Goal: Task Accomplishment & Management: Complete application form

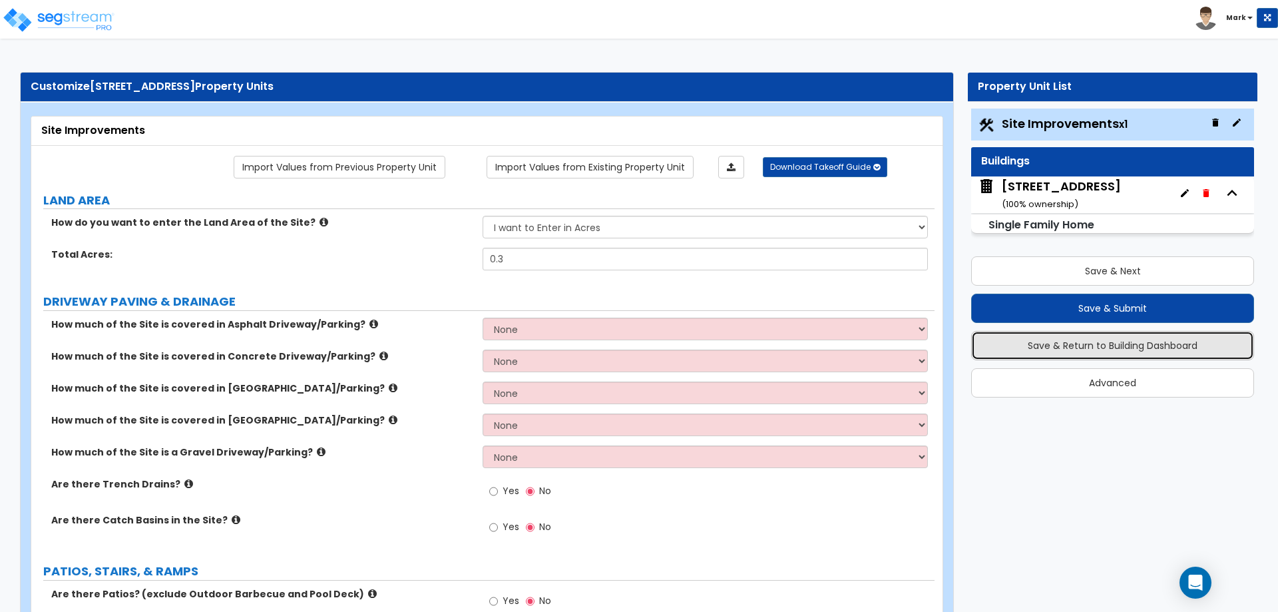
click at [1071, 347] on button "Save & Return to Building Dashboard" at bounding box center [1112, 345] width 283 height 29
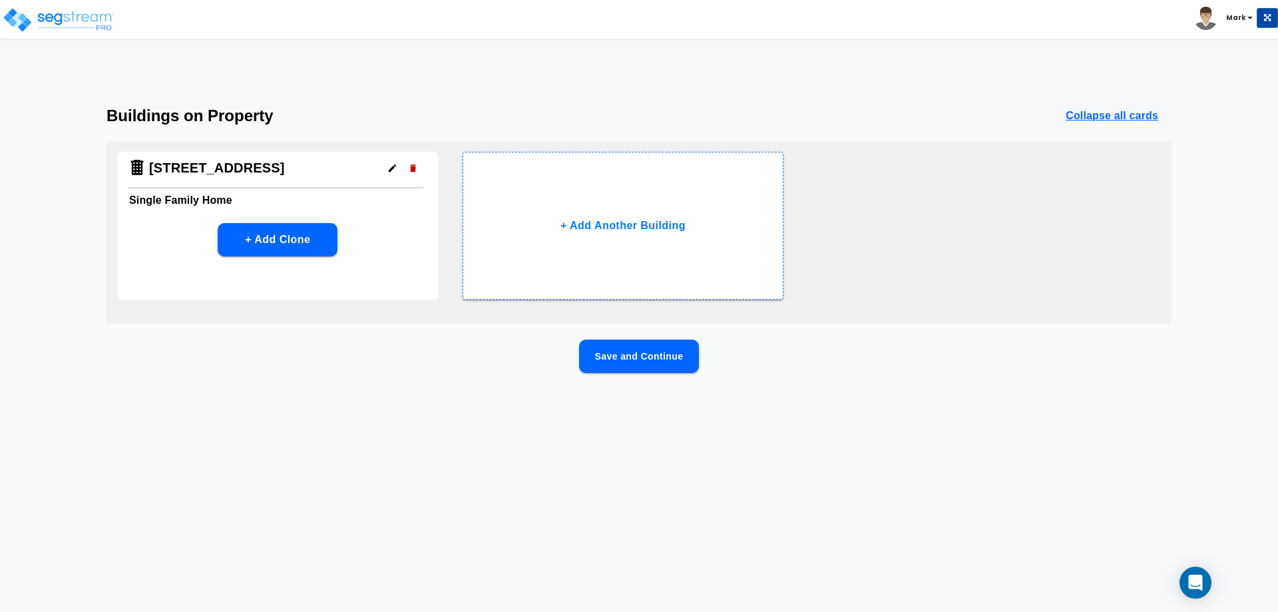
click at [598, 349] on button "Save and Continue" at bounding box center [639, 355] width 120 height 33
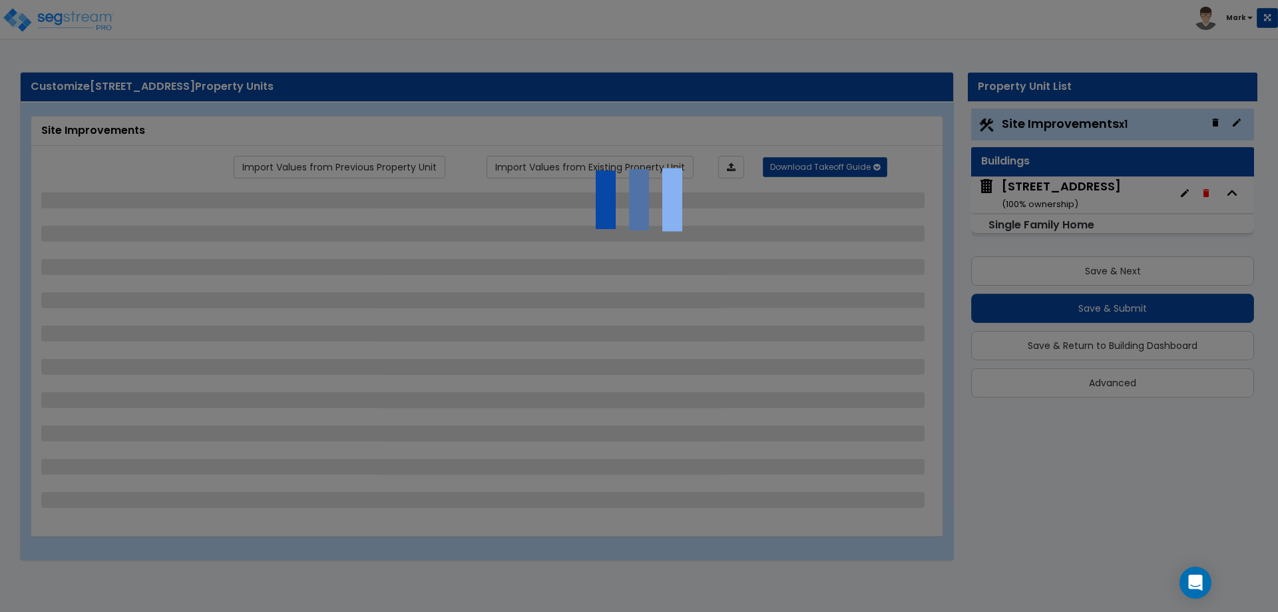
select select "1"
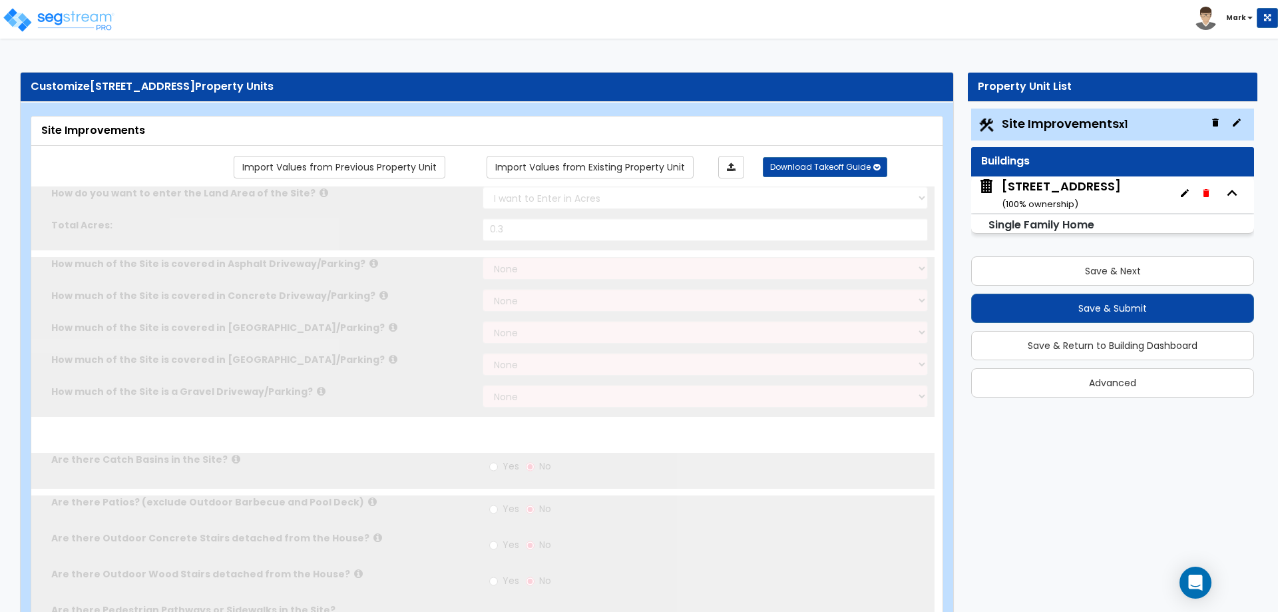
type input "0.3"
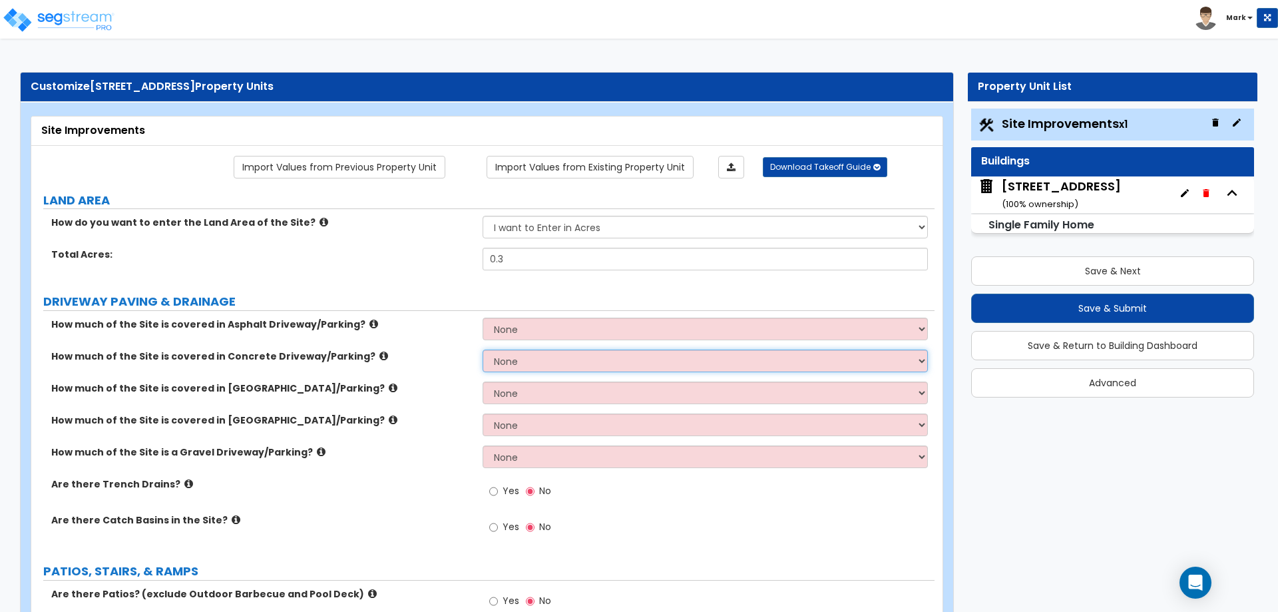
click at [507, 359] on select "None I want to Enter an Approximate Percentage I want to Enter the Square Foota…" at bounding box center [705, 360] width 445 height 23
select select "2"
click at [483, 349] on select "None I want to Enter an Approximate Percentage I want to Enter the Square Foota…" at bounding box center [705, 360] width 445 height 23
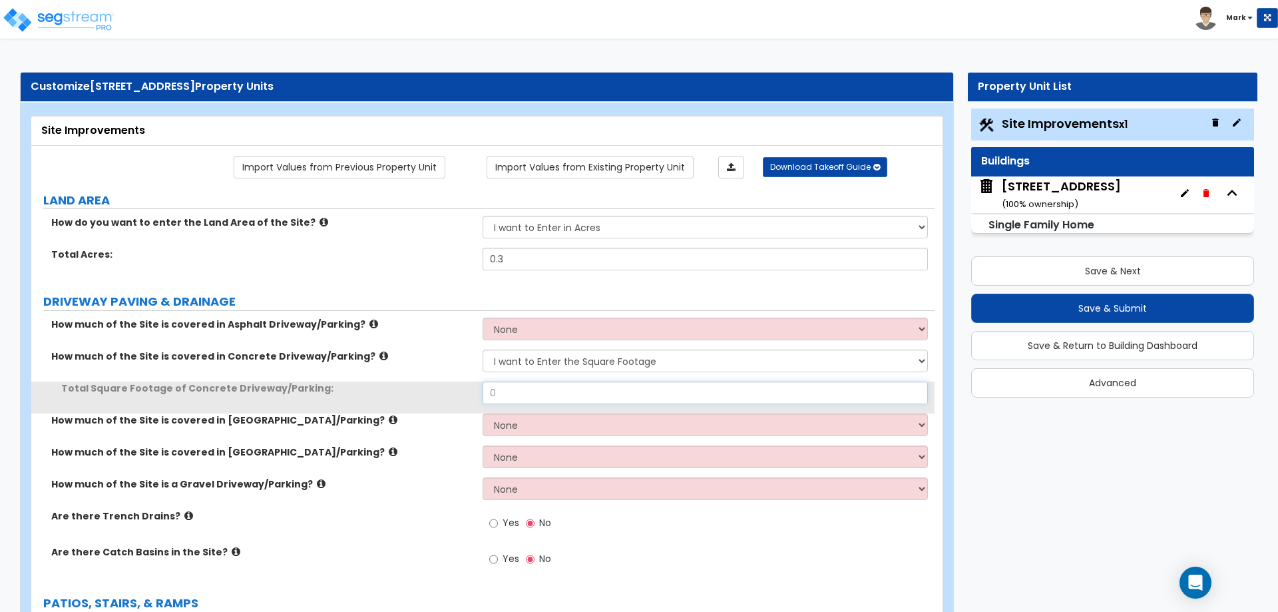
click at [525, 390] on input "0" at bounding box center [705, 392] width 445 height 23
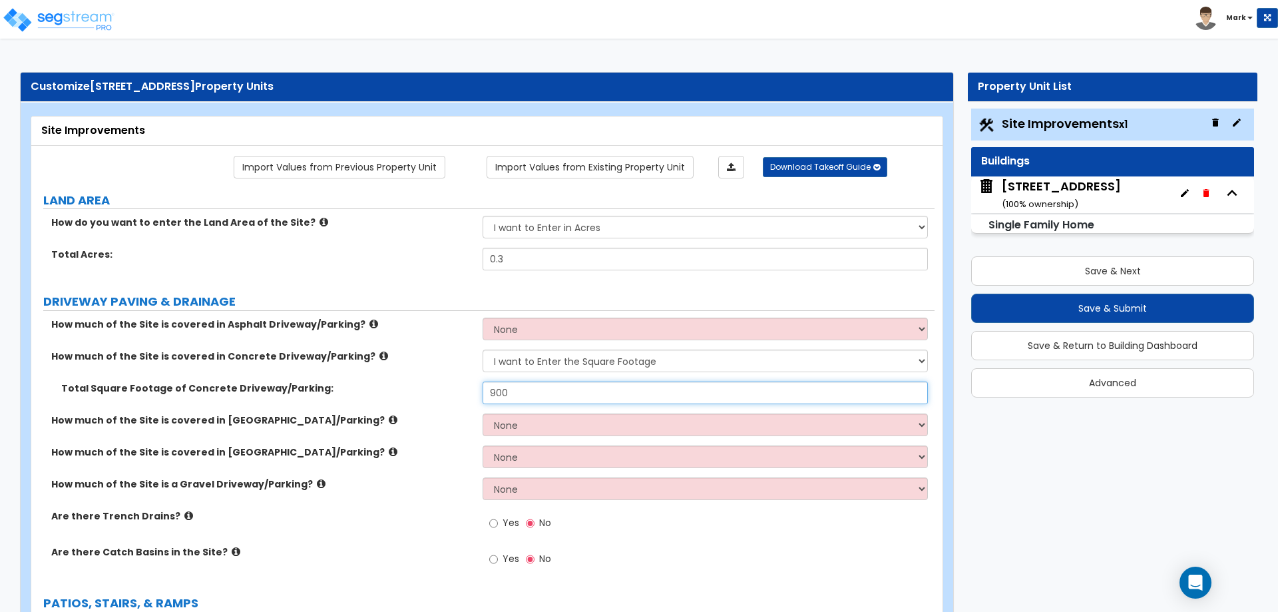
type input "900"
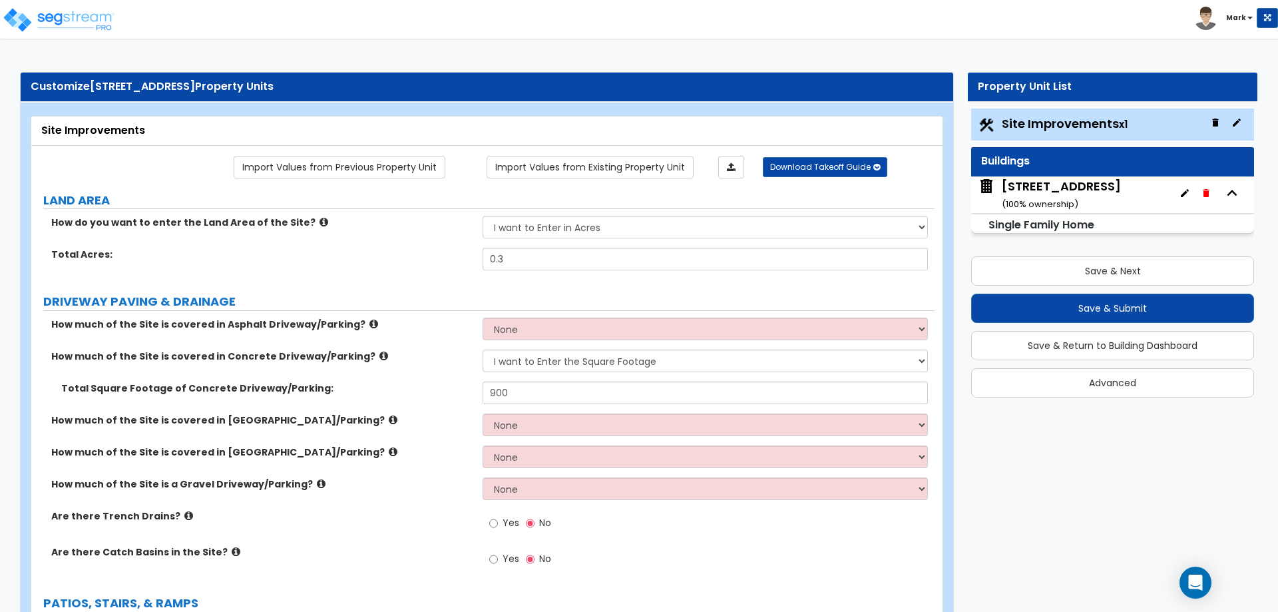
click at [378, 423] on label "How much of the Site is covered in [GEOGRAPHIC_DATA]/Parking?" at bounding box center [261, 419] width 421 height 13
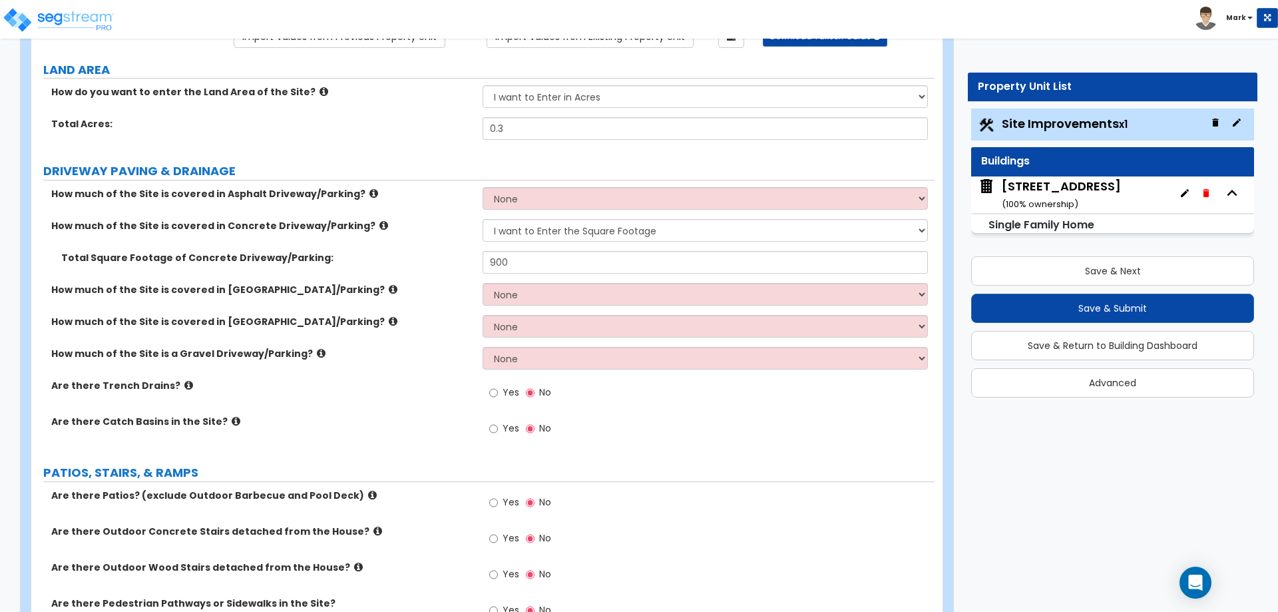
scroll to position [133, 0]
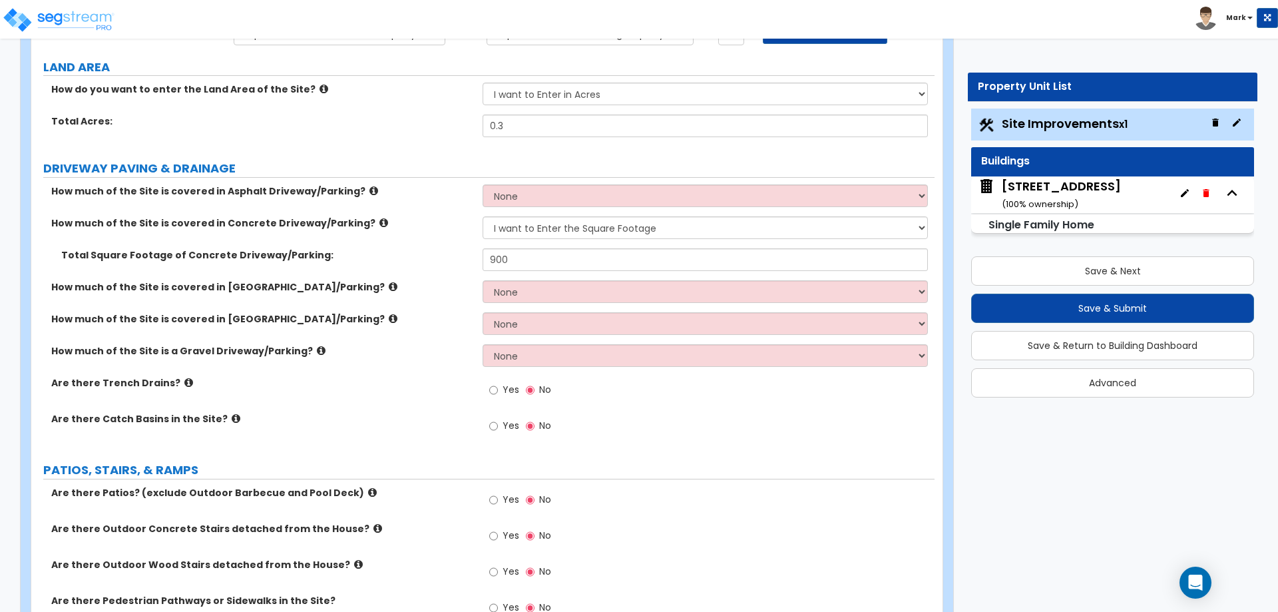
click at [389, 317] on icon at bounding box center [393, 319] width 9 height 10
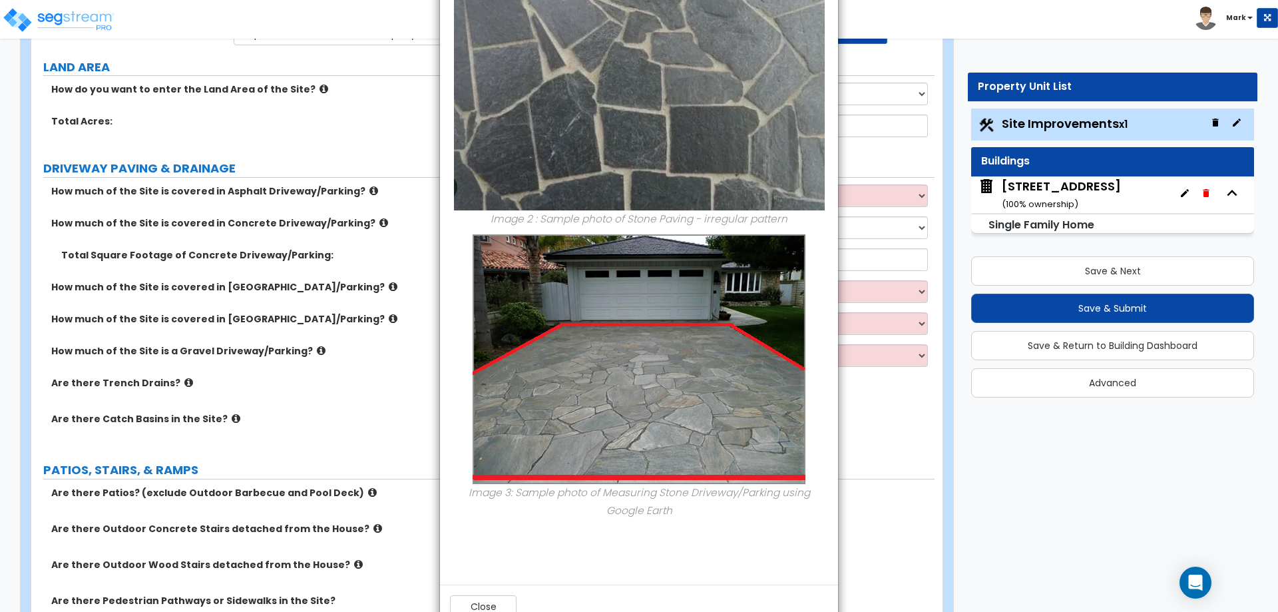
scroll to position [503, 0]
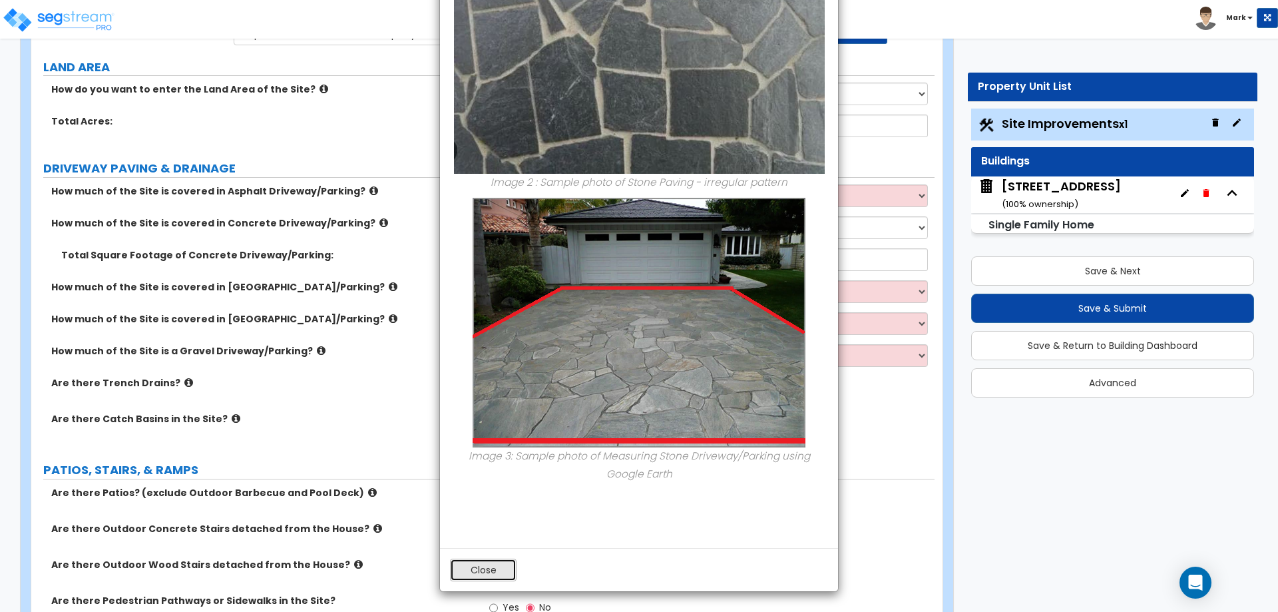
click at [487, 574] on button "Close" at bounding box center [483, 569] width 67 height 23
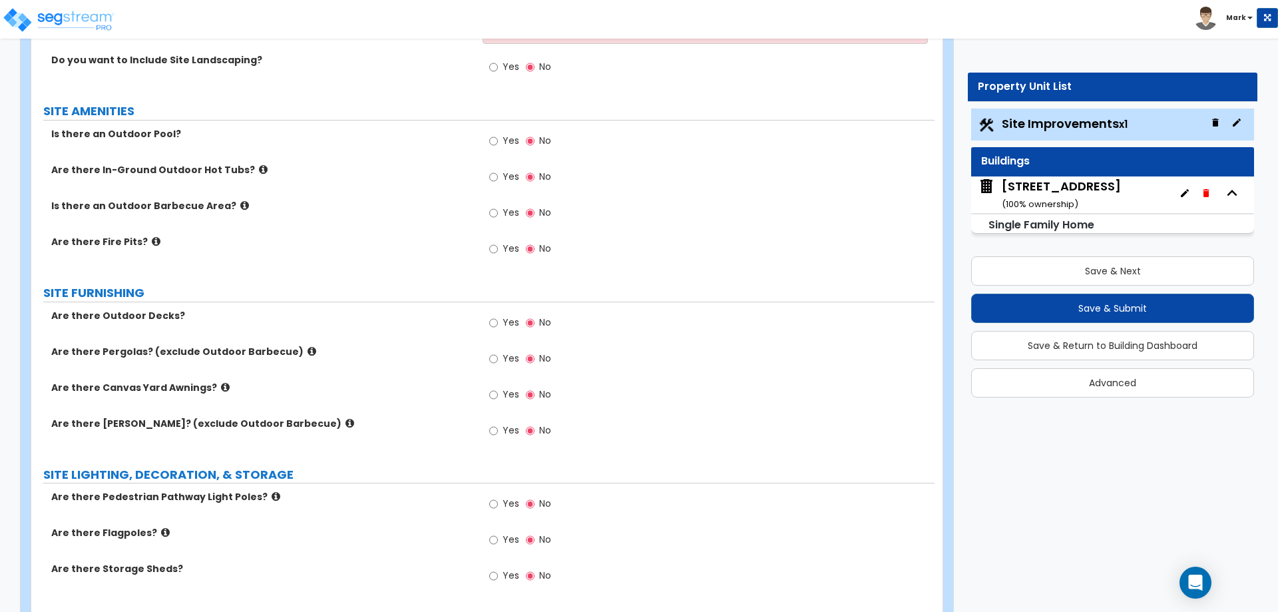
scroll to position [932, 0]
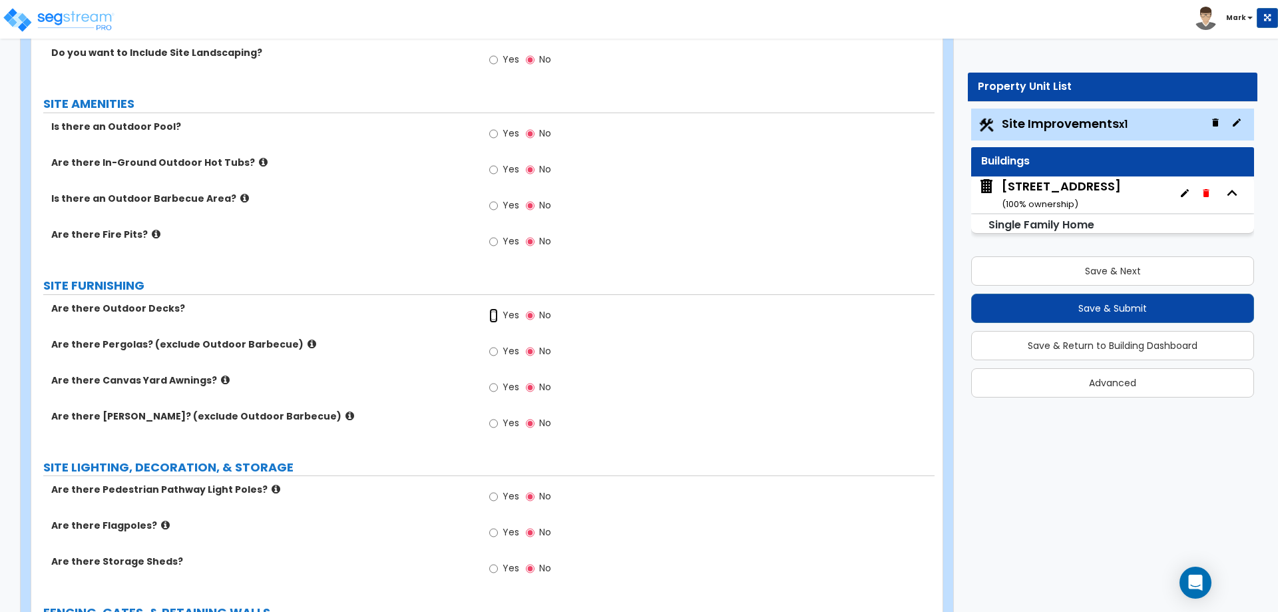
click at [491, 316] on input "Yes" at bounding box center [493, 315] width 9 height 15
radio input "true"
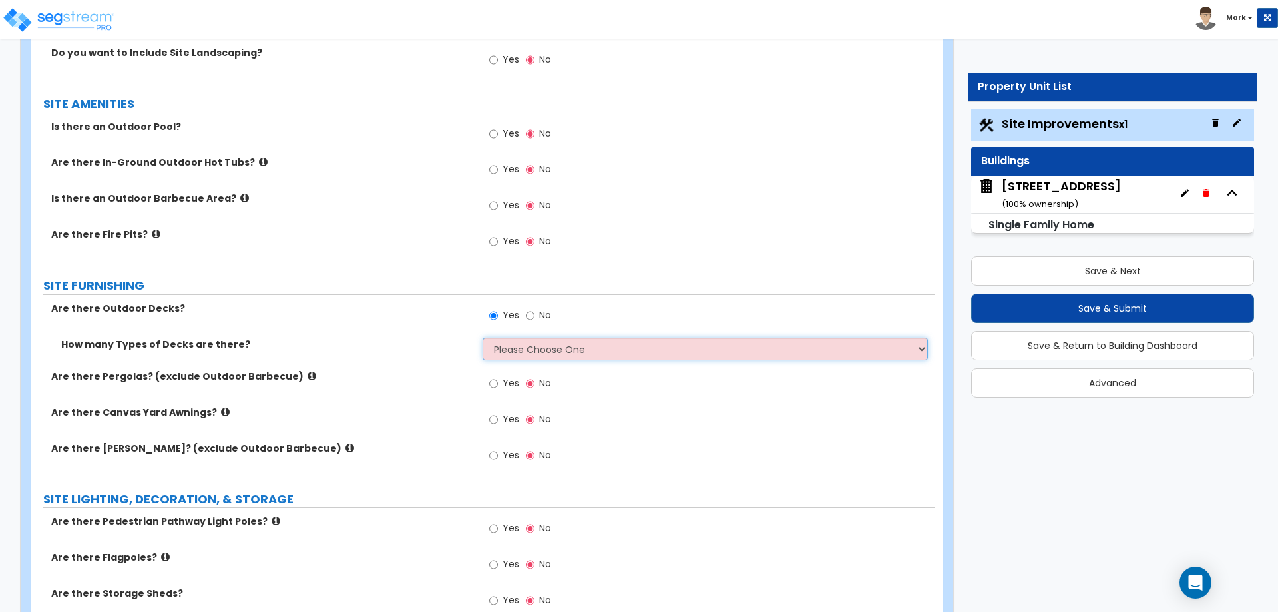
click at [521, 351] on select "Please Choose One 1 2 3 4" at bounding box center [705, 348] width 445 height 23
select select "1"
click at [483, 337] on select "Please Choose One 1 2 3 4" at bounding box center [705, 348] width 445 height 23
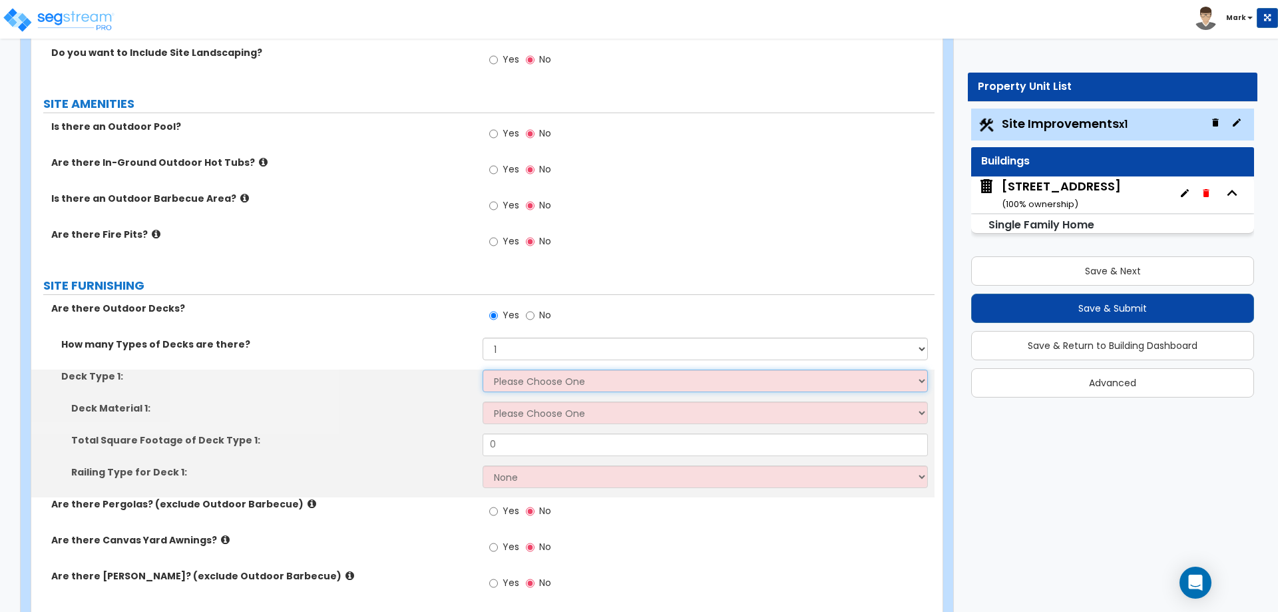
click at [507, 373] on select "Please Choose One Attached to Structure Detached from Structure" at bounding box center [705, 380] width 445 height 23
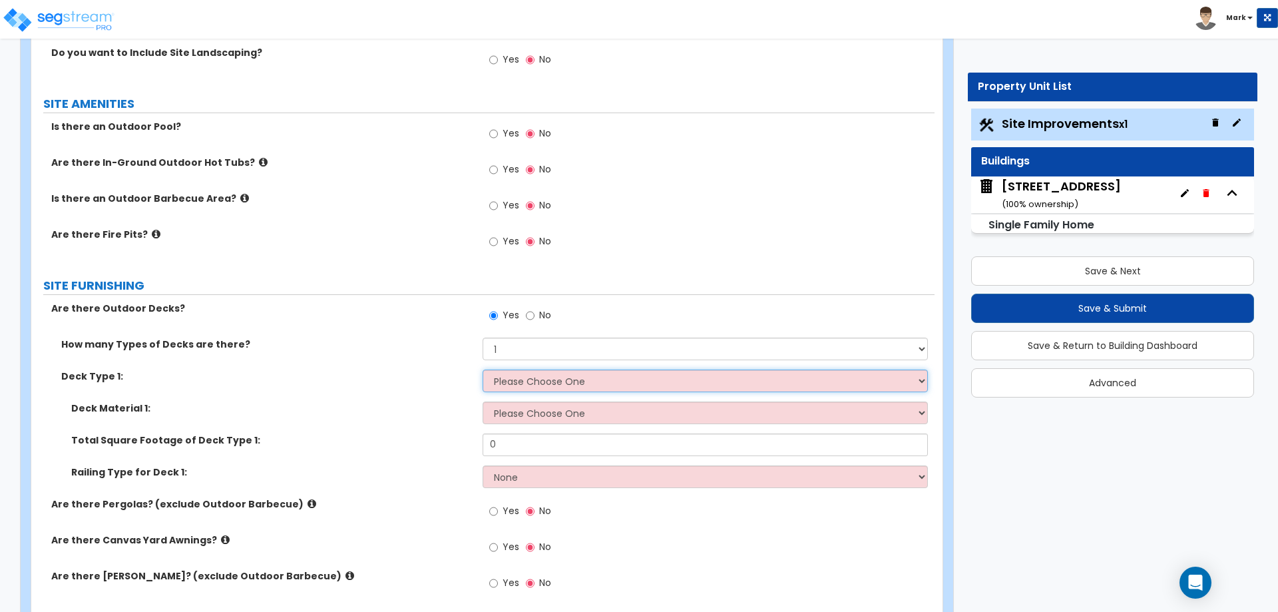
select select "1"
click at [483, 369] on select "Please Choose One Attached to Structure Detached from Structure" at bounding box center [705, 380] width 445 height 23
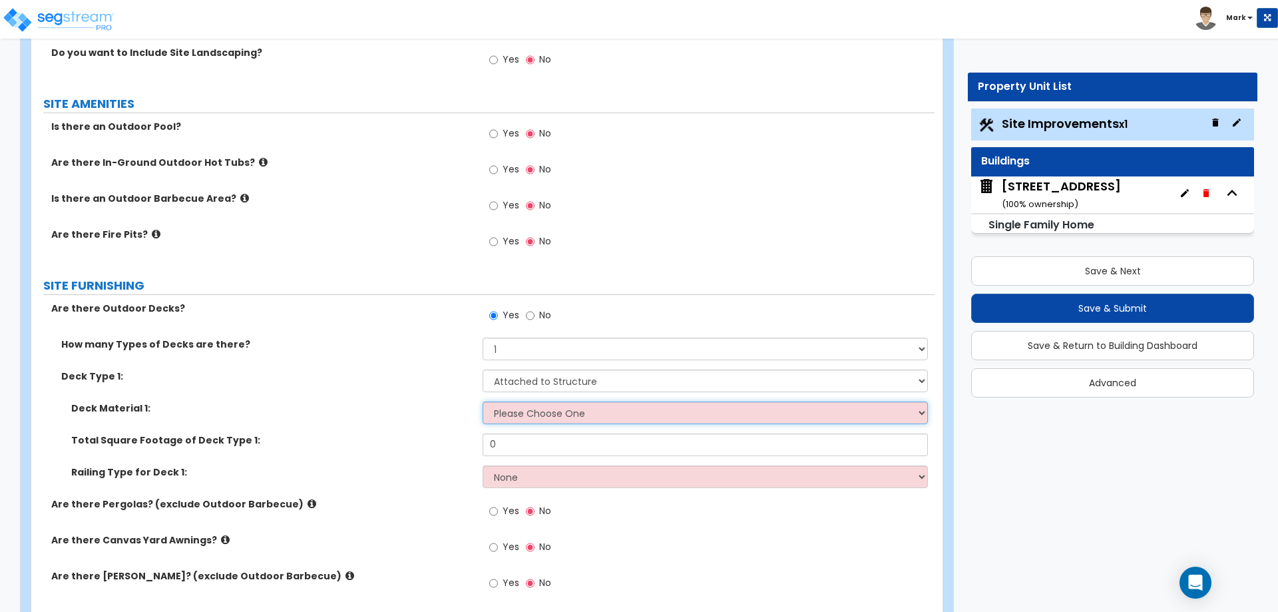
click at [509, 410] on select "Please Choose One Wood Plastic/PVC" at bounding box center [705, 412] width 445 height 23
select select "1"
click at [483, 401] on select "Please Choose One Wood Plastic/PVC" at bounding box center [705, 412] width 445 height 23
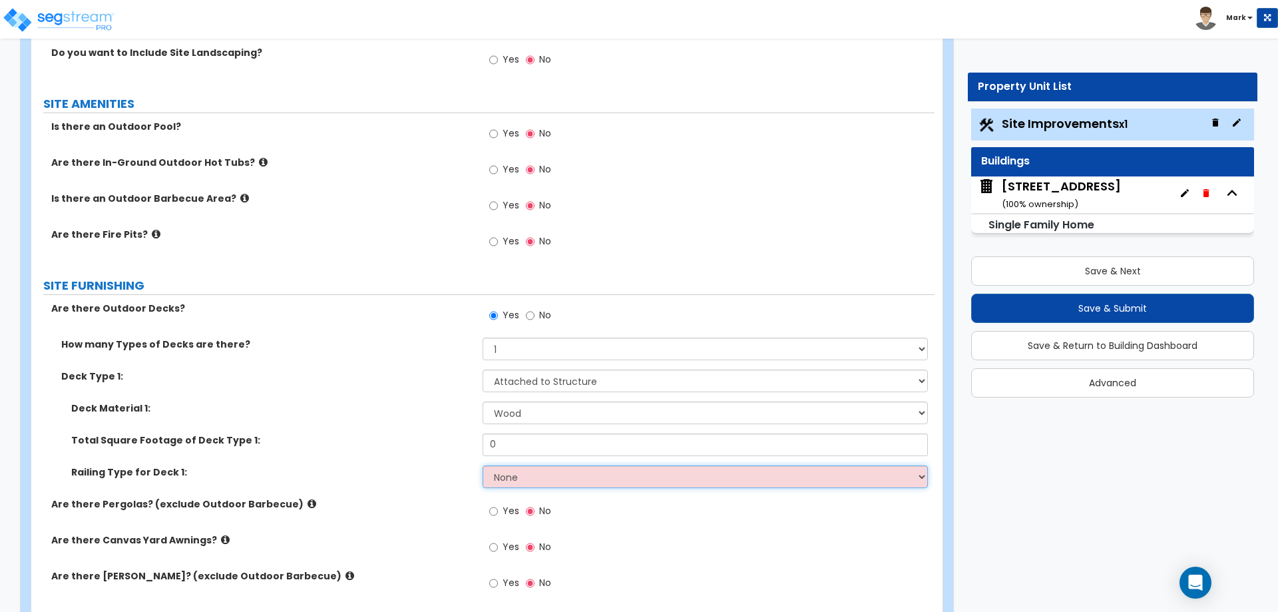
click at [511, 476] on select "None Wood Plastic" at bounding box center [705, 476] width 445 height 23
select select "1"
click at [483, 465] on select "None Wood Plastic" at bounding box center [705, 476] width 445 height 23
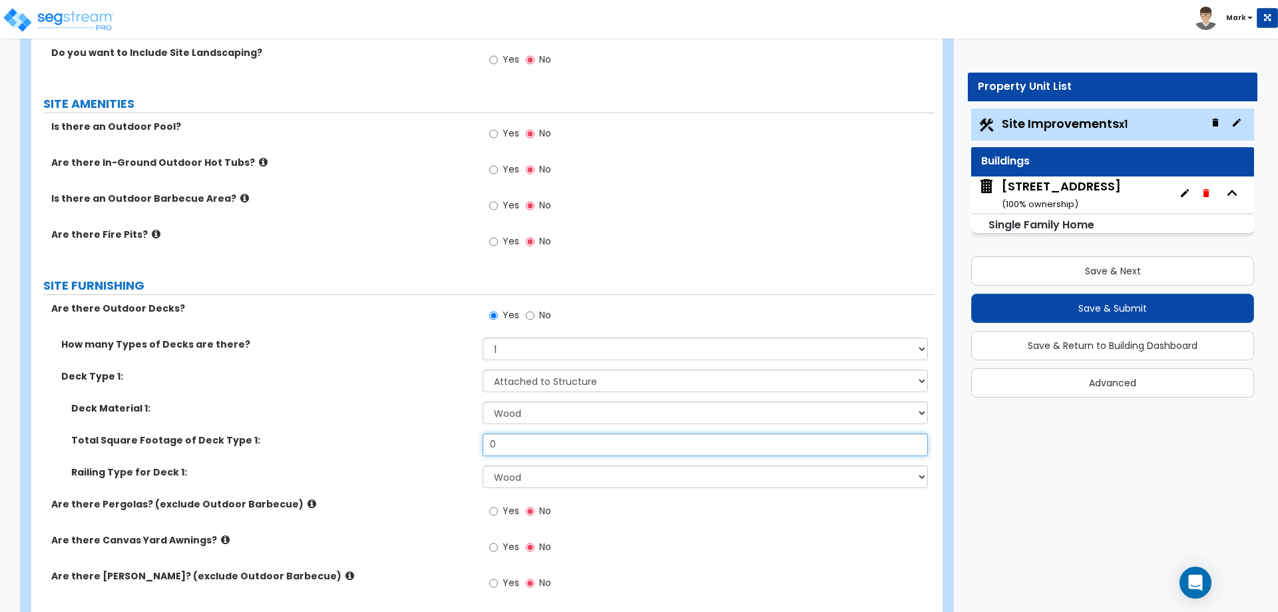
click at [551, 440] on input "0" at bounding box center [705, 444] width 445 height 23
type input "260"
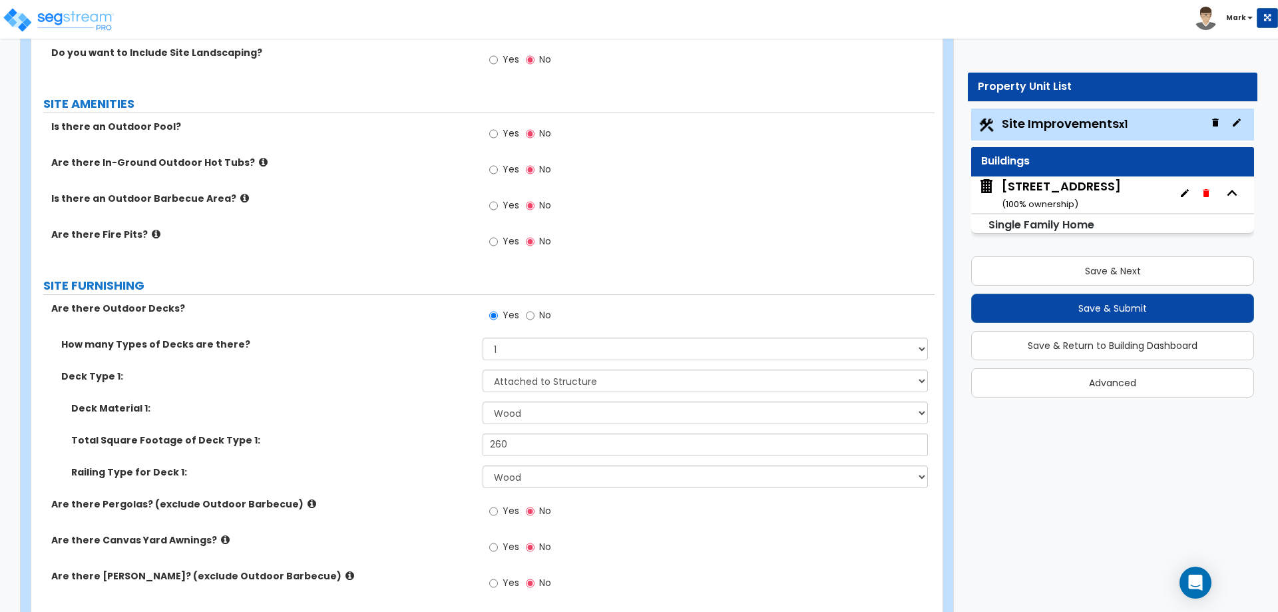
click at [336, 430] on div "Deck Material 1: Please Choose One Wood Plastic/PVC" at bounding box center [482, 417] width 903 height 32
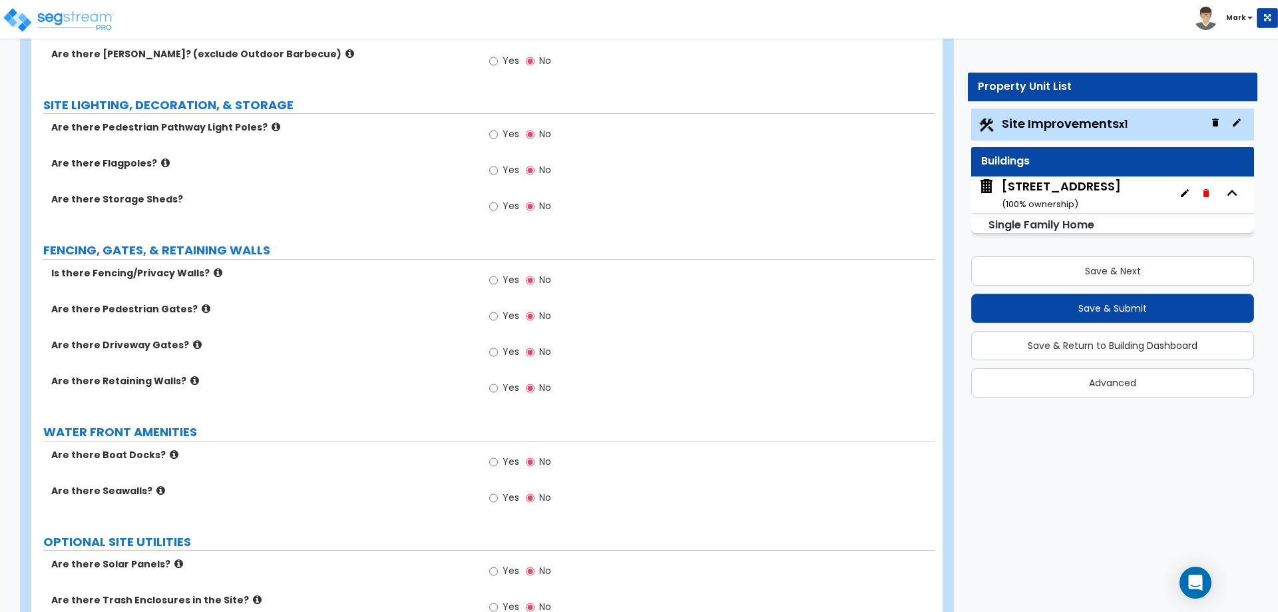
scroll to position [1464, 0]
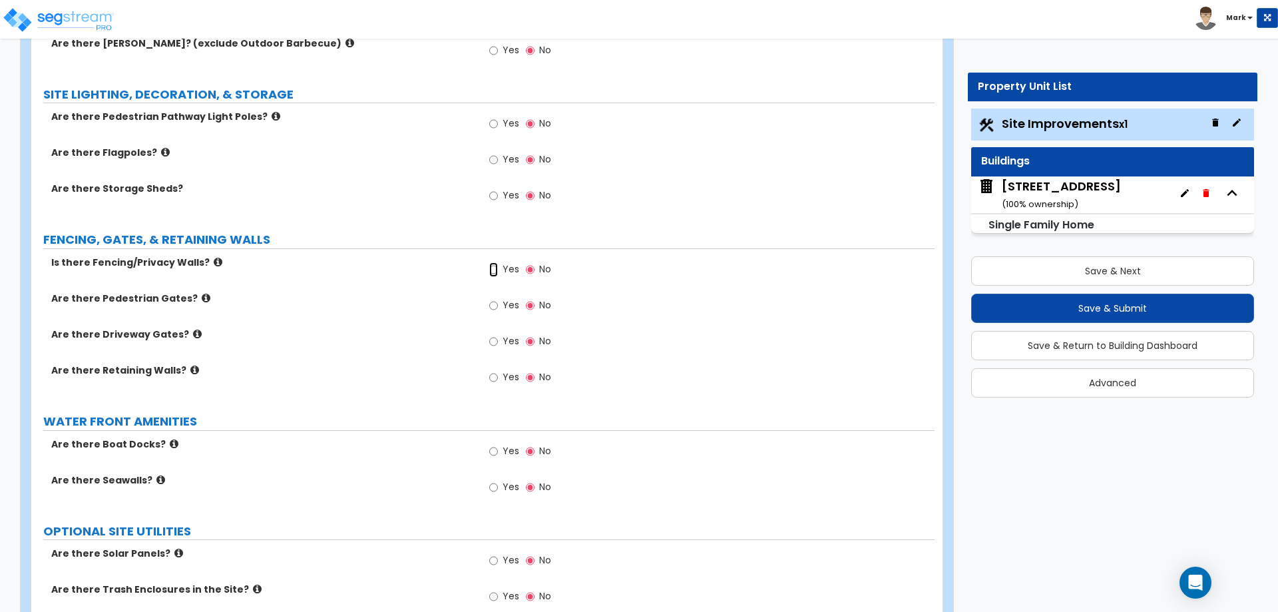
click at [493, 270] on input "Yes" at bounding box center [493, 269] width 9 height 15
radio input "true"
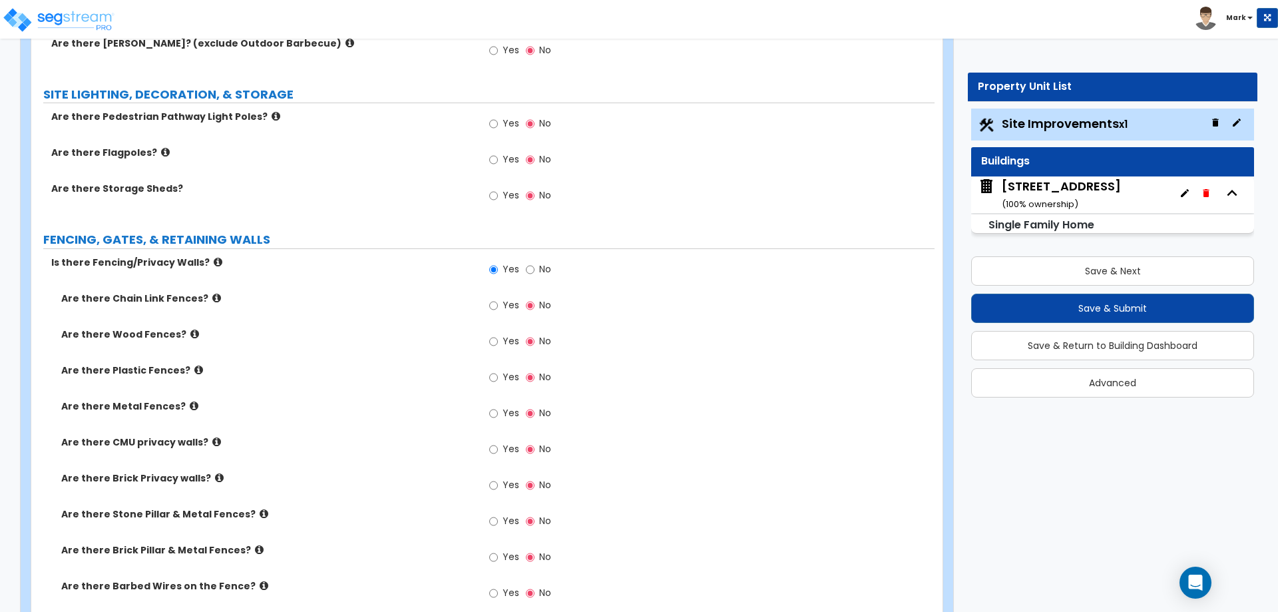
click at [509, 307] on span "Yes" at bounding box center [511, 304] width 17 height 13
click at [498, 307] on input "Yes" at bounding box center [493, 305] width 9 height 15
radio input "true"
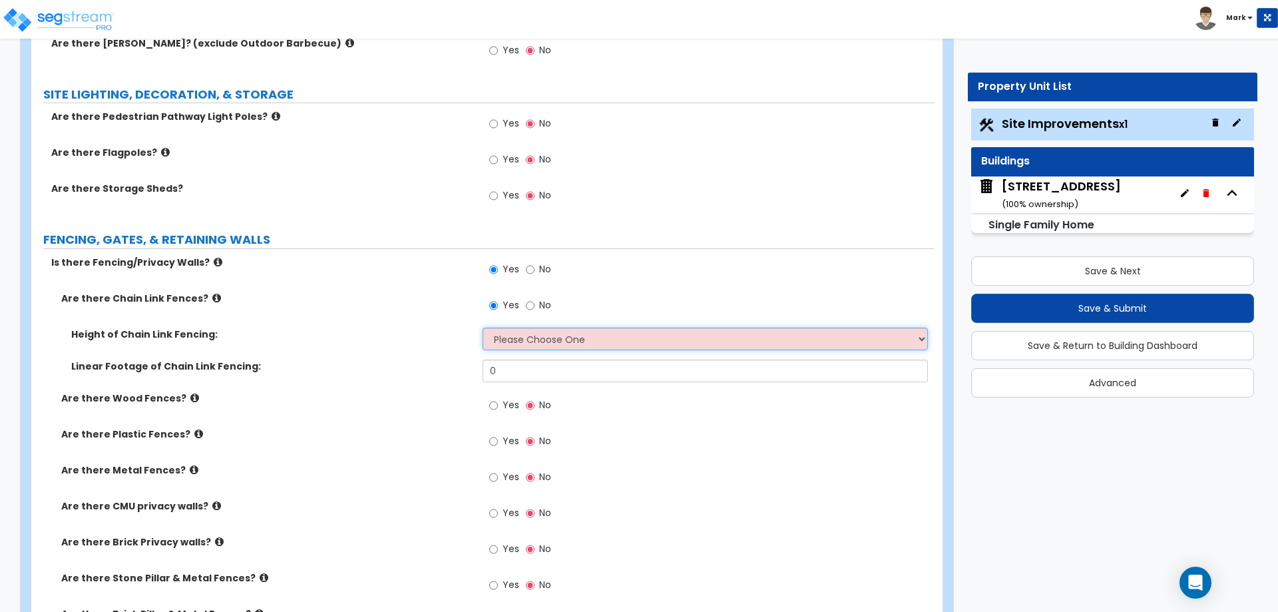
click at [813, 336] on select "Please Choose One 3 feet 4 feet 5 feet 6 feet 10 feet 12 feet" at bounding box center [705, 338] width 445 height 23
select select "2"
click at [483, 327] on select "Please Choose One 3 feet 4 feet 5 feet 6 feet 10 feet 12 feet" at bounding box center [705, 338] width 445 height 23
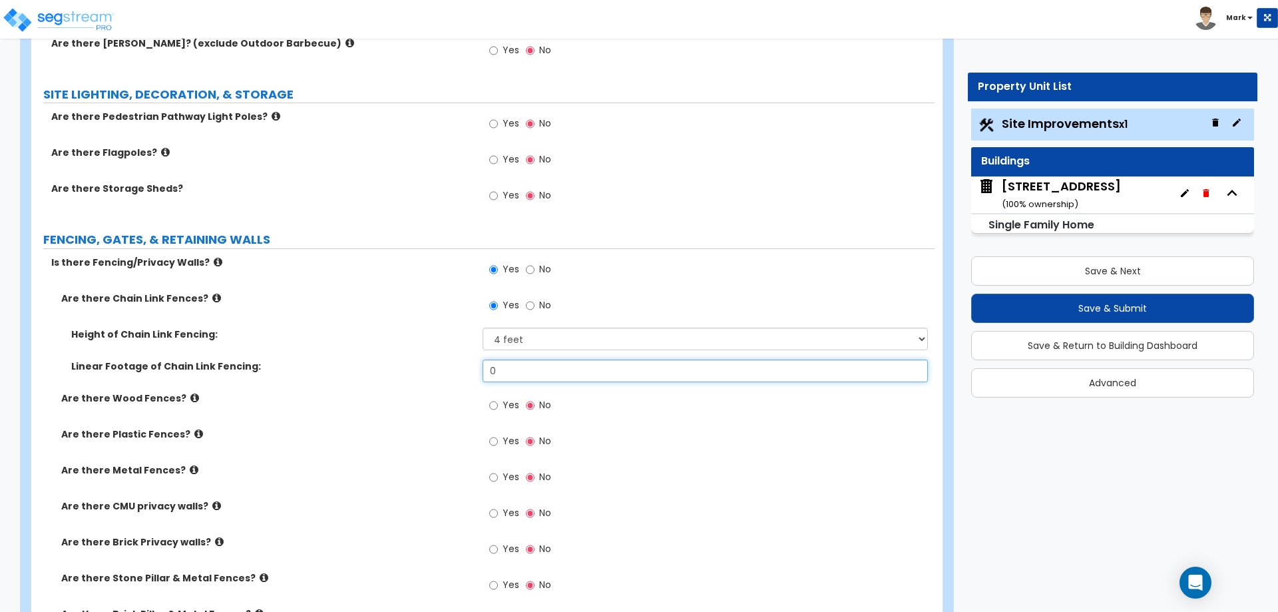
click at [569, 369] on input "0" at bounding box center [705, 370] width 445 height 23
type input "215"
click at [353, 413] on div "Are there Wood Fences? Yes No" at bounding box center [482, 409] width 903 height 36
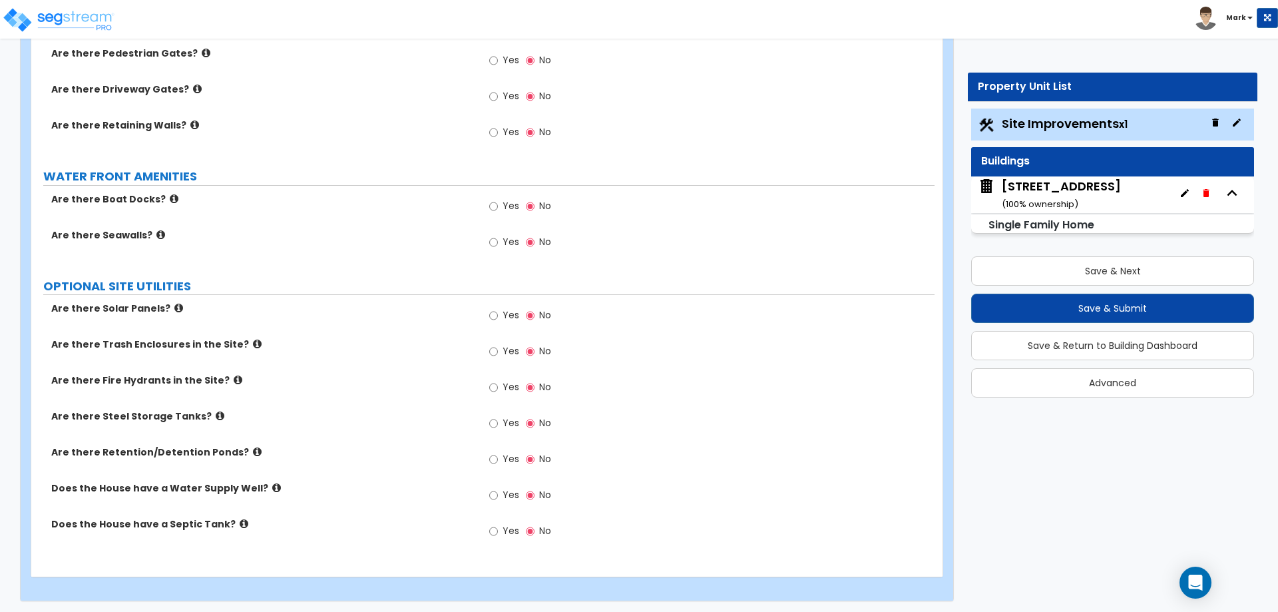
scroll to position [2135, 0]
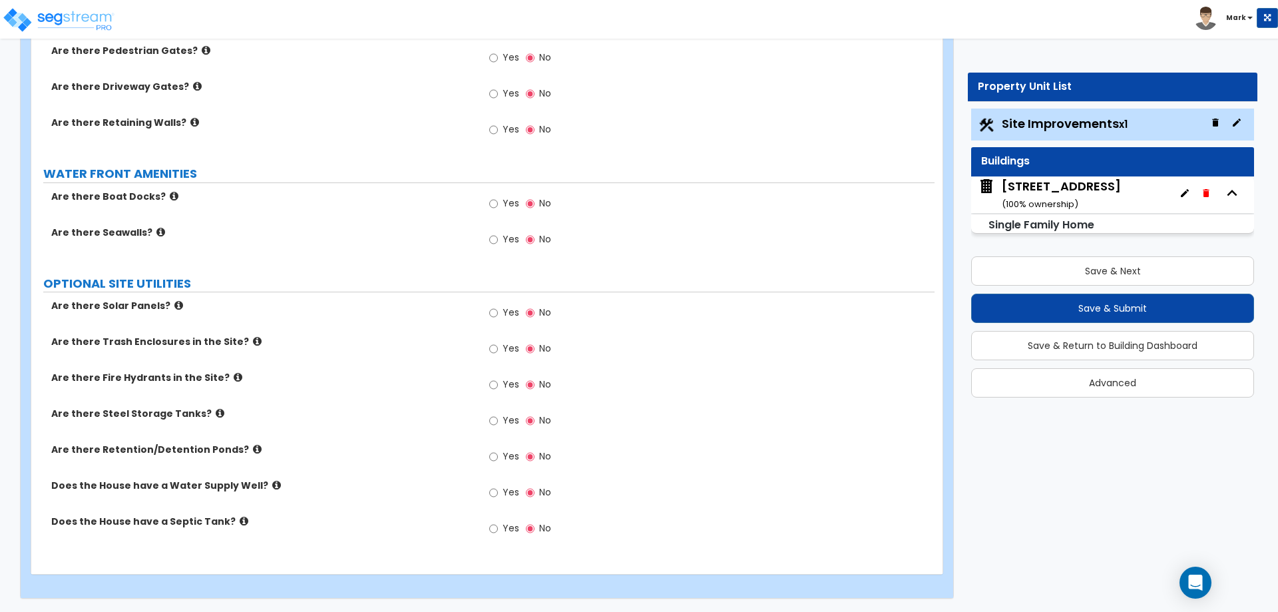
click at [1071, 184] on div "1104 Lynmoor Dr ( 100 % ownership)" at bounding box center [1061, 195] width 119 height 34
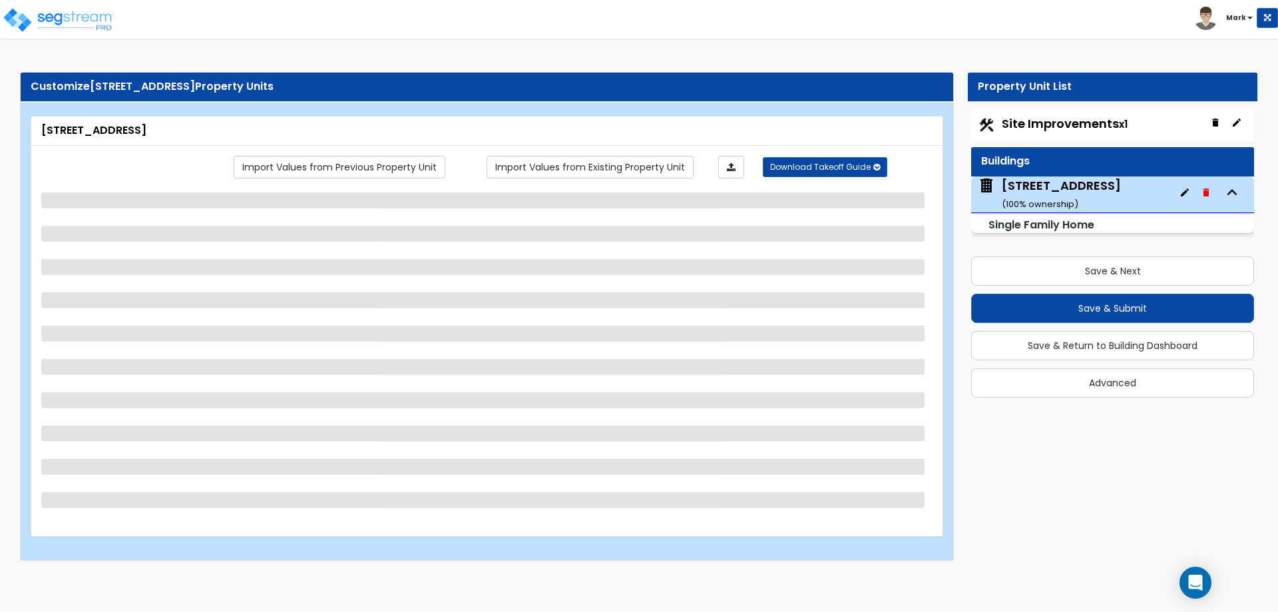
select select "1"
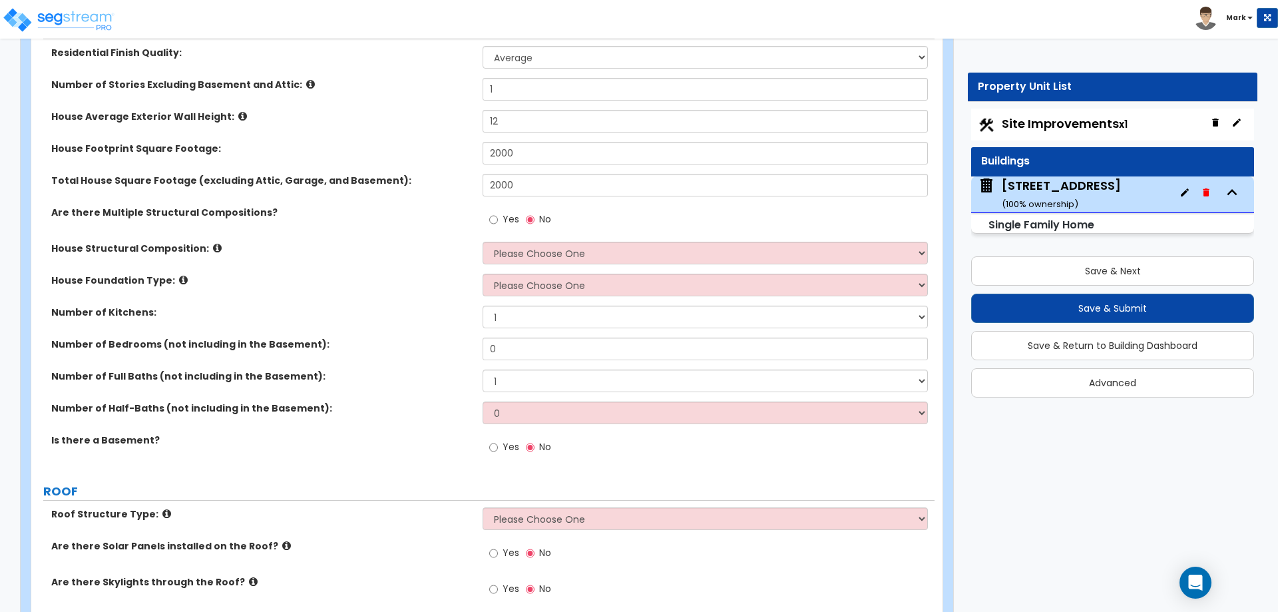
scroll to position [266, 0]
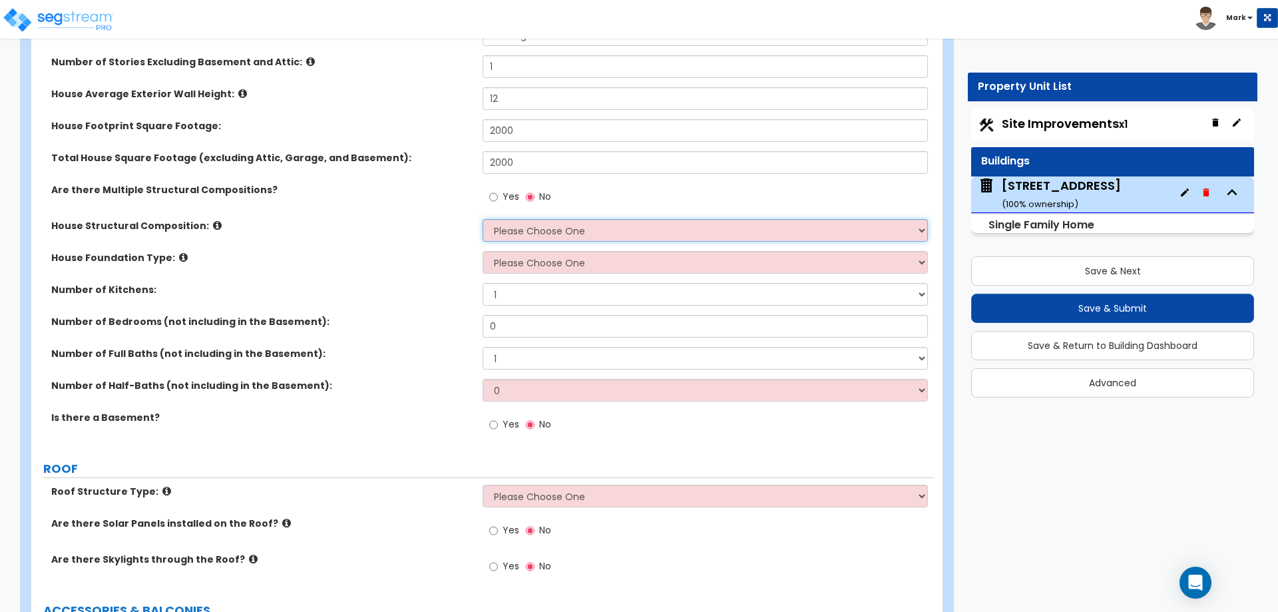
click at [557, 234] on select "Please Choose One Reinforced Concrete Structural Steel Brick Masonry CMU Masonr…" at bounding box center [705, 230] width 445 height 23
select select "7"
click at [483, 219] on select "Please Choose One Reinforced Concrete Structural Steel Brick Masonry CMU Masonr…" at bounding box center [705, 230] width 445 height 23
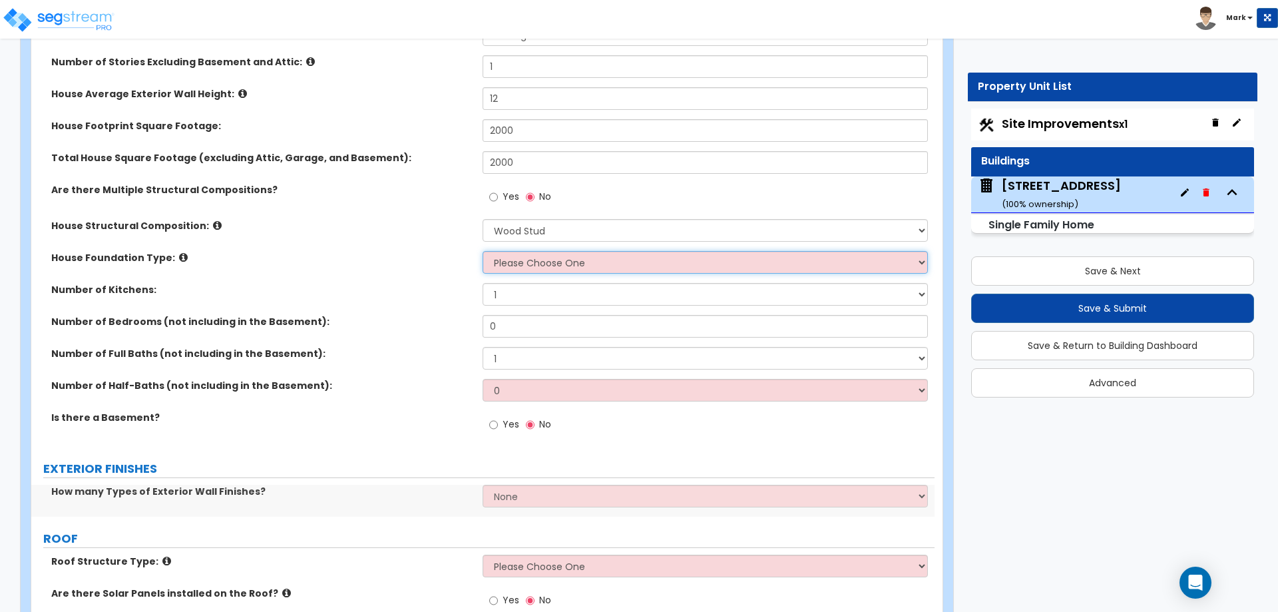
click at [550, 264] on select "Please Choose One Crawl Space Pier-Elevated First floor Slab on Grade" at bounding box center [705, 262] width 445 height 23
select select "1"
click at [483, 251] on select "Please Choose One Crawl Space Pier-Elevated First floor Slab on Grade" at bounding box center [705, 262] width 445 height 23
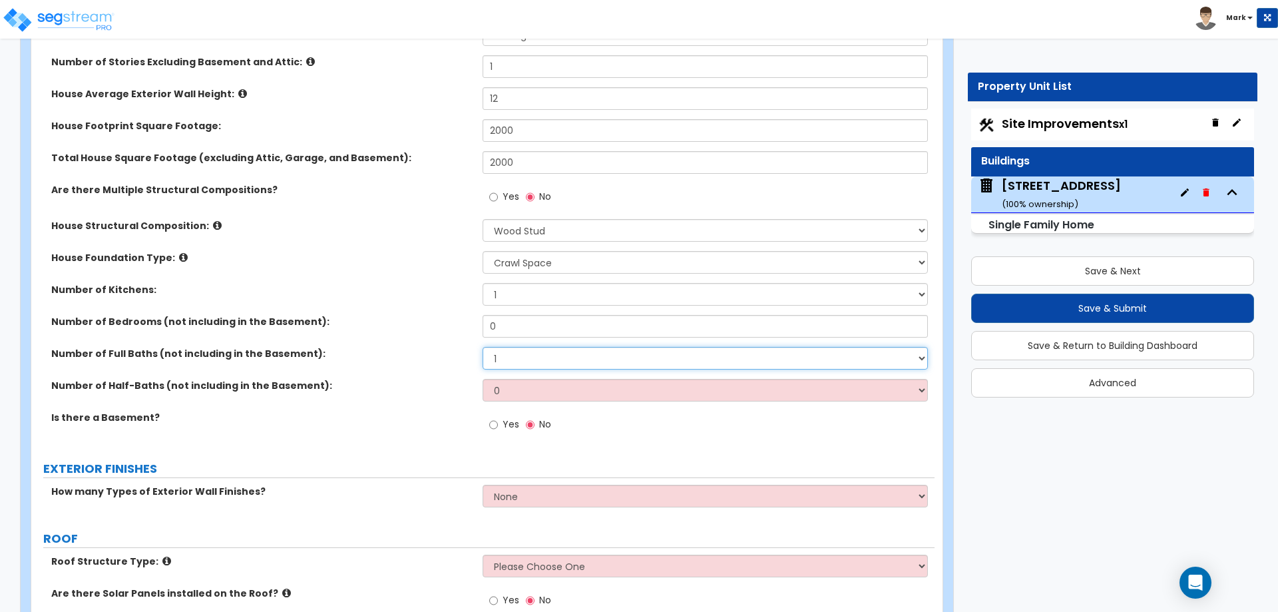
click at [509, 354] on select "1 2 3 4 5 6 7 8 9 10" at bounding box center [705, 358] width 445 height 23
click at [447, 401] on div "Number of Half-Baths (not including in the Basement): 0 1 2 3 4 5" at bounding box center [482, 395] width 903 height 32
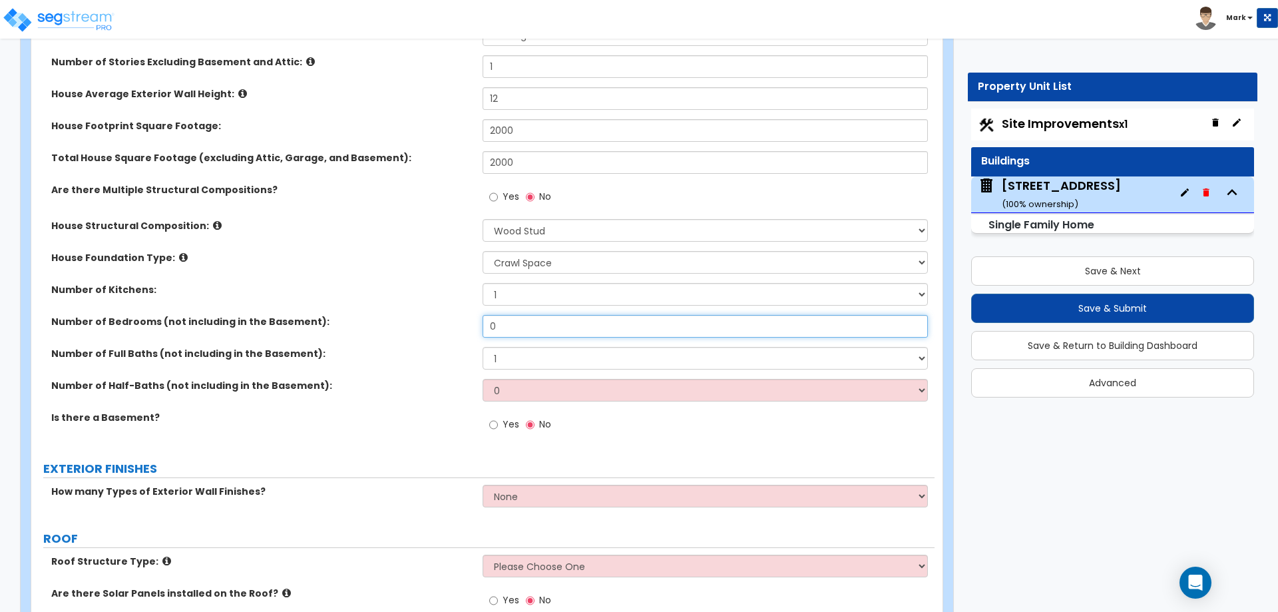
click at [515, 322] on input "0" at bounding box center [705, 326] width 445 height 23
type input "4"
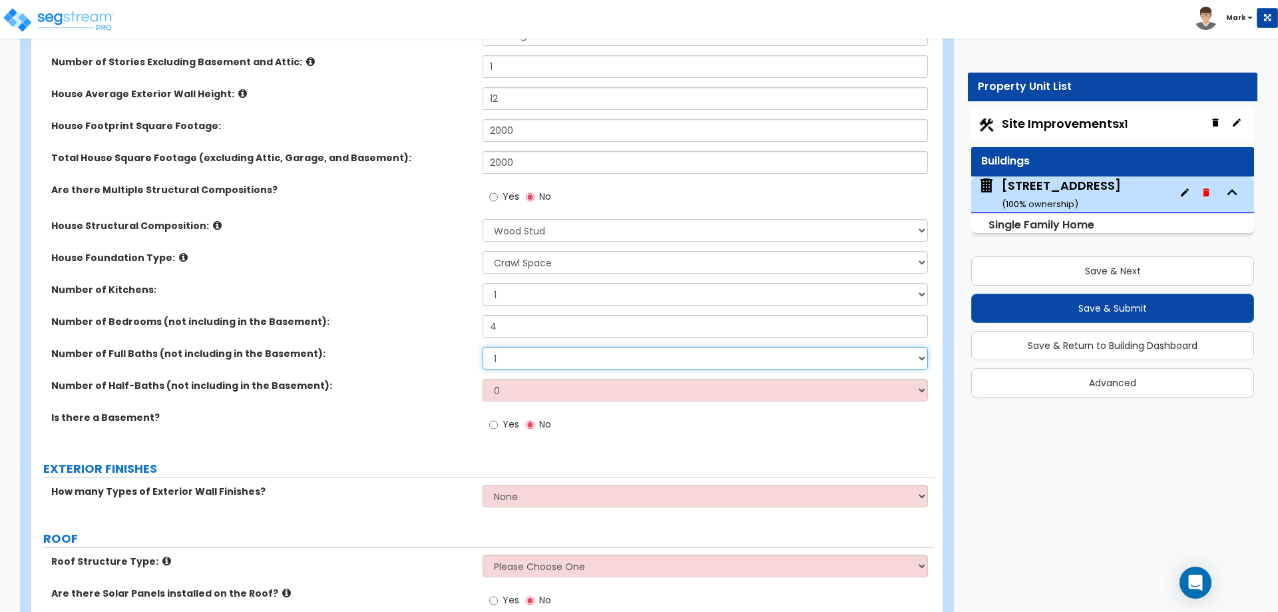
click at [521, 357] on select "1 2 3 4 5 6 7 8 9 10" at bounding box center [705, 358] width 445 height 23
select select "3"
click at [483, 347] on select "1 2 3 4 5 6 7 8 9 10" at bounding box center [705, 358] width 445 height 23
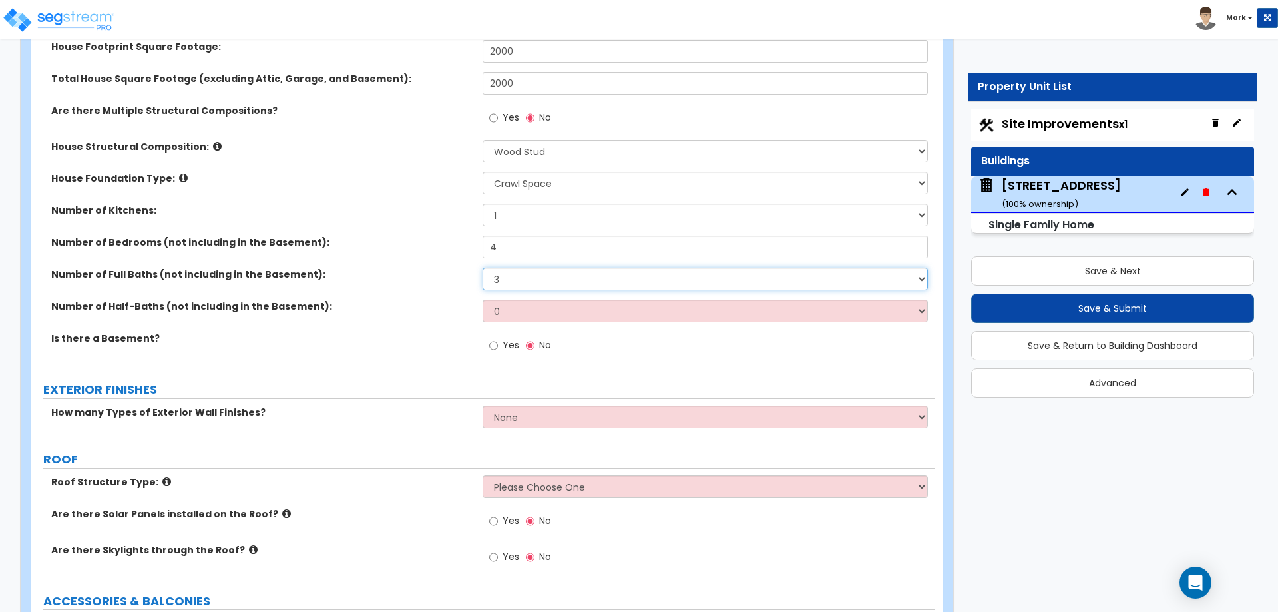
scroll to position [533, 0]
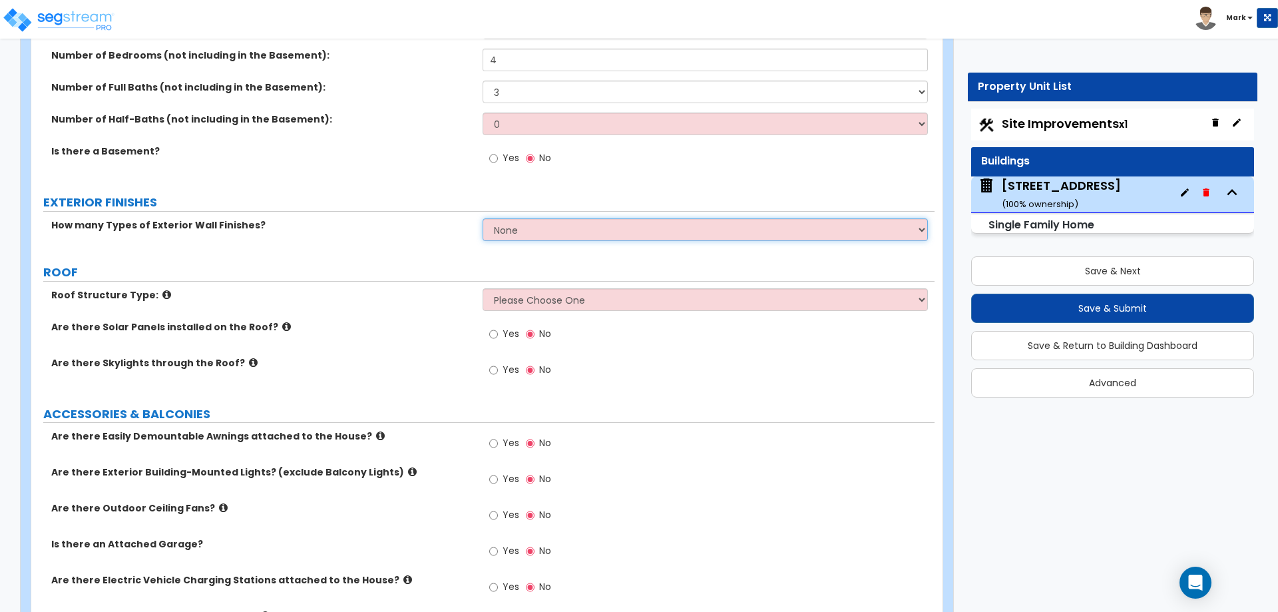
click at [536, 229] on select "None 1 2 3" at bounding box center [705, 229] width 445 height 23
select select "2"
click at [483, 218] on select "None 1 2 3" at bounding box center [705, 229] width 445 height 23
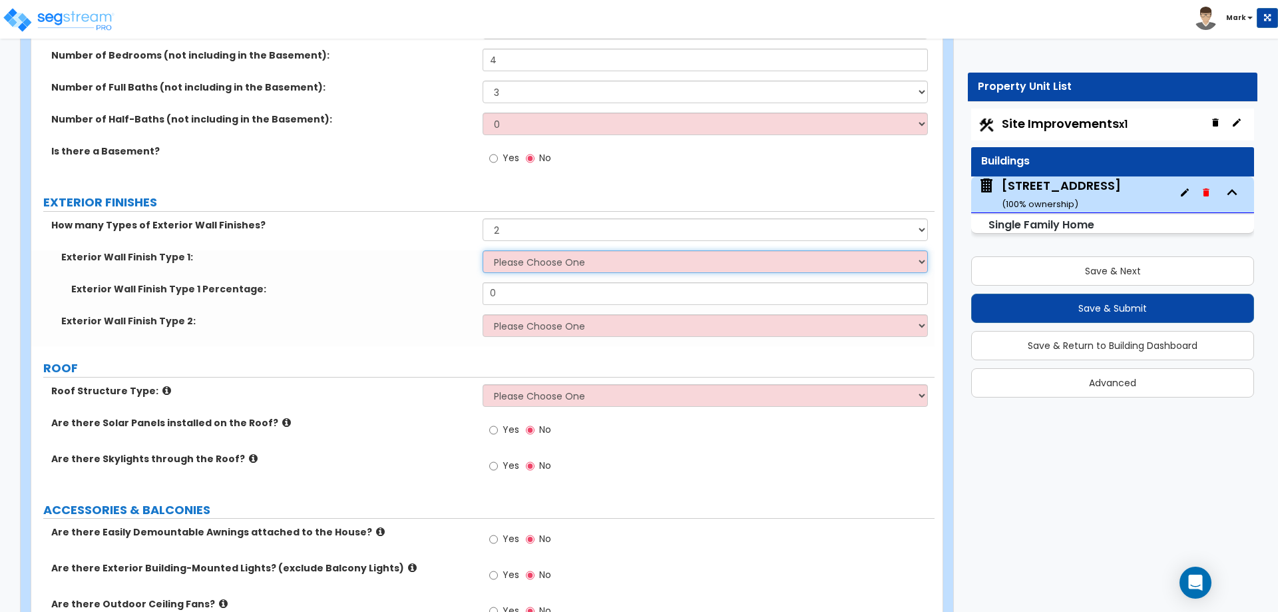
click at [538, 261] on select "Please Choose One No Finish/Shared Wall No Wall Brick Finish Stone Finish Wood …" at bounding box center [705, 261] width 445 height 23
select select "2"
click at [483, 250] on select "Please Choose One No Finish/Shared Wall No Wall Brick Finish Stone Finish Wood …" at bounding box center [705, 261] width 445 height 23
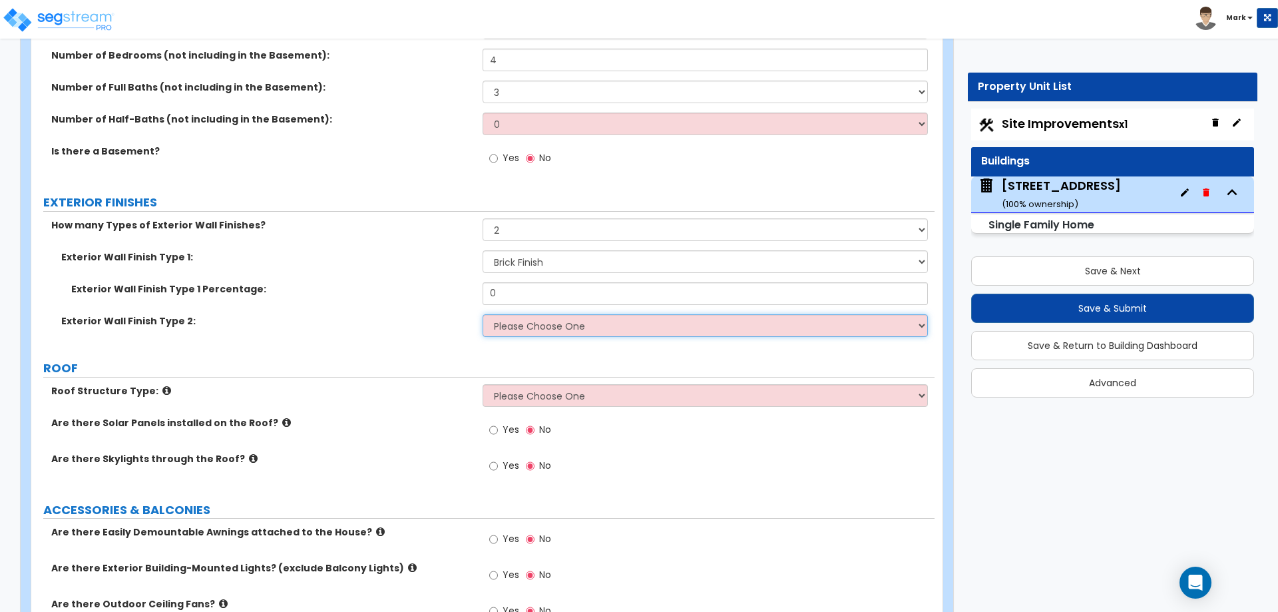
click at [555, 332] on select "Please Choose One No Finish/Shared Wall No Wall Brick Finish Stone Finish Wood …" at bounding box center [705, 325] width 445 height 23
select select "5"
click at [483, 314] on select "Please Choose One No Finish/Shared Wall No Wall Brick Finish Stone Finish Wood …" at bounding box center [705, 325] width 445 height 23
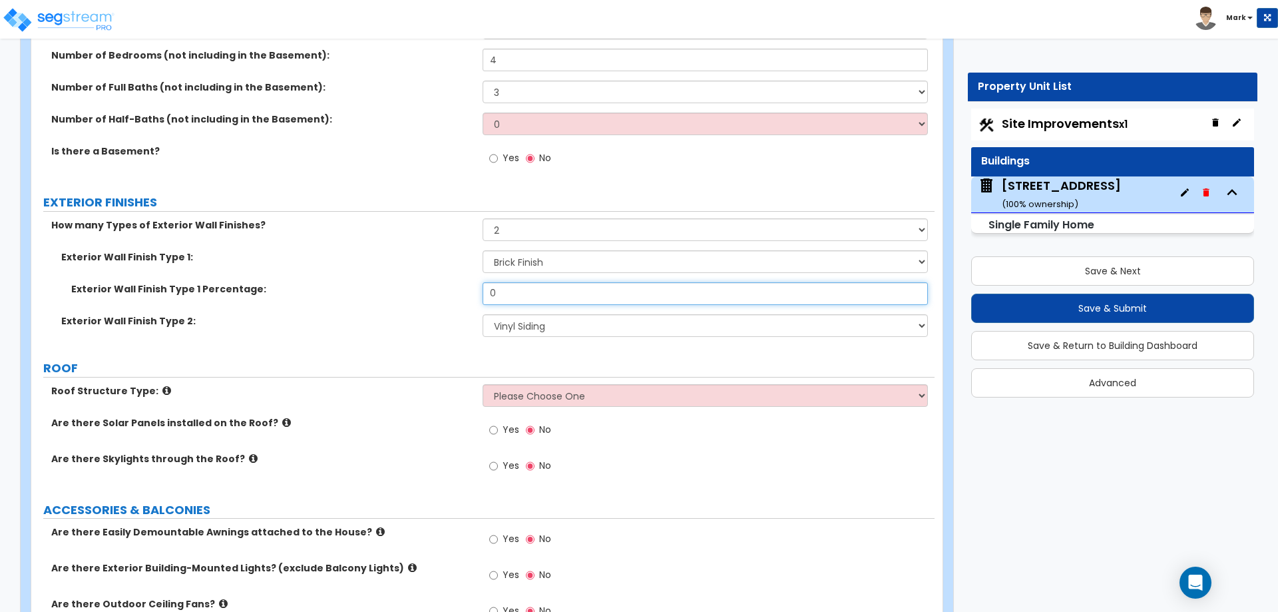
click at [553, 293] on input "0" at bounding box center [705, 293] width 445 height 23
type input "90"
click at [464, 306] on div "Exterior Wall Finish Type 1 Percentage: 90" at bounding box center [482, 298] width 903 height 32
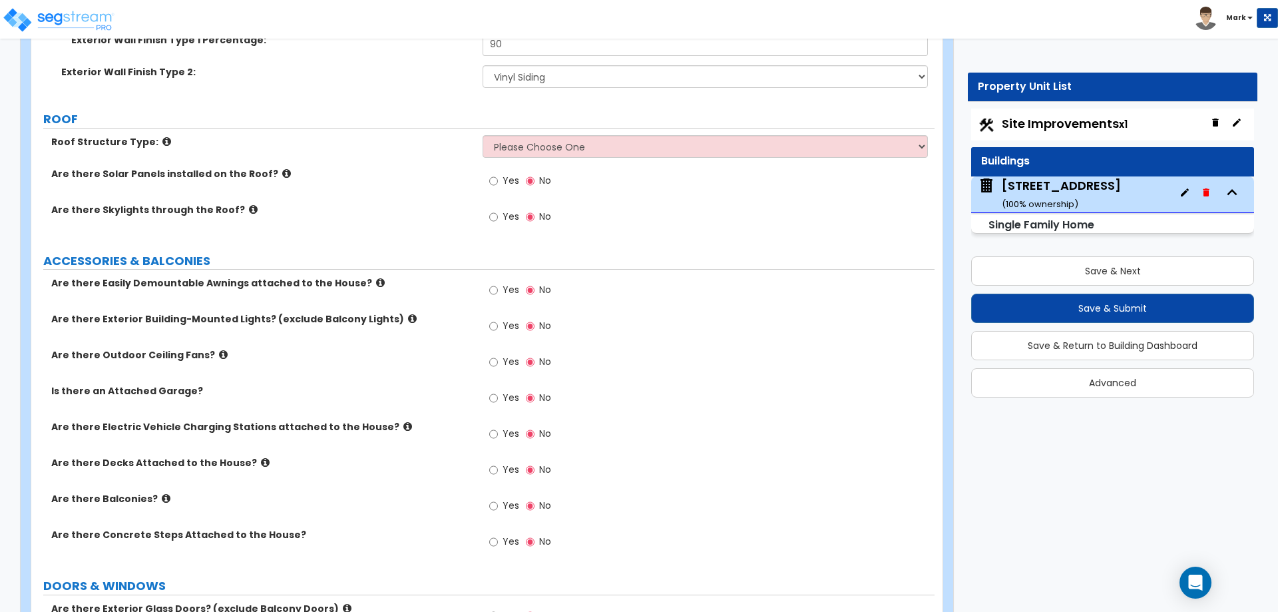
scroll to position [799, 0]
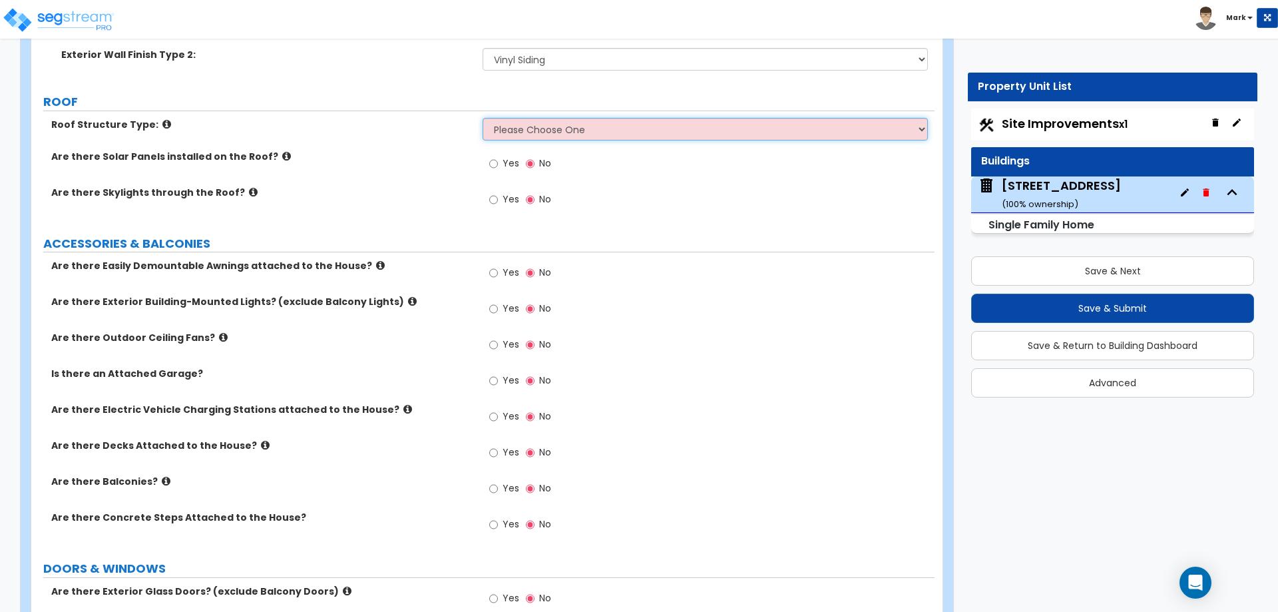
click at [577, 130] on select "Please Choose One Gable Roof Flat Roof Hybrid Gable & Flat Roof" at bounding box center [705, 129] width 445 height 23
select select "1"
click at [483, 118] on select "Please Choose One Gable Roof Flat Roof Hybrid Gable & Flat Roof" at bounding box center [705, 129] width 445 height 23
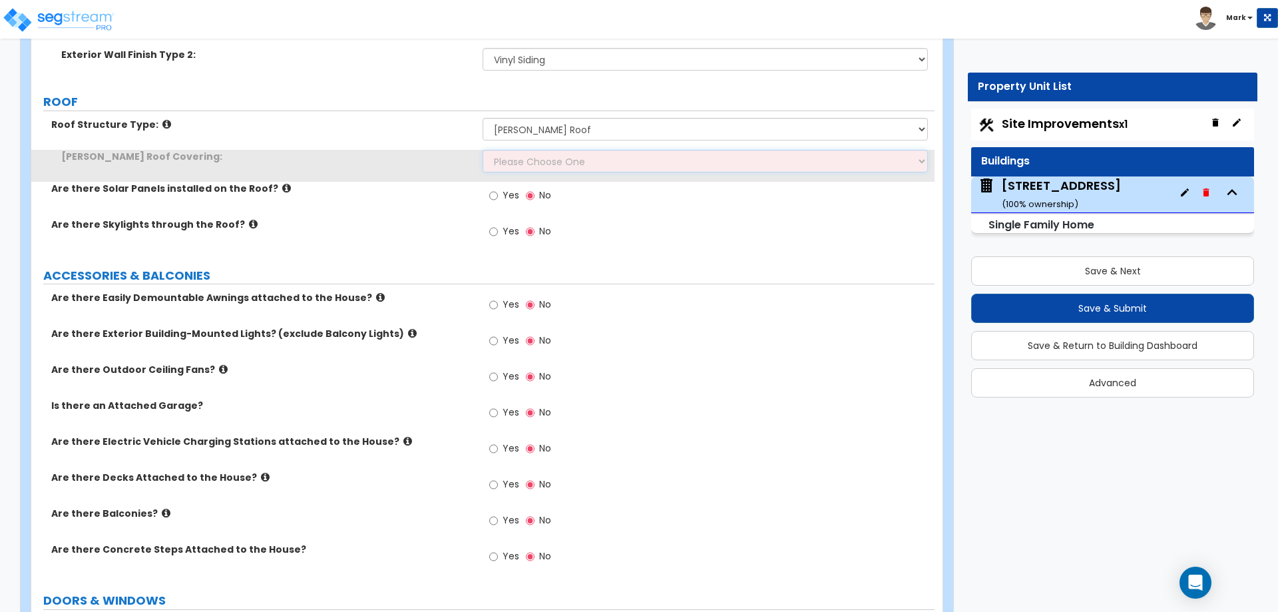
click at [570, 165] on select "Please Choose One Asphalt Shingle Clay Tile Wood Shingle Metal Shingle Standing…" at bounding box center [705, 161] width 445 height 23
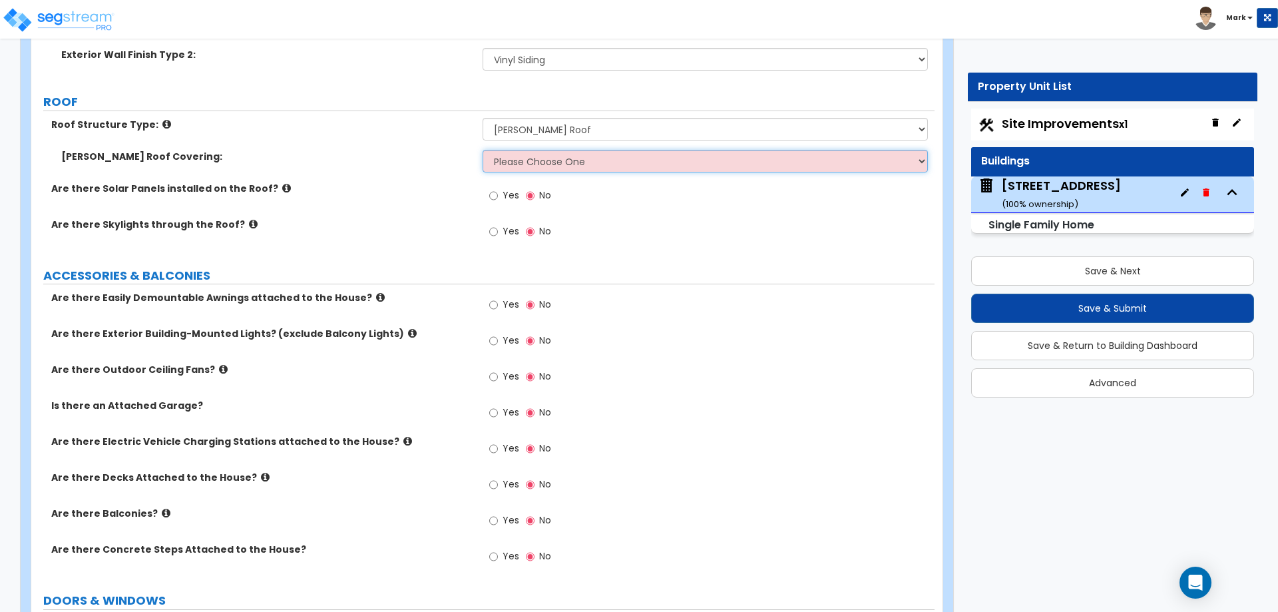
select select "1"
click at [483, 150] on select "Please Choose One Asphalt Shingle Clay Tile Wood Shingle Metal Shingle Standing…" at bounding box center [705, 161] width 445 height 23
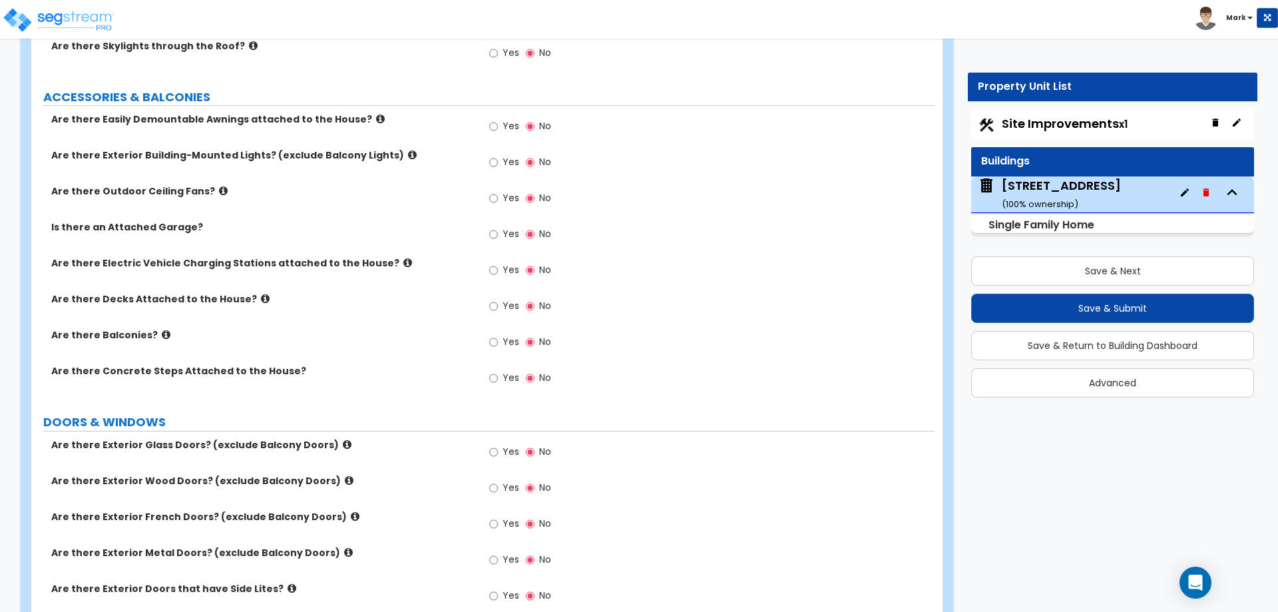
scroll to position [998, 0]
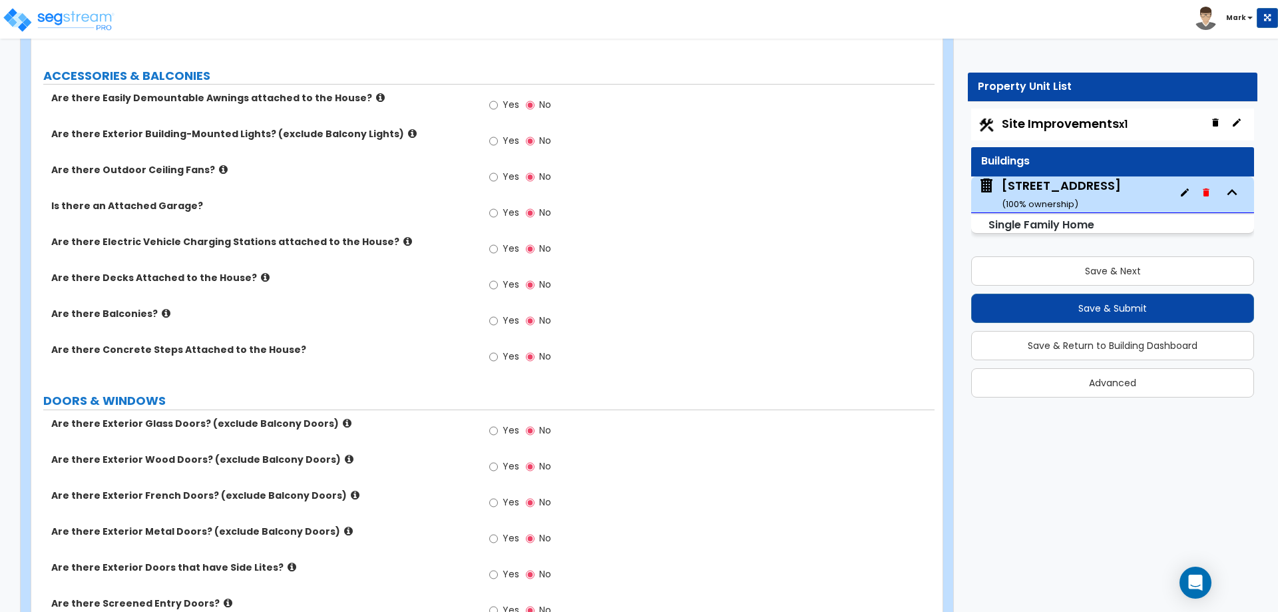
click at [261, 278] on icon at bounding box center [265, 277] width 9 height 10
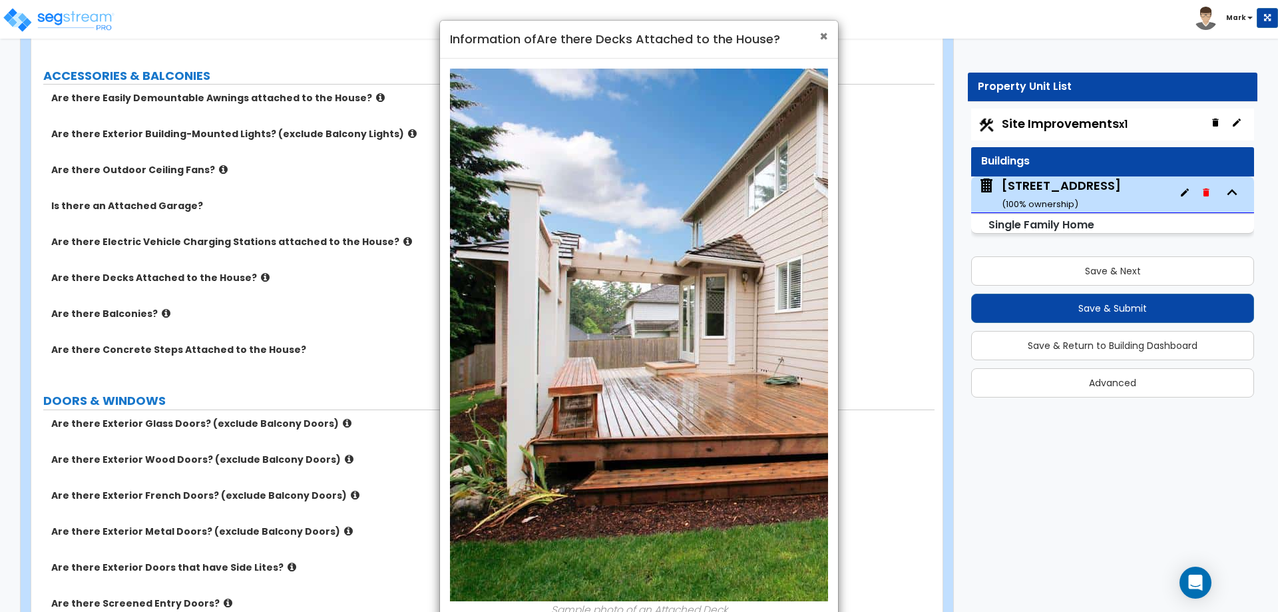
click at [824, 37] on span "×" at bounding box center [823, 36] width 9 height 19
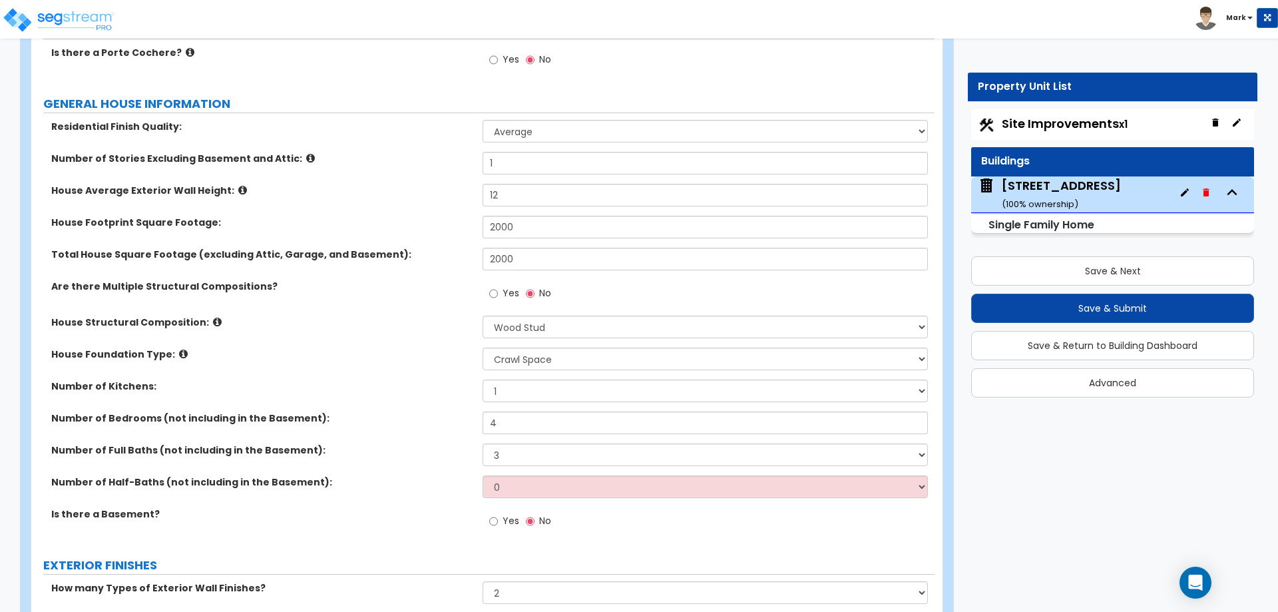
scroll to position [200, 0]
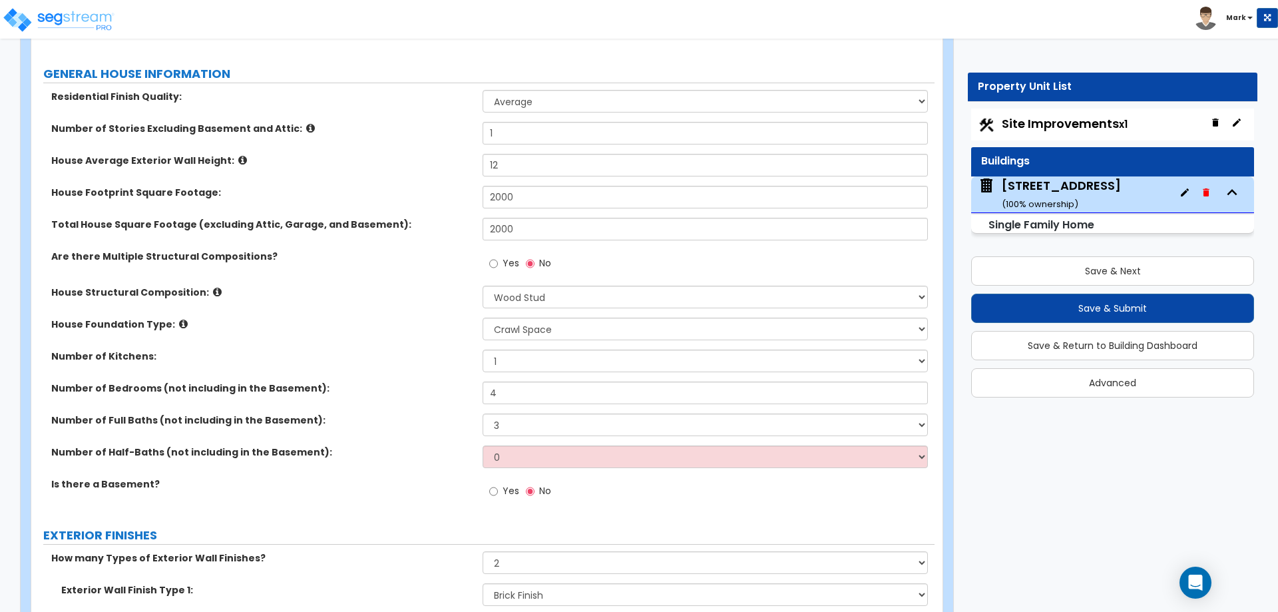
click at [998, 130] on div "Site Improvements x1" at bounding box center [1112, 124] width 283 height 32
click at [1025, 118] on span "Site Improvements x1" at bounding box center [1065, 123] width 126 height 17
select select "2"
select select "1"
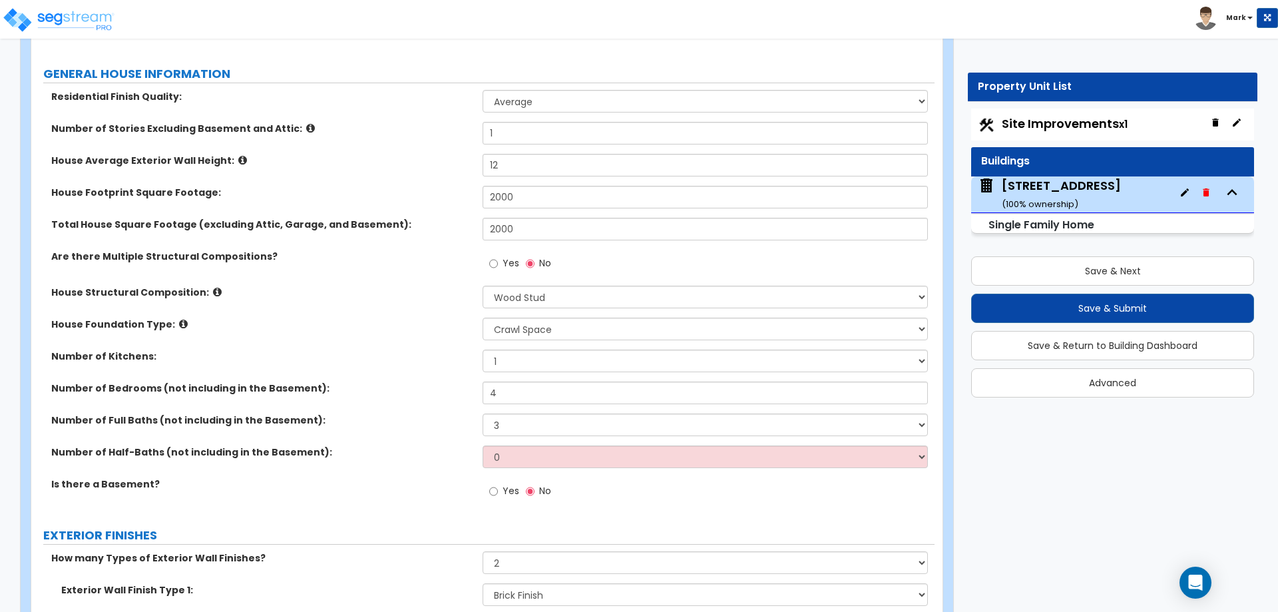
select select "1"
select select "2"
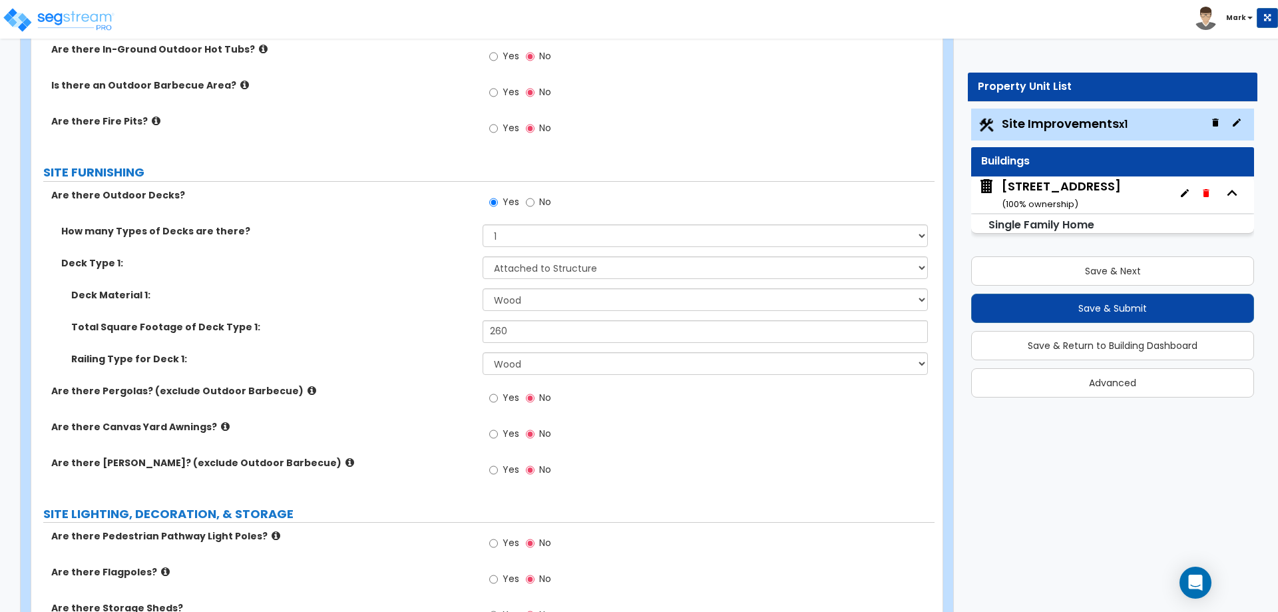
scroll to position [1065, 0]
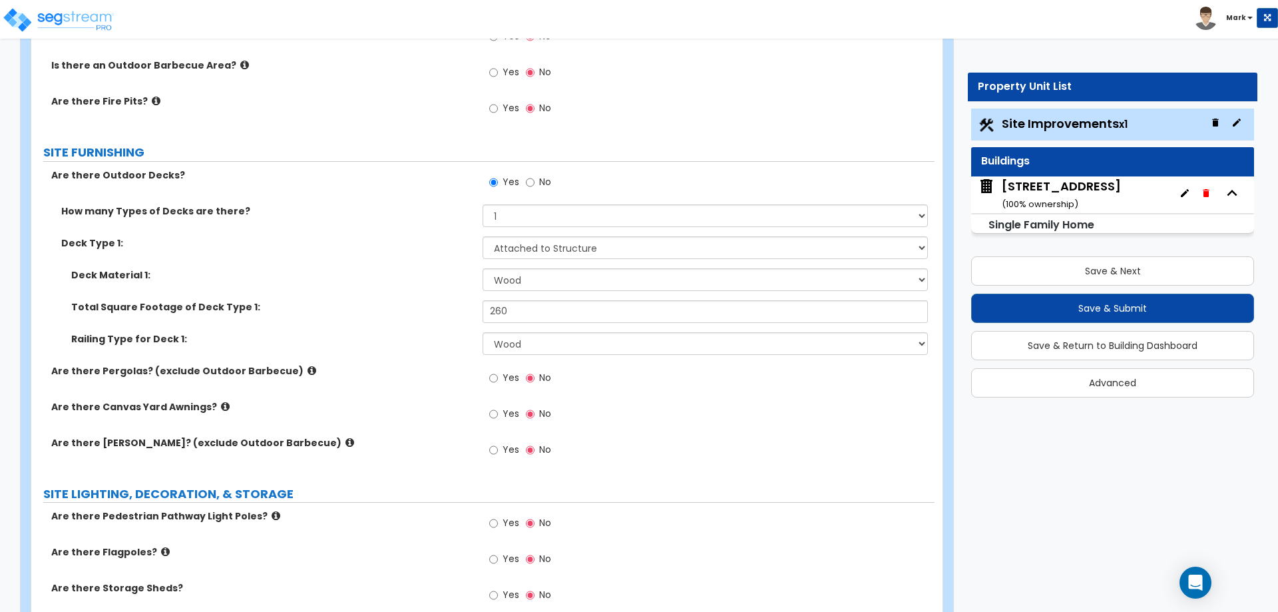
click at [1060, 180] on div "1104 Lynmoor Dr ( 100 % ownership)" at bounding box center [1061, 195] width 119 height 34
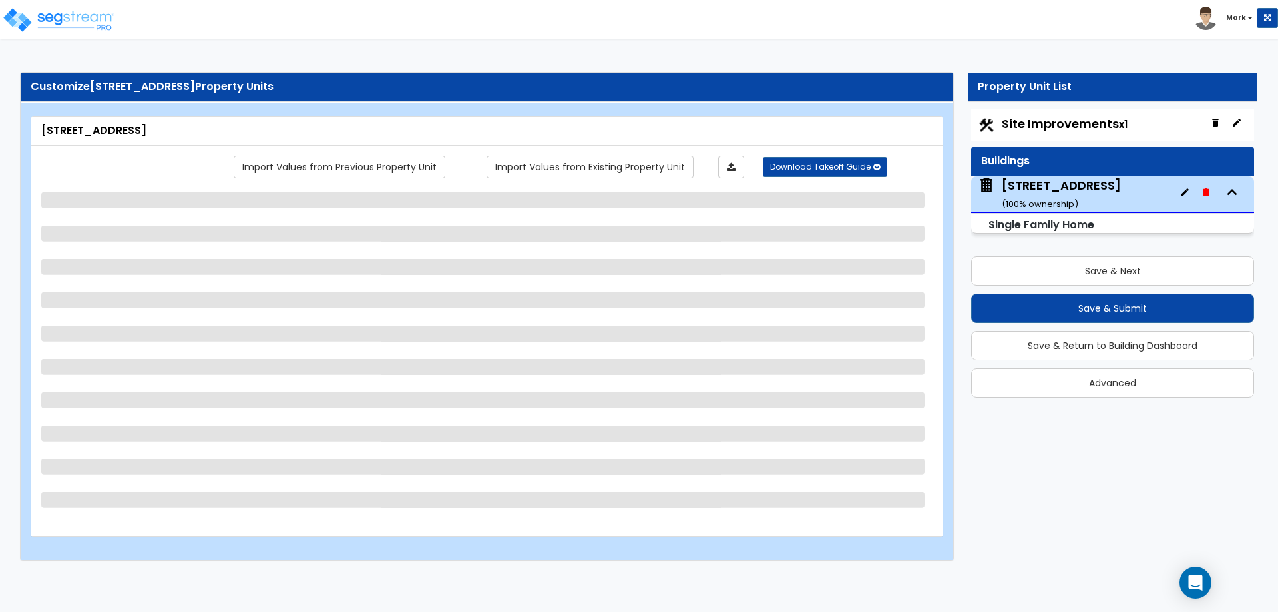
scroll to position [0, 0]
select select "1"
select select "7"
select select "1"
select select "3"
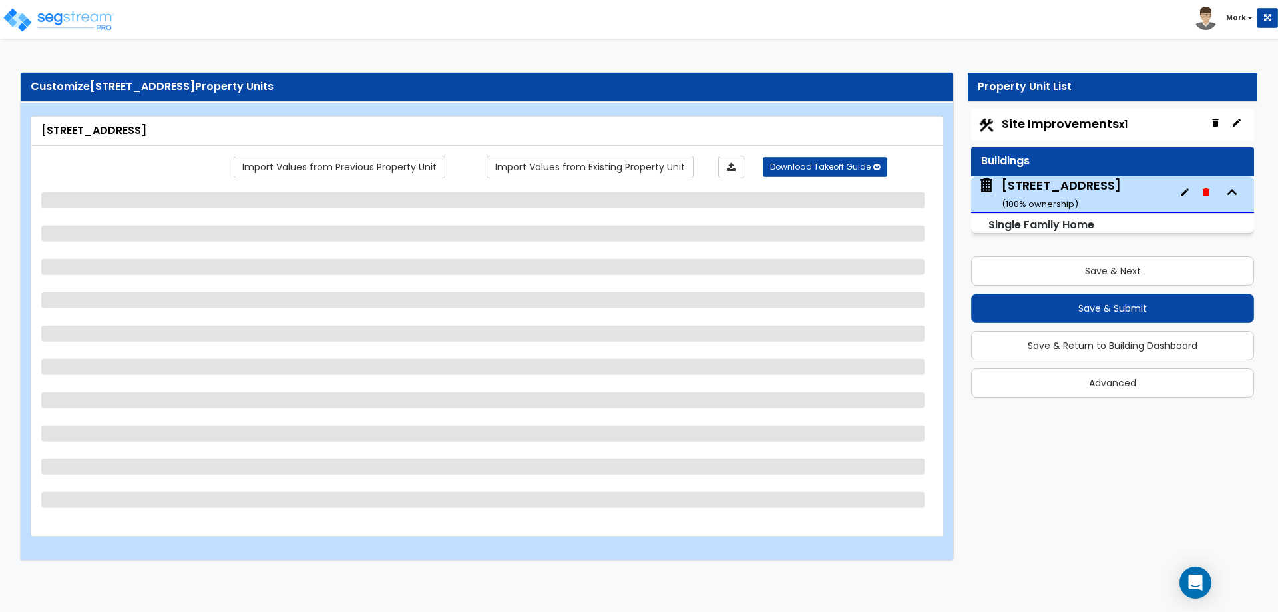
select select "2"
select select "5"
select select "1"
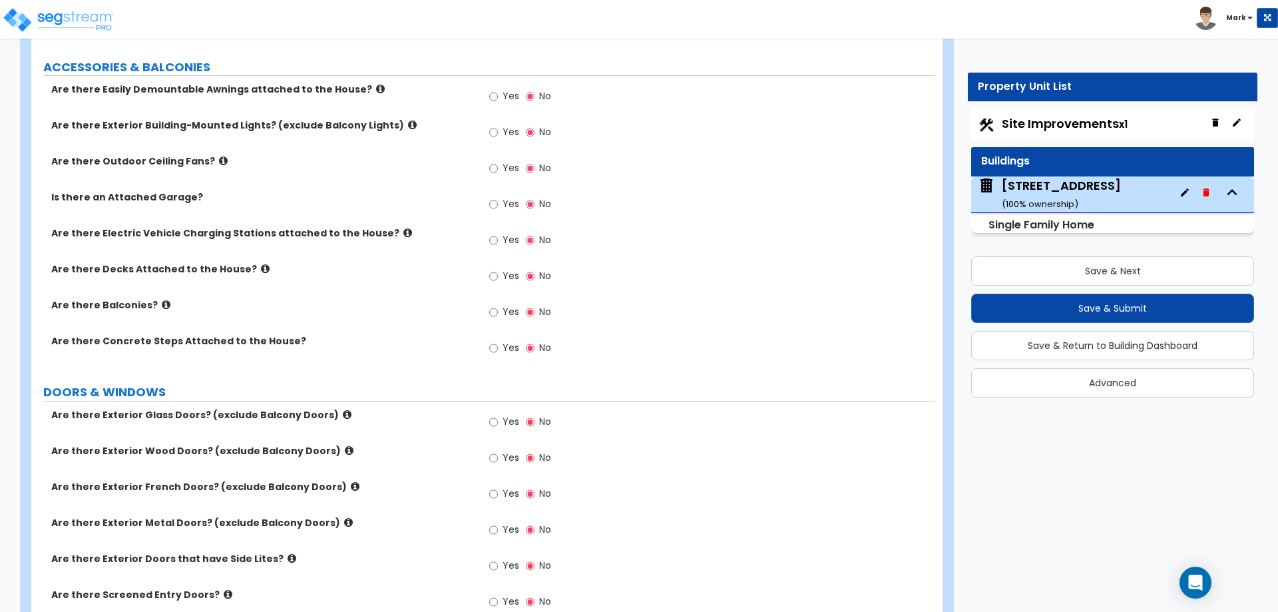
scroll to position [998, 0]
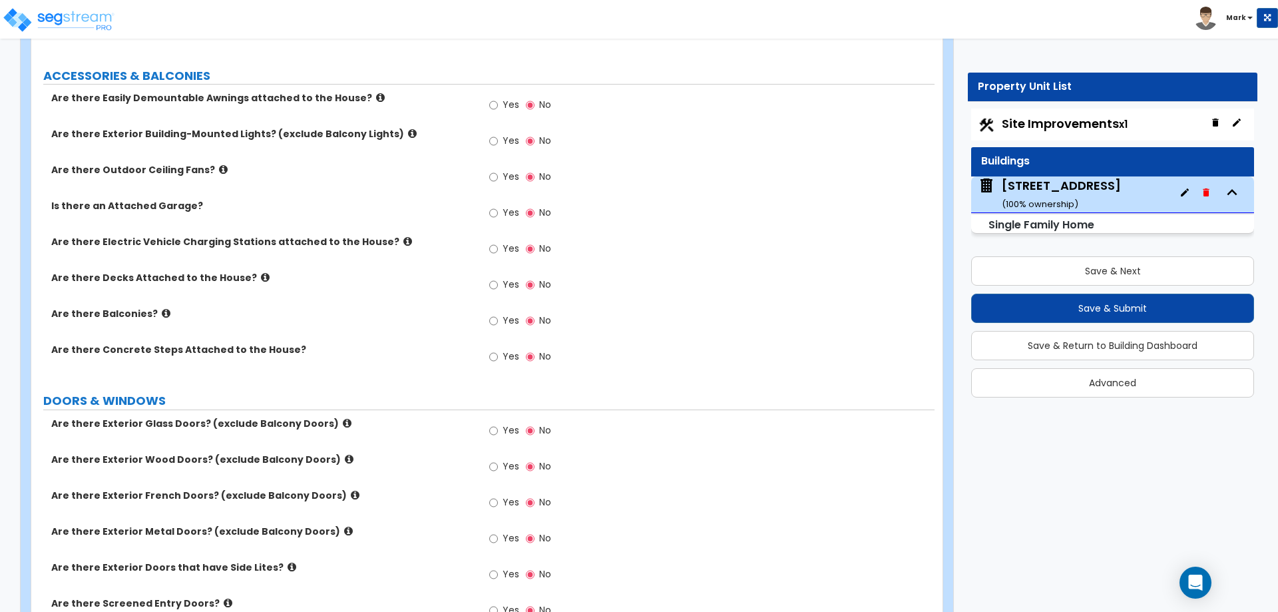
click at [261, 275] on icon at bounding box center [265, 277] width 9 height 10
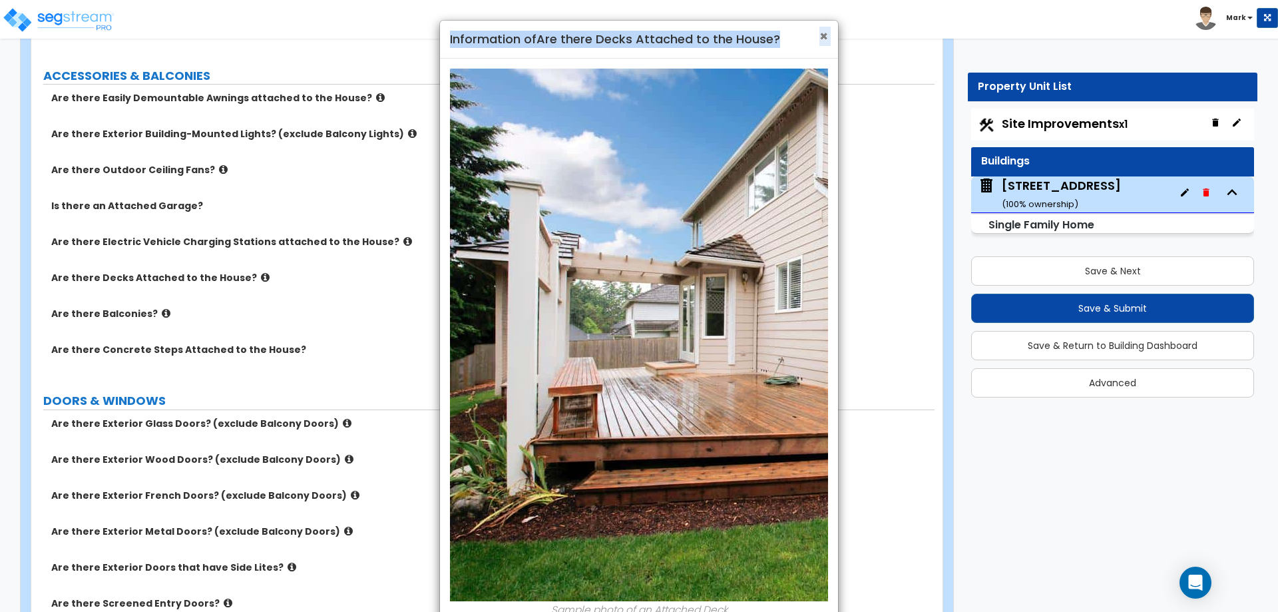
click at [819, 33] on div "× Information of Are there Decks Attached to the House?" at bounding box center [639, 40] width 398 height 38
click at [825, 33] on span "×" at bounding box center [823, 36] width 9 height 19
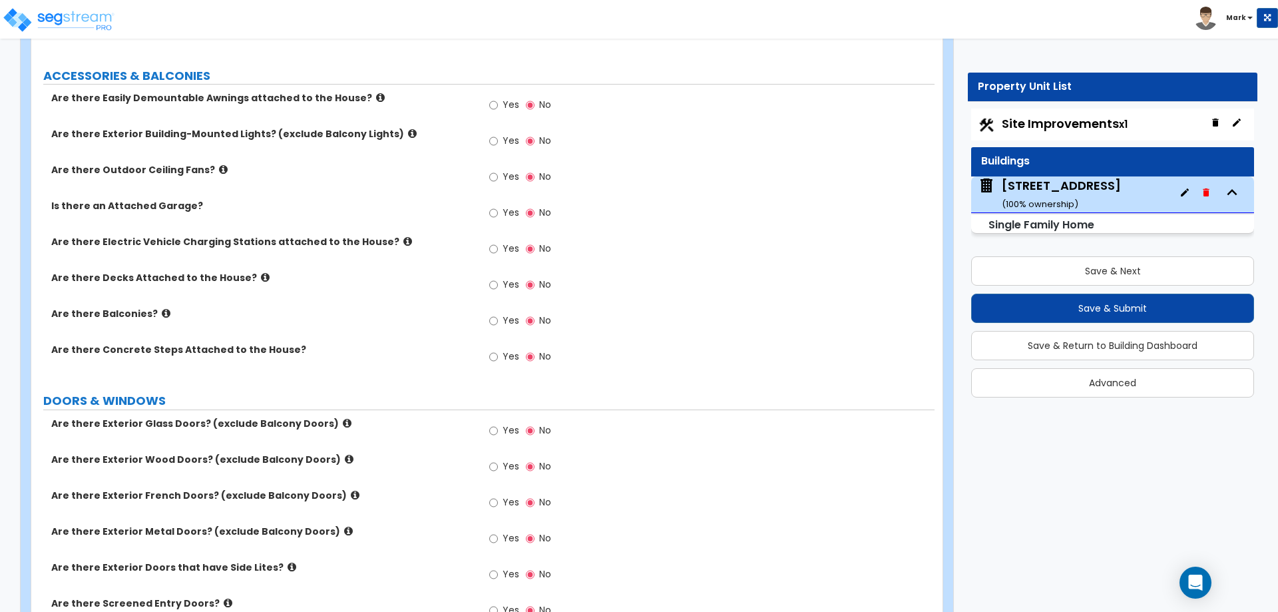
click at [1048, 121] on span "Site Improvements x1" at bounding box center [1065, 123] width 126 height 17
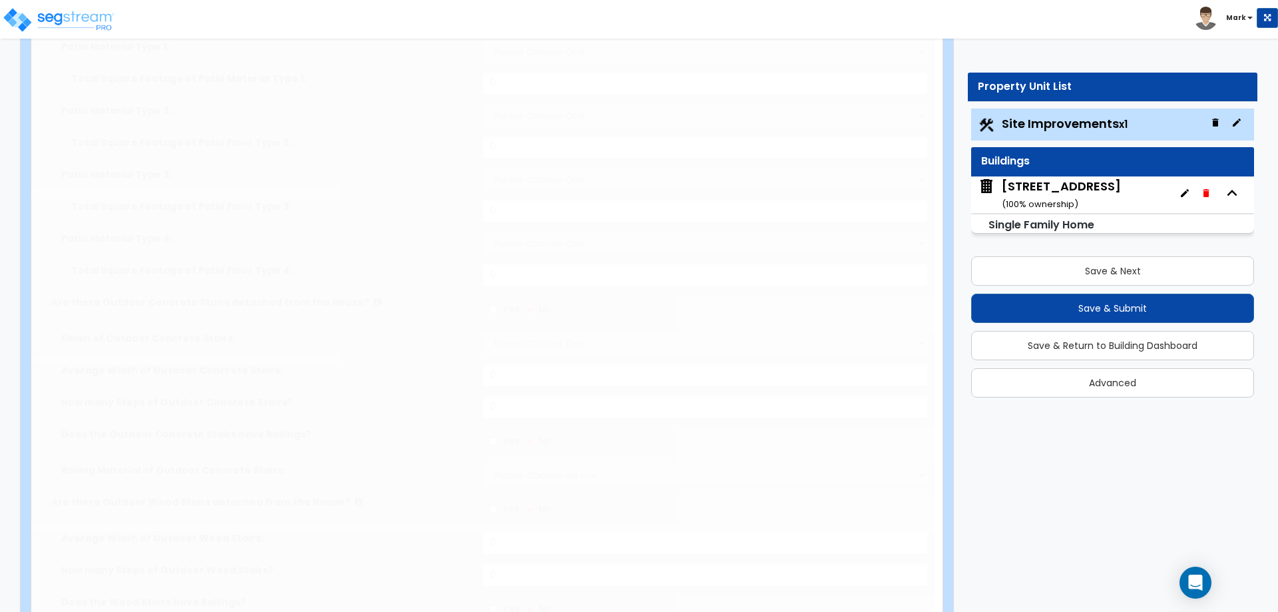
type input "0.3"
select select "2"
type input "900"
radio input "true"
select select "1"
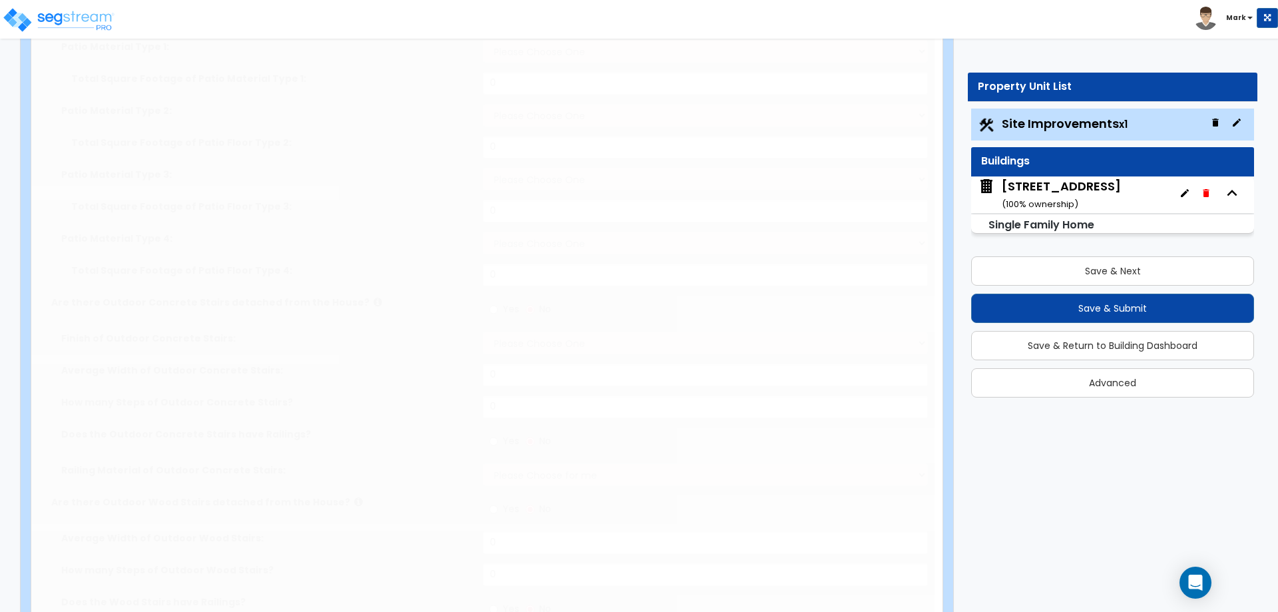
select select "1"
type input "260"
select select "1"
radio input "true"
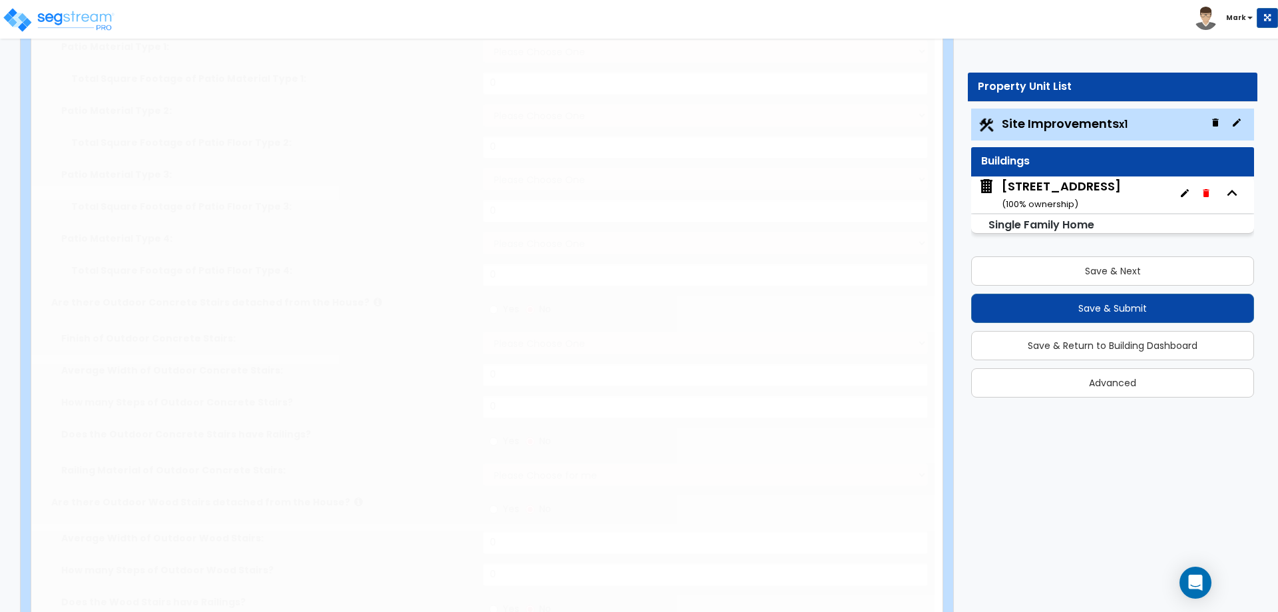
radio input "true"
select select "2"
type input "215"
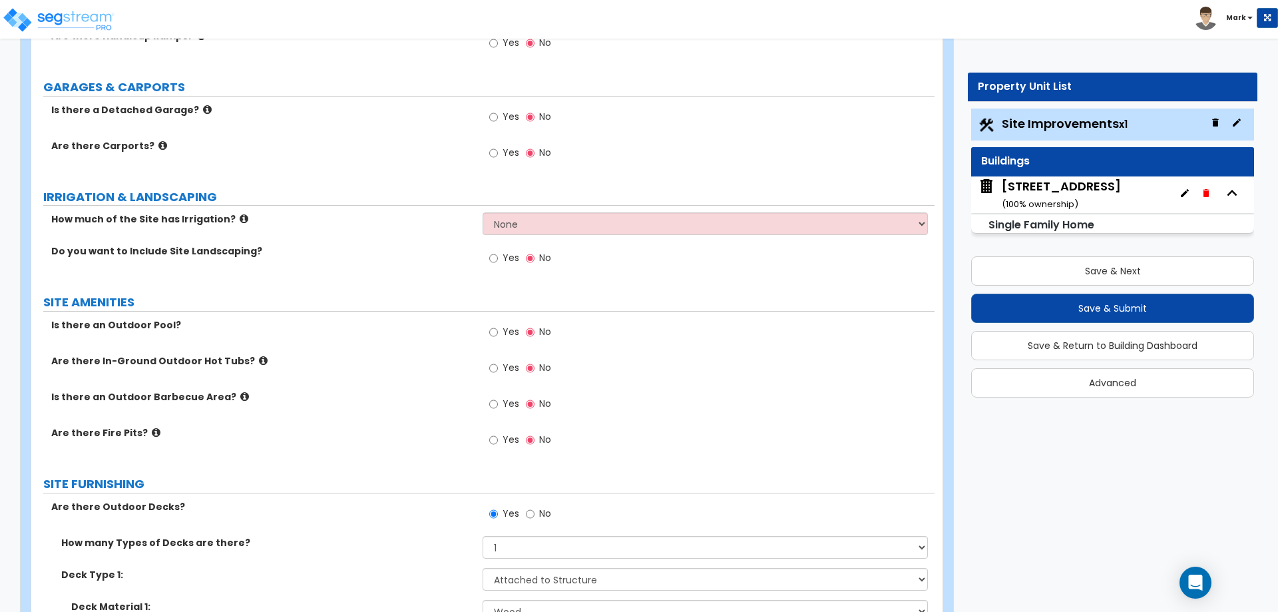
scroll to position [865, 0]
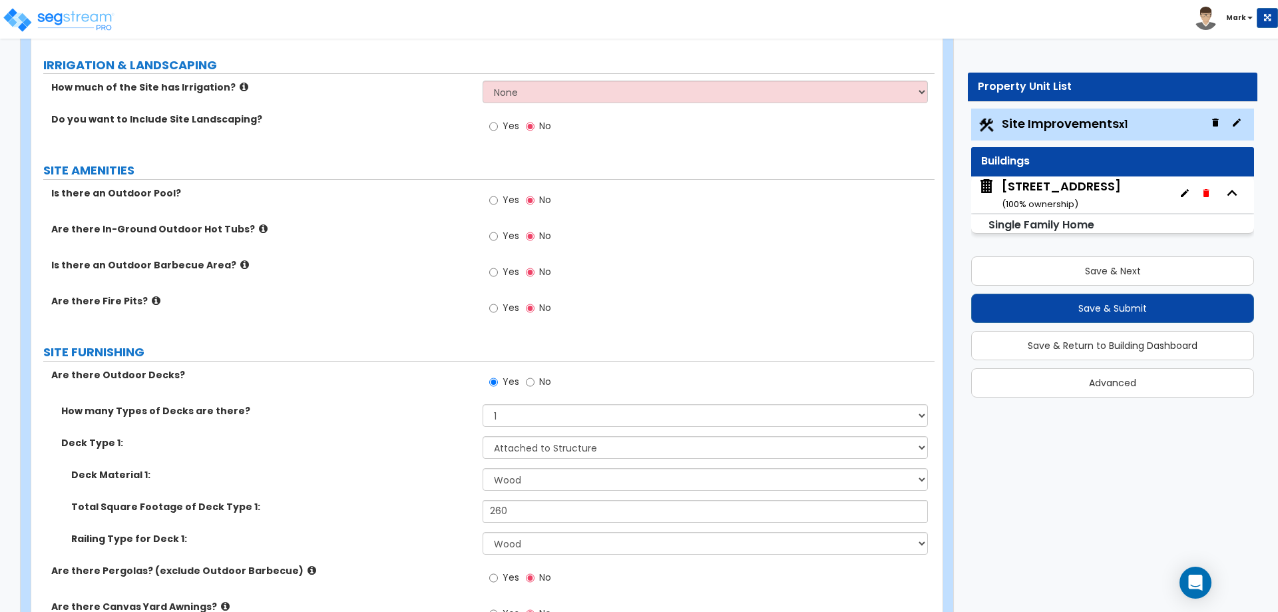
click at [535, 381] on label "No" at bounding box center [538, 383] width 25 height 23
click at [535, 381] on input "No" at bounding box center [530, 382] width 9 height 15
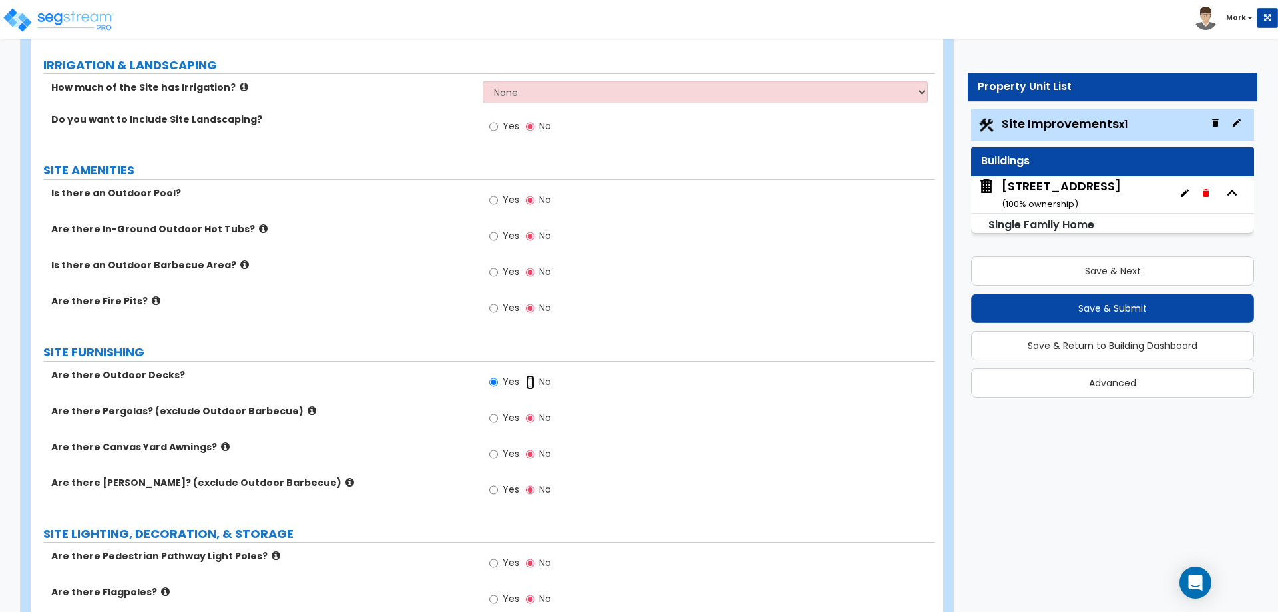
radio input "false"
radio input "true"
click at [1059, 190] on div "1104 Lynmoor Dr ( 100 % ownership)" at bounding box center [1061, 195] width 119 height 34
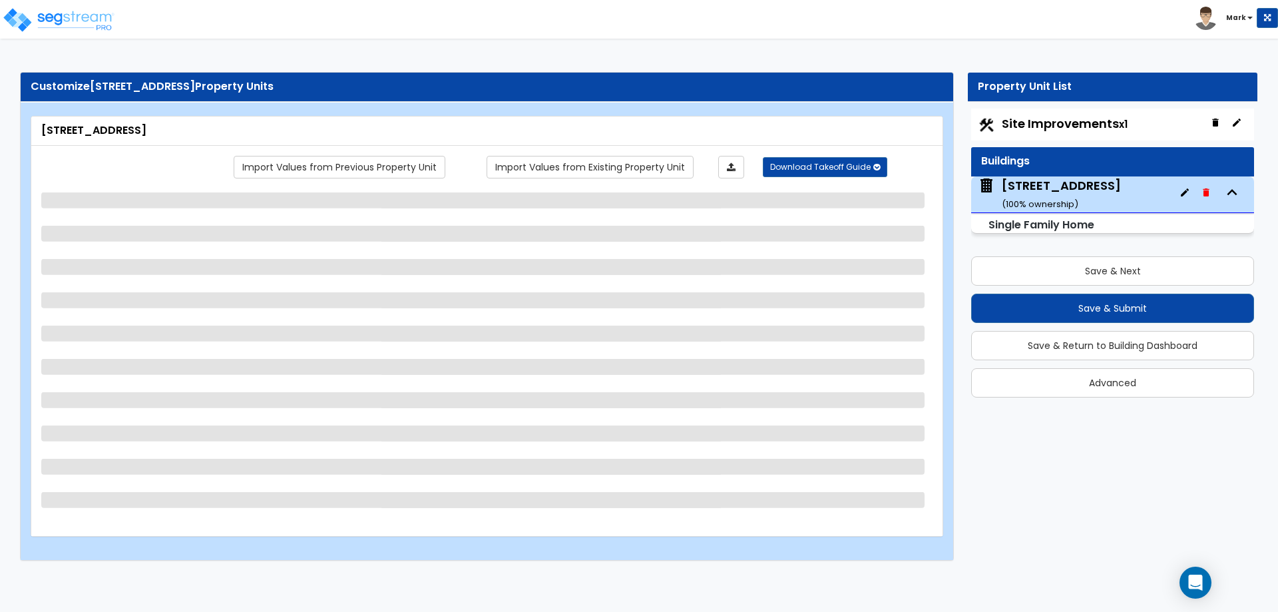
scroll to position [0, 0]
select select "1"
select select "7"
select select "1"
select select "3"
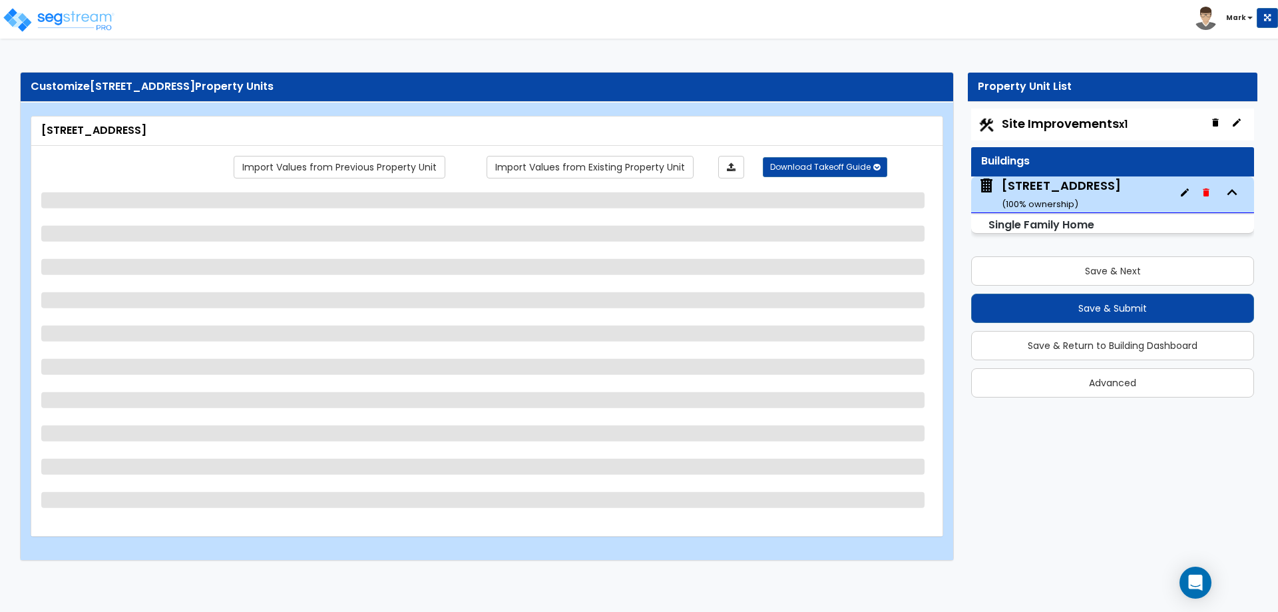
select select "2"
select select "5"
select select "1"
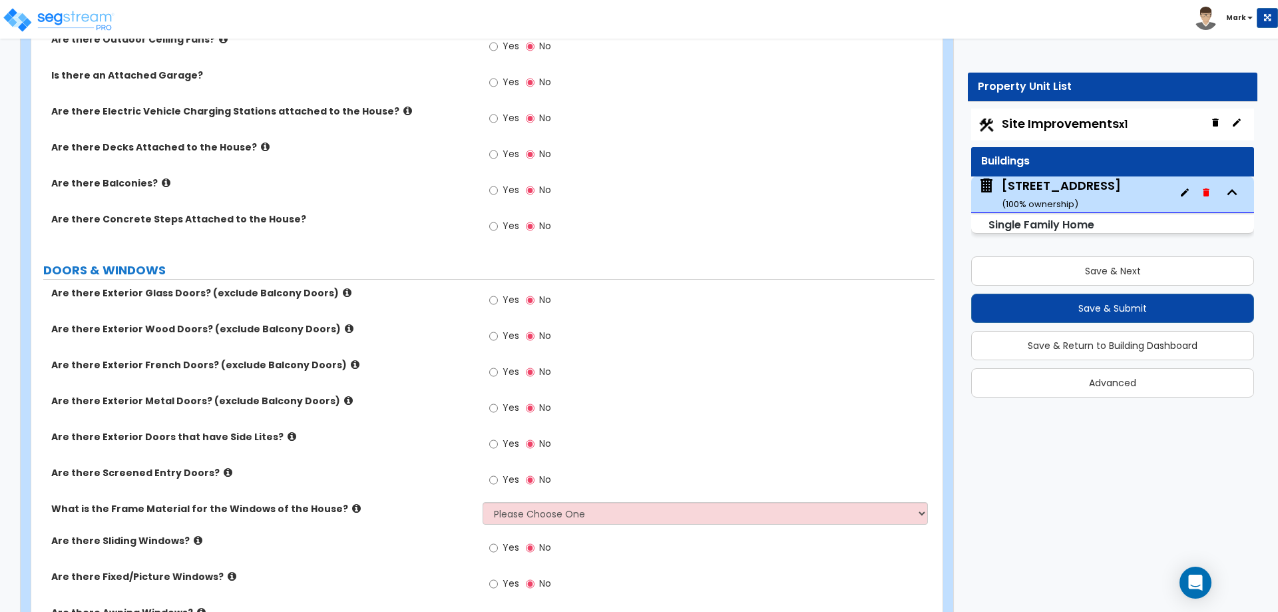
scroll to position [1132, 0]
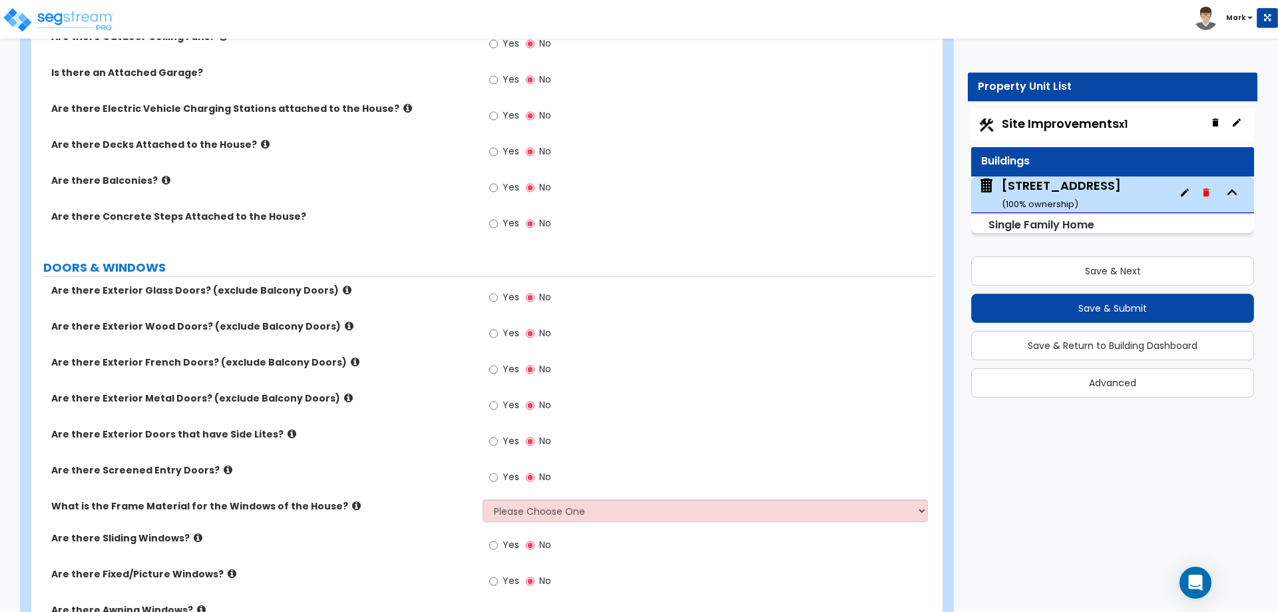
click at [502, 152] on label "Yes" at bounding box center [504, 153] width 30 height 23
click at [498, 152] on input "Yes" at bounding box center [493, 151] width 9 height 15
radio input "true"
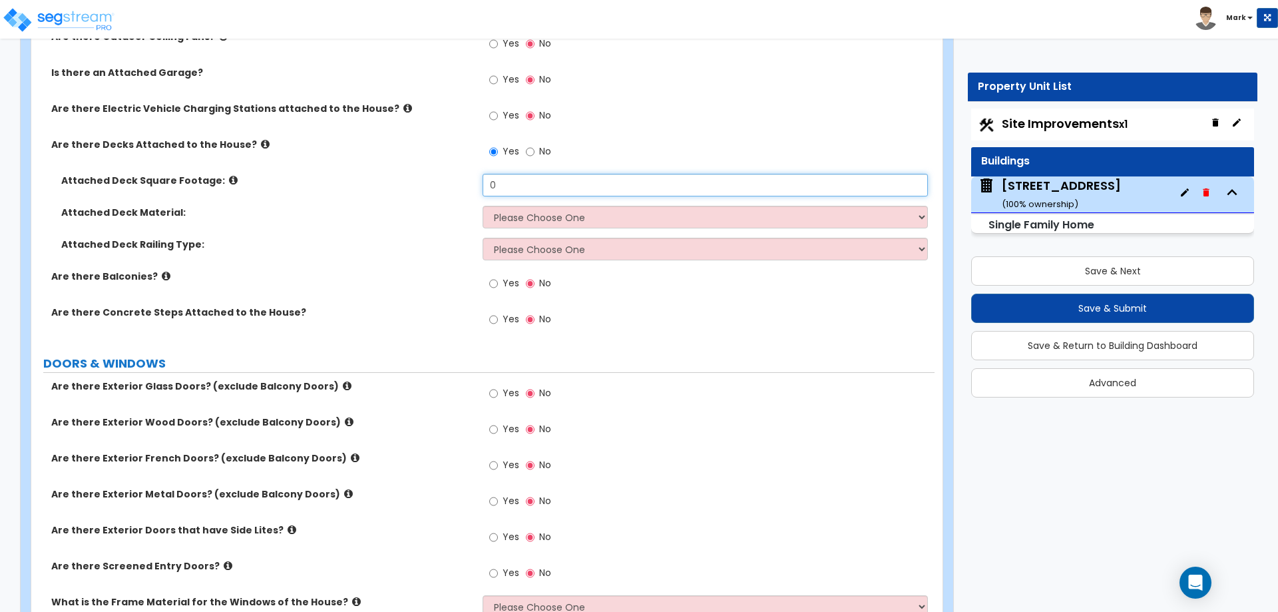
click at [510, 188] on input "0" at bounding box center [705, 185] width 445 height 23
type input "260"
click at [517, 210] on select "Please Choose One Wood Plastic/PVC" at bounding box center [705, 217] width 445 height 23
select select "1"
click at [483, 206] on select "Please Choose One Wood Plastic/PVC" at bounding box center [705, 217] width 445 height 23
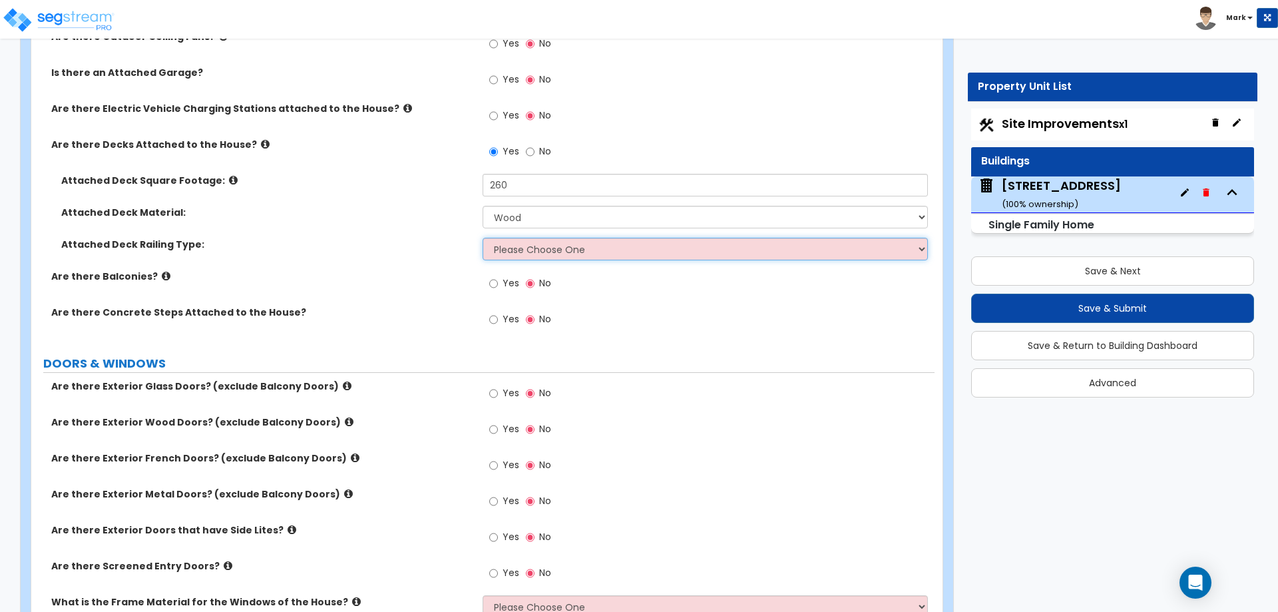
click at [533, 254] on select "Please Choose One Wood Plastic" at bounding box center [705, 249] width 445 height 23
select select "1"
click at [483, 238] on select "Please Choose One Wood Plastic" at bounding box center [705, 249] width 445 height 23
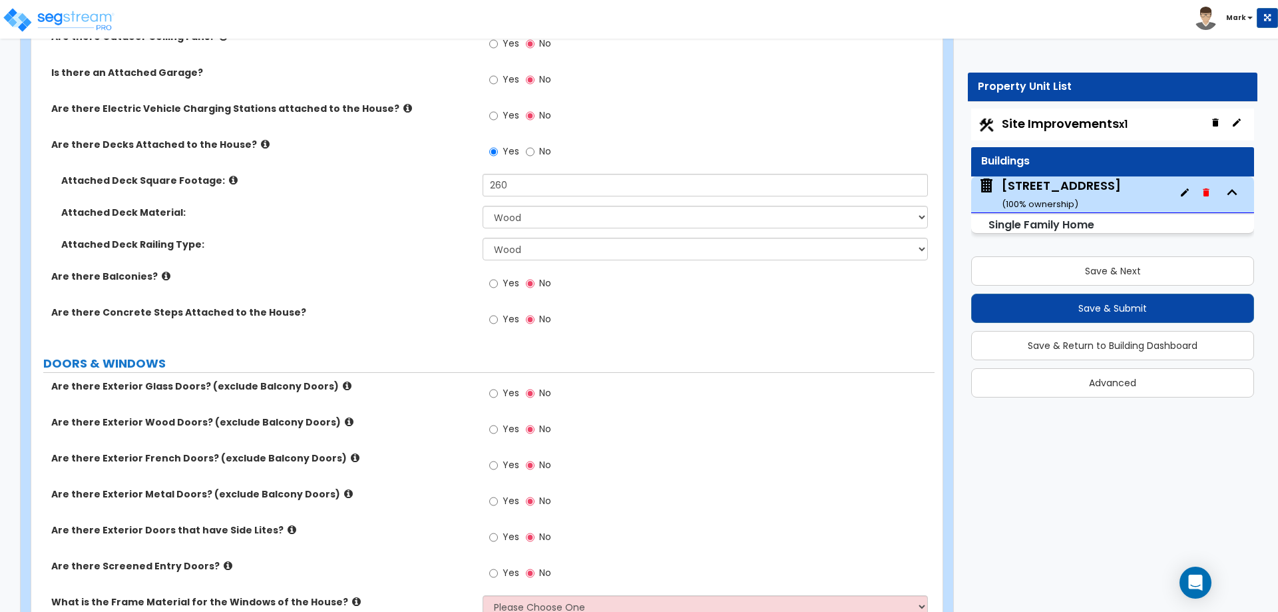
click at [419, 276] on label "Are there Balconies?" at bounding box center [261, 276] width 421 height 13
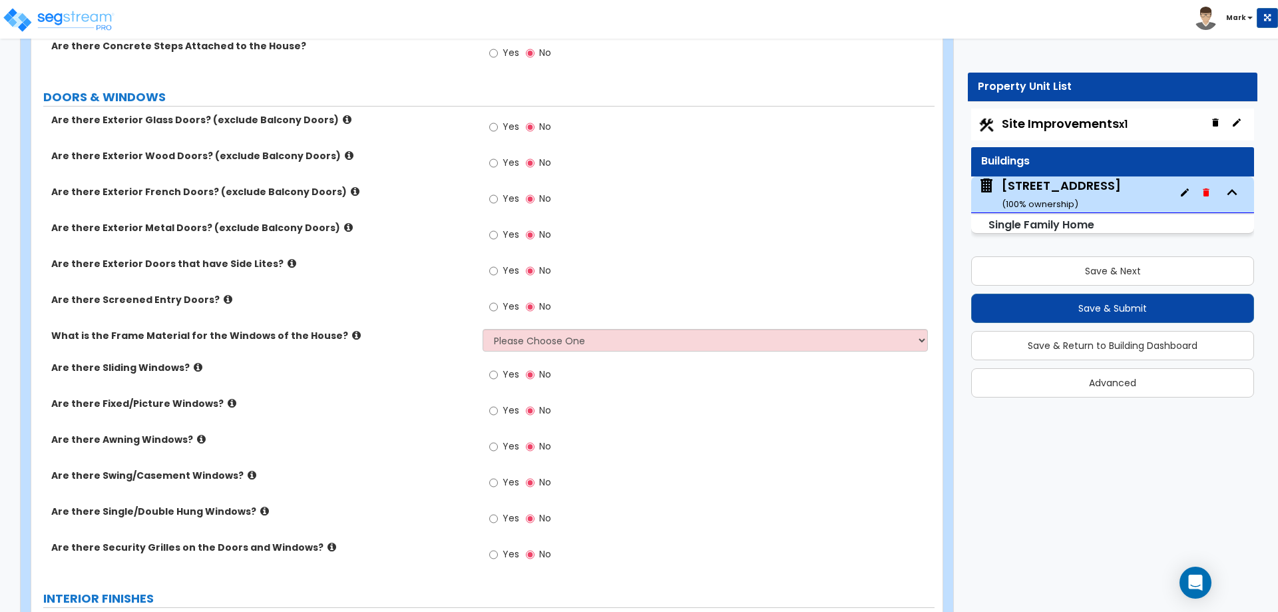
scroll to position [1464, 0]
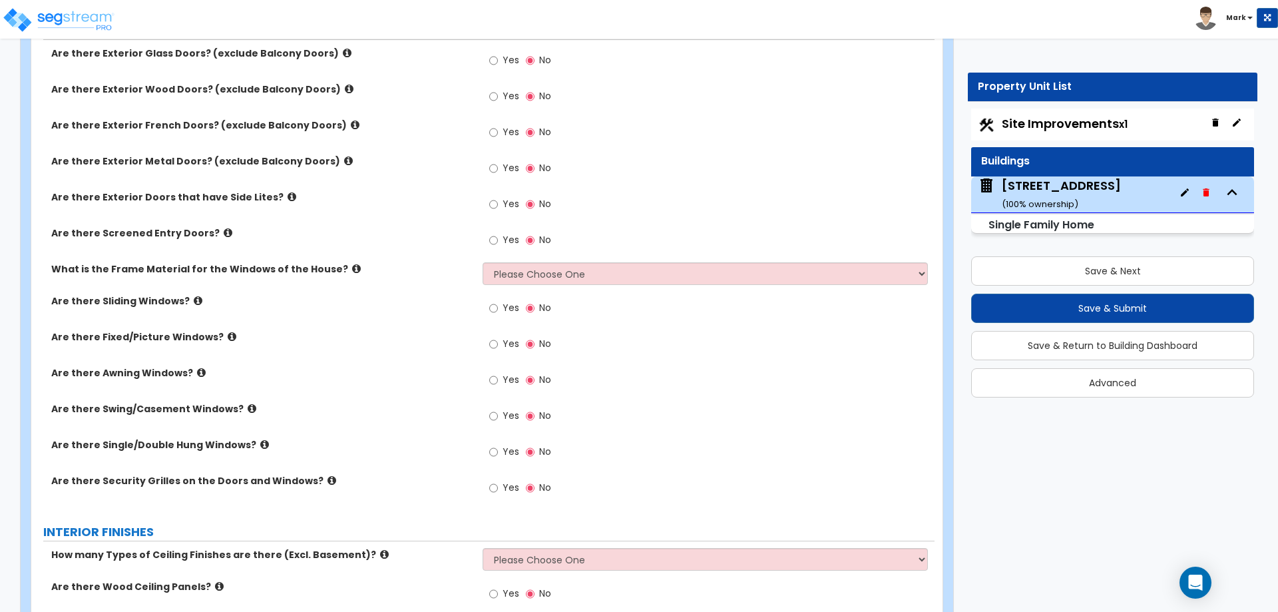
click at [505, 55] on span "Yes" at bounding box center [511, 59] width 17 height 13
click at [498, 55] on input "Yes" at bounding box center [493, 60] width 9 height 15
radio input "true"
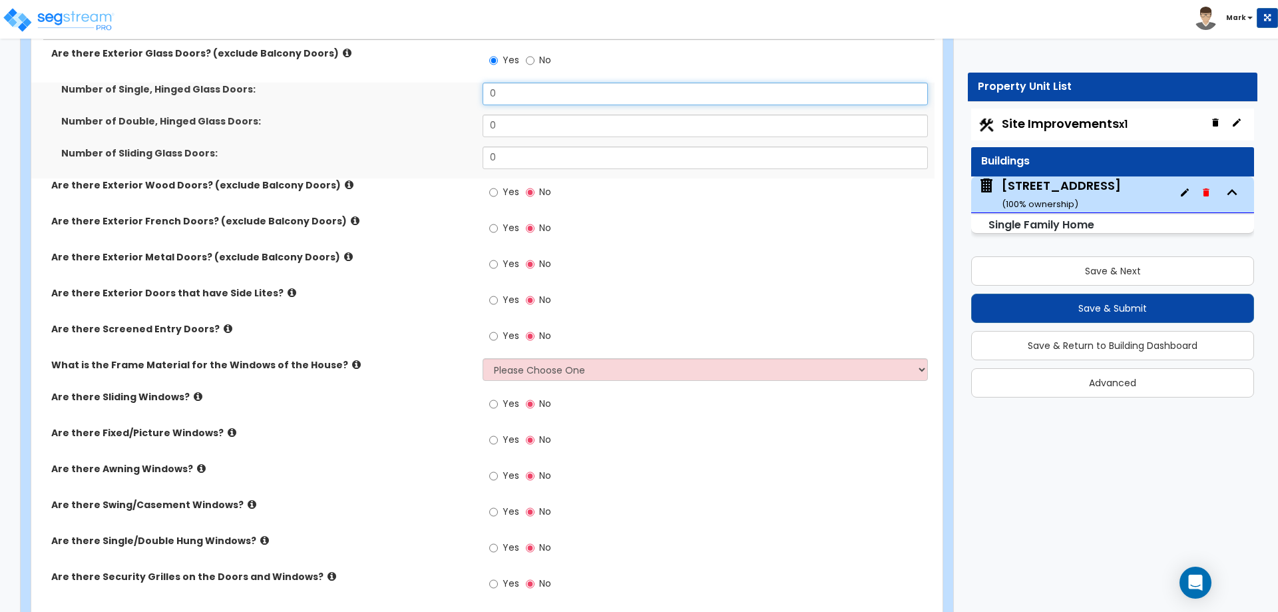
click at [504, 91] on input "0" at bounding box center [705, 94] width 445 height 23
type input "1"
click at [506, 192] on span "Yes" at bounding box center [511, 191] width 17 height 13
click at [498, 192] on input "Yes" at bounding box center [493, 192] width 9 height 15
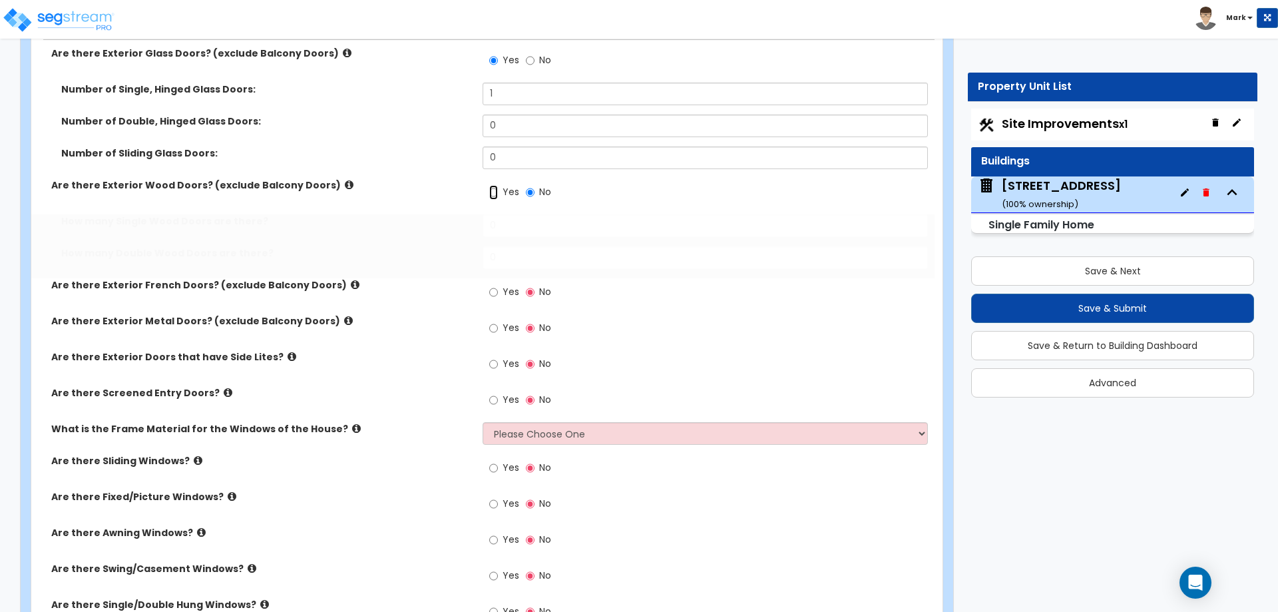
radio input "true"
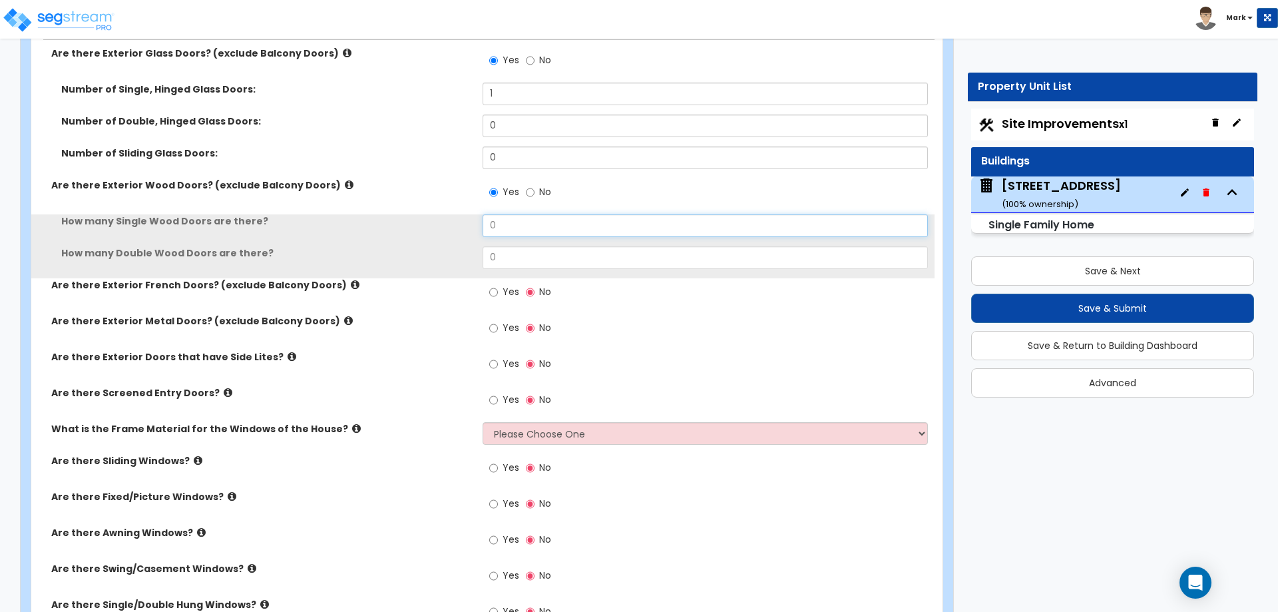
click at [522, 224] on input "0" at bounding box center [705, 225] width 445 height 23
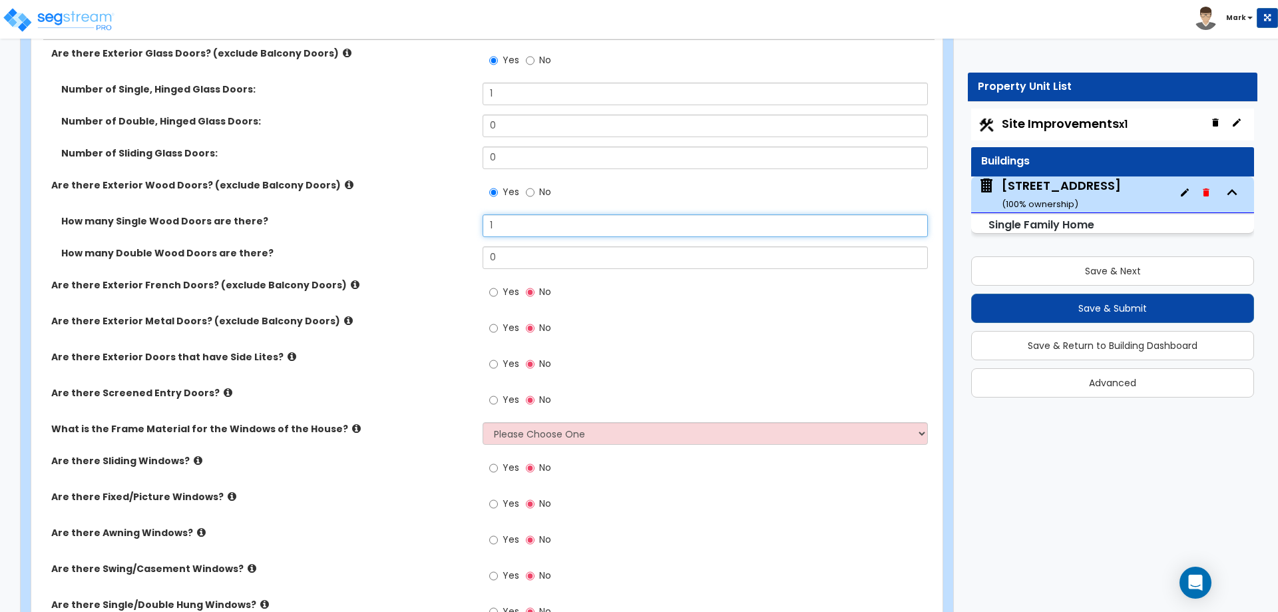
type input "1"
click at [434, 307] on div "Are there Exterior French Doors? (exclude Balcony Doors) Yes No" at bounding box center [482, 296] width 903 height 36
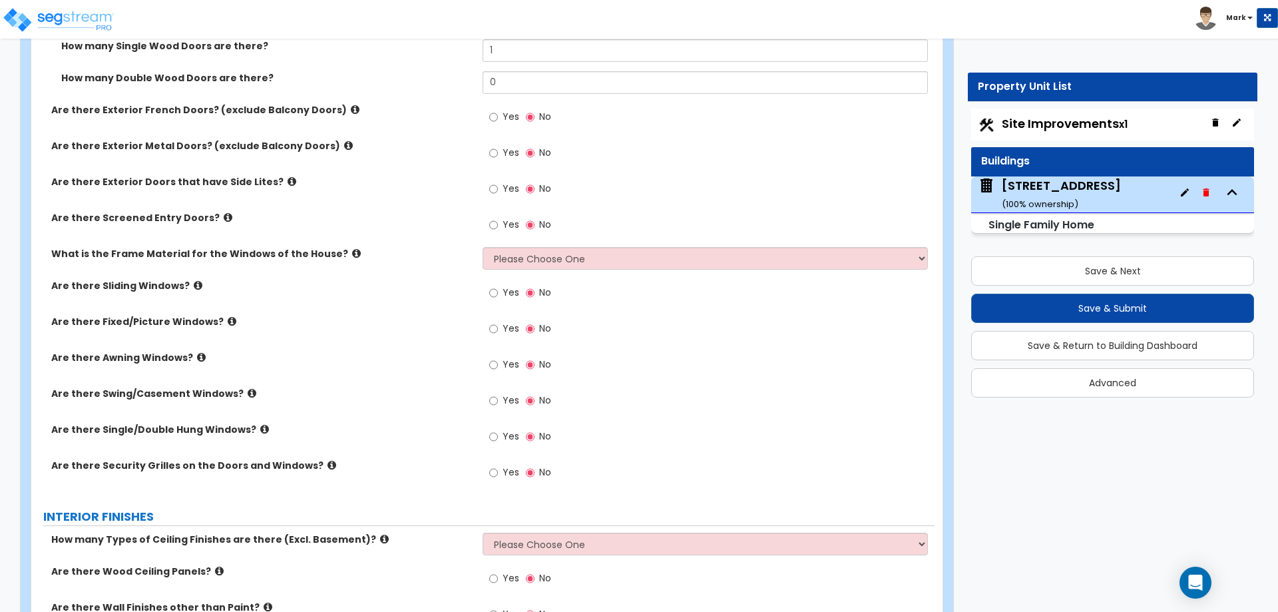
scroll to position [1664, 0]
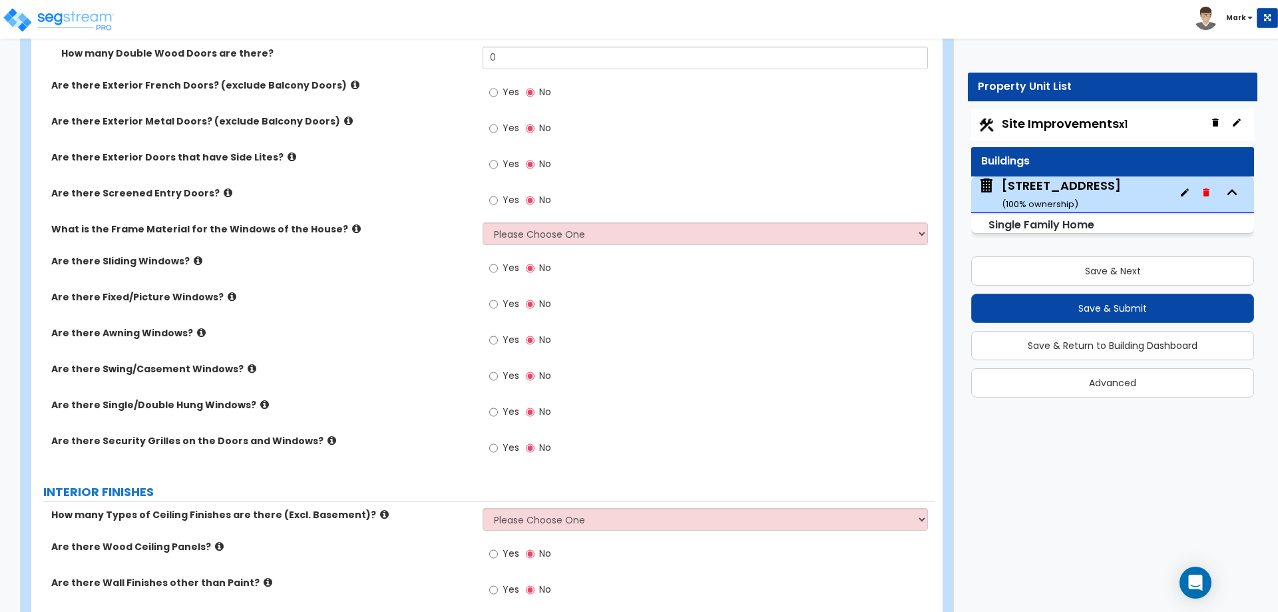
click at [521, 218] on div "Yes No" at bounding box center [708, 204] width 451 height 36
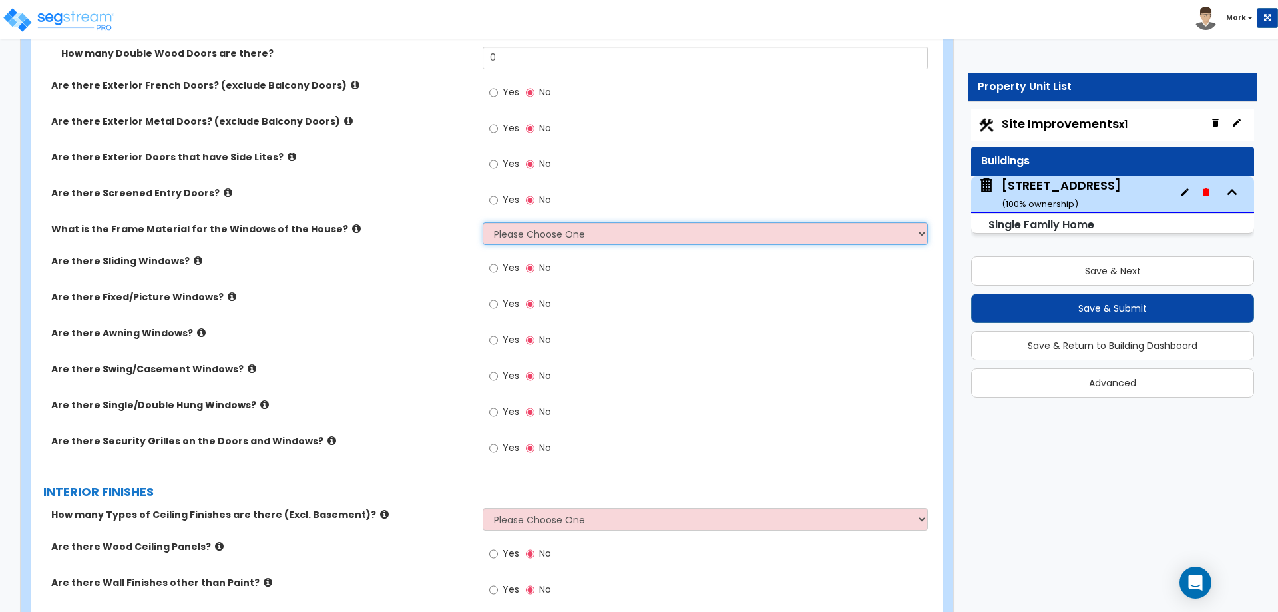
click at [527, 230] on select "Please Choose One Vinyl Aluminum Wood" at bounding box center [705, 233] width 445 height 23
click at [483, 222] on select "Please Choose One Vinyl Aluminum Wood" at bounding box center [705, 233] width 445 height 23
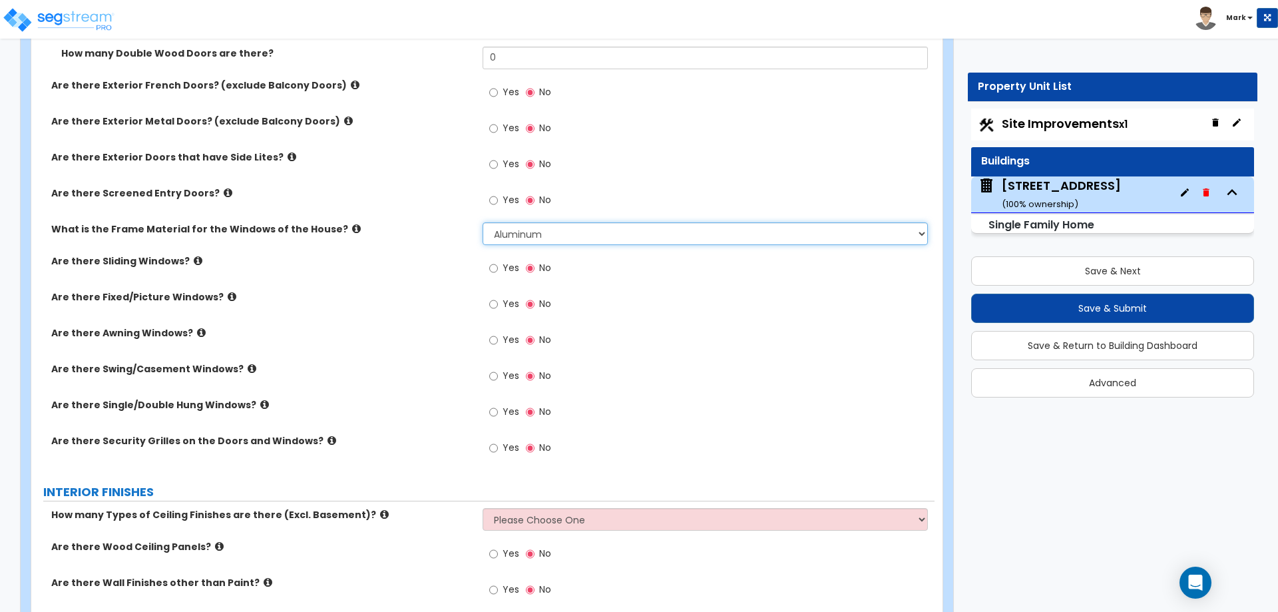
click at [519, 236] on select "Please Choose One Vinyl Aluminum Wood" at bounding box center [705, 233] width 445 height 23
select select "1"
click at [483, 222] on select "Please Choose One Vinyl Aluminum Wood" at bounding box center [705, 233] width 445 height 23
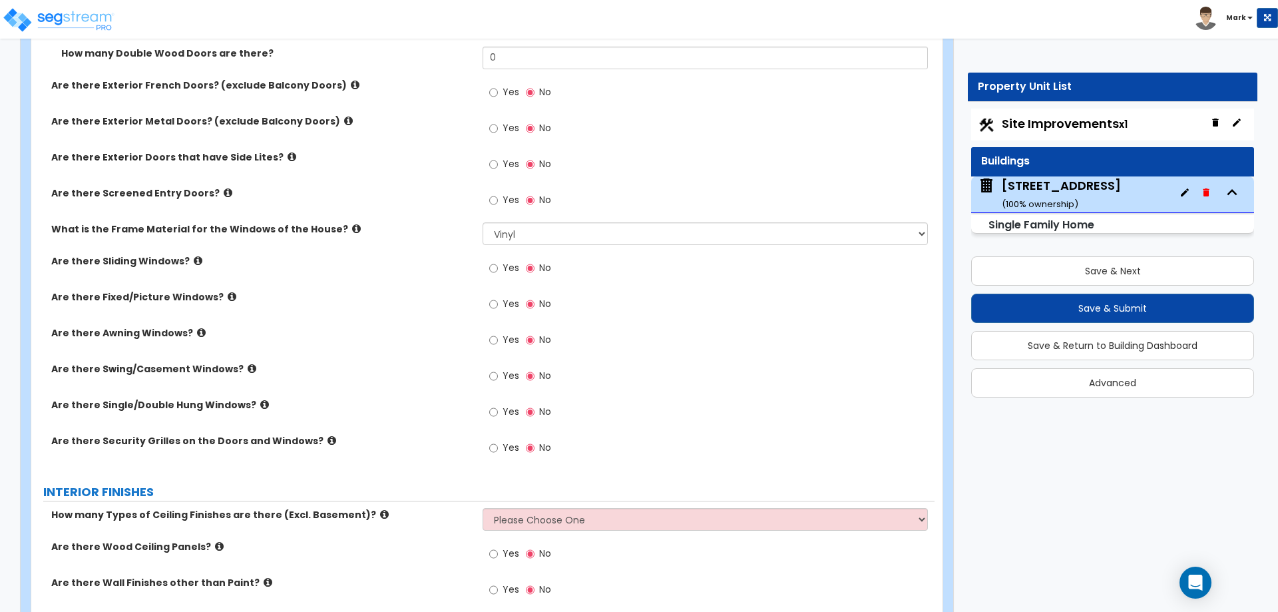
click at [500, 303] on label "Yes" at bounding box center [504, 305] width 30 height 23
click at [498, 303] on input "Yes" at bounding box center [493, 304] width 9 height 15
radio input "true"
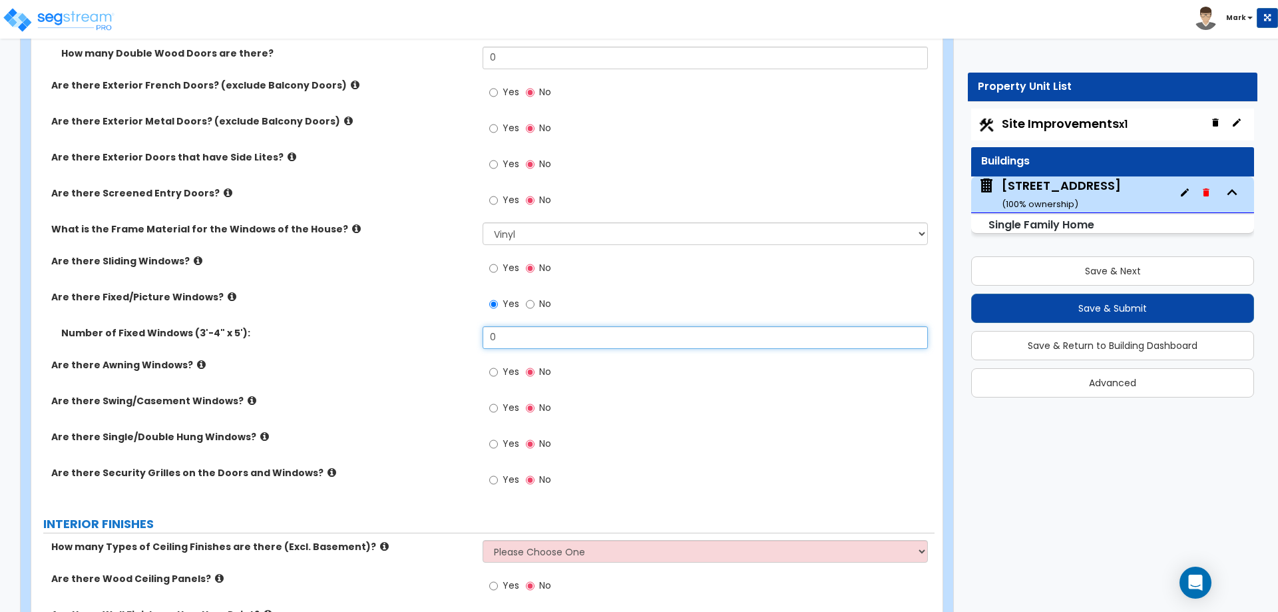
click at [584, 331] on input "0" at bounding box center [705, 337] width 445 height 23
type input "10"
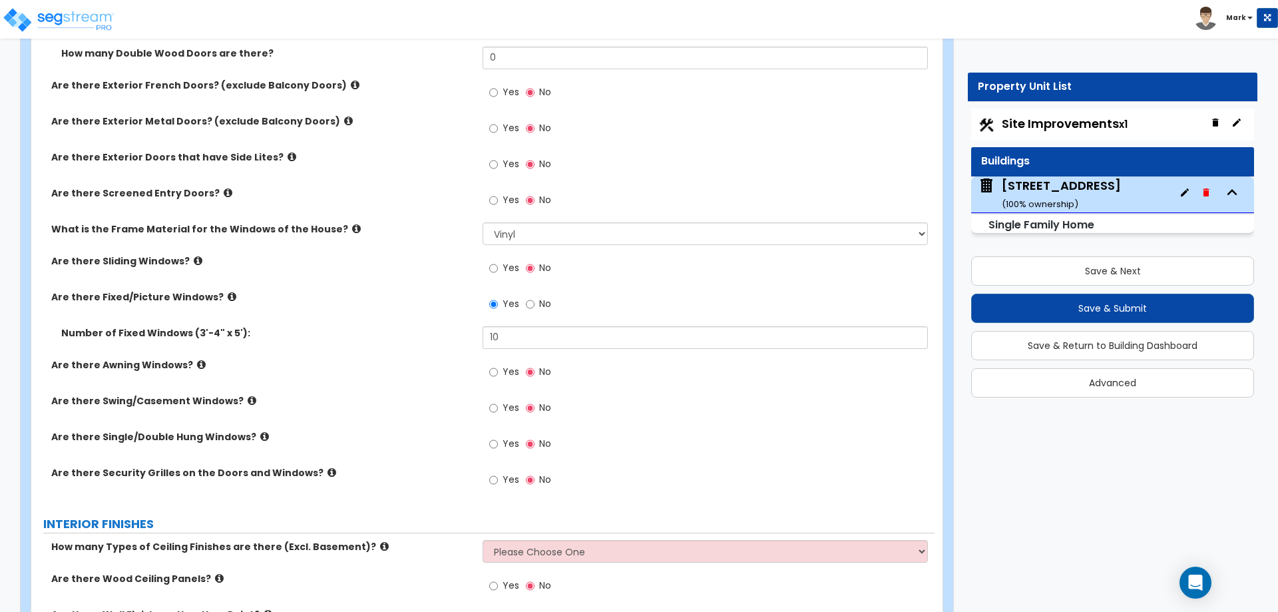
click at [420, 376] on div "Are there Awning Windows? Yes No" at bounding box center [482, 376] width 903 height 36
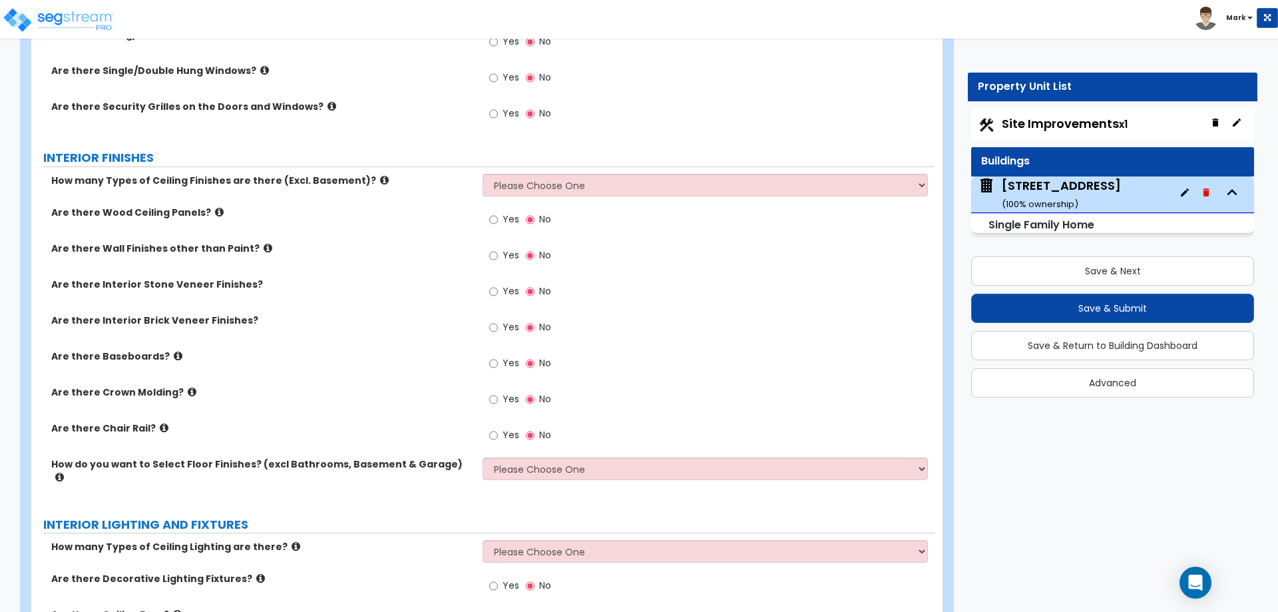
scroll to position [2063, 0]
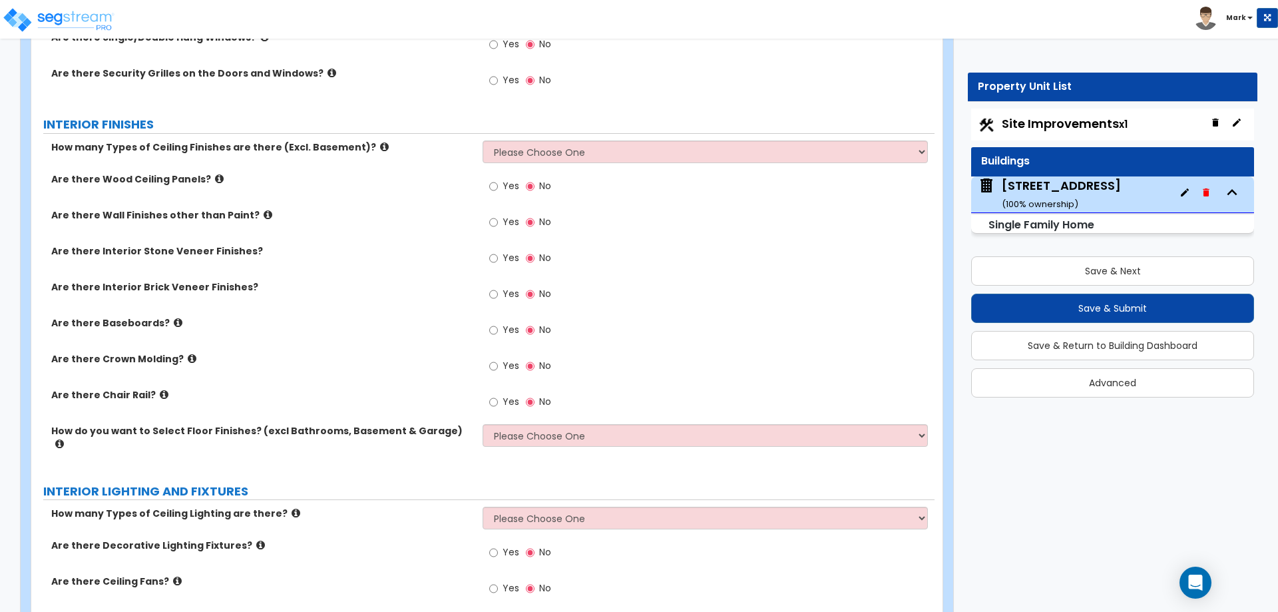
click at [501, 542] on label "Yes" at bounding box center [504, 553] width 30 height 23
click at [498, 545] on input "Yes" at bounding box center [493, 552] width 9 height 15
radio input "true"
click at [504, 508] on select "Please Choose One 1 2 3" at bounding box center [705, 518] width 445 height 23
select select "1"
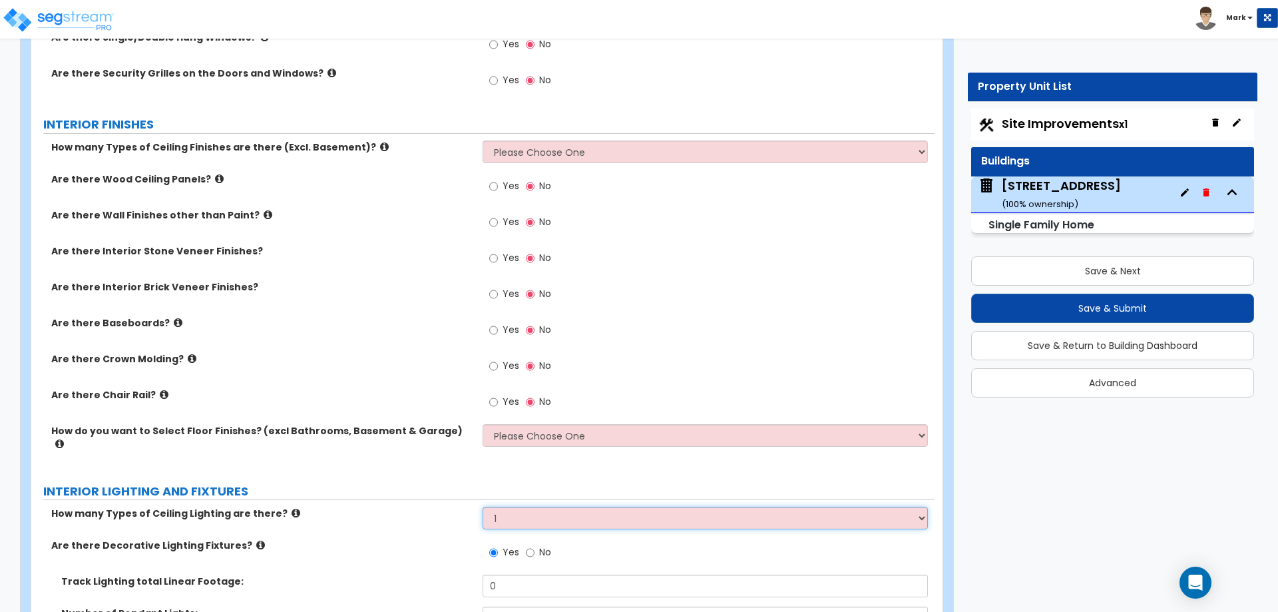
click at [483, 507] on select "Please Choose One 1 2 3" at bounding box center [705, 518] width 445 height 23
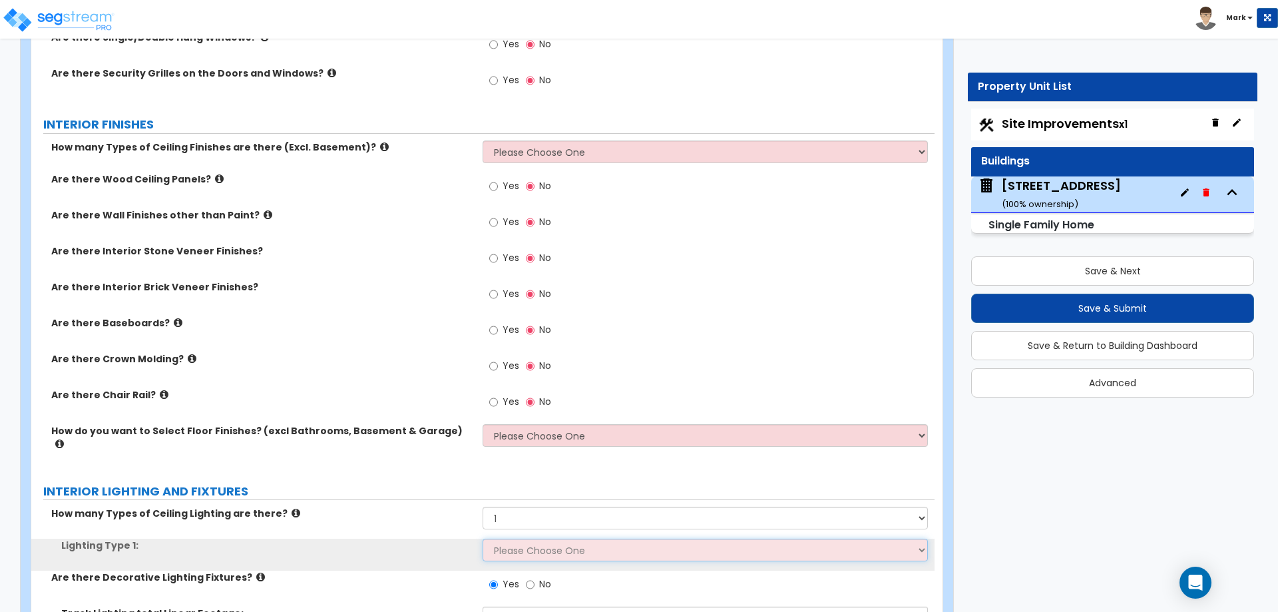
click at [521, 541] on select "Please Choose One LED Surface-Mounted LED Recessed Fluorescent Surface-Mounted …" at bounding box center [705, 550] width 445 height 23
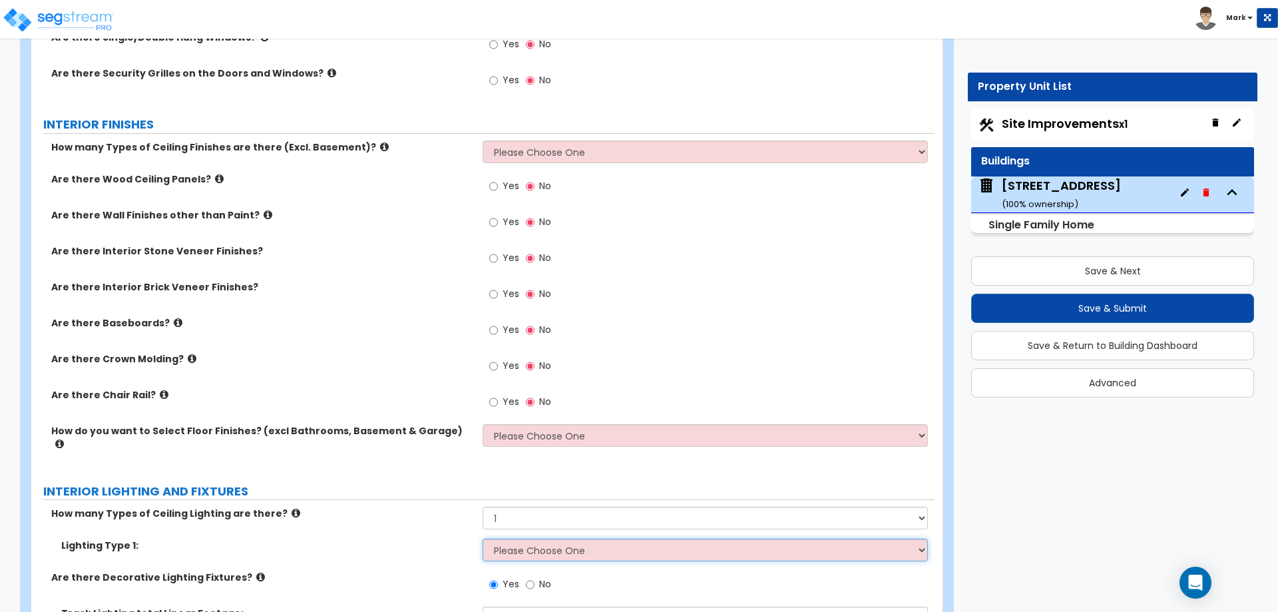
select select "5"
click at [483, 539] on select "Please Choose One LED Surface-Mounted LED Recessed Fluorescent Surface-Mounted …" at bounding box center [705, 550] width 445 height 23
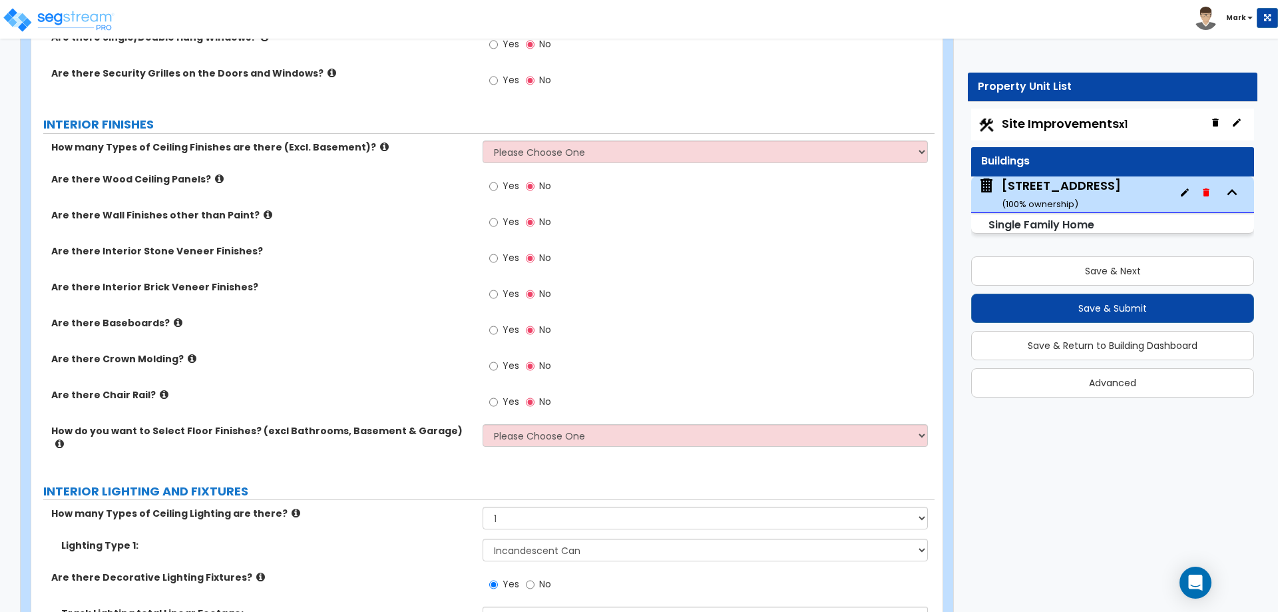
click at [331, 379] on div "Are there Crown Molding? Yes No" at bounding box center [482, 370] width 903 height 36
click at [496, 329] on input "Yes" at bounding box center [493, 330] width 9 height 15
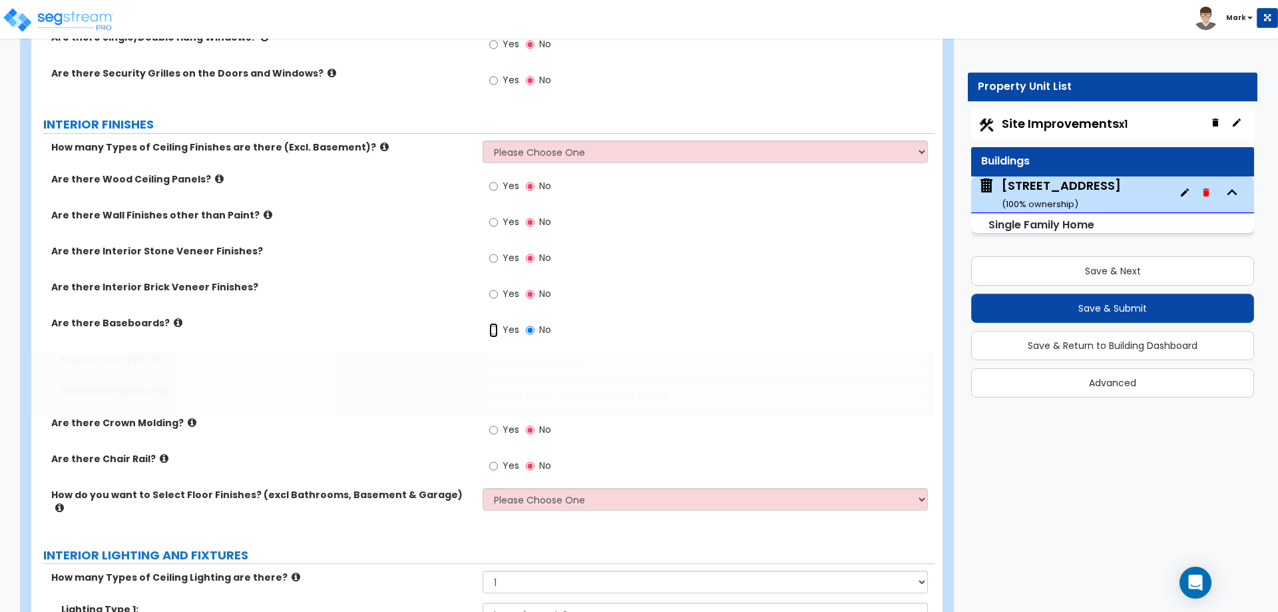
radio input "true"
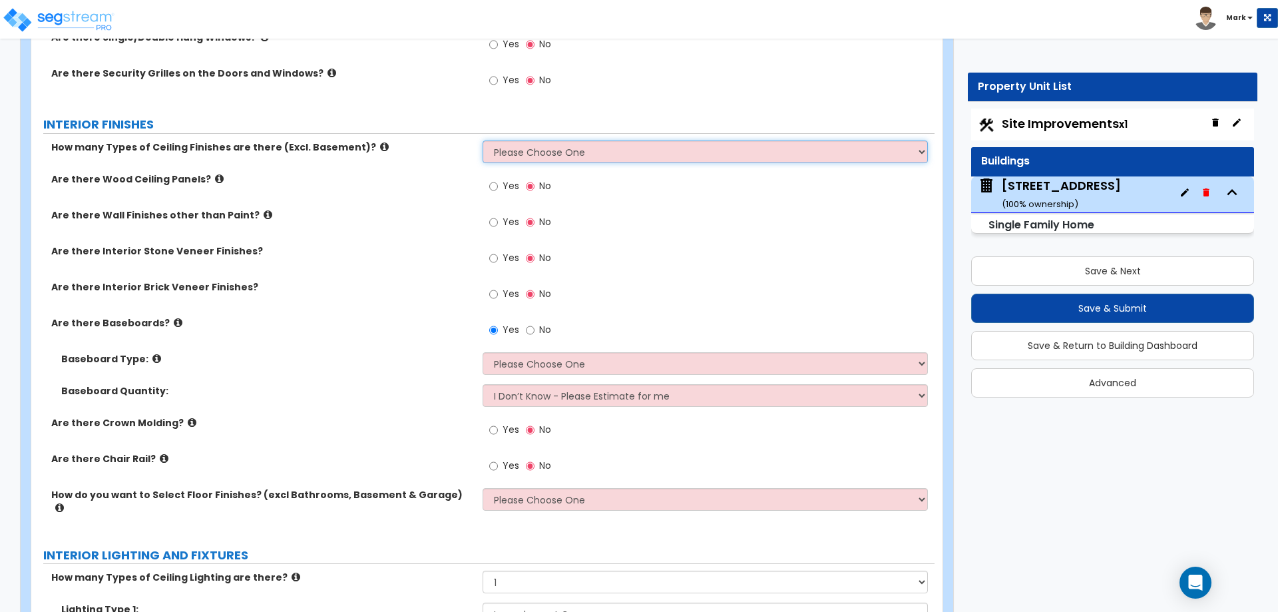
click at [533, 150] on select "Please Choose One 1 2 3" at bounding box center [705, 151] width 445 height 23
select select "1"
click at [483, 140] on select "Please Choose One 1 2 3" at bounding box center [705, 151] width 445 height 23
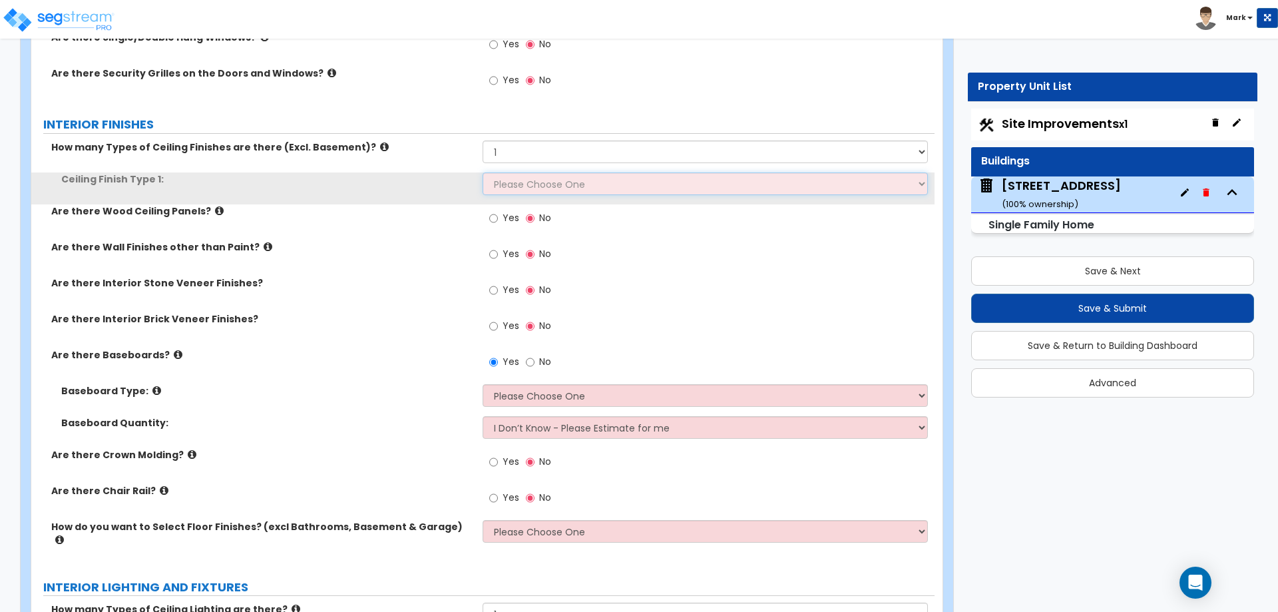
drag, startPoint x: 529, startPoint y: 162, endPoint x: 528, endPoint y: 189, distance: 27.3
click at [528, 189] on select "Please Choose One Drop Ceiling Drywall Ceiling Open Ceiling" at bounding box center [705, 183] width 445 height 23
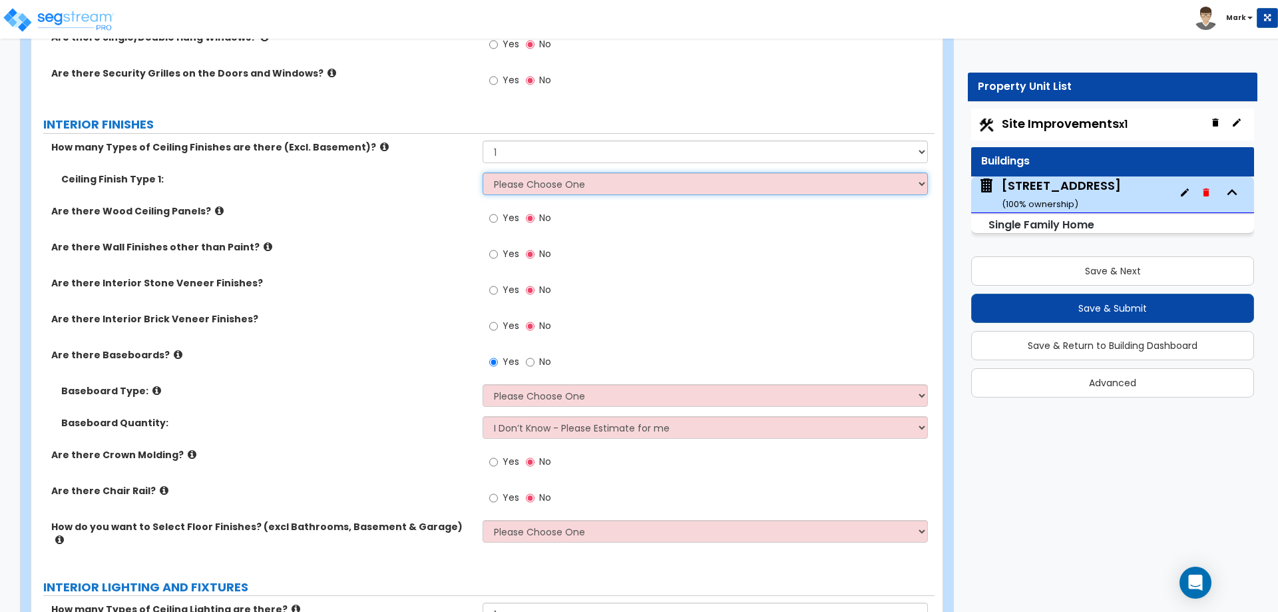
select select "2"
click at [483, 172] on select "Please Choose One Drop Ceiling Drywall Ceiling Open Ceiling" at bounding box center [705, 183] width 445 height 23
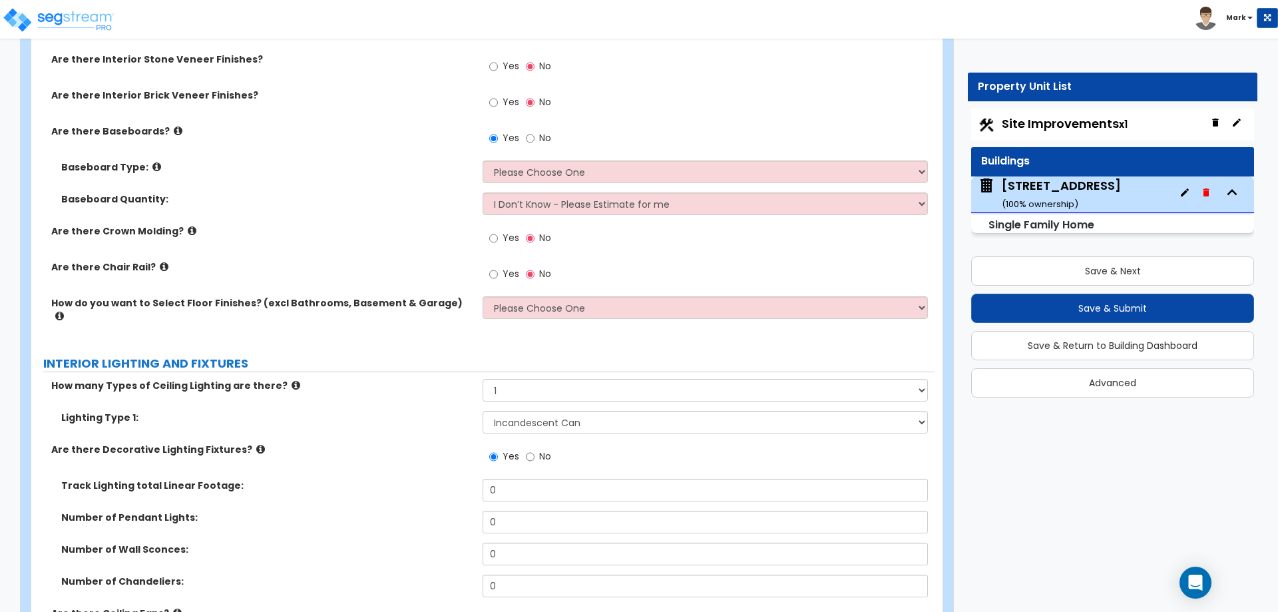
scroll to position [2396, 0]
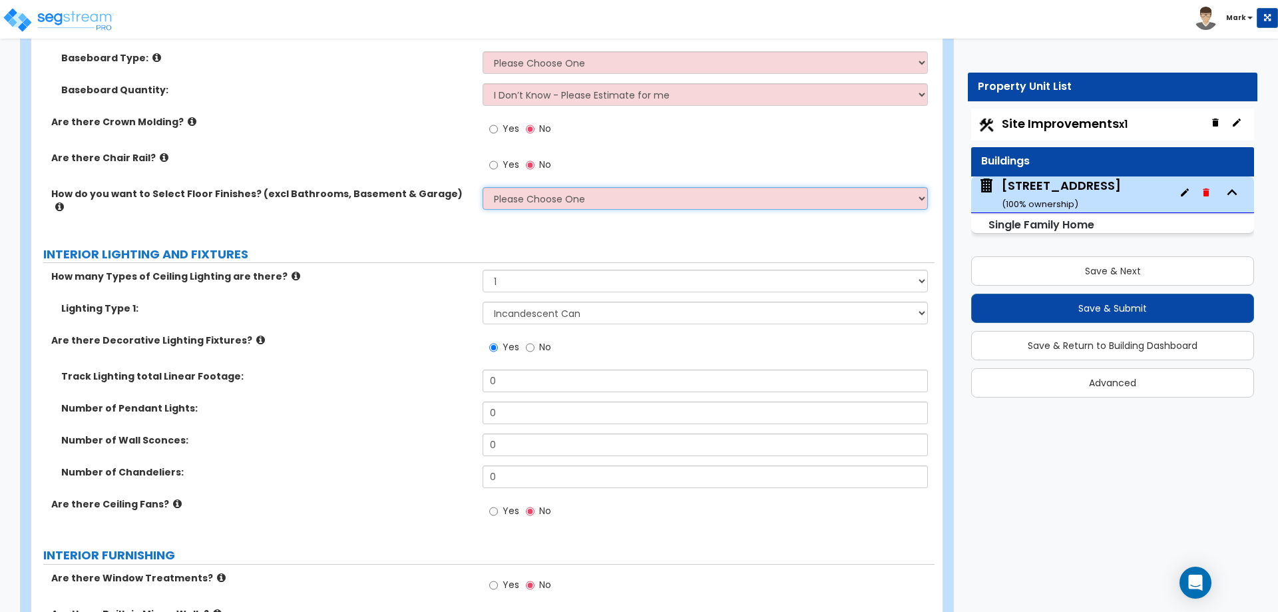
click at [537, 188] on select "Please Choose One I want to Select Floor Finishes for the Areas of the House I …" at bounding box center [705, 198] width 445 height 23
select select "2"
click at [483, 187] on select "Please Choose One I want to Select Floor Finishes for the Areas of the House I …" at bounding box center [705, 198] width 445 height 23
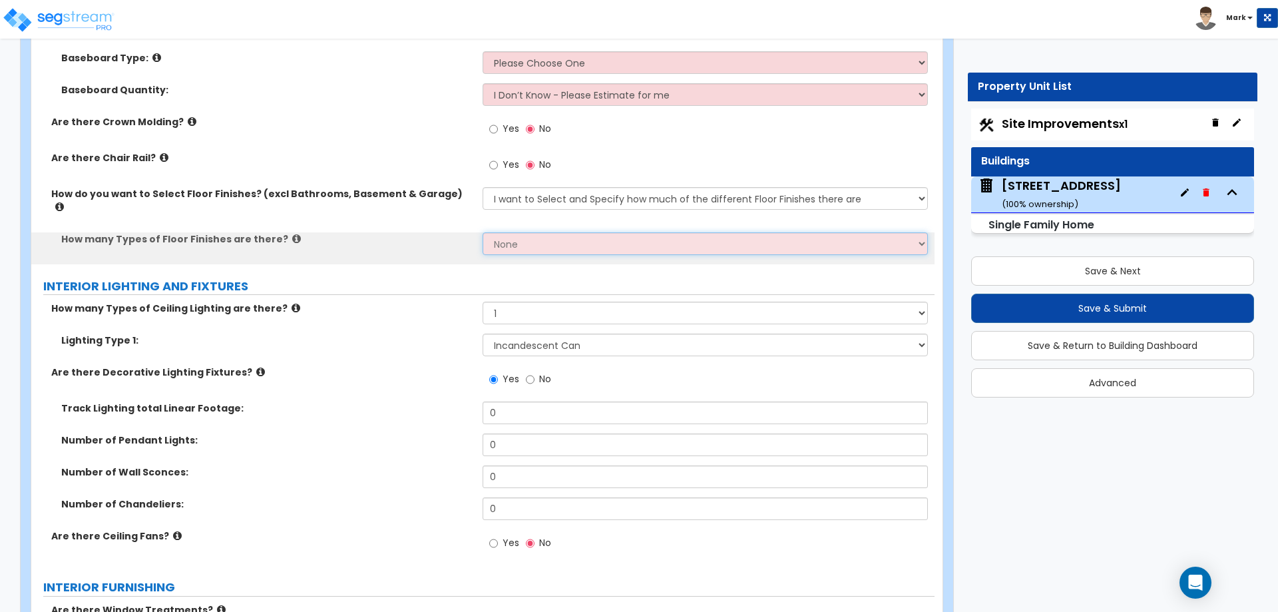
click at [524, 232] on select "None 1 2 3 4" at bounding box center [705, 243] width 445 height 23
select select "1"
click at [483, 232] on select "None 1 2 3 4" at bounding box center [705, 243] width 445 height 23
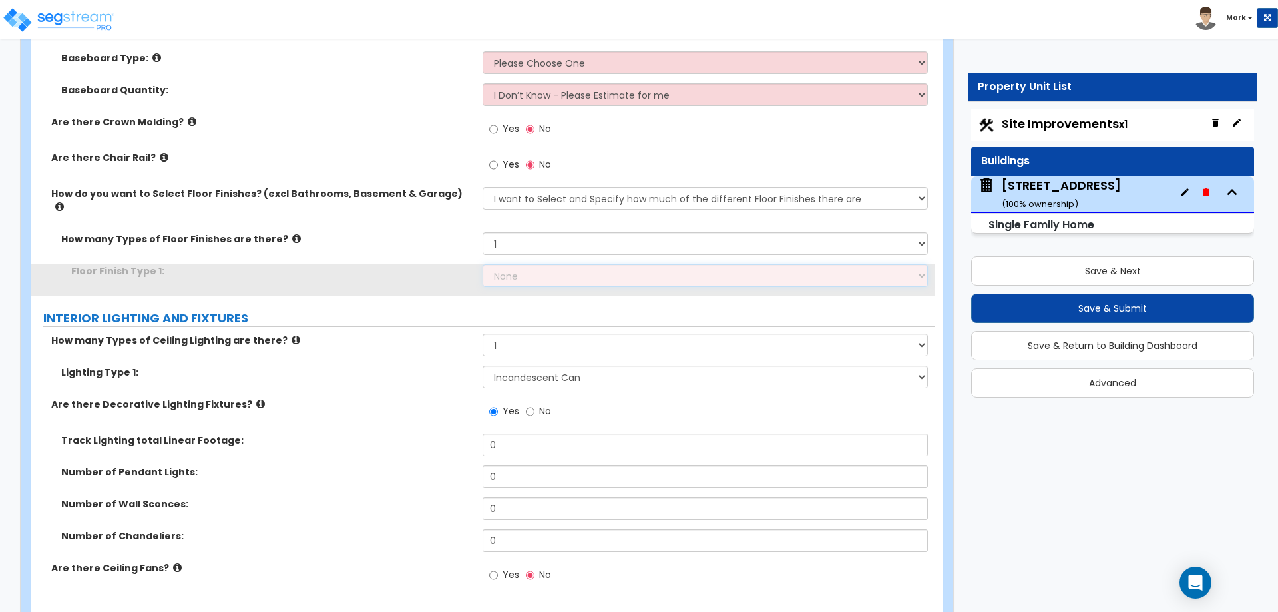
click at [517, 264] on select "None Tile Flooring Hardwood Flooring Resilient Laminate Flooring VCT Flooring S…" at bounding box center [705, 275] width 445 height 23
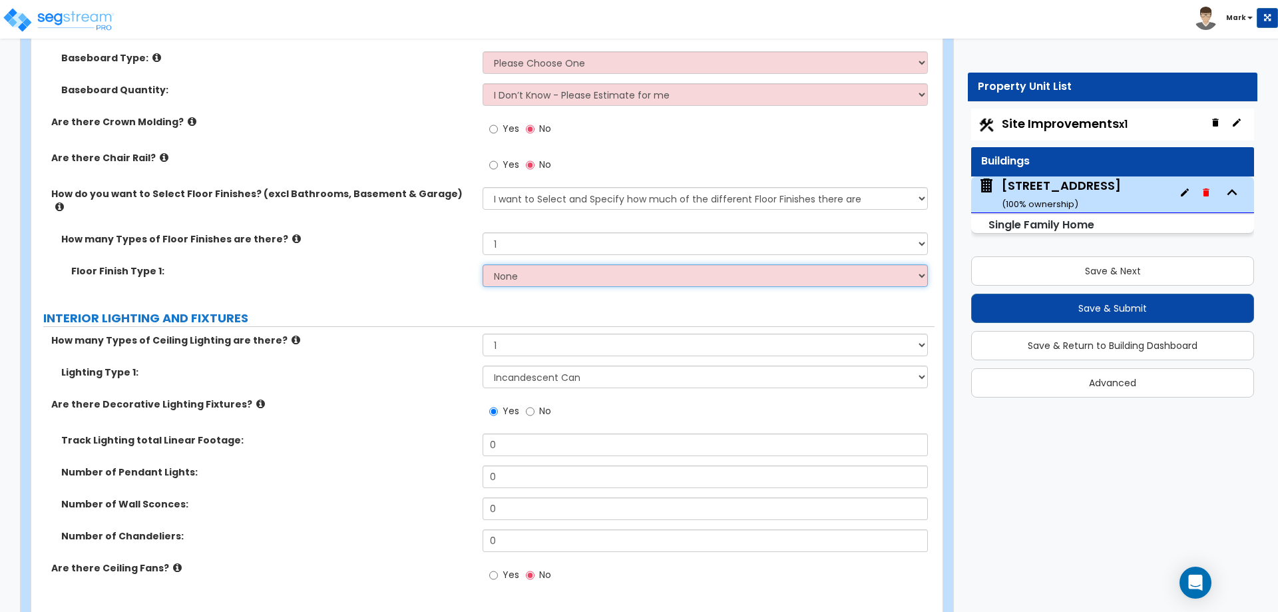
select select "2"
click at [483, 264] on select "None Tile Flooring Hardwood Flooring Resilient Laminate Flooring VCT Flooring S…" at bounding box center [705, 275] width 445 height 23
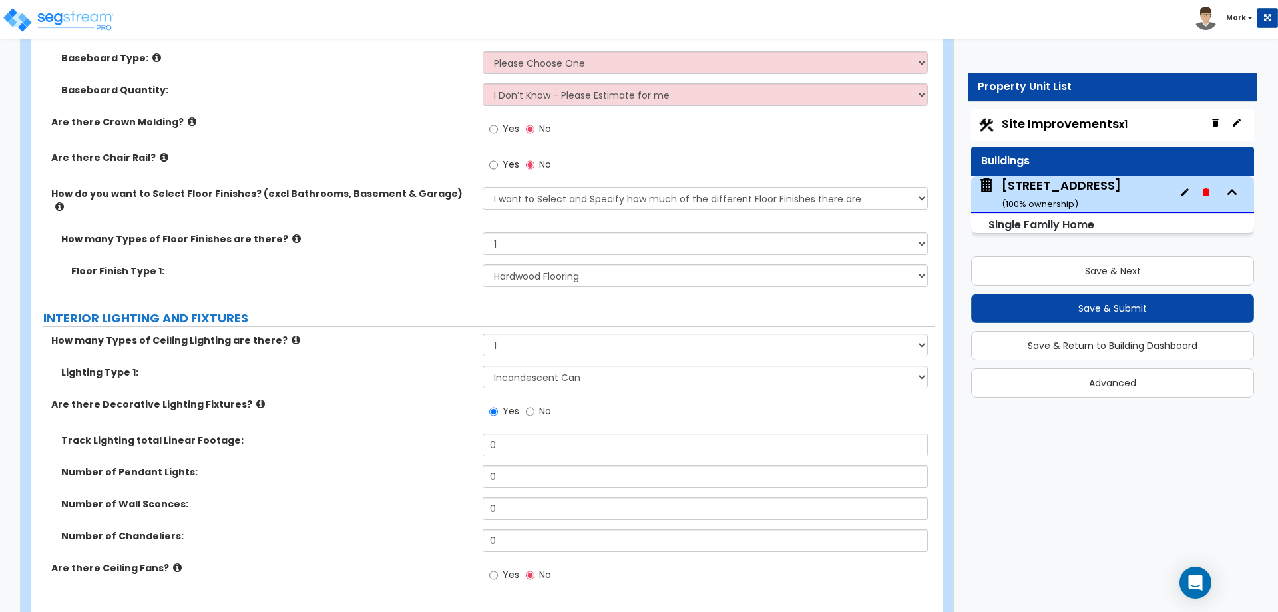
click at [430, 264] on label "Floor Finish Type 1:" at bounding box center [271, 270] width 401 height 13
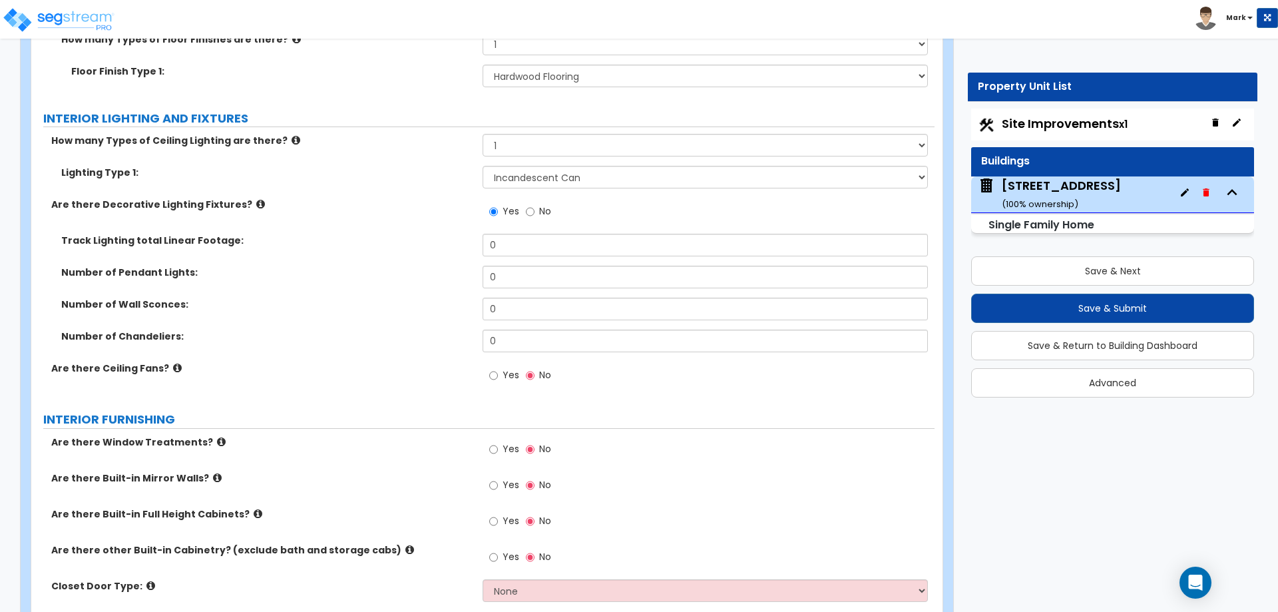
scroll to position [2663, 0]
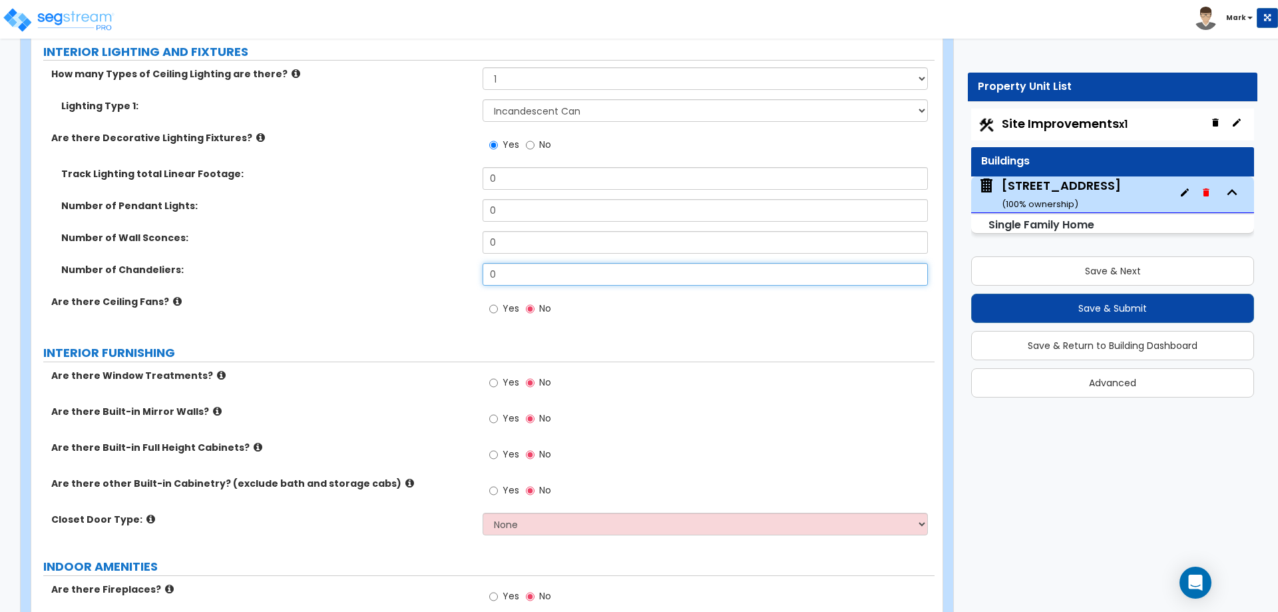
click at [522, 263] on input "0" at bounding box center [705, 274] width 445 height 23
type input "1"
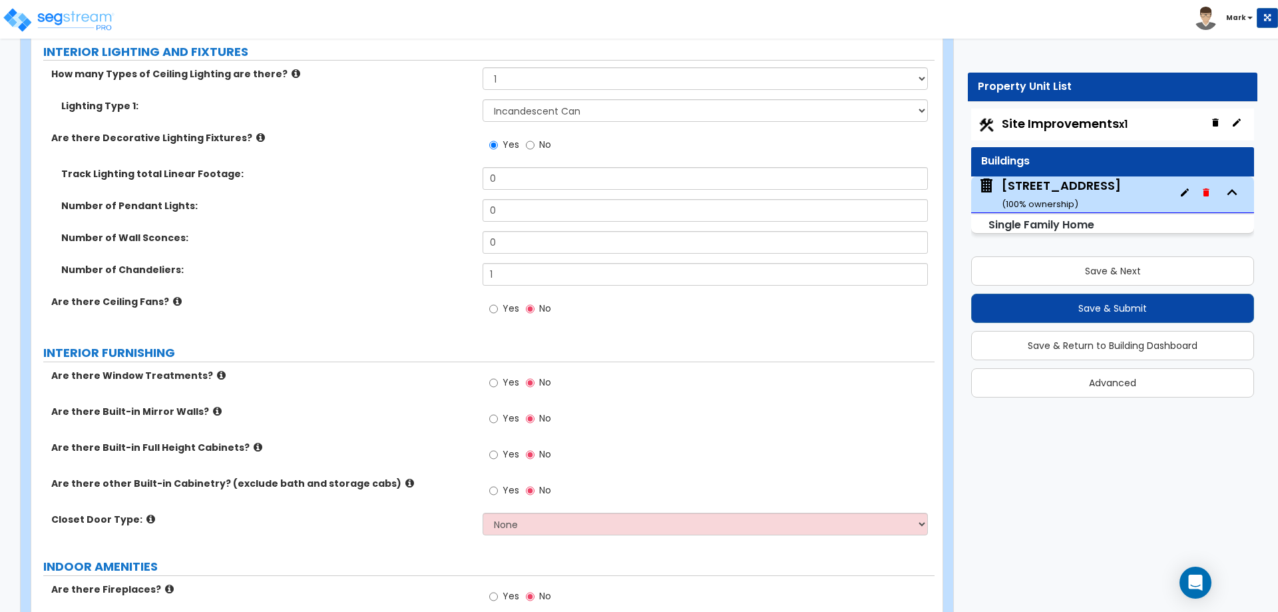
click at [436, 263] on label "Number of Chandeliers:" at bounding box center [266, 269] width 411 height 13
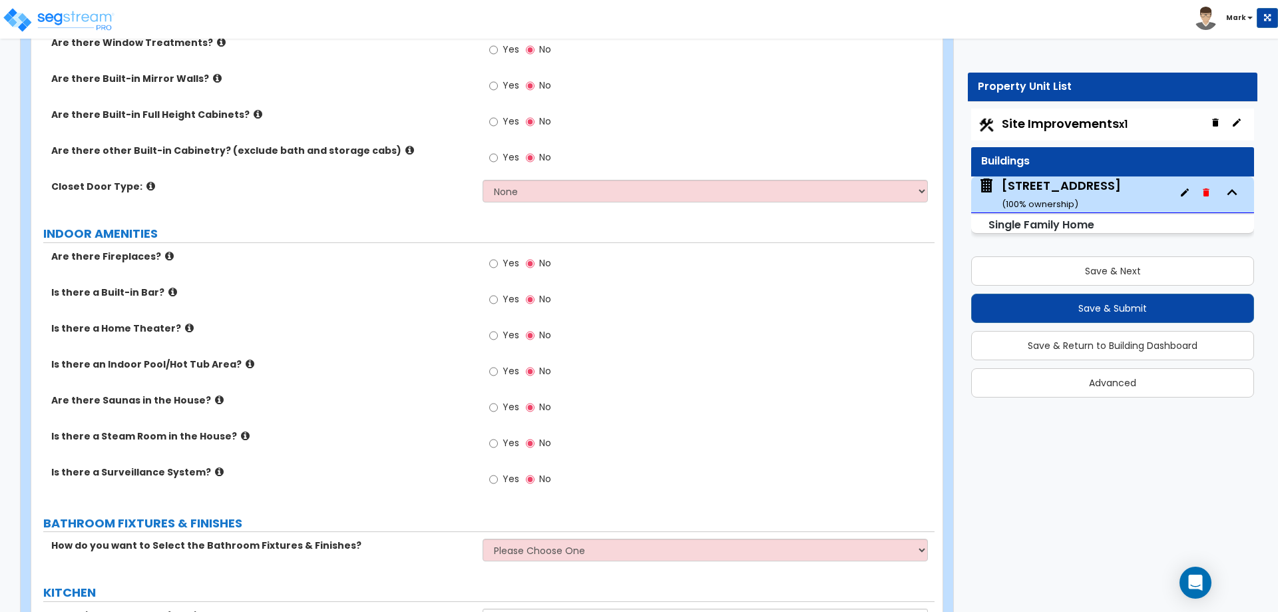
scroll to position [2929, 0]
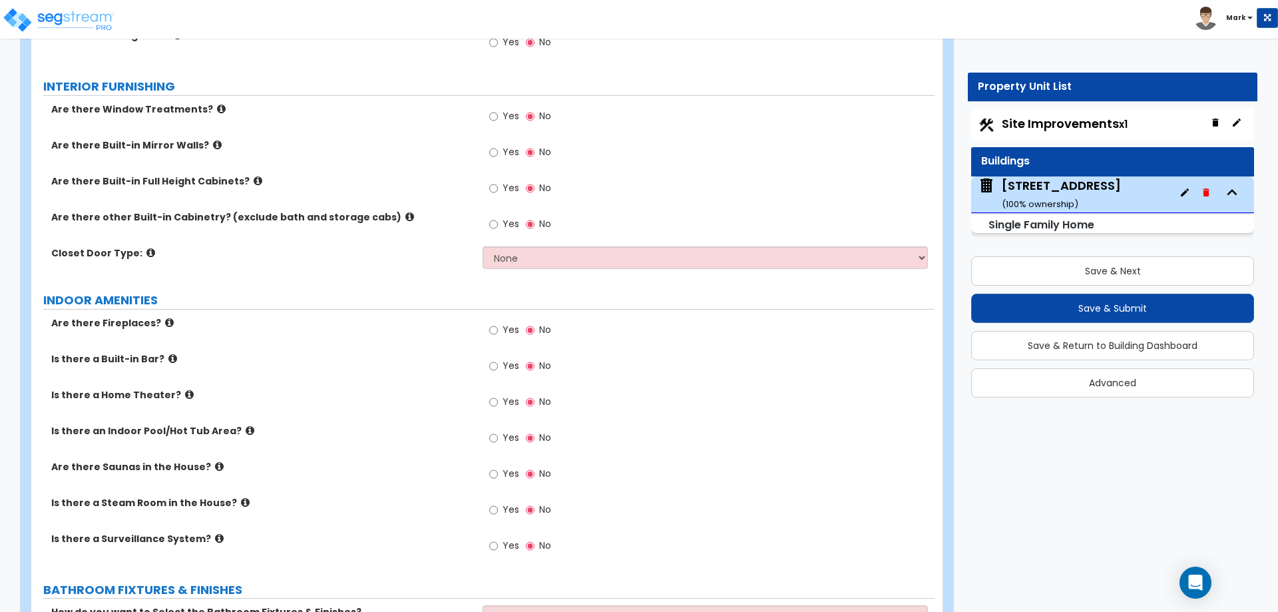
click at [217, 104] on icon at bounding box center [221, 109] width 9 height 10
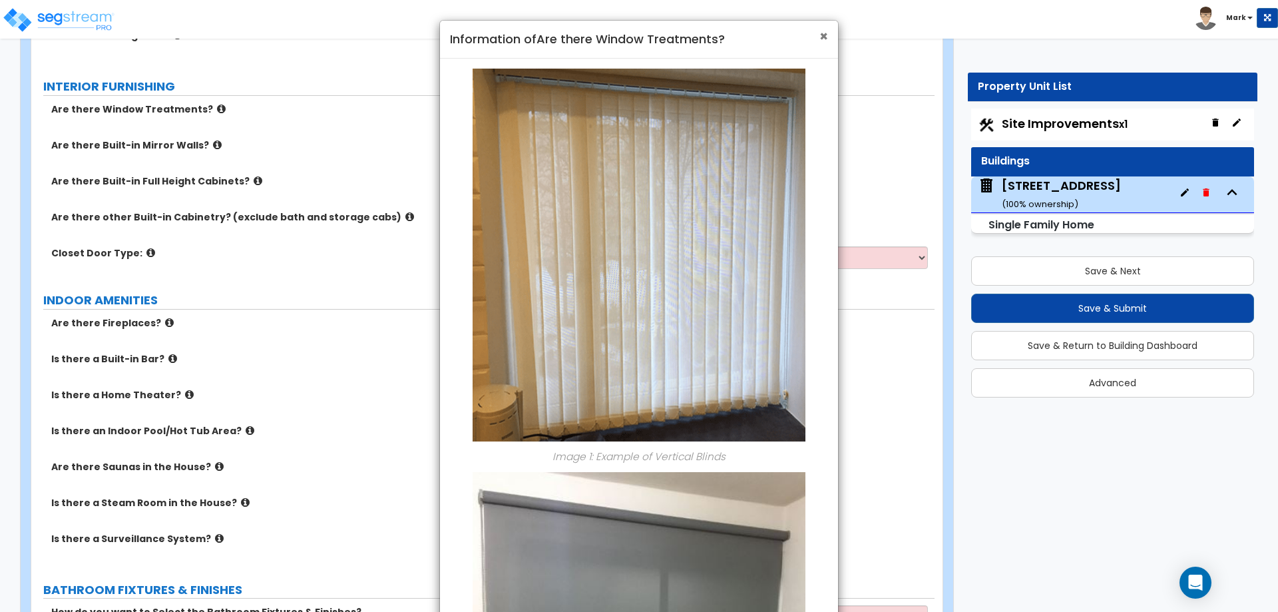
click at [821, 38] on span "×" at bounding box center [823, 36] width 9 height 19
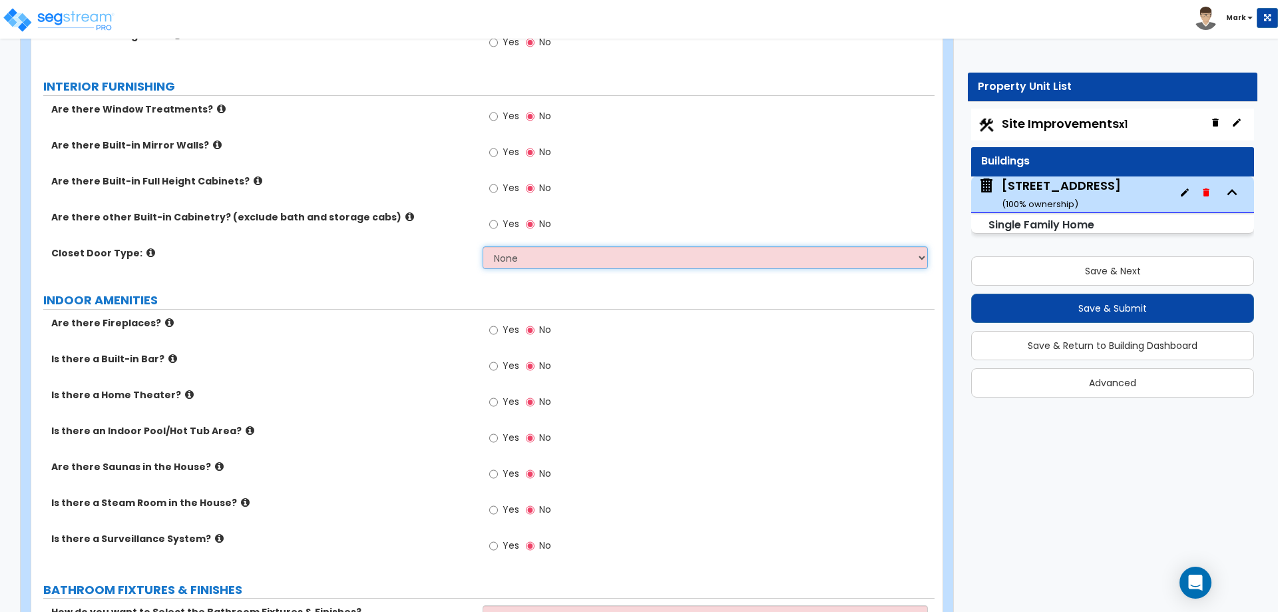
click at [546, 246] on select "None Bi-fold Louvered Doors Bi-fold Panel Doors Sliding Doors Hinged Wood Door" at bounding box center [705, 257] width 445 height 23
select select "2"
click at [483, 246] on select "None Bi-fold Louvered Doors Bi-fold Panel Doors Sliding Doors Hinged Wood Door" at bounding box center [705, 257] width 445 height 23
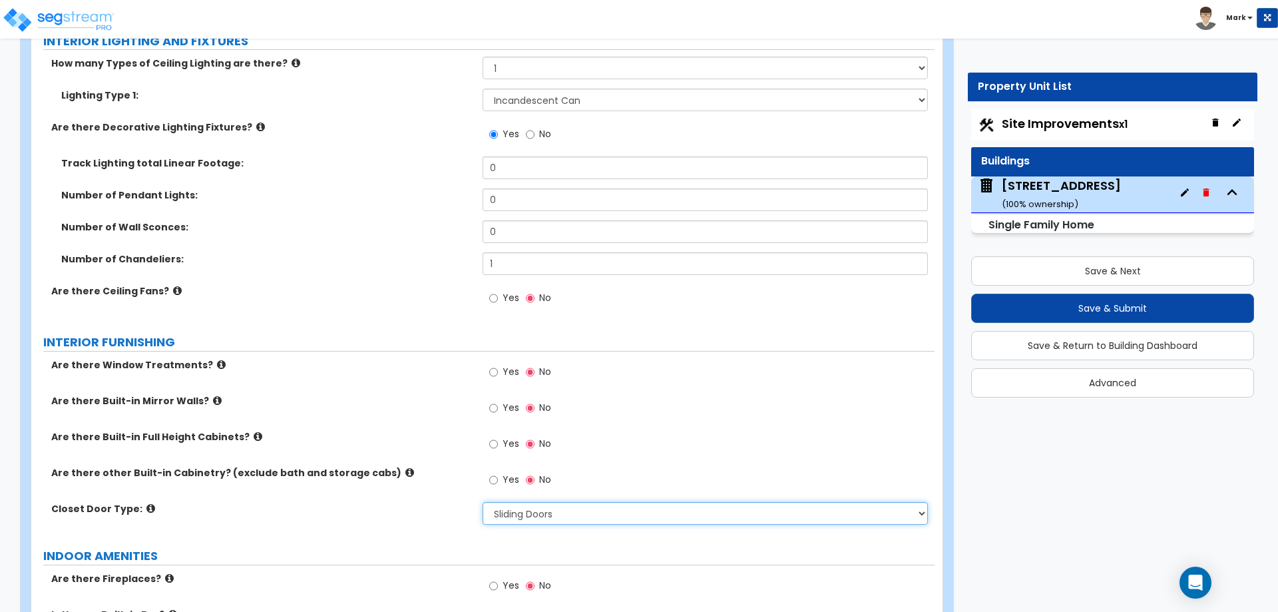
scroll to position [2529, 0]
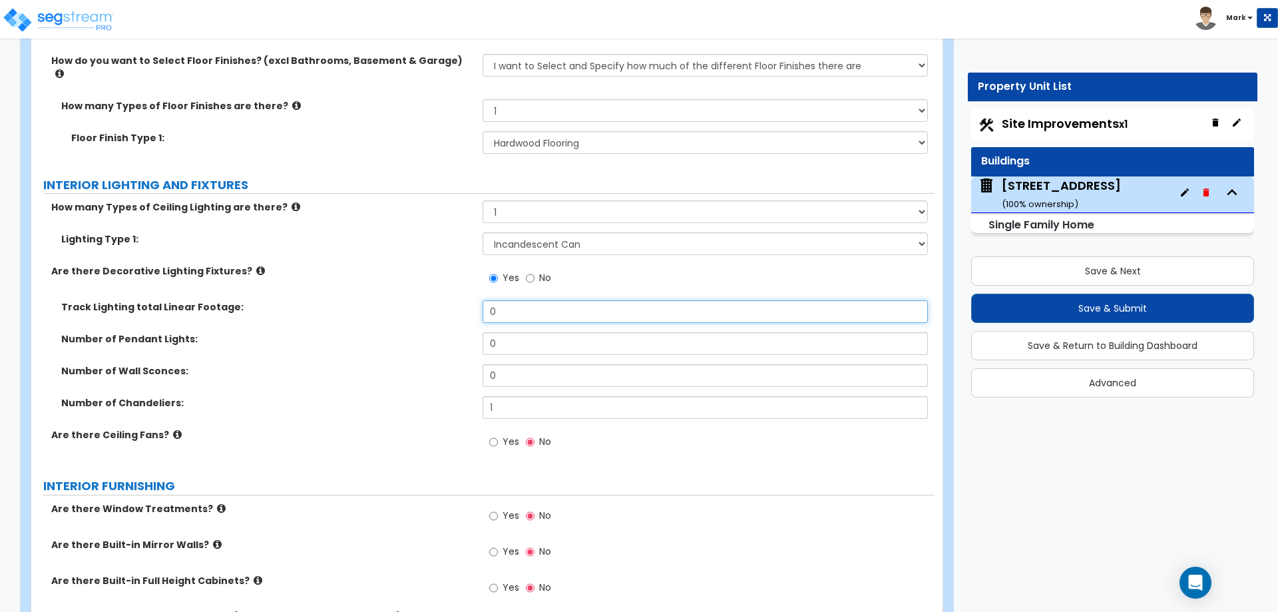
click at [549, 300] on input "0" at bounding box center [705, 311] width 445 height 23
type input "12"
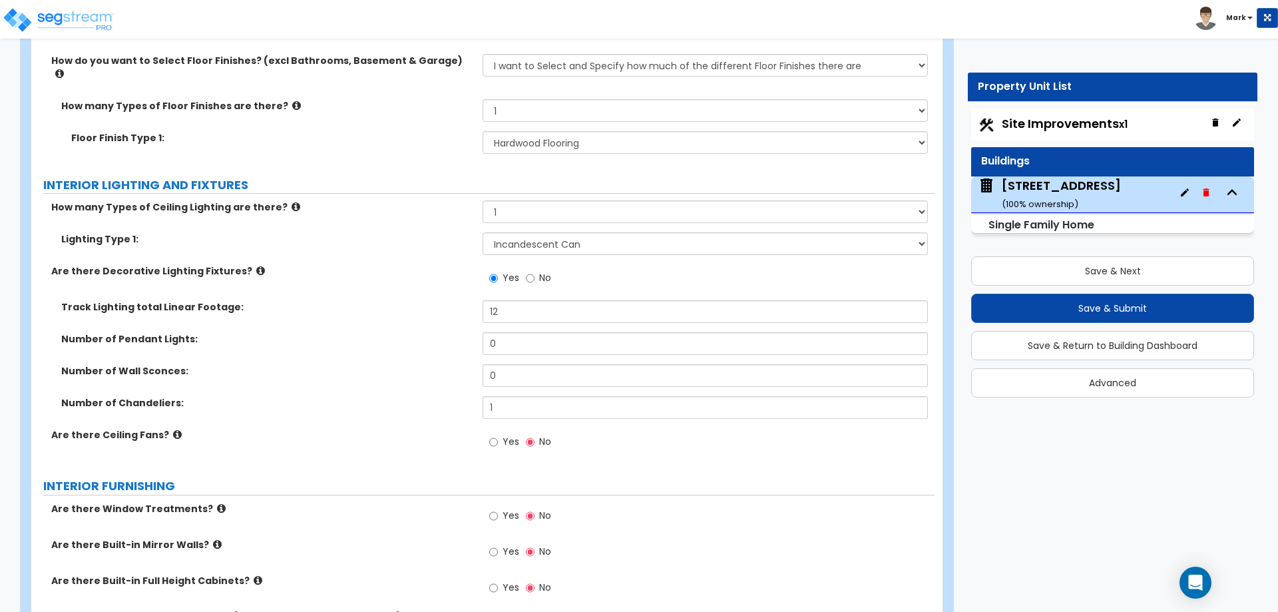
click at [340, 396] on label "Number of Chandeliers:" at bounding box center [266, 402] width 411 height 13
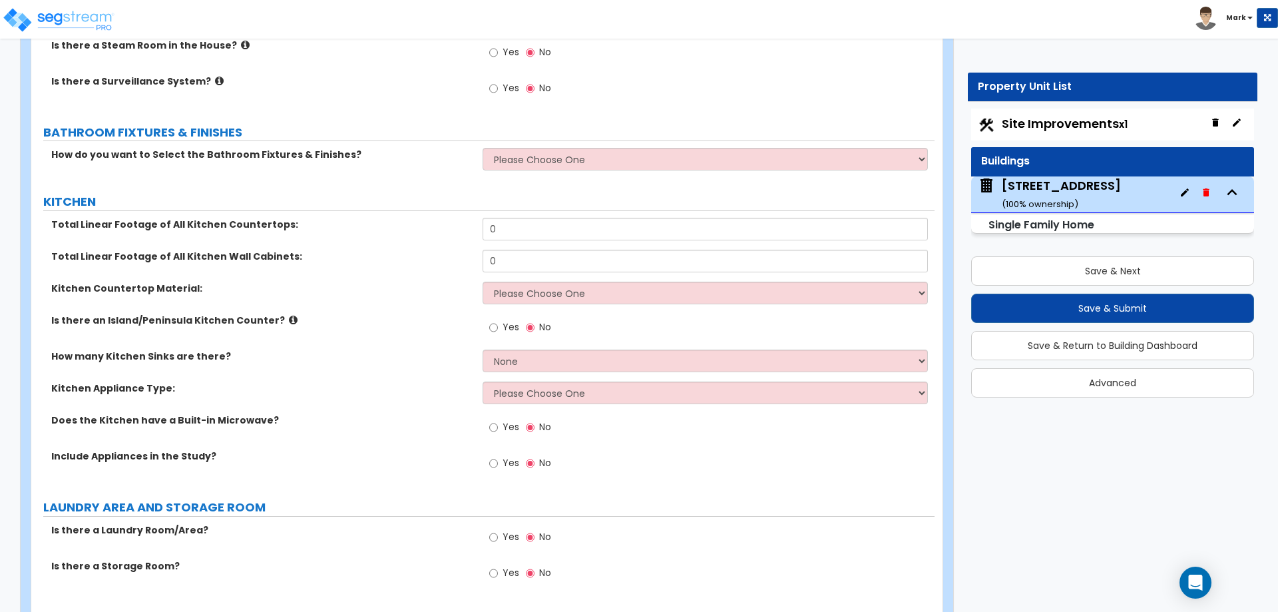
scroll to position [3461, 0]
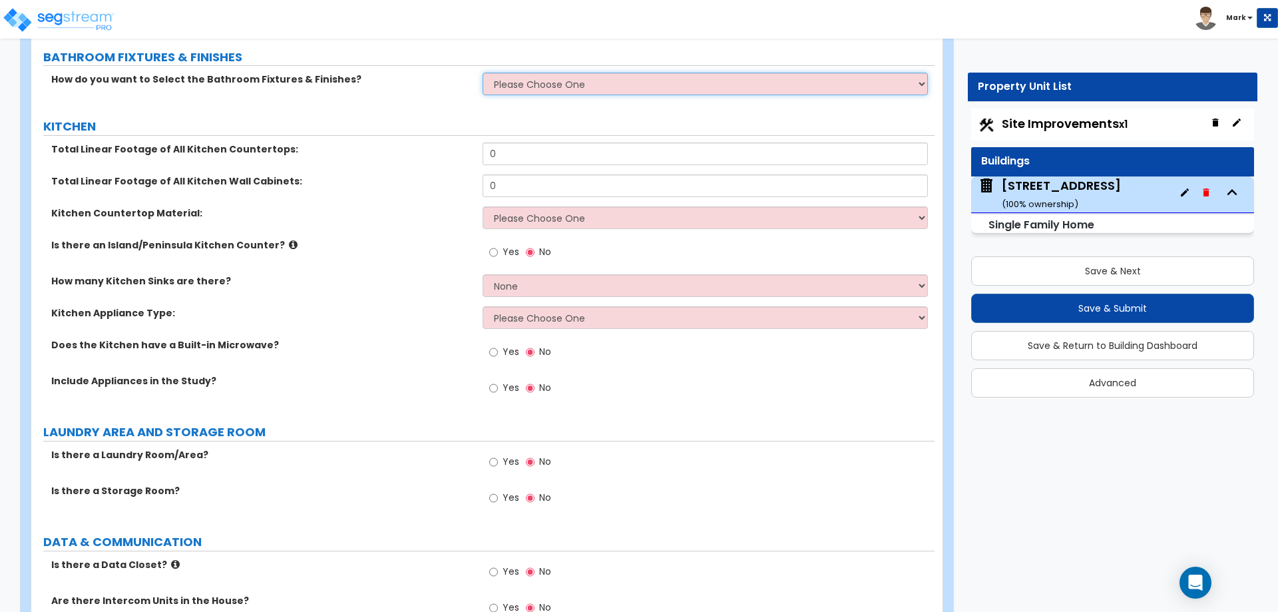
click at [587, 73] on select "Please Choose One I want to Select Fixtures and Finishes only for one Bath and …" at bounding box center [705, 84] width 445 height 23
select select "1"
click at [483, 73] on select "Please Choose One I want to Select Fixtures and Finishes only for one Bath and …" at bounding box center [705, 84] width 445 height 23
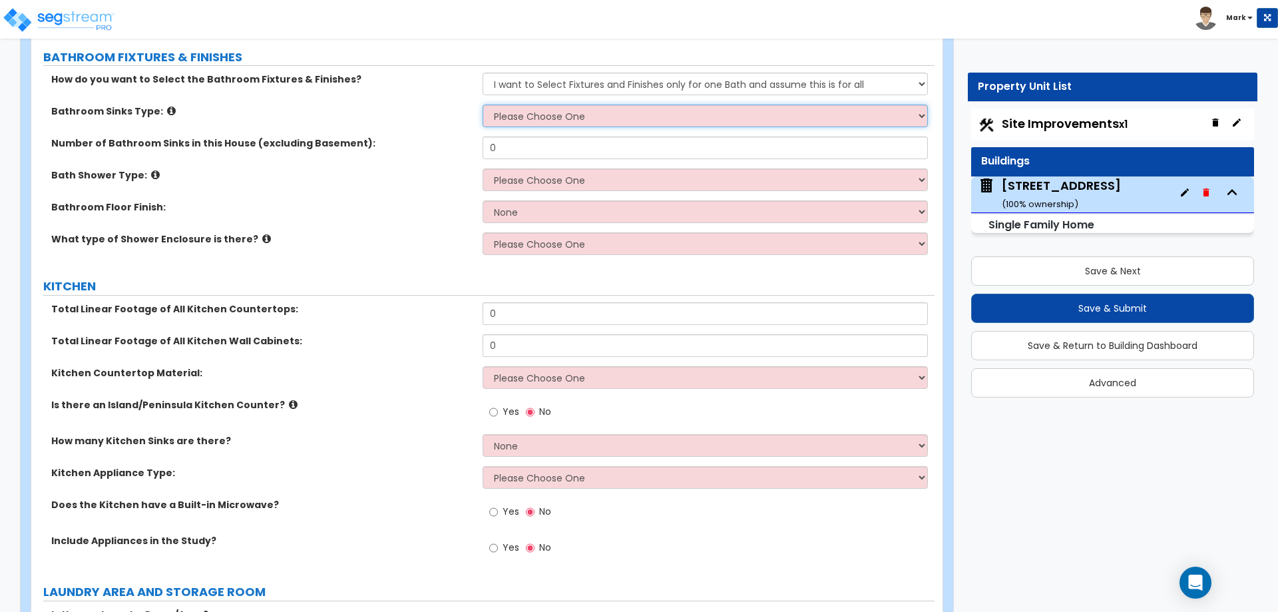
click at [567, 110] on select "Please Choose One Wall-mounted Pedestal-mounted Vanity-mounted" at bounding box center [705, 116] width 445 height 23
select select "3"
click at [483, 105] on select "Please Choose One Wall-mounted Pedestal-mounted Vanity-mounted" at bounding box center [705, 116] width 445 height 23
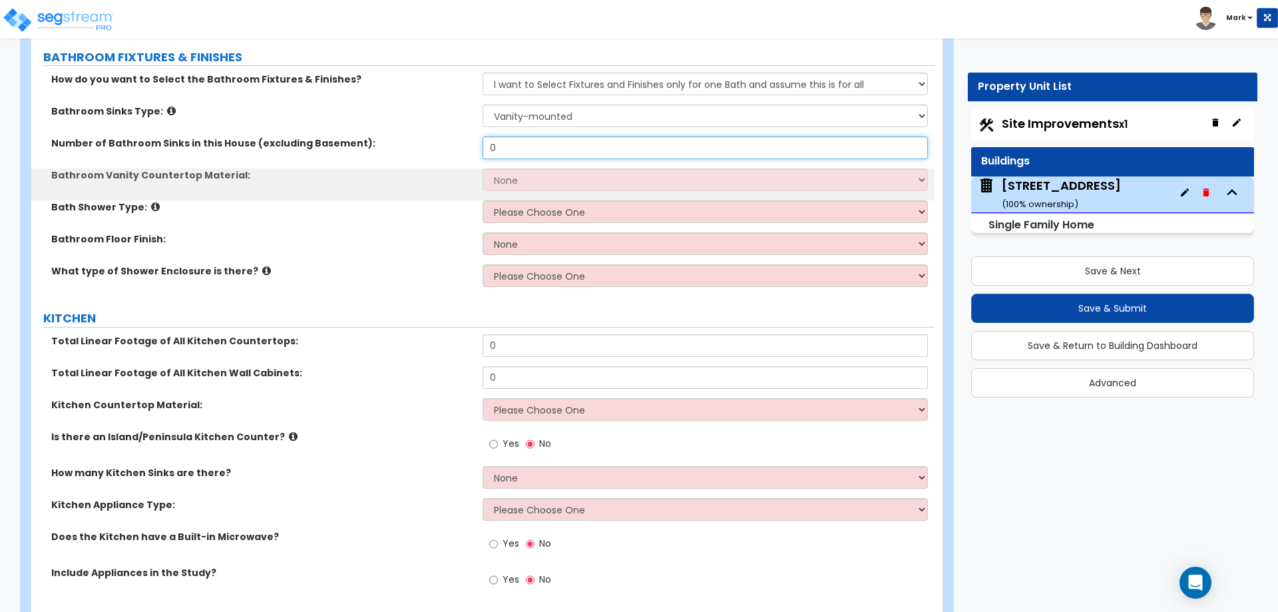
click at [560, 137] on input "0" at bounding box center [705, 147] width 445 height 23
type input "3"
click at [527, 168] on select "None Plastic Laminate Solid Surface Stone Quartz Marble Tile Wood Stainless Ste…" at bounding box center [705, 179] width 445 height 23
select select "4"
click at [483, 168] on select "None Plastic Laminate Solid Surface Stone Quartz Marble Tile Wood Stainless Ste…" at bounding box center [705, 179] width 445 height 23
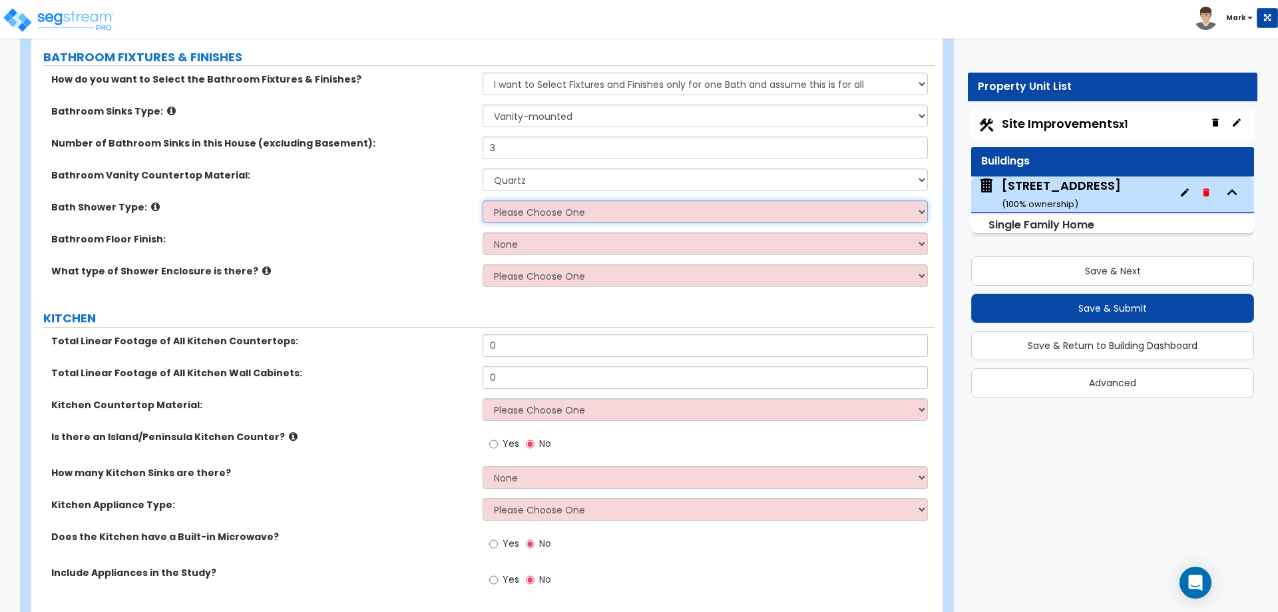
click at [533, 200] on select "Please Choose One Standalone Shower Bathtub - Shower Combination" at bounding box center [705, 211] width 445 height 23
select select "2"
click at [483, 200] on select "Please Choose One Standalone Shower Bathtub - Shower Combination" at bounding box center [705, 211] width 445 height 23
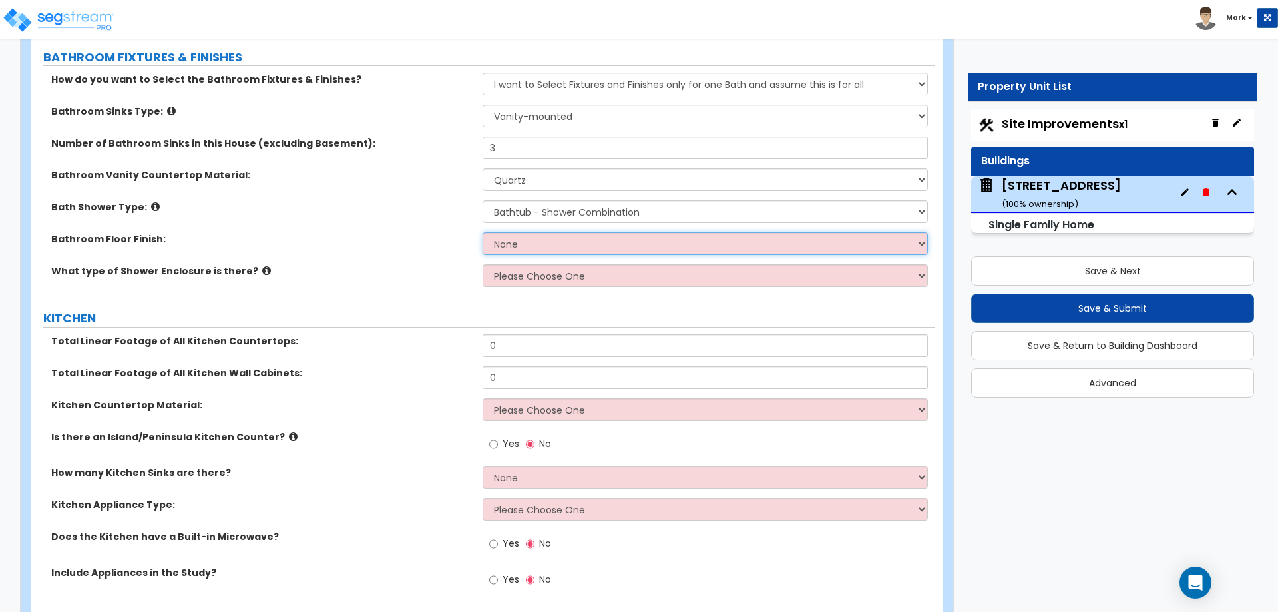
click at [549, 238] on select "None Tile Flooring Hardwood Flooring Resilient Laminate Flooring VCT Flooring S…" at bounding box center [705, 243] width 445 height 23
select select "1"
click at [483, 232] on select "None Tile Flooring Hardwood Flooring Resilient Laminate Flooring VCT Flooring S…" at bounding box center [705, 243] width 445 height 23
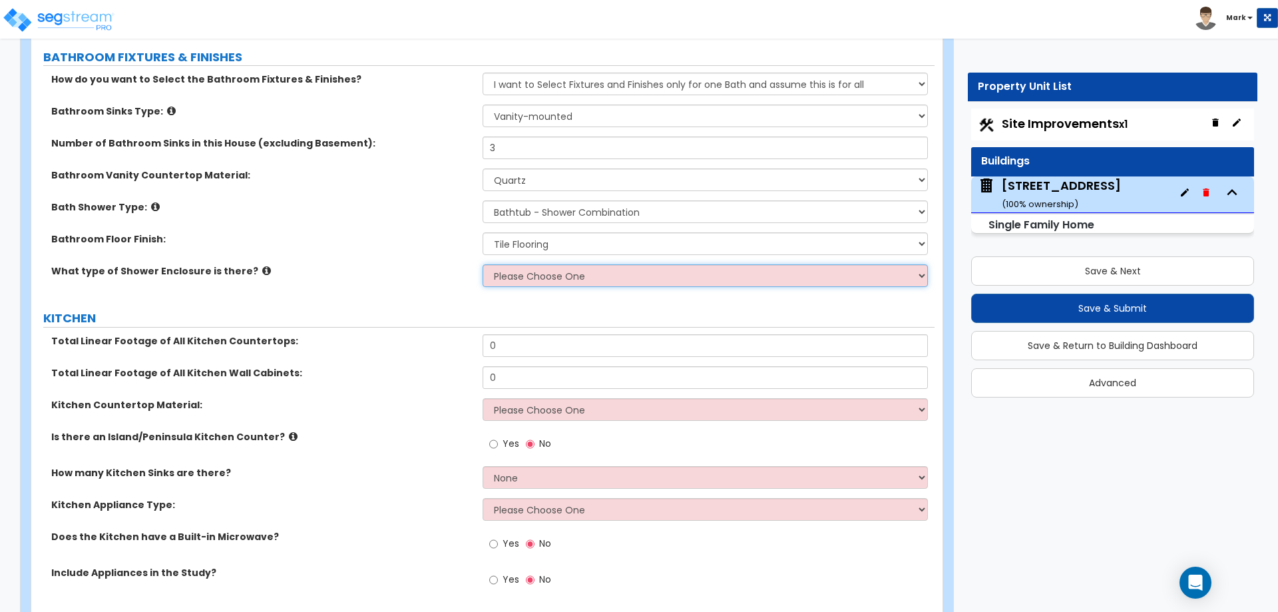
click at [552, 264] on select "Please Choose One Curtain & Rod Glass Sliding Doors Glass Hinged Doors" at bounding box center [705, 275] width 445 height 23
select select "1"
click at [483, 264] on select "Please Choose One Curtain & Rod Glass Sliding Doors Glass Hinged Doors" at bounding box center [705, 275] width 445 height 23
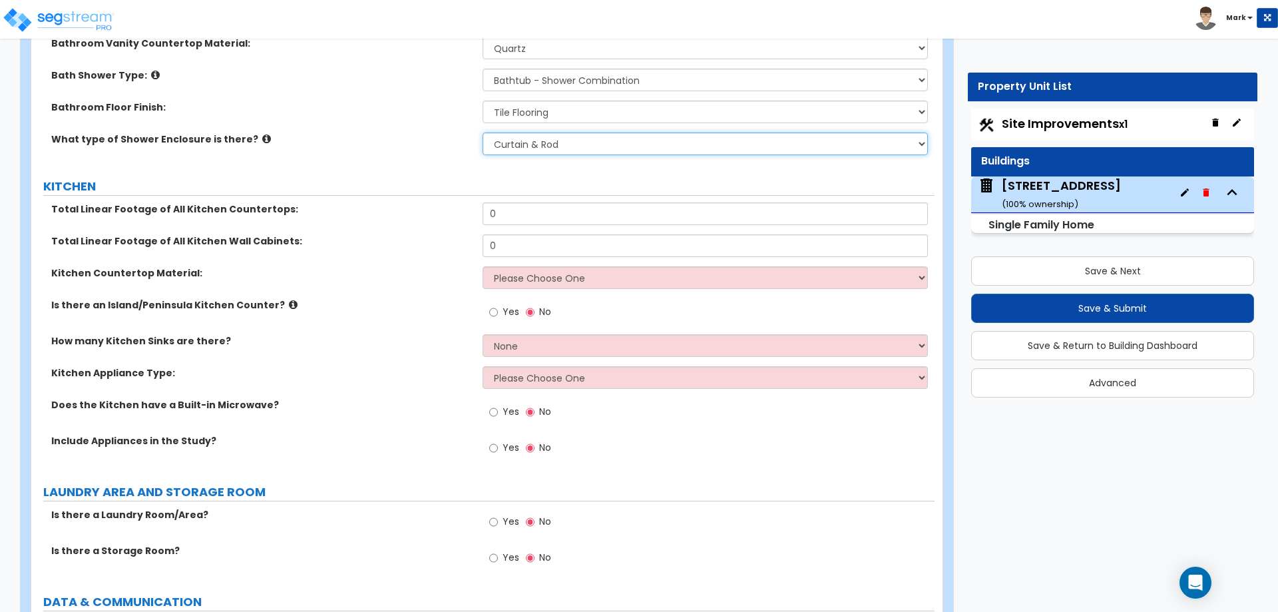
scroll to position [3594, 0]
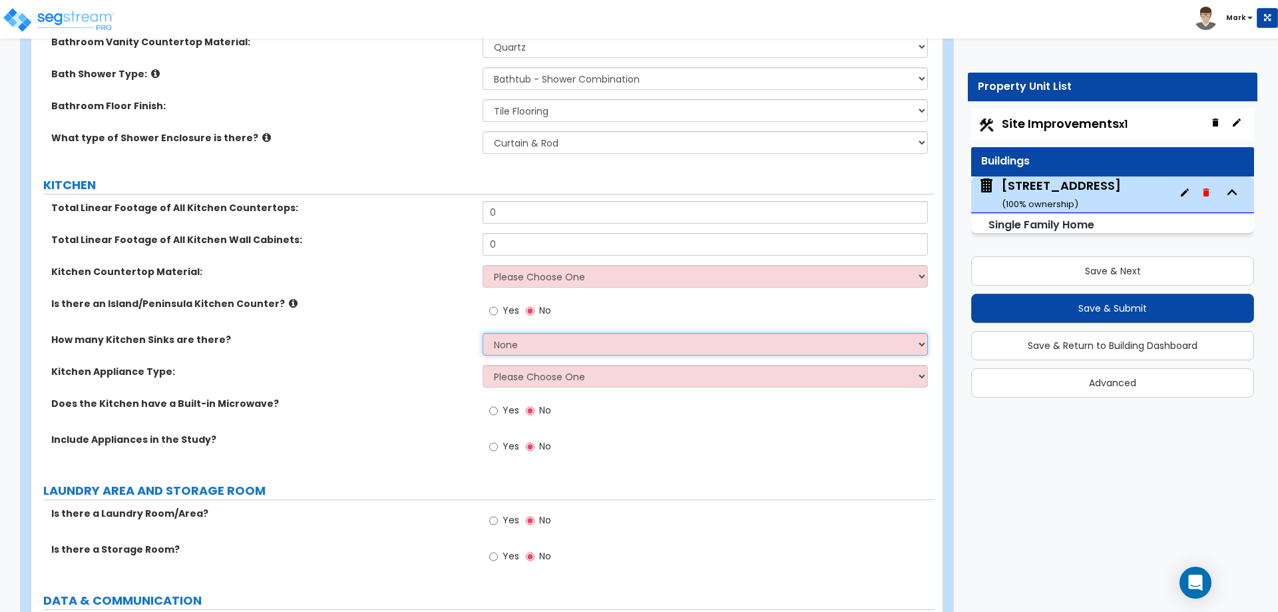
click at [502, 333] on select "None 1 2 3" at bounding box center [705, 344] width 445 height 23
select select "1"
click at [483, 333] on select "None 1 2 3" at bounding box center [705, 344] width 445 height 23
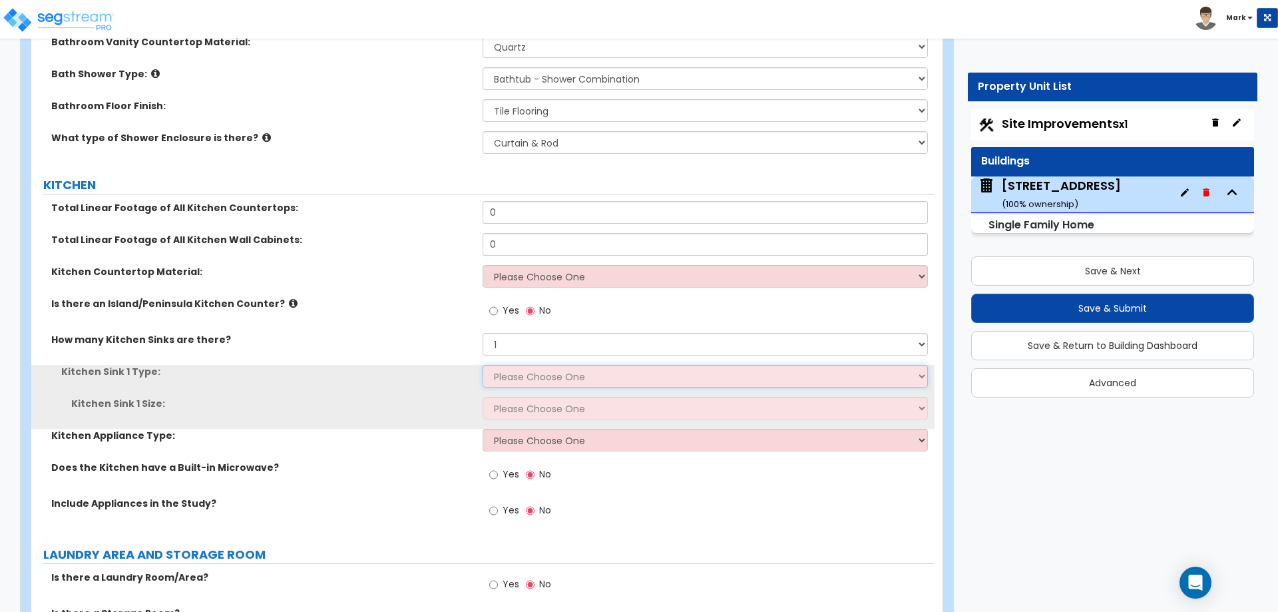
click at [522, 372] on select "Please Choose One Stainless Steel Porcelain Enamel Cast Iron Granite Composite" at bounding box center [705, 376] width 445 height 23
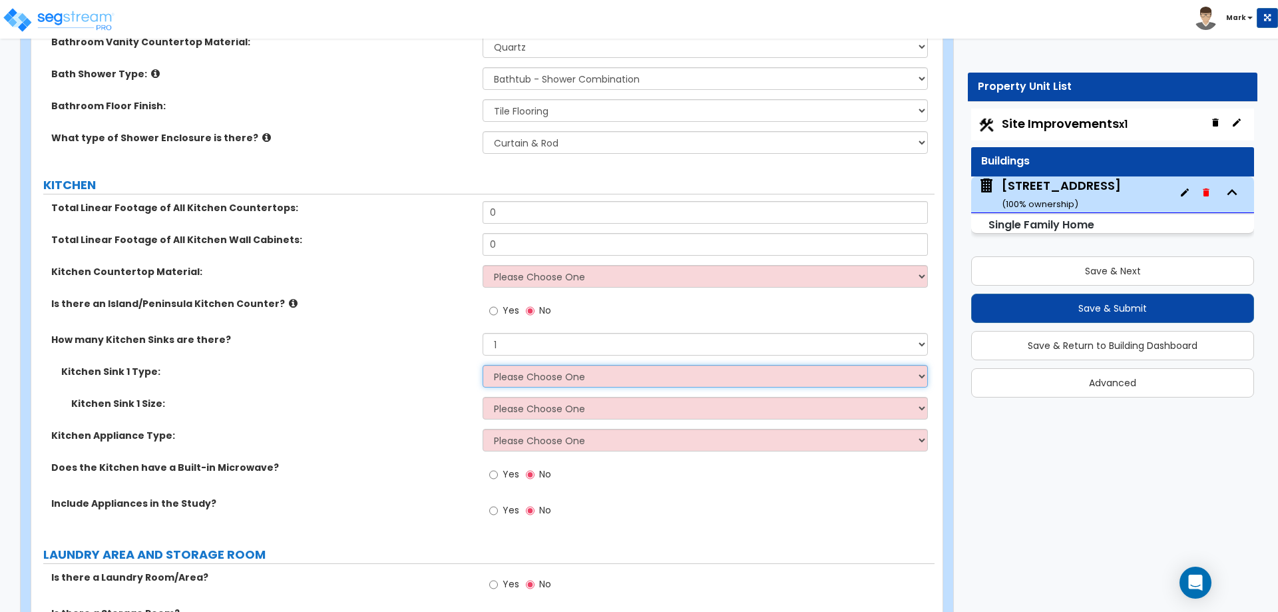
select select "1"
click at [483, 365] on select "Please Choose One Stainless Steel Porcelain Enamel Cast Iron Granite Composite" at bounding box center [705, 376] width 445 height 23
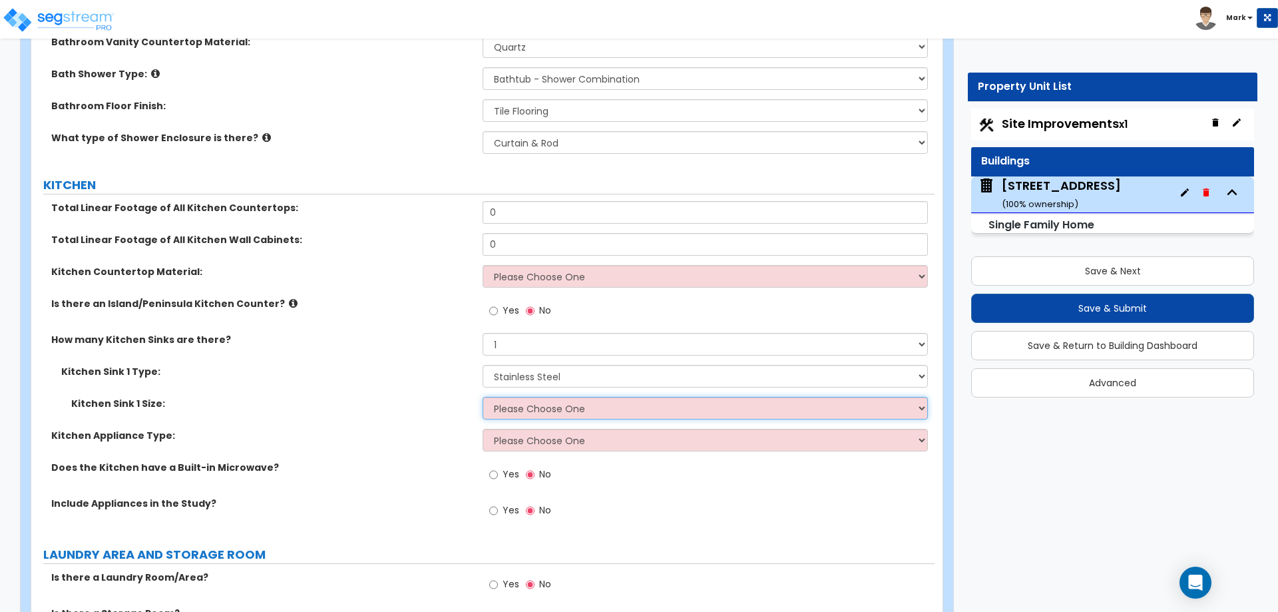
click at [529, 398] on select "Please Choose One Single Sink Double Sink" at bounding box center [705, 408] width 445 height 23
select select "2"
click at [483, 397] on select "Please Choose One Single Sink Double Sink" at bounding box center [705, 408] width 445 height 23
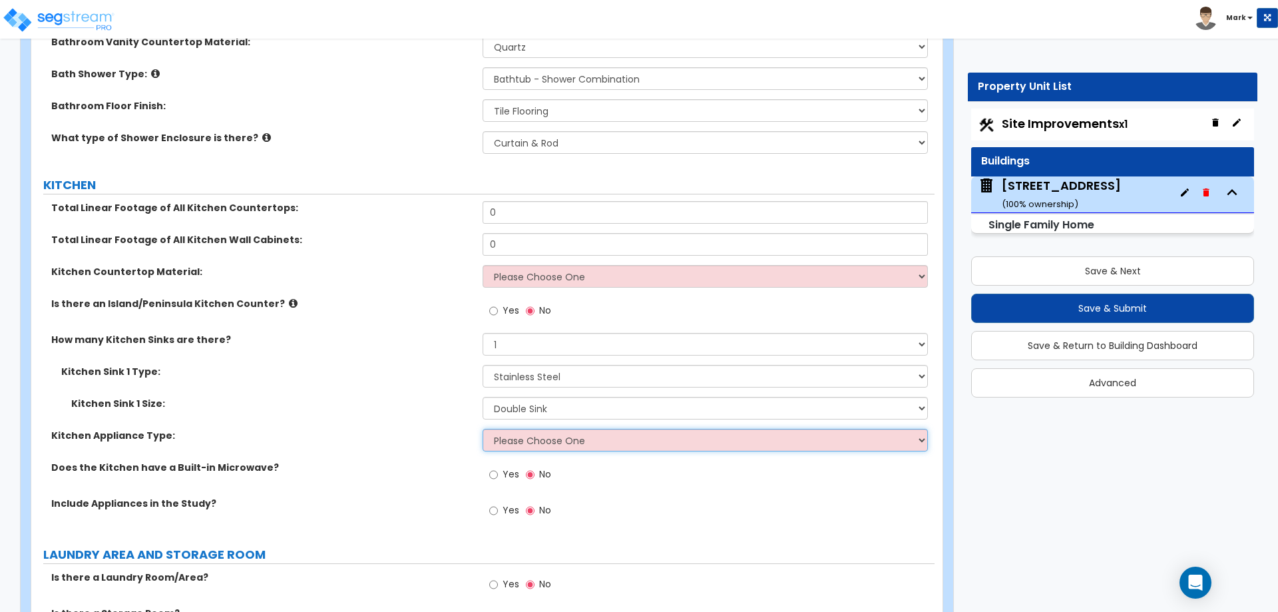
click at [534, 437] on select "Please Choose One Gas Electric" at bounding box center [705, 440] width 445 height 23
select select "1"
click at [483, 429] on select "Please Choose One Gas Electric" at bounding box center [705, 440] width 445 height 23
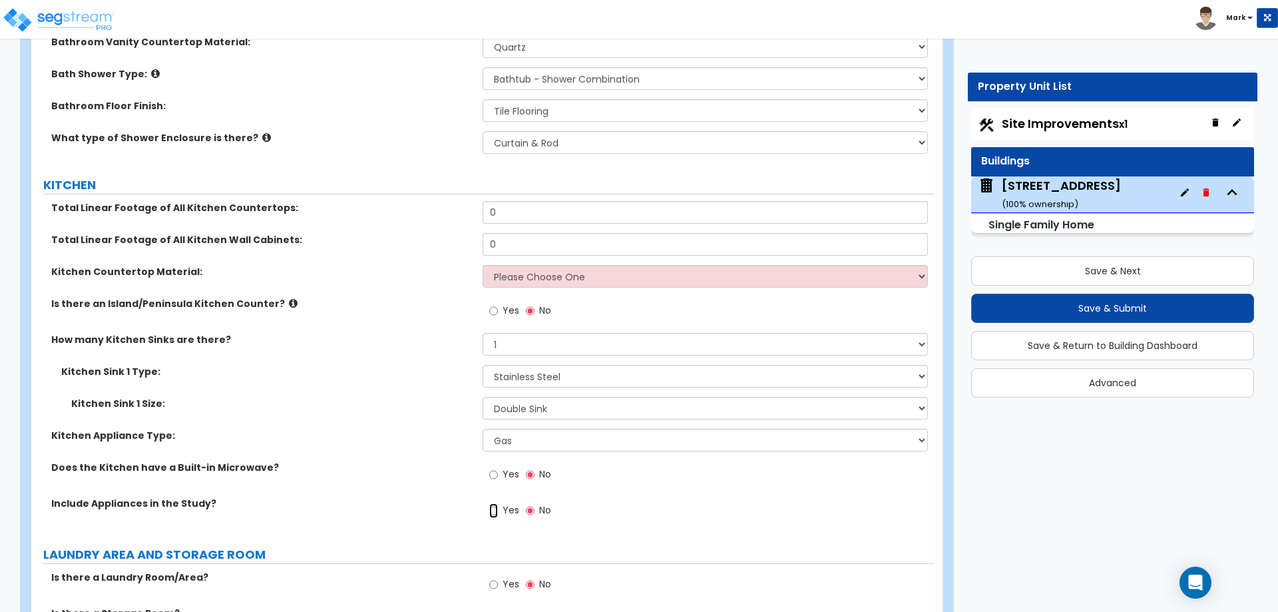
click at [491, 504] on input "Yes" at bounding box center [493, 510] width 9 height 15
radio input "true"
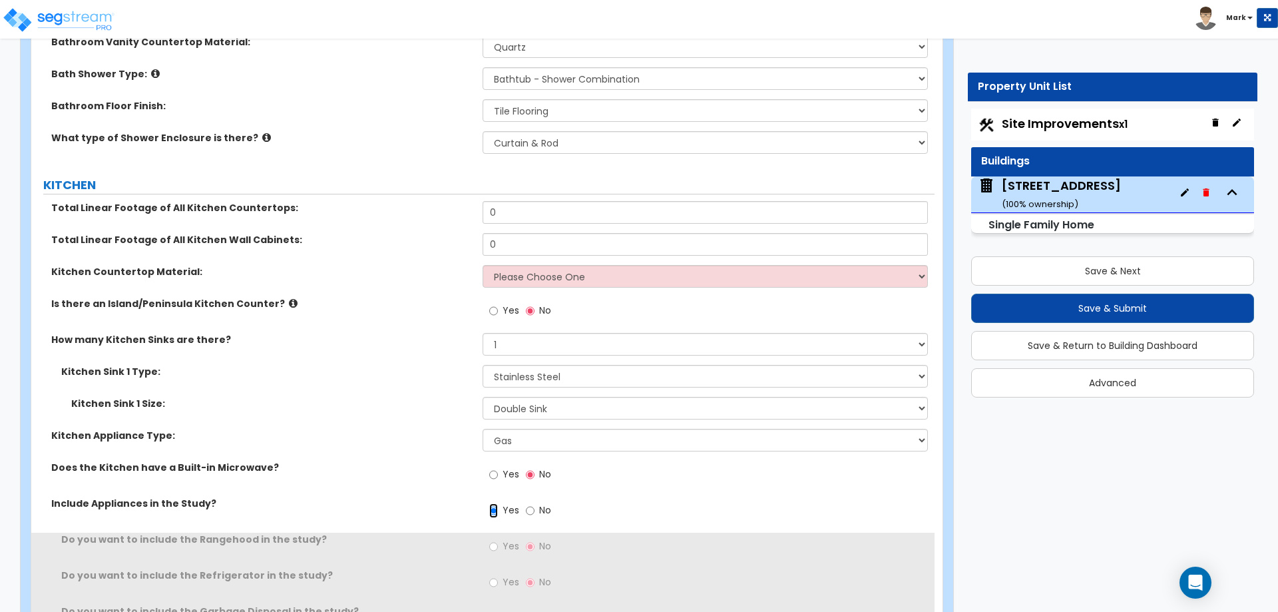
click at [491, 503] on input "Yes" at bounding box center [493, 510] width 9 height 15
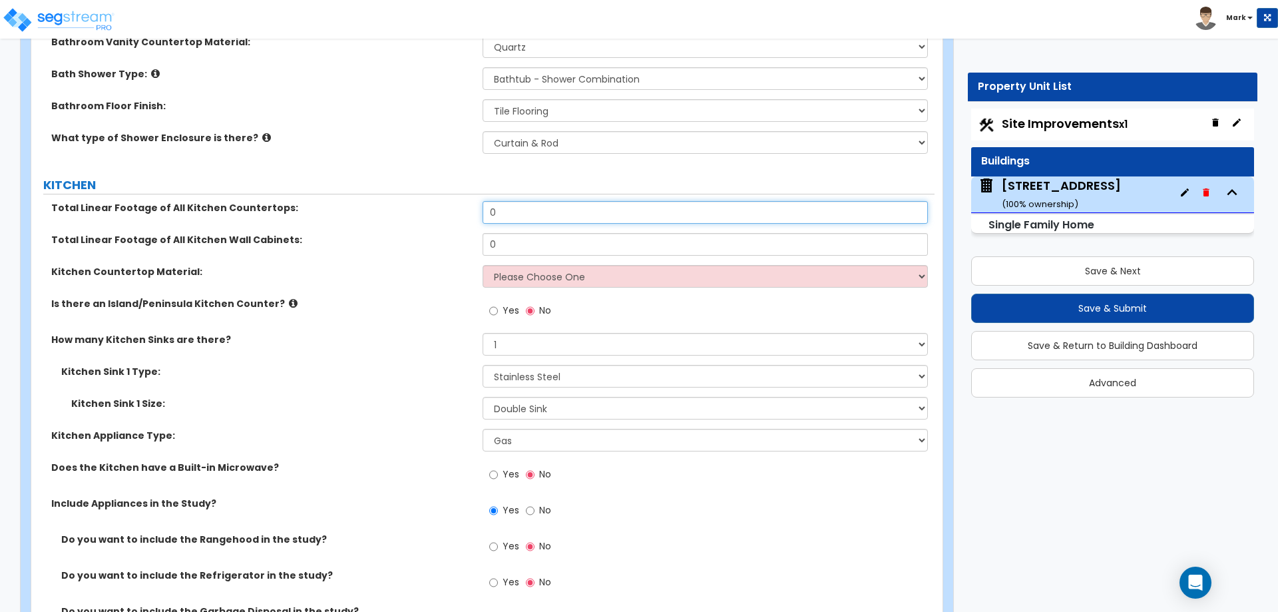
click at [518, 201] on input "0" at bounding box center [705, 212] width 445 height 23
type input "15"
click at [537, 233] on input "0" at bounding box center [705, 244] width 445 height 23
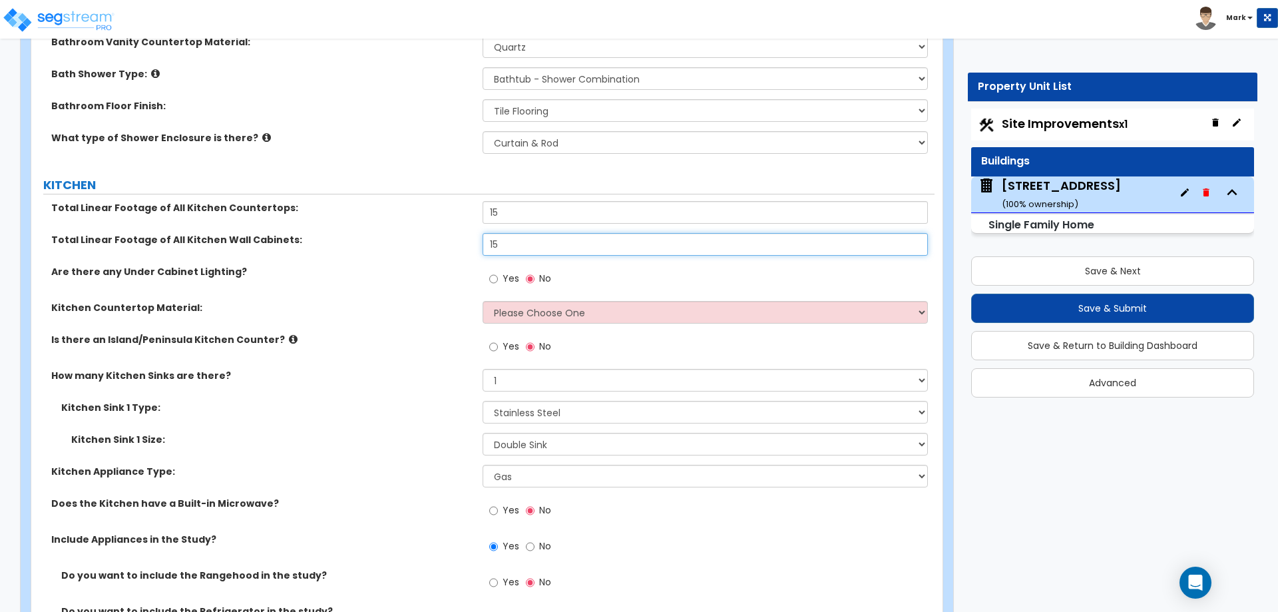
type input "15"
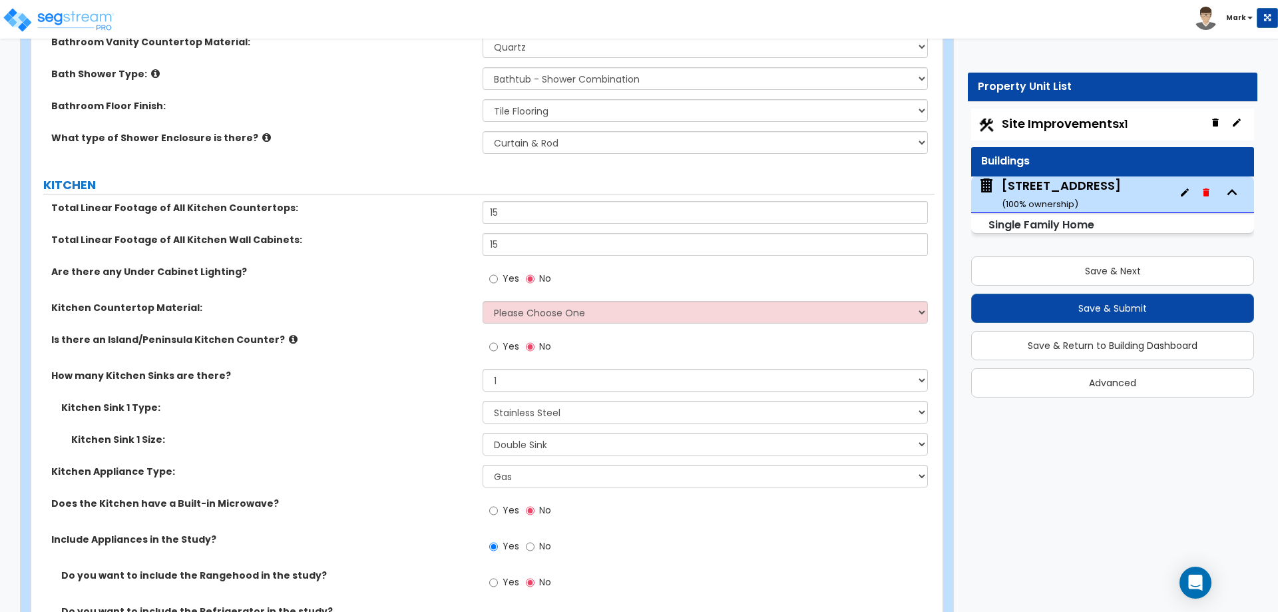
click at [424, 268] on div "Are there any Under Cabinet Lighting? Yes No" at bounding box center [482, 283] width 903 height 36
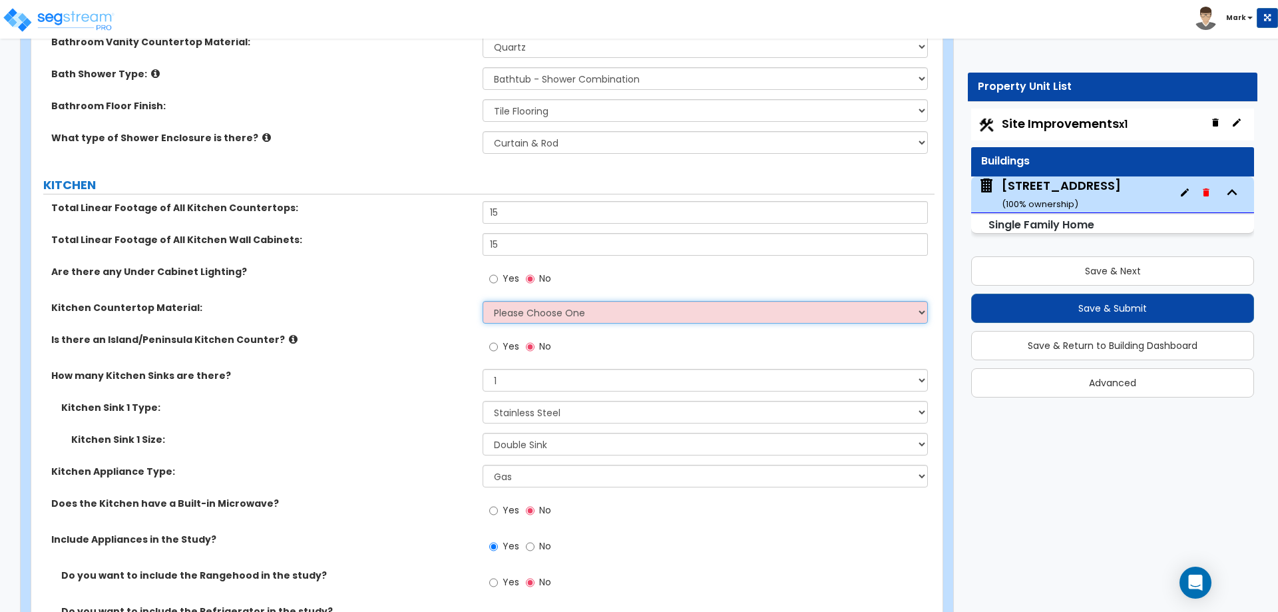
click at [531, 301] on select "Please Choose One Plastic Laminate Solid Surface Stone Quartz Marble Tile Wood …" at bounding box center [705, 312] width 445 height 23
select select "7"
click at [483, 301] on select "Please Choose One Plastic Laminate Solid Surface Stone Quartz Marble Tile Wood …" at bounding box center [705, 312] width 445 height 23
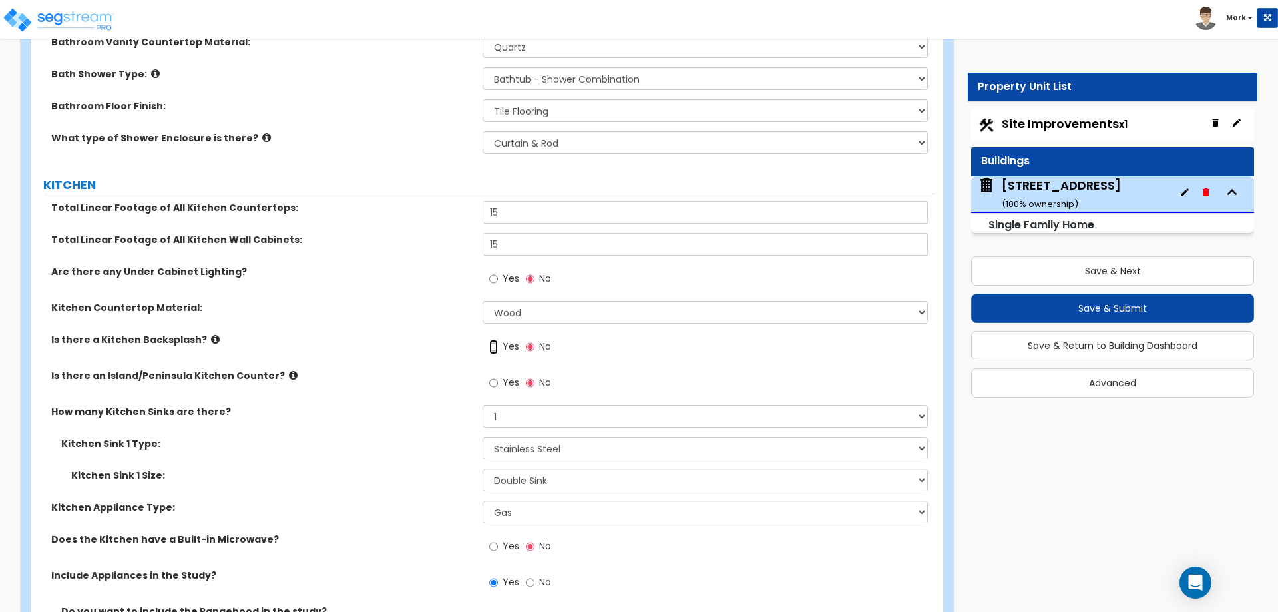
click at [494, 339] on input "Yes" at bounding box center [493, 346] width 9 height 15
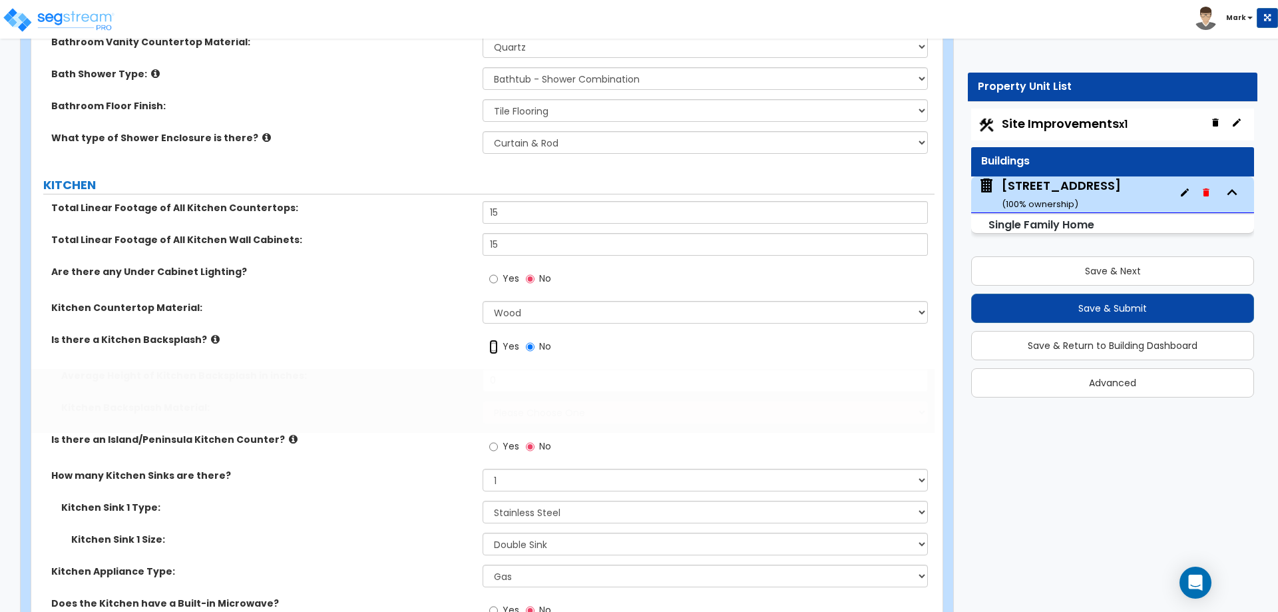
radio input "true"
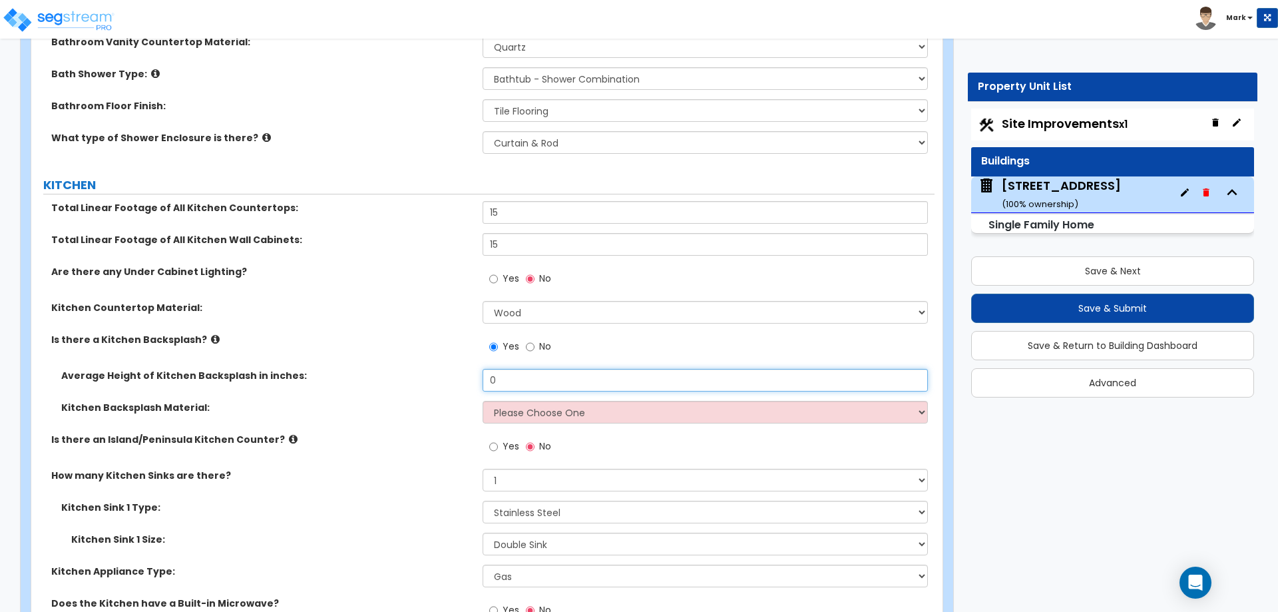
click at [502, 369] on input "0" at bounding box center [705, 380] width 445 height 23
type input "10"
click at [517, 401] on select "Please Choose One Plastic Laminate Solid Surface Stone Quartz Tile Stainless St…" at bounding box center [705, 412] width 445 height 23
click at [483, 401] on select "Please Choose One Plastic Laminate Solid Surface Stone Quartz Tile Stainless St…" at bounding box center [705, 412] width 445 height 23
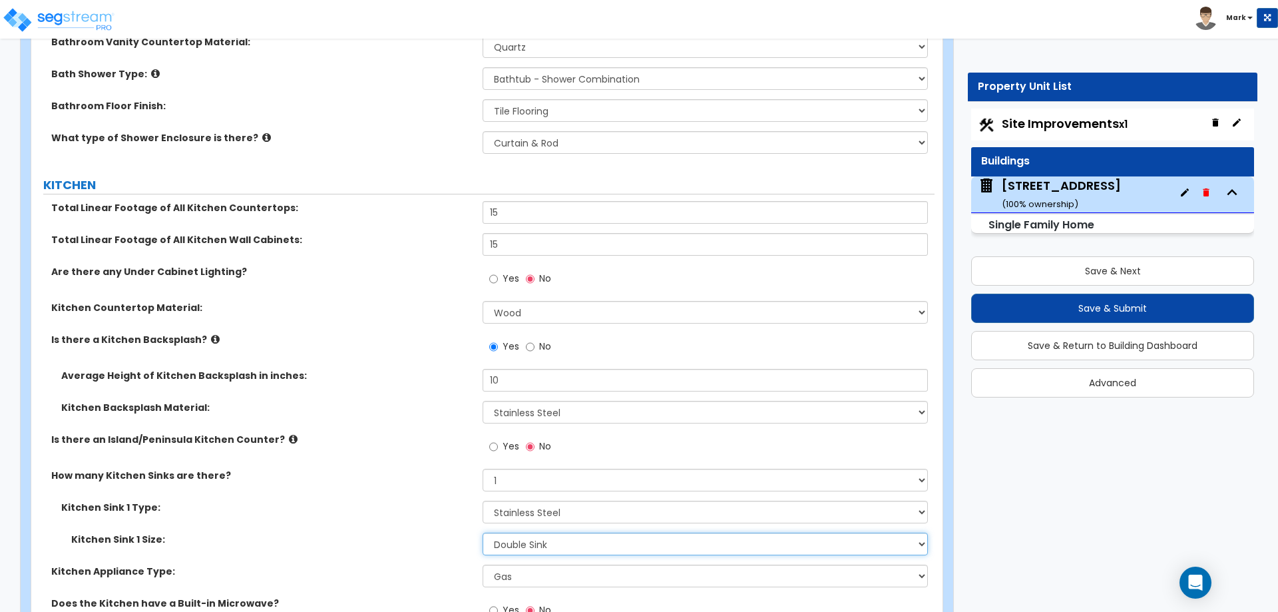
click at [517, 533] on select "Please Choose One Single Sink Double Sink" at bounding box center [705, 544] width 445 height 23
click at [509, 405] on select "Please Choose One Plastic Laminate Solid Surface Stone Quartz Tile Stainless St…" at bounding box center [705, 412] width 445 height 23
select select "6"
click at [483, 401] on select "Please Choose One Plastic Laminate Solid Surface Stone Quartz Tile Stainless St…" at bounding box center [705, 412] width 445 height 23
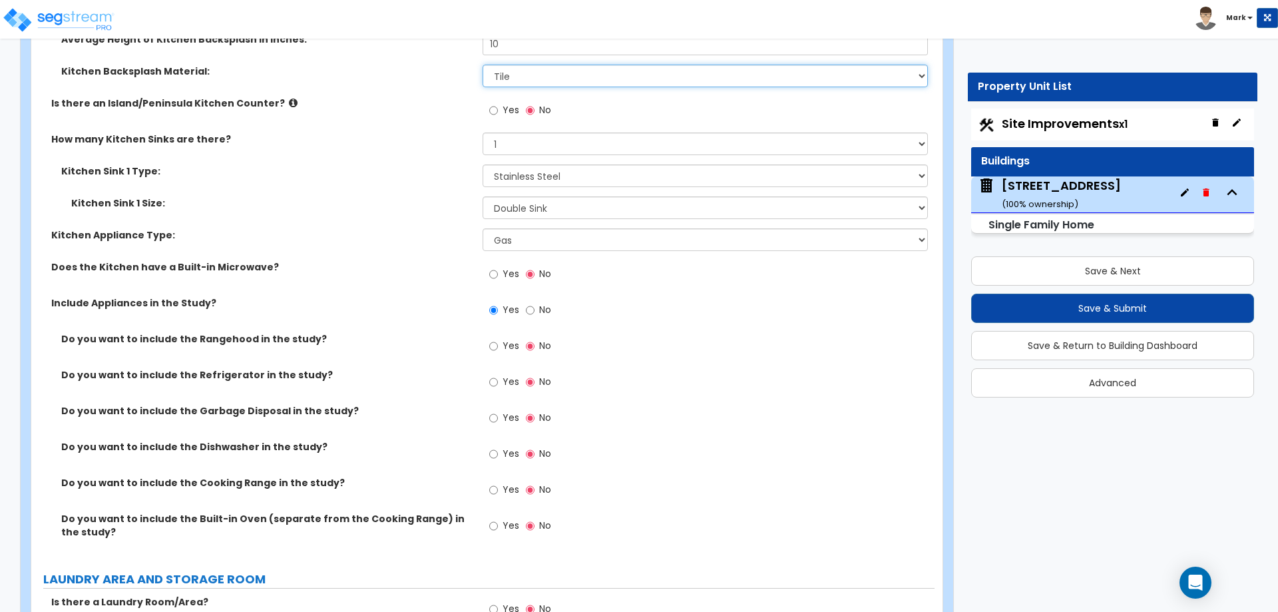
scroll to position [3994, 0]
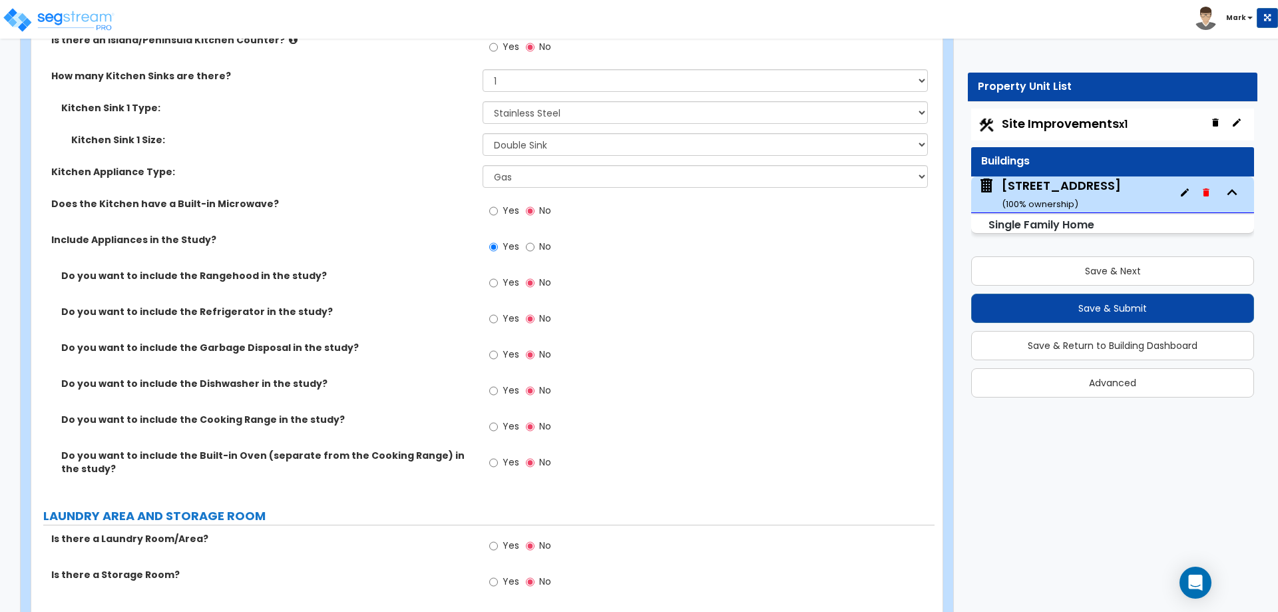
click at [508, 455] on span "Yes" at bounding box center [511, 461] width 17 height 13
click at [498, 455] on input "Yes" at bounding box center [493, 462] width 9 height 15
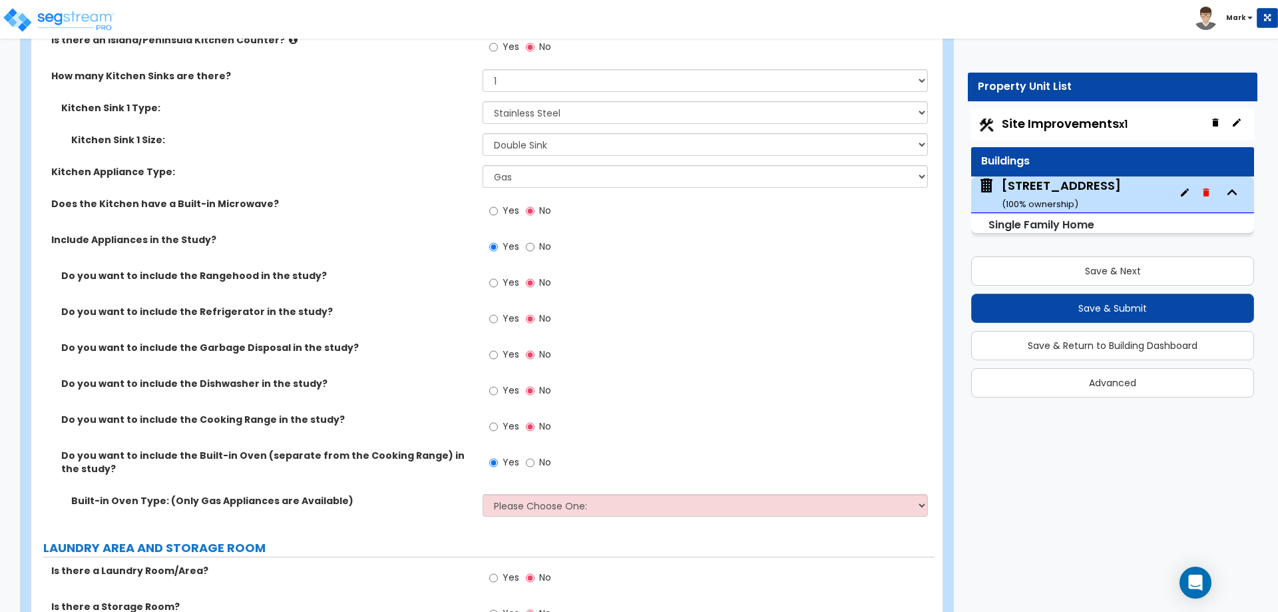
click at [539, 455] on span "No" at bounding box center [545, 461] width 12 height 13
click at [535, 455] on input "No" at bounding box center [530, 462] width 9 height 15
radio input "false"
radio input "true"
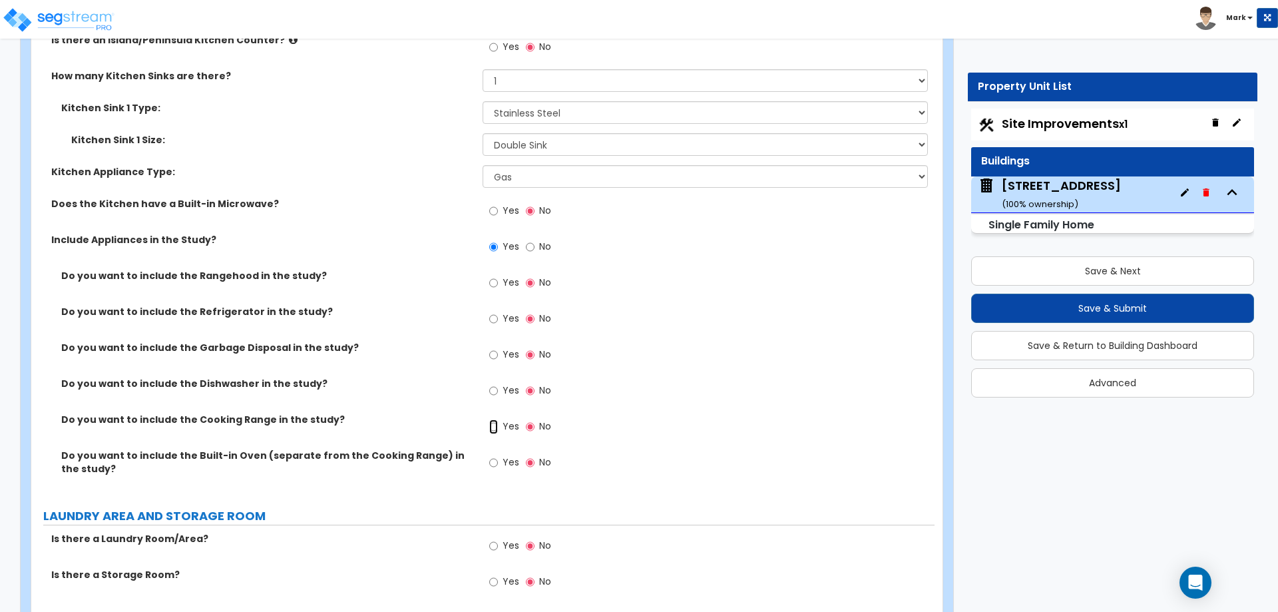
click at [489, 419] on input "Yes" at bounding box center [493, 426] width 9 height 15
radio input "true"
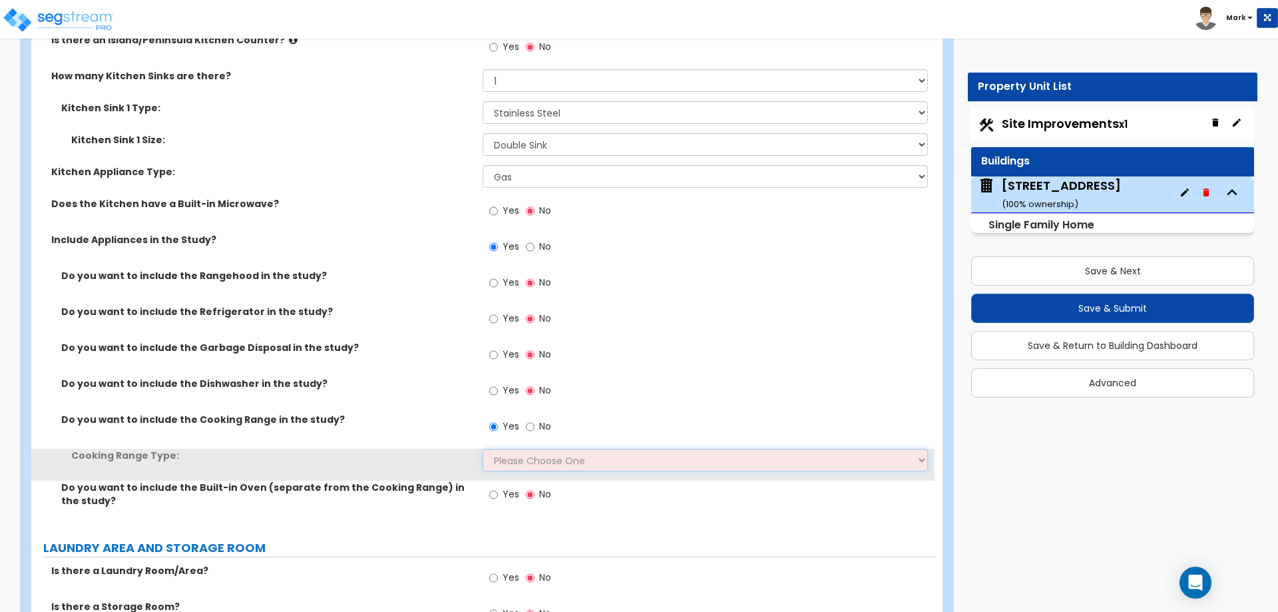
click at [514, 449] on select "Please Choose One Cook Top Only Range with Oven" at bounding box center [705, 460] width 445 height 23
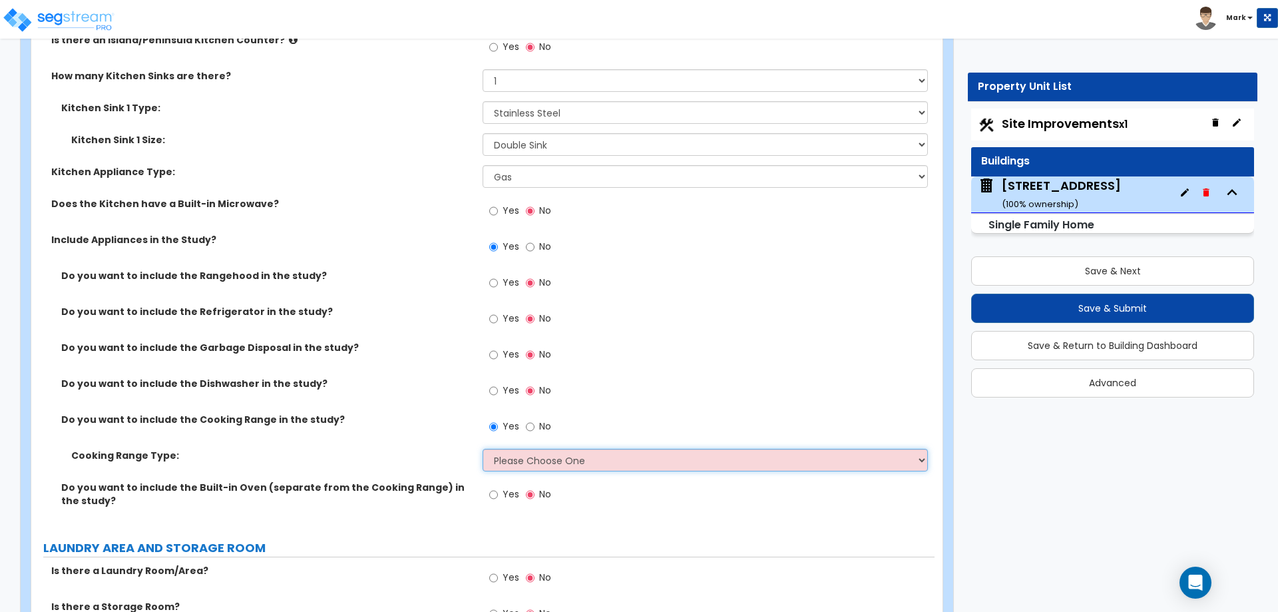
select select "2"
click at [483, 449] on select "Please Choose One Cook Top Only Range with Oven" at bounding box center [705, 460] width 445 height 23
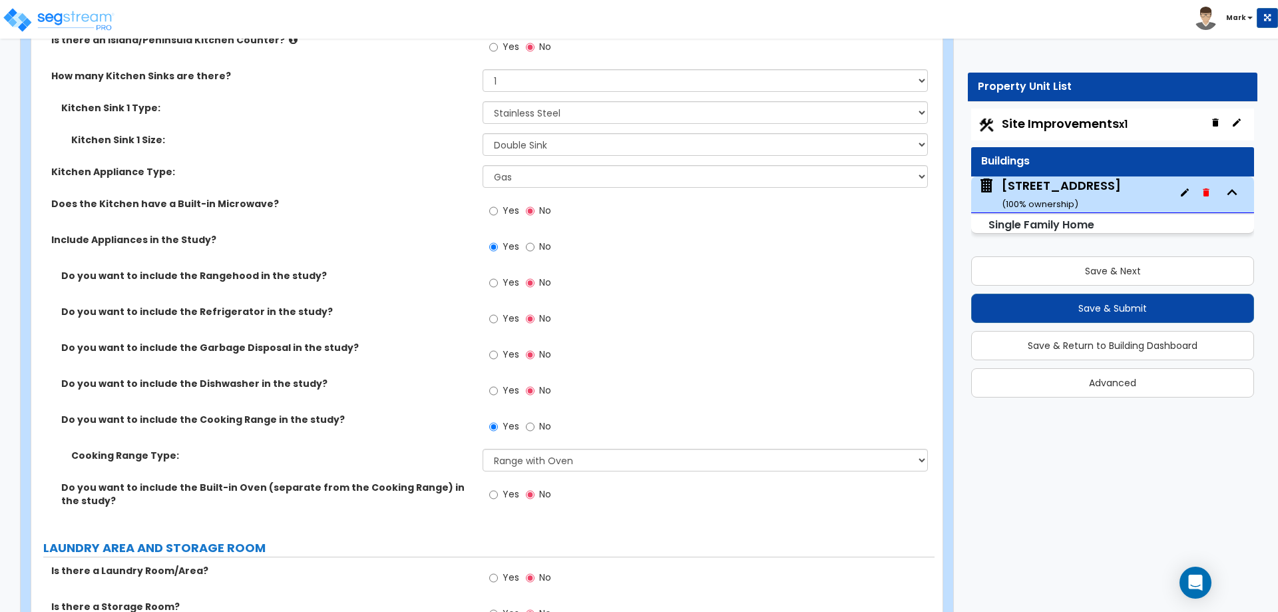
click at [502, 381] on label "Yes" at bounding box center [504, 392] width 30 height 23
click at [498, 383] on input "Yes" at bounding box center [493, 390] width 9 height 15
radio input "true"
click at [495, 312] on input "Yes" at bounding box center [493, 319] width 9 height 15
radio input "true"
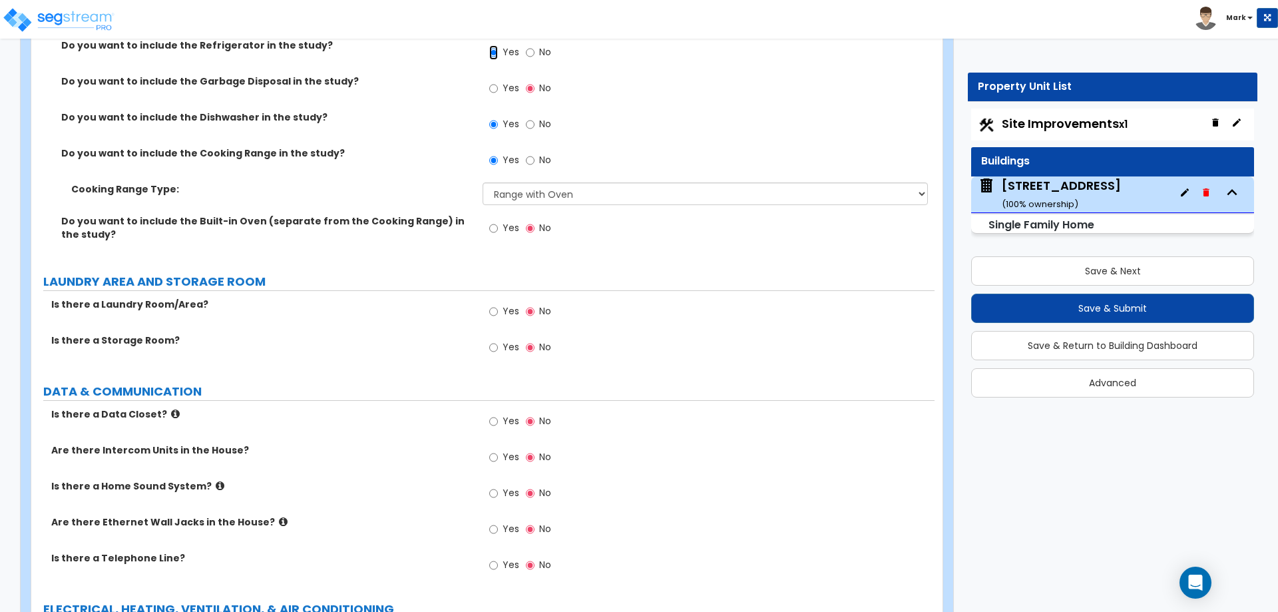
scroll to position [4327, 0]
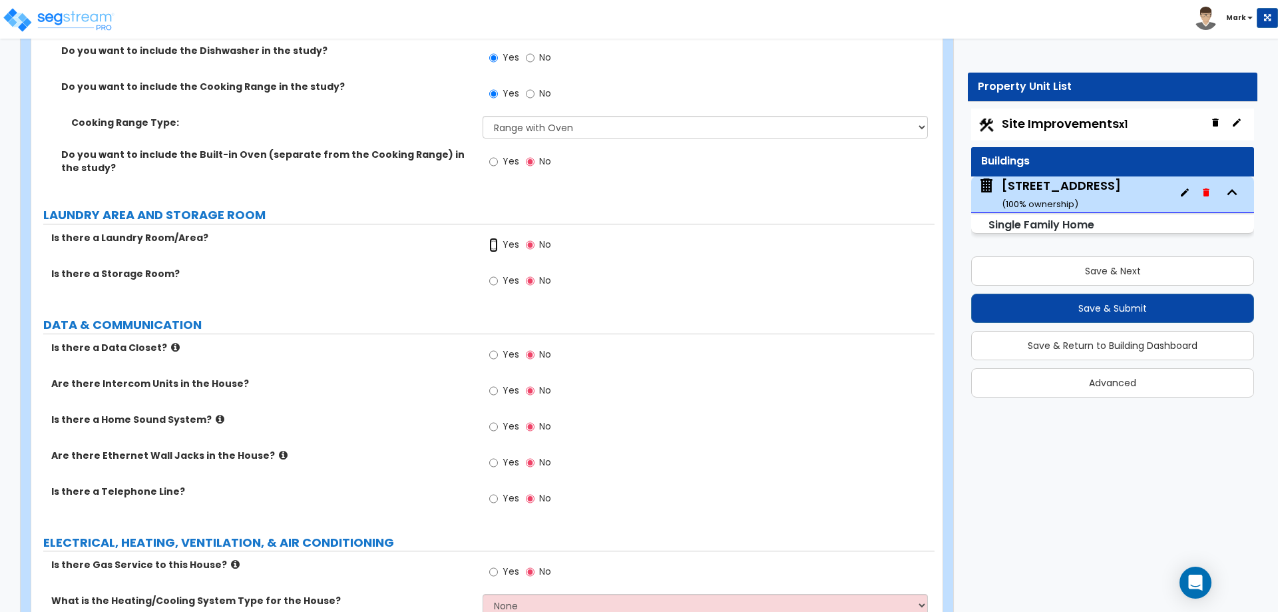
click at [497, 238] on input "Yes" at bounding box center [493, 245] width 9 height 15
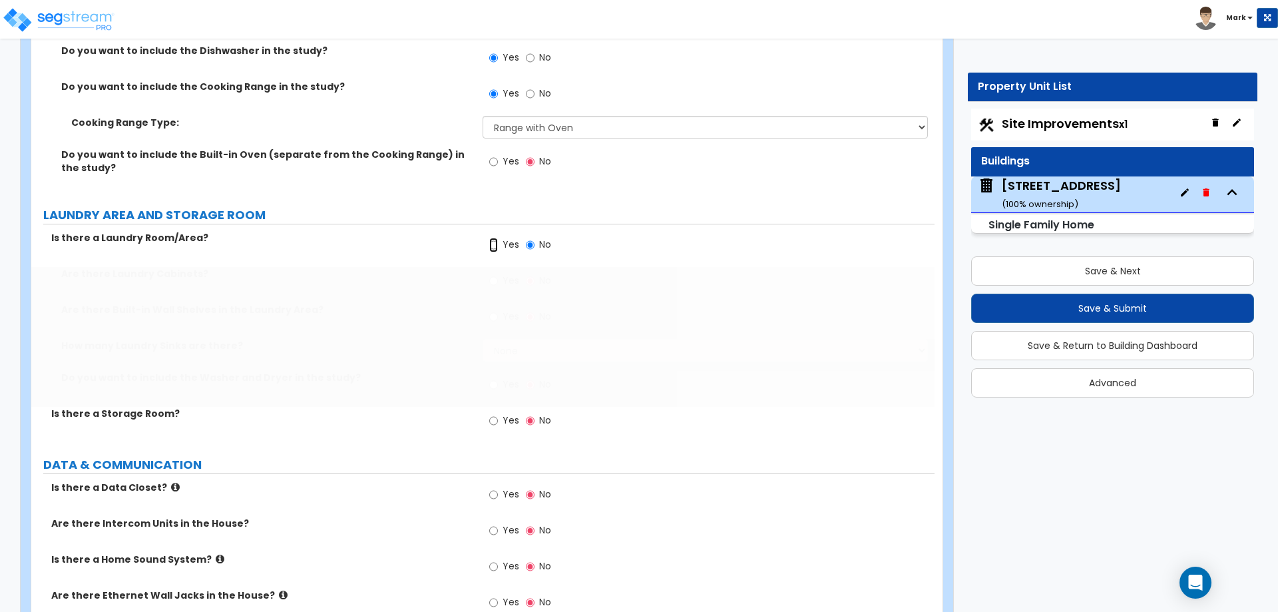
radio input "true"
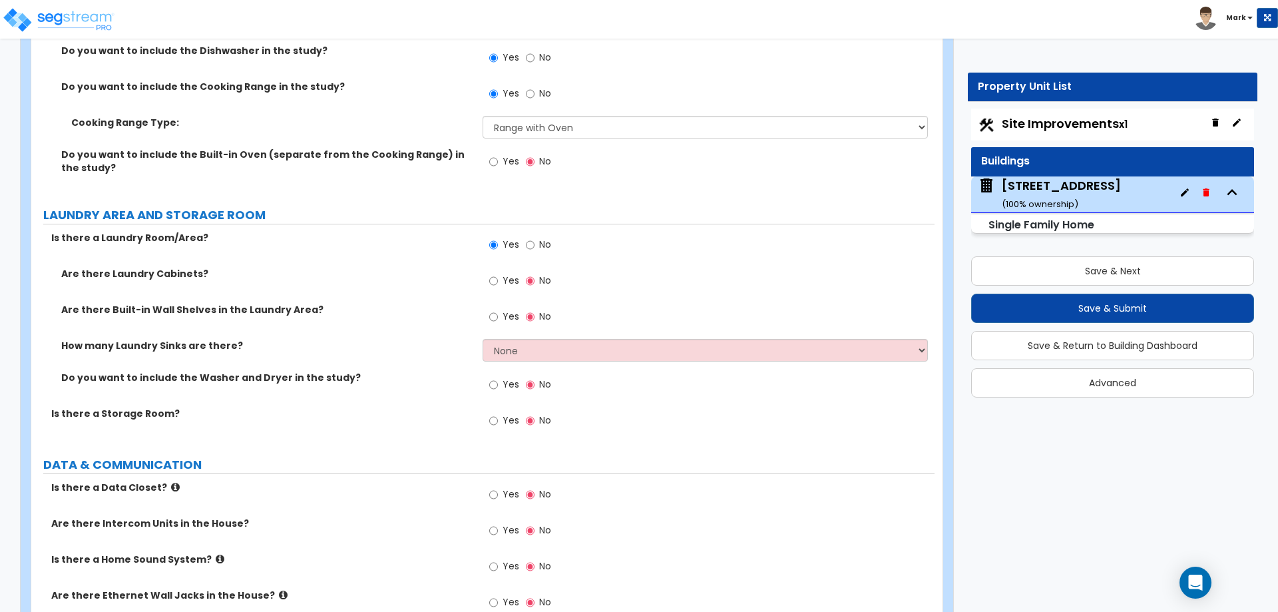
click at [502, 271] on label "Yes" at bounding box center [504, 282] width 30 height 23
click at [498, 274] on input "Yes" at bounding box center [493, 281] width 9 height 15
radio input "true"
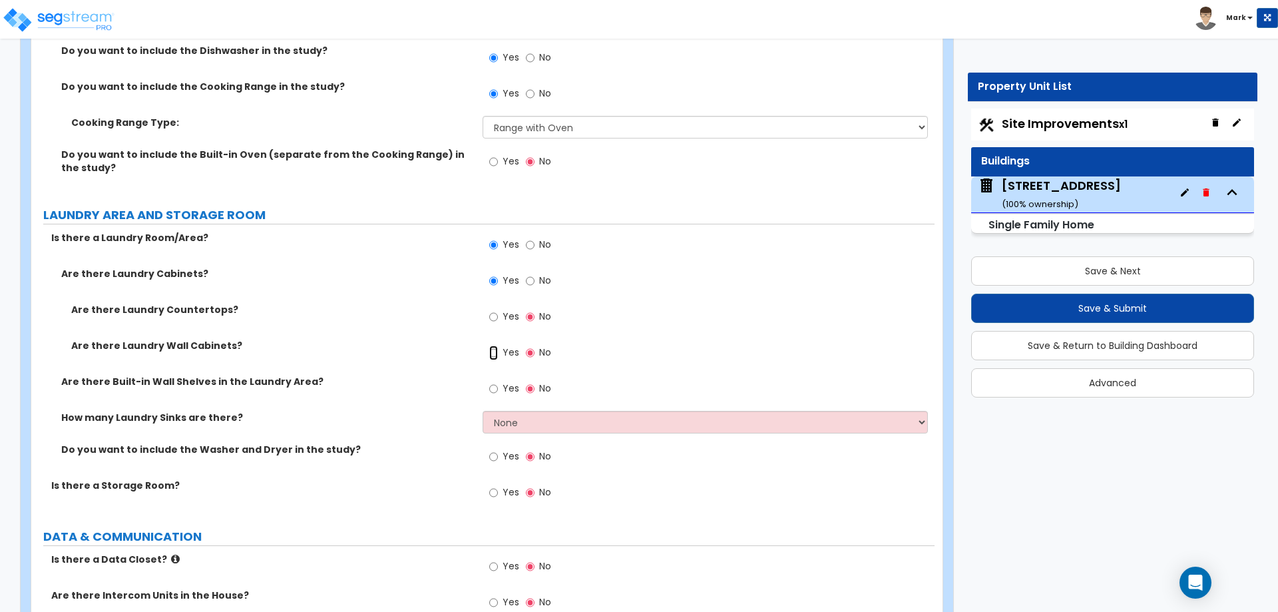
click at [495, 345] on input "Yes" at bounding box center [493, 352] width 9 height 15
radio input "true"
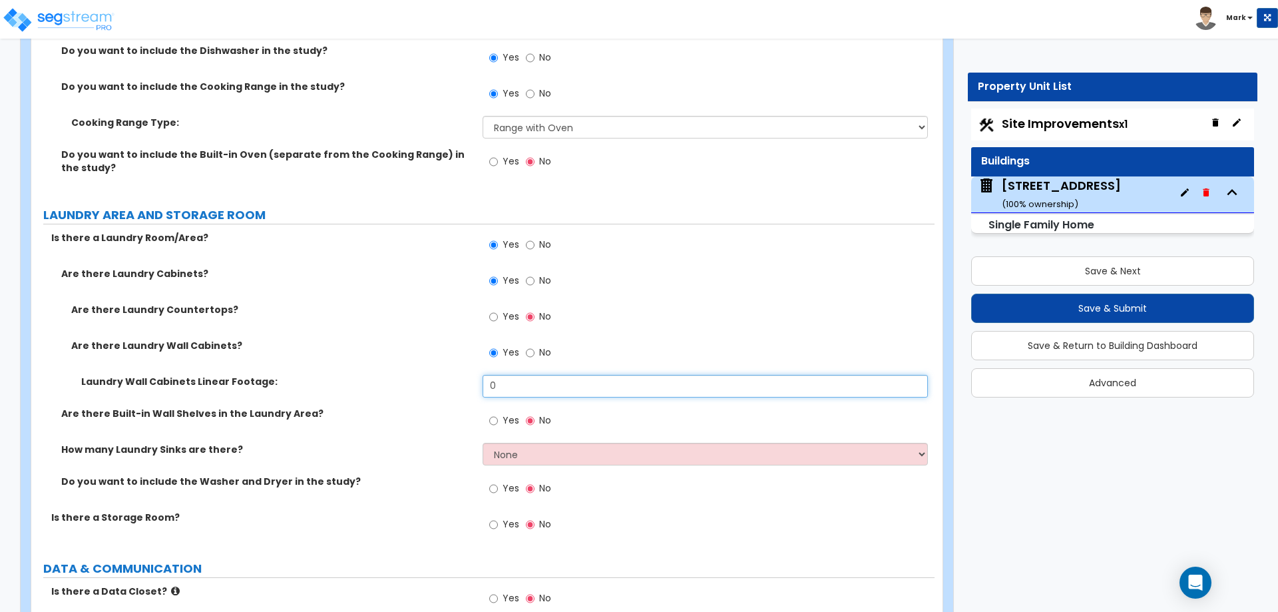
click at [489, 383] on input "0" at bounding box center [705, 386] width 445 height 23
click at [505, 375] on input "0" at bounding box center [705, 386] width 445 height 23
type input "4"
click at [437, 376] on div "Laundry Wall Cabinets Linear Footage: 4" at bounding box center [482, 391] width 903 height 32
click at [568, 375] on input "4" at bounding box center [705, 386] width 445 height 23
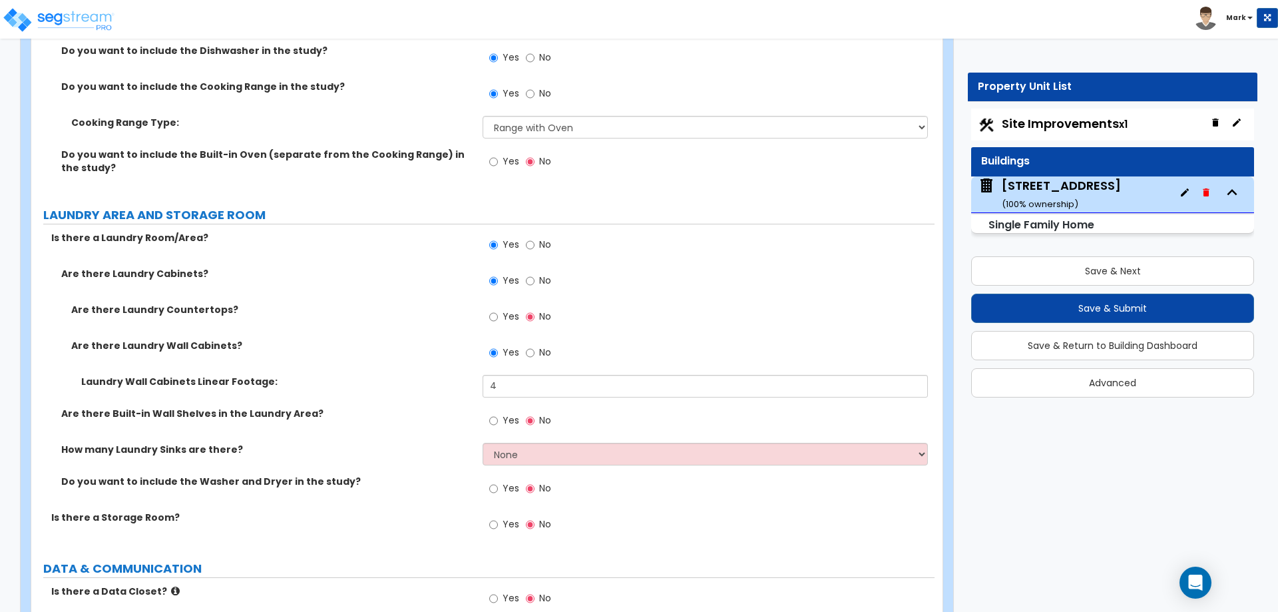
click at [333, 345] on div "Are there Laundry Wall Cabinets? Yes No" at bounding box center [482, 357] width 903 height 36
click at [491, 481] on input "Yes" at bounding box center [493, 488] width 9 height 15
radio input "true"
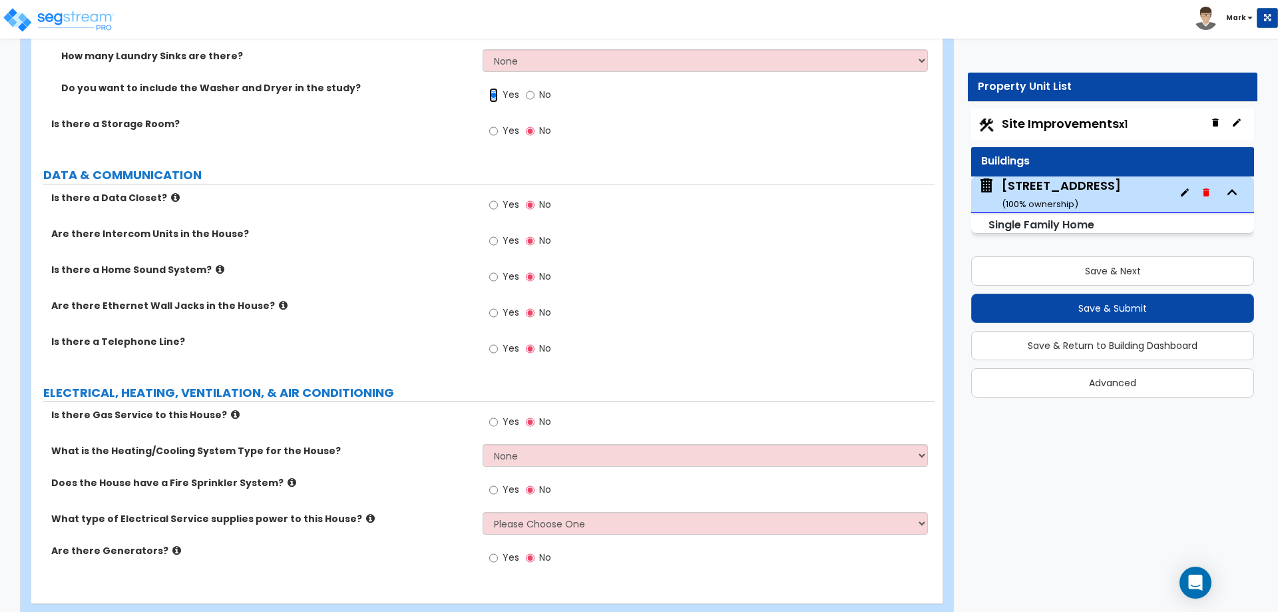
scroll to position [4726, 0]
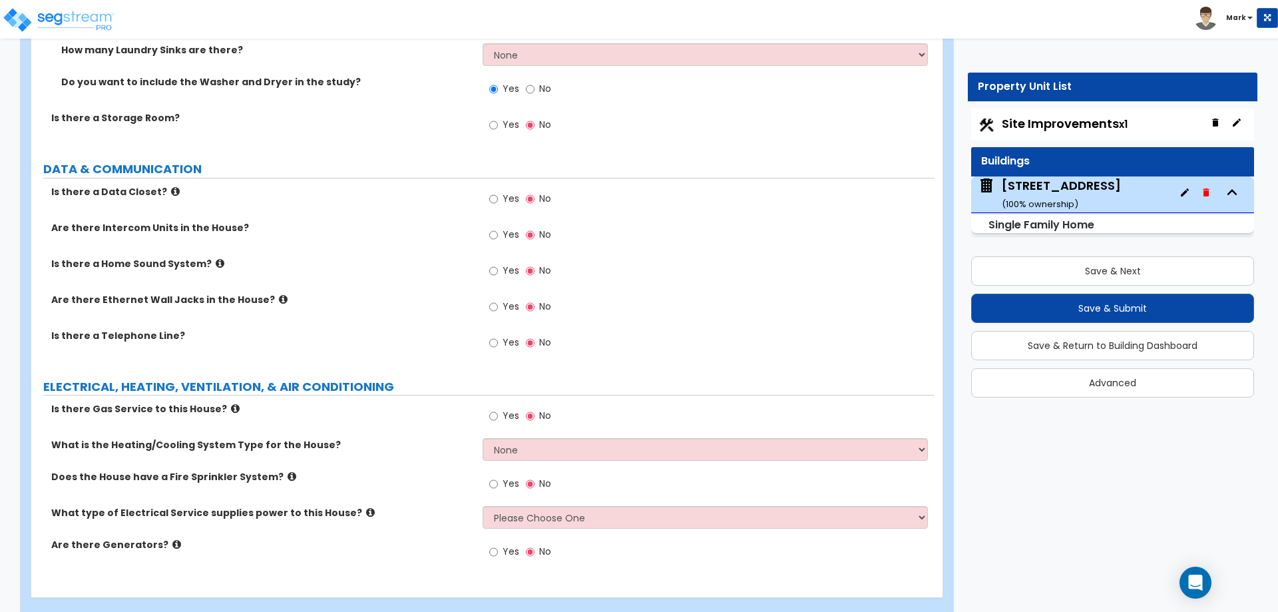
click at [507, 409] on span "Yes" at bounding box center [511, 415] width 17 height 13
click at [498, 409] on input "Yes" at bounding box center [493, 416] width 9 height 15
radio input "true"
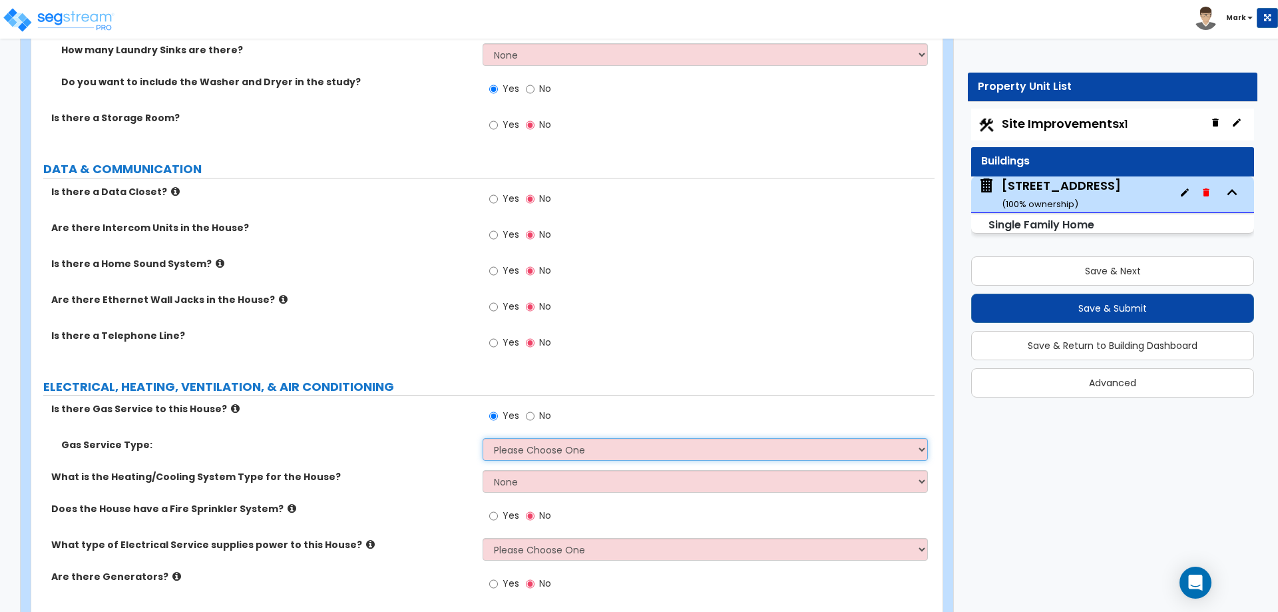
click at [527, 438] on select "Please Choose One Natural Gas Service Propane Tank On-site" at bounding box center [705, 449] width 445 height 23
select select "1"
click at [483, 438] on select "Please Choose One Natural Gas Service Propane Tank On-site" at bounding box center [705, 449] width 445 height 23
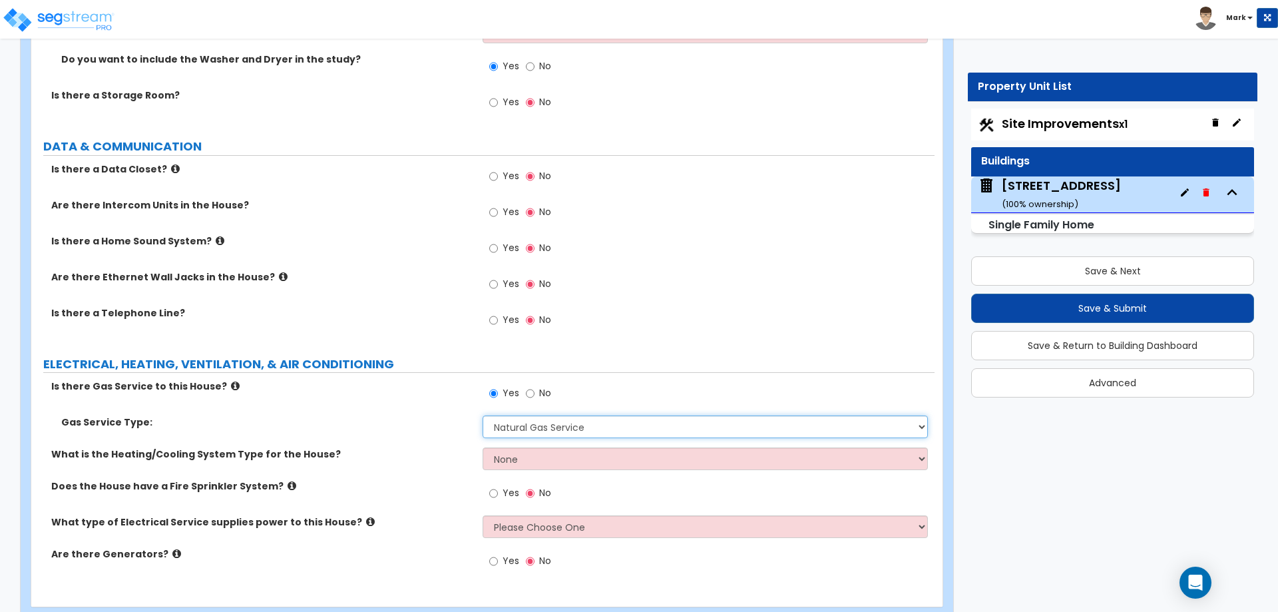
scroll to position [4768, 0]
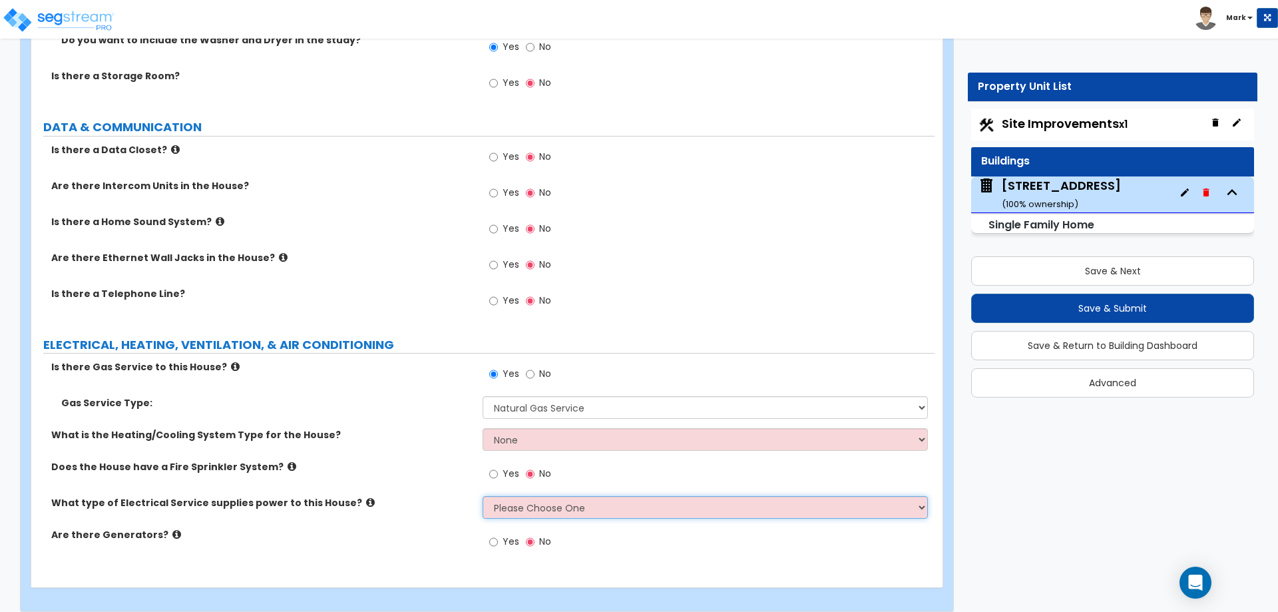
click at [504, 496] on select "Please Choose One Overhead Underground" at bounding box center [705, 507] width 445 height 23
click at [366, 497] on icon at bounding box center [370, 502] width 9 height 10
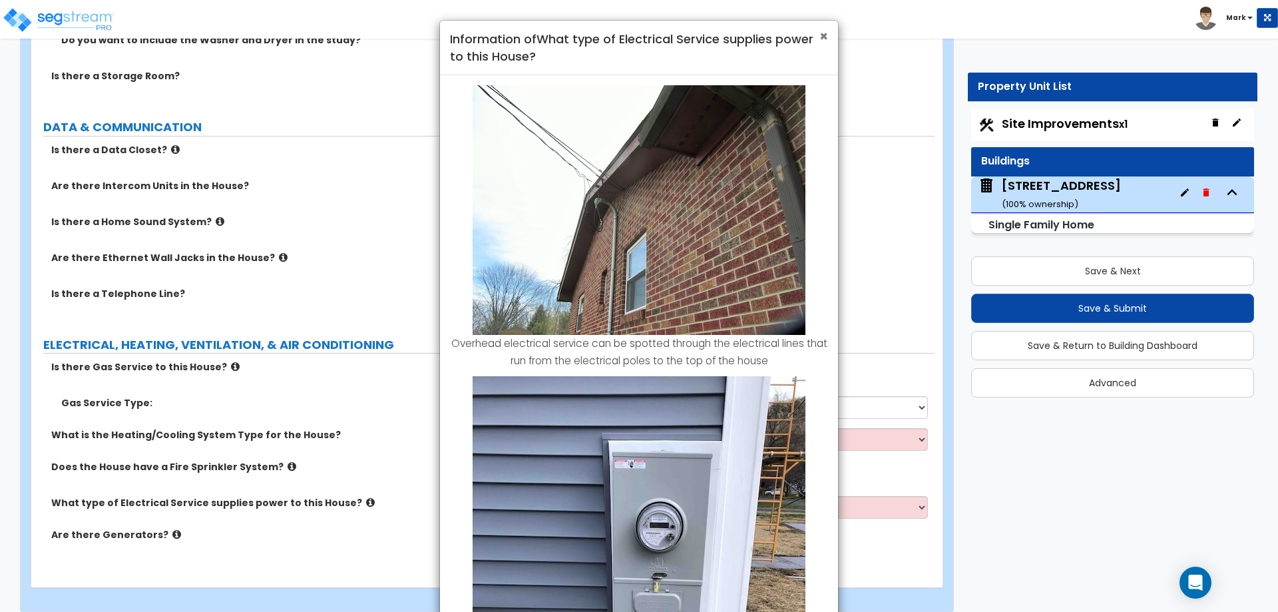
click at [826, 31] on span "×" at bounding box center [823, 36] width 9 height 19
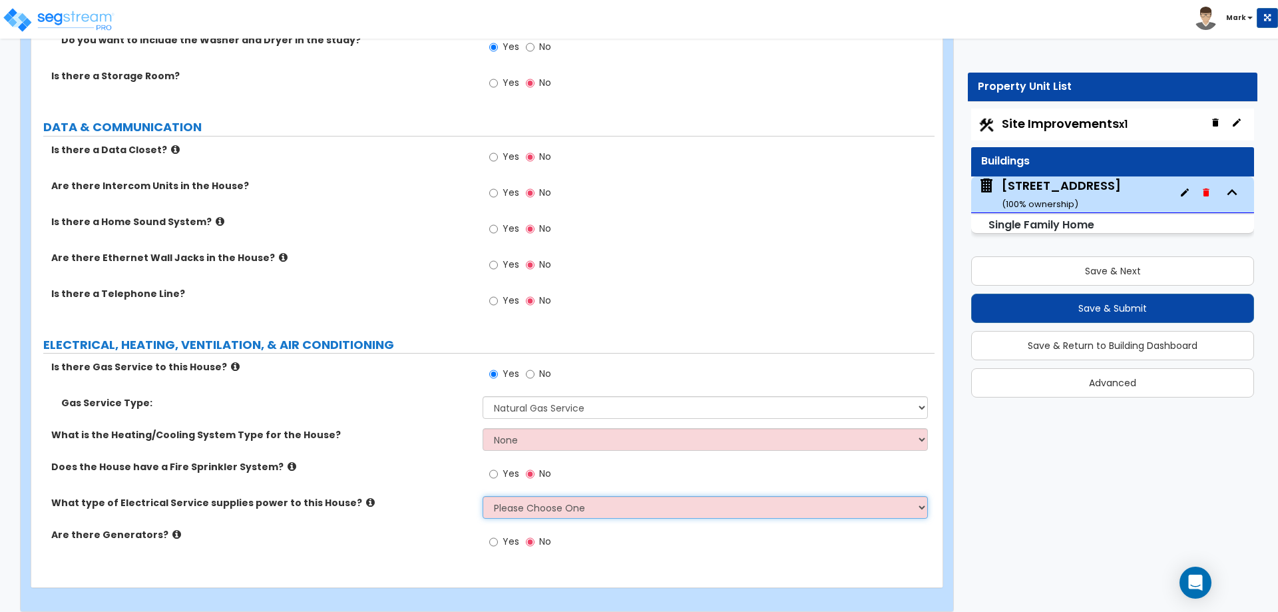
click at [537, 496] on select "Please Choose One Overhead Underground" at bounding box center [705, 507] width 445 height 23
select select "1"
click at [483, 496] on select "Please Choose One Overhead Underground" at bounding box center [705, 507] width 445 height 23
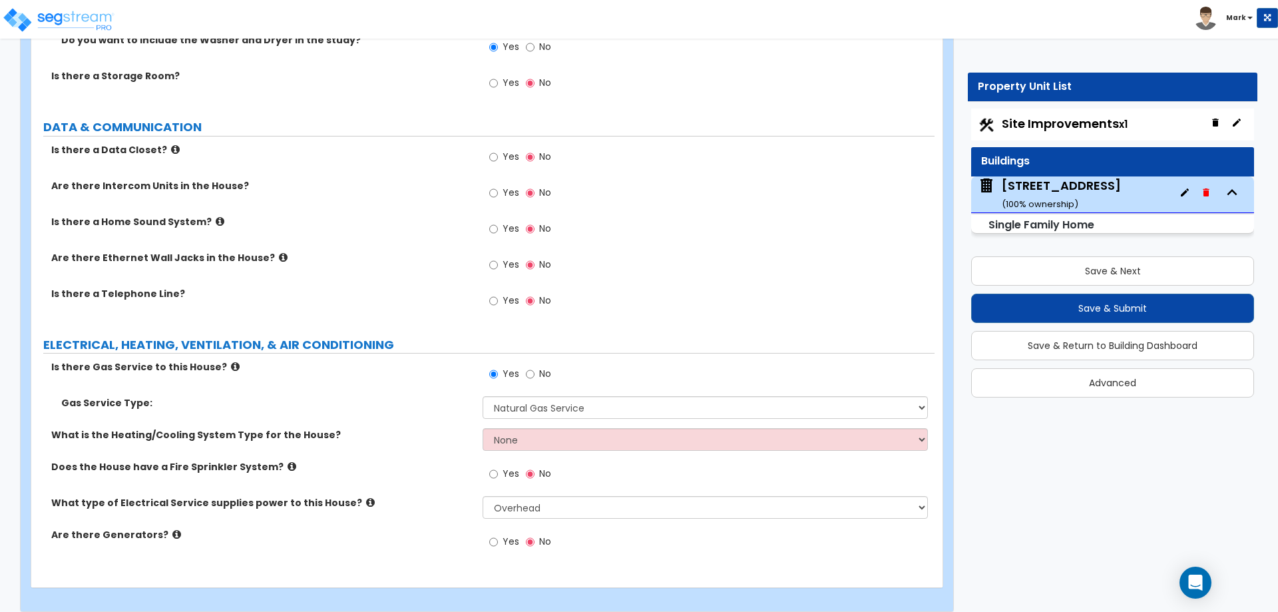
click at [413, 501] on div "What type of Electrical Service supplies power to this House? Please Choose One…" at bounding box center [482, 512] width 903 height 32
click at [1018, 301] on button "Save & Submit" at bounding box center [1112, 308] width 283 height 29
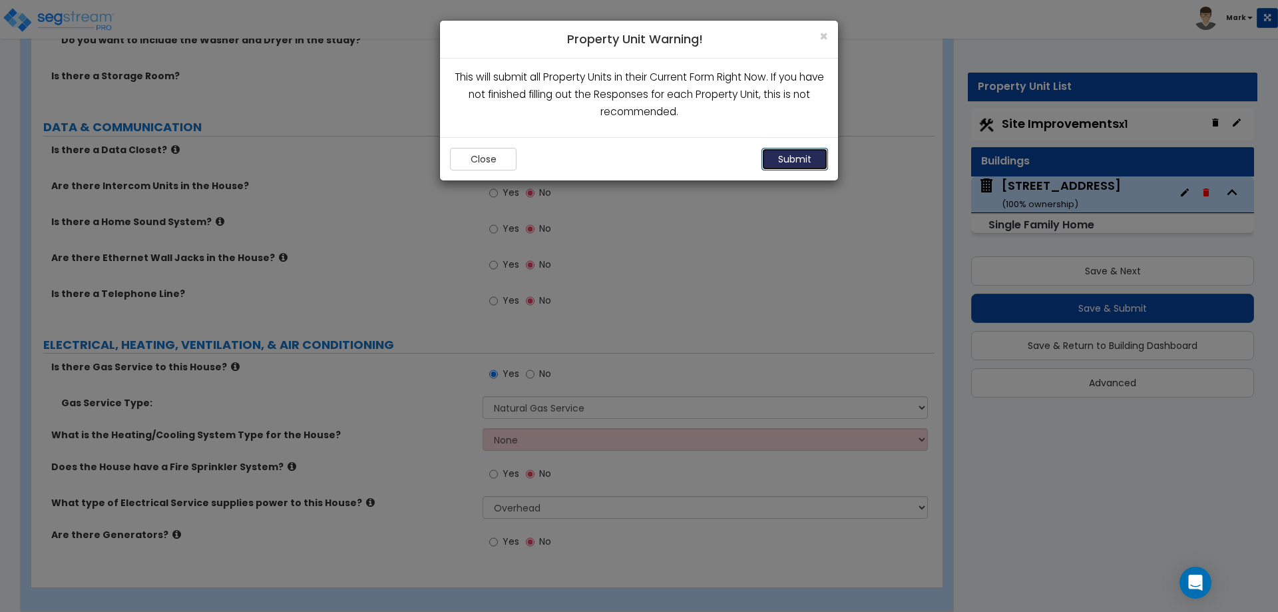
click at [804, 154] on button "Submit" at bounding box center [794, 159] width 67 height 23
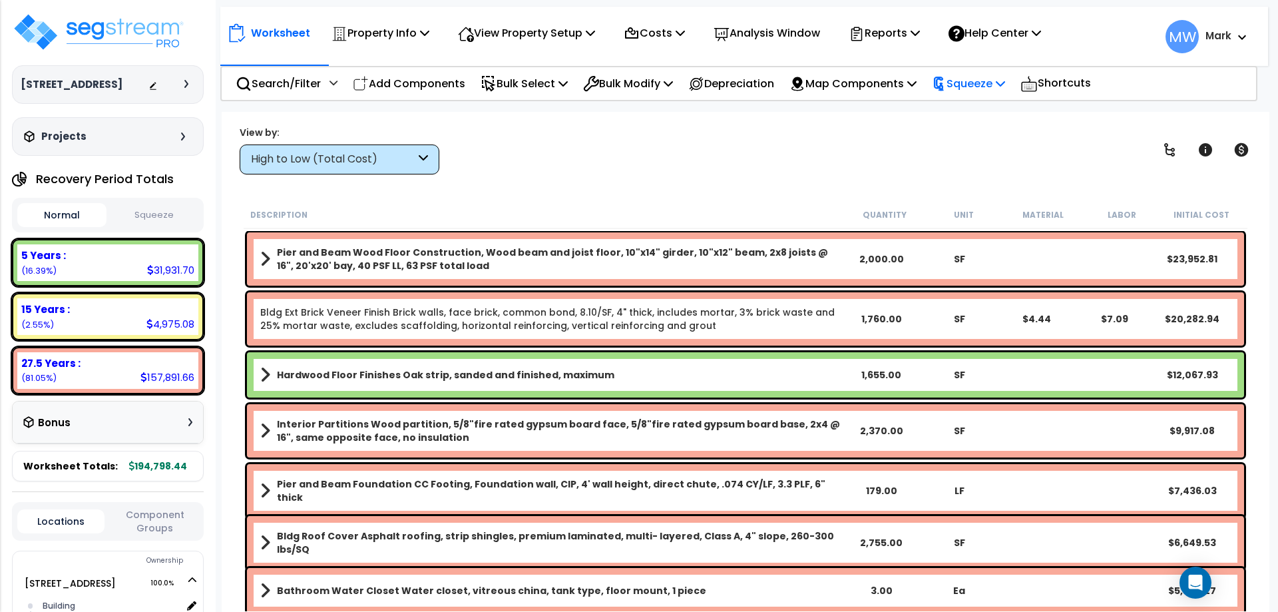
click at [943, 78] on icon at bounding box center [938, 84] width 9 height 14
click at [967, 116] on link "Squeeze" at bounding box center [991, 113] width 132 height 27
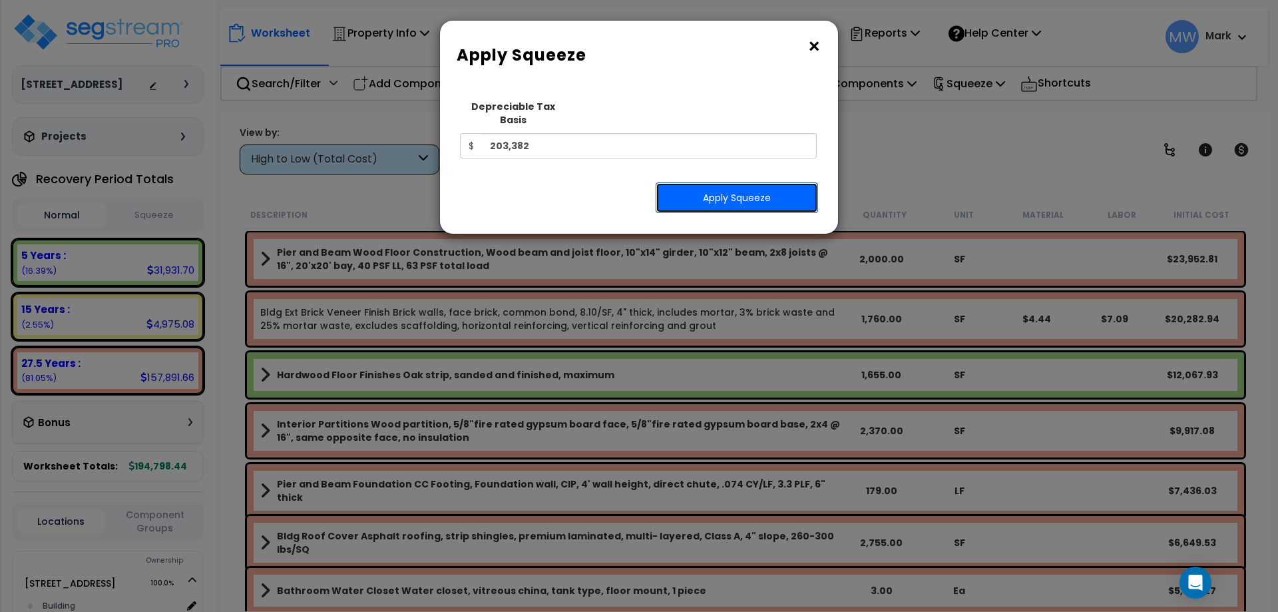
click at [742, 182] on button "Apply Squeeze" at bounding box center [737, 197] width 162 height 31
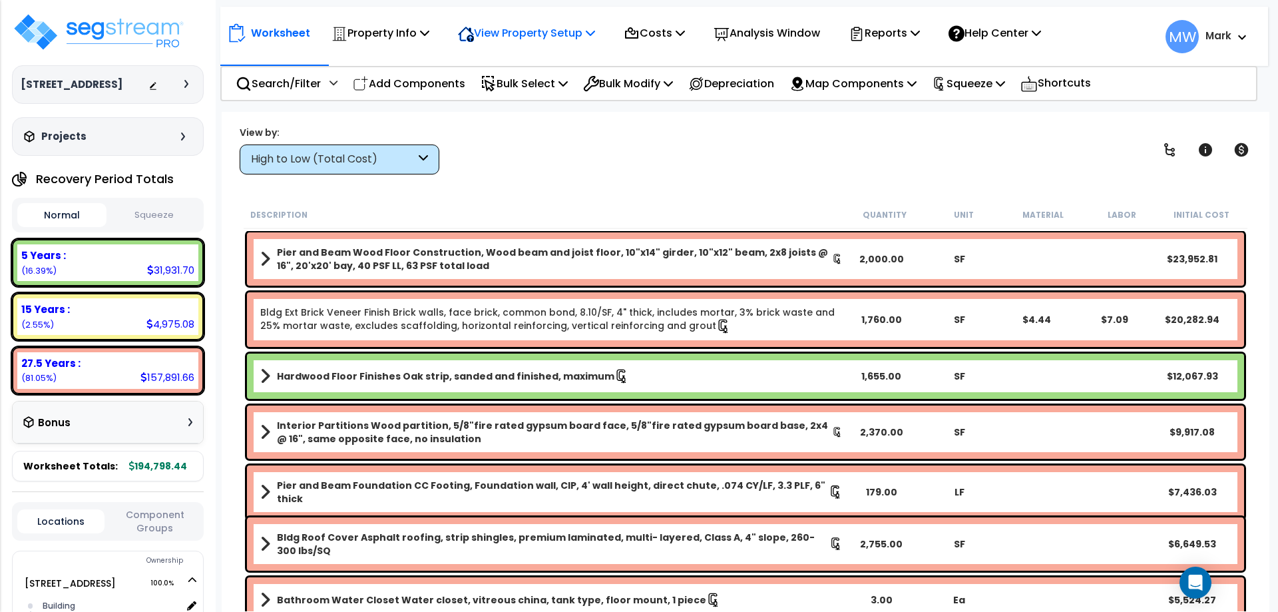
click at [429, 38] on p "View Property Setup" at bounding box center [380, 33] width 98 height 18
click at [506, 90] on link "View Questionnaire" at bounding box center [517, 91] width 132 height 27
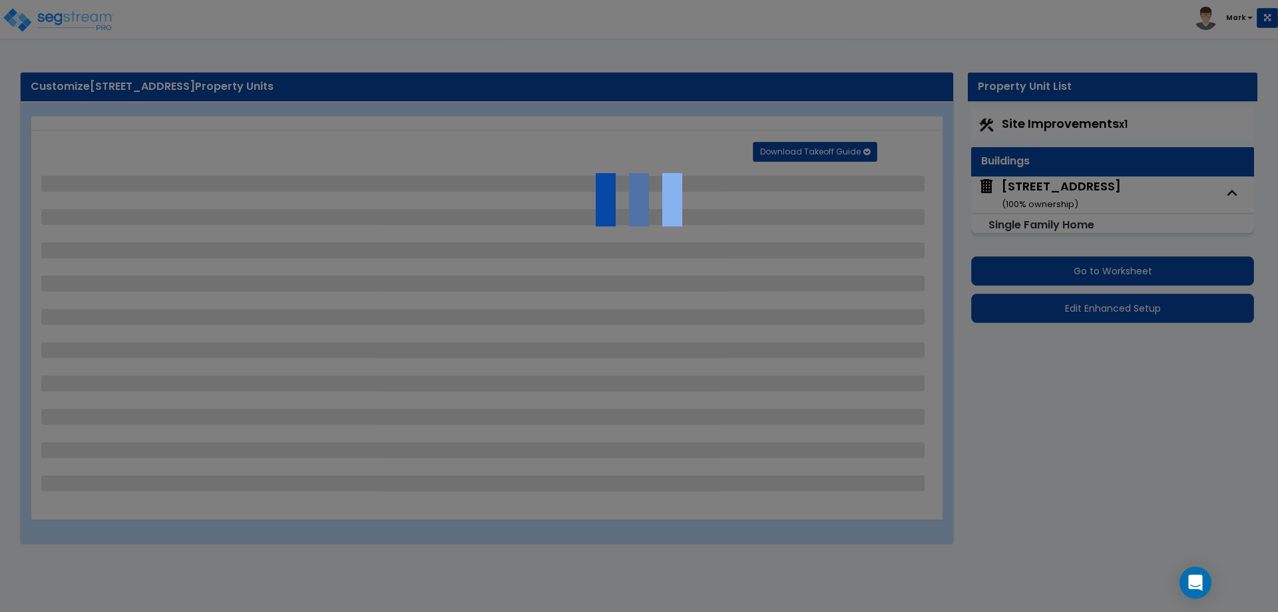
select select "2"
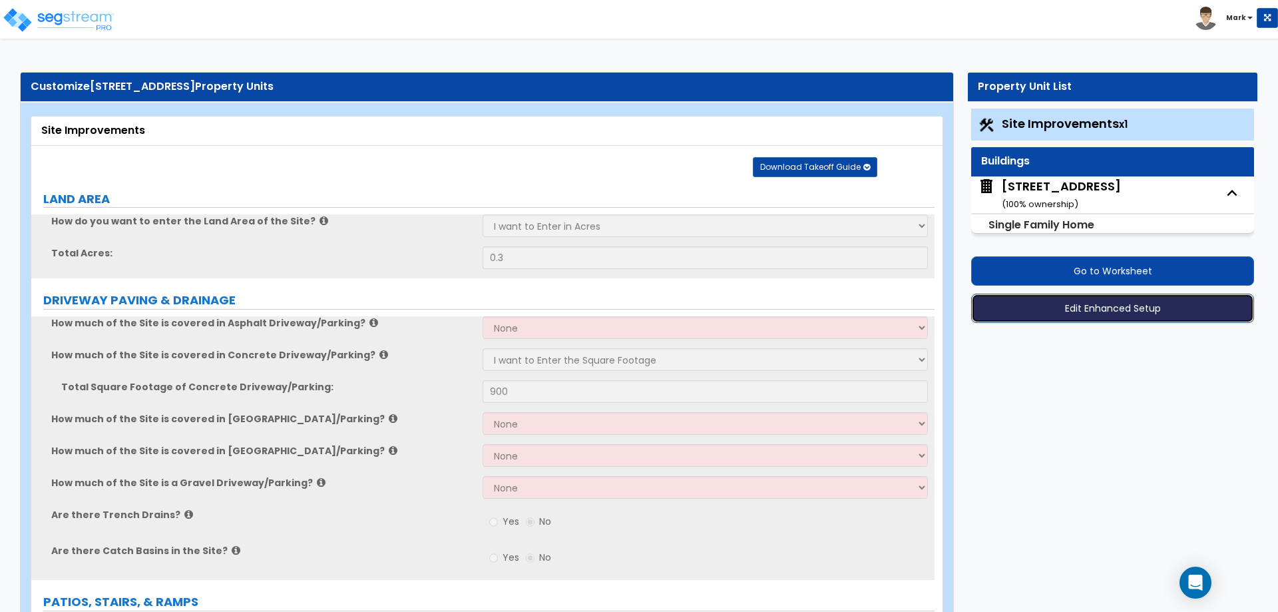
click at [1082, 309] on button "Edit Enhanced Setup" at bounding box center [1112, 308] width 283 height 29
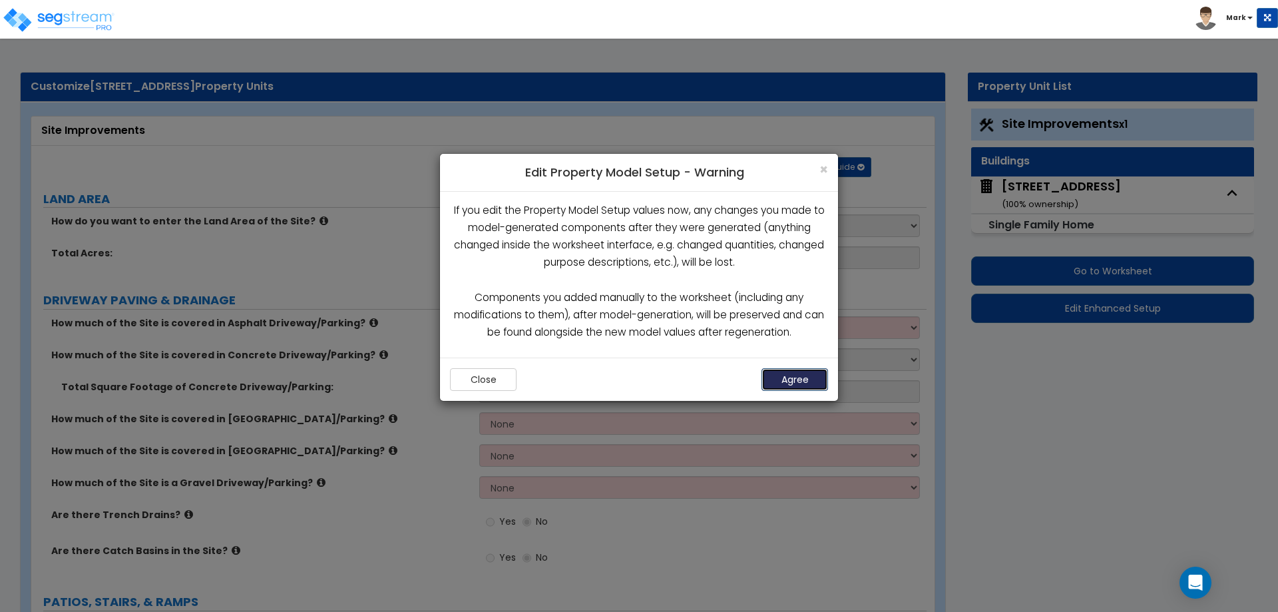
click at [813, 383] on button "Agree" at bounding box center [794, 379] width 67 height 23
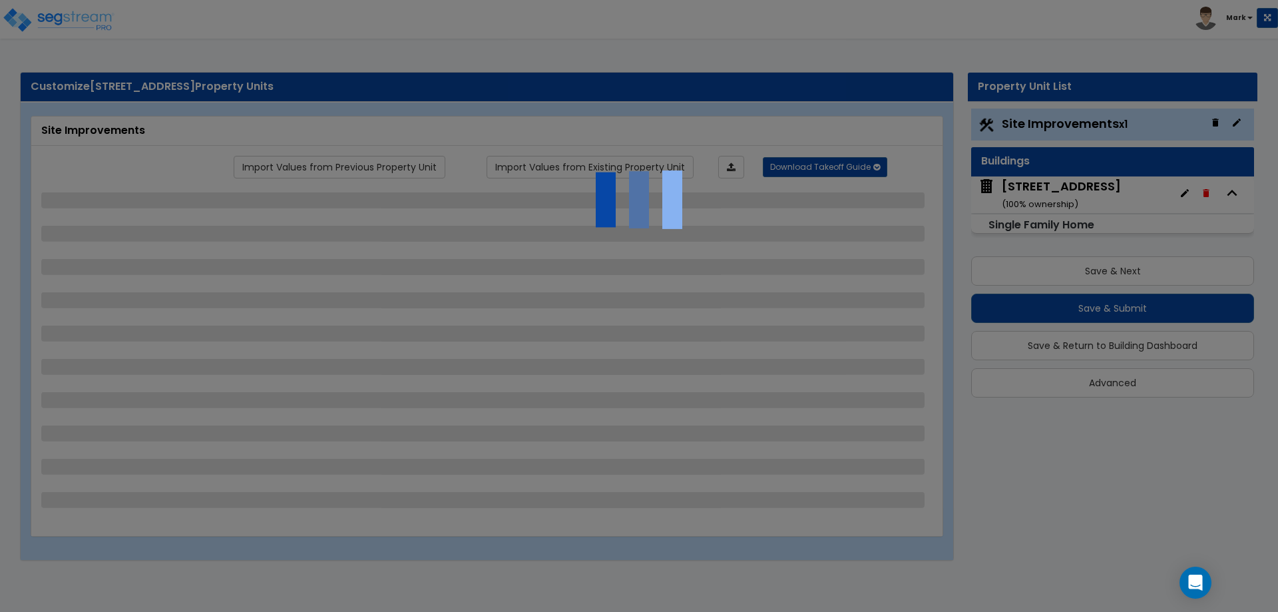
select select "2"
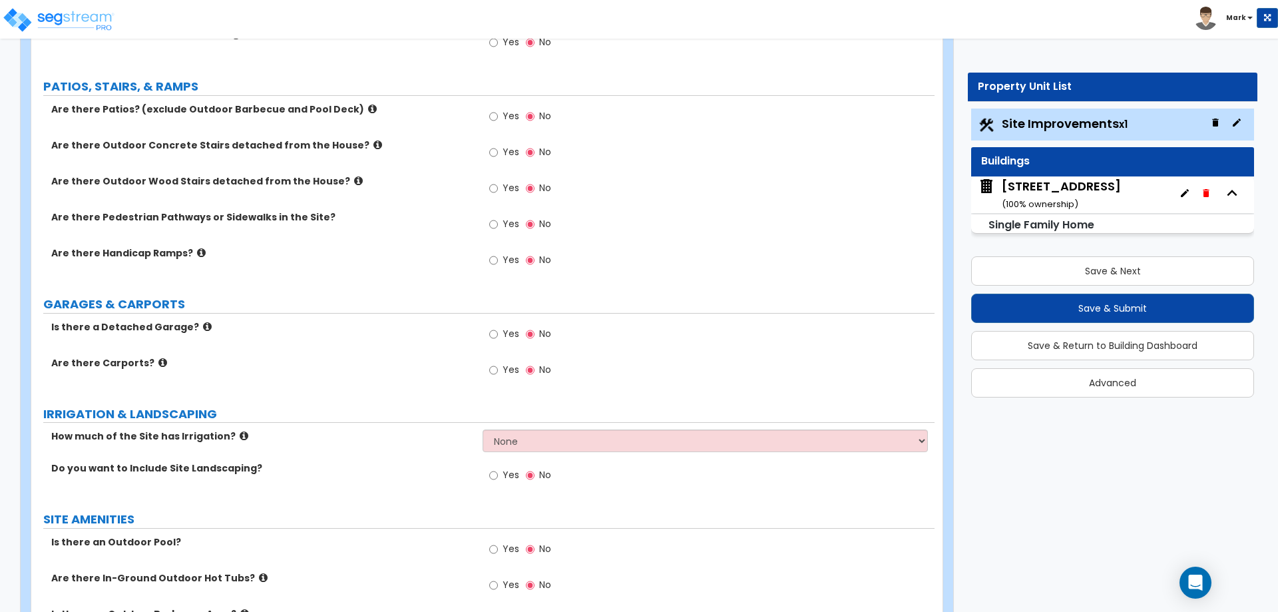
scroll to position [533, 0]
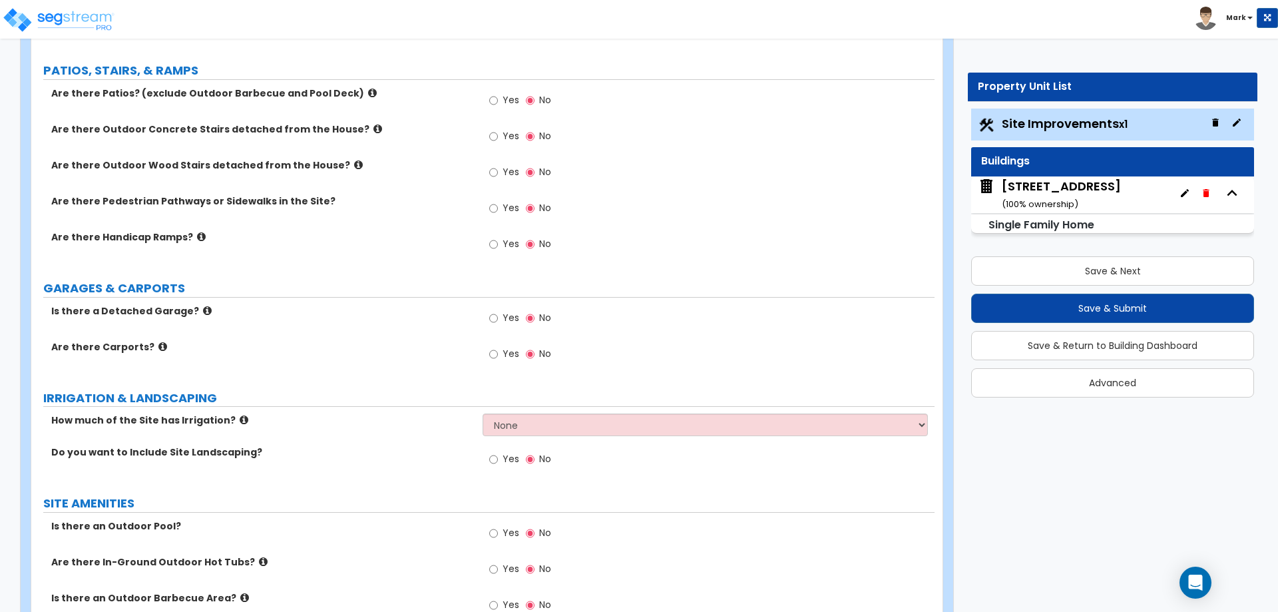
click at [1055, 185] on div "[STREET_ADDRESS] ( 100 % ownership)" at bounding box center [1061, 195] width 119 height 34
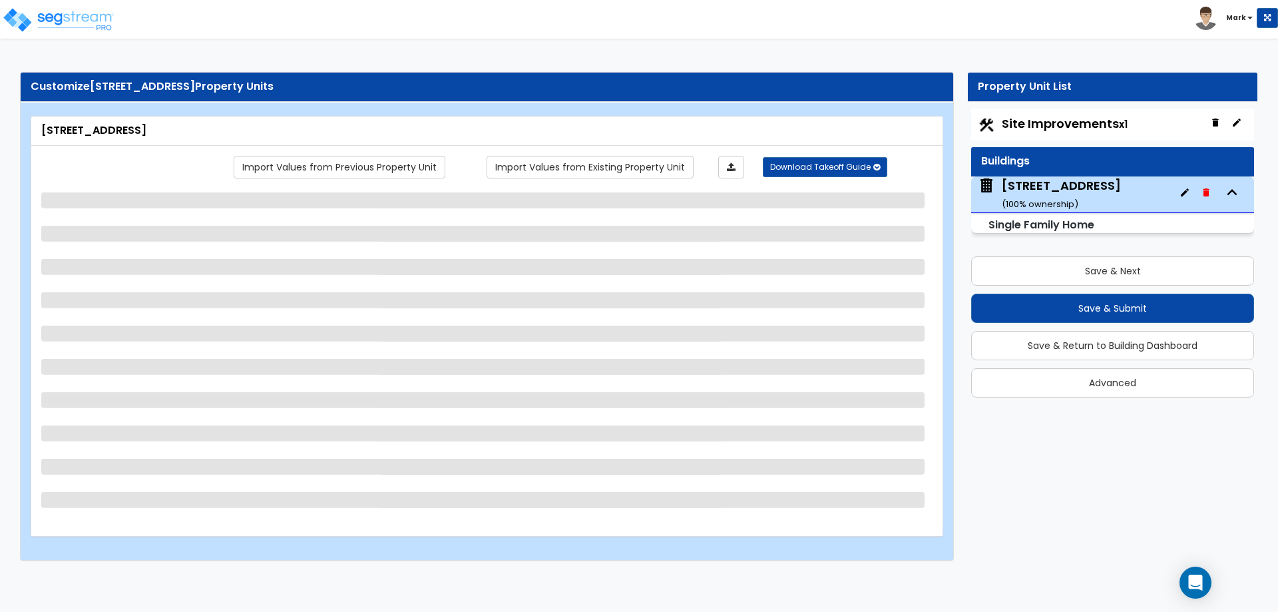
select select "1"
select select "7"
select select "1"
select select "3"
select select "2"
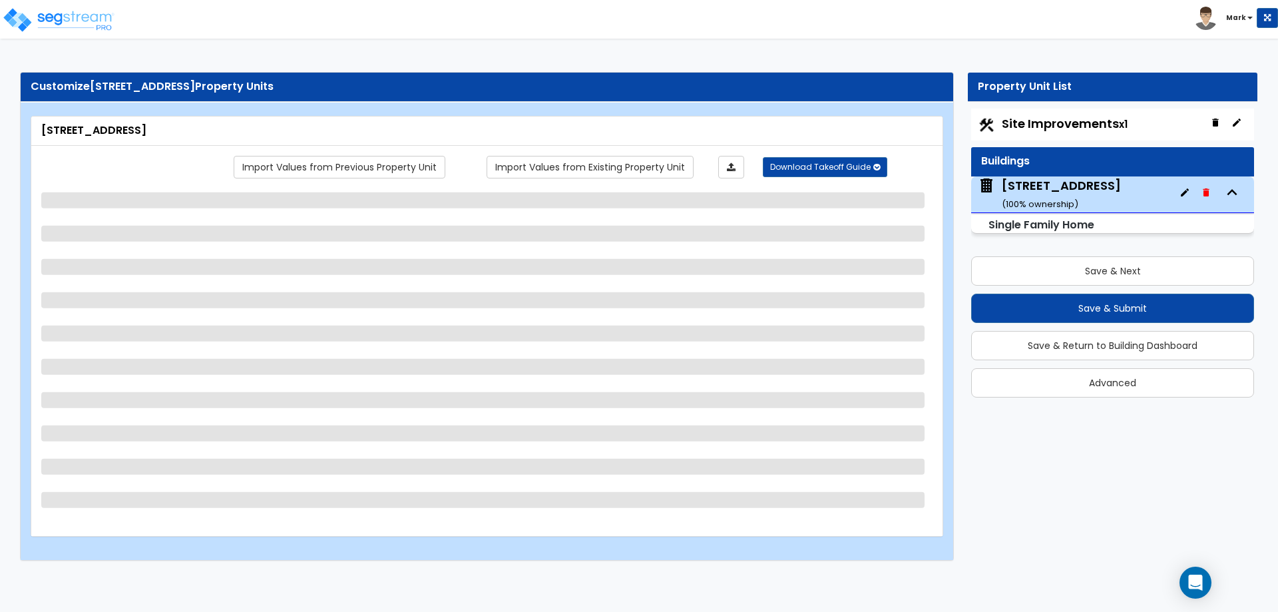
select select "2"
select select "5"
select select "1"
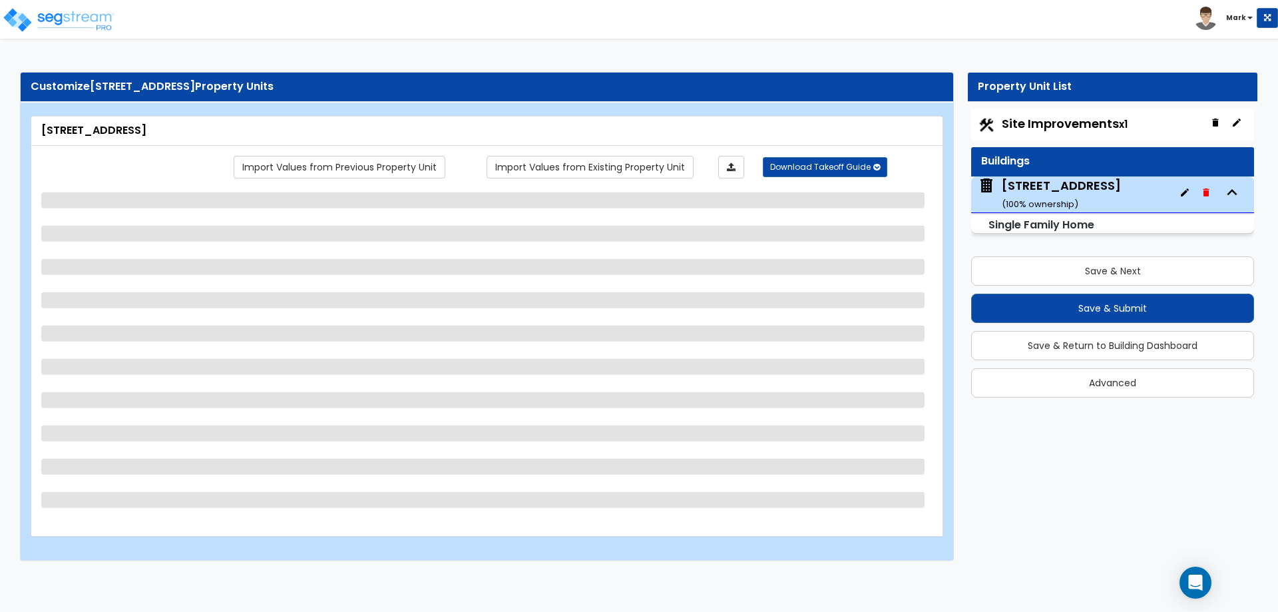
select select "1"
select select "2"
select select "1"
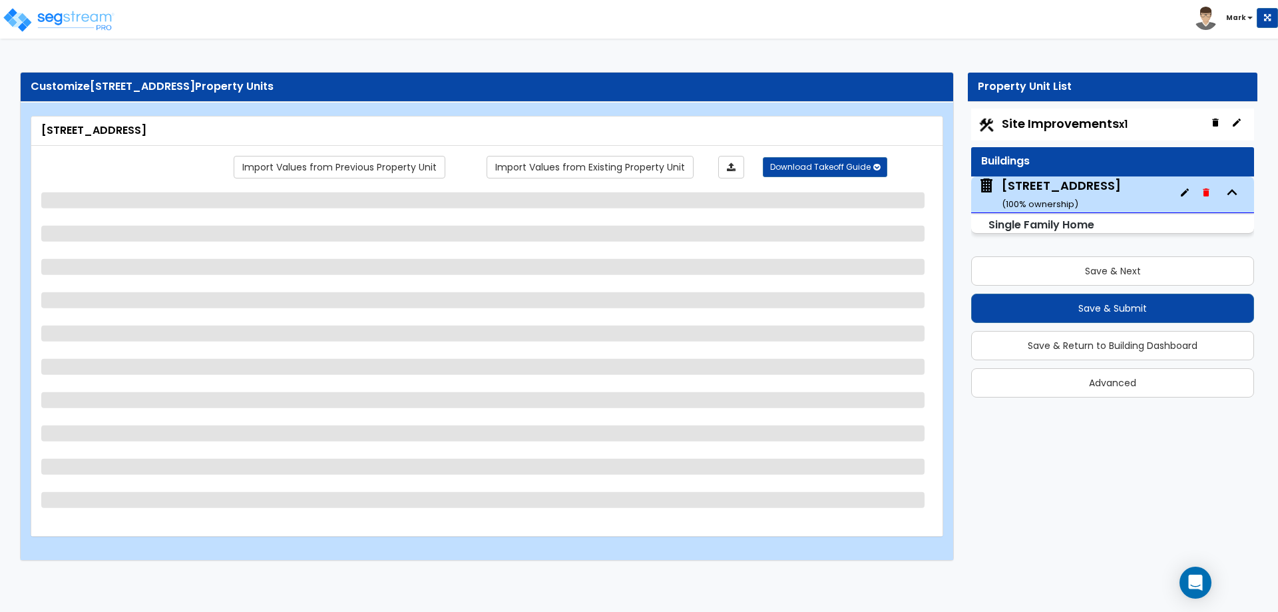
select select "2"
select select "1"
select select "5"
select select "2"
select select "1"
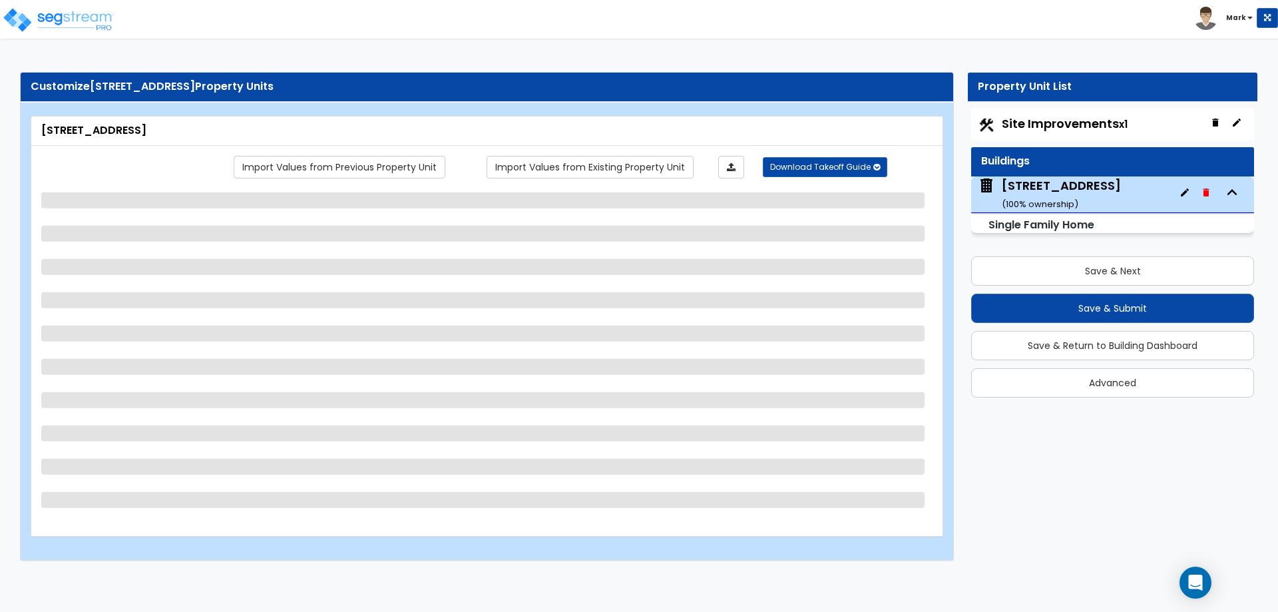
select select "3"
select select "4"
select select "2"
select select "1"
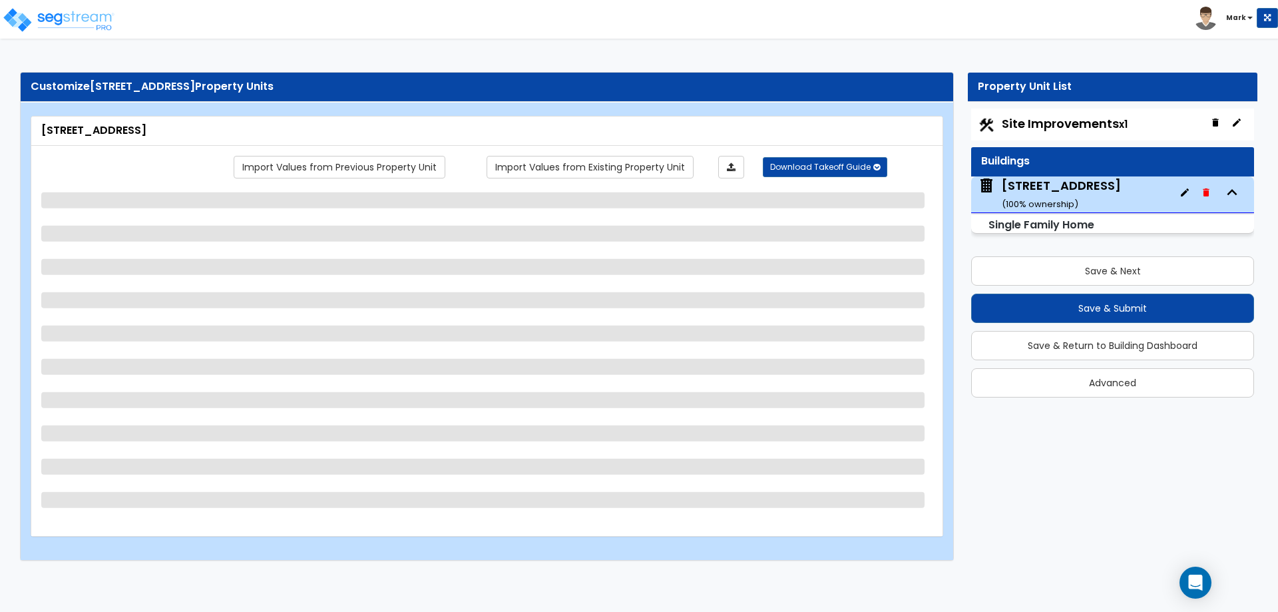
select select "7"
select select "6"
select select "1"
select select "2"
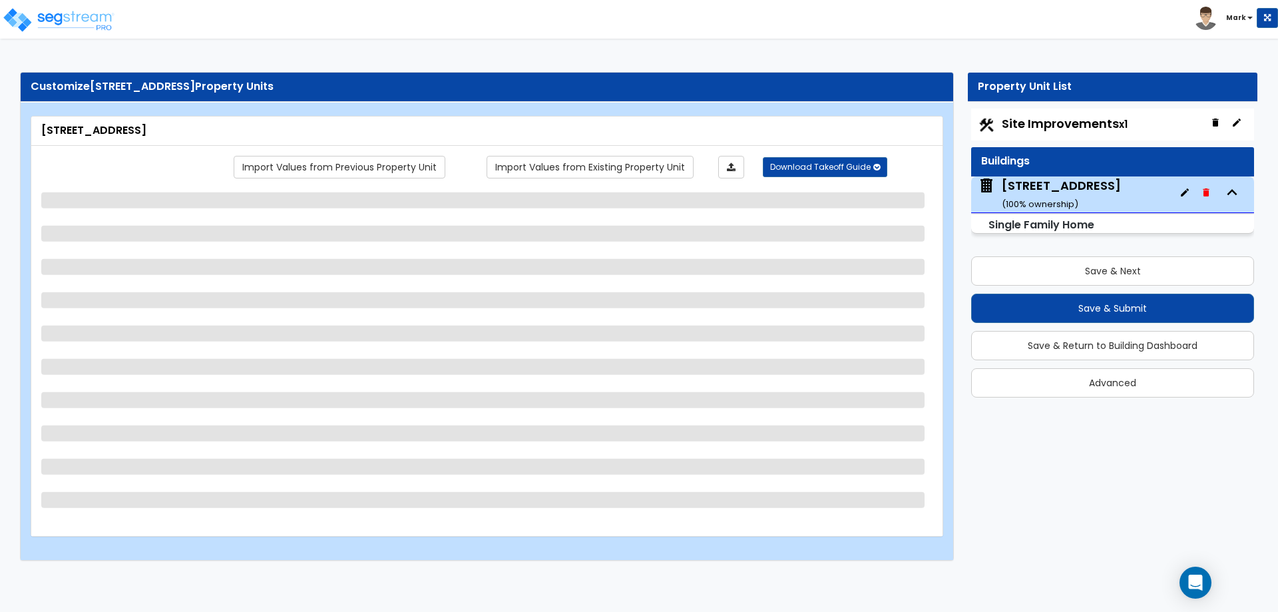
select select "1"
select select "2"
select select "1"
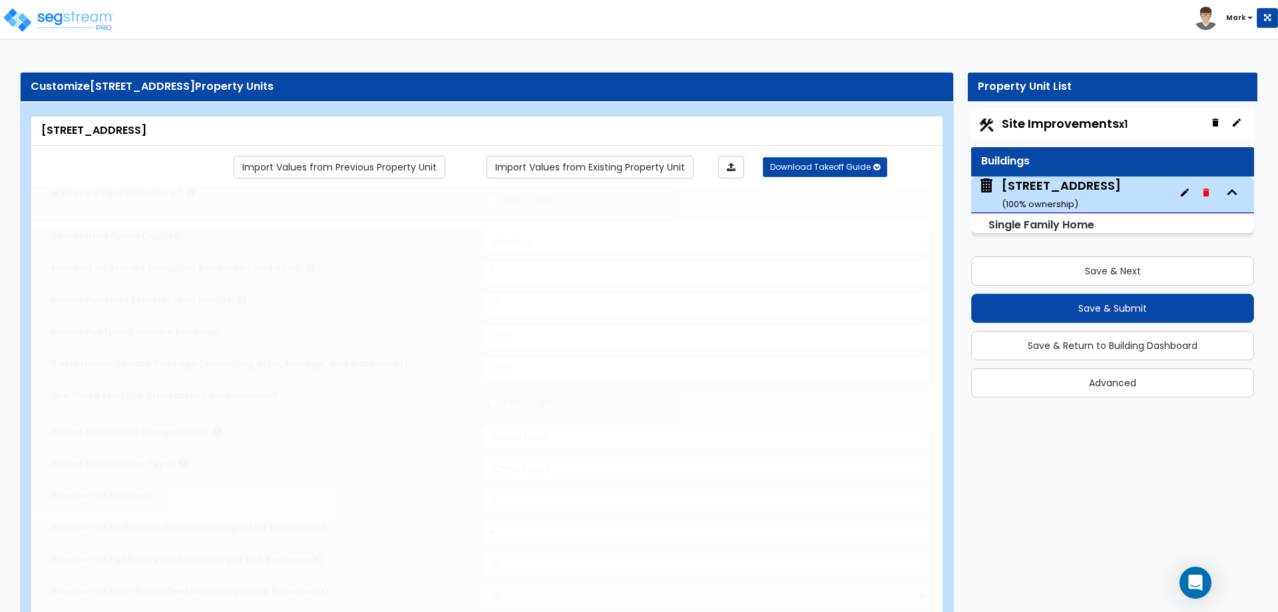
select select "2"
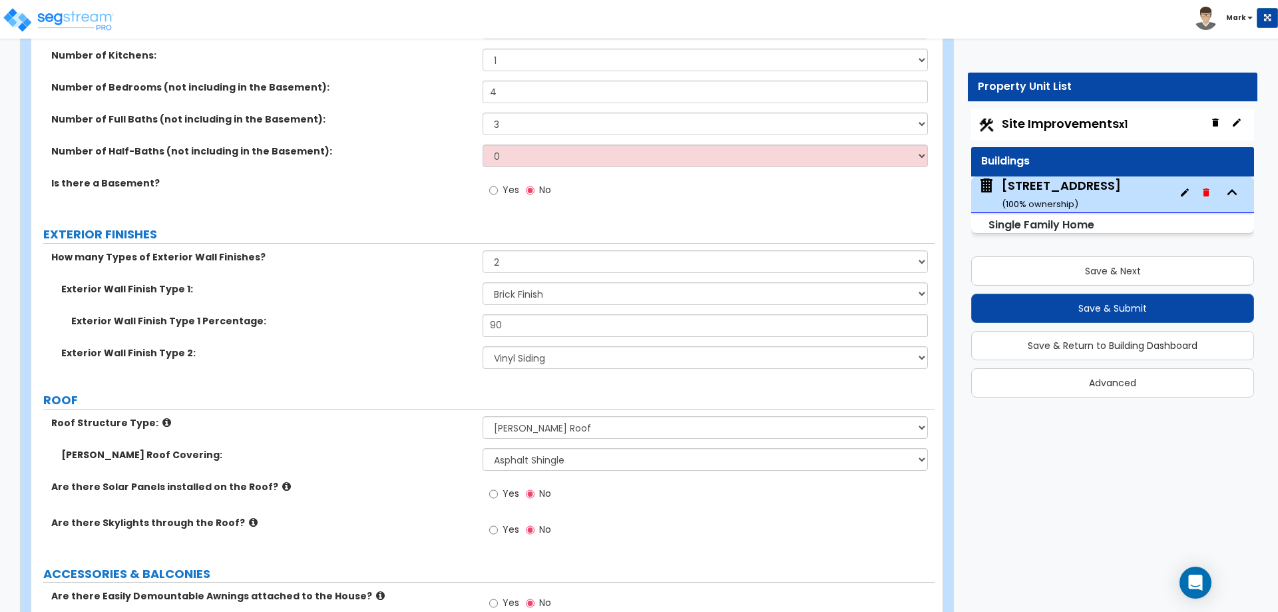
scroll to position [599, 0]
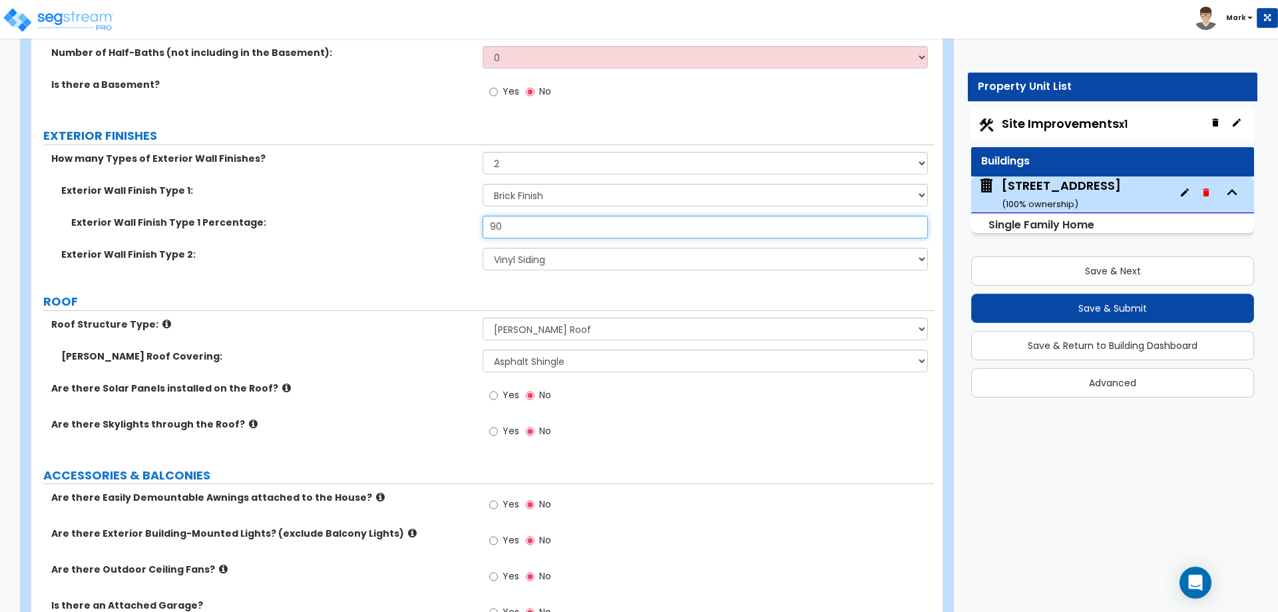
click at [541, 224] on input "90" at bounding box center [705, 227] width 445 height 23
type input "9"
type input "70"
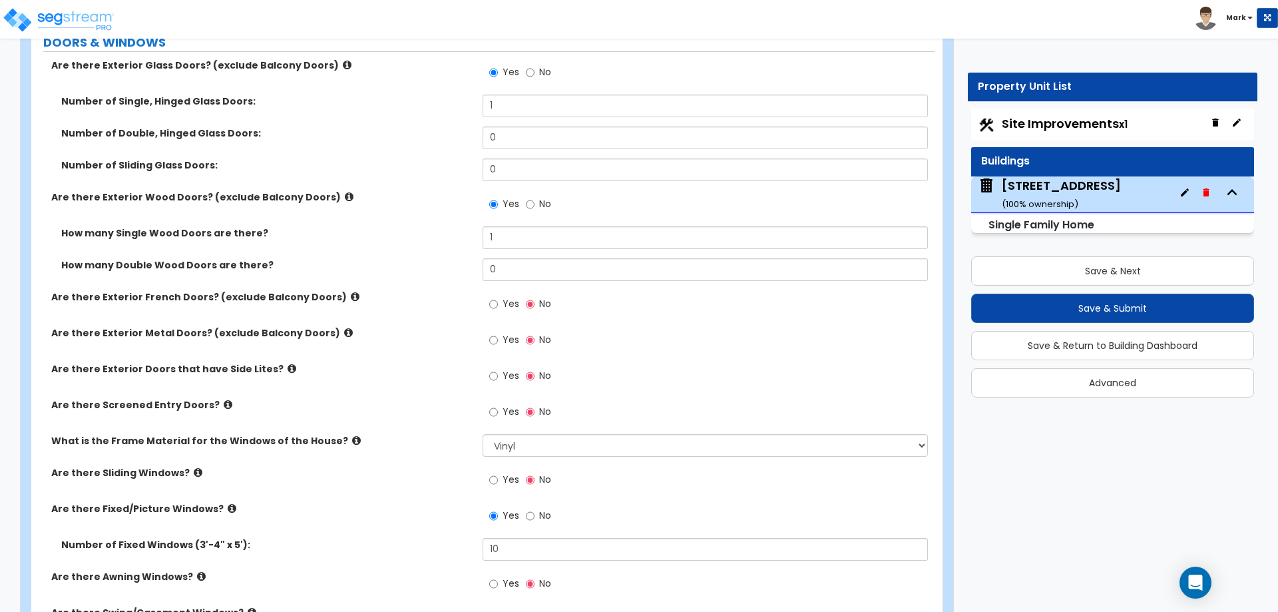
scroll to position [1464, 0]
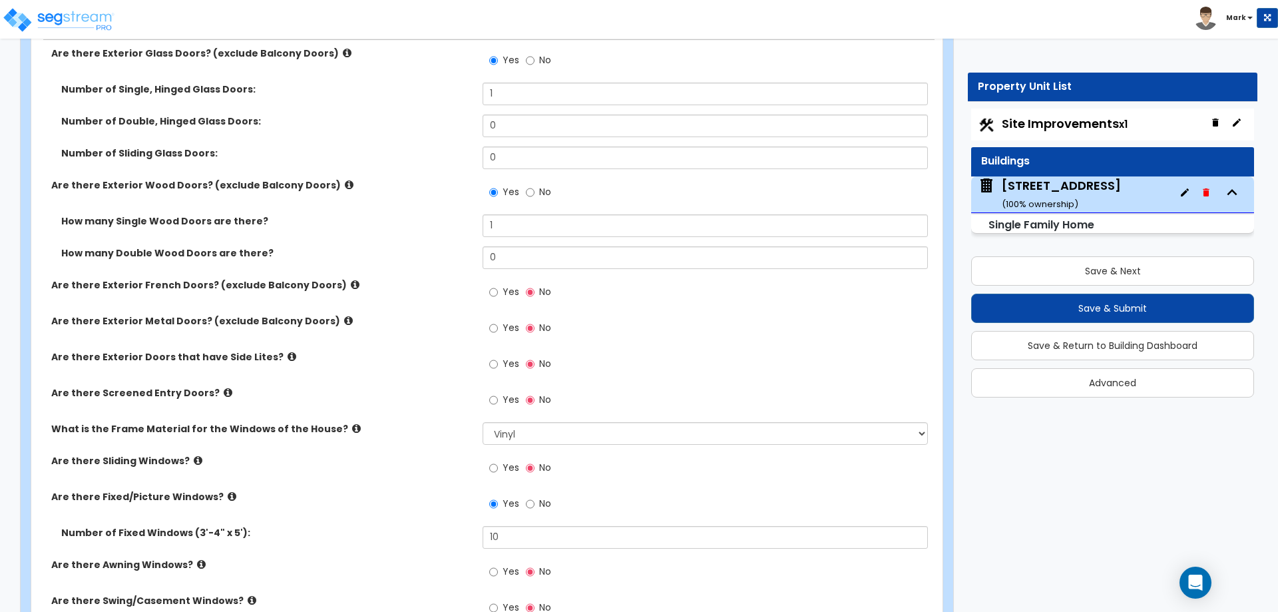
click at [508, 329] on span "Yes" at bounding box center [511, 327] width 17 height 13
click at [498, 329] on input "Yes" at bounding box center [493, 328] width 9 height 15
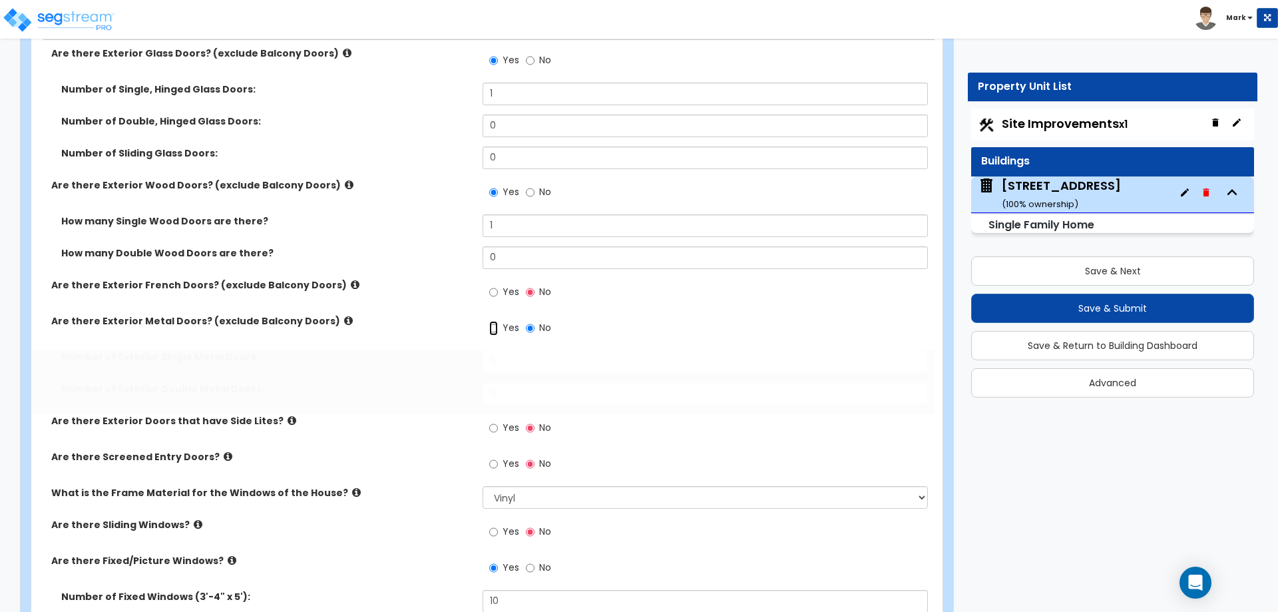
radio input "true"
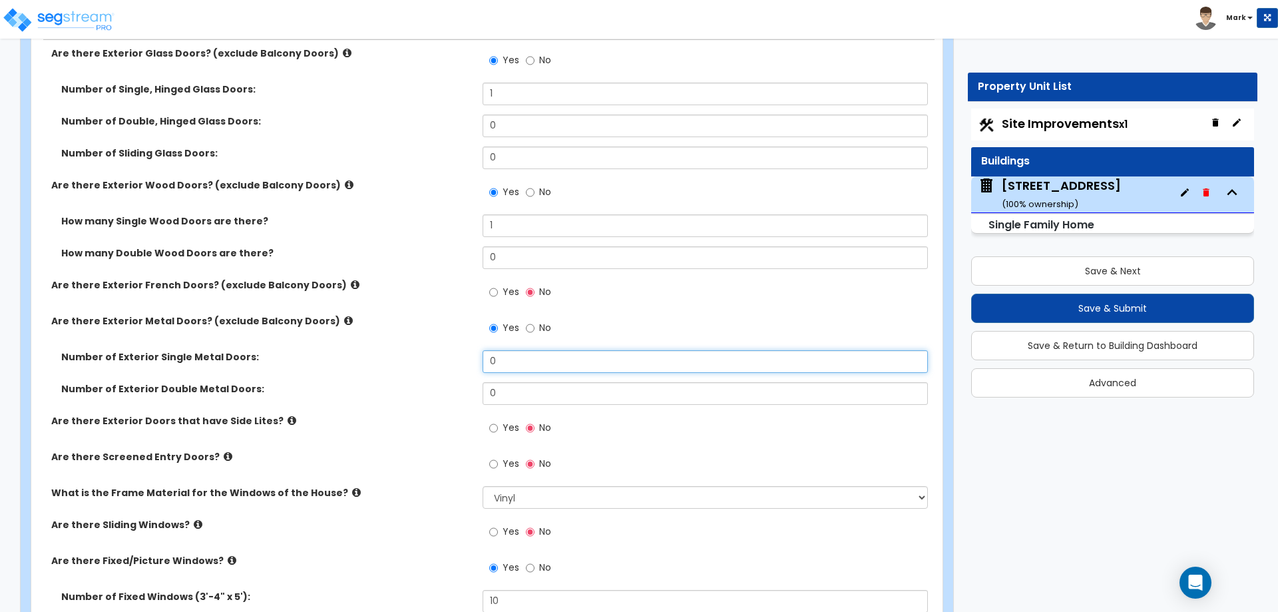
click at [531, 361] on input "0" at bounding box center [705, 361] width 445 height 23
type input "1"
click at [411, 386] on label "Number of Exterior Double Metal Doors:" at bounding box center [266, 388] width 411 height 13
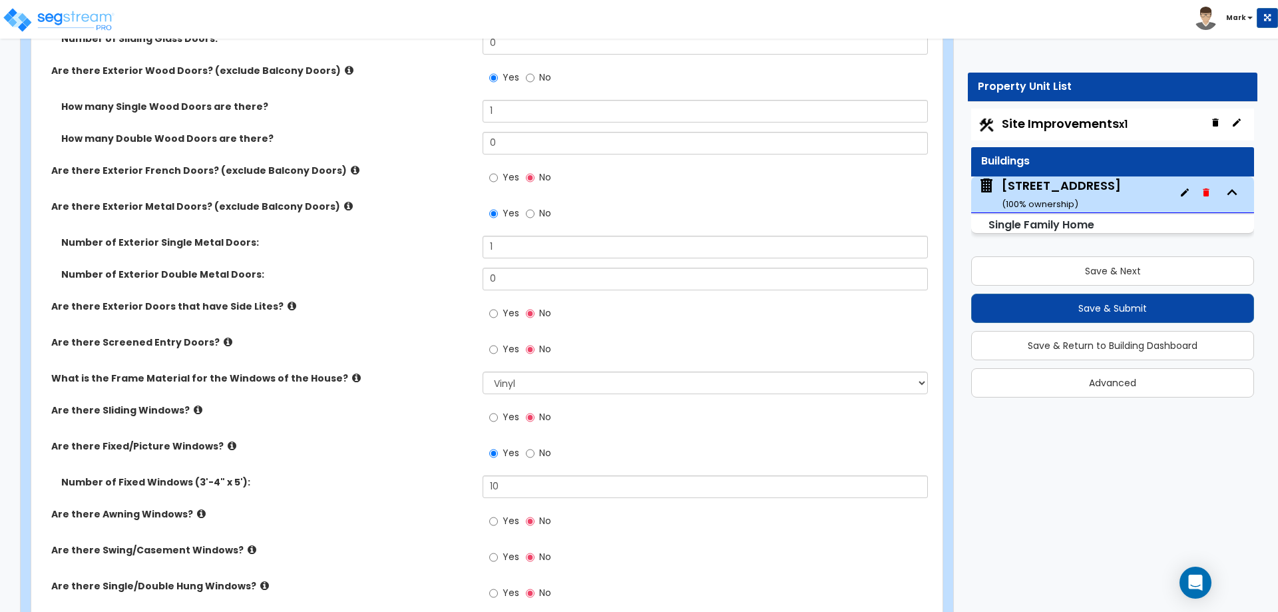
scroll to position [1598, 0]
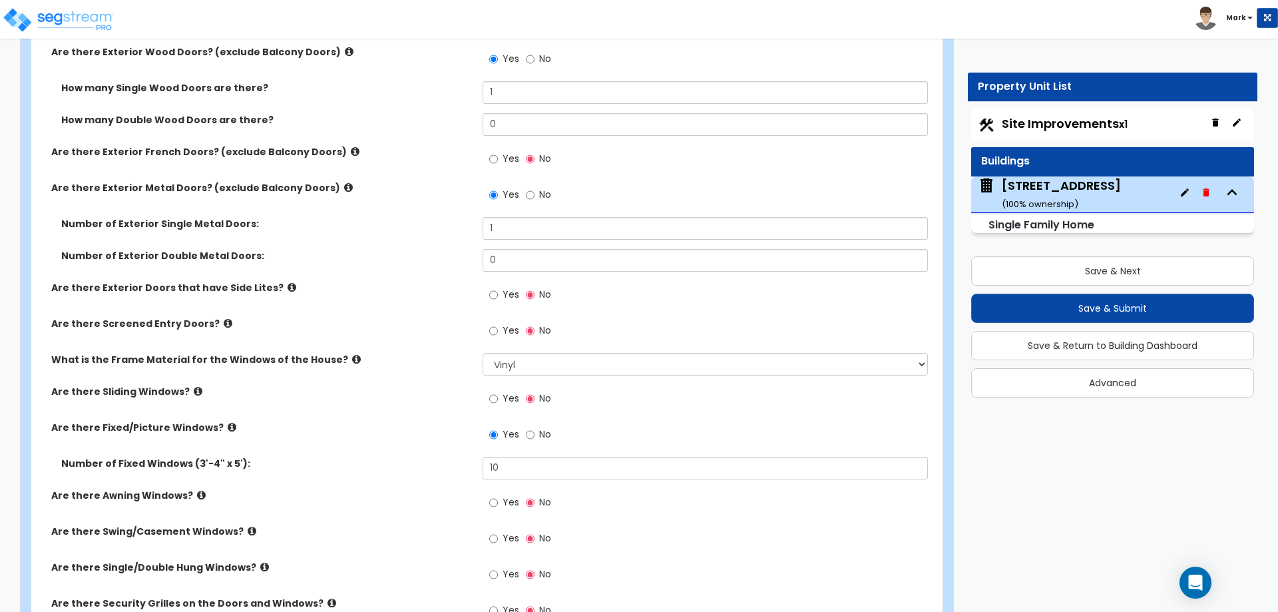
click at [288, 288] on icon at bounding box center [292, 287] width 9 height 10
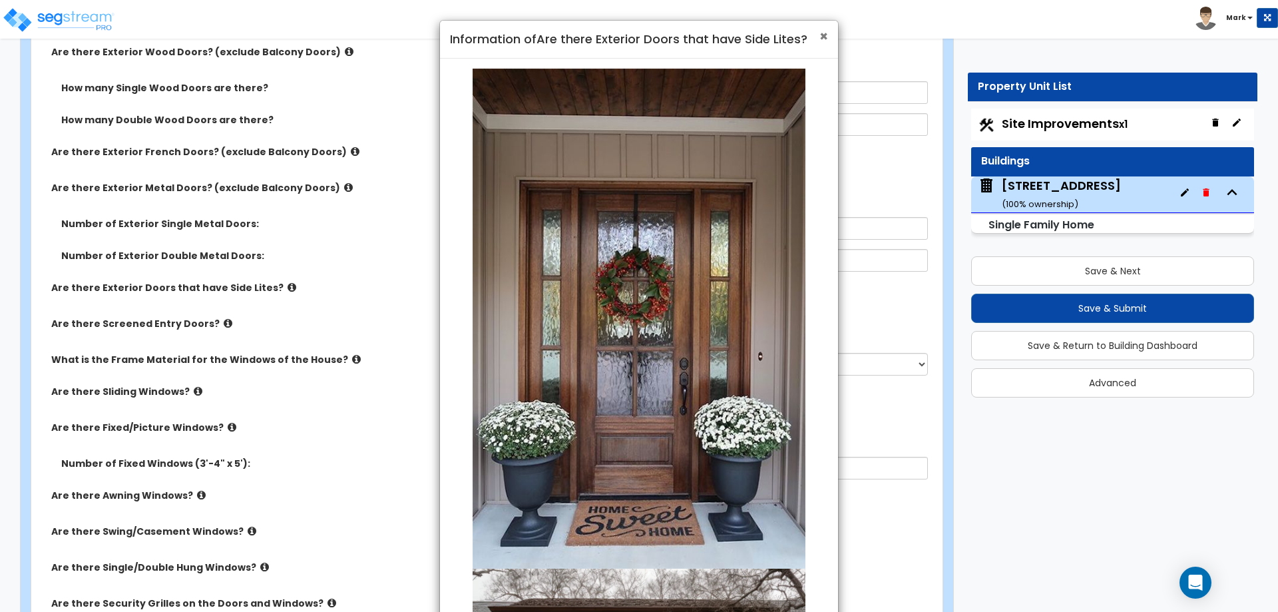
click at [825, 39] on span "×" at bounding box center [823, 36] width 9 height 19
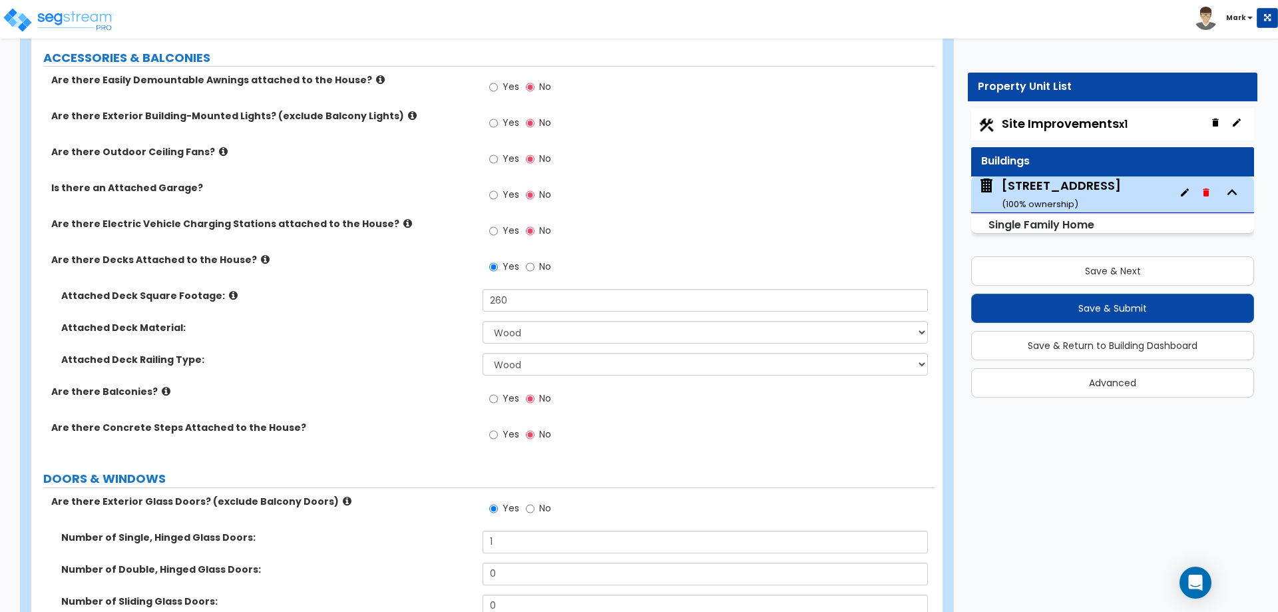
scroll to position [998, 0]
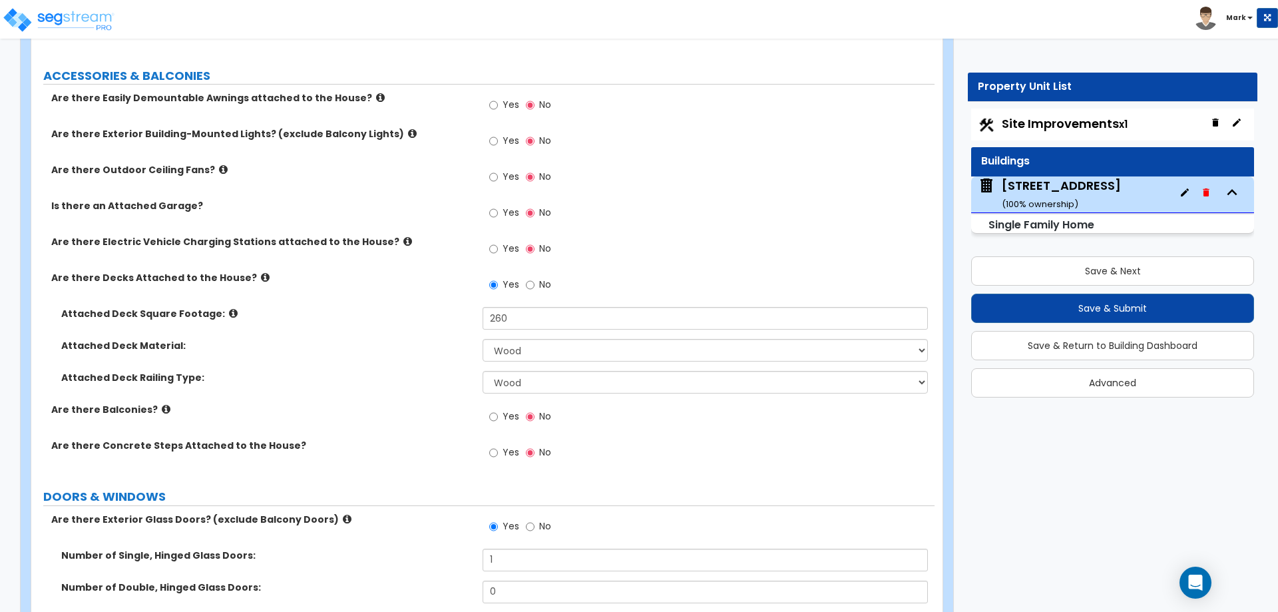
click at [510, 134] on span "Yes" at bounding box center [511, 140] width 17 height 13
click at [498, 134] on input "Yes" at bounding box center [493, 141] width 9 height 15
radio input "true"
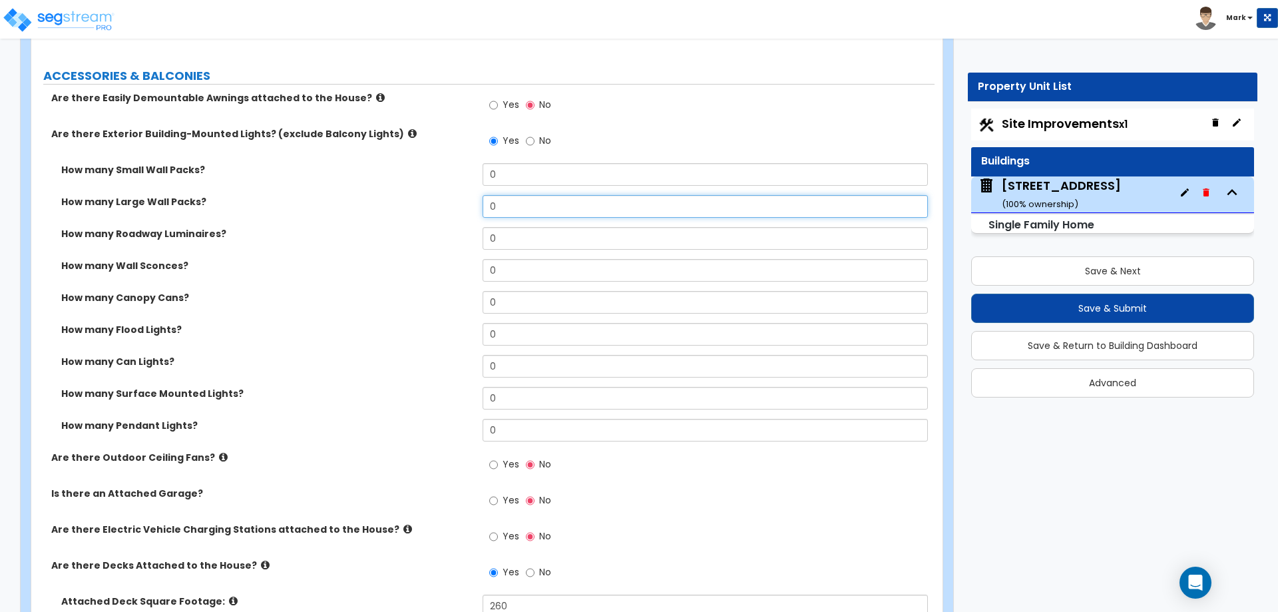
click at [527, 200] on input "0" at bounding box center [705, 206] width 445 height 23
type input "1"
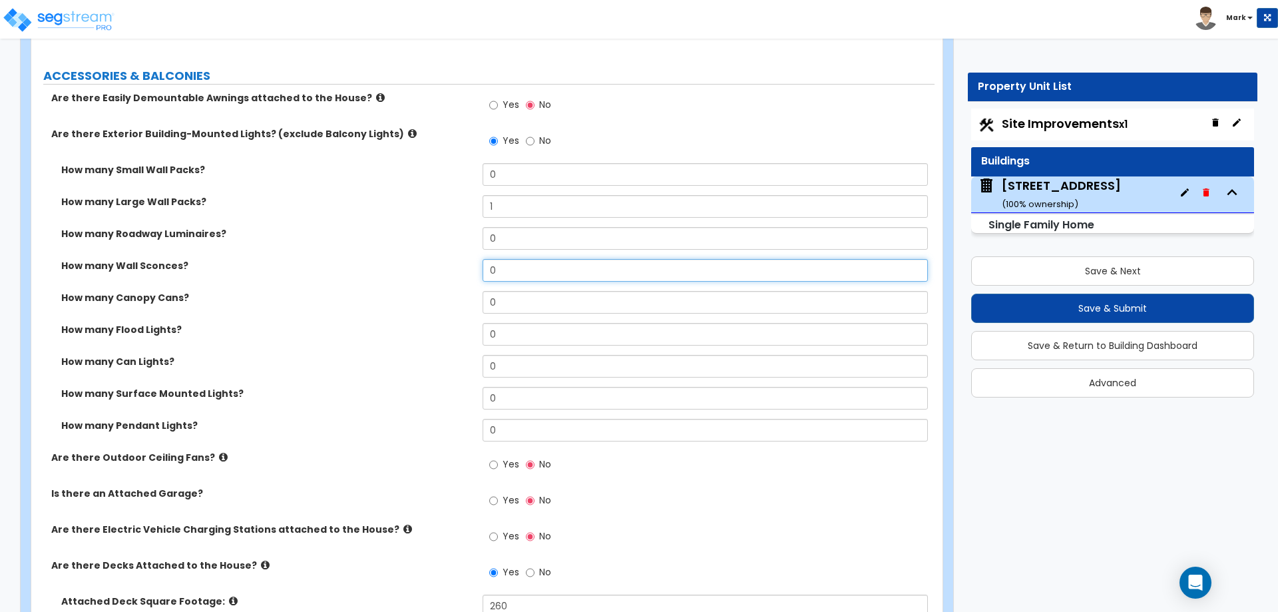
click at [512, 276] on input "0" at bounding box center [705, 270] width 445 height 23
type input "2"
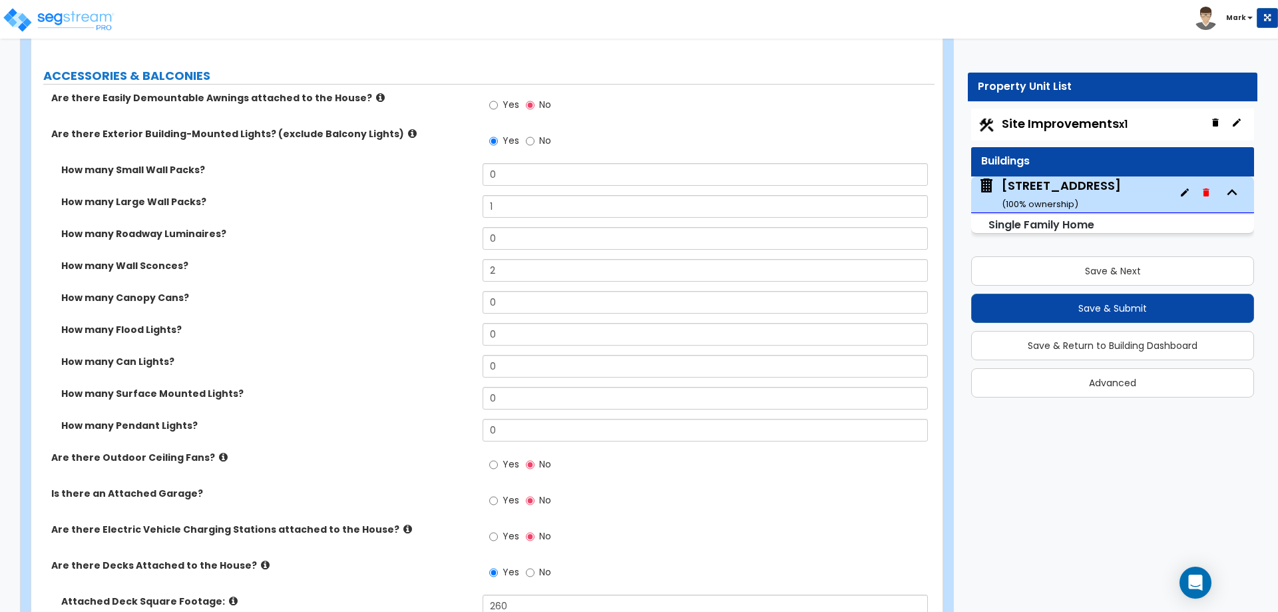
click at [439, 288] on div "How many Wall Sconces? 2" at bounding box center [482, 275] width 903 height 32
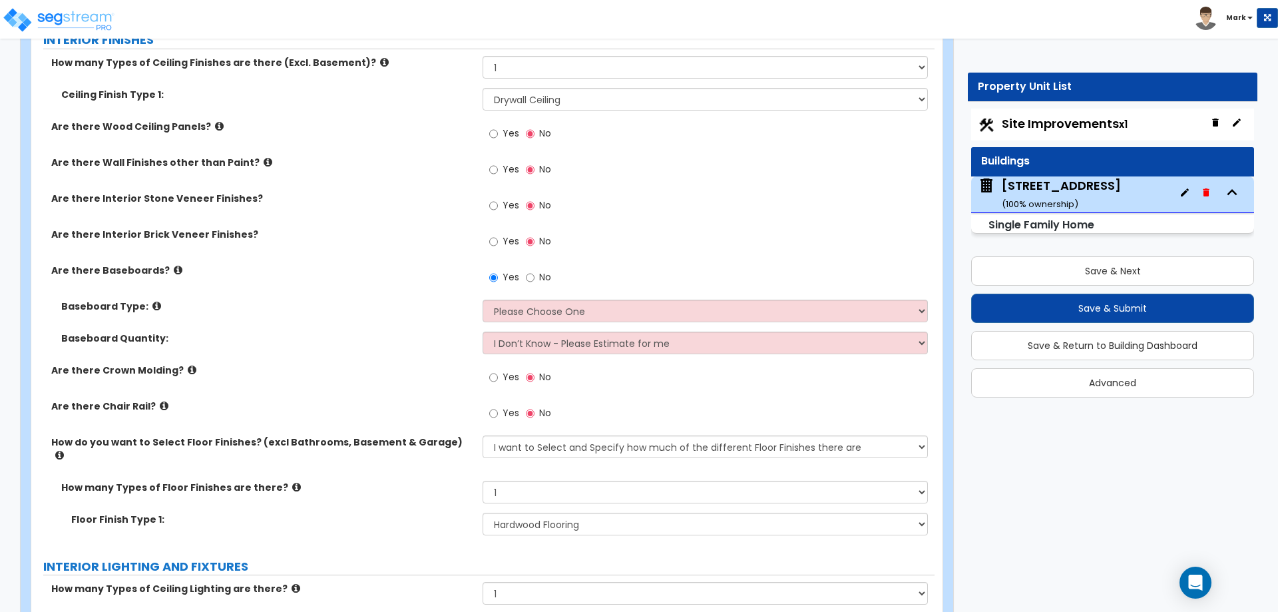
scroll to position [2529, 0]
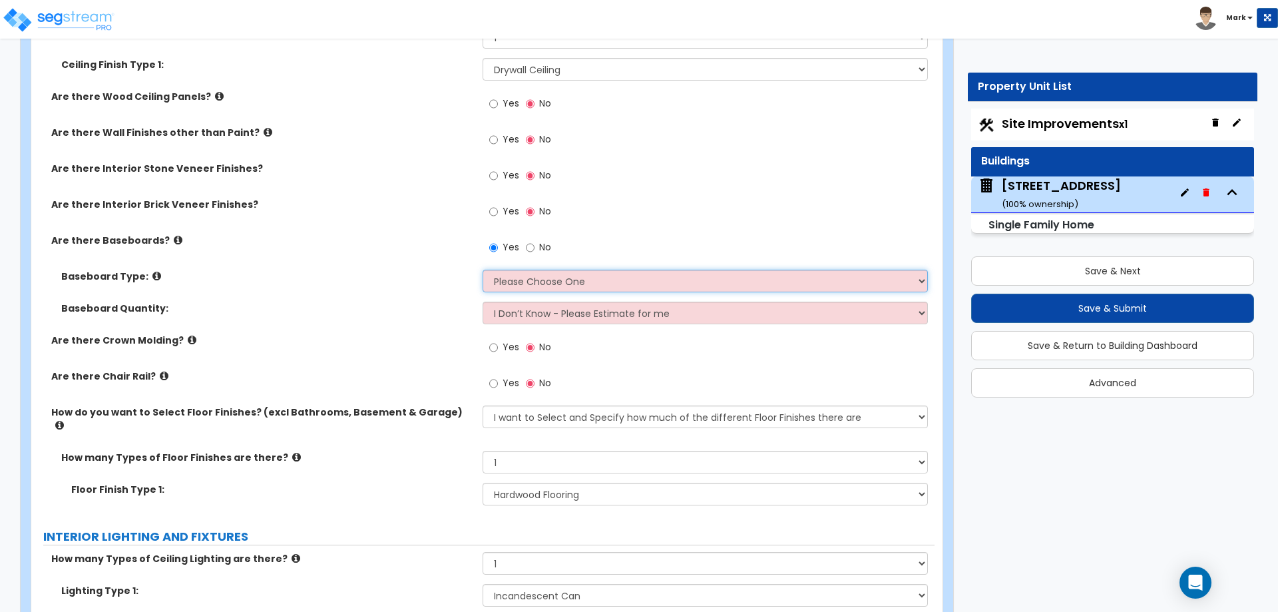
click at [563, 274] on select "Please Choose One Wood Vinyl Carpet Tile" at bounding box center [705, 281] width 445 height 23
select select "1"
click at [483, 270] on select "Please Choose One Wood Vinyl Carpet Tile" at bounding box center [705, 281] width 445 height 23
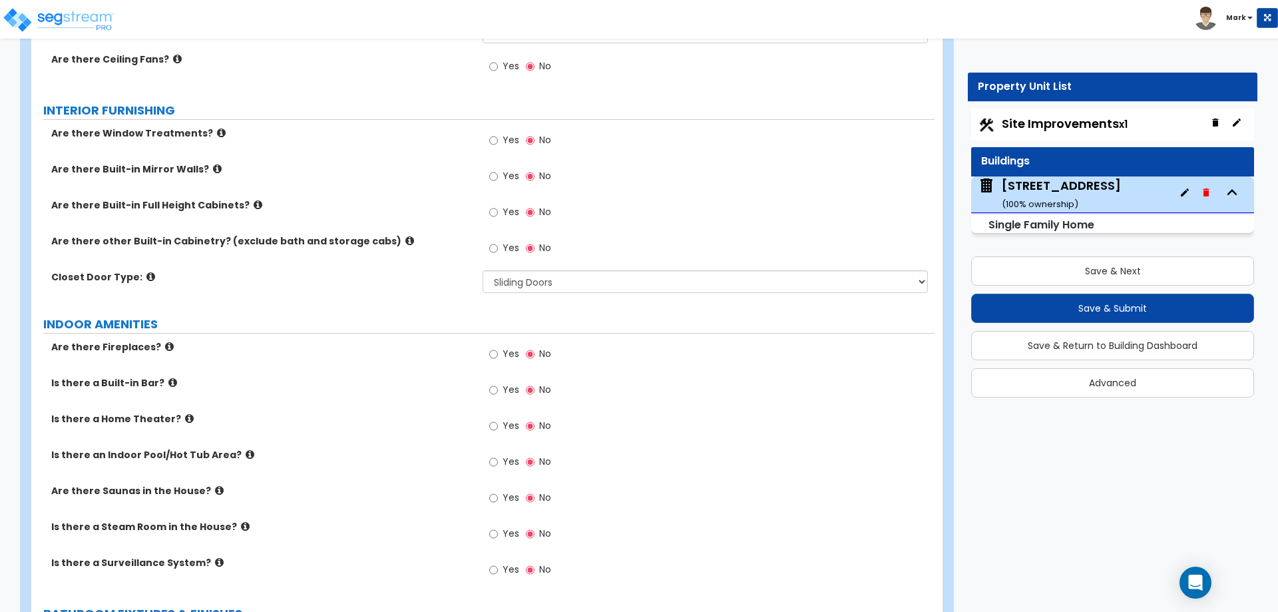
scroll to position [3262, 0]
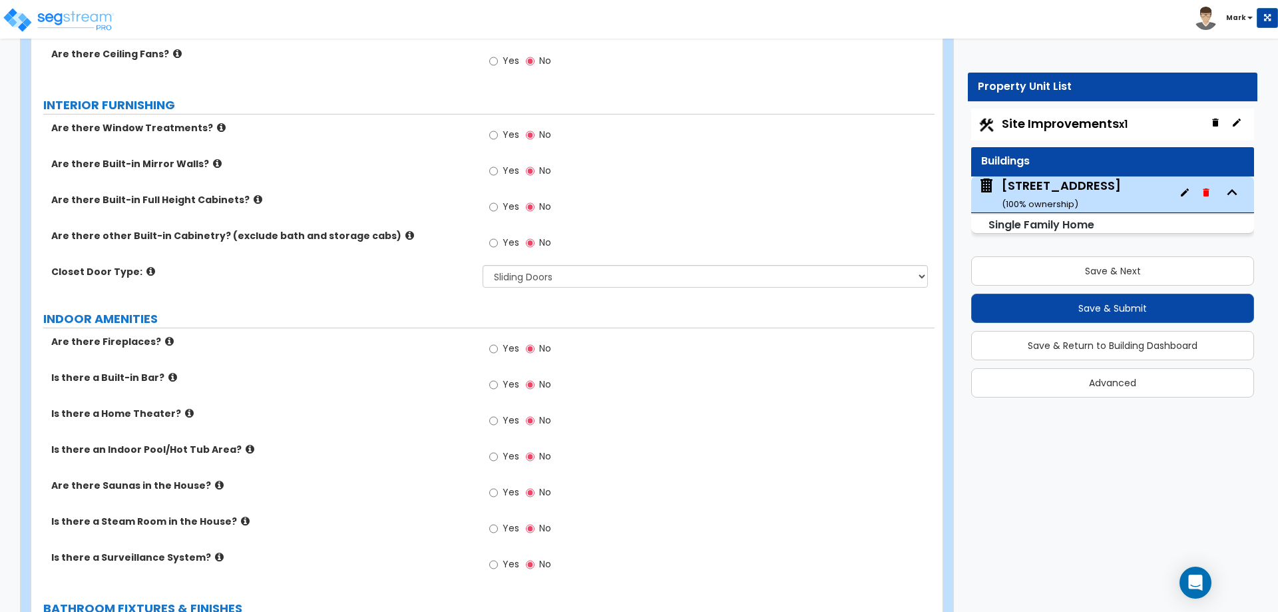
click at [405, 230] on icon at bounding box center [409, 235] width 9 height 10
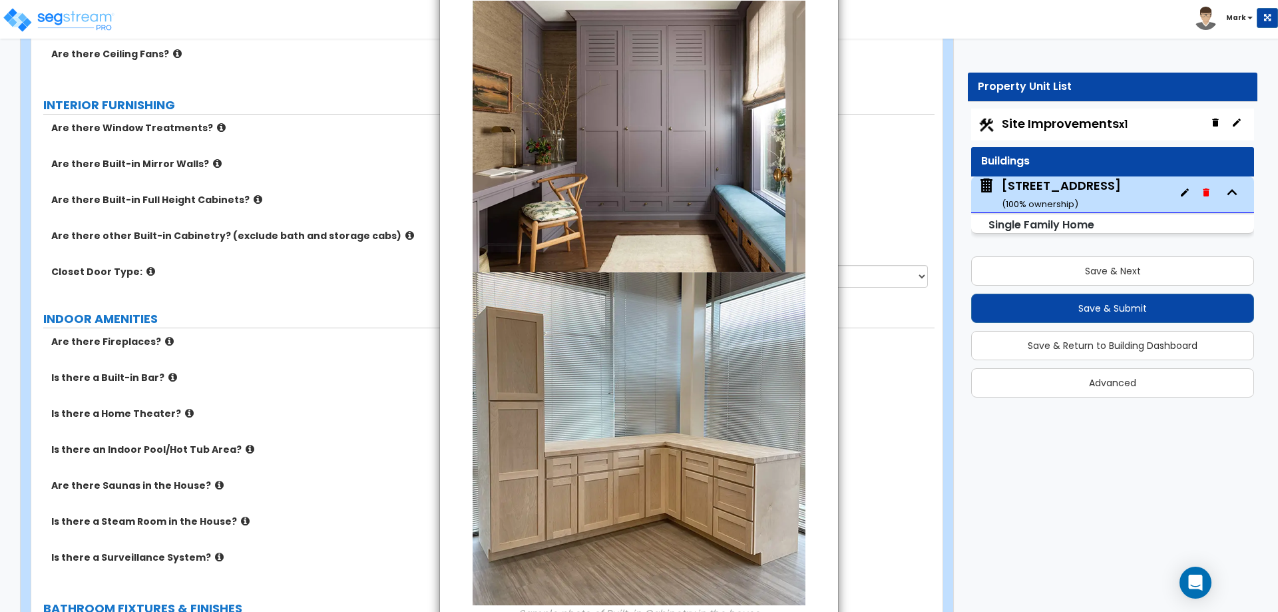
scroll to position [176, 0]
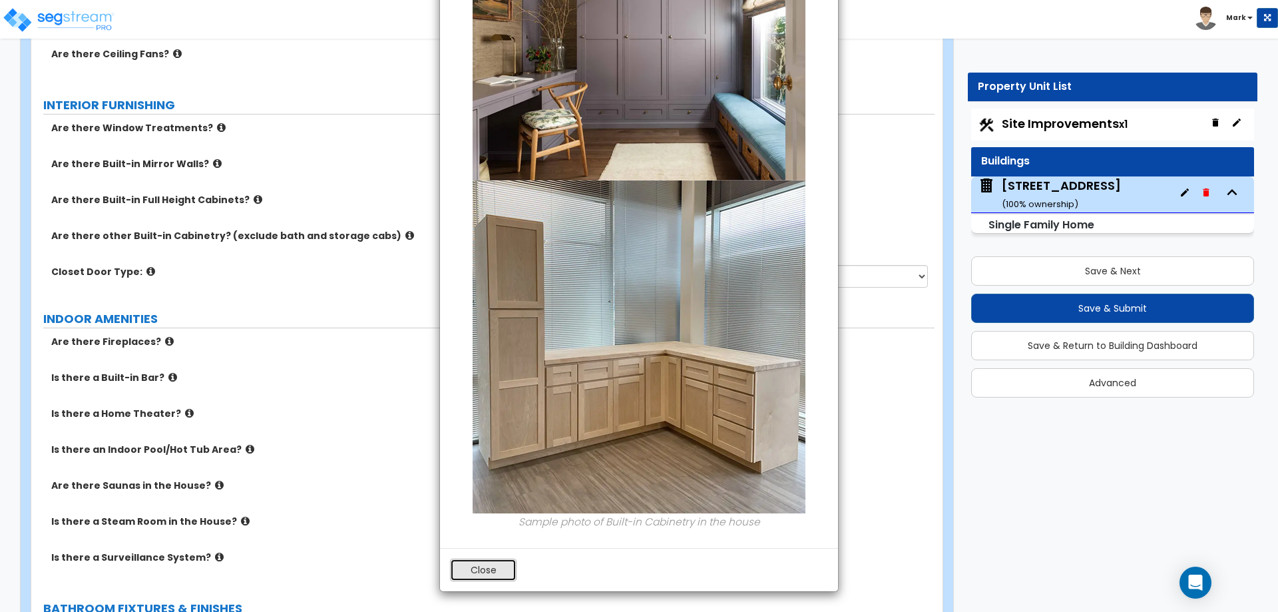
click at [485, 575] on button "Close" at bounding box center [483, 569] width 67 height 23
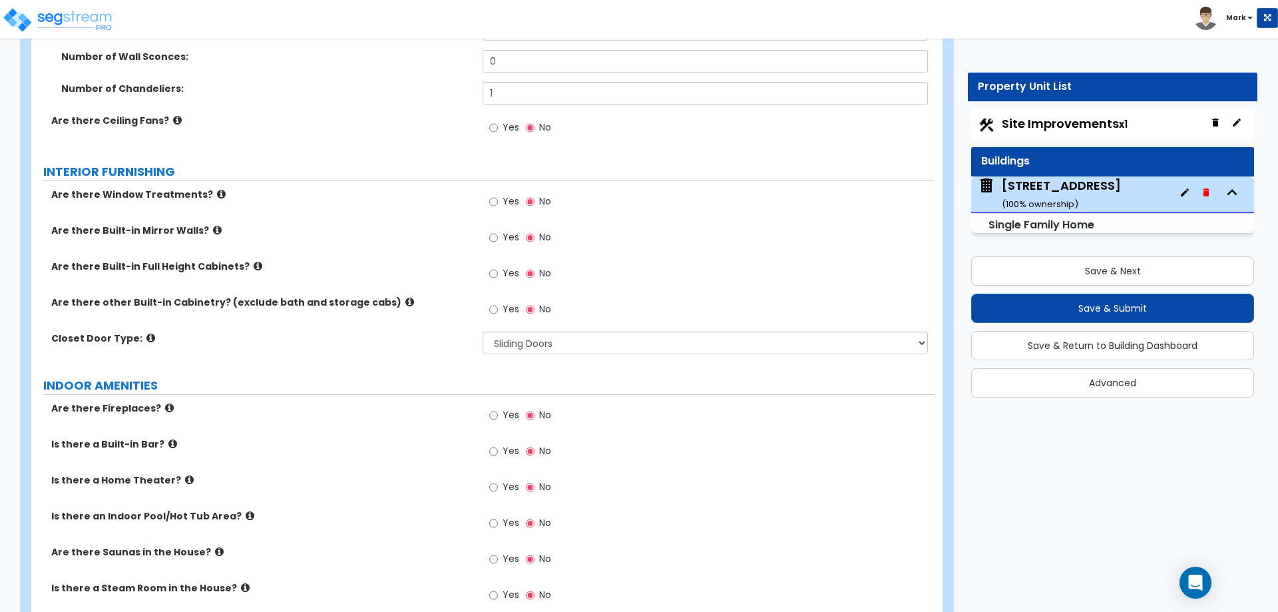
scroll to position [3129, 0]
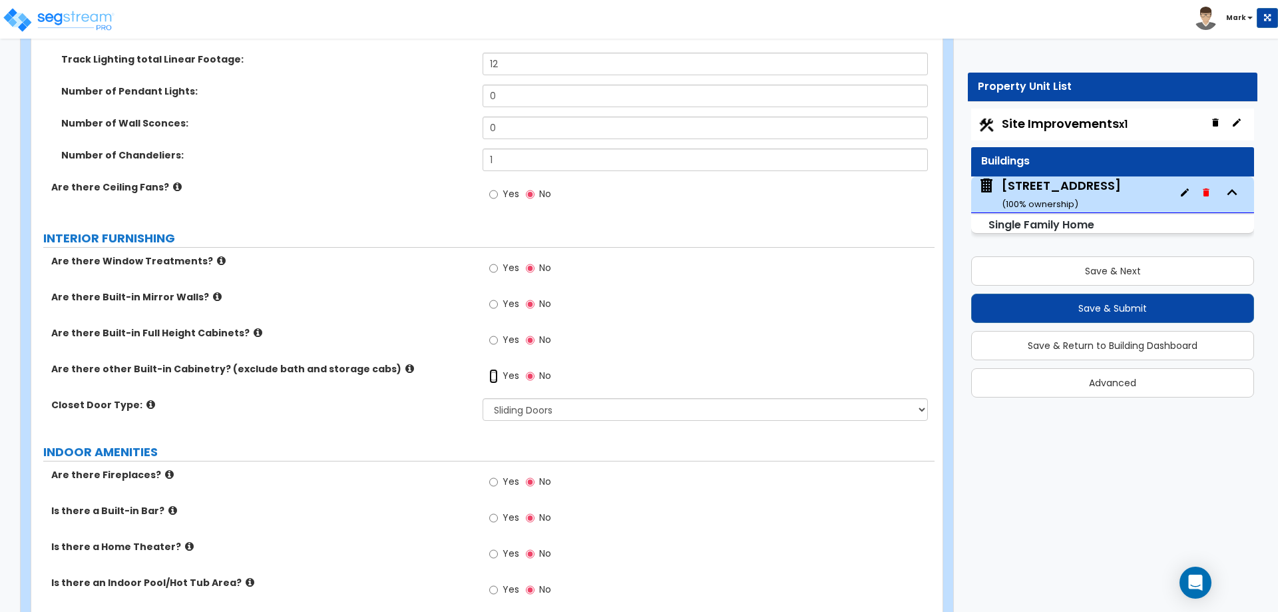
click at [496, 369] on input "Yes" at bounding box center [493, 376] width 9 height 15
radio input "true"
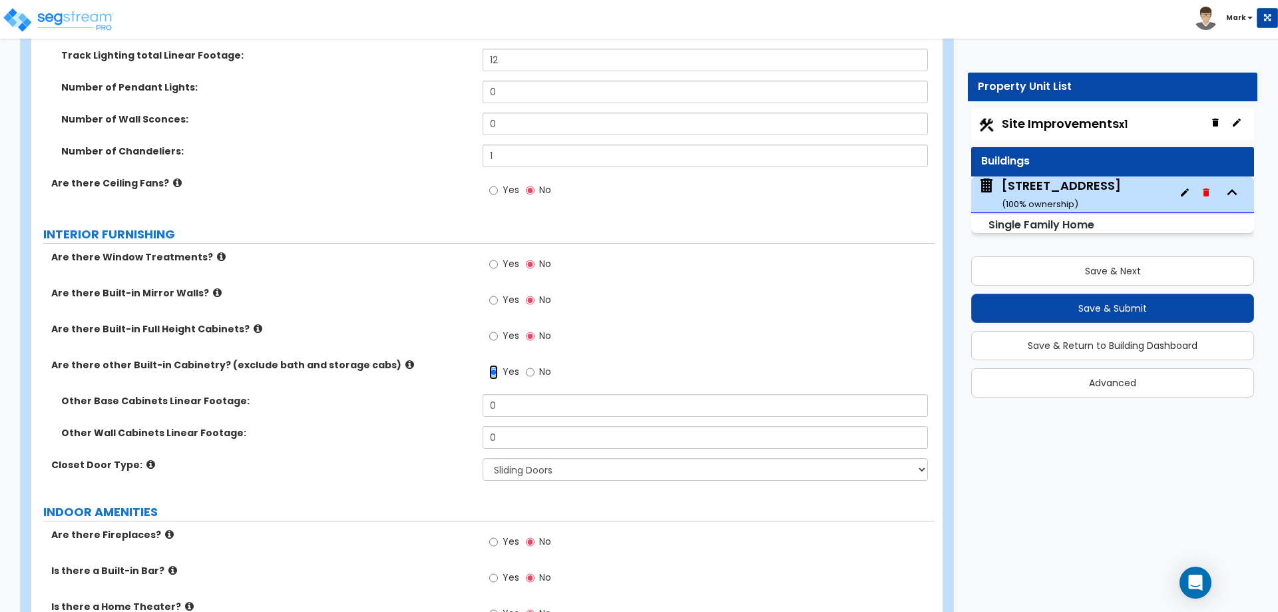
scroll to position [3262, 0]
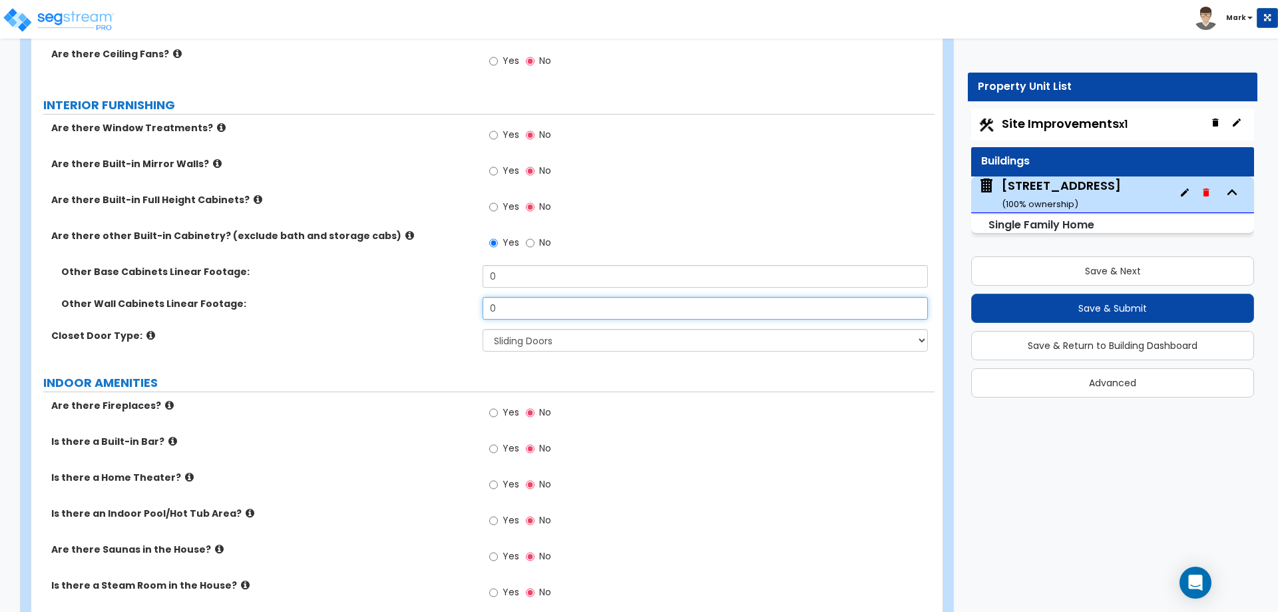
click at [517, 297] on input "0" at bounding box center [705, 308] width 445 height 23
type input "10"
click at [410, 334] on div "Closet Door Type: None Bi-fold Louvered Doors Bi-fold Panel Doors Sliding Doors…" at bounding box center [482, 345] width 903 height 32
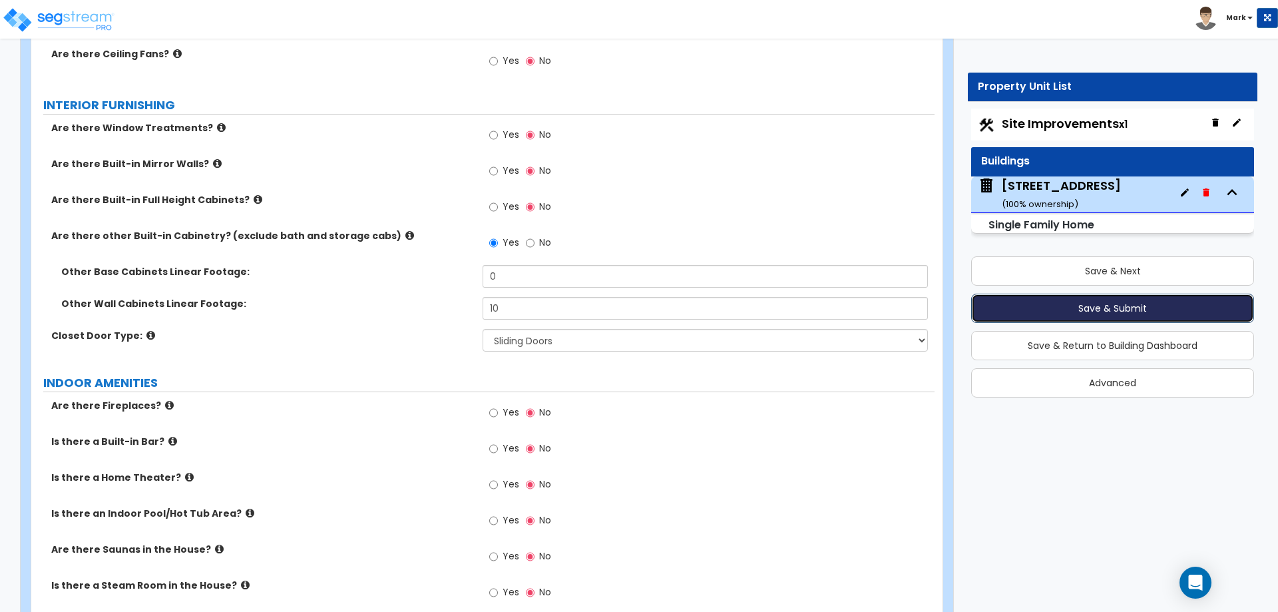
click at [1093, 308] on button "Save & Submit" at bounding box center [1112, 308] width 283 height 29
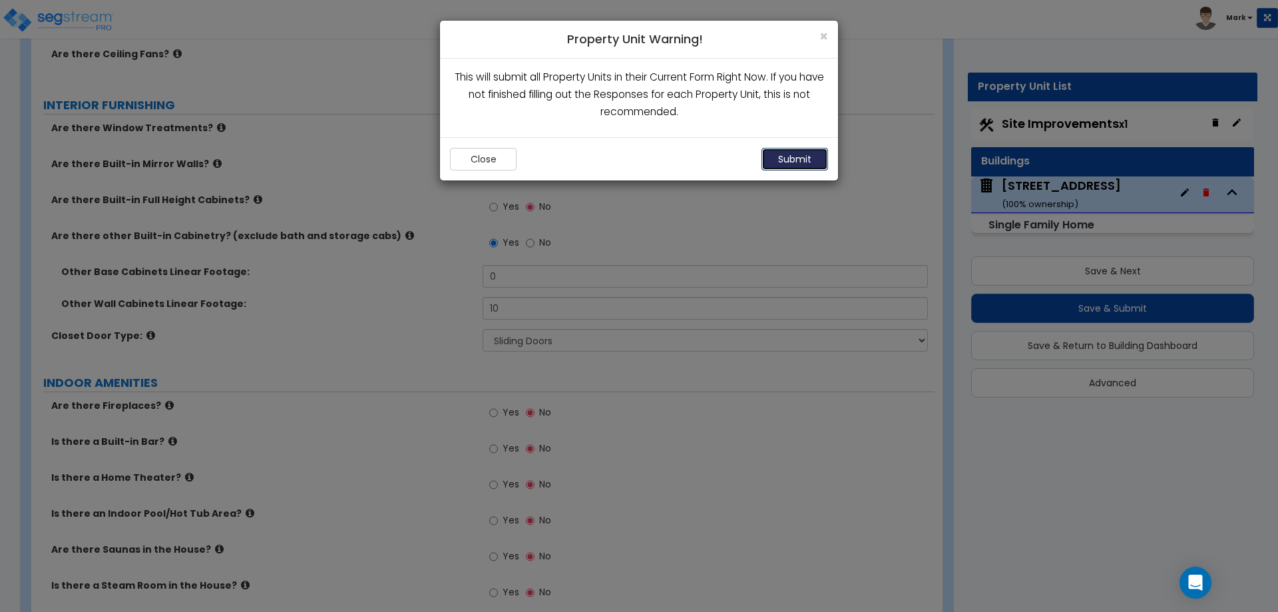
click at [795, 162] on button "Submit" at bounding box center [794, 159] width 67 height 23
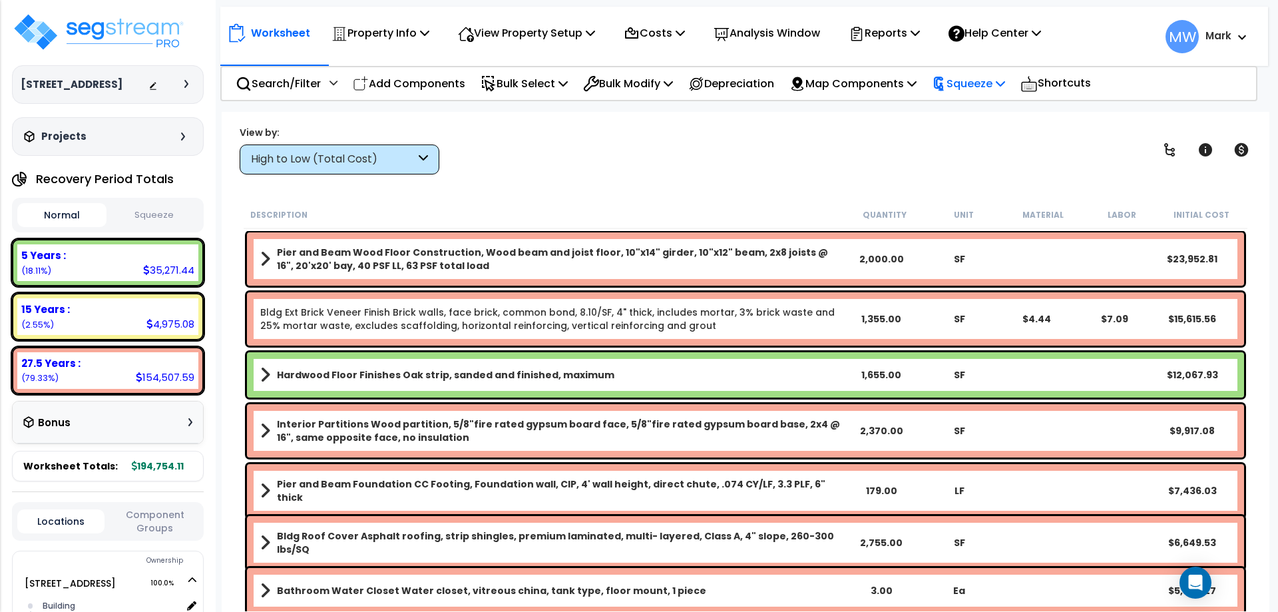
click at [991, 73] on div "Squeeze" at bounding box center [968, 83] width 73 height 31
click at [973, 115] on link "Squeeze" at bounding box center [991, 113] width 132 height 27
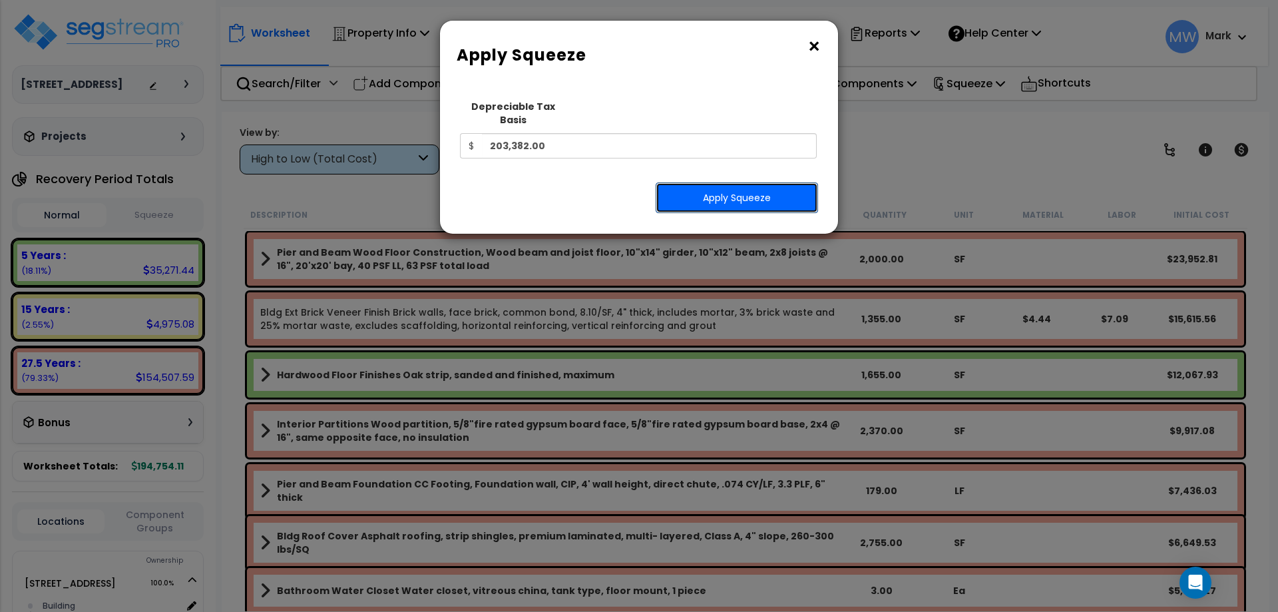
click at [752, 187] on button "Apply Squeeze" at bounding box center [737, 197] width 162 height 31
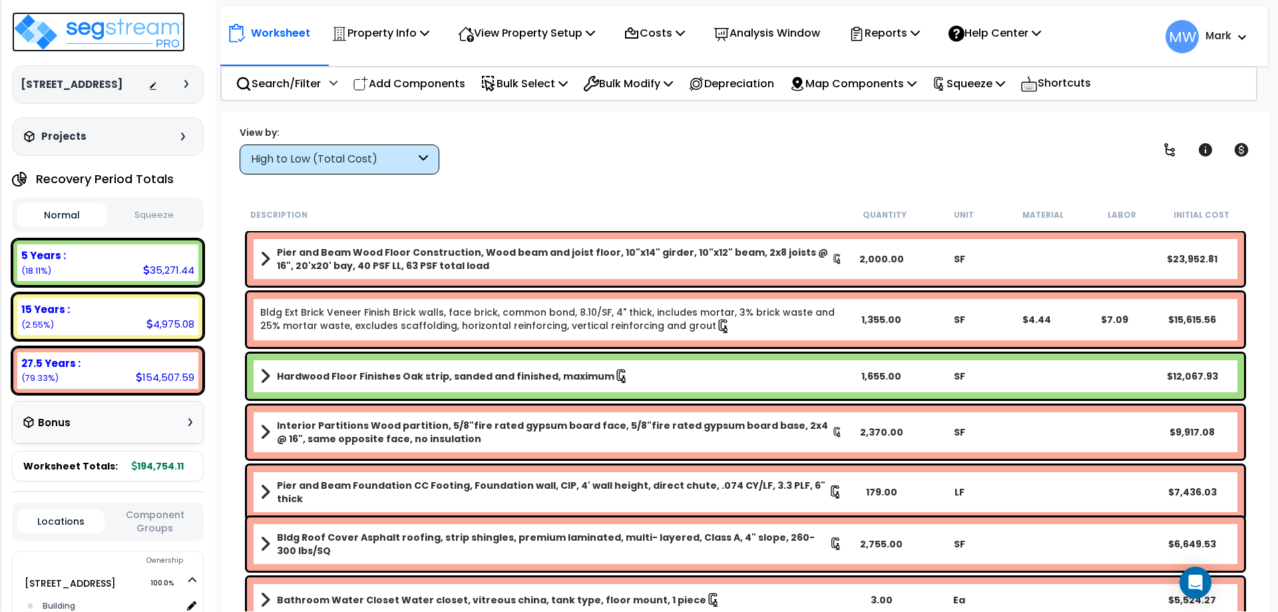
click at [101, 33] on img at bounding box center [98, 32] width 173 height 40
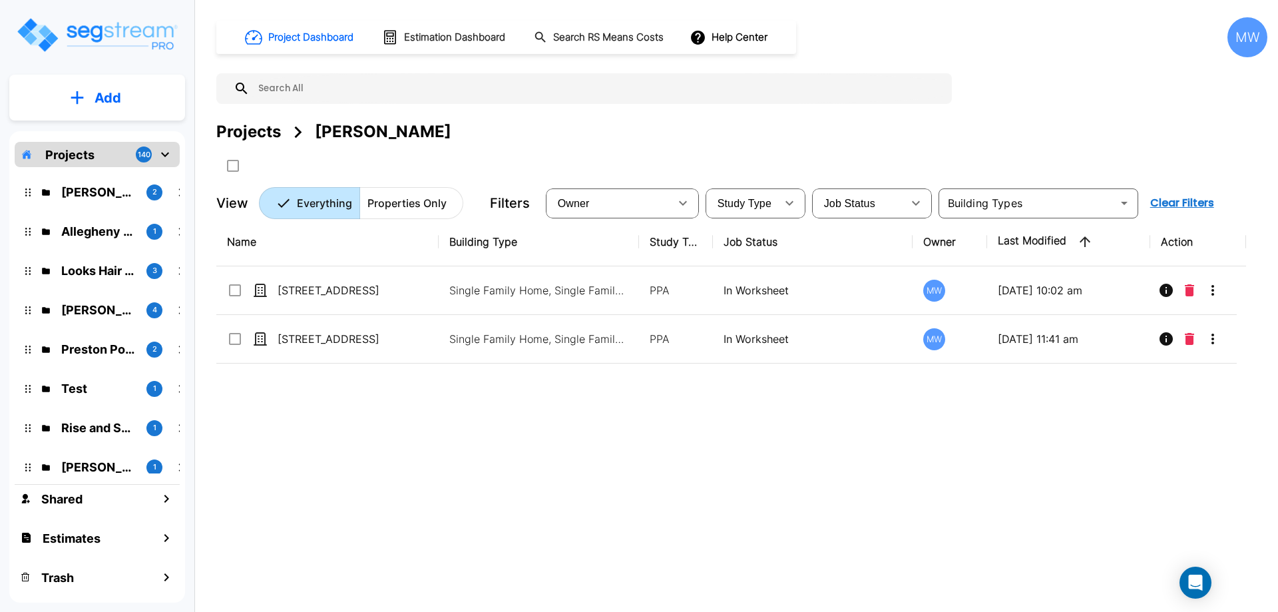
click at [108, 89] on p "Add" at bounding box center [108, 98] width 27 height 20
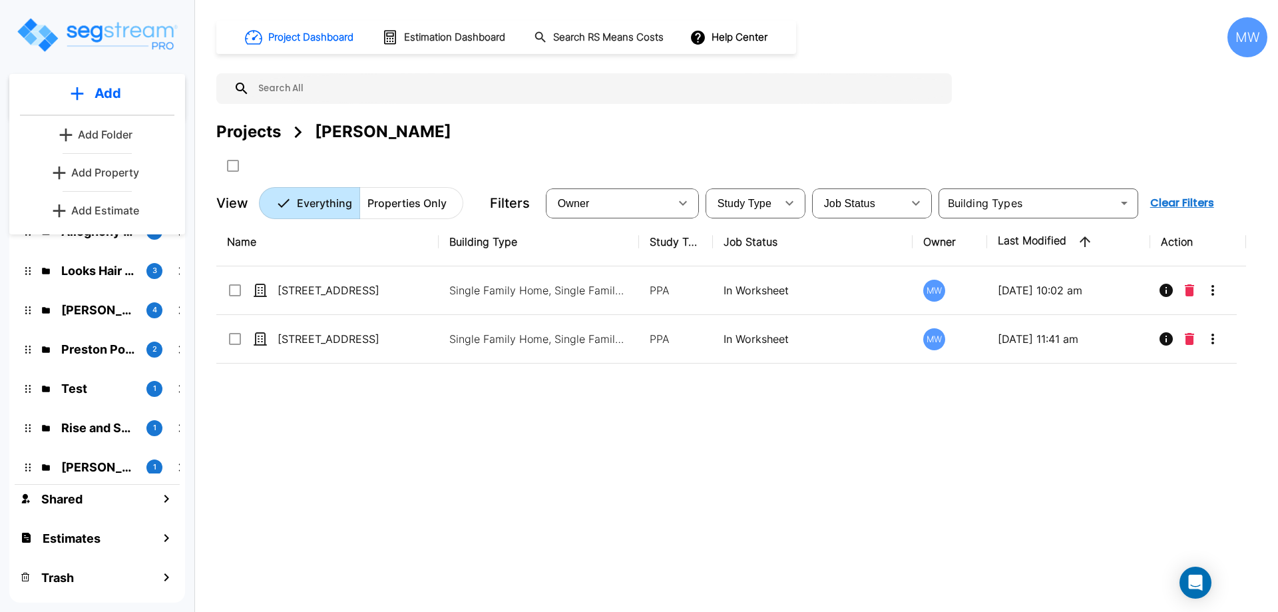
click at [124, 178] on p "Add Property" at bounding box center [105, 172] width 68 height 16
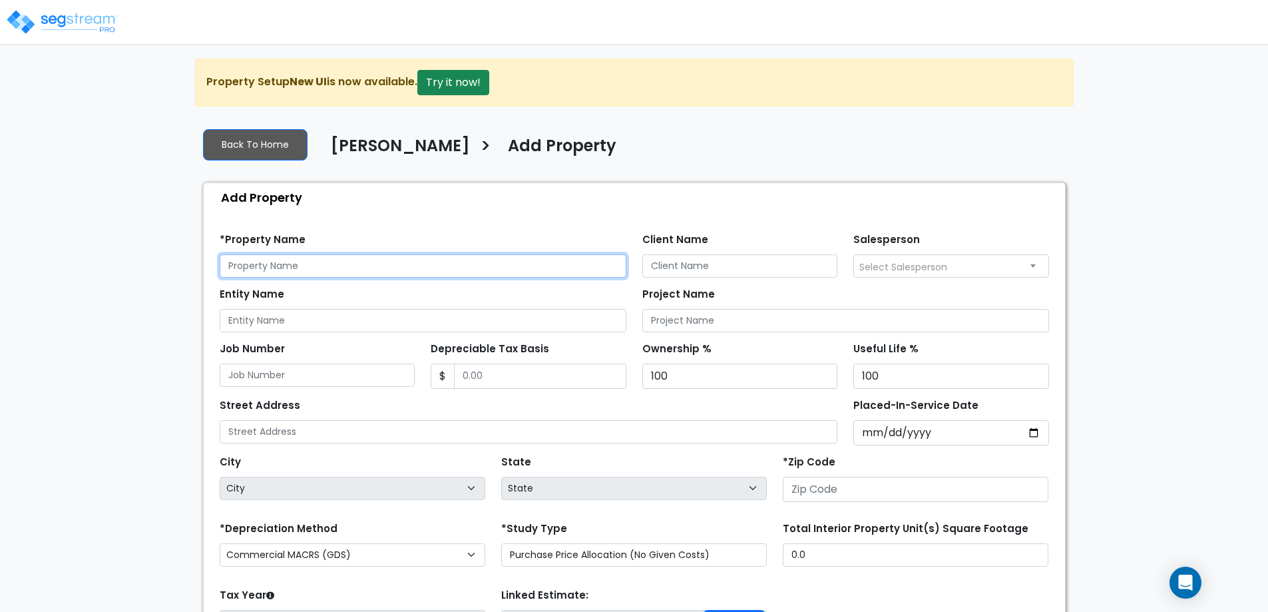
click at [281, 261] on input "text" at bounding box center [423, 265] width 407 height 23
click at [471, 258] on input "1378 Christmas" at bounding box center [423, 265] width 407 height 23
type input "1378 Christmas lane"
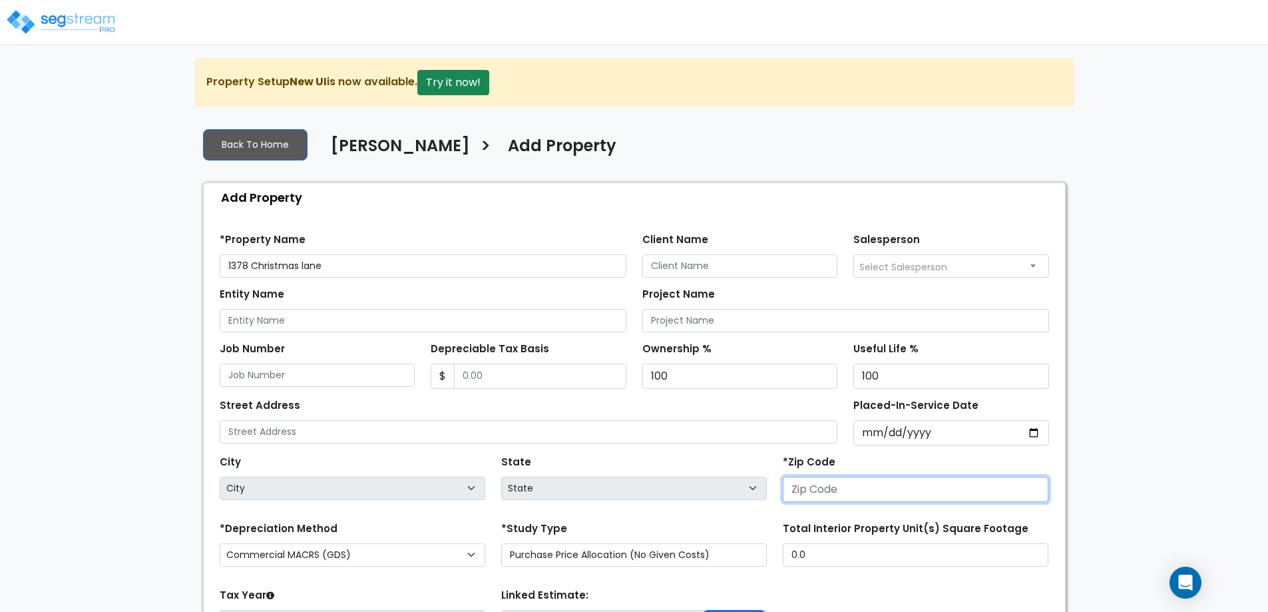
click at [857, 488] on input "number" at bounding box center [916, 489] width 266 height 25
type input "303"
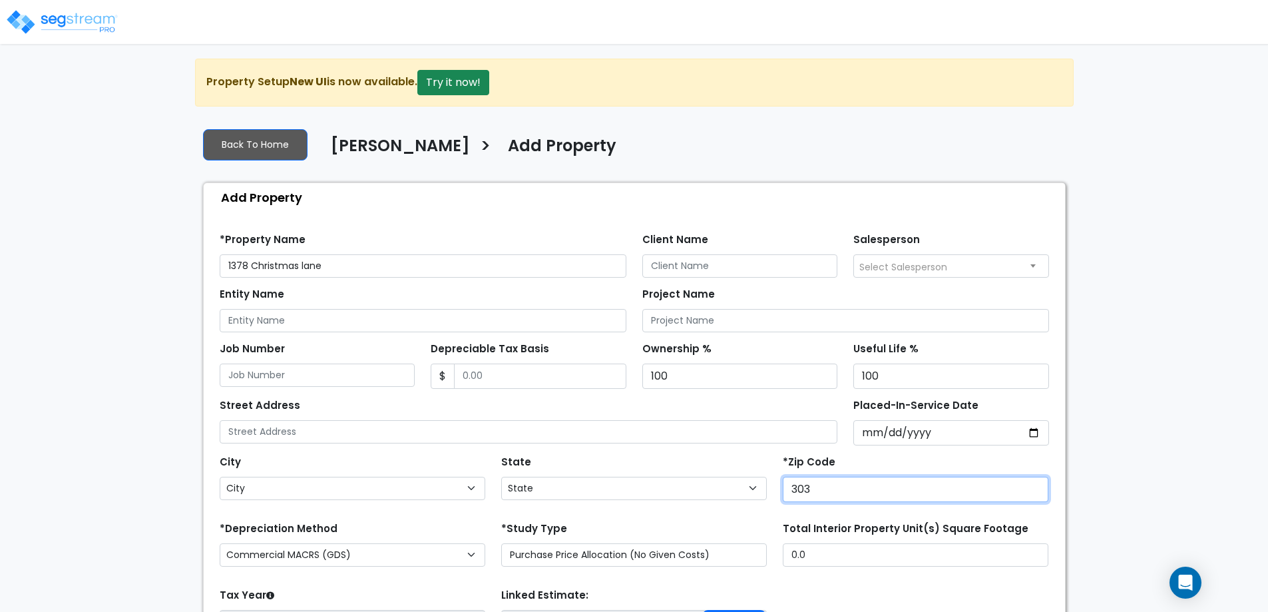
select select "GA"
type input "30329"
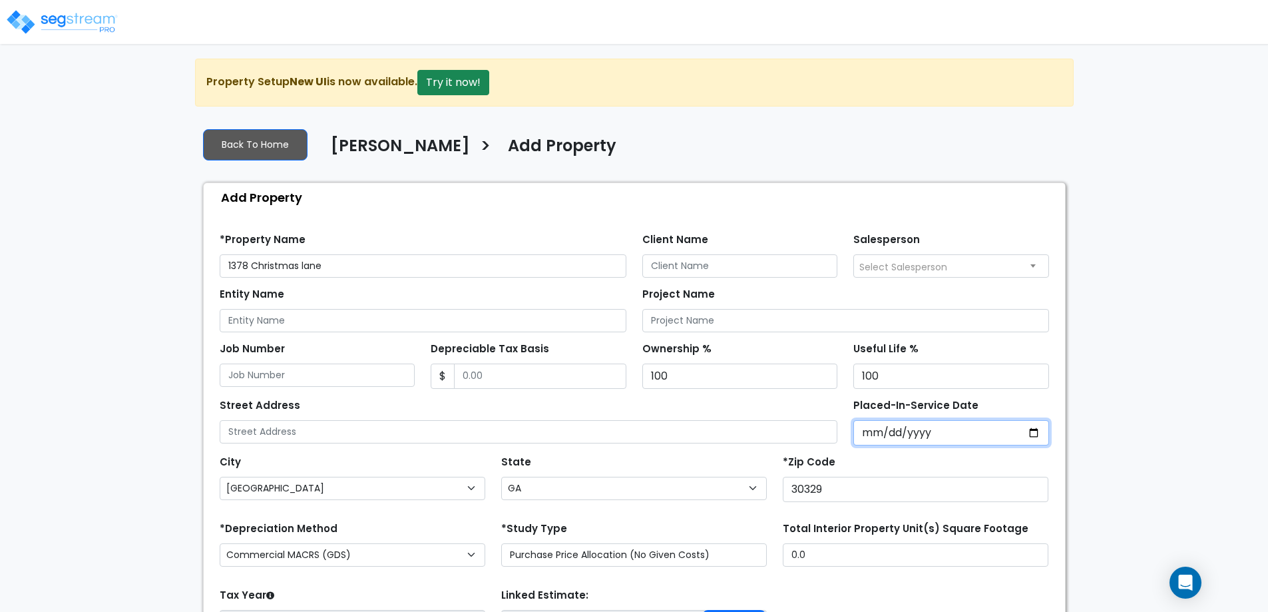
click at [873, 431] on input "Placed-In-Service Date" at bounding box center [951, 432] width 196 height 25
type input "2020-01-06"
select select "2020"
click at [854, 401] on label "Placed-In-Service Date" at bounding box center [915, 405] width 125 height 15
click at [854, 420] on input "2020-01-06" at bounding box center [951, 432] width 196 height 25
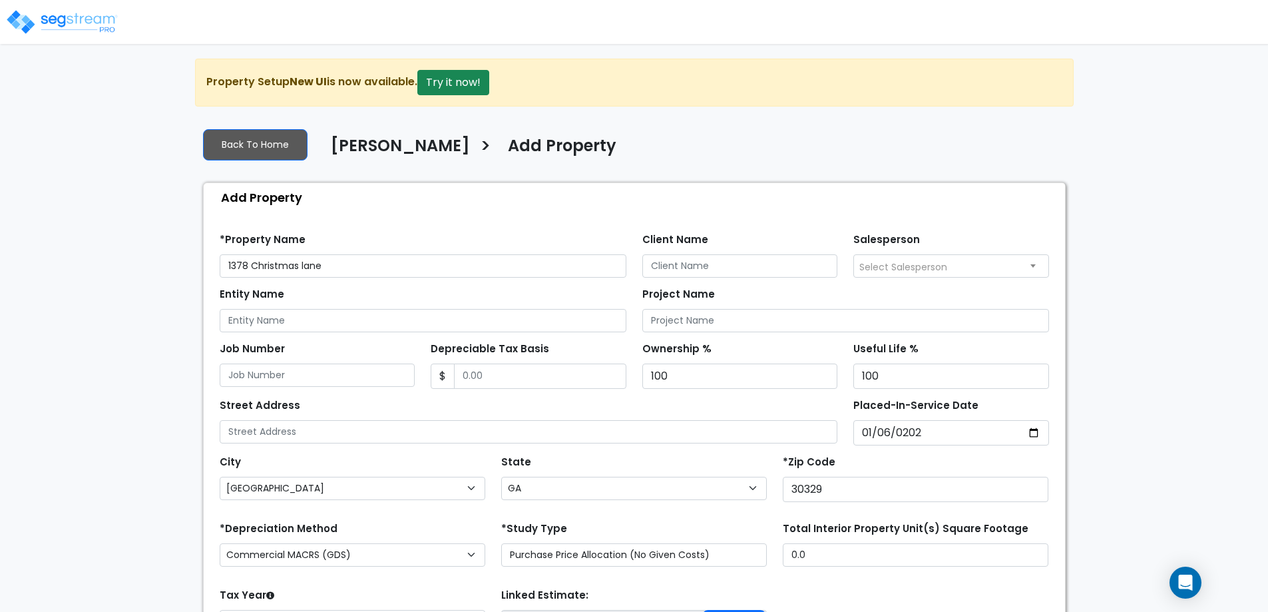
click at [840, 402] on div "Street Address" at bounding box center [529, 420] width 634 height 50
click at [570, 379] on input "Depreciable Tax Basis" at bounding box center [540, 375] width 172 height 25
type input "317,640"
click at [537, 409] on div "Street Address" at bounding box center [529, 419] width 618 height 48
click at [713, 259] on input "Client Name" at bounding box center [740, 265] width 196 height 23
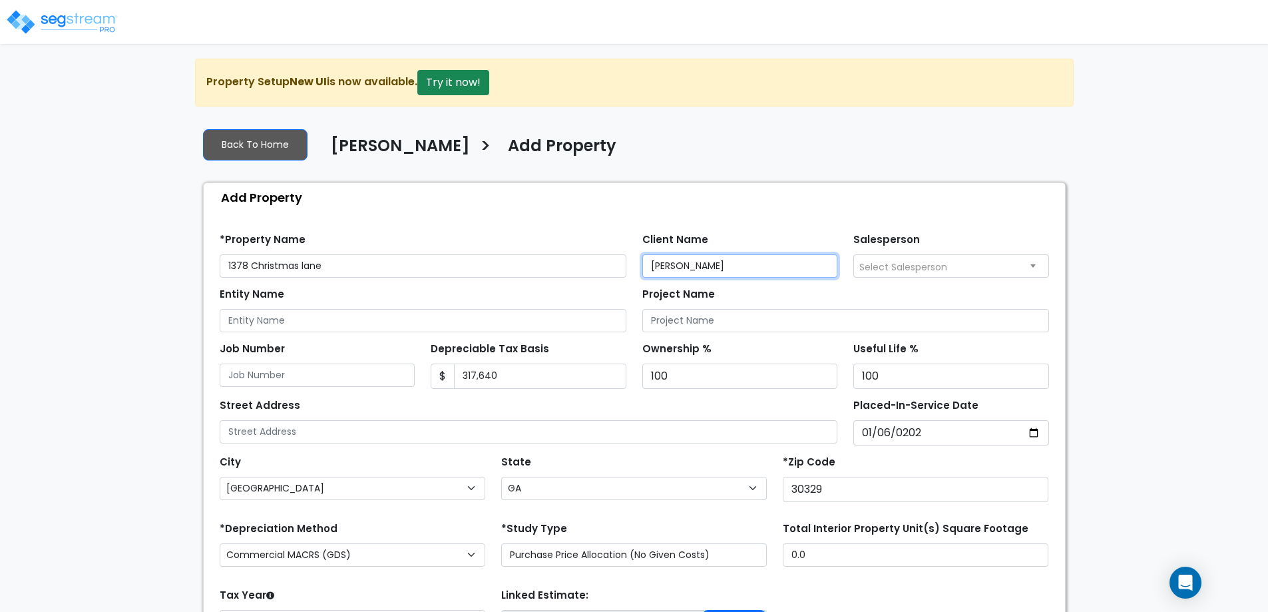
type input "[PERSON_NAME]"
click at [331, 318] on input "Entity Name" at bounding box center [423, 320] width 407 height 23
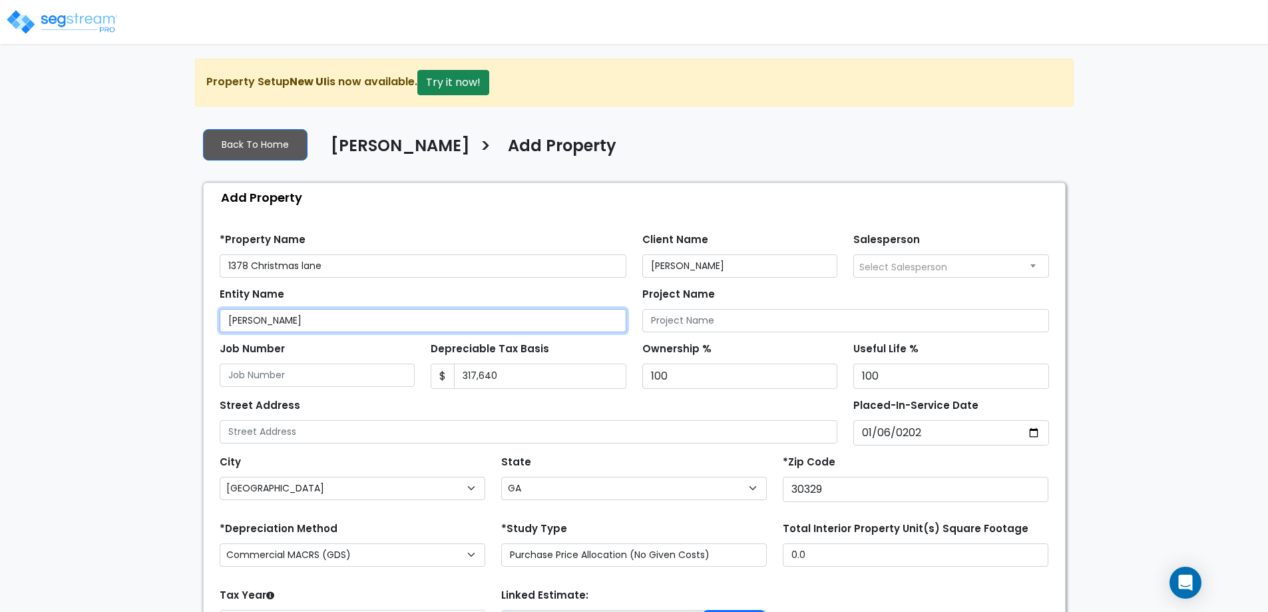
type input "[PERSON_NAME]"
click at [377, 282] on div "Entity Name Arkadiy Yakubov Project Name" at bounding box center [634, 305] width 845 height 55
click at [422, 406] on div "Street Address" at bounding box center [529, 419] width 618 height 48
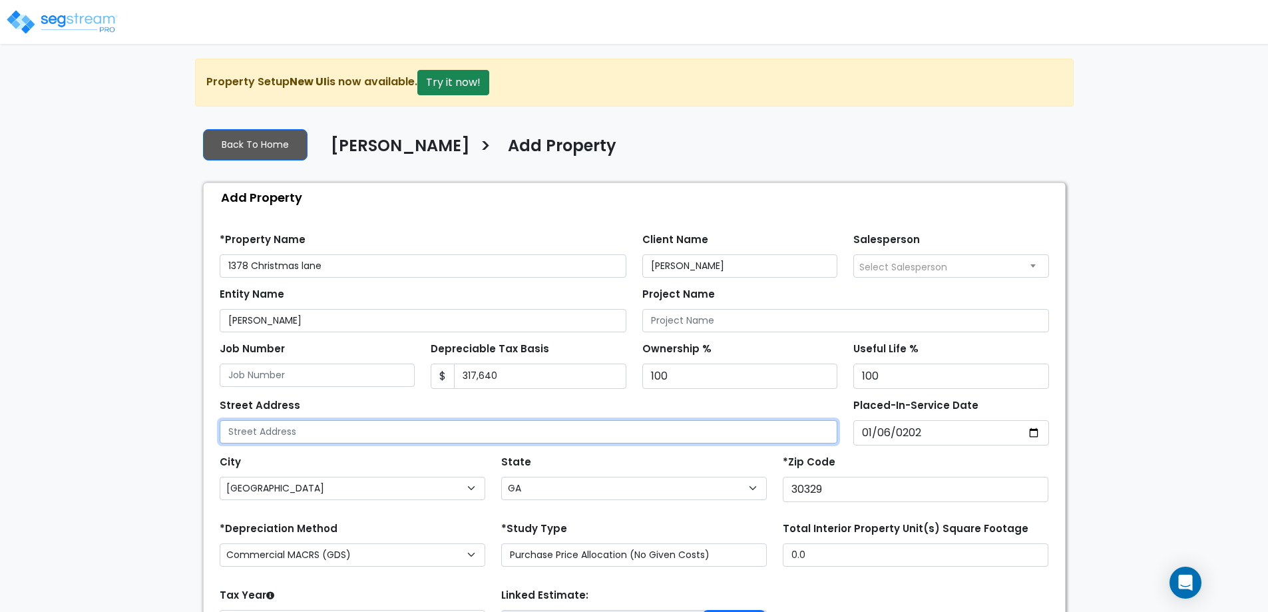
click at [431, 431] on input "text" at bounding box center [529, 431] width 618 height 23
type input "1378 Christmas Lane"
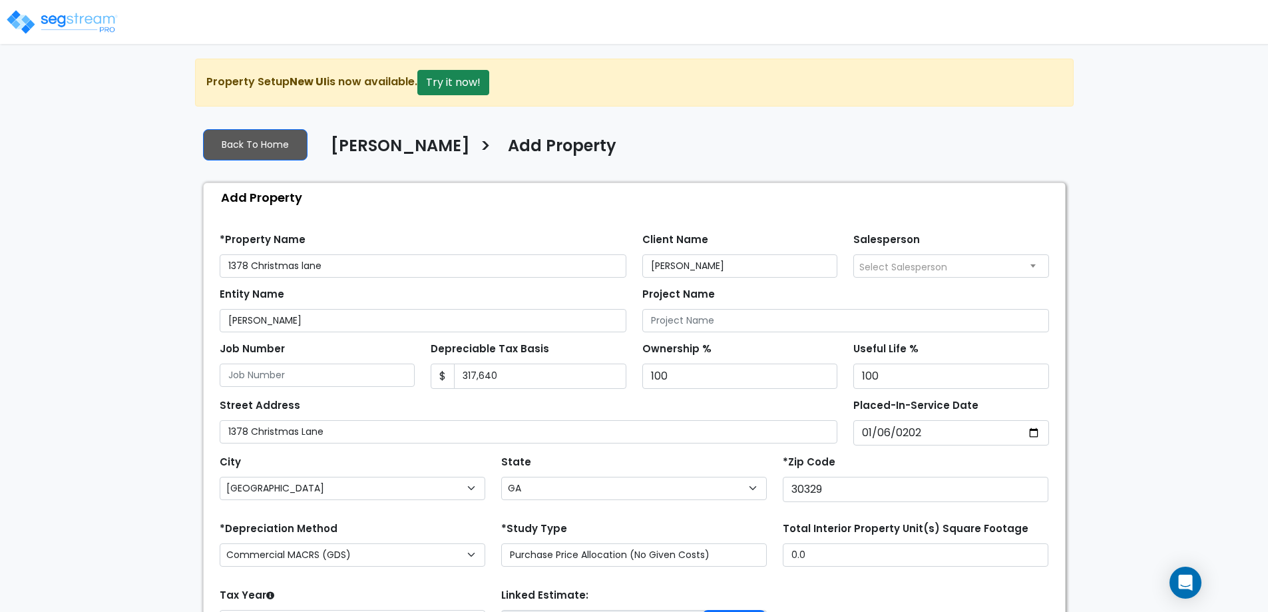
click at [425, 397] on div "Street Address 1378 Christmas Lane" at bounding box center [529, 419] width 618 height 48
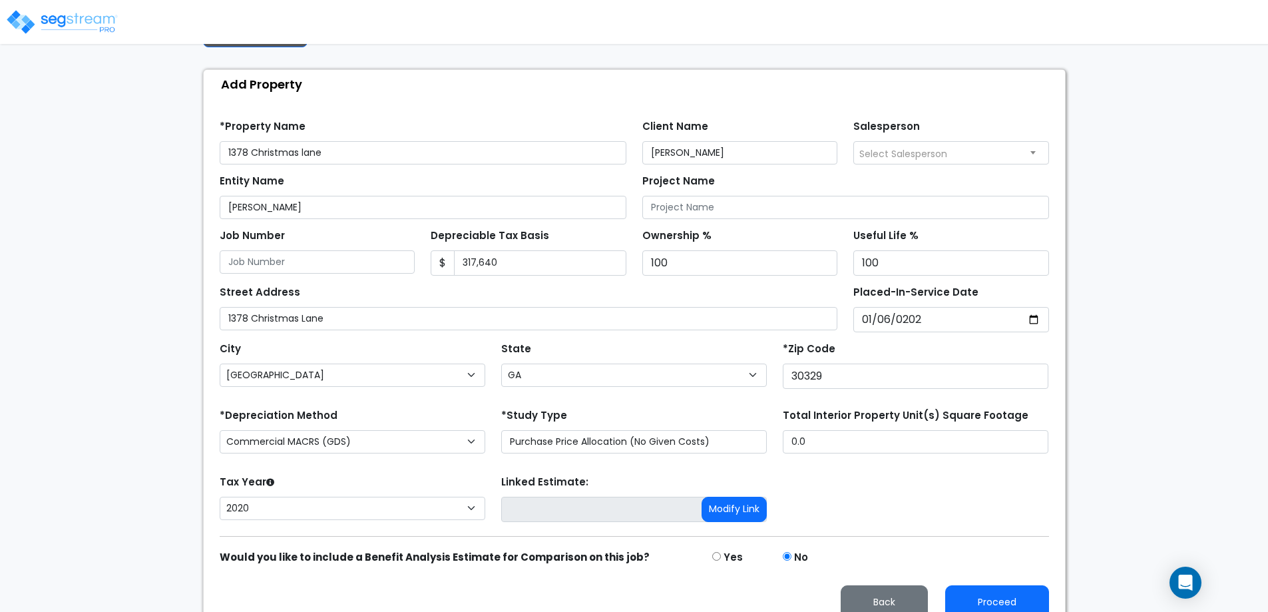
scroll to position [132, 0]
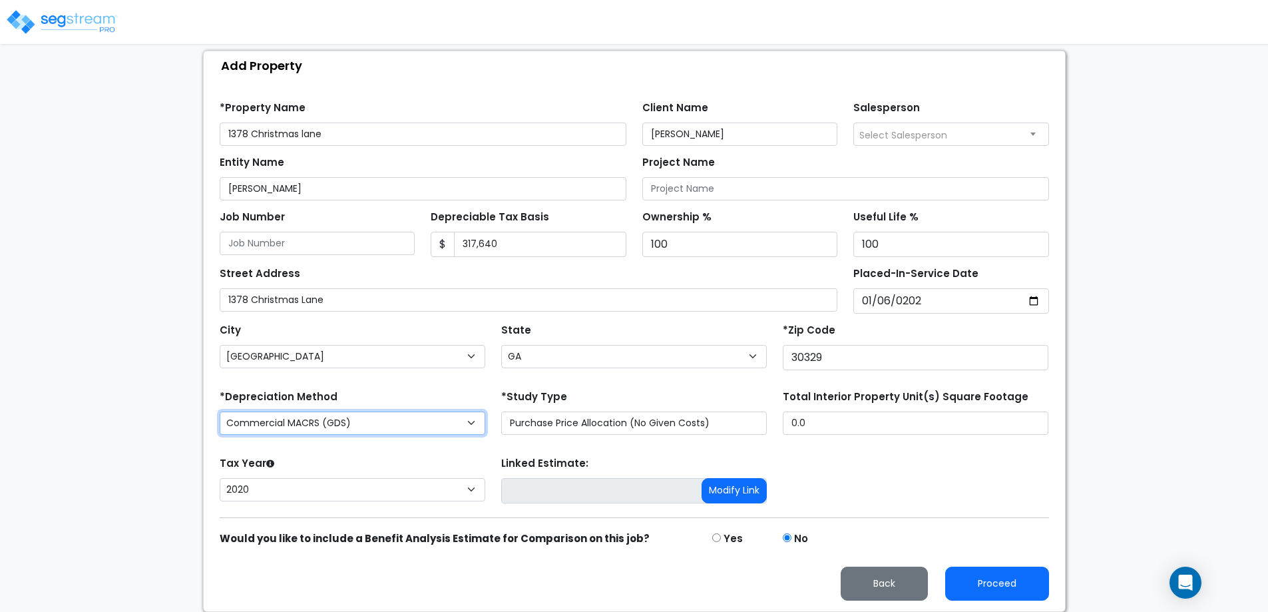
drag, startPoint x: 400, startPoint y: 415, endPoint x: 400, endPoint y: 428, distance: 12.6
click at [400, 415] on select "Commercial MACRS (GDS) Residential Rental MACRS (GDS) Commercial MACRS (ADS) Co…" at bounding box center [353, 422] width 266 height 23
select select "CRM(_11"
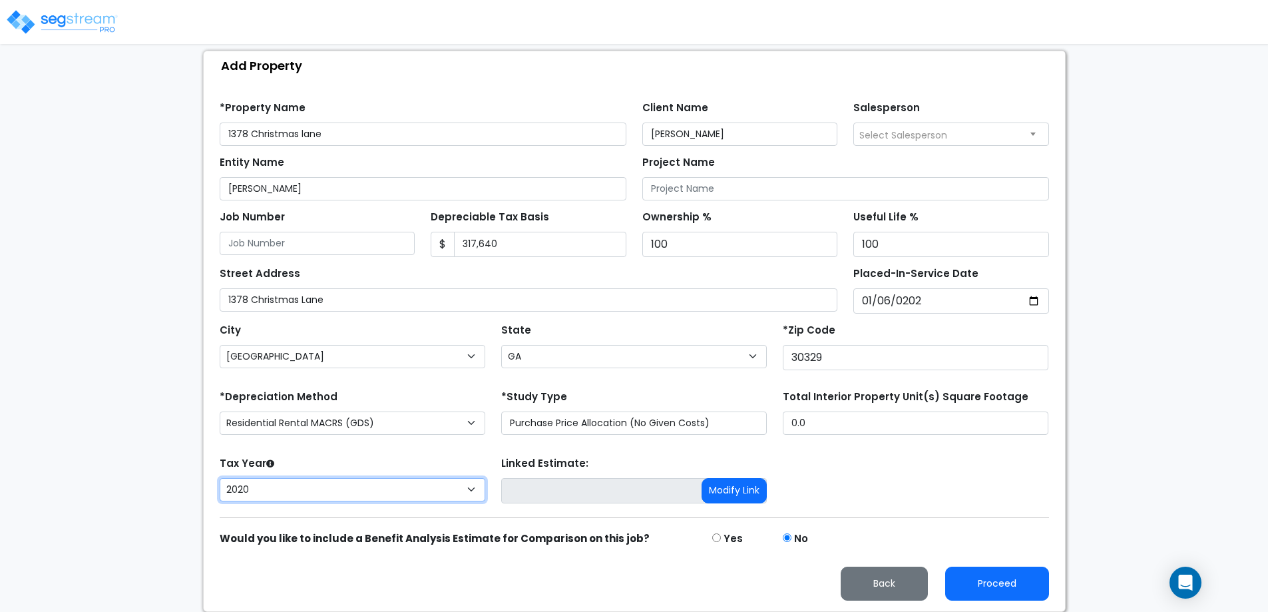
click at [426, 489] on select "2026 2025 2024 2023 2022 2021 2020" at bounding box center [353, 489] width 266 height 23
select select "2025"
click at [220, 478] on select "2026 2025 2024 2023 2022 2021 2020" at bounding box center [353, 489] width 266 height 23
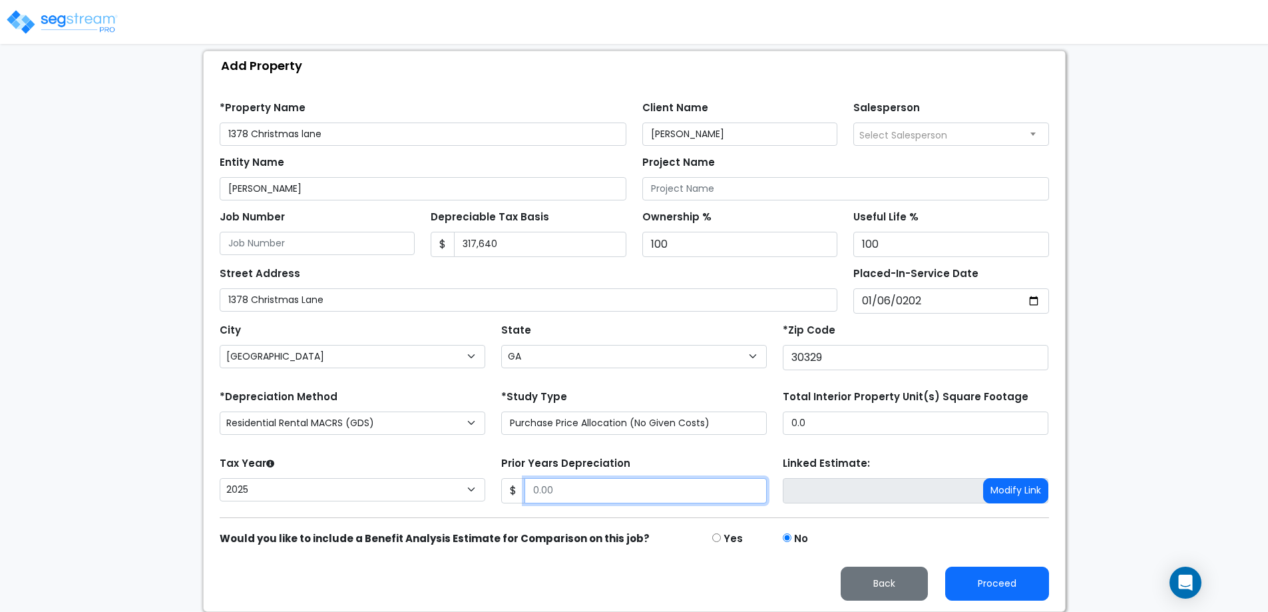
click at [572, 490] on input "Prior Years Depreciation" at bounding box center [646, 490] width 242 height 25
type input "0"
click at [549, 448] on form "*Property Name 1378 Christmas lane Client Name Arkadiy Yakubov Salesperson Sele…" at bounding box center [634, 345] width 829 height 509
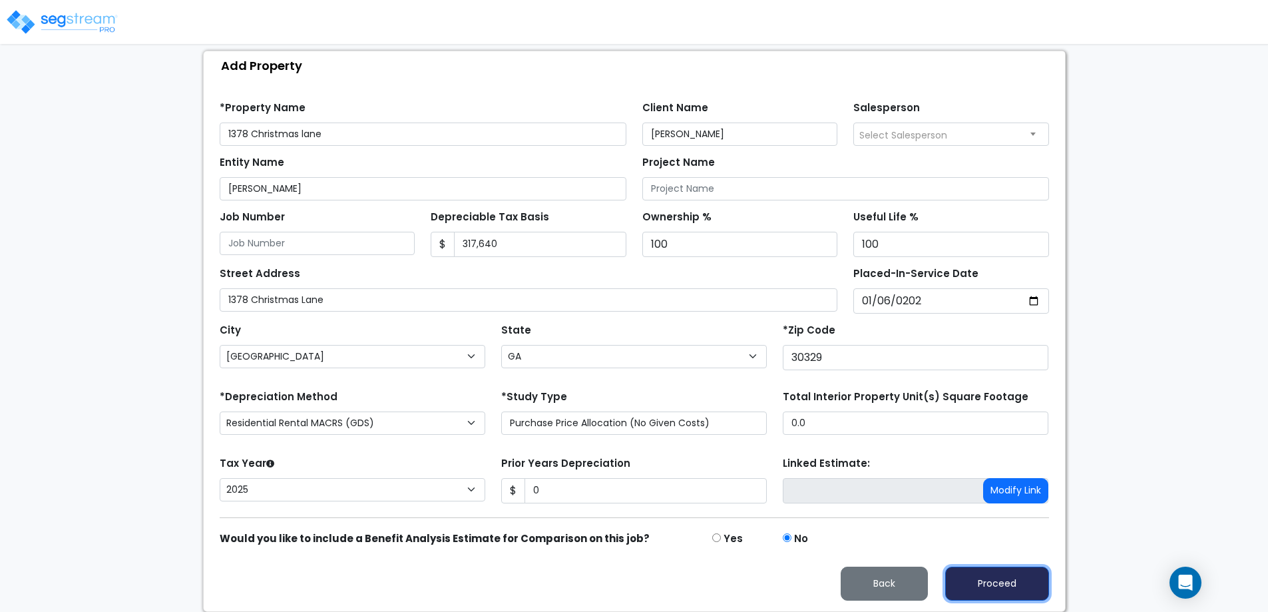
click at [999, 576] on button "Proceed" at bounding box center [997, 583] width 104 height 34
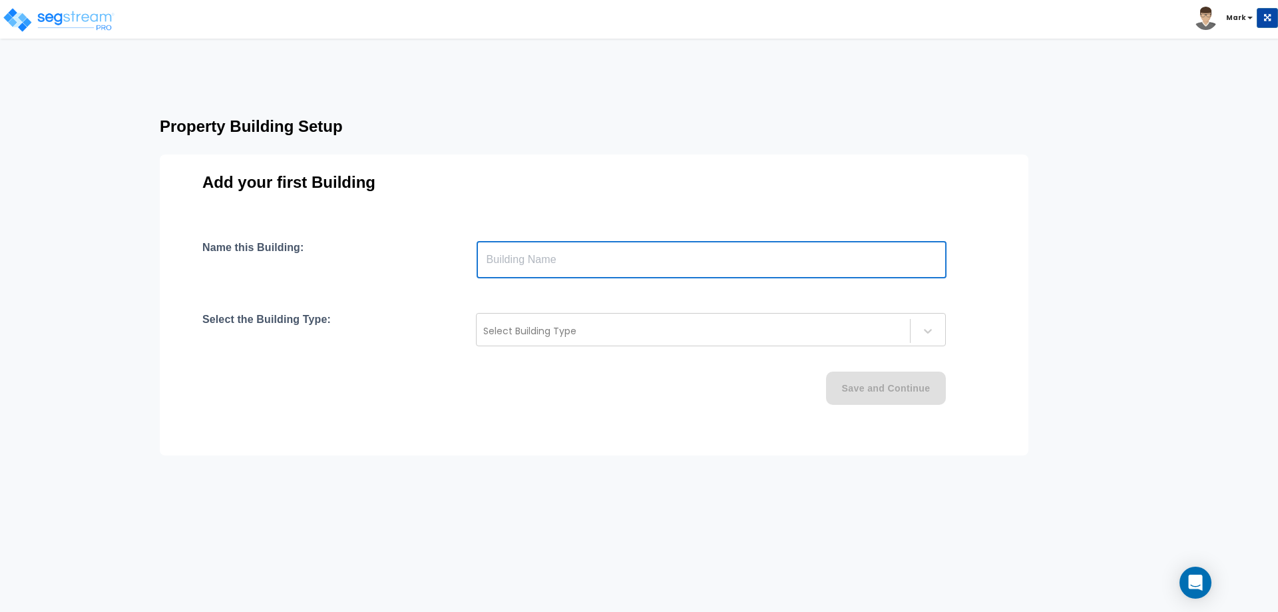
click at [616, 264] on input "text" at bounding box center [712, 259] width 470 height 37
type input "1378 Christmas Lane"
click at [597, 329] on div at bounding box center [693, 331] width 420 height 16
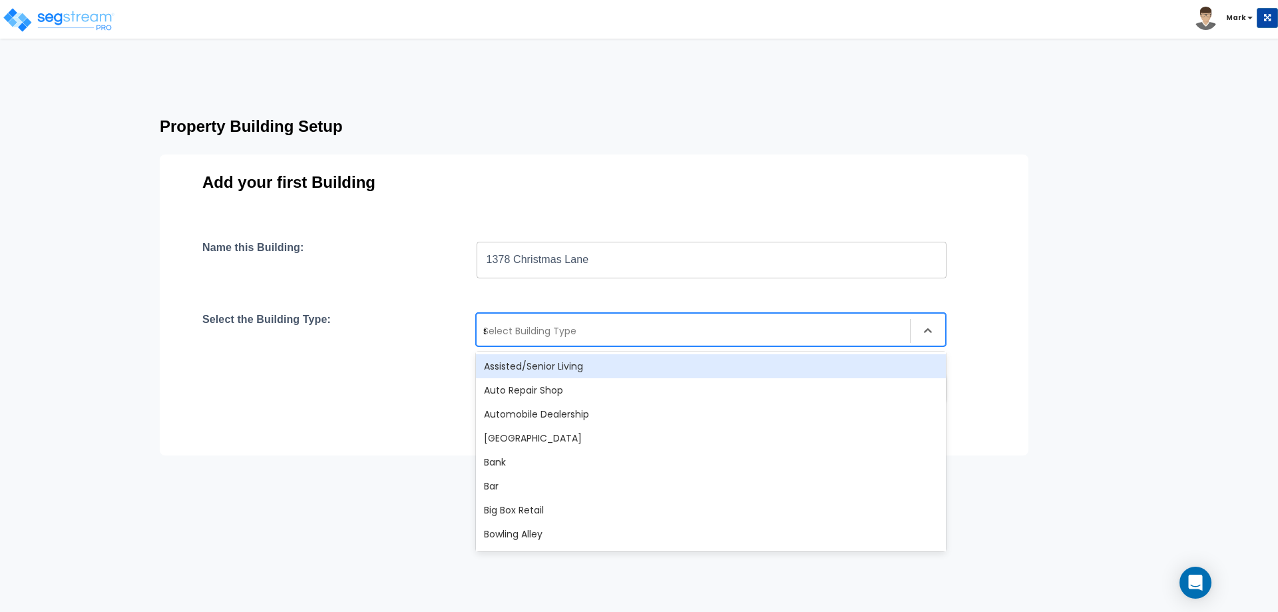
type input "sing"
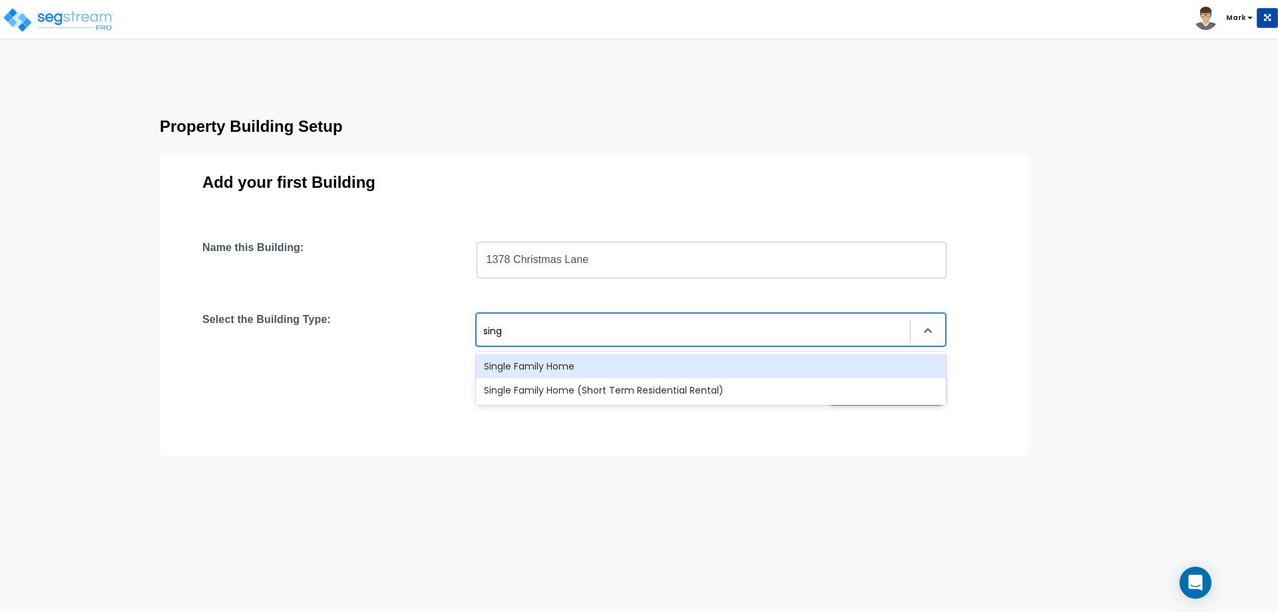
click at [614, 363] on div "Single Family Home" at bounding box center [711, 366] width 470 height 24
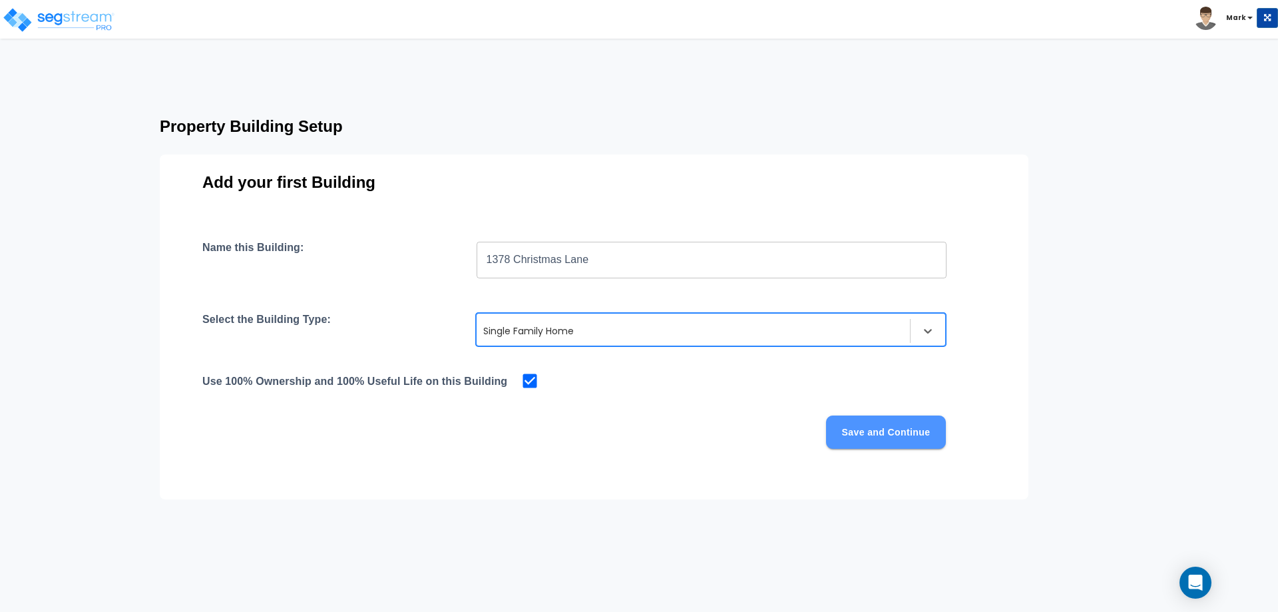
click at [865, 433] on button "Save and Continue" at bounding box center [886, 431] width 120 height 33
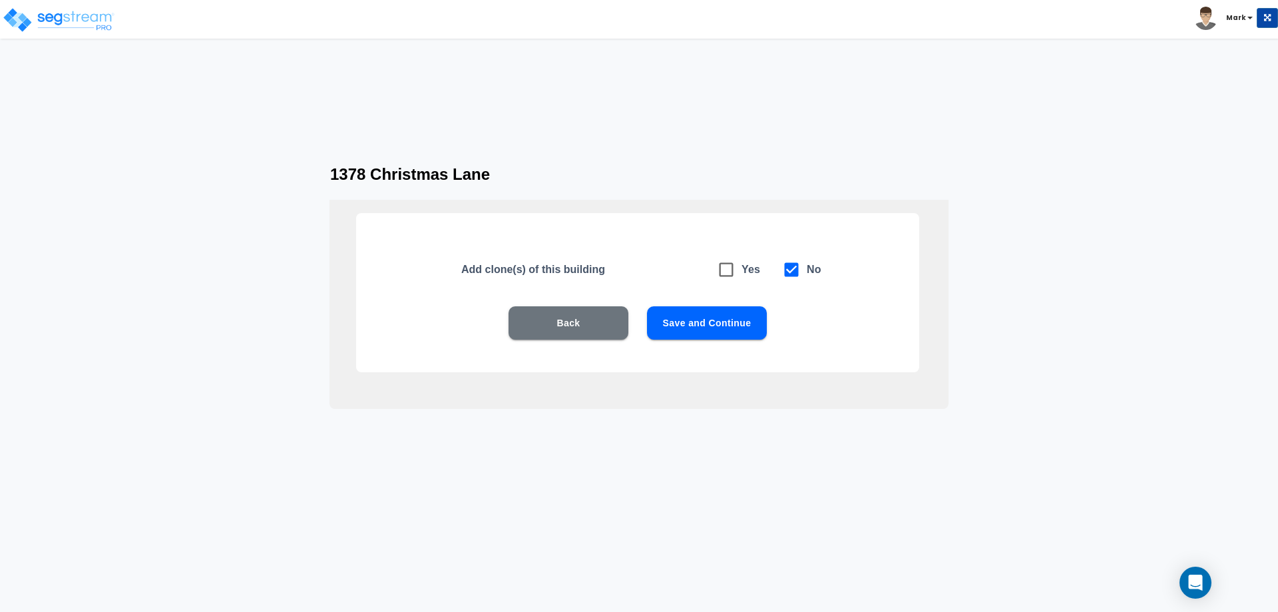
click at [728, 314] on button "Save and Continue" at bounding box center [707, 322] width 120 height 33
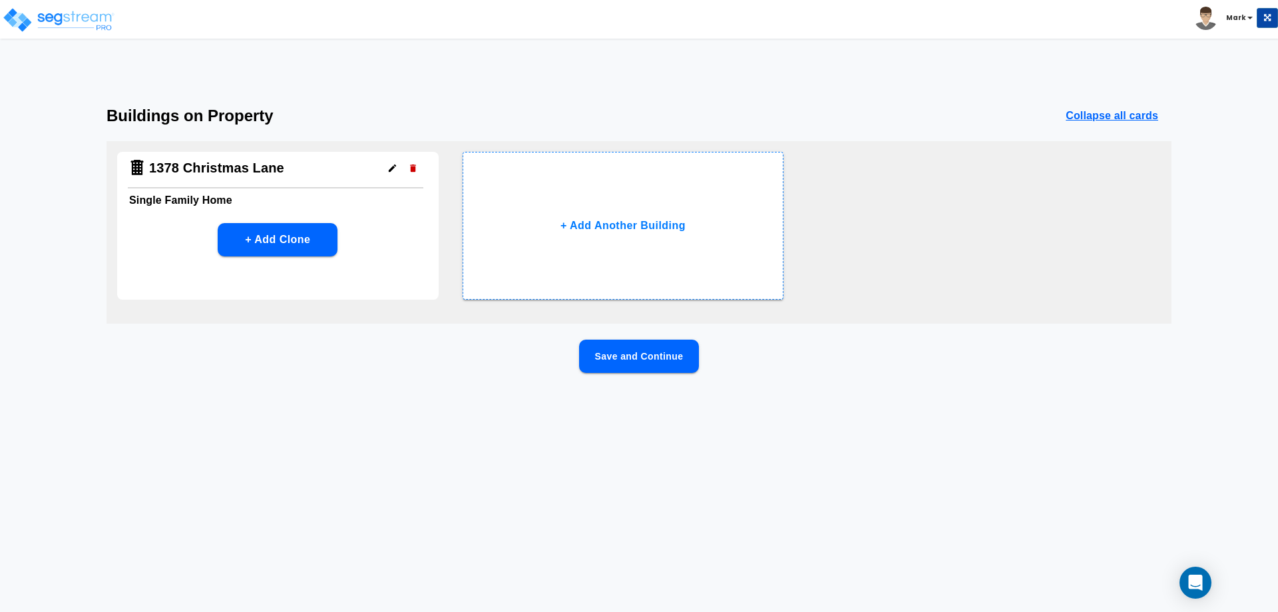
click at [628, 342] on button "Save and Continue" at bounding box center [639, 355] width 120 height 33
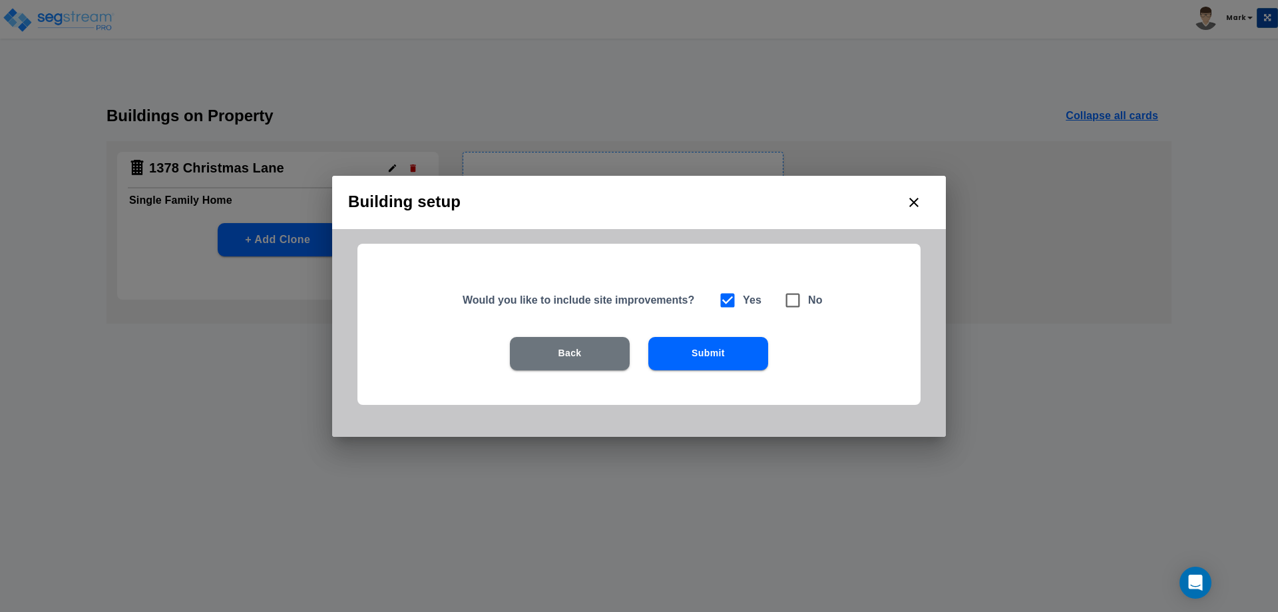
click at [675, 362] on button "Submit" at bounding box center [708, 353] width 120 height 33
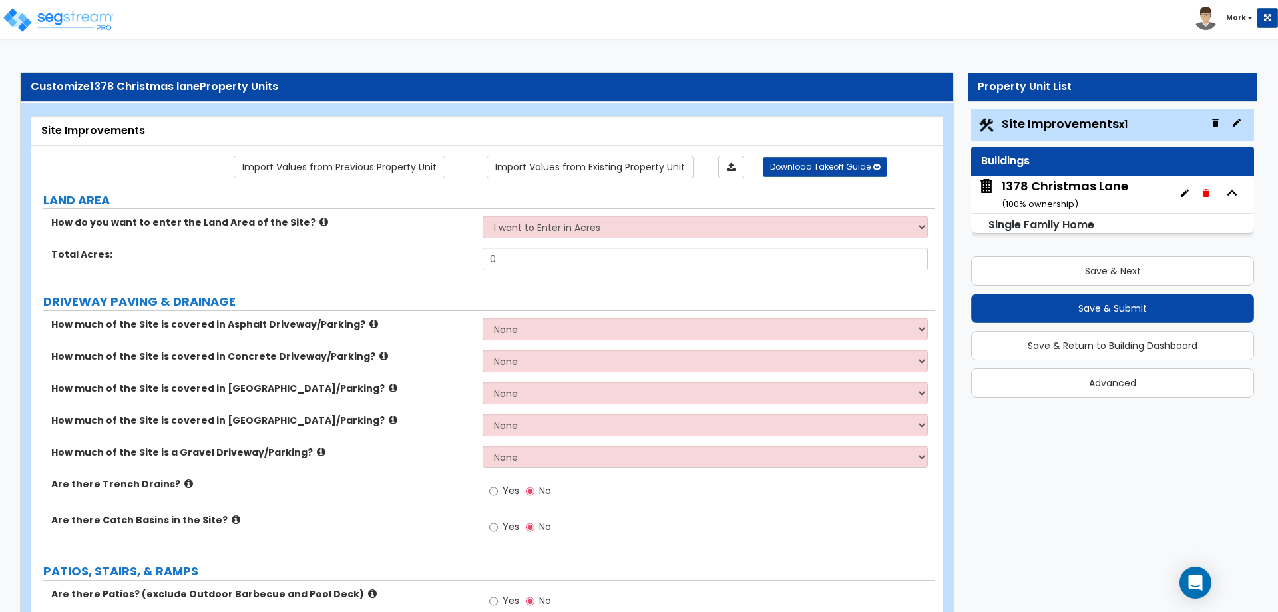
click at [600, 247] on div "How do you want to enter the Land Area of the Site? I want to Enter in Acres I …" at bounding box center [482, 232] width 903 height 32
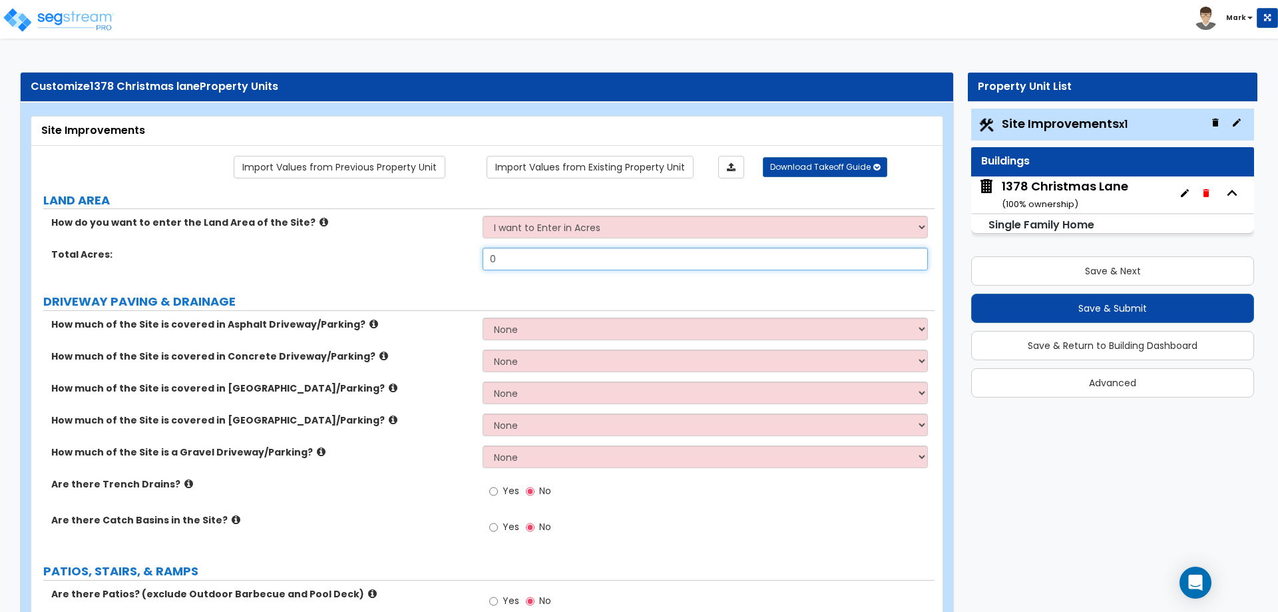
click at [598, 264] on input "0" at bounding box center [705, 259] width 445 height 23
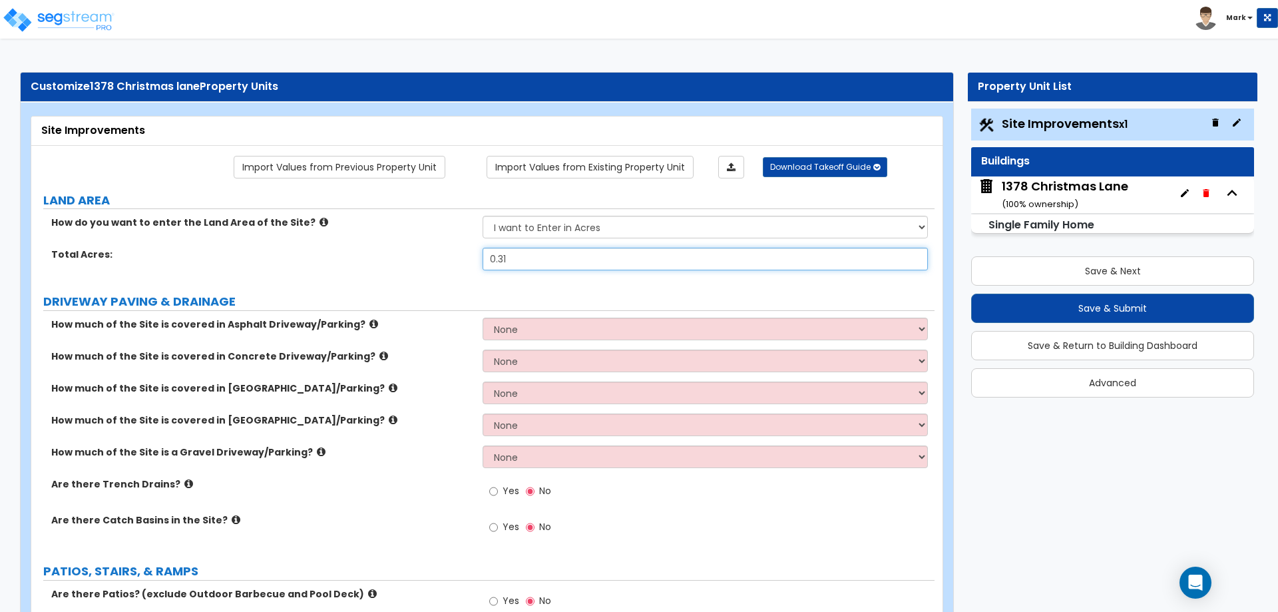
type input "0.31"
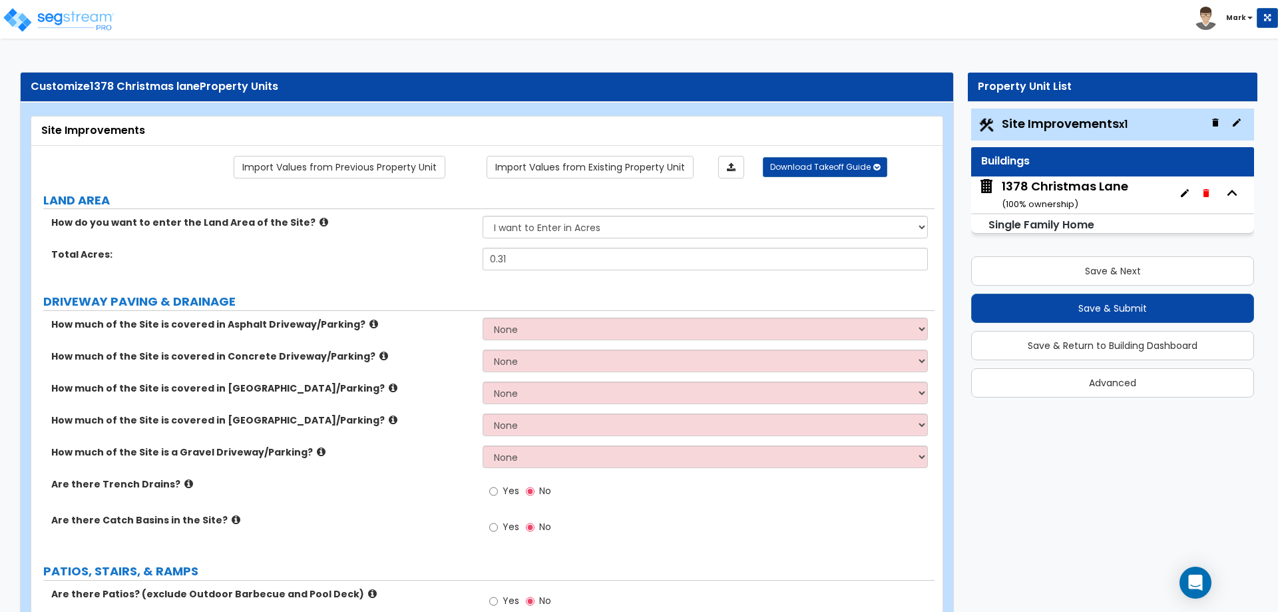
click at [395, 332] on div "How much of the Site is covered in Asphalt Driveway/Parking? None I want to Ent…" at bounding box center [482, 334] width 903 height 32
click at [494, 351] on select "None I want to Enter an Approximate Percentage I want to Enter the Square Foota…" at bounding box center [705, 360] width 445 height 23
select select "2"
click at [483, 349] on select "None I want to Enter an Approximate Percentage I want to Enter the Square Foota…" at bounding box center [705, 360] width 445 height 23
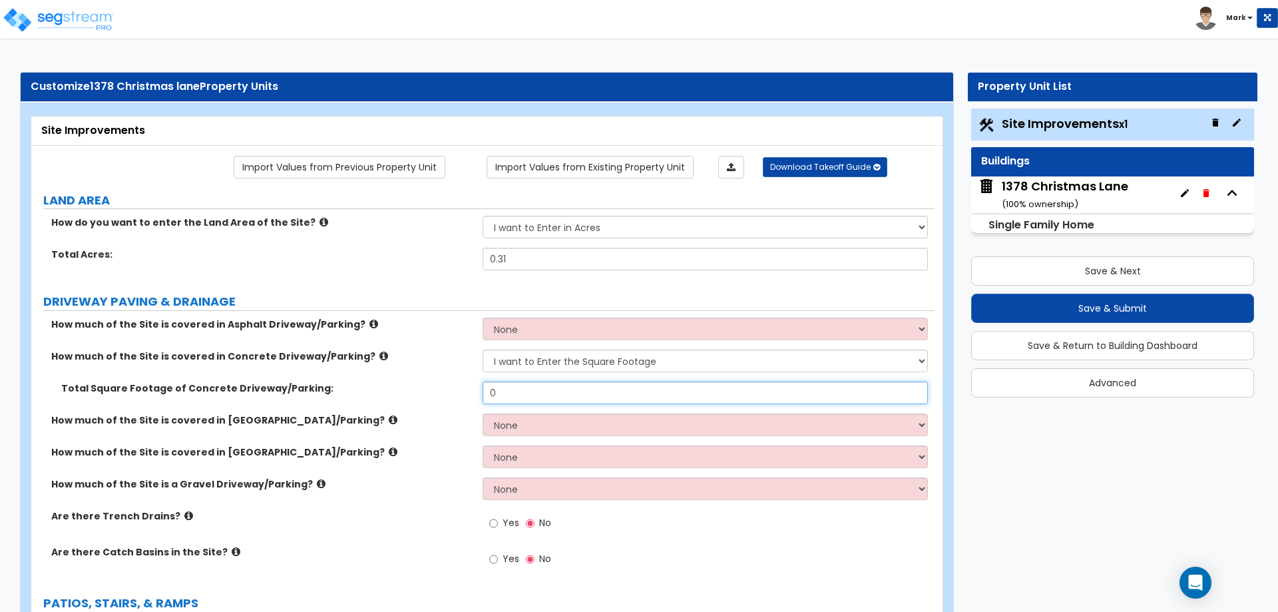
click at [752, 391] on input "0" at bounding box center [705, 392] width 445 height 23
type input "680"
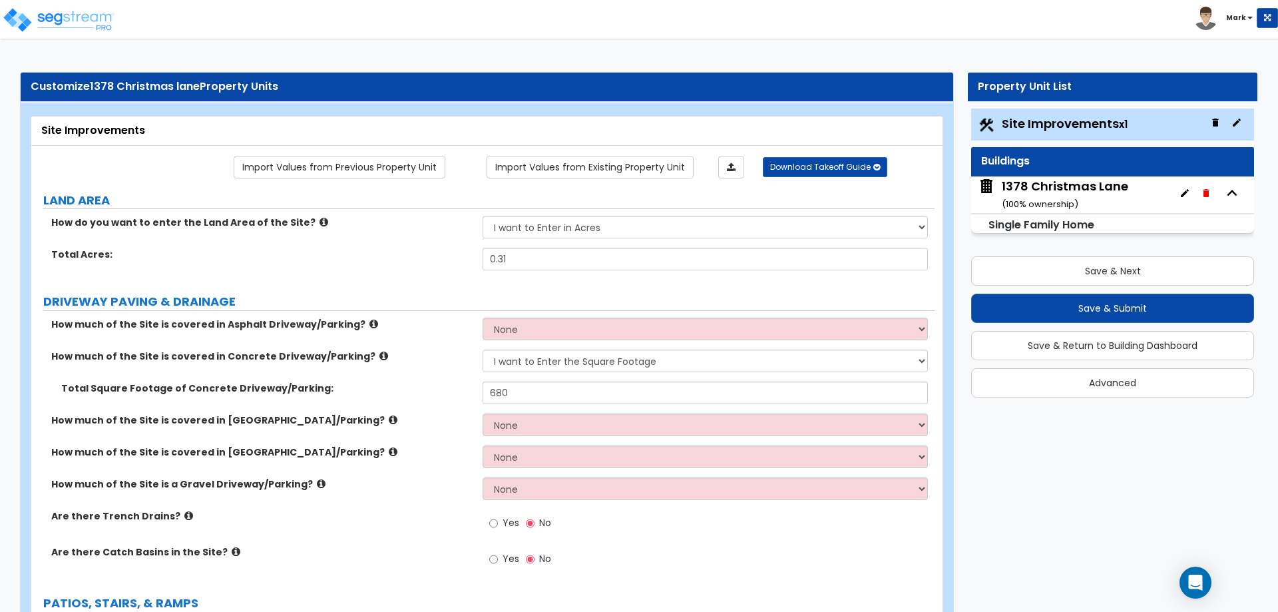
click at [392, 403] on div "Total Square Footage of Concrete Driveway/Parking: 680" at bounding box center [482, 397] width 903 height 32
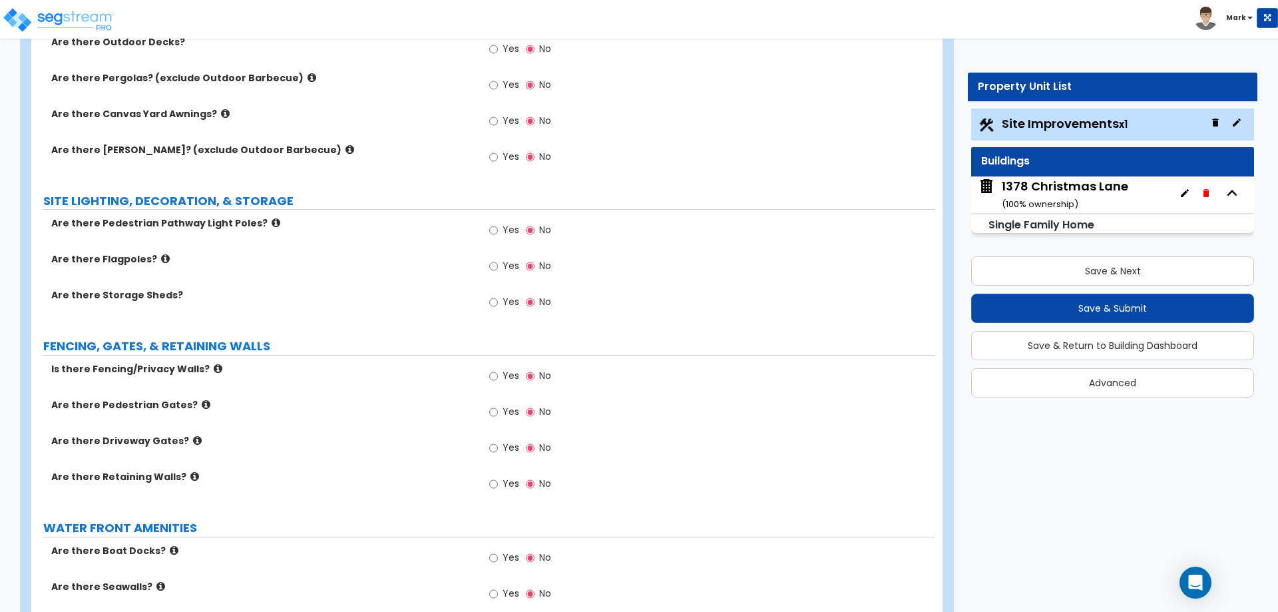
scroll to position [1265, 0]
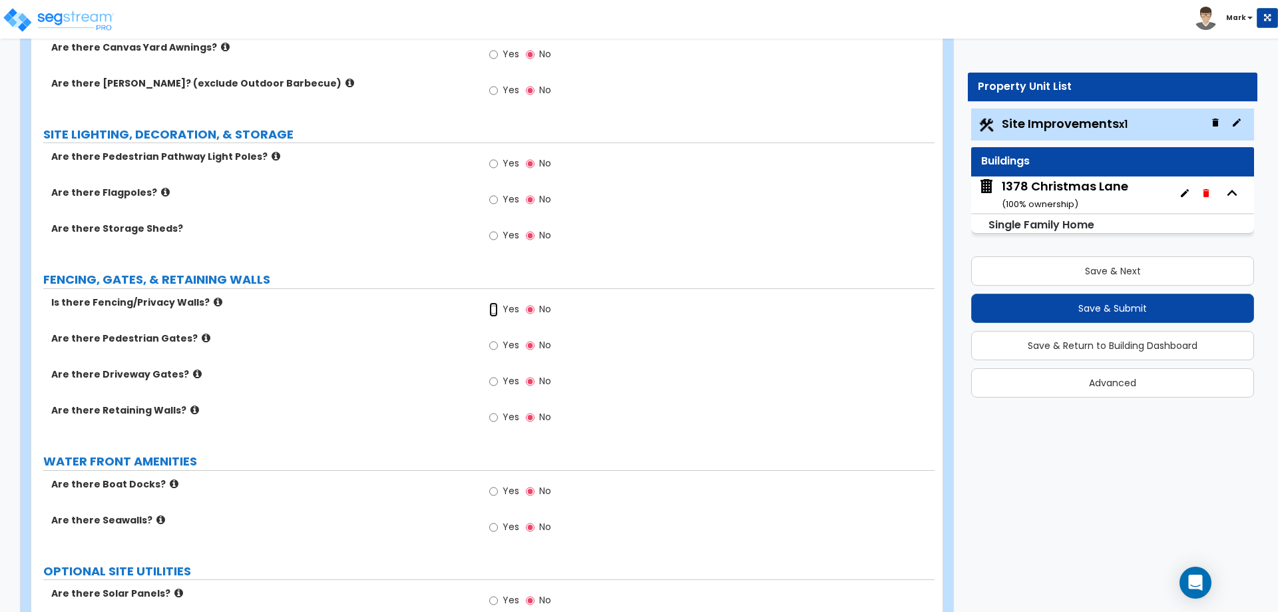
click at [495, 306] on input "Yes" at bounding box center [493, 309] width 9 height 15
radio input "true"
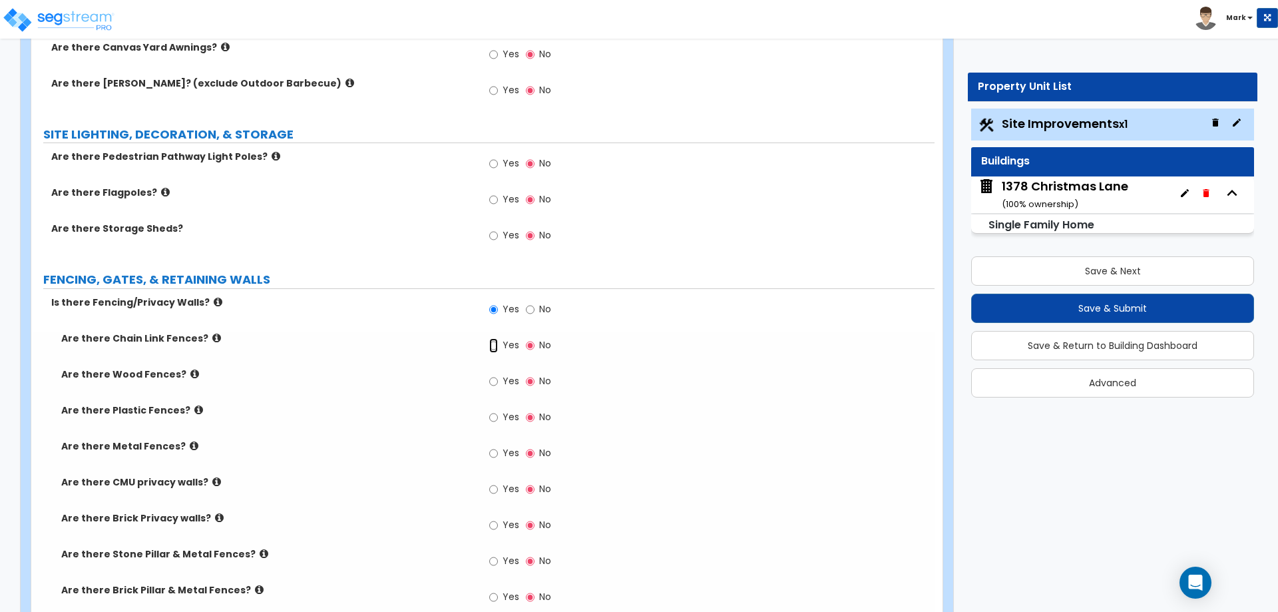
click at [498, 348] on input "Yes" at bounding box center [493, 345] width 9 height 15
radio input "true"
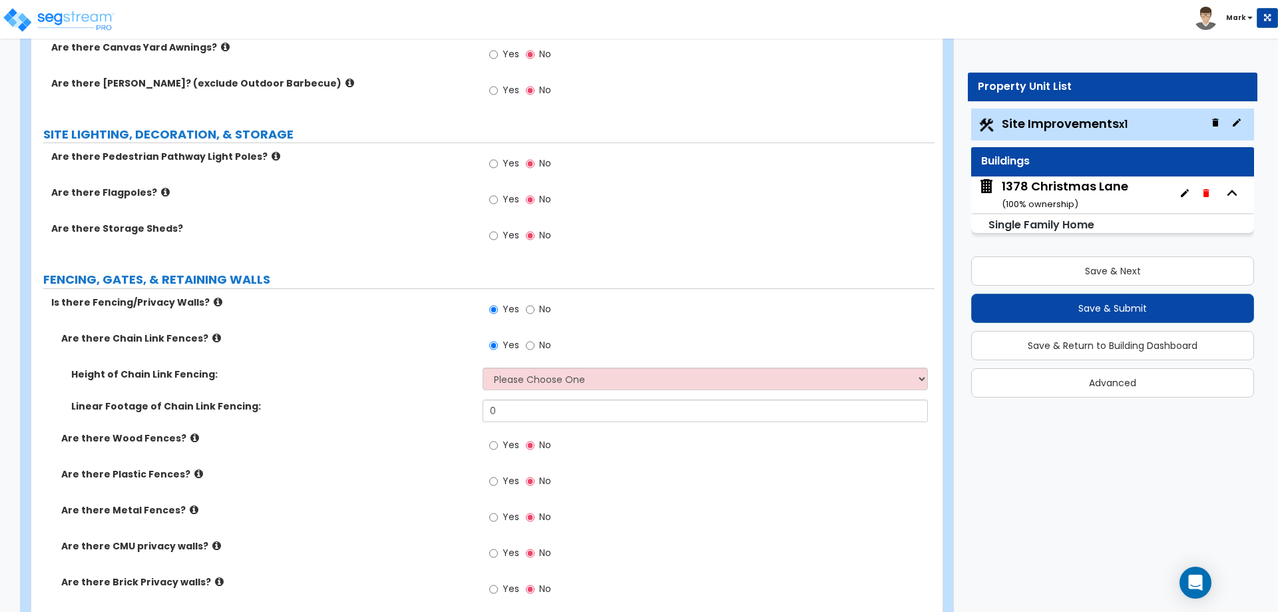
drag, startPoint x: 746, startPoint y: 363, endPoint x: 749, endPoint y: 383, distance: 20.9
click at [746, 375] on div "Are there Chain Link Fences? Yes No Height of Chain Link Fencing: Please Choose…" at bounding box center [482, 542] width 883 height 423
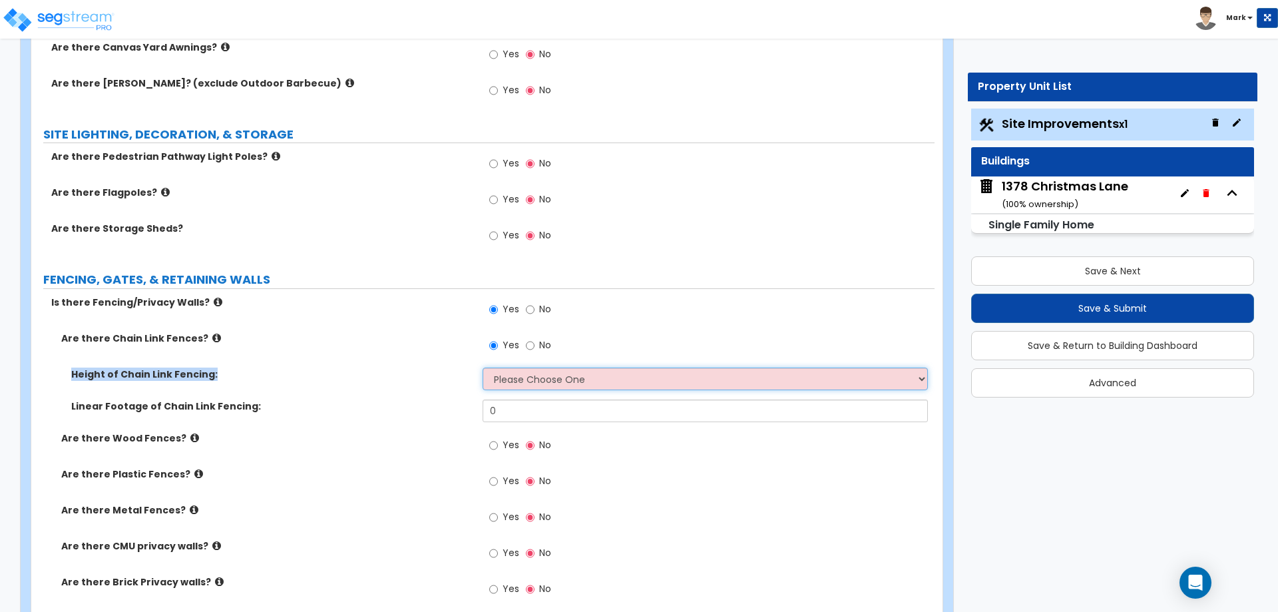
click at [749, 383] on select "Please Choose One 3 feet 4 feet 5 feet 6 feet 10 feet 12 feet" at bounding box center [705, 378] width 445 height 23
select select "2"
click at [483, 367] on select "Please Choose One 3 feet 4 feet 5 feet 6 feet 10 feet 12 feet" at bounding box center [705, 378] width 445 height 23
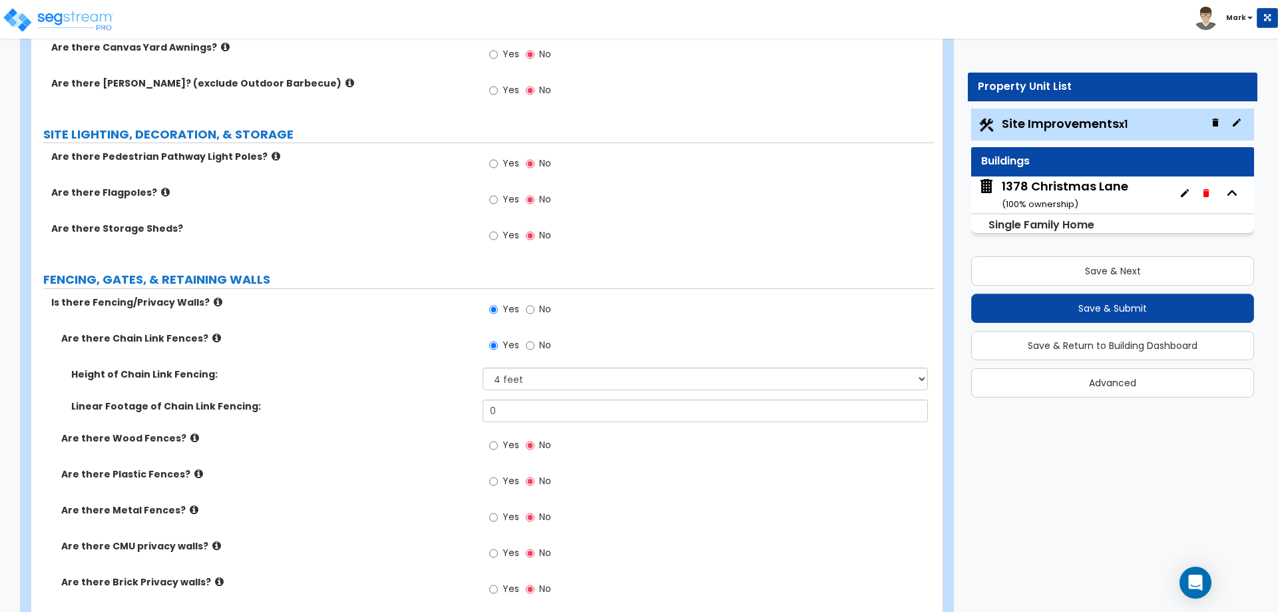
click at [278, 429] on div "Linear Footage of Chain Link Fencing: 0" at bounding box center [482, 415] width 903 height 32
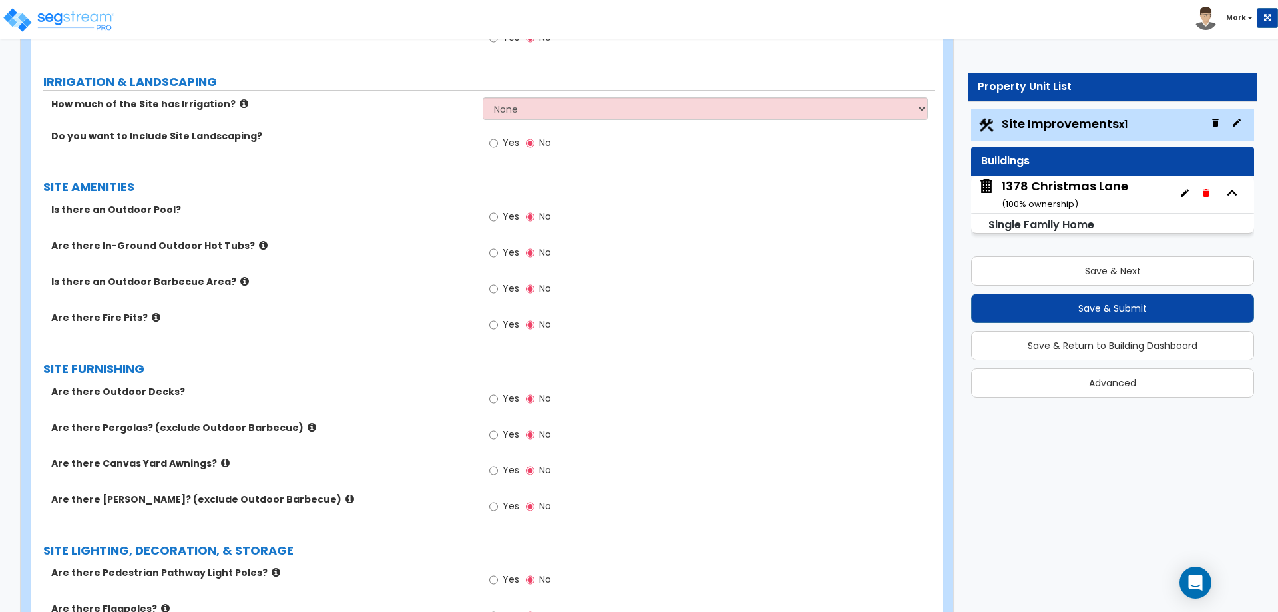
scroll to position [865, 0]
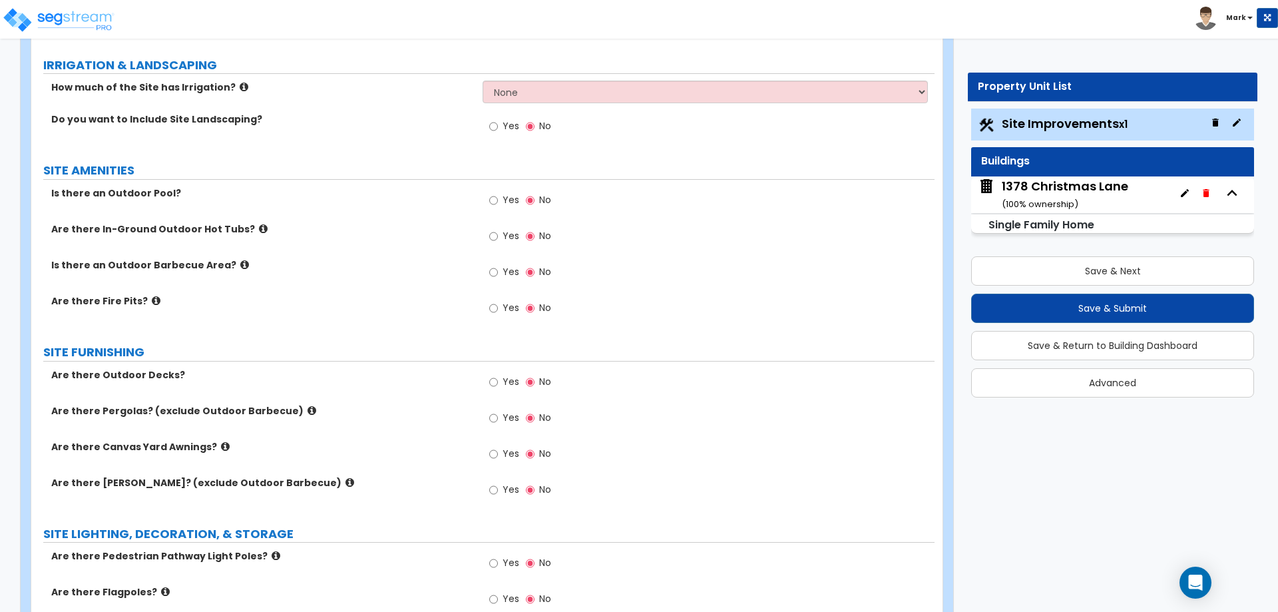
click at [240, 261] on icon at bounding box center [244, 265] width 9 height 10
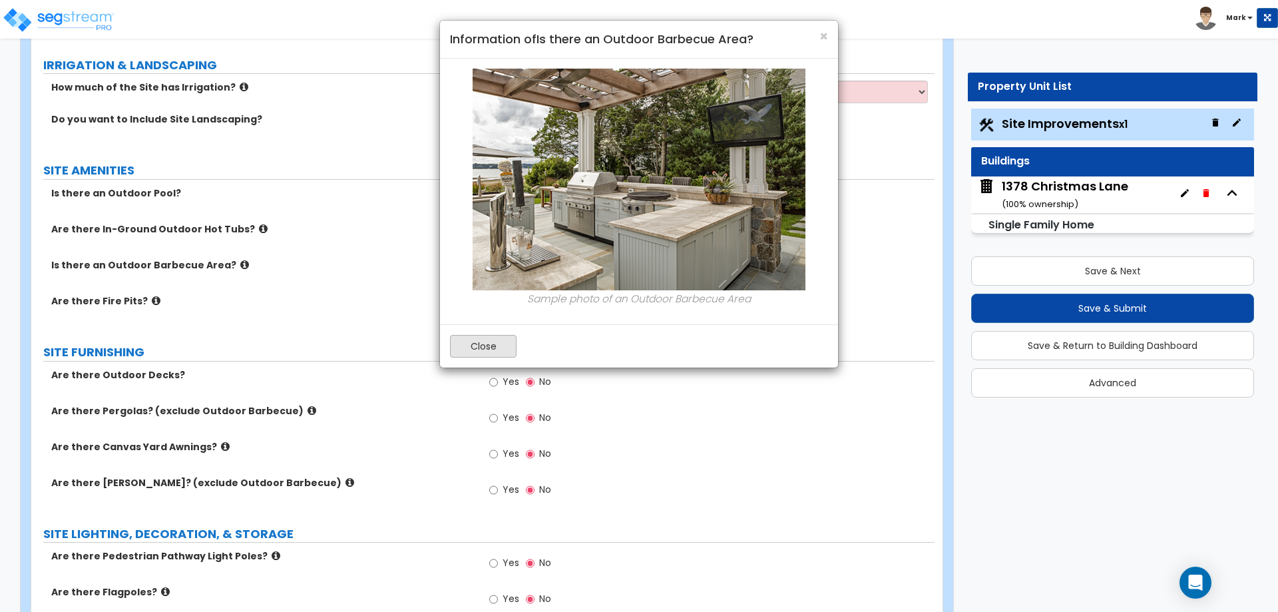
click at [473, 137] on img at bounding box center [639, 180] width 333 height 222
click at [484, 353] on button "Close" at bounding box center [483, 346] width 67 height 23
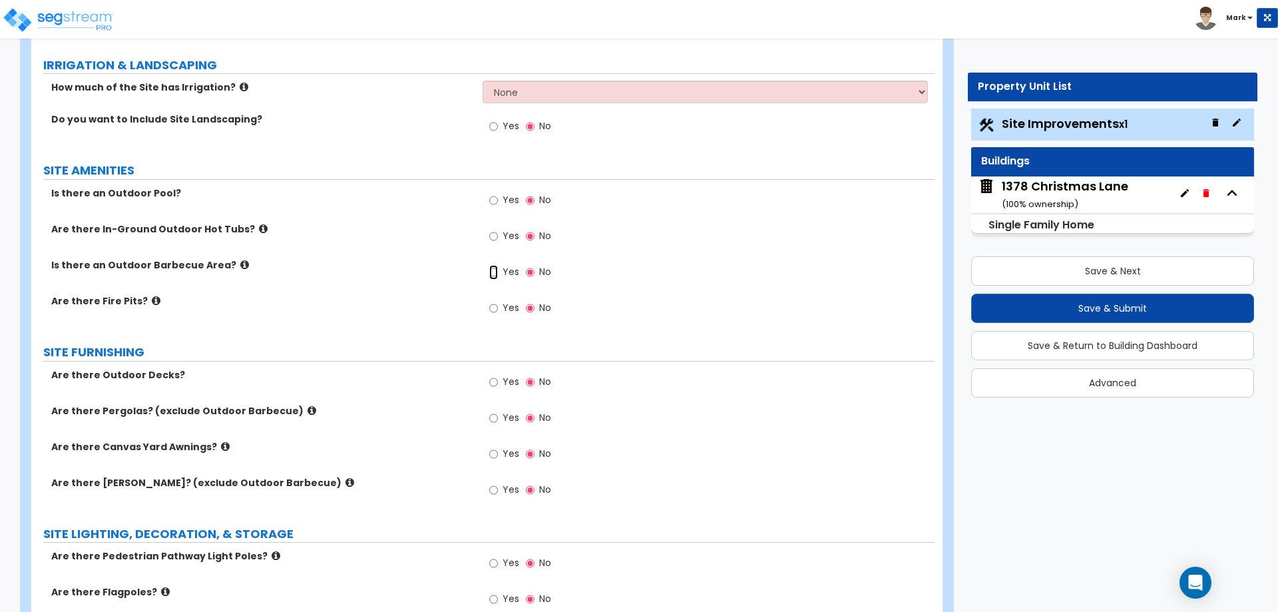
click at [497, 267] on input "Yes" at bounding box center [493, 272] width 9 height 15
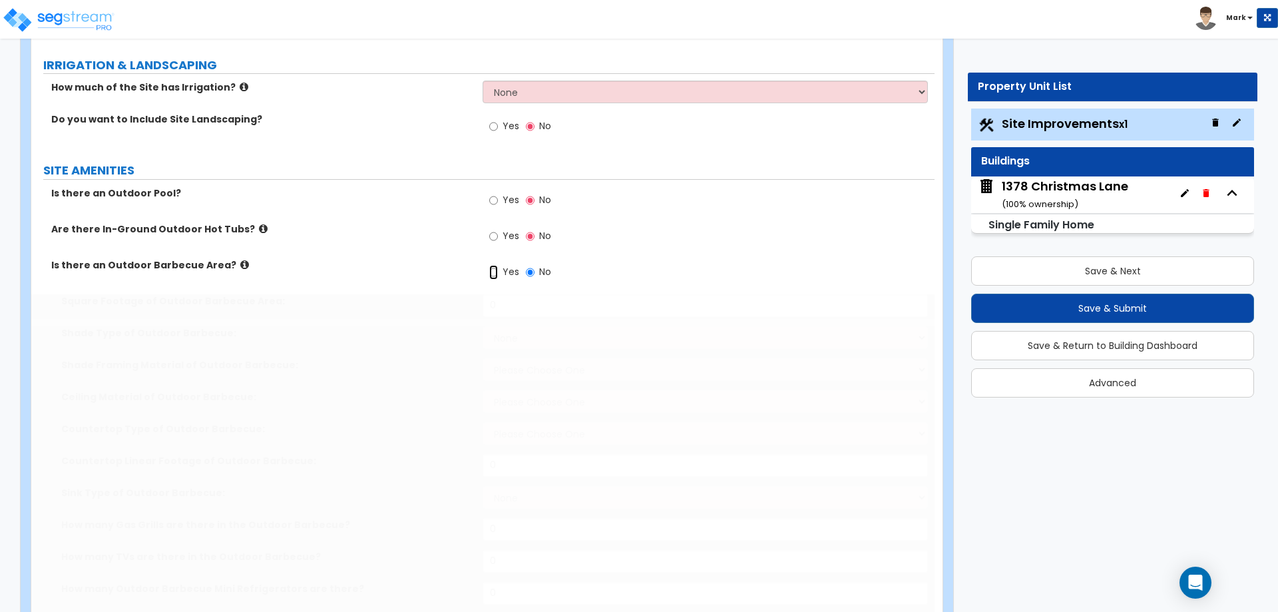
radio input "true"
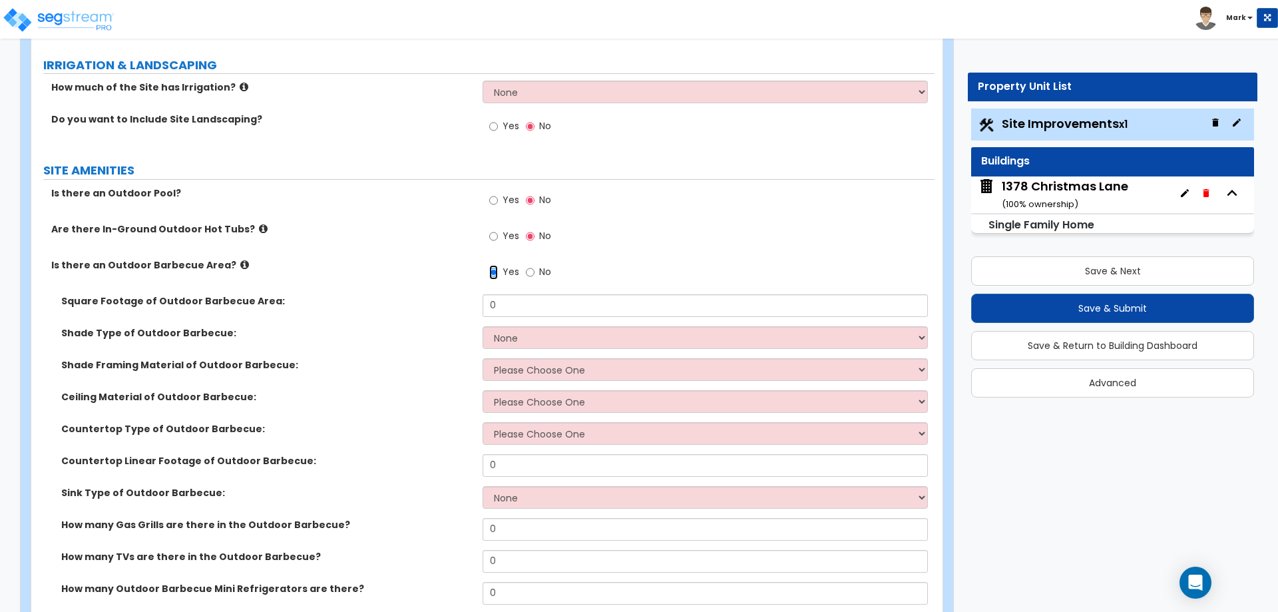
scroll to position [932, 0]
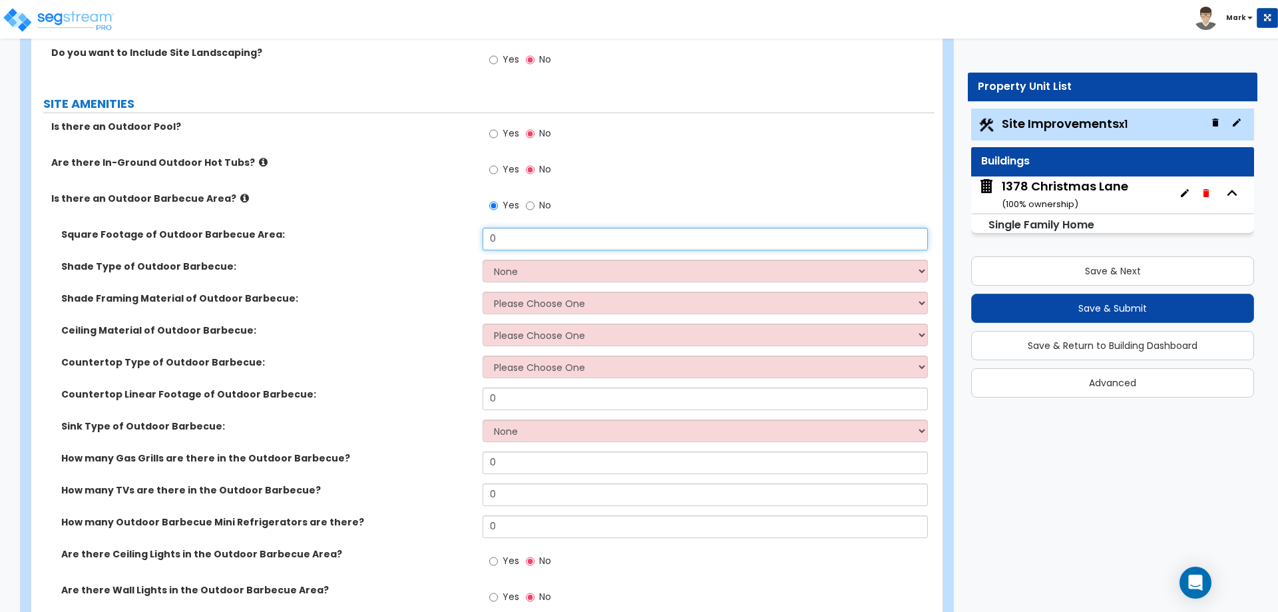
click at [501, 242] on input "0" at bounding box center [705, 239] width 445 height 23
type input "900"
click at [507, 276] on select "None Roof Pergola" at bounding box center [705, 271] width 445 height 23
click at [483, 260] on select "None Roof Pergola" at bounding box center [705, 271] width 445 height 23
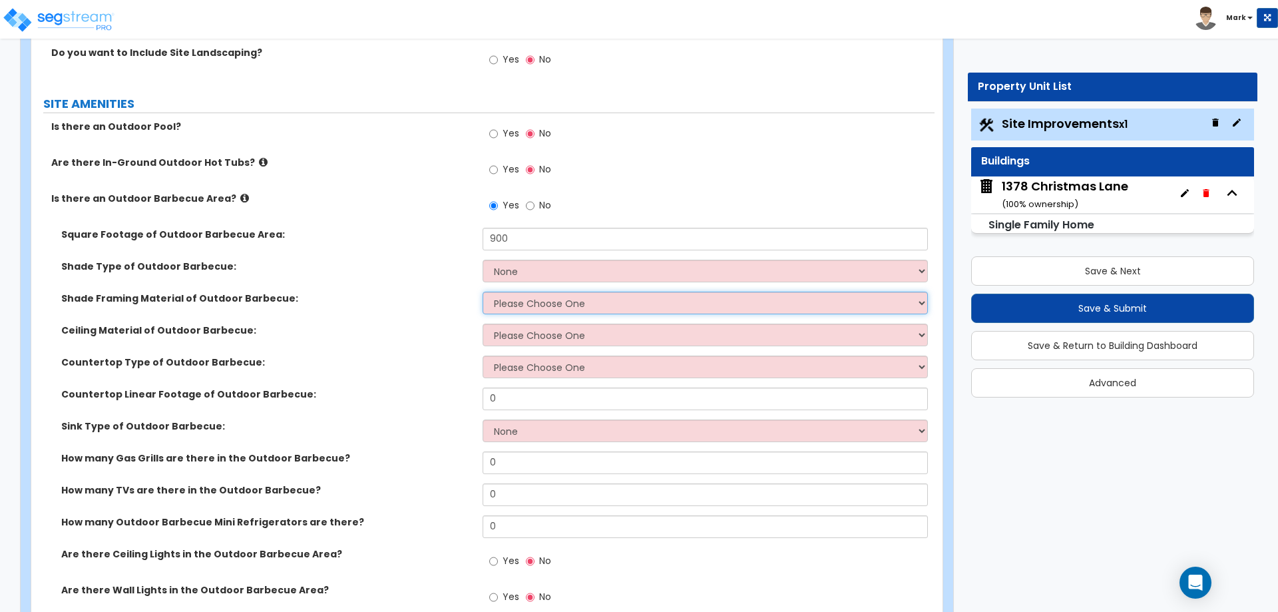
click at [514, 307] on select "Please Choose One Wood Framing Metal Framing" at bounding box center [705, 303] width 445 height 23
click at [483, 292] on select "Please Choose One Wood Framing Metal Framing" at bounding box center [705, 303] width 445 height 23
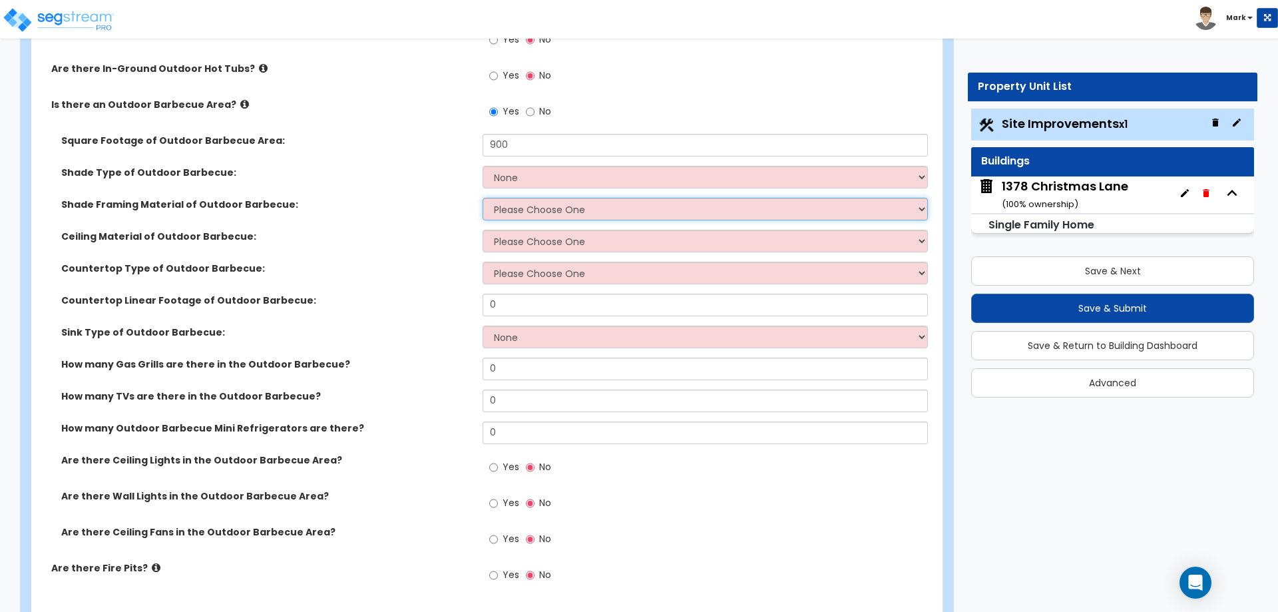
scroll to position [1065, 0]
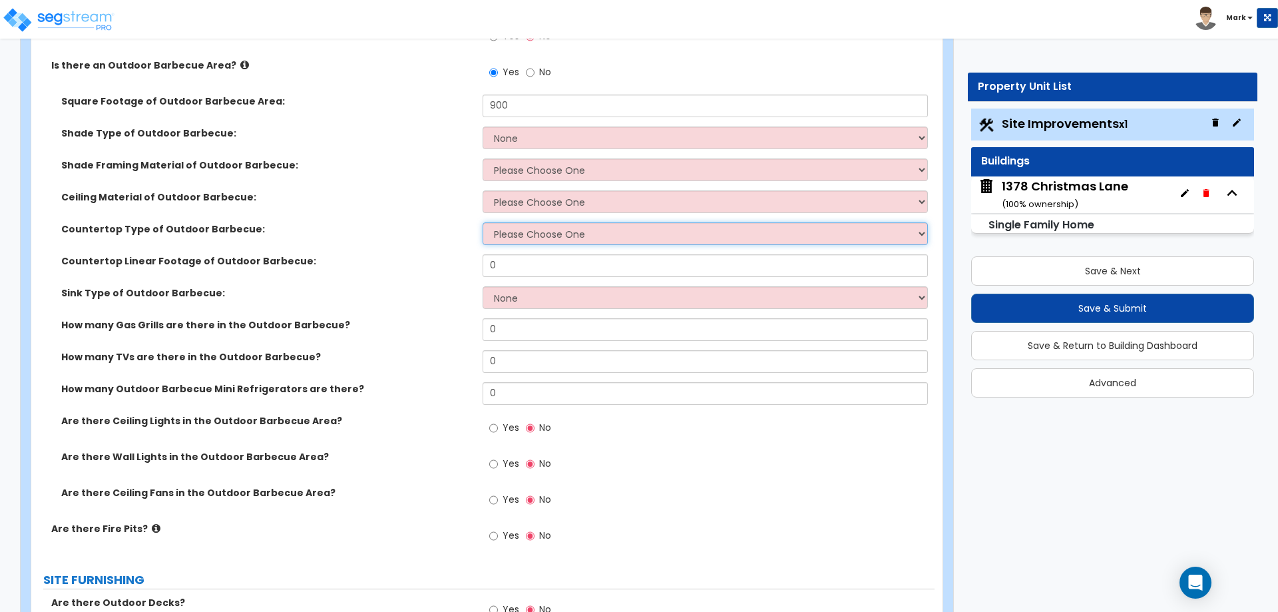
click at [512, 238] on select "Please Choose One Plastic Laminate Solid Surface Stone Quartz Marble" at bounding box center [705, 233] width 445 height 23
click at [515, 234] on select "Please Choose One Plastic Laminate Solid Surface Stone Quartz Marble" at bounding box center [705, 233] width 445 height 23
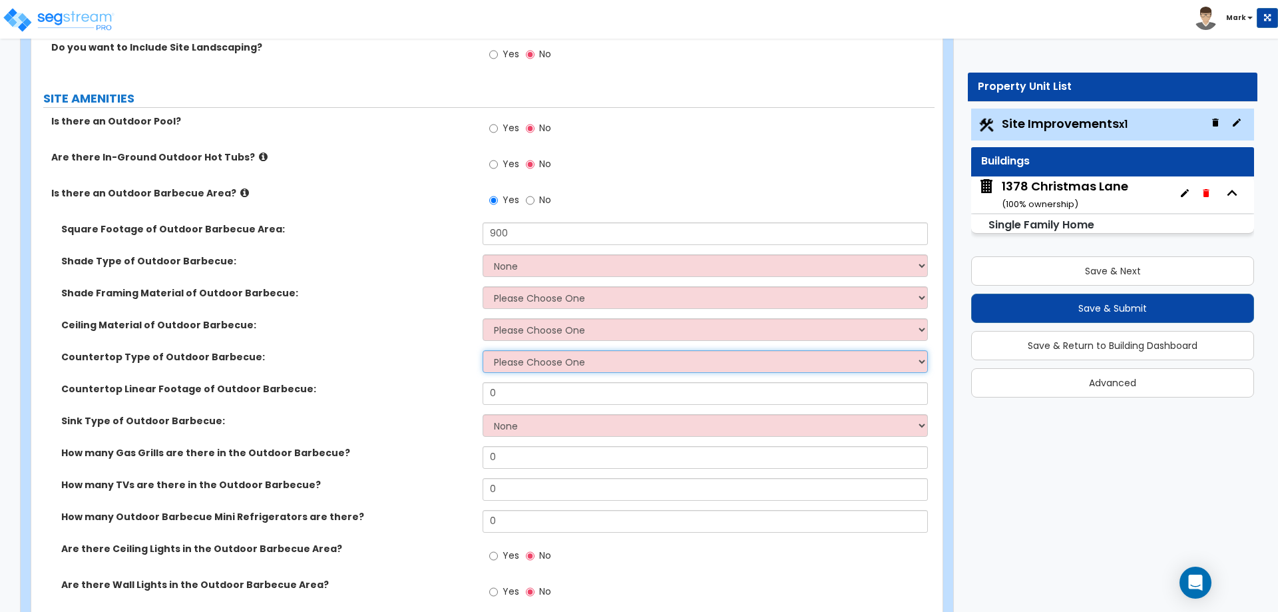
scroll to position [932, 0]
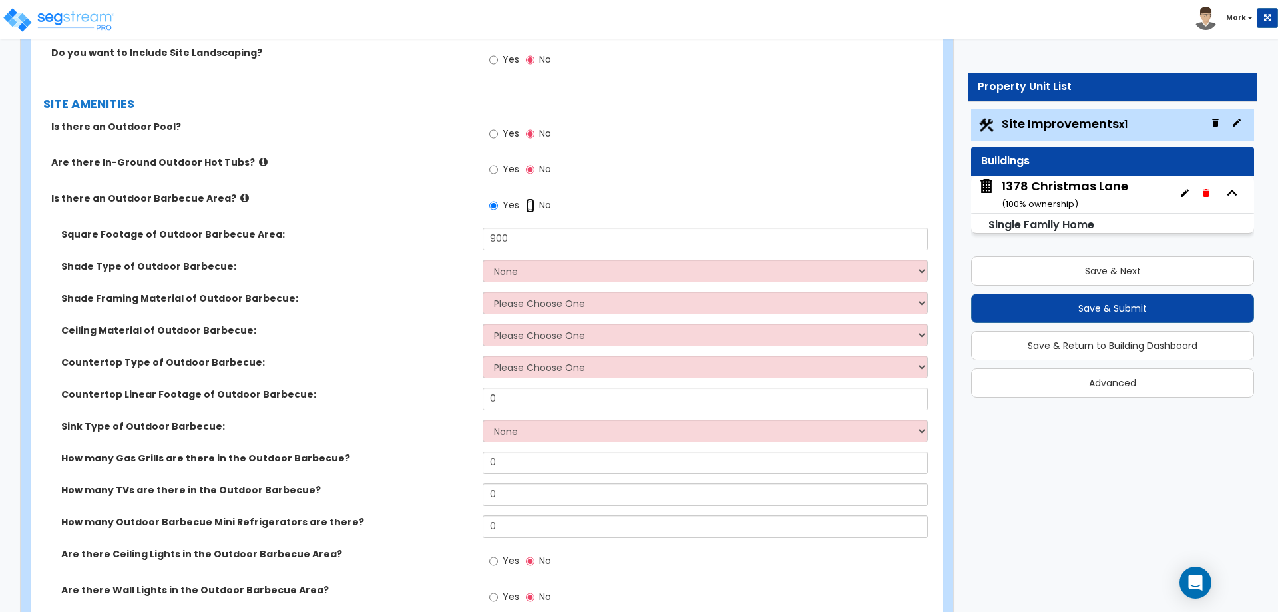
click at [533, 204] on input "No" at bounding box center [530, 205] width 9 height 15
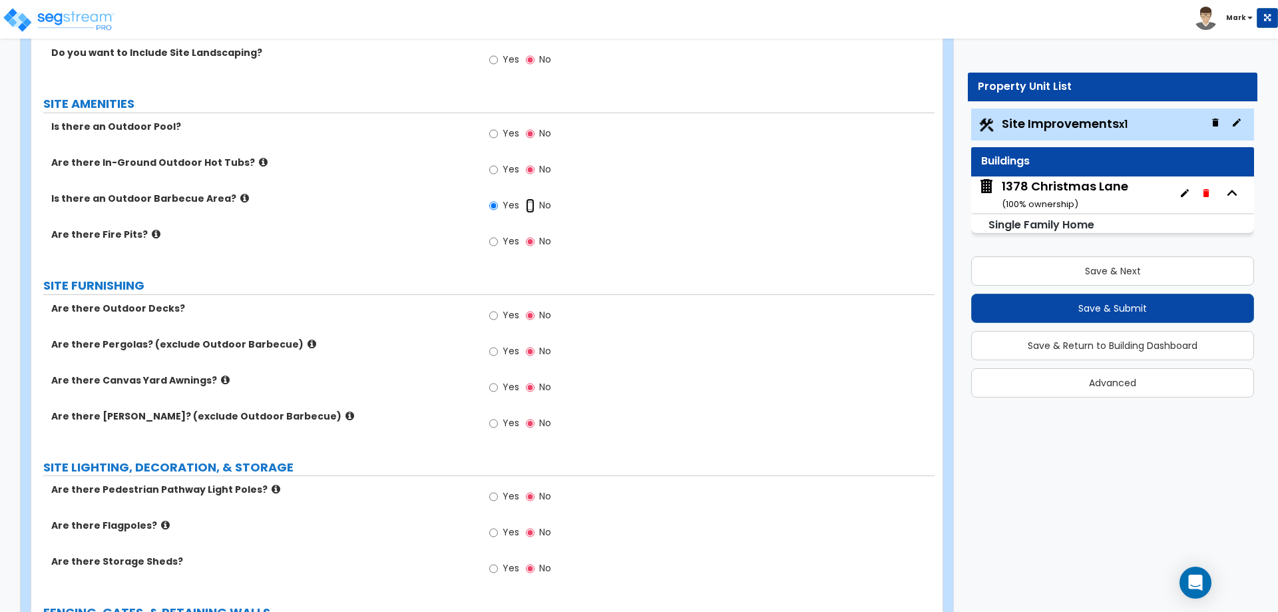
radio input "false"
radio input "true"
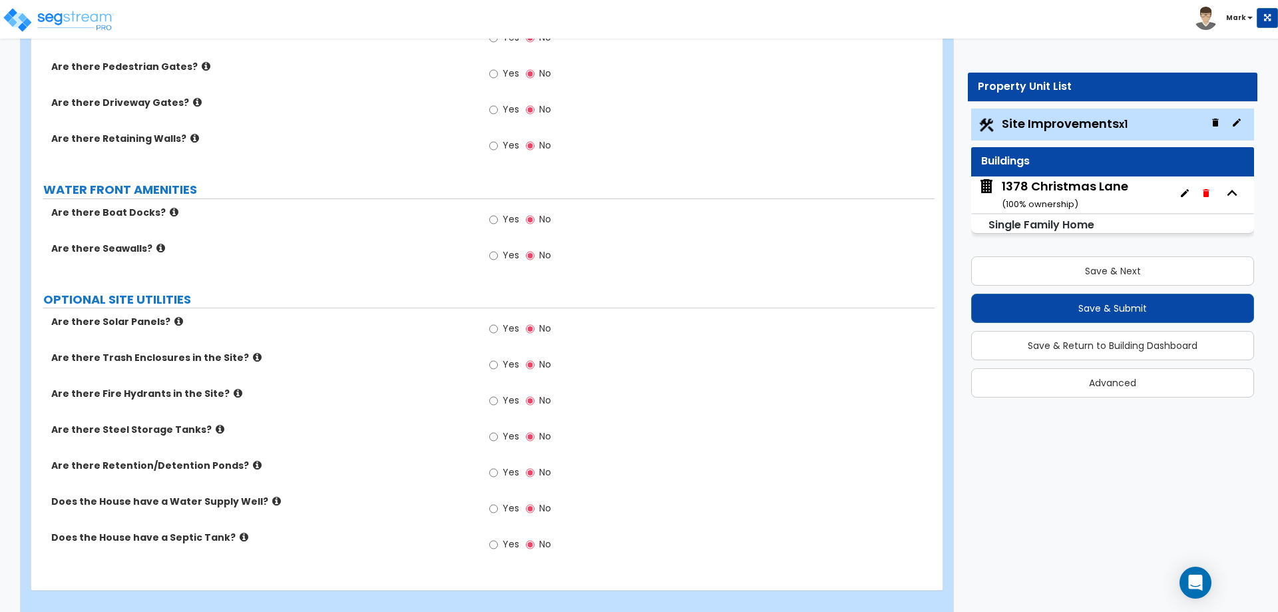
scroll to position [1976, 0]
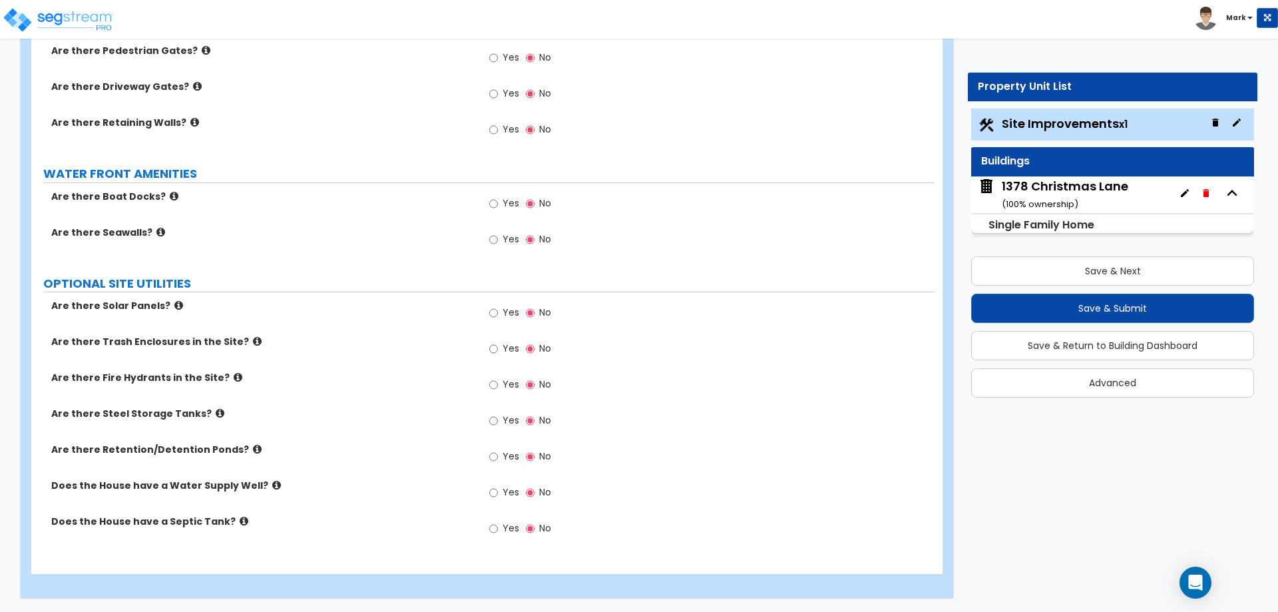
click at [156, 232] on icon at bounding box center [160, 232] width 9 height 10
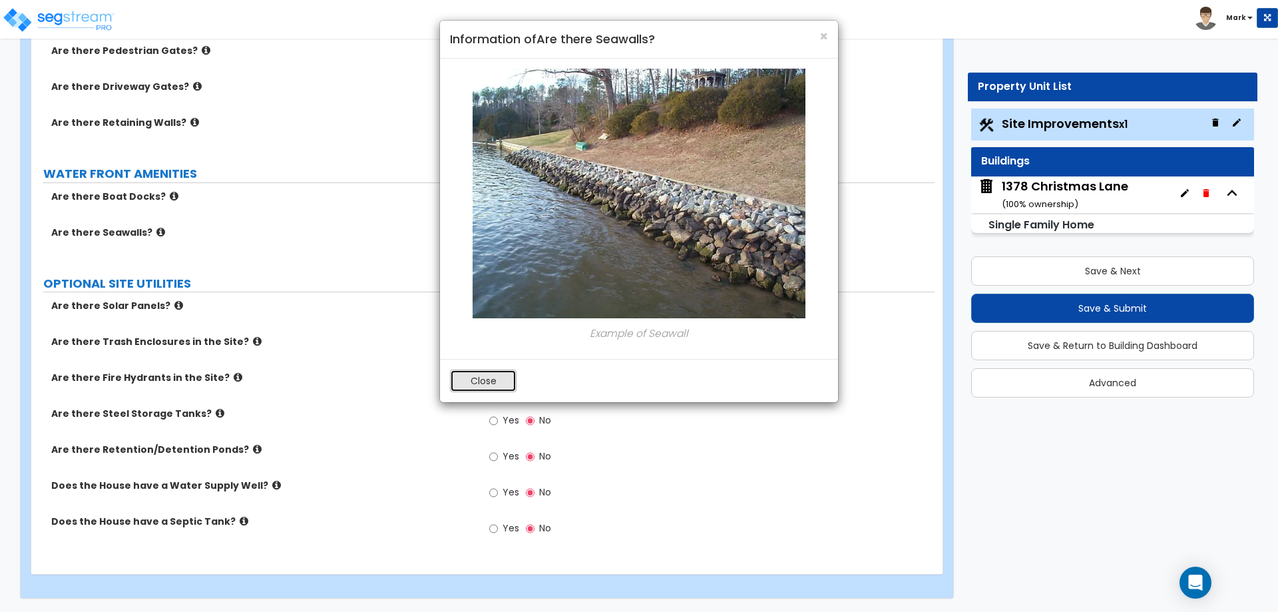
click at [471, 380] on button "Close" at bounding box center [483, 380] width 67 height 23
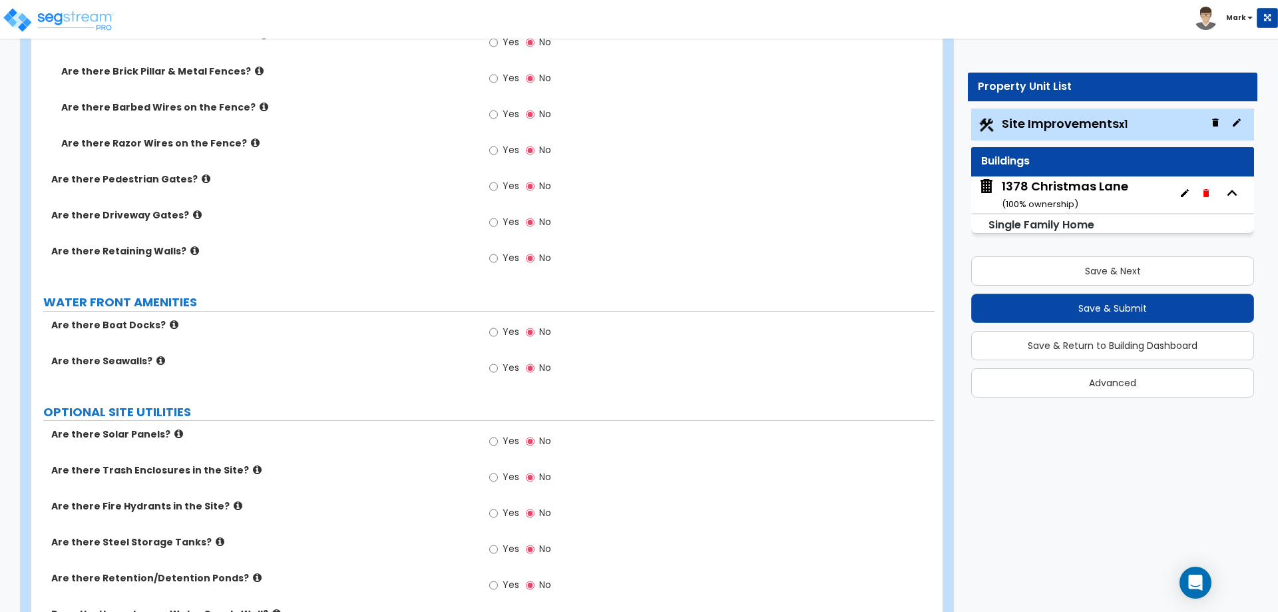
scroll to position [1842, 0]
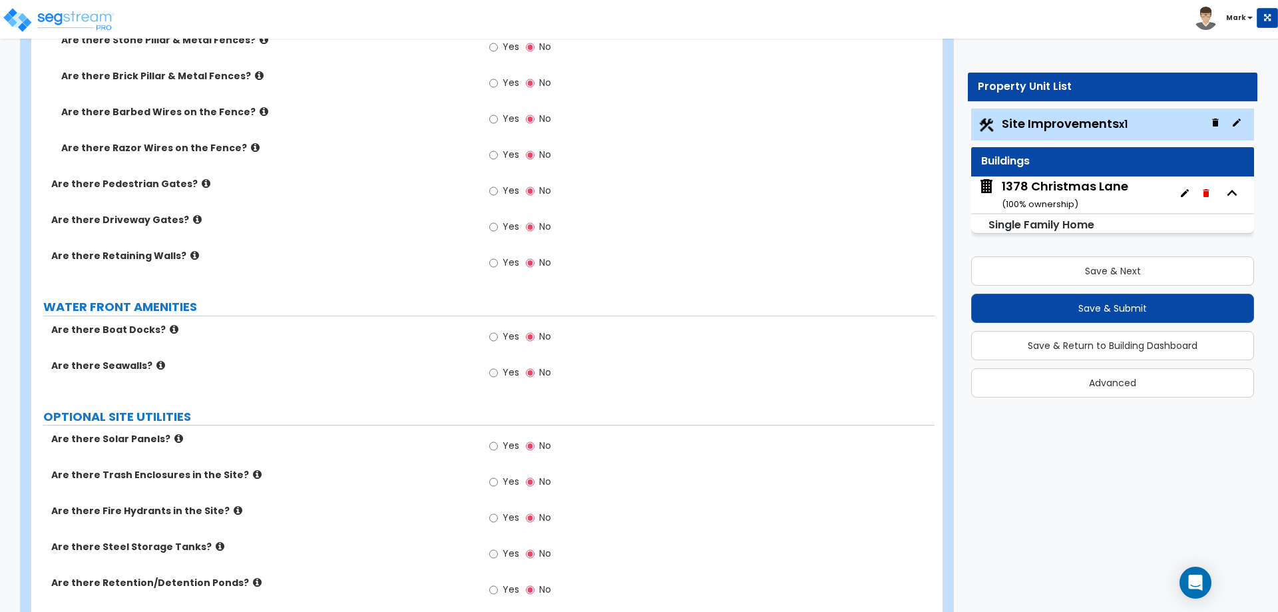
click at [503, 267] on span "Yes" at bounding box center [511, 262] width 17 height 13
click at [498, 267] on input "Yes" at bounding box center [493, 263] width 9 height 15
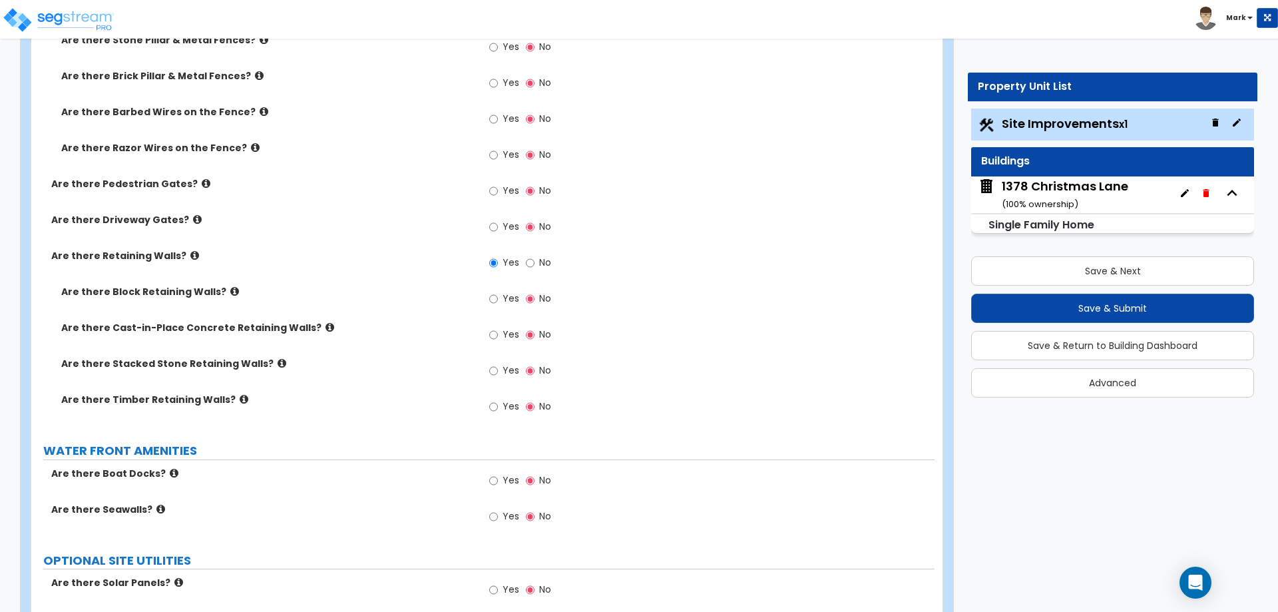
click at [325, 324] on icon at bounding box center [329, 327] width 9 height 10
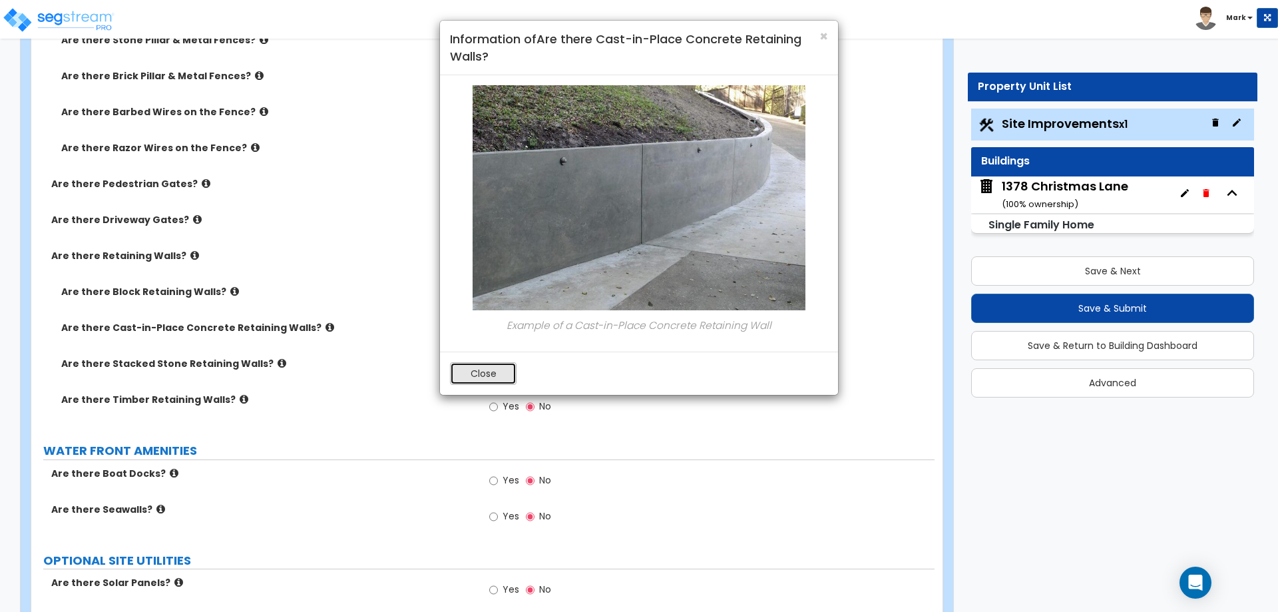
click at [489, 369] on button "Close" at bounding box center [483, 373] width 67 height 23
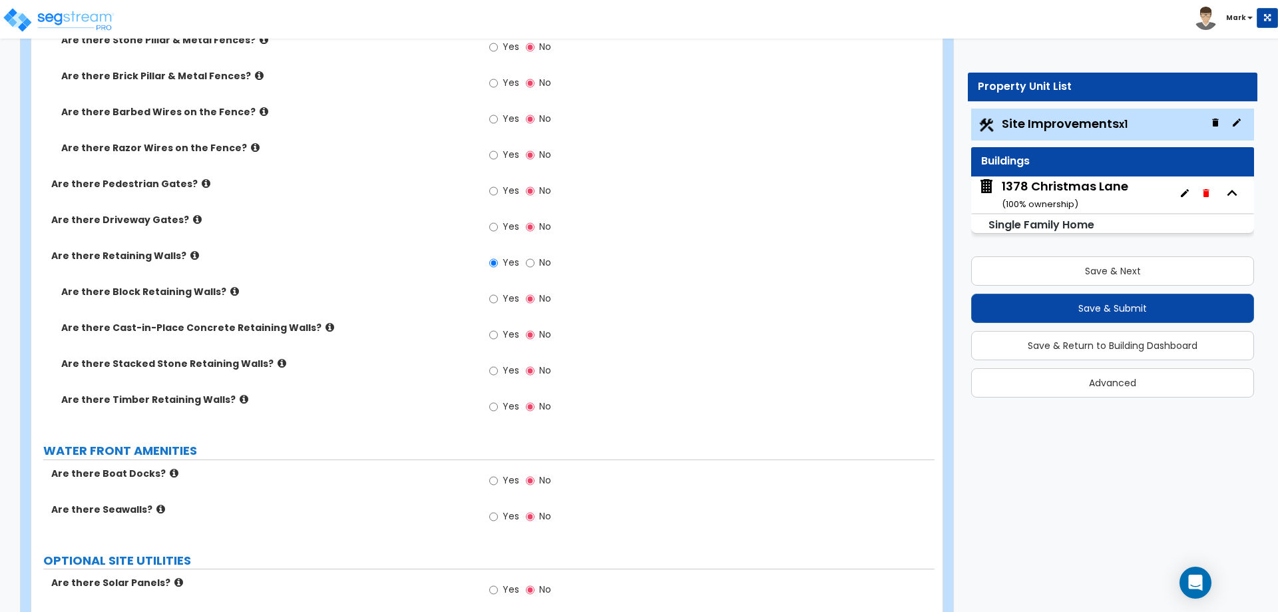
click at [230, 291] on icon at bounding box center [234, 291] width 9 height 10
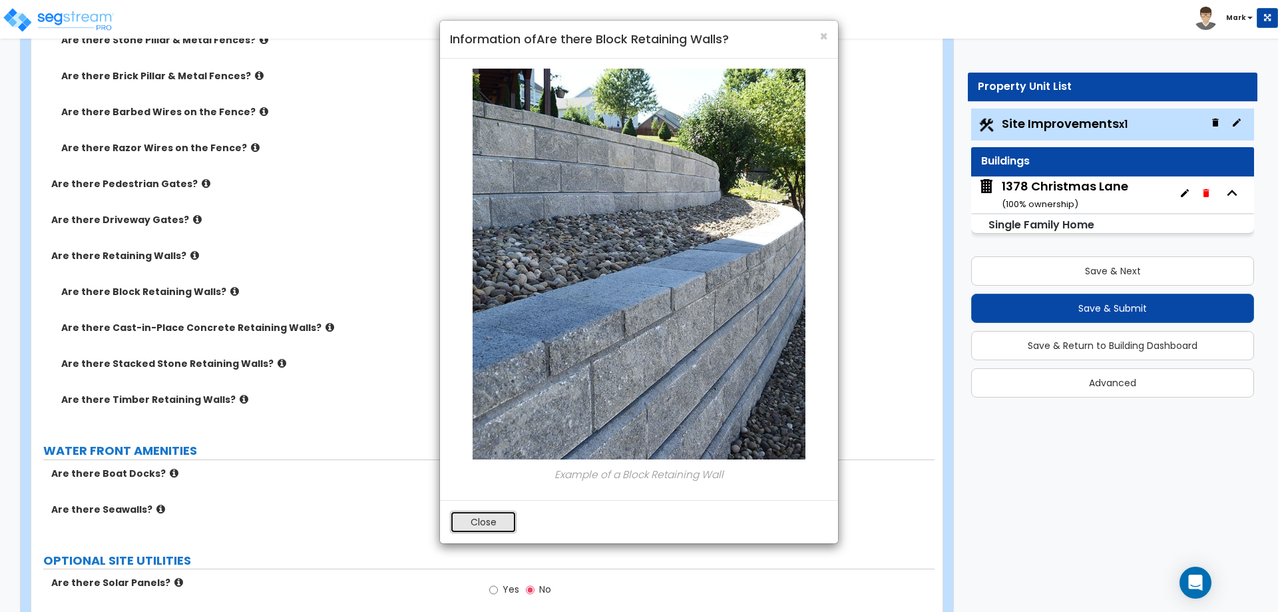
click at [473, 520] on button "Close" at bounding box center [483, 522] width 67 height 23
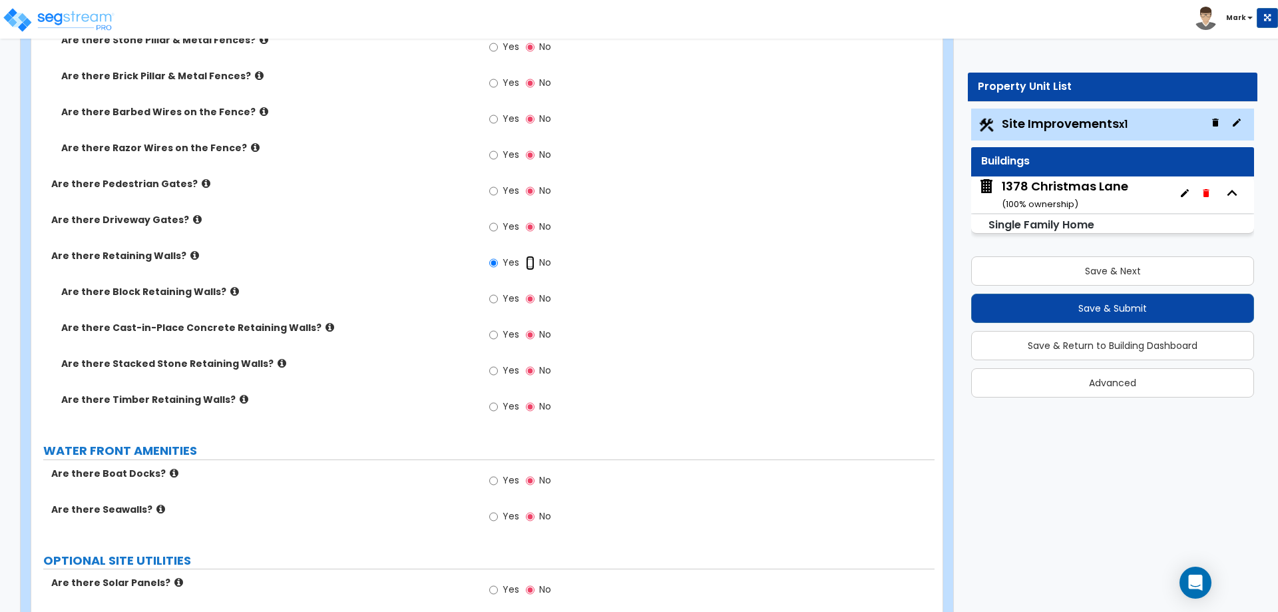
click at [529, 264] on input "No" at bounding box center [530, 263] width 9 height 15
radio input "false"
radio input "true"
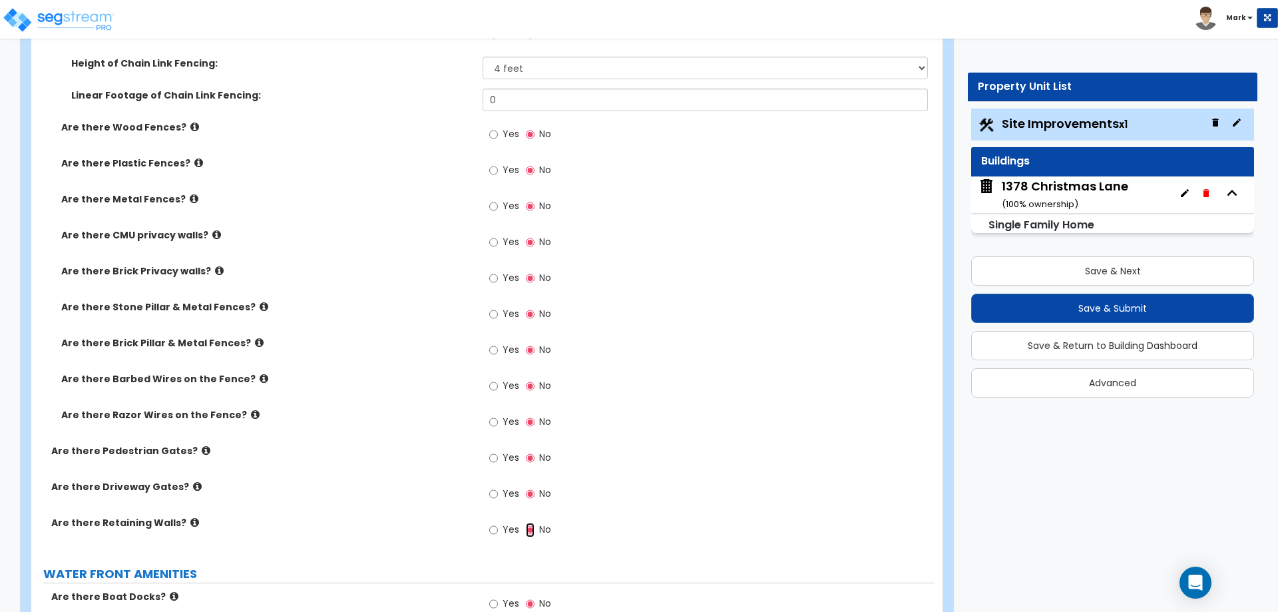
scroll to position [1510, 0]
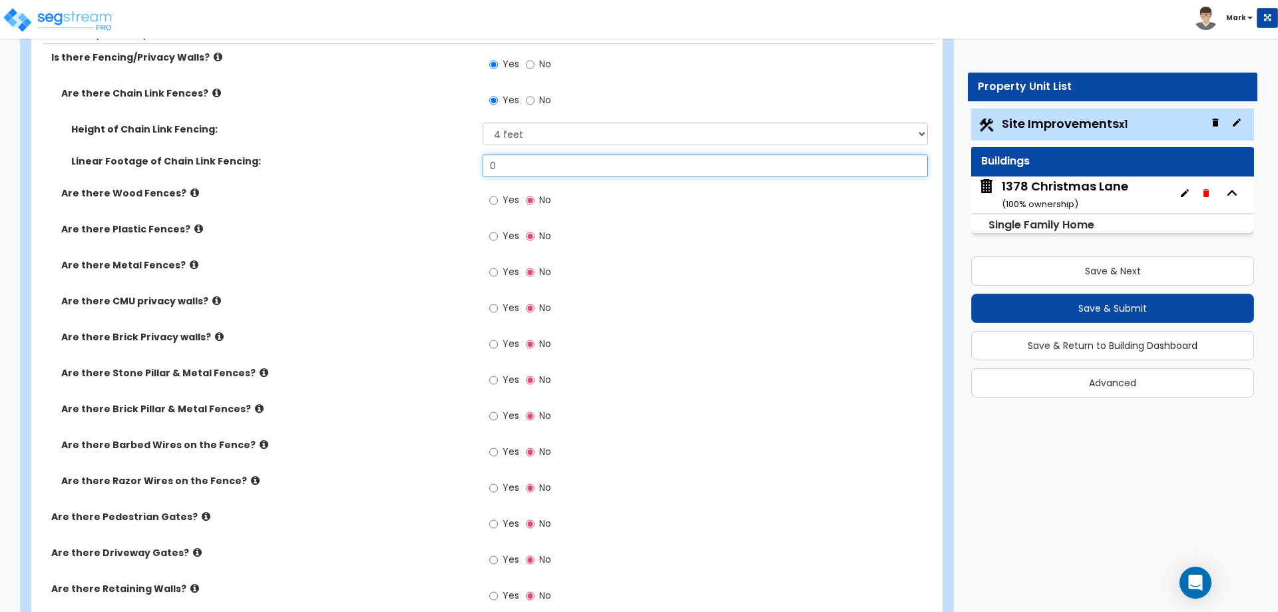
click at [537, 164] on input "0" at bounding box center [705, 165] width 445 height 23
type input "2"
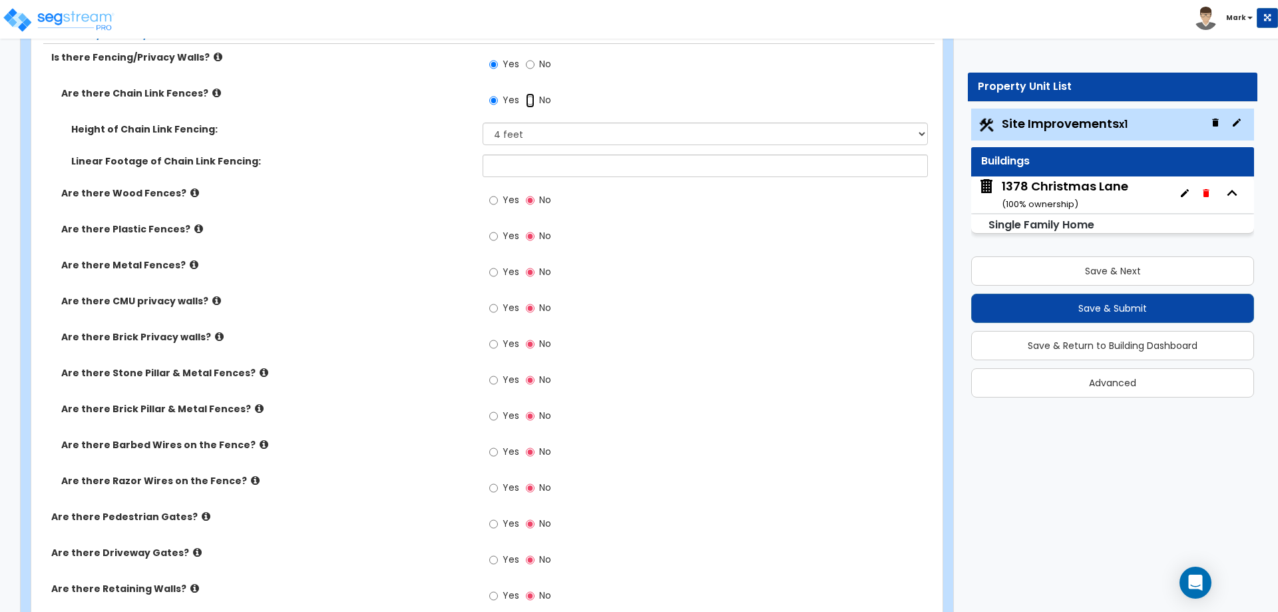
click at [529, 98] on input "No" at bounding box center [530, 100] width 9 height 15
radio input "false"
radio input "true"
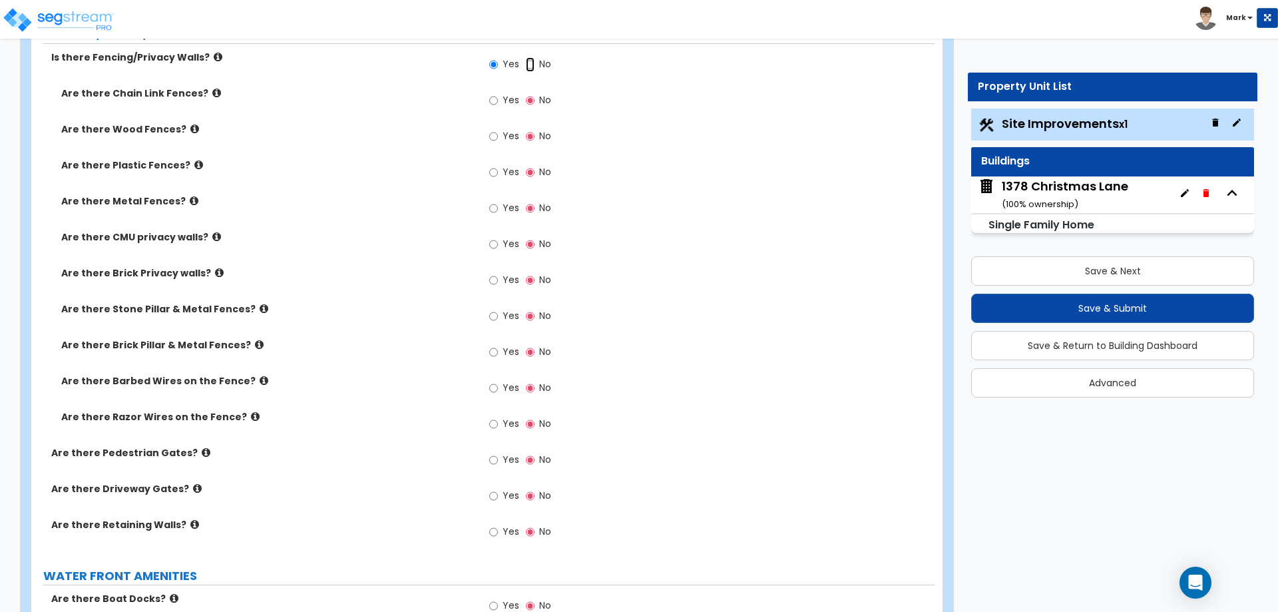
click at [527, 60] on input "No" at bounding box center [530, 64] width 9 height 15
radio input "false"
radio input "true"
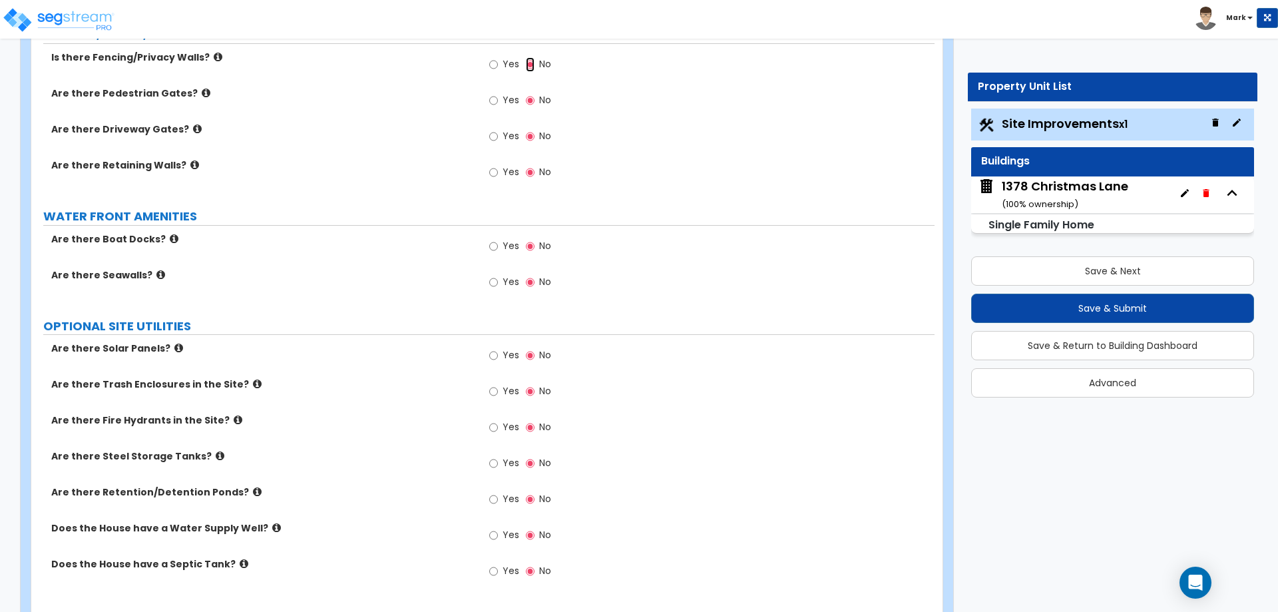
scroll to position [1310, 0]
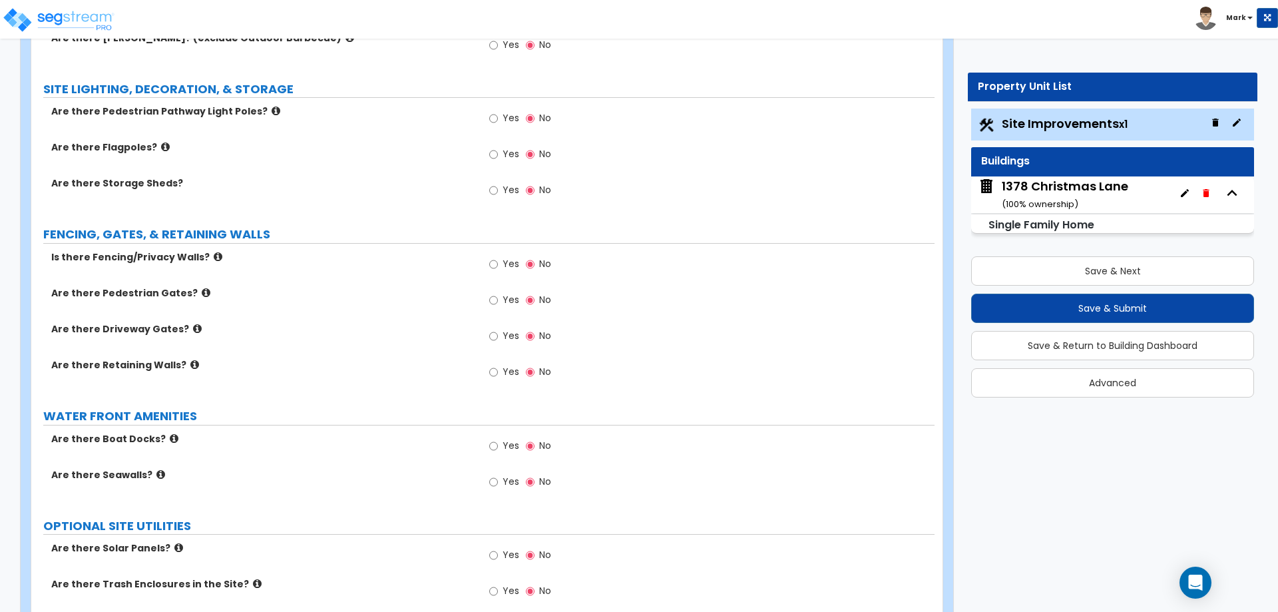
click at [1029, 178] on div "1378 Christmas Lane ( 100 % ownership)" at bounding box center [1065, 195] width 126 height 34
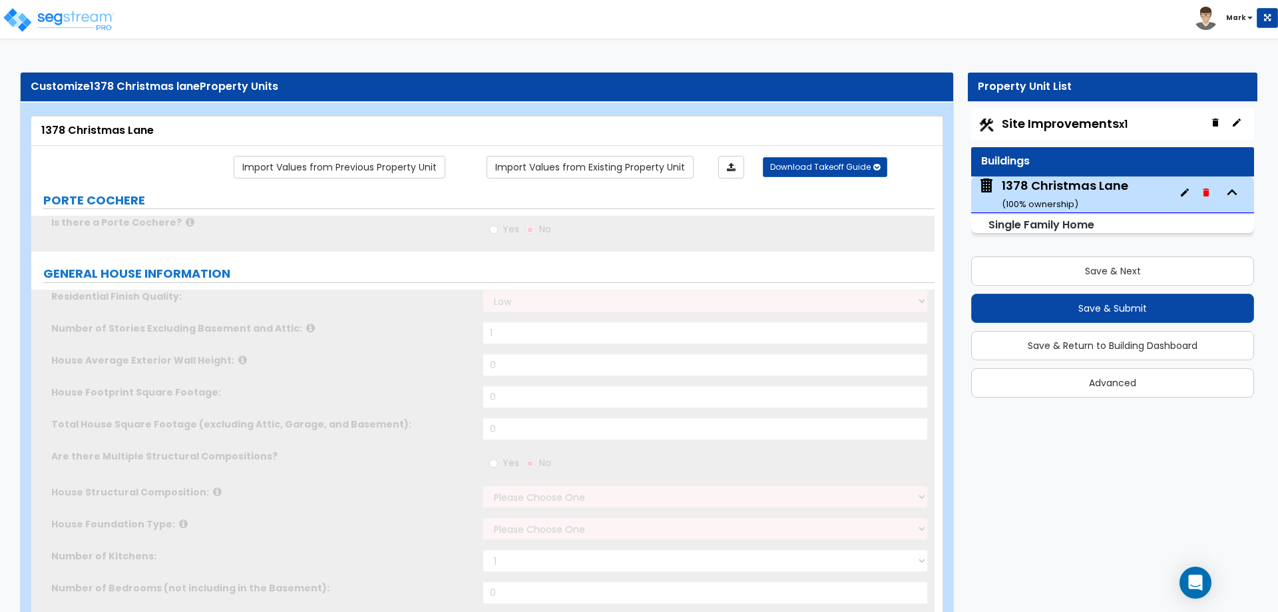
type input "1"
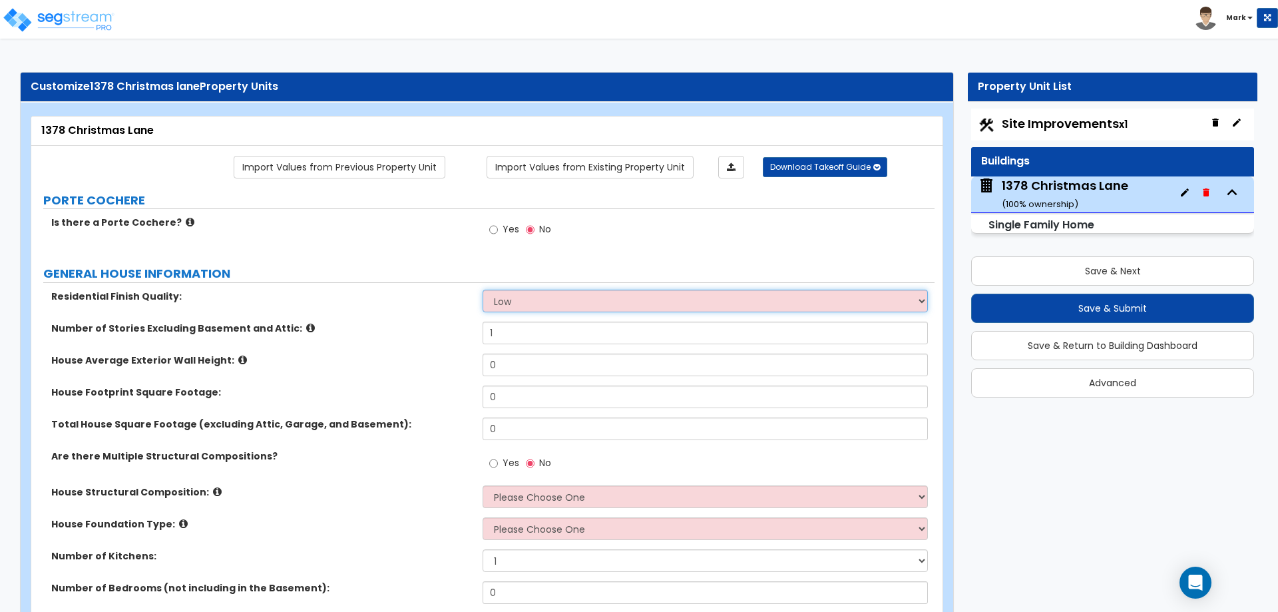
click at [544, 291] on select "Low Average High" at bounding box center [705, 301] width 445 height 23
select select "1"
click at [483, 290] on select "Low Average High" at bounding box center [705, 301] width 445 height 23
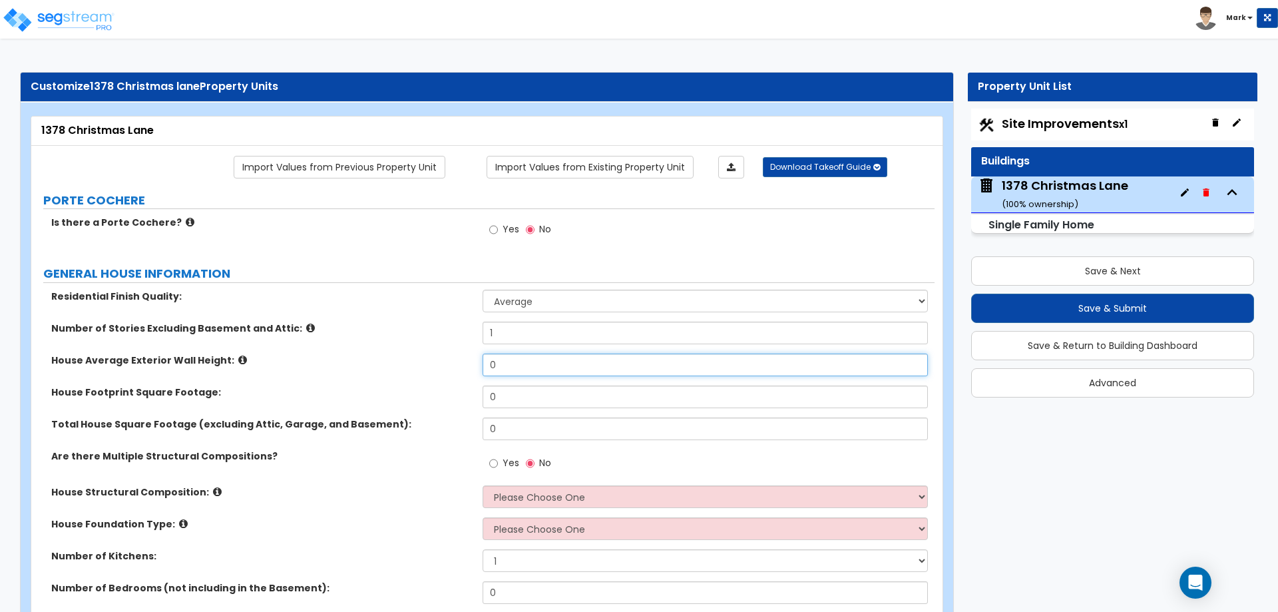
click at [504, 362] on input "0" at bounding box center [705, 364] width 445 height 23
type input "12"
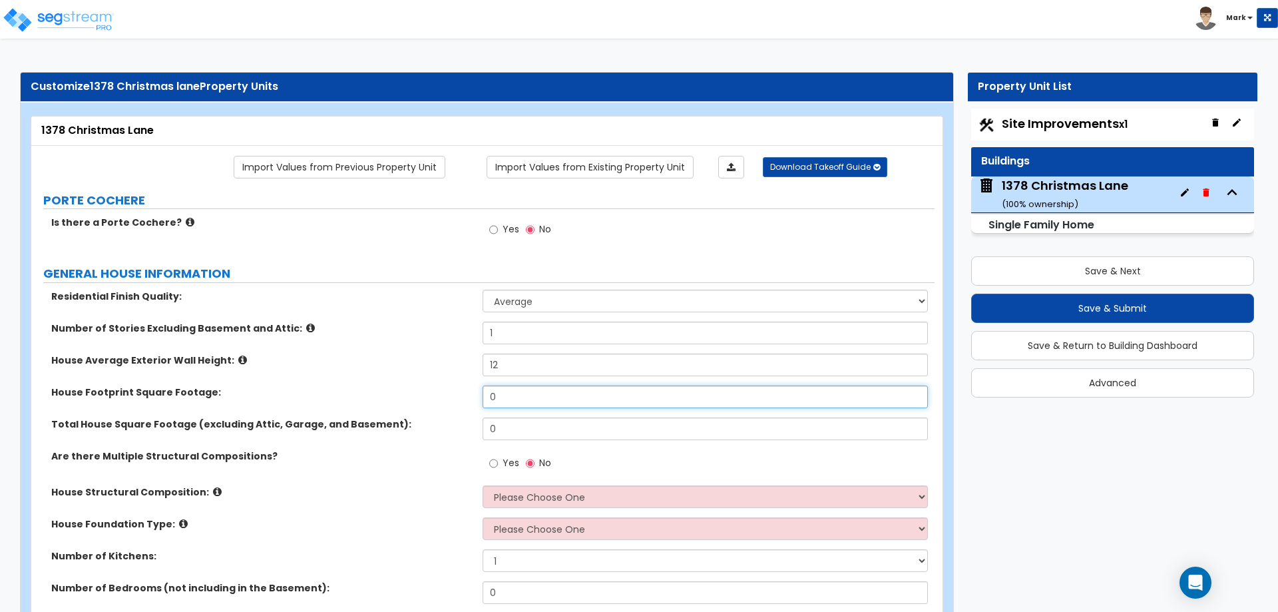
click at [521, 395] on input "0" at bounding box center [705, 396] width 445 height 23
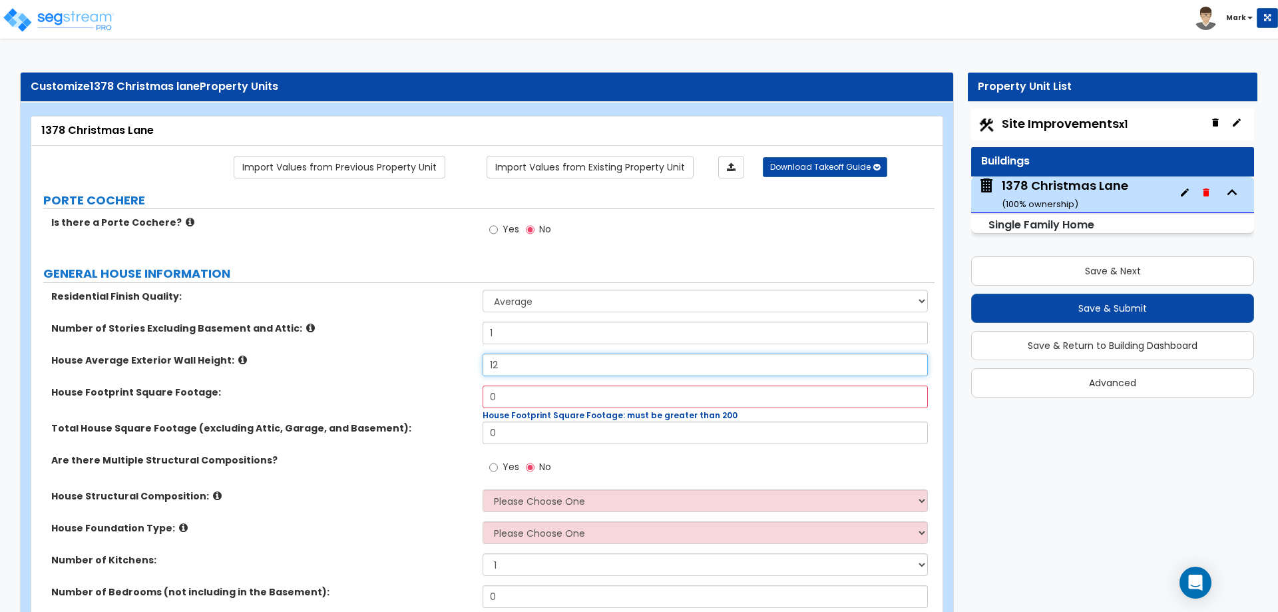
drag, startPoint x: 515, startPoint y: 362, endPoint x: 482, endPoint y: 361, distance: 32.6
click at [482, 361] on div "House Average Exterior Wall Height: 12" at bounding box center [482, 369] width 903 height 32
click at [523, 397] on input "0" at bounding box center [705, 396] width 445 height 23
type input "1,850"
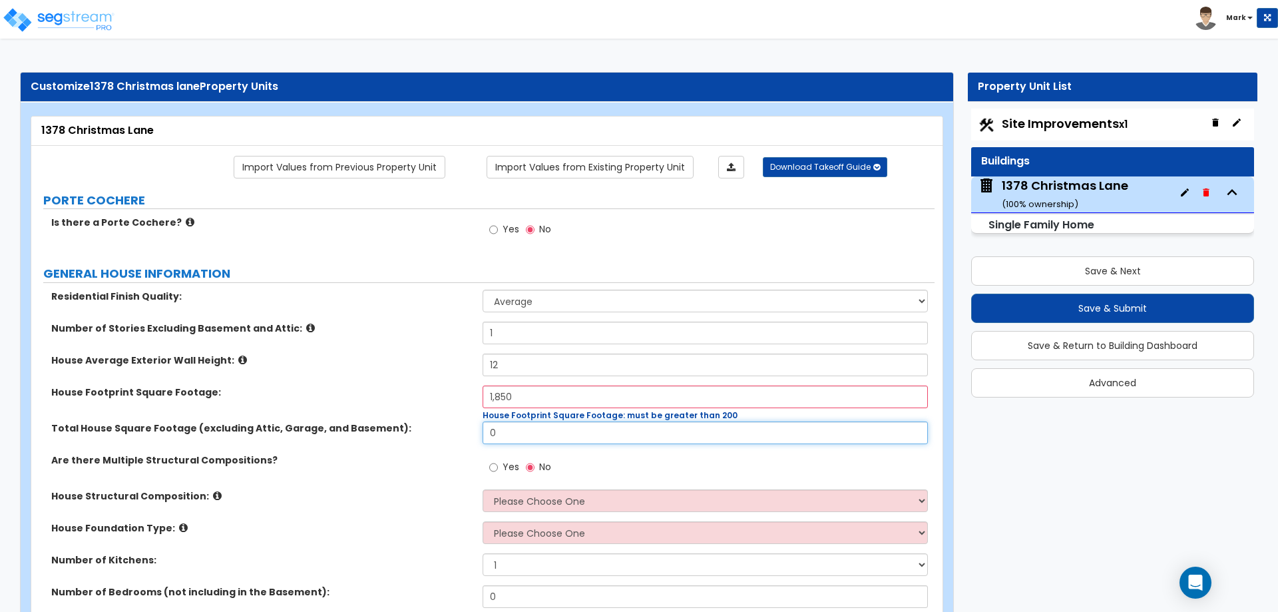
click at [546, 435] on input "0" at bounding box center [705, 432] width 445 height 23
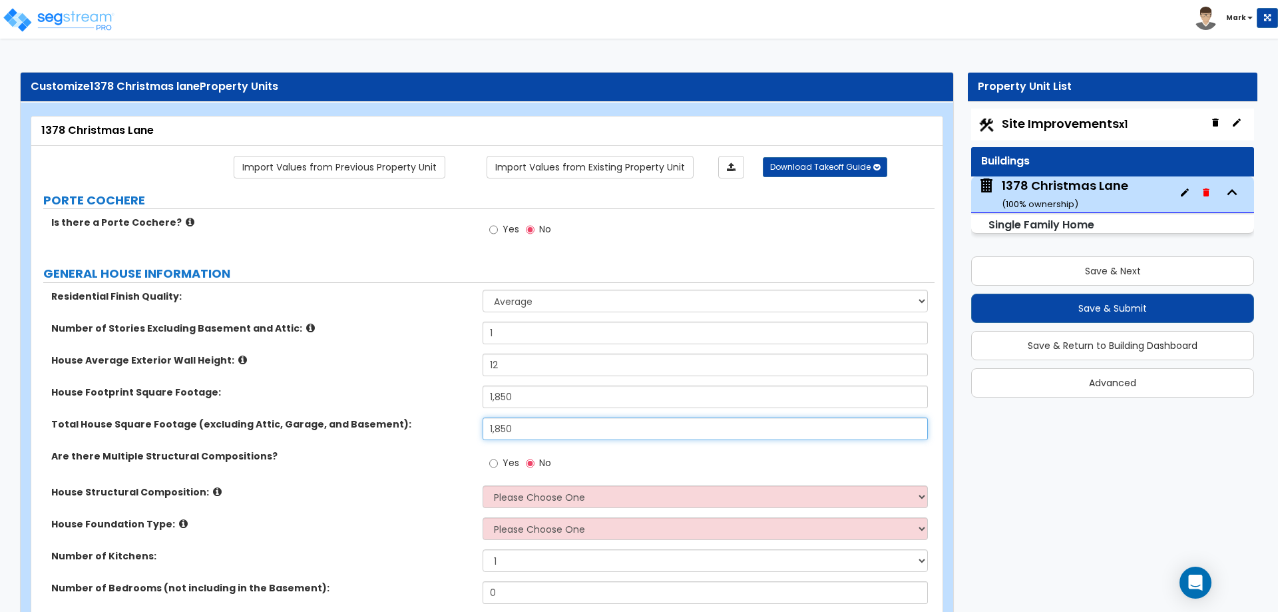
type input "1,850"
click at [419, 400] on div "House Footprint Square Footage: 1,850" at bounding box center [482, 401] width 903 height 32
click at [1072, 128] on span "Site Improvements x1" at bounding box center [1065, 123] width 126 height 17
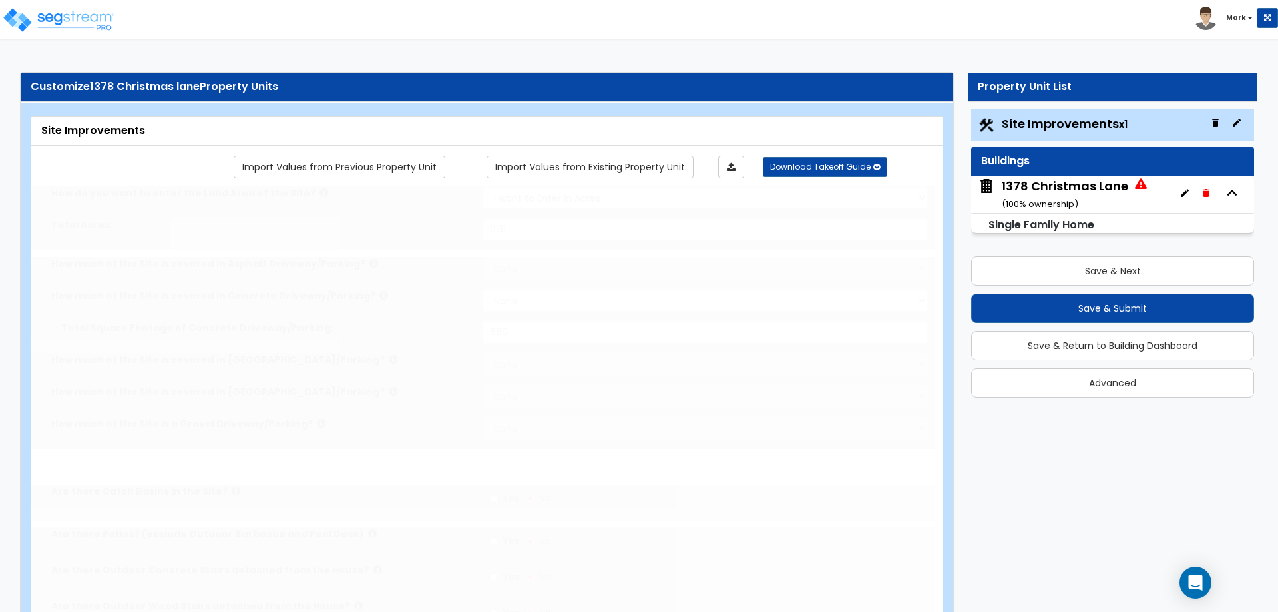
type input "0.31"
select select "2"
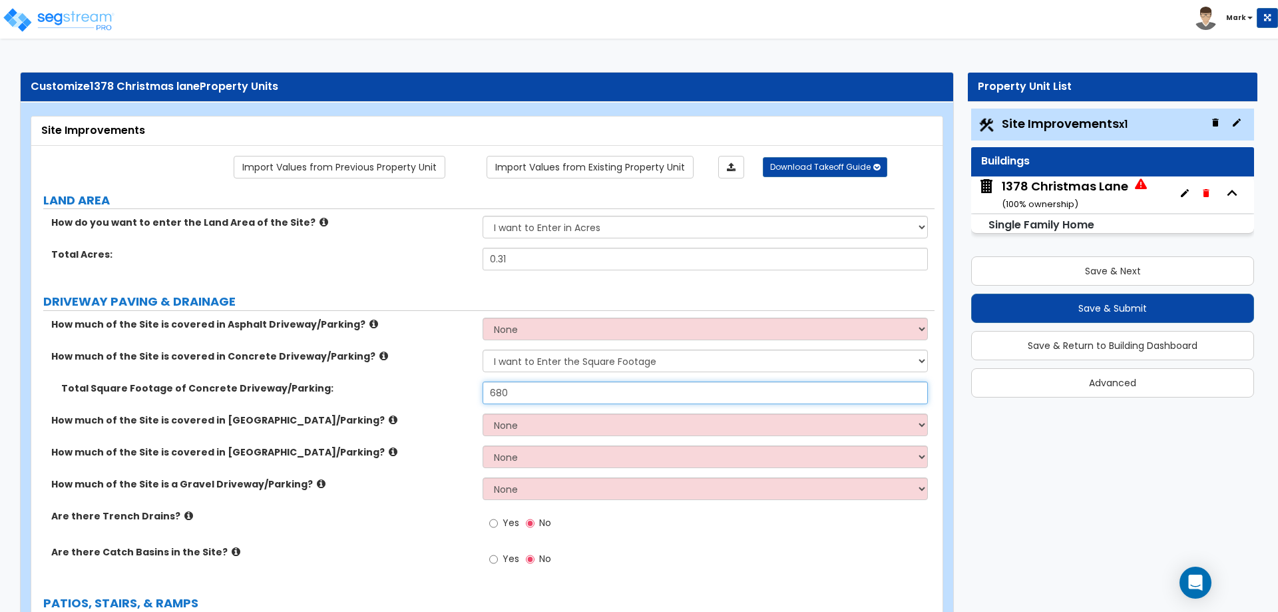
click at [523, 393] on input "680" at bounding box center [705, 392] width 445 height 23
type input "6"
type input "1,580"
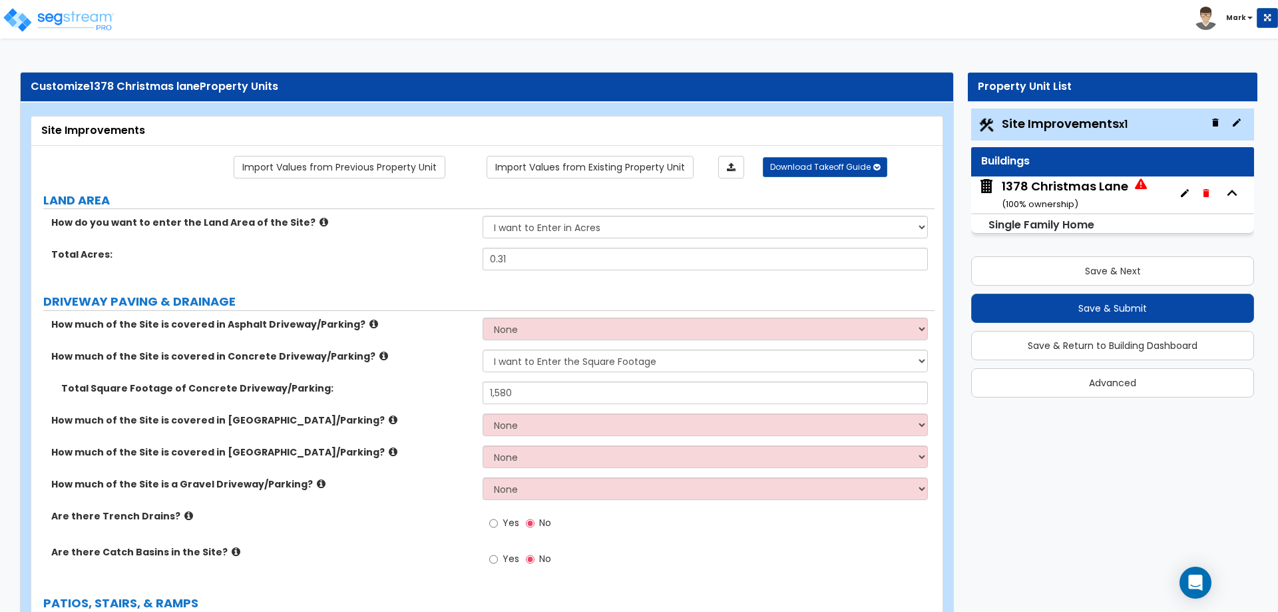
click at [459, 417] on label "How much of the Site is covered in Brick Driveway/Parking?" at bounding box center [261, 419] width 421 height 13
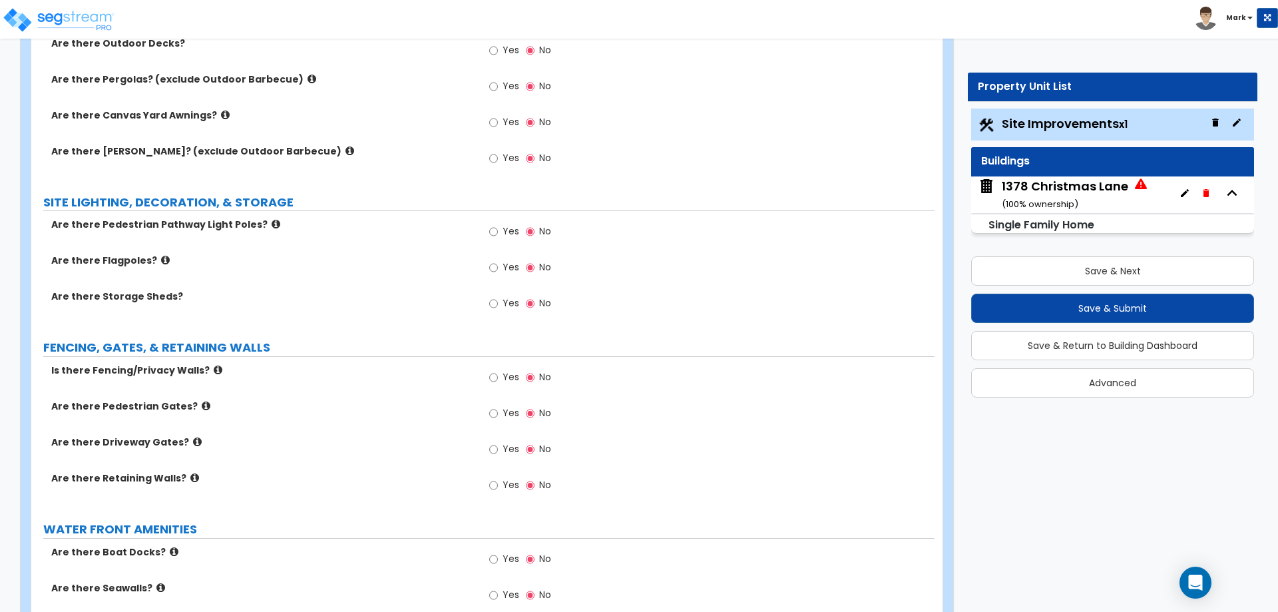
scroll to position [1198, 0]
click at [491, 487] on input "Yes" at bounding box center [493, 484] width 9 height 15
radio input "true"
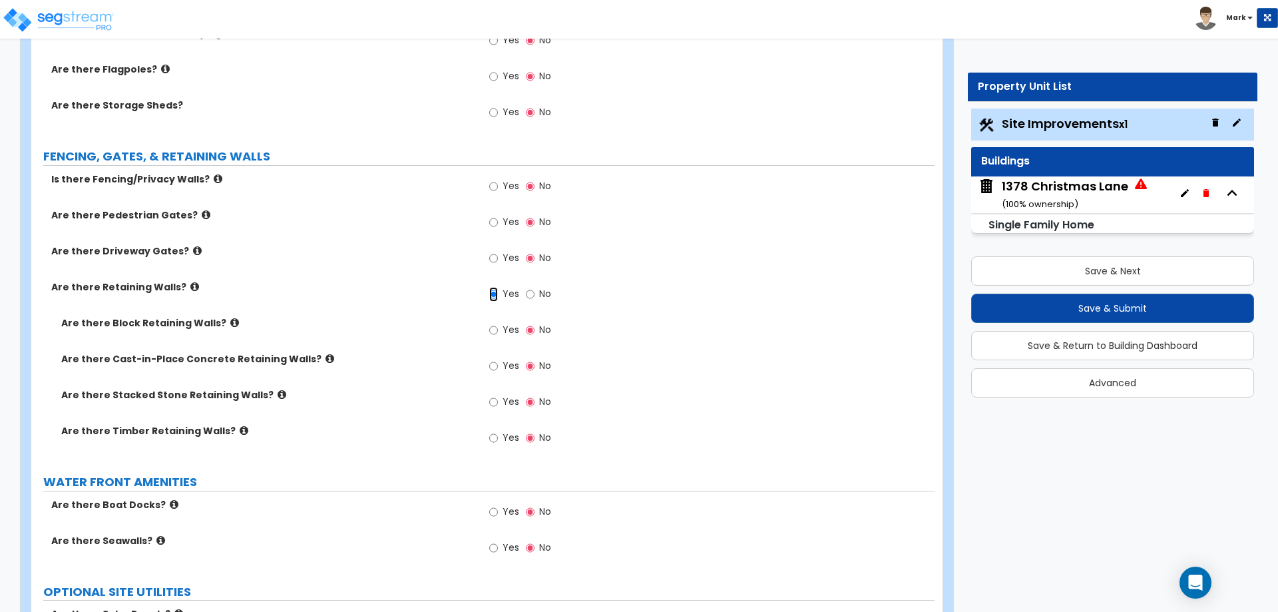
scroll to position [1398, 0]
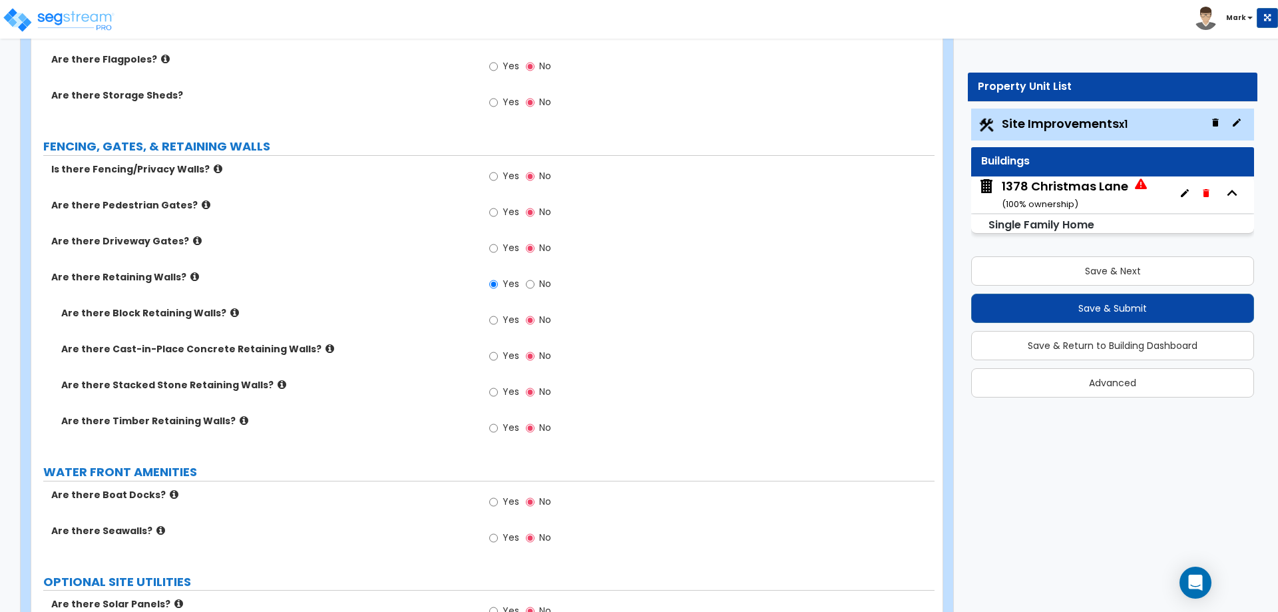
click at [489, 319] on div "Yes No" at bounding box center [520, 321] width 75 height 31
click at [491, 321] on input "Yes" at bounding box center [493, 320] width 9 height 15
radio input "true"
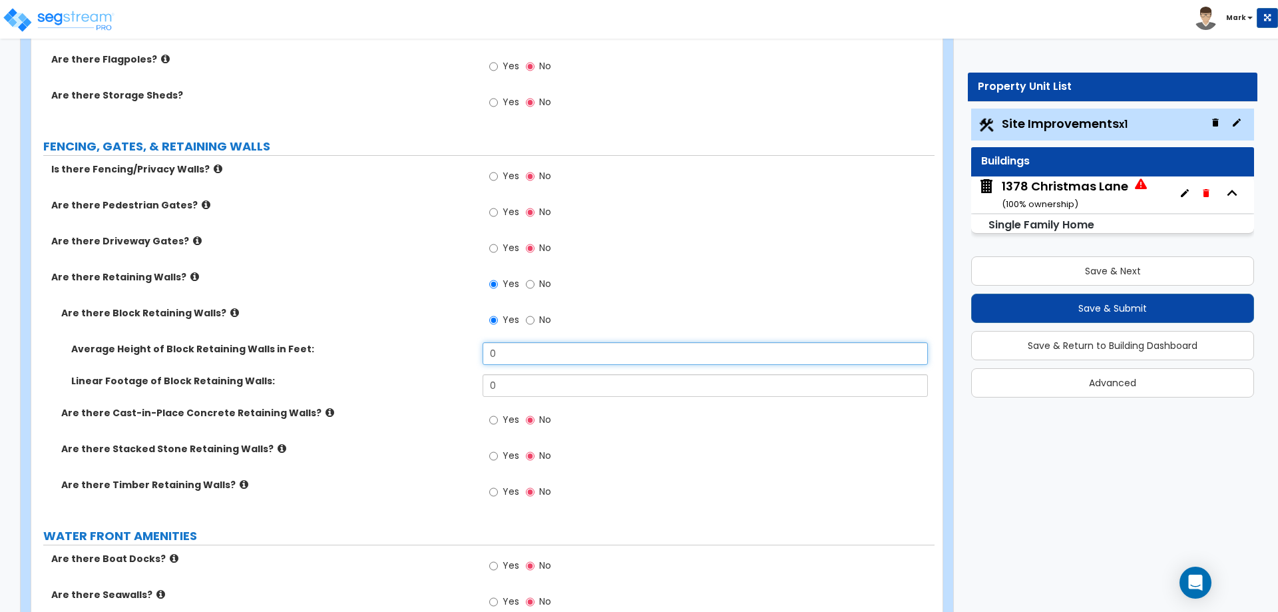
click at [524, 347] on input "0" at bounding box center [705, 353] width 445 height 23
type input "4"
click at [517, 386] on input "0" at bounding box center [705, 385] width 445 height 23
type input "70"
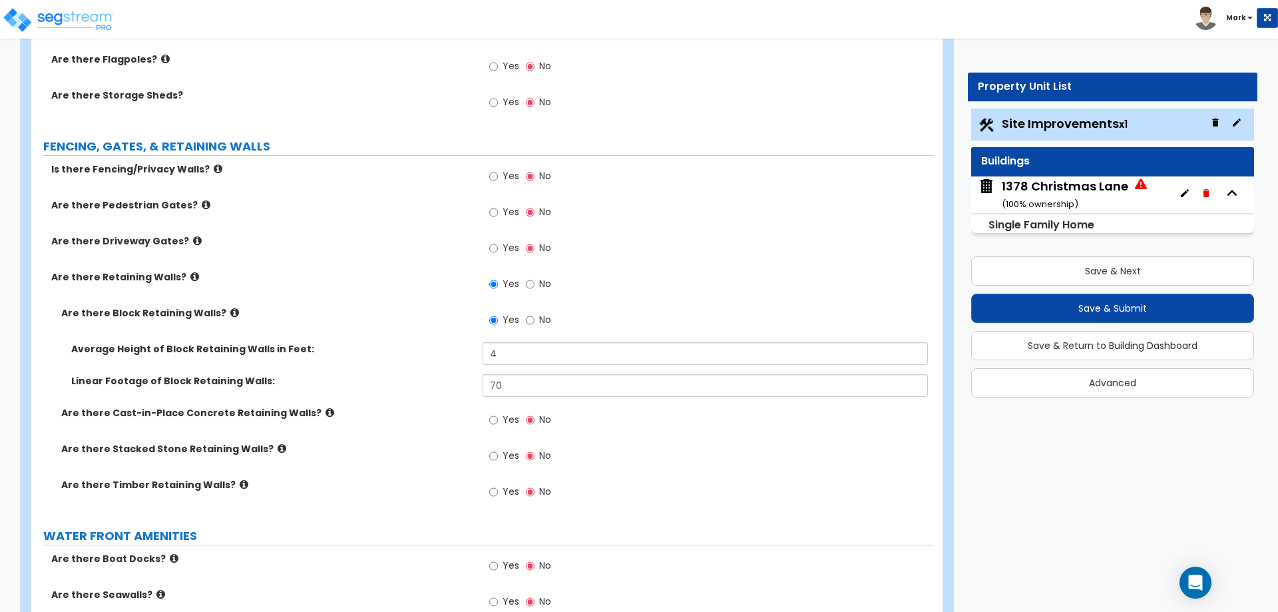
click at [395, 381] on label "Linear Footage of Block Retaining Walls:" at bounding box center [271, 380] width 401 height 13
click at [1077, 184] on div "1378 Christmas Lane ( 100 % ownership)" at bounding box center [1065, 195] width 126 height 34
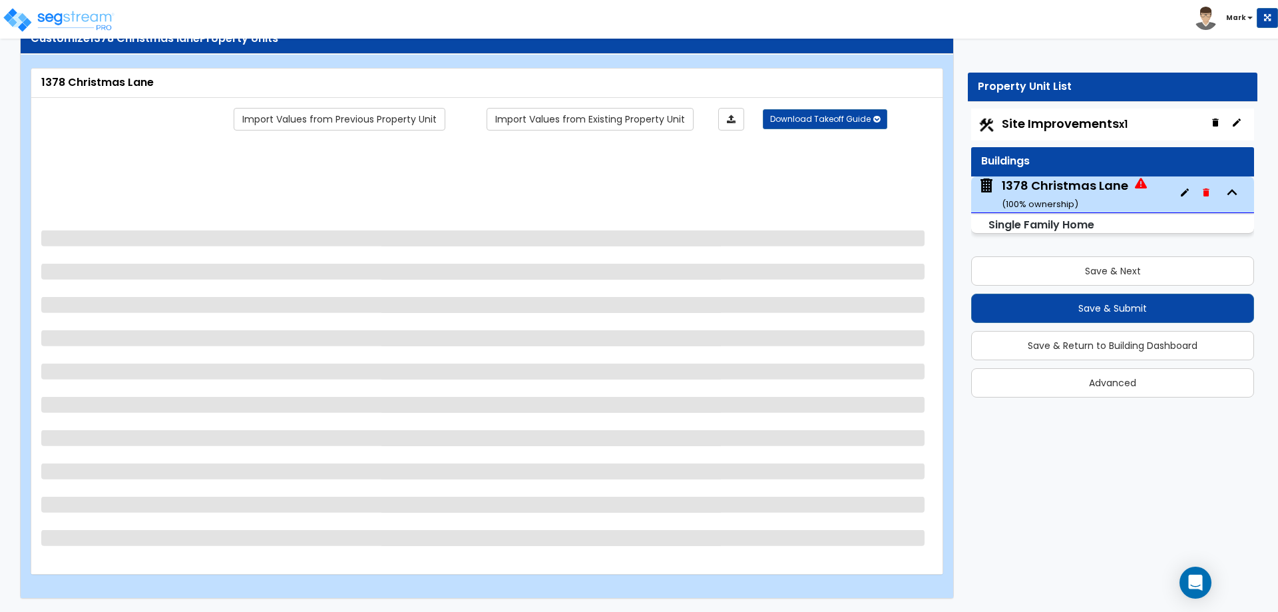
scroll to position [0, 0]
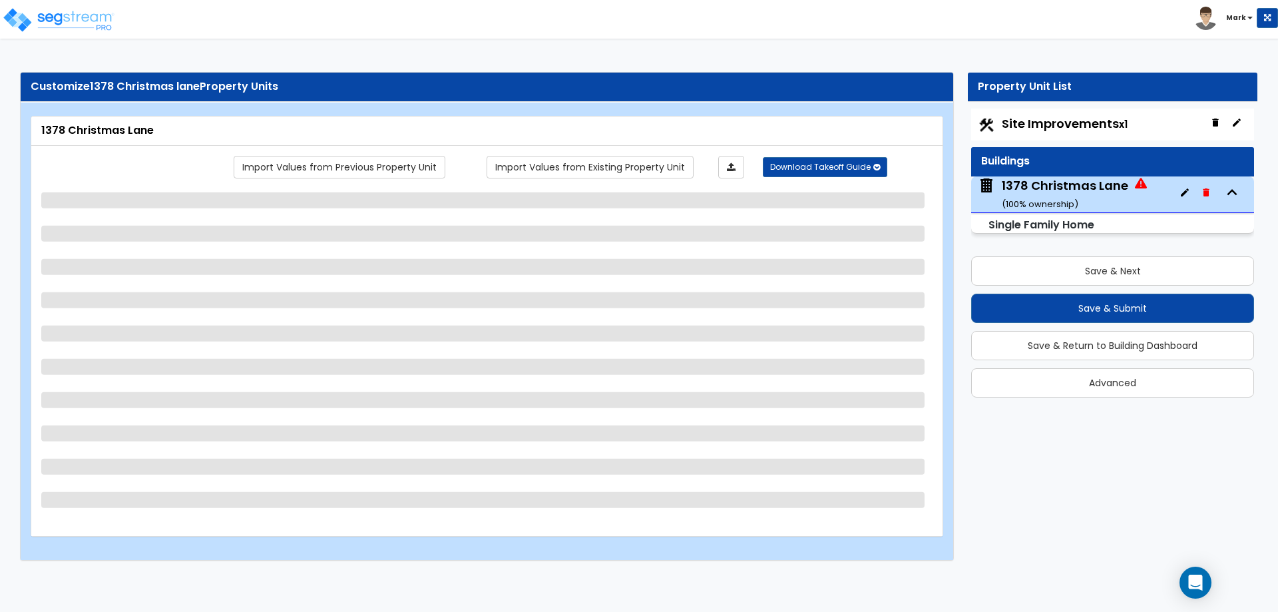
select select "1"
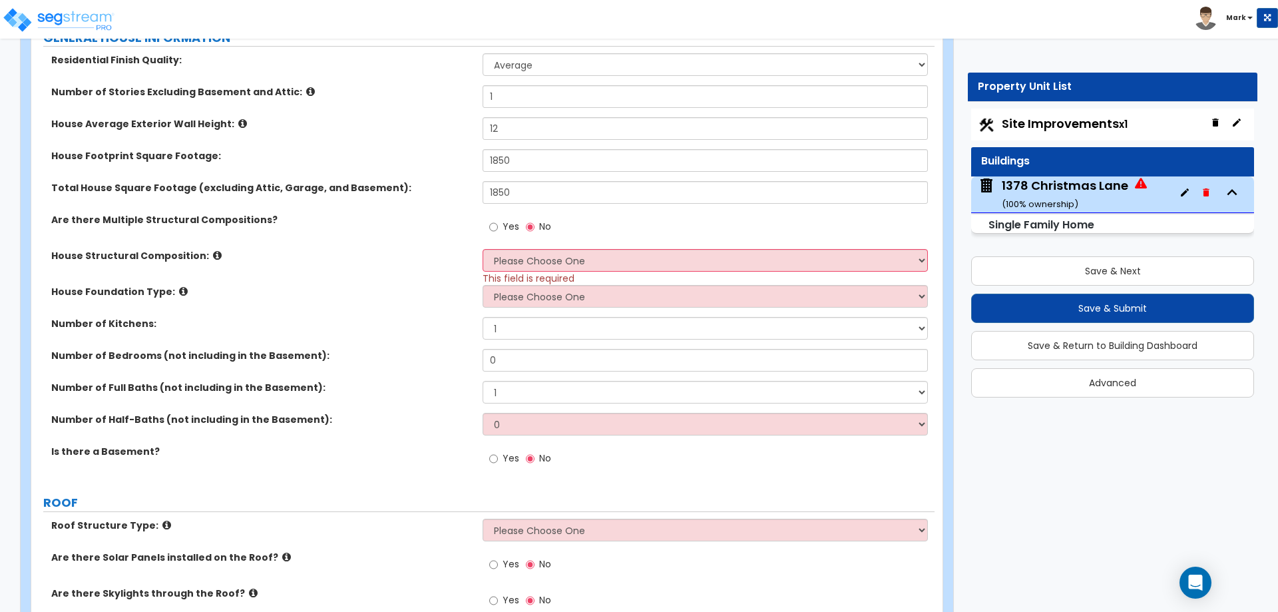
scroll to position [333, 0]
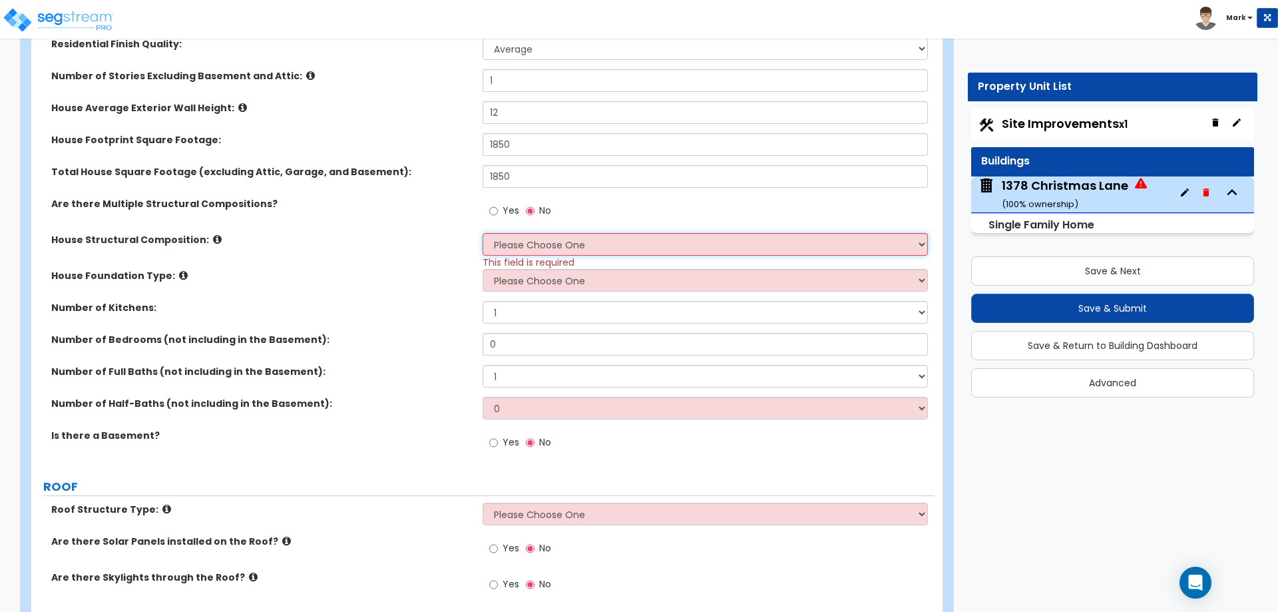
click at [560, 248] on select "Please Choose One Reinforced Concrete Structural Steel Brick Masonry CMU Masonr…" at bounding box center [705, 244] width 445 height 23
select select "7"
click at [483, 233] on select "Please Choose One Reinforced Concrete Structural Steel Brick Masonry CMU Masonr…" at bounding box center [705, 244] width 445 height 23
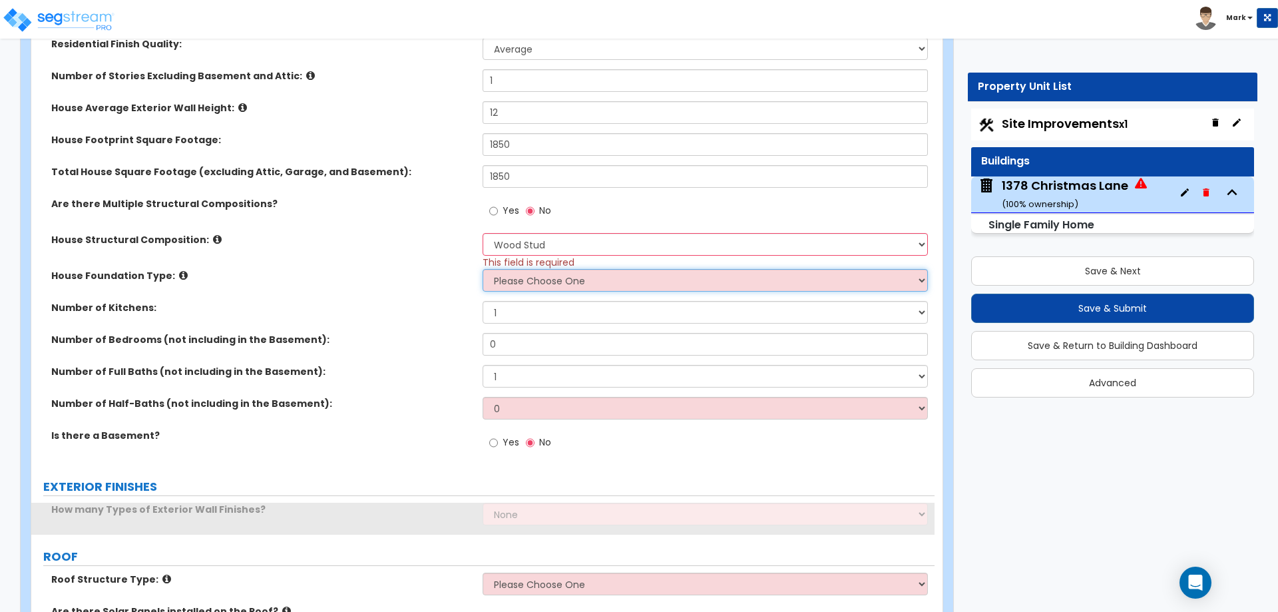
click at [556, 274] on select "Please Choose One Crawl Space Pier-Elevated First floor Slab on Grade" at bounding box center [705, 280] width 445 height 23
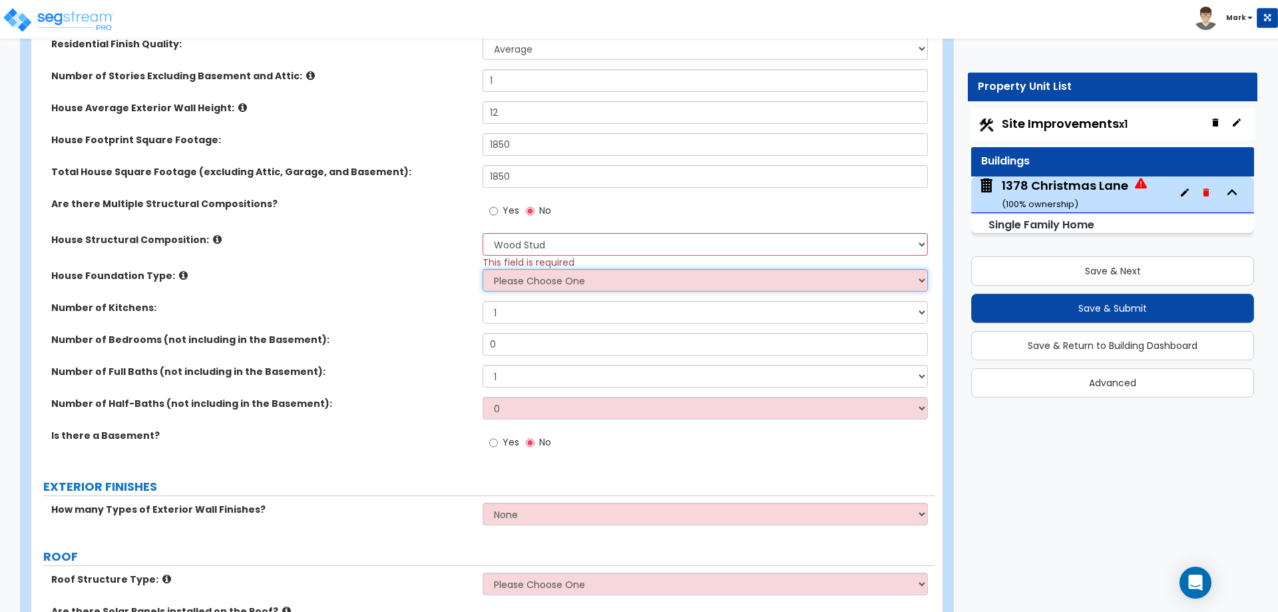
select select "1"
click at [483, 269] on select "Please Choose One Crawl Space Pier-Elevated First floor Slab on Grade" at bounding box center [705, 280] width 445 height 23
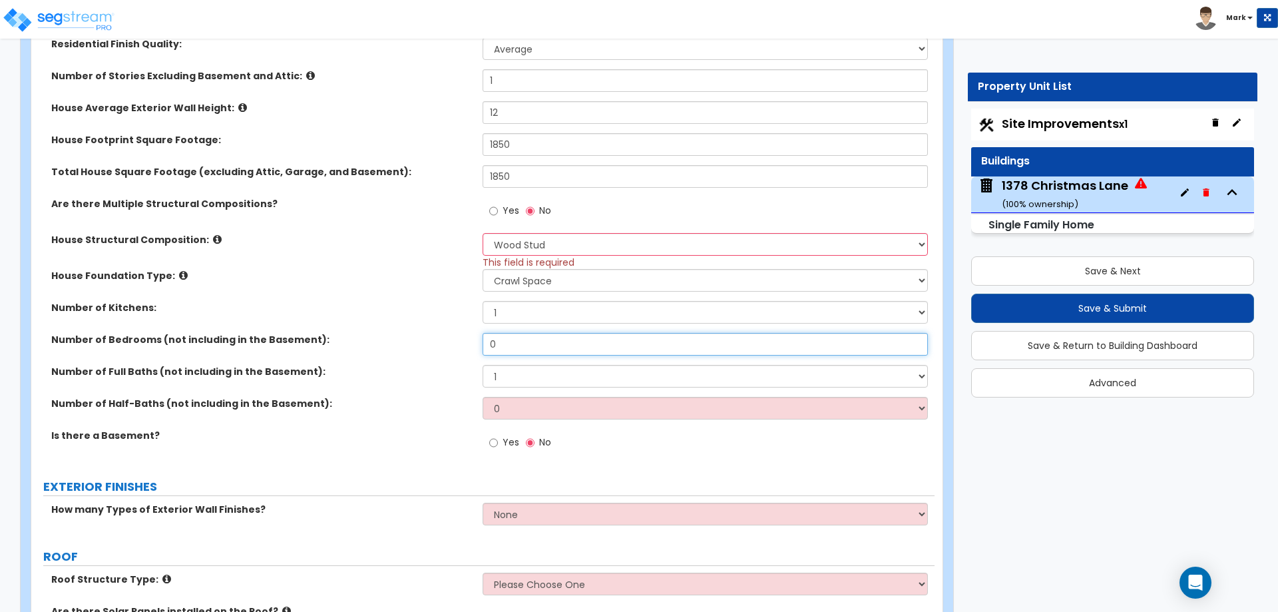
click at [531, 343] on input "0" at bounding box center [705, 344] width 445 height 23
type input "4"
click at [542, 373] on select "1 2 3 4 5 6 7 8 9 10" at bounding box center [705, 376] width 445 height 23
select select "2"
click at [483, 365] on select "1 2 3 4 5 6 7 8 9 10" at bounding box center [705, 376] width 445 height 23
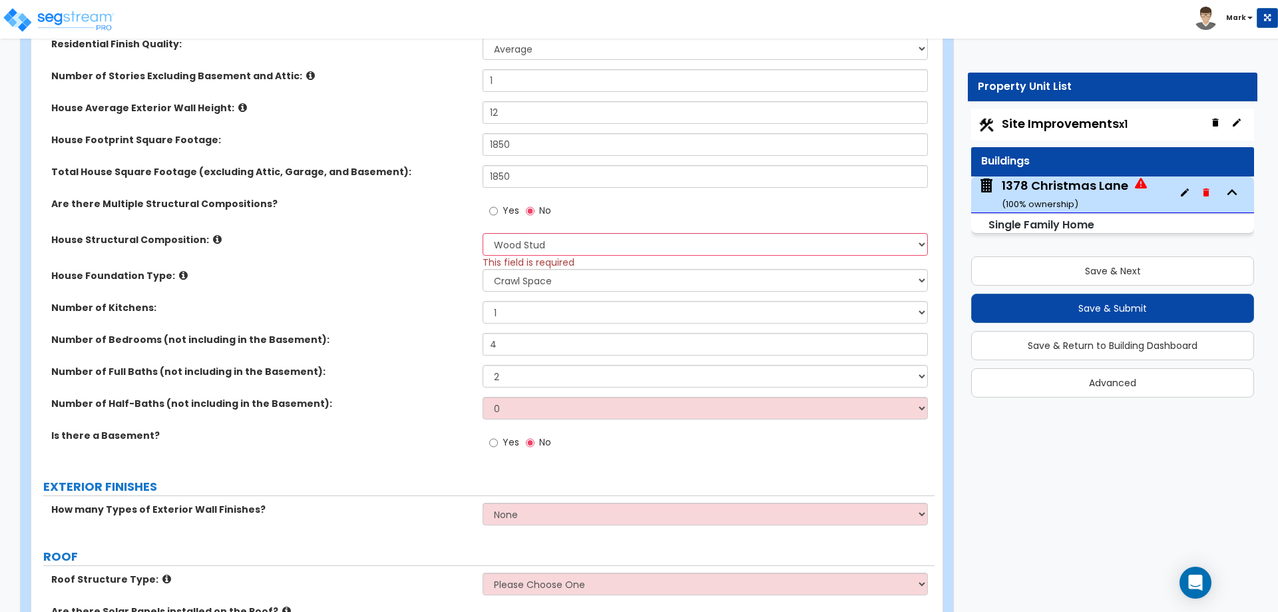
click at [406, 392] on div "Number of Full Baths (not including in the Basement): 1 2 3 4 5 6 7 8 9 10" at bounding box center [482, 381] width 903 height 32
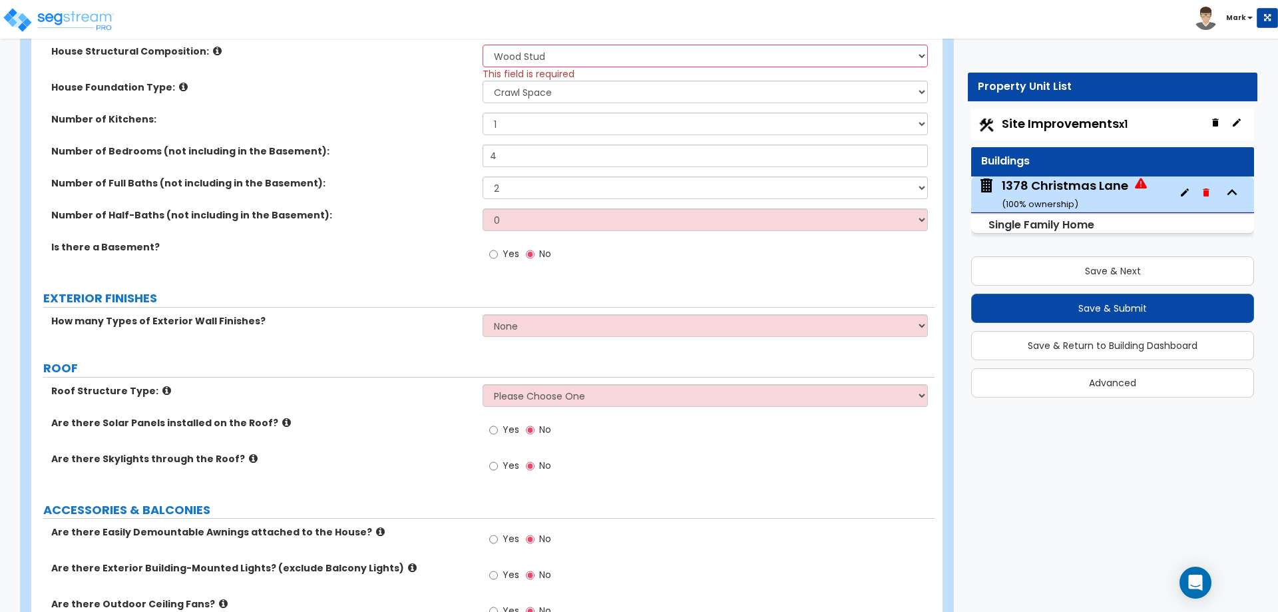
scroll to position [533, 0]
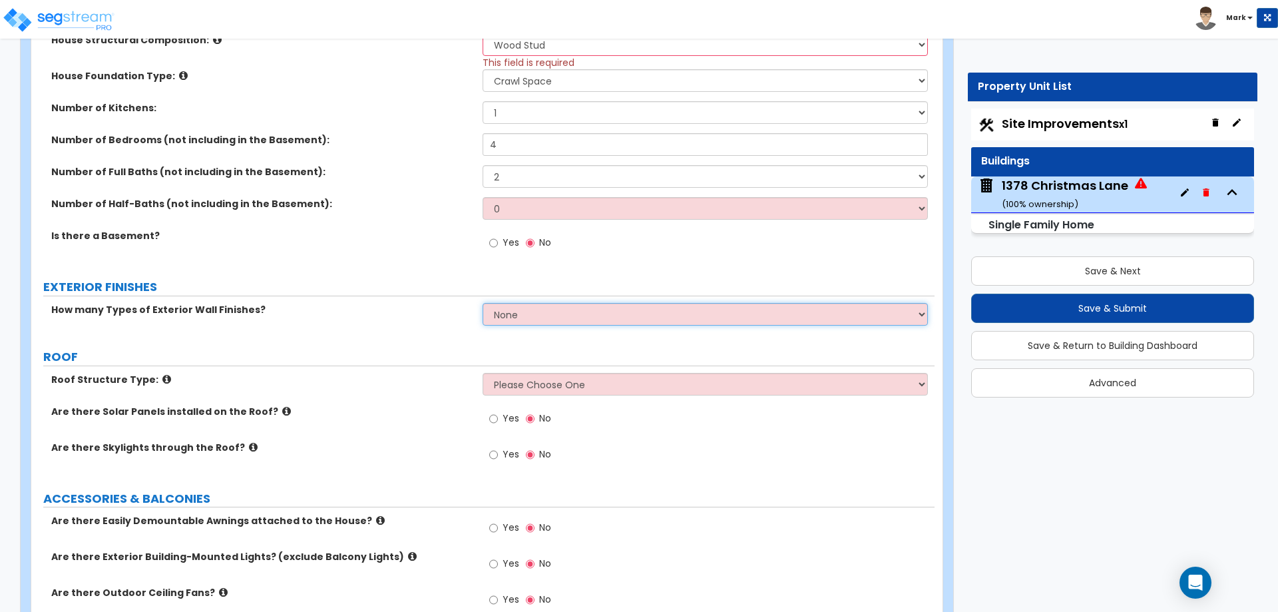
click at [548, 308] on select "None 1 2 3" at bounding box center [705, 314] width 445 height 23
click at [483, 303] on select "None 1 2 3" at bounding box center [705, 314] width 445 height 23
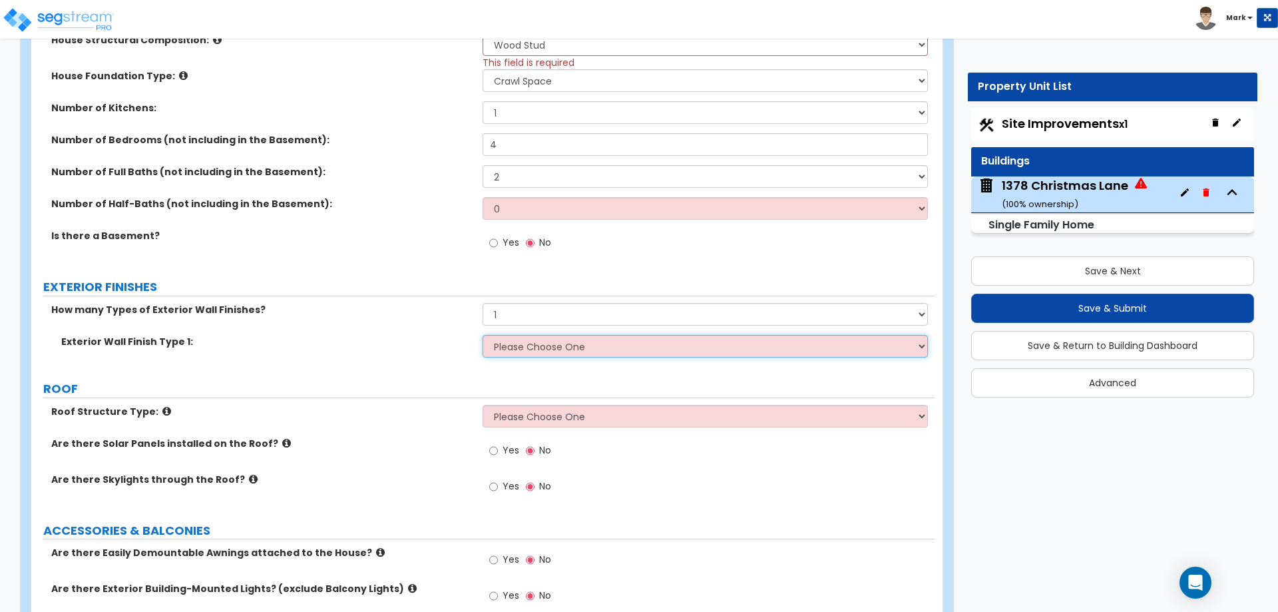
click at [535, 349] on select "Please Choose One No Finish/Shared Wall No Wall Brick Finish Stone Finish Wood …" at bounding box center [705, 346] width 445 height 23
click at [474, 359] on div "Exterior Wall Finish Type 1: Please Choose One No Finish/Shared Wall No Wall Br…" at bounding box center [482, 351] width 903 height 32
click at [517, 307] on select "None 1 2 3" at bounding box center [705, 314] width 445 height 23
select select "2"
click at [483, 303] on select "None 1 2 3" at bounding box center [705, 314] width 445 height 23
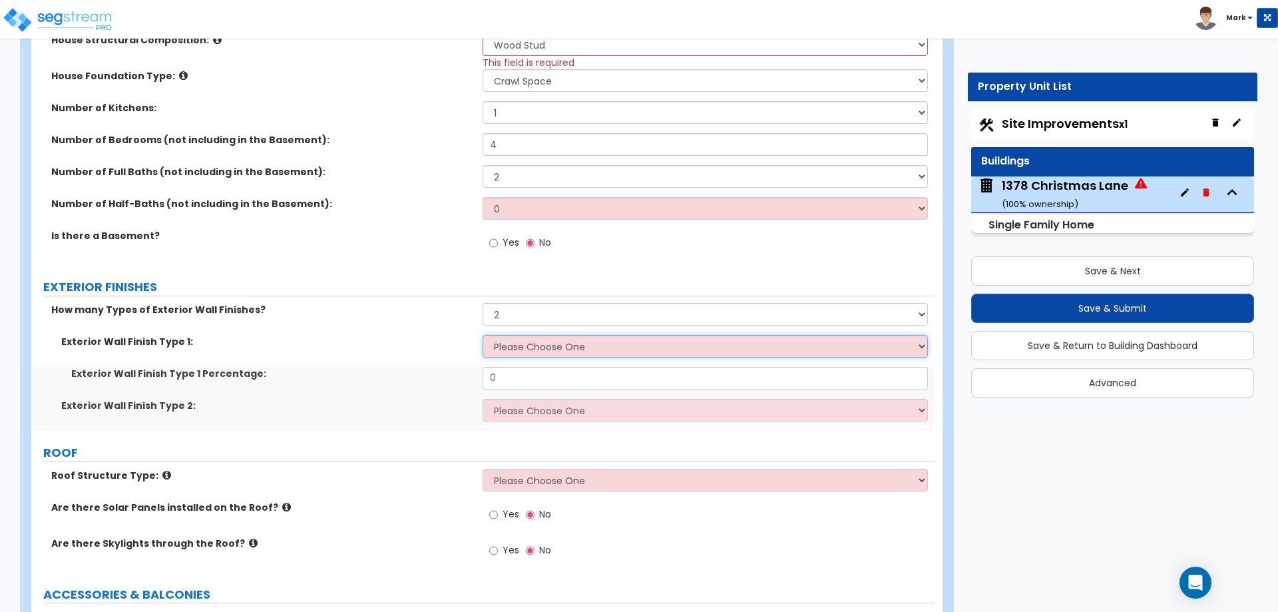
click at [518, 354] on select "Please Choose One No Finish/Shared Wall No Wall Brick Finish Stone Finish Wood …" at bounding box center [705, 346] width 445 height 23
select select "2"
click at [483, 335] on select "Please Choose One No Finish/Shared Wall No Wall Brick Finish Stone Finish Wood …" at bounding box center [705, 346] width 445 height 23
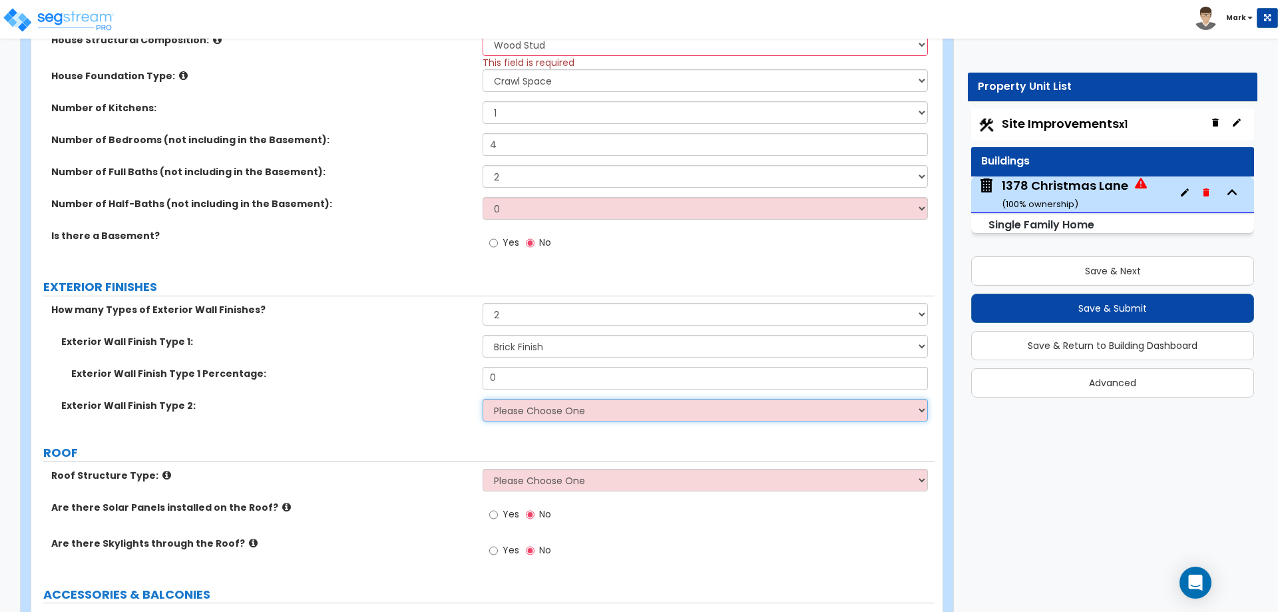
click at [518, 405] on select "Please Choose One No Finish/Shared Wall No Wall Brick Finish Stone Finish Wood …" at bounding box center [705, 410] width 445 height 23
select select "3"
click at [483, 399] on select "Please Choose One No Finish/Shared Wall No Wall Brick Finish Stone Finish Wood …" at bounding box center [705, 410] width 445 height 23
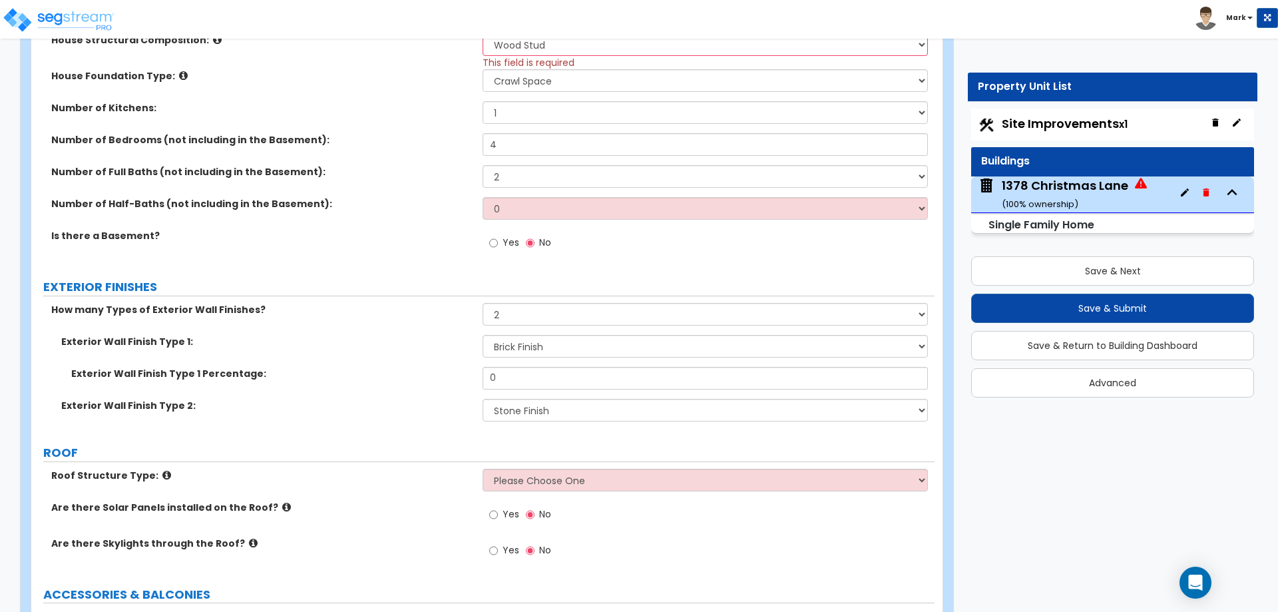
click at [507, 364] on div "Exterior Wall Finish Type 1: Please Choose One No Finish/Shared Wall No Wall Br…" at bounding box center [482, 351] width 903 height 32
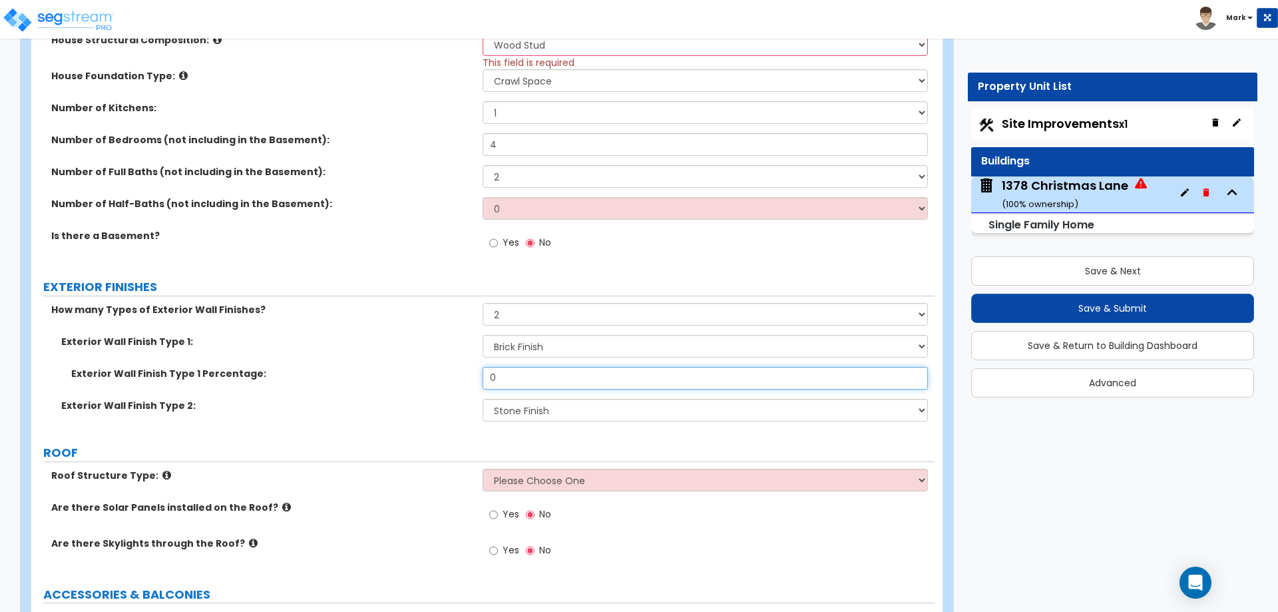
click at [512, 380] on input "0" at bounding box center [705, 378] width 445 height 23
type input "70"
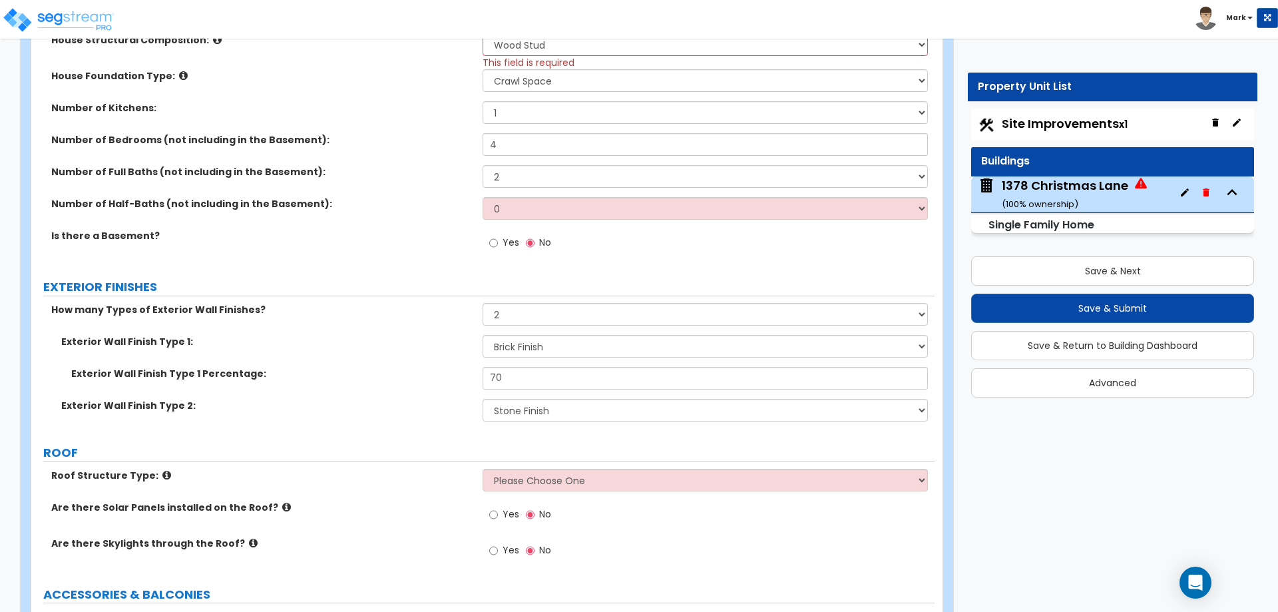
click at [431, 383] on div "Exterior Wall Finish Type 1 Percentage: 70" at bounding box center [482, 383] width 903 height 32
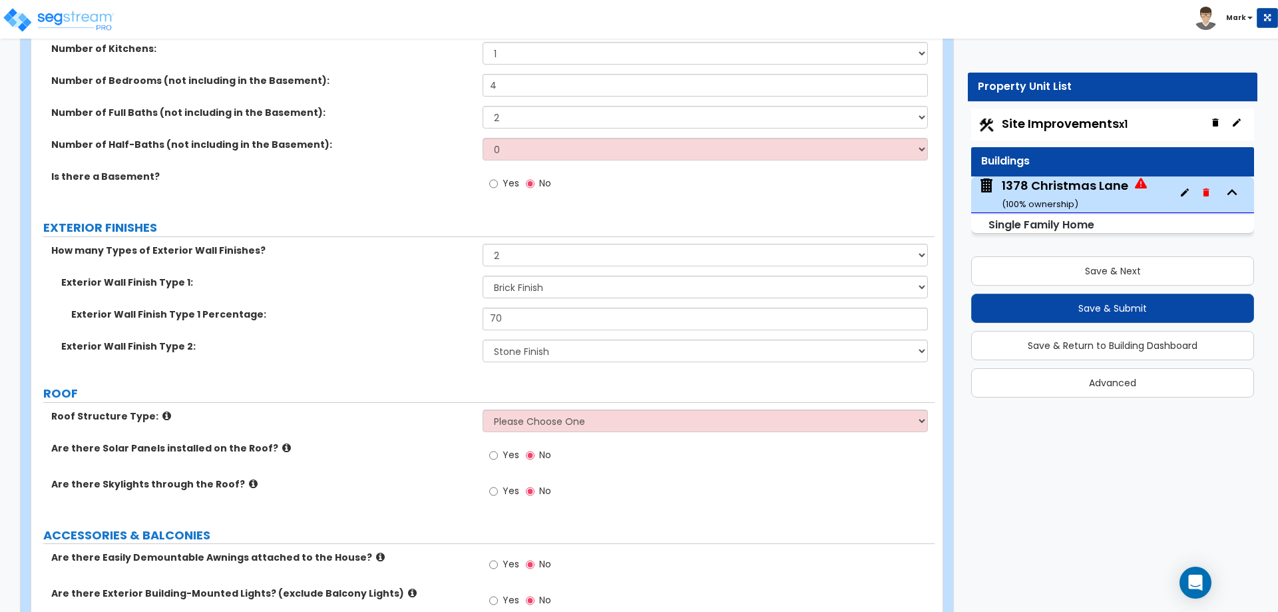
scroll to position [732, 0]
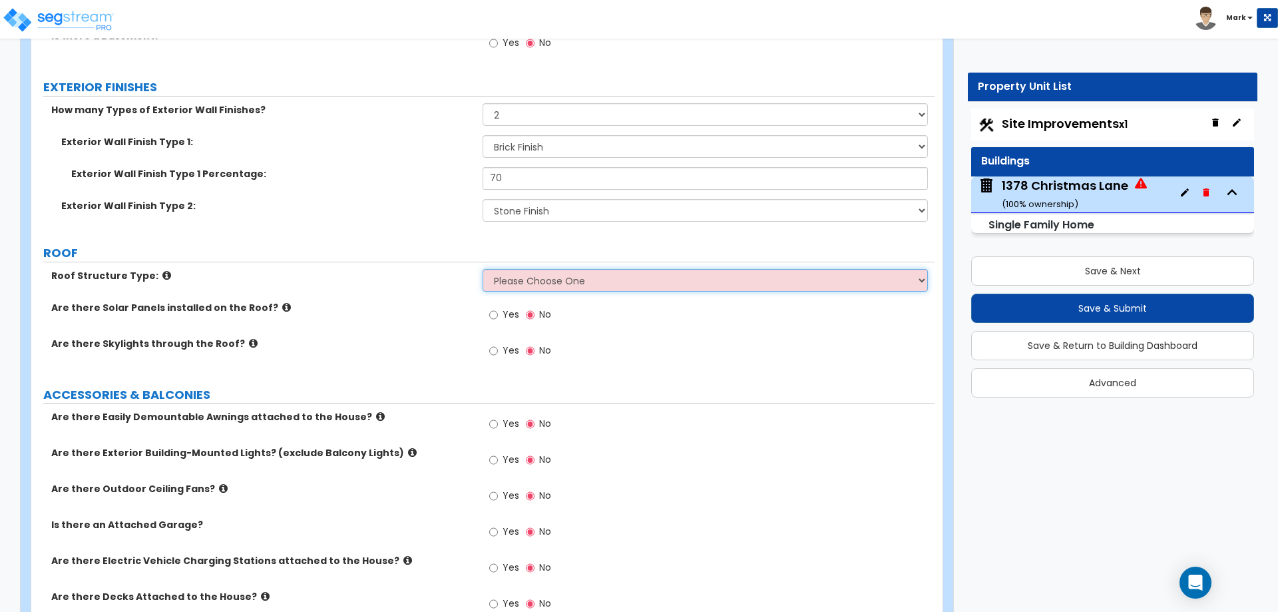
click at [541, 282] on select "Please Choose One Gable Roof Flat Roof Hybrid Gable & Flat Roof" at bounding box center [705, 280] width 445 height 23
select select "1"
click at [483, 269] on select "Please Choose One Gable Roof Flat Roof Hybrid Gable & Flat Roof" at bounding box center [705, 280] width 445 height 23
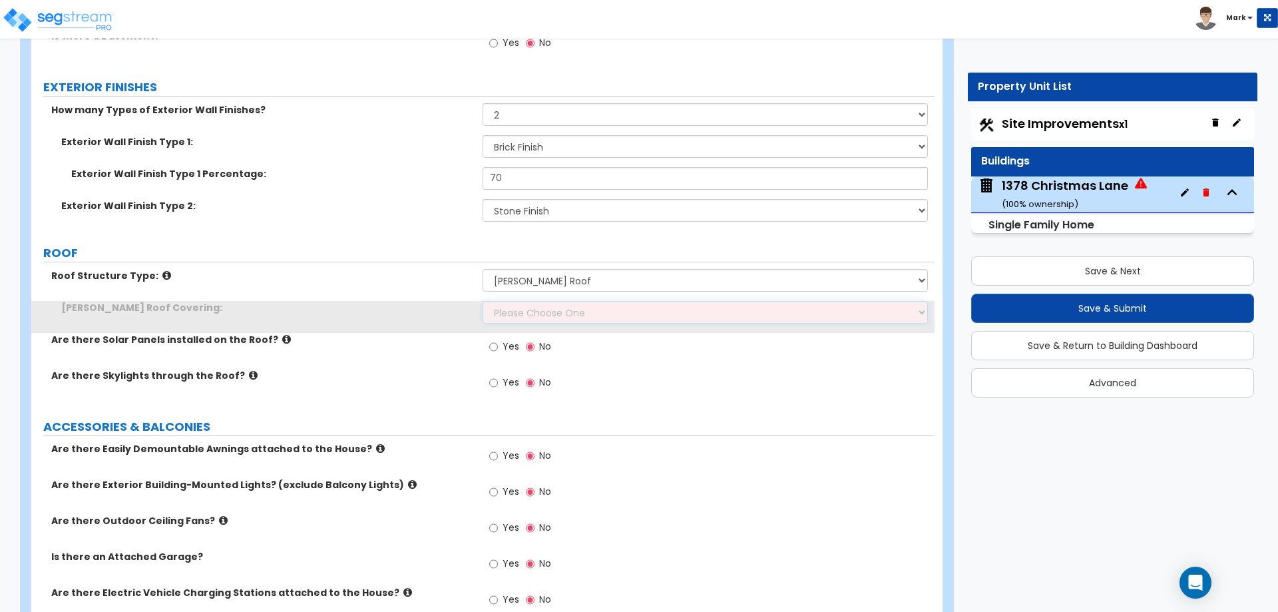
click at [541, 309] on select "Please Choose One Asphalt Shingle Clay Tile Wood Shingle Metal Shingle Standing…" at bounding box center [705, 312] width 445 height 23
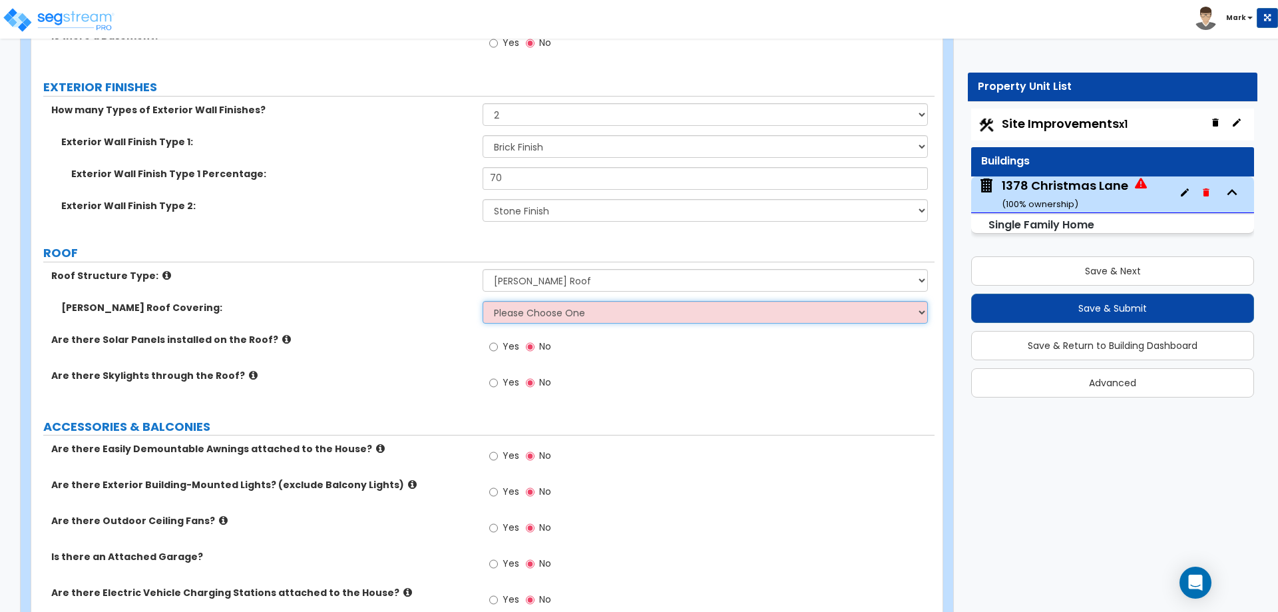
select select "1"
click at [483, 301] on select "Please Choose One Asphalt Shingle Clay Tile Wood Shingle Metal Shingle Standing…" at bounding box center [705, 312] width 445 height 23
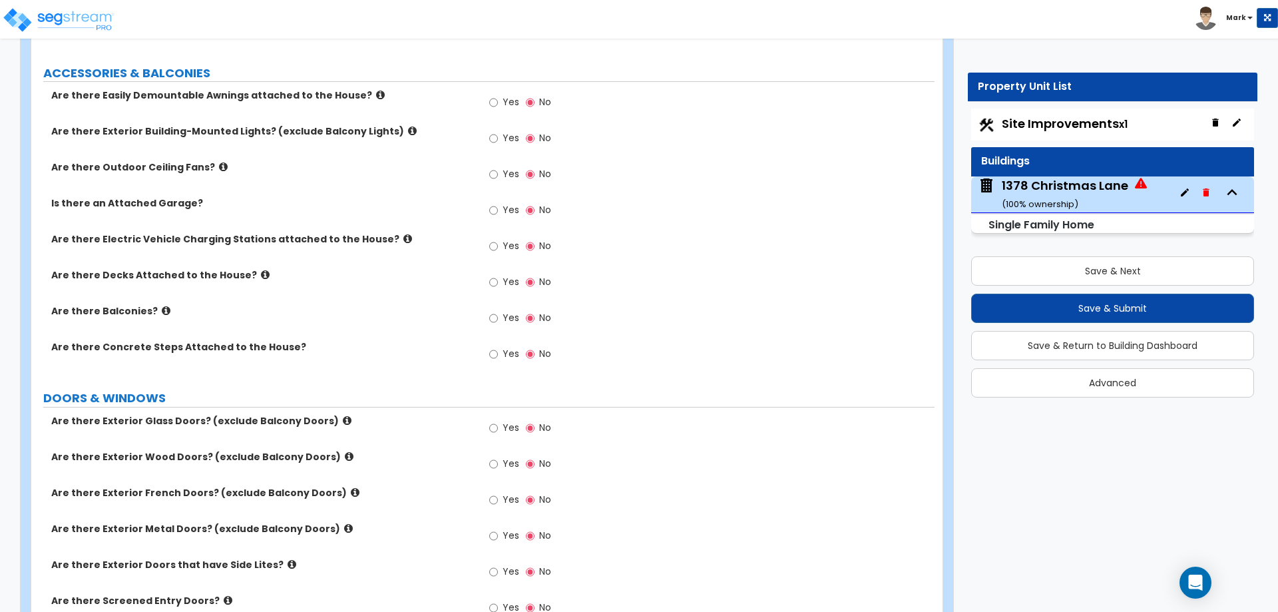
scroll to position [1065, 0]
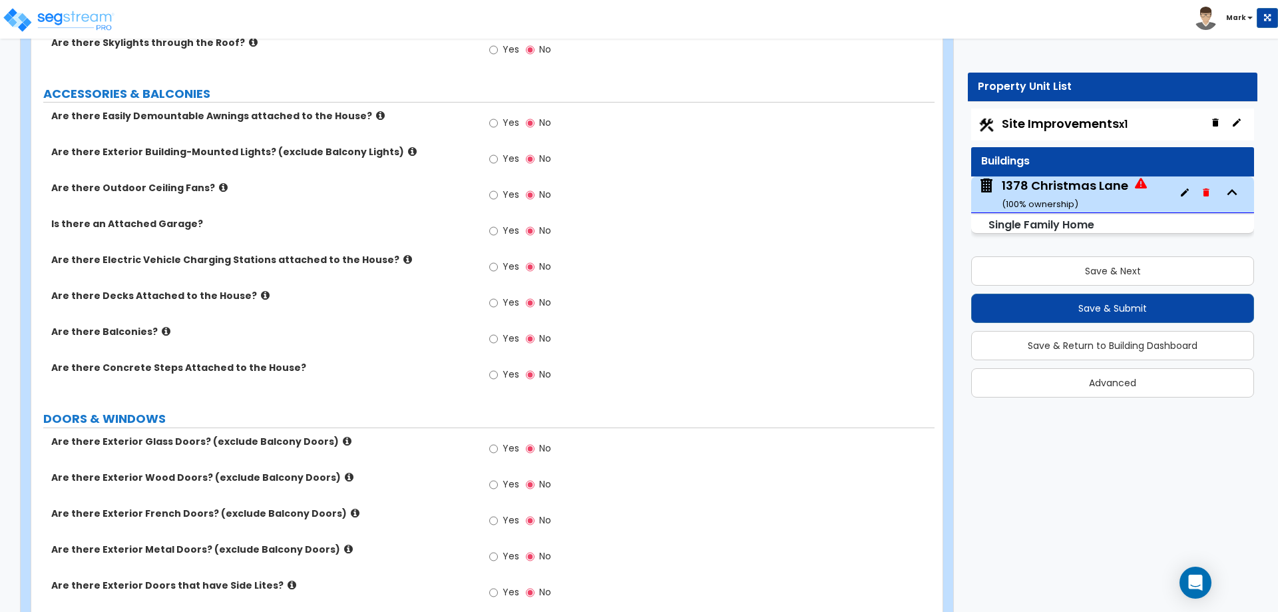
click at [499, 298] on label "Yes" at bounding box center [504, 304] width 30 height 23
click at [498, 298] on input "Yes" at bounding box center [493, 303] width 9 height 15
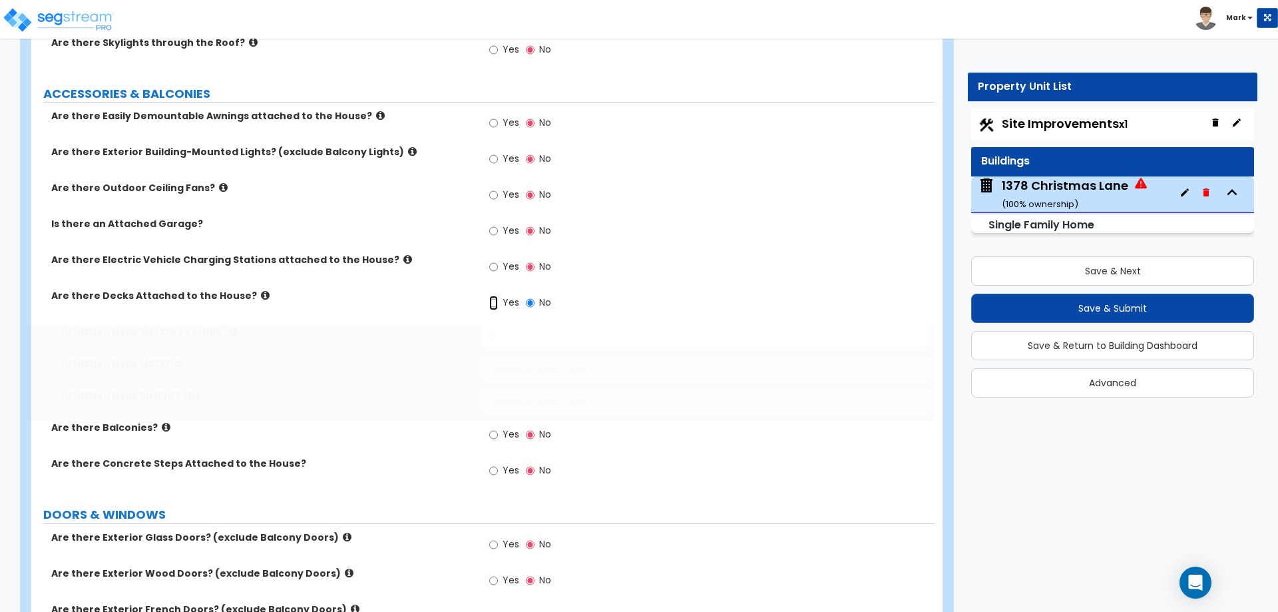
radio input "true"
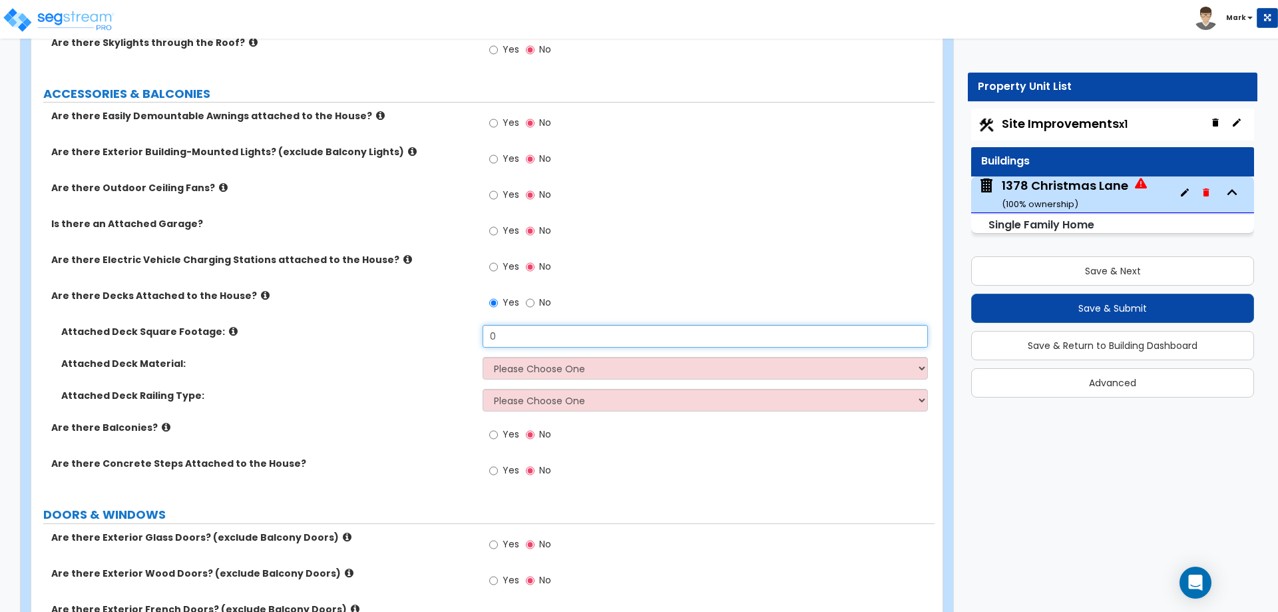
click at [525, 335] on input "0" at bounding box center [705, 336] width 445 height 23
type input "290"
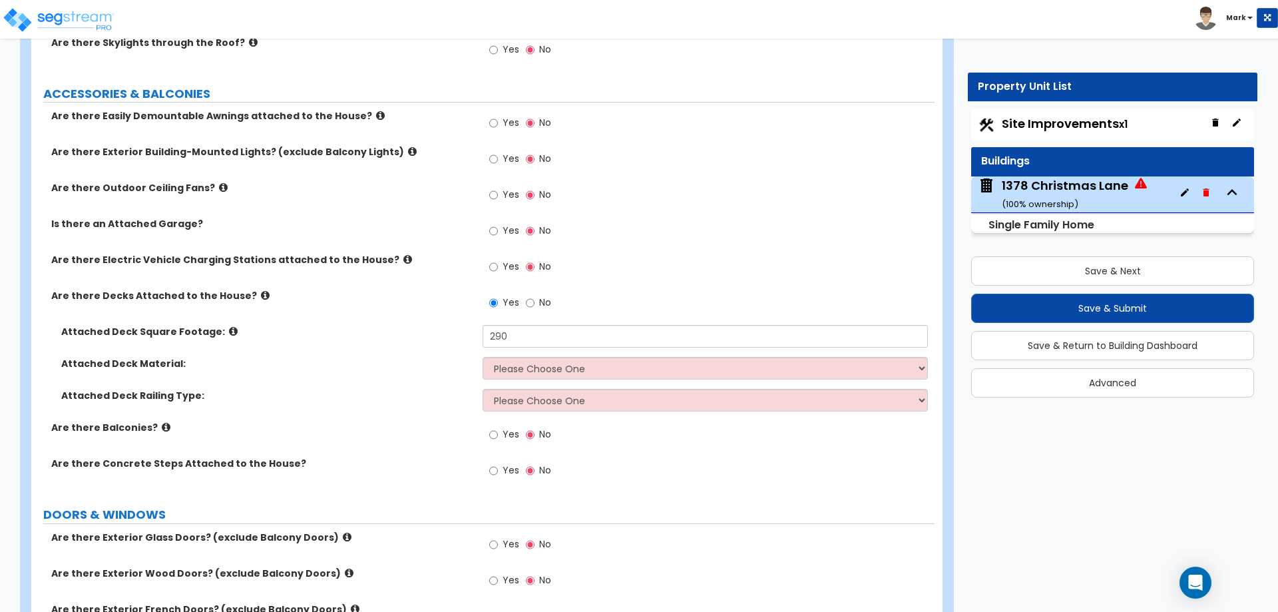
click at [406, 371] on div "Attached Deck Material: Please Choose One Wood Plastic/PVC" at bounding box center [482, 373] width 903 height 32
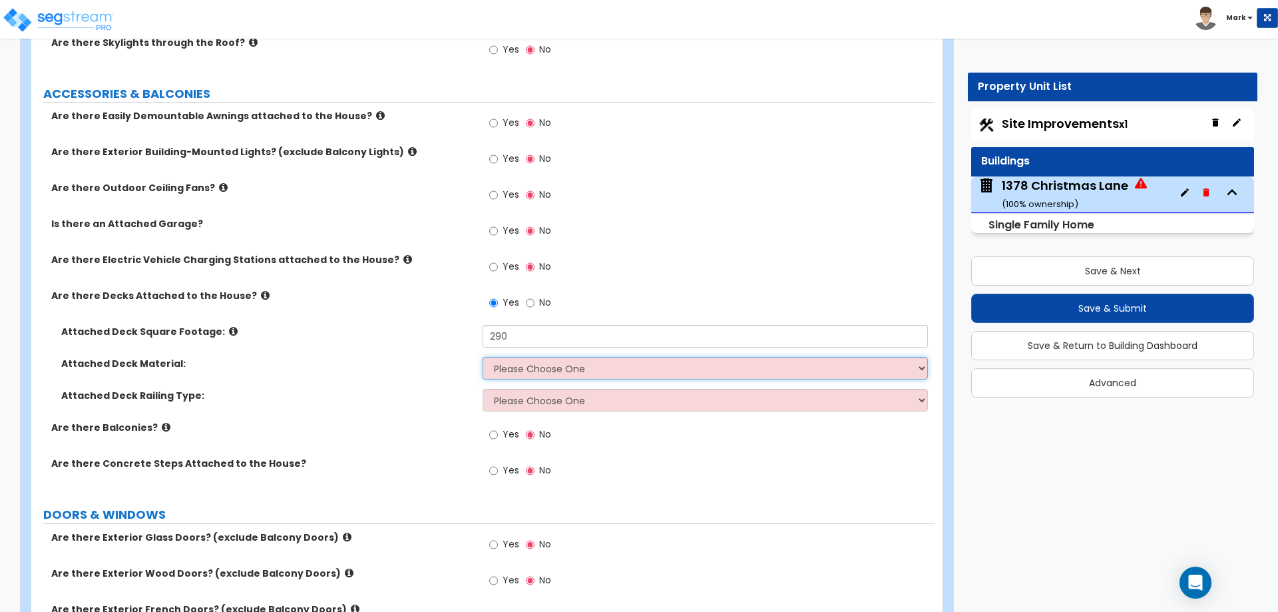
click at [585, 373] on select "Please Choose One Wood Plastic/PVC" at bounding box center [705, 368] width 445 height 23
select select "1"
click at [483, 357] on select "Please Choose One Wood Plastic/PVC" at bounding box center [705, 368] width 445 height 23
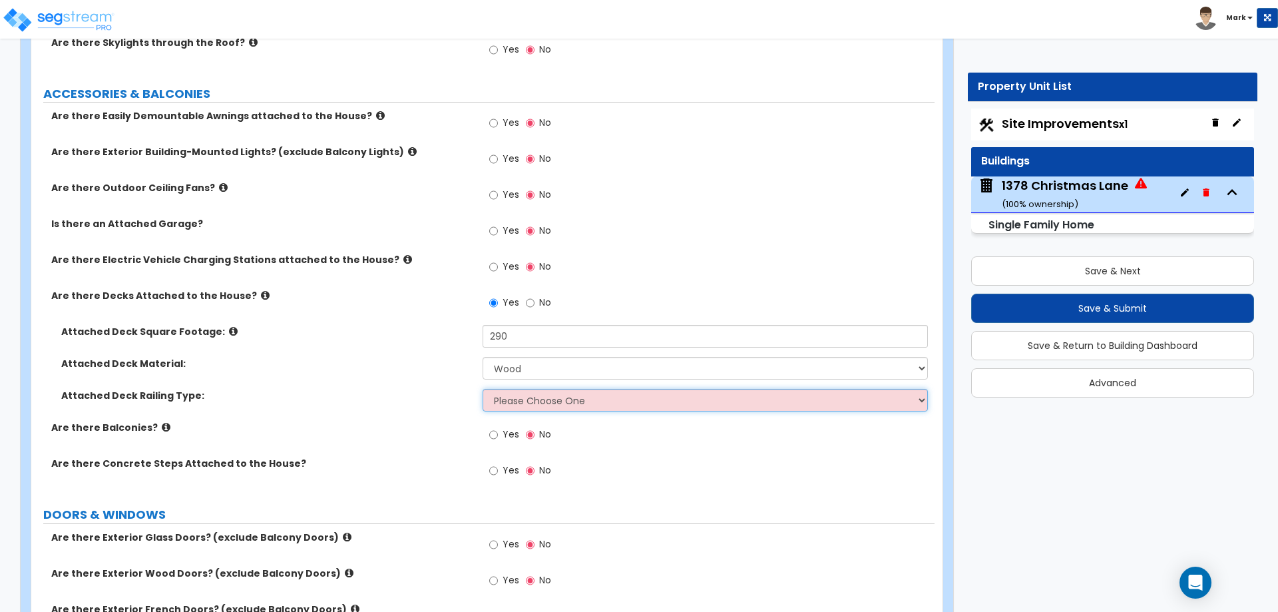
click at [553, 401] on select "Please Choose One Wood Plastic" at bounding box center [705, 400] width 445 height 23
select select "1"
click at [483, 389] on select "Please Choose One Wood Plastic" at bounding box center [705, 400] width 445 height 23
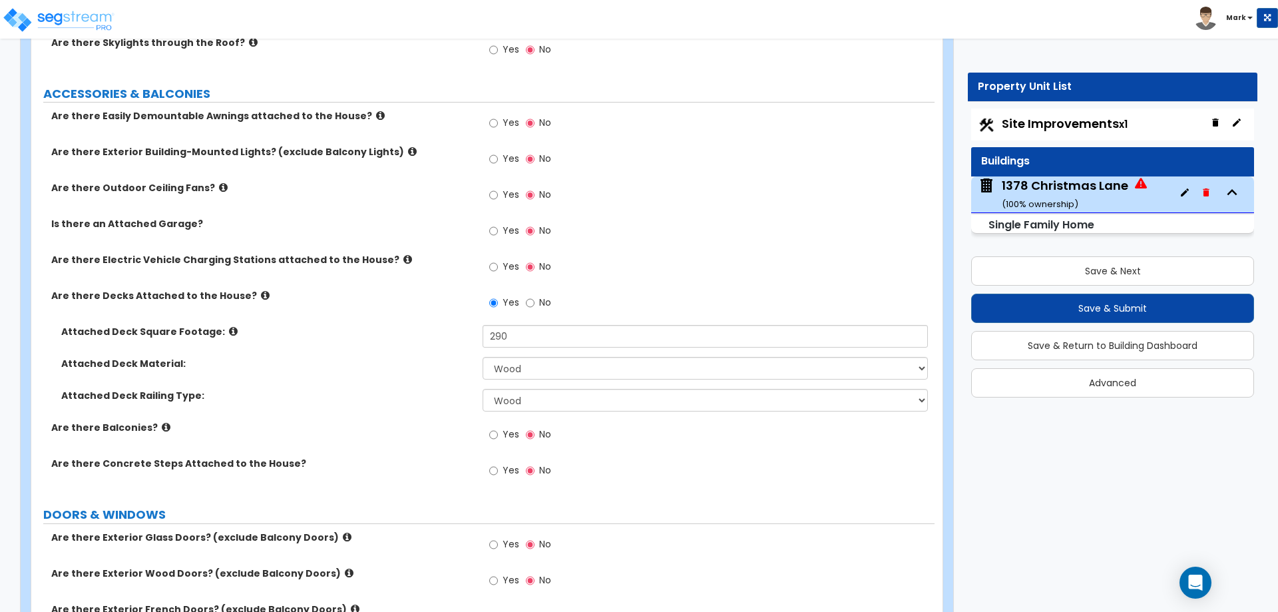
click at [381, 405] on div "Attached Deck Railing Type: Please Choose One Wood Plastic" at bounding box center [482, 405] width 903 height 32
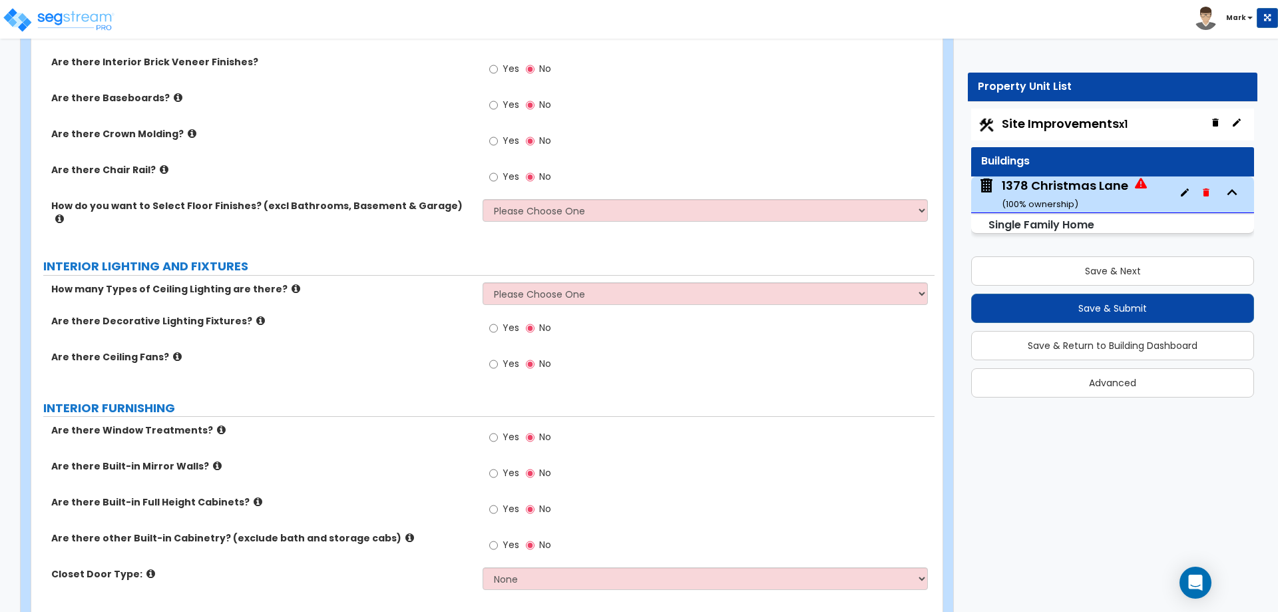
scroll to position [2197, 0]
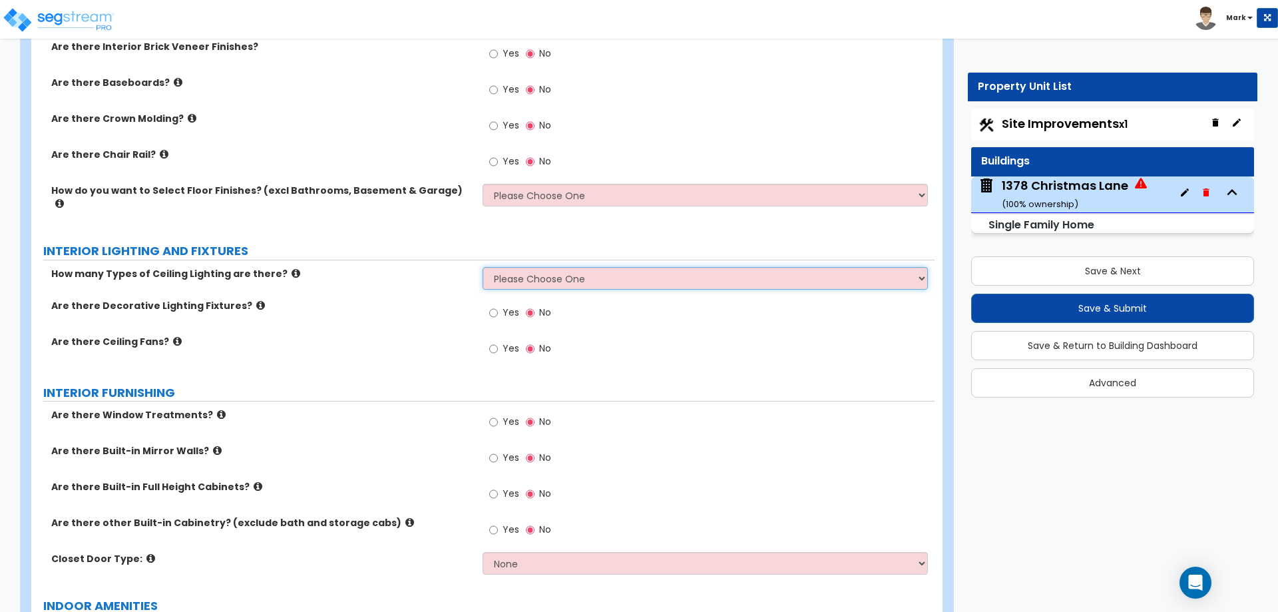
click at [537, 270] on select "Please Choose One 1 2 3" at bounding box center [705, 278] width 445 height 23
select select "1"
click at [483, 267] on select "Please Choose One 1 2 3" at bounding box center [705, 278] width 445 height 23
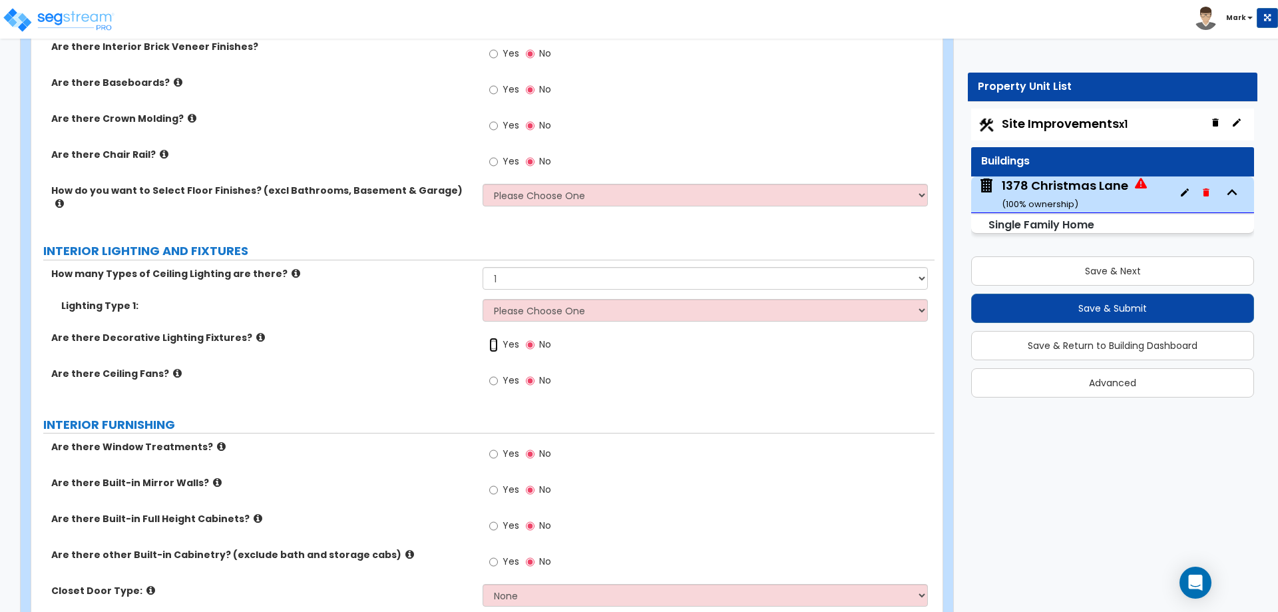
click at [495, 337] on input "Yes" at bounding box center [493, 344] width 9 height 15
radio input "true"
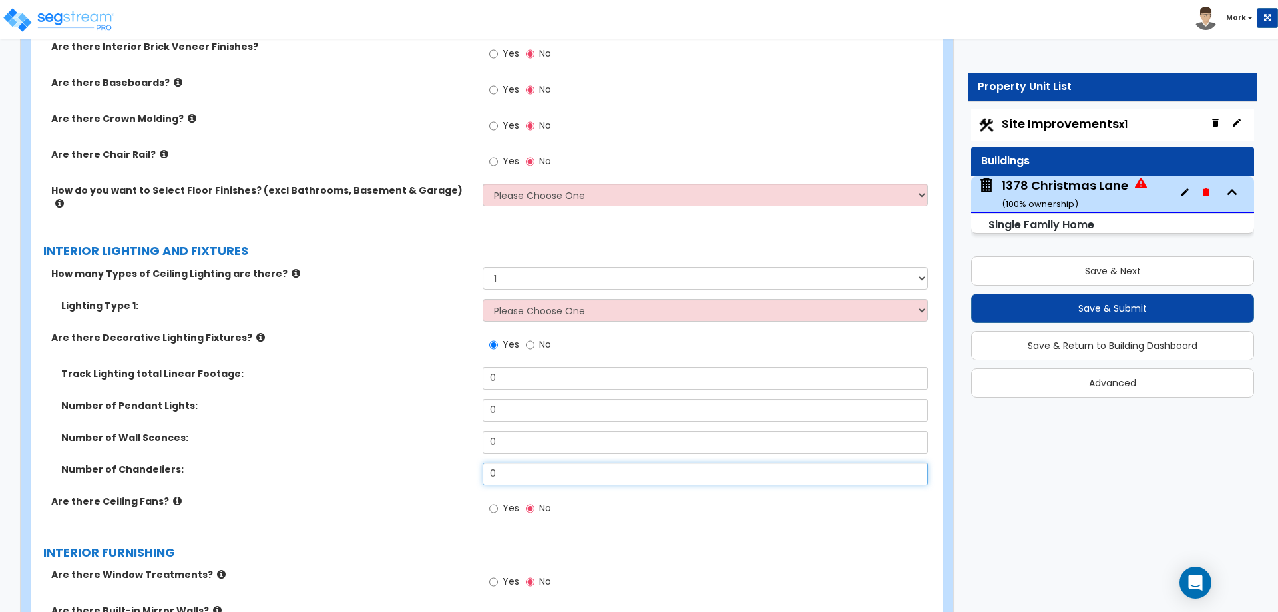
click at [511, 467] on input "0" at bounding box center [705, 474] width 445 height 23
type input "1"
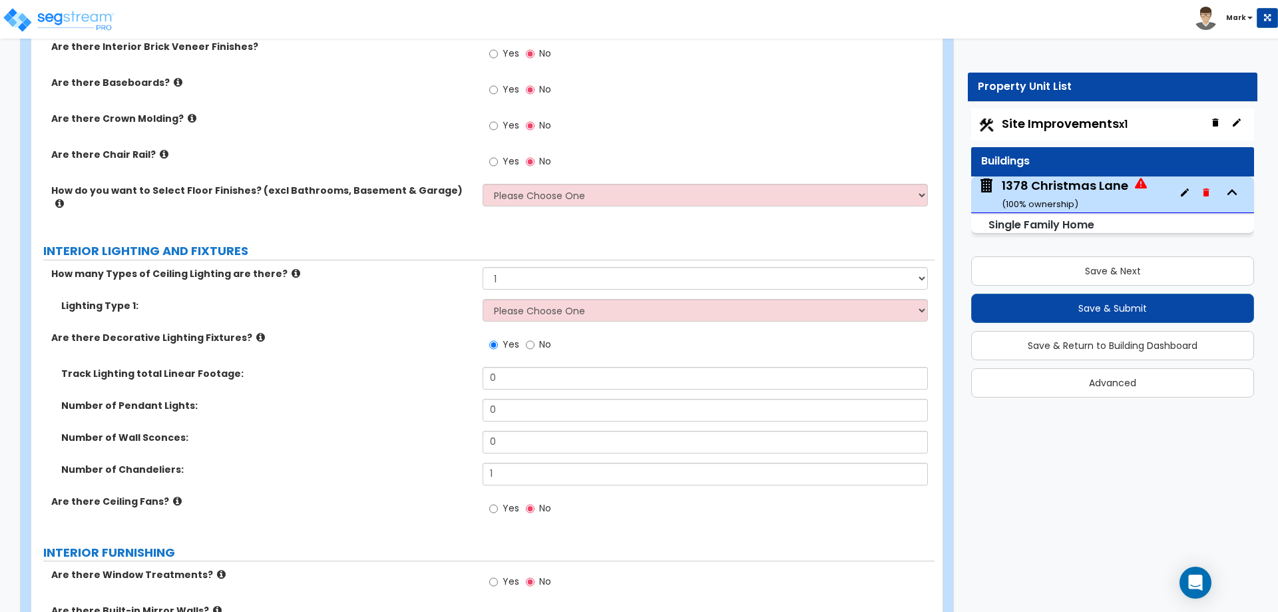
click at [387, 443] on div "Number of Wall Sconces: 0" at bounding box center [482, 447] width 903 height 32
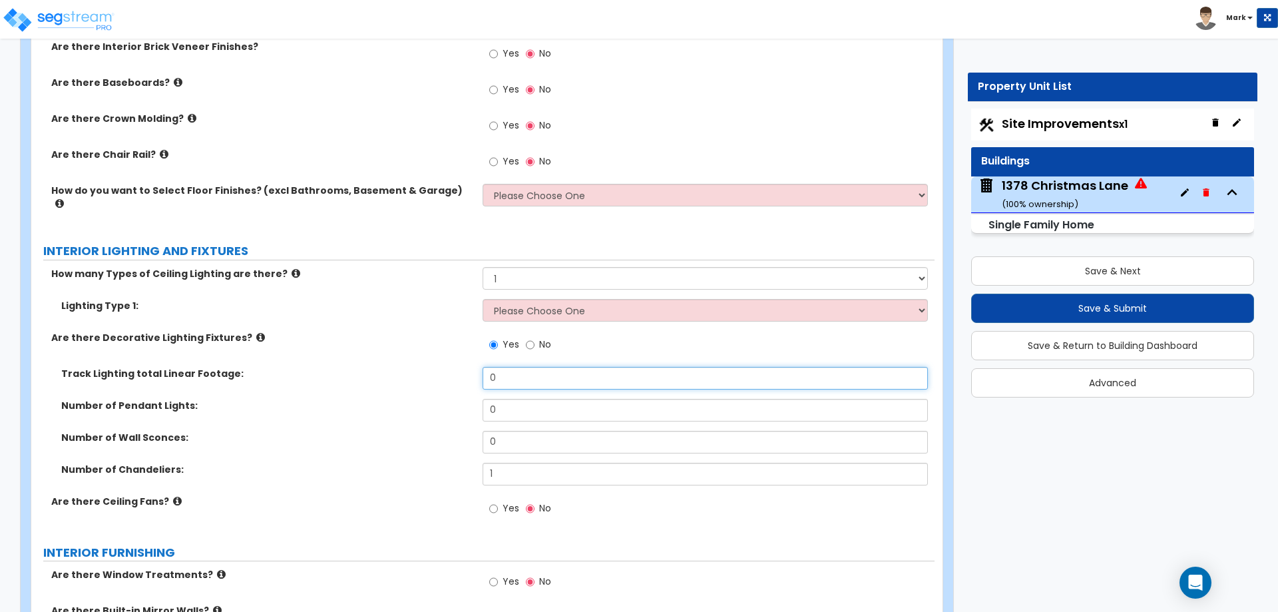
click at [533, 367] on input "0" at bounding box center [705, 378] width 445 height 23
type input "6"
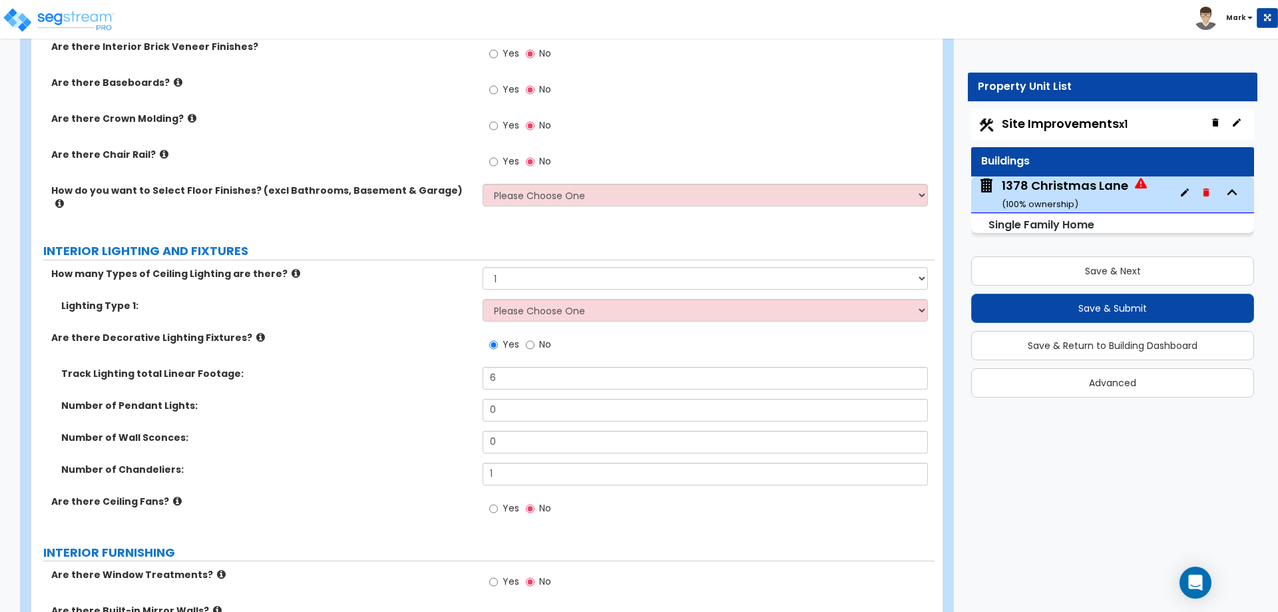
click at [343, 404] on div "Number of Pendant Lights: 0" at bounding box center [482, 415] width 903 height 32
click at [539, 301] on select "Please Choose One LED Surface-Mounted LED Recessed Fluorescent Surface-Mounted …" at bounding box center [705, 310] width 445 height 23
select select "5"
click at [483, 299] on select "Please Choose One LED Surface-Mounted LED Recessed Fluorescent Surface-Mounted …" at bounding box center [705, 310] width 445 height 23
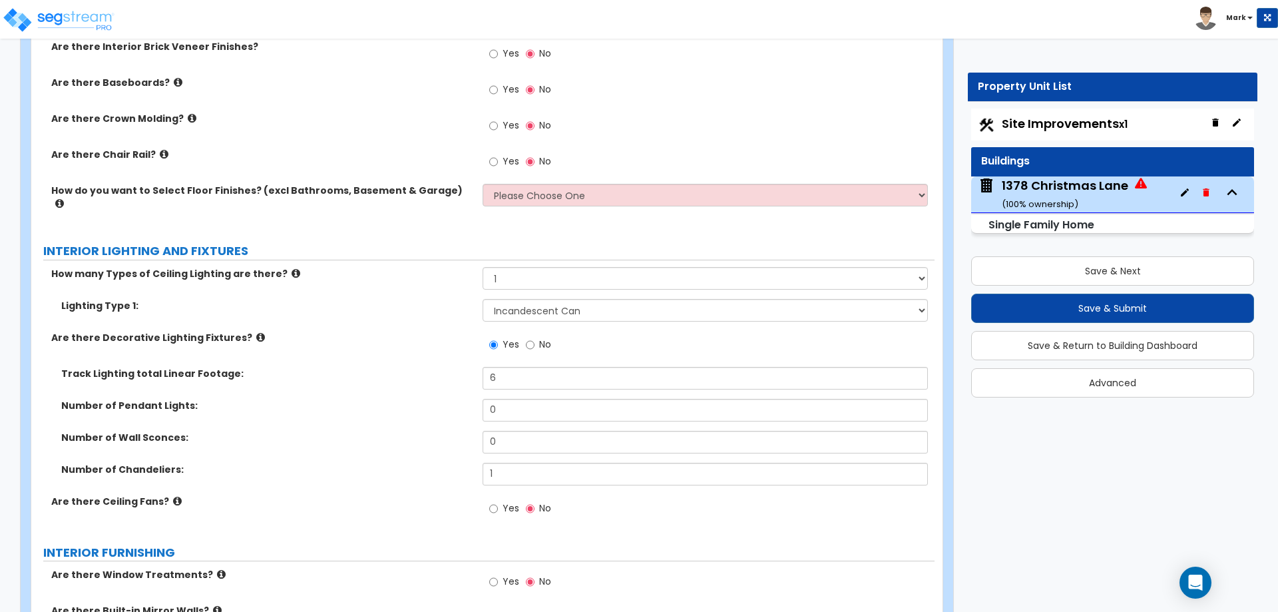
click at [427, 367] on label "Track Lighting total Linear Footage:" at bounding box center [266, 373] width 411 height 13
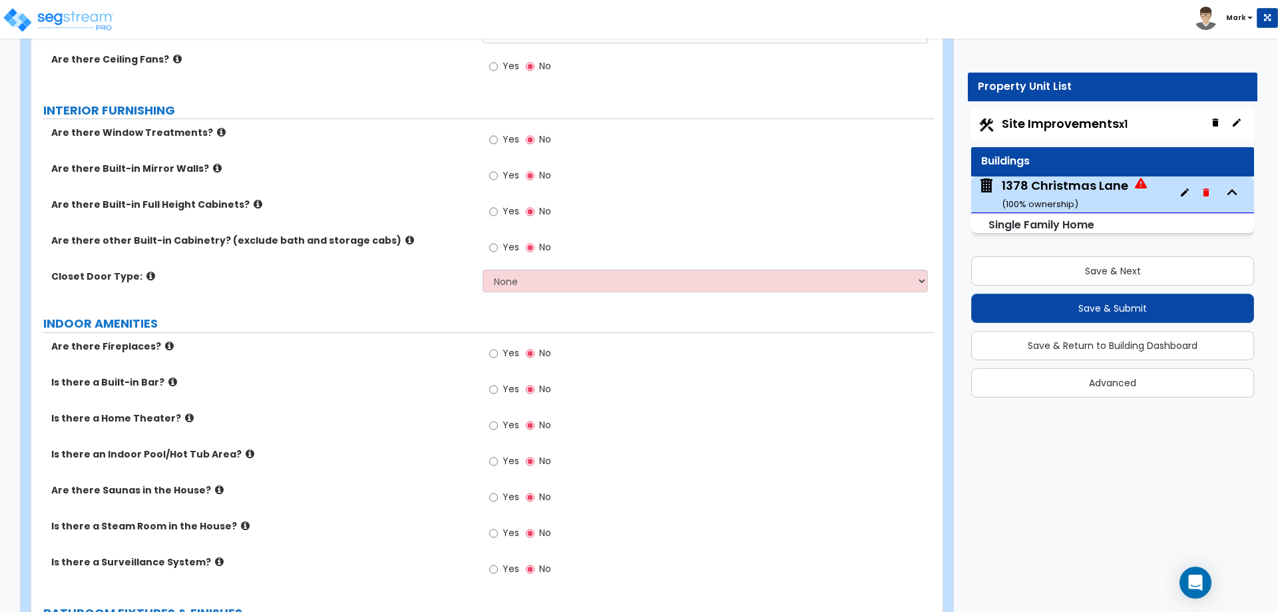
scroll to position [2663, 0]
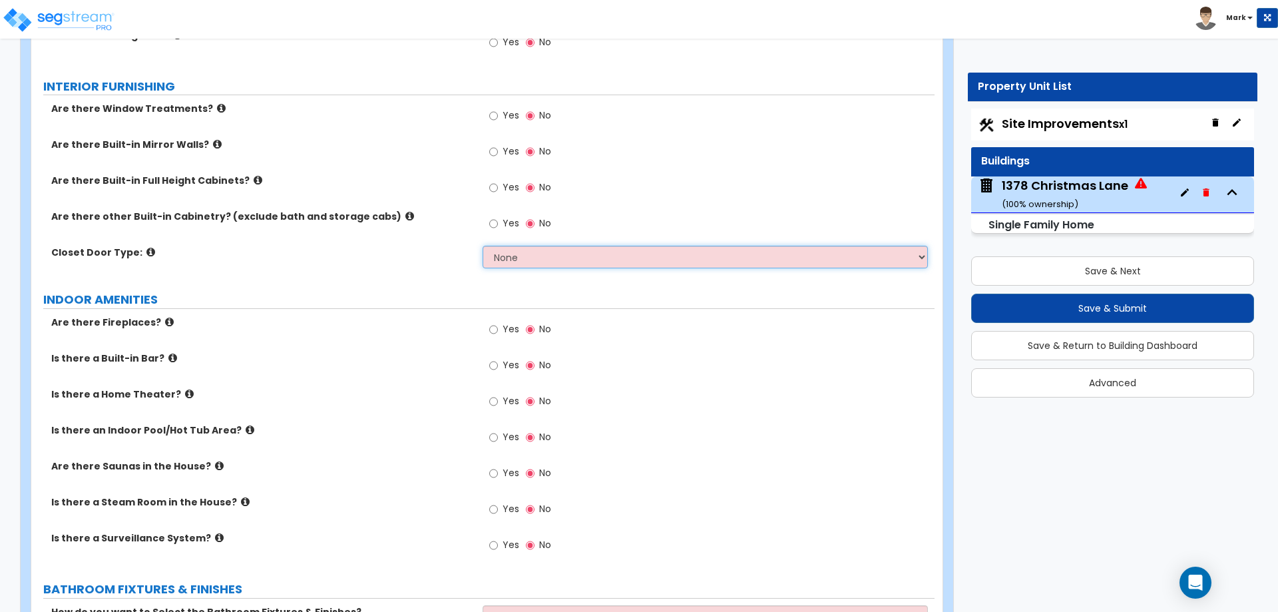
click at [522, 246] on select "None Bi-fold Louvered Doors Bi-fold Panel Doors Sliding Doors Hinged Wood Door" at bounding box center [705, 257] width 445 height 23
select select "3"
click at [483, 246] on select "None Bi-fold Louvered Doors Bi-fold Panel Doors Sliding Doors Hinged Wood Door" at bounding box center [705, 257] width 445 height 23
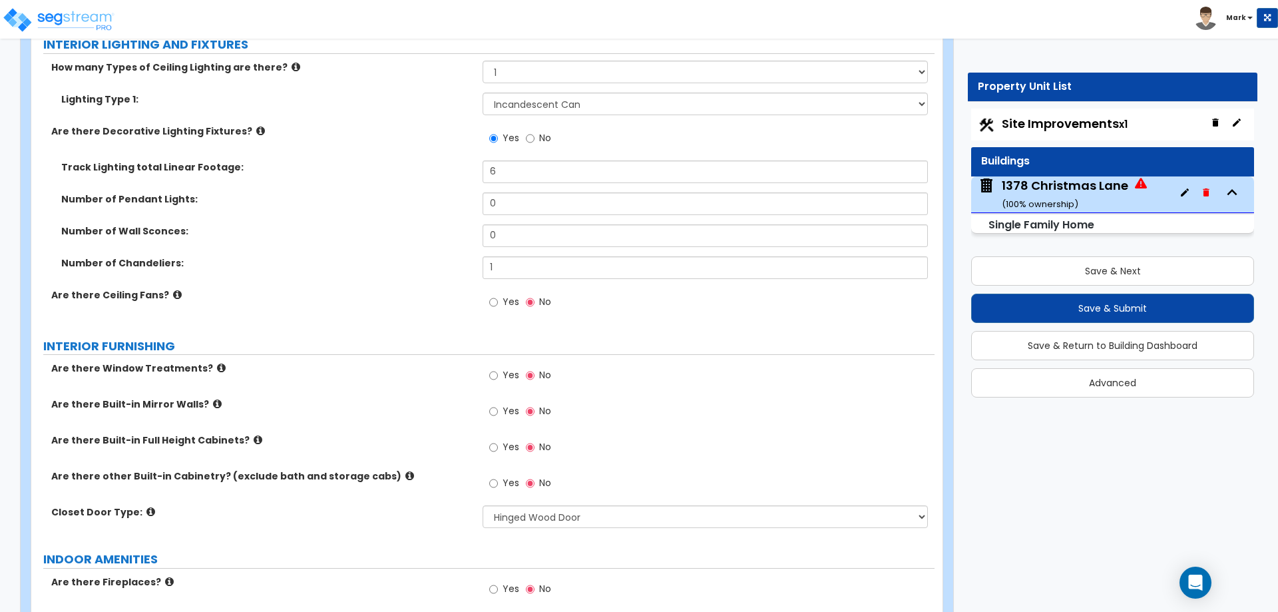
scroll to position [2379, 0]
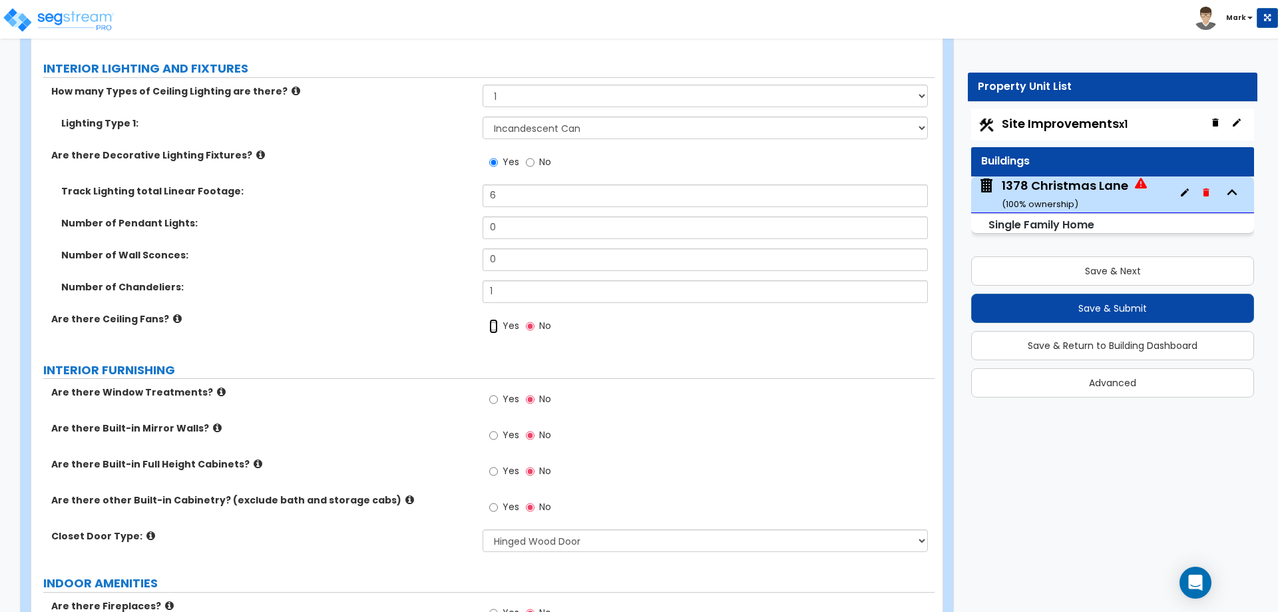
click at [493, 319] on input "Yes" at bounding box center [493, 326] width 9 height 15
radio input "true"
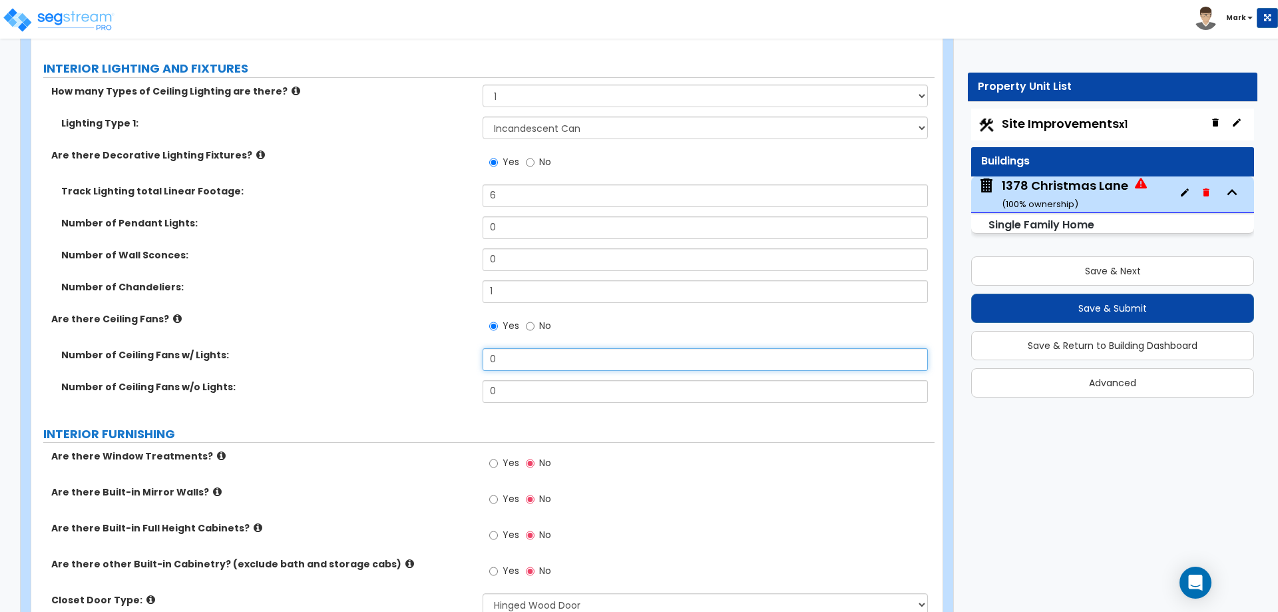
click at [530, 350] on input "0" at bounding box center [705, 359] width 445 height 23
type input "4"
click at [376, 363] on div "Number of Ceiling Fans w/ Lights: 4" at bounding box center [482, 364] width 903 height 32
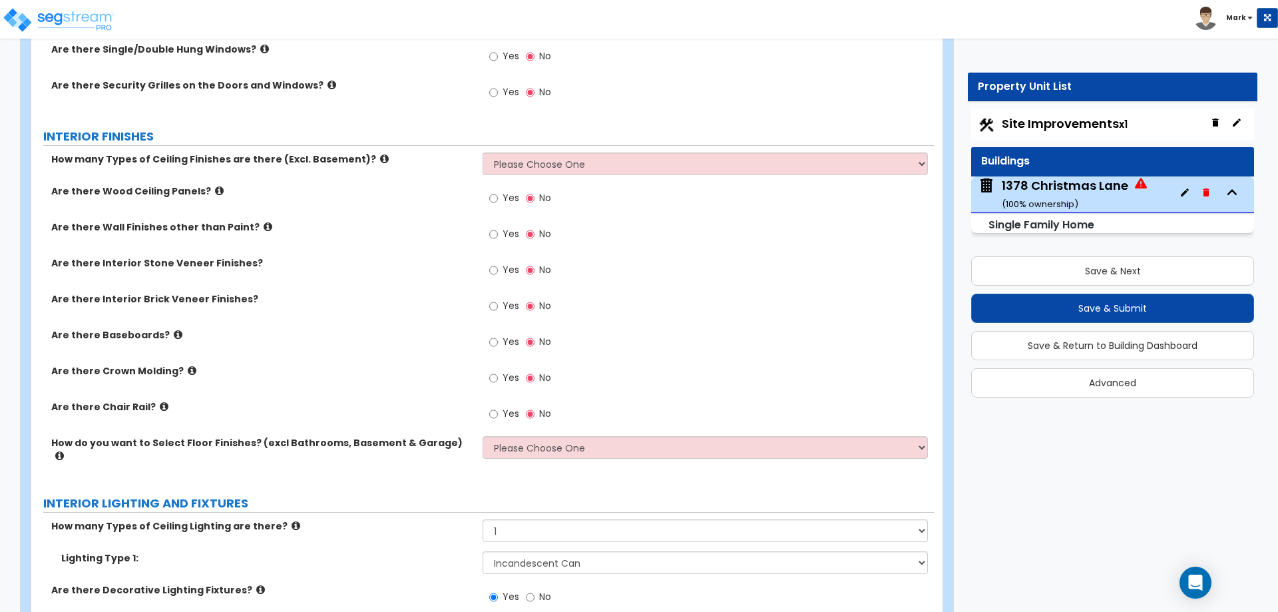
scroll to position [1913, 0]
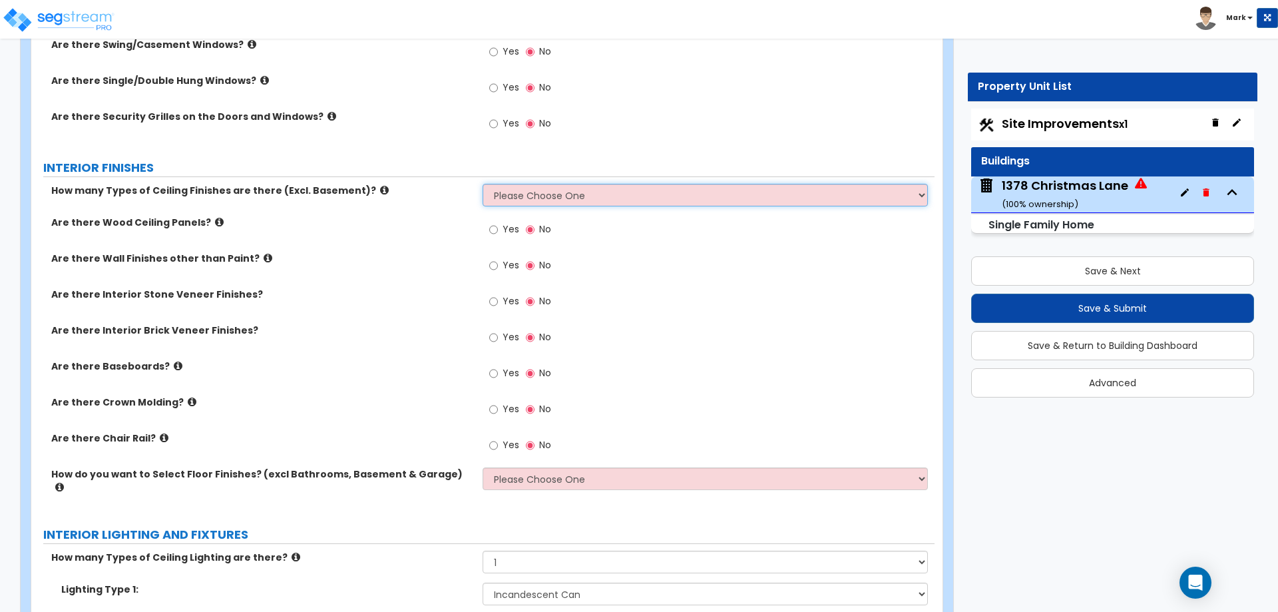
click at [530, 200] on select "Please Choose One 1 2 3" at bounding box center [705, 195] width 445 height 23
select select "1"
click at [483, 184] on select "Please Choose One 1 2 3" at bounding box center [705, 195] width 445 height 23
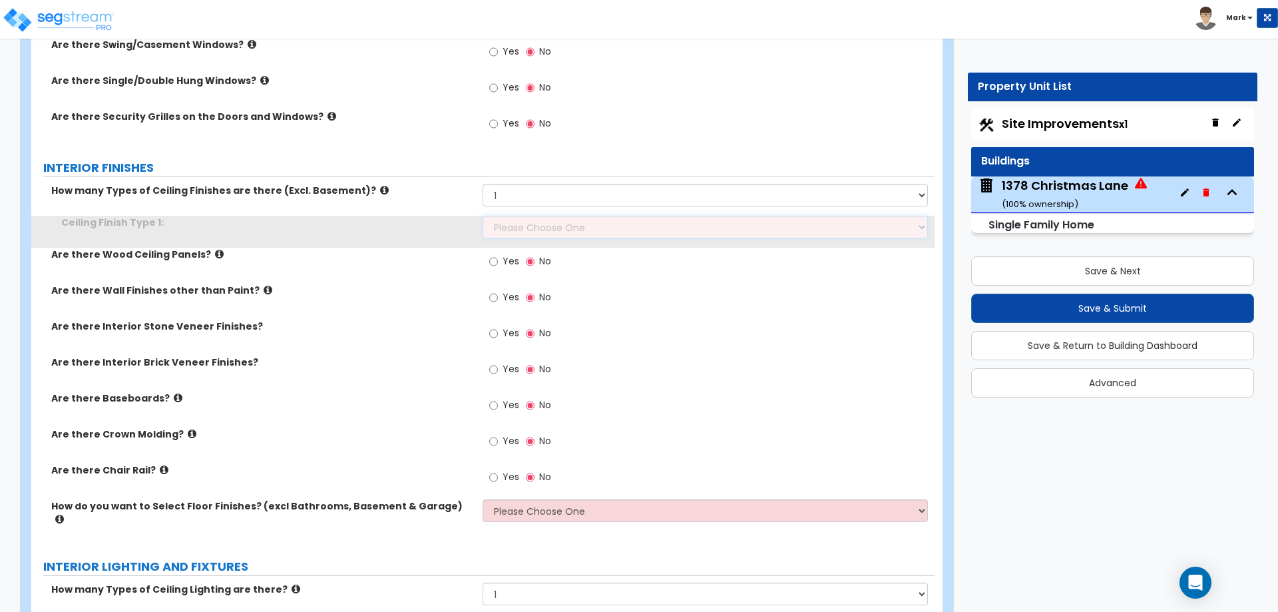
click at [523, 222] on select "Please Choose One Drop Ceiling Drywall Ceiling Open Ceiling" at bounding box center [705, 227] width 445 height 23
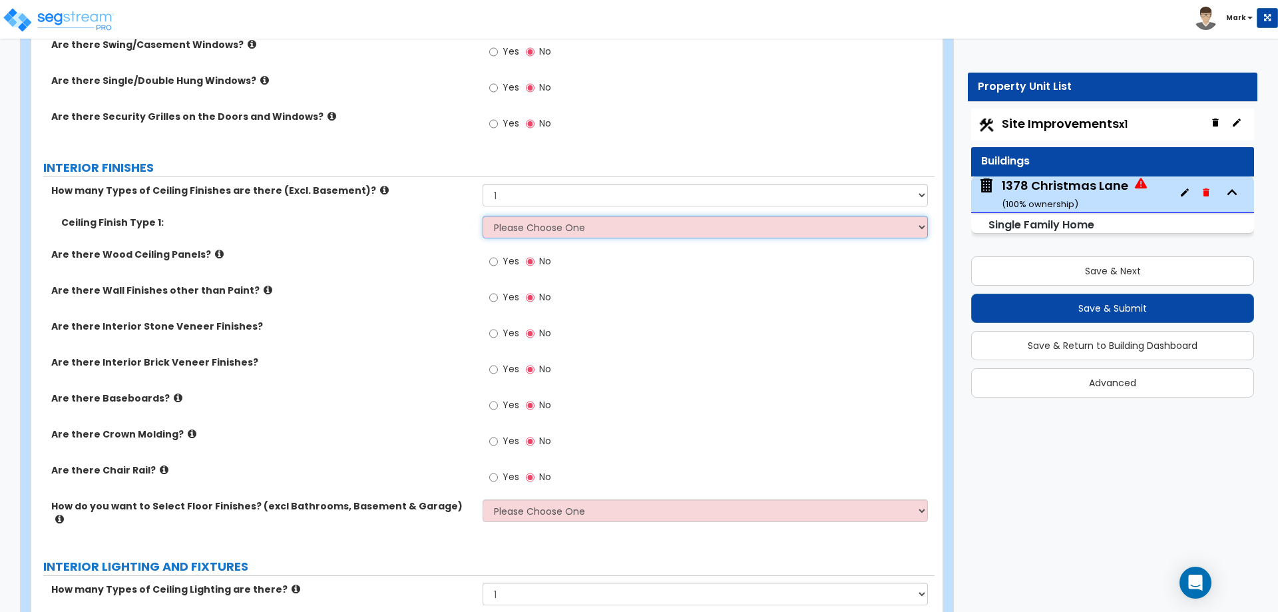
select select "2"
click at [483, 216] on select "Please Choose One Drop Ceiling Drywall Ceiling Open Ceiling" at bounding box center [705, 227] width 445 height 23
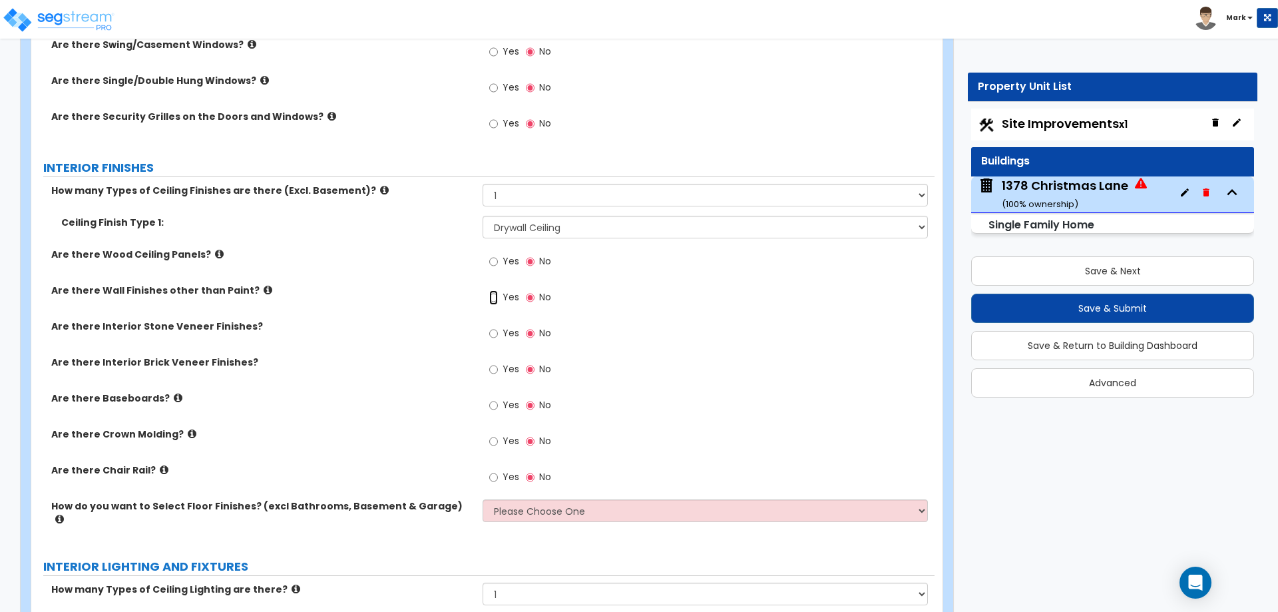
click at [495, 300] on input "Yes" at bounding box center [493, 297] width 9 height 15
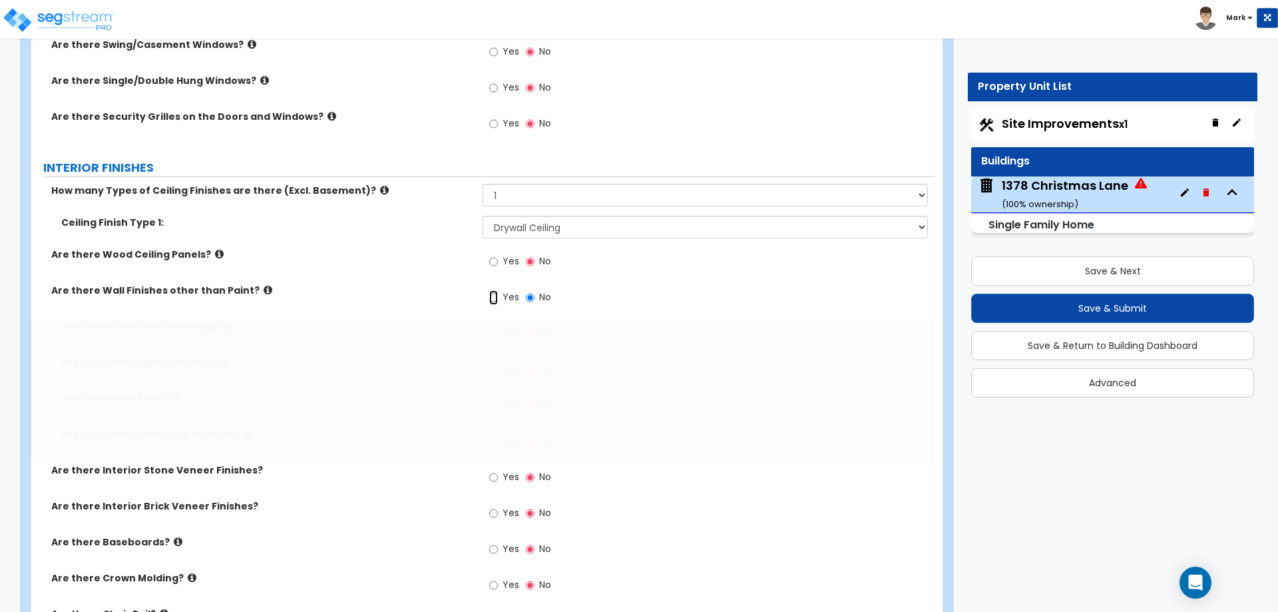
radio input "true"
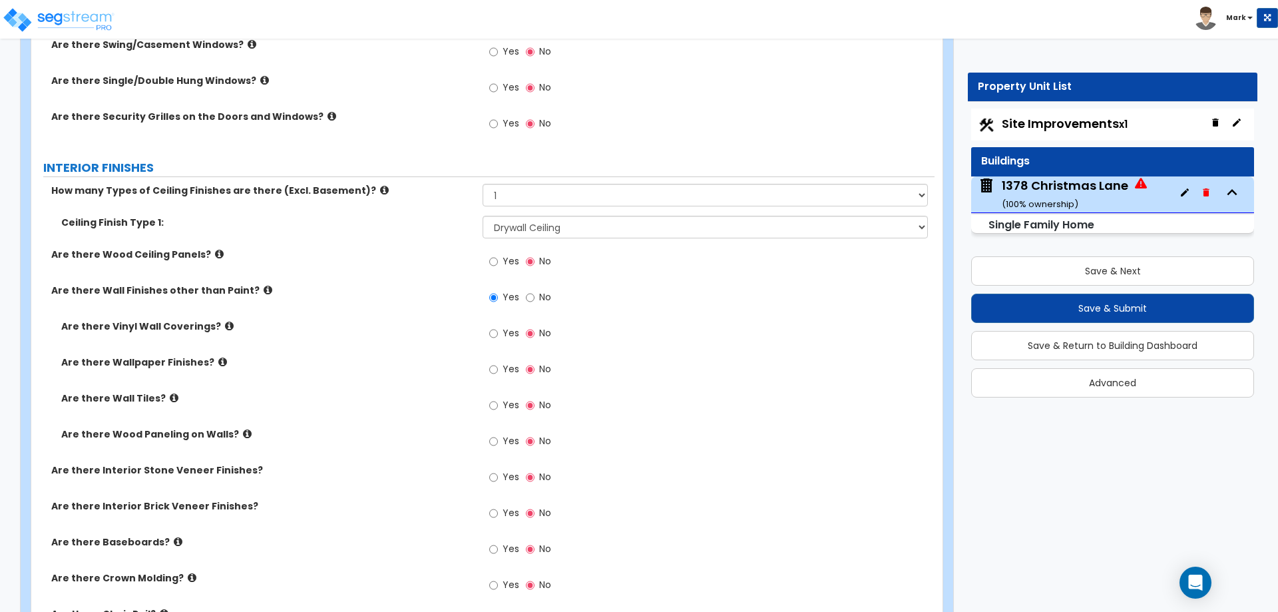
click at [507, 443] on span "Yes" at bounding box center [511, 440] width 17 height 13
click at [498, 443] on input "Yes" at bounding box center [493, 441] width 9 height 15
radio input "true"
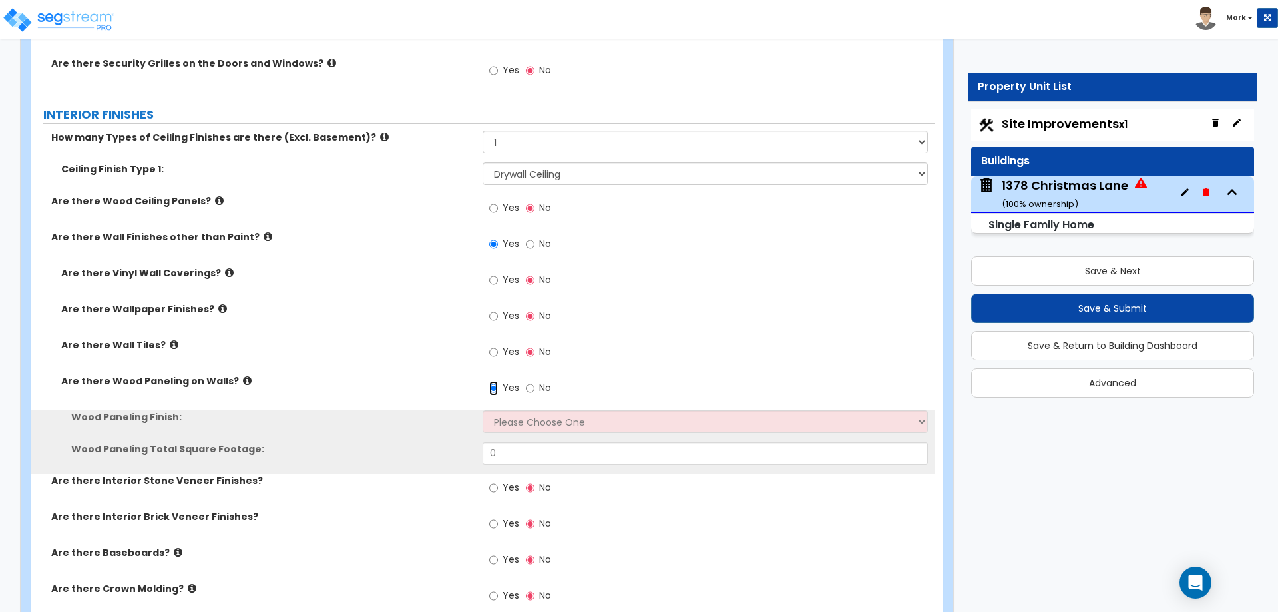
scroll to position [2046, 0]
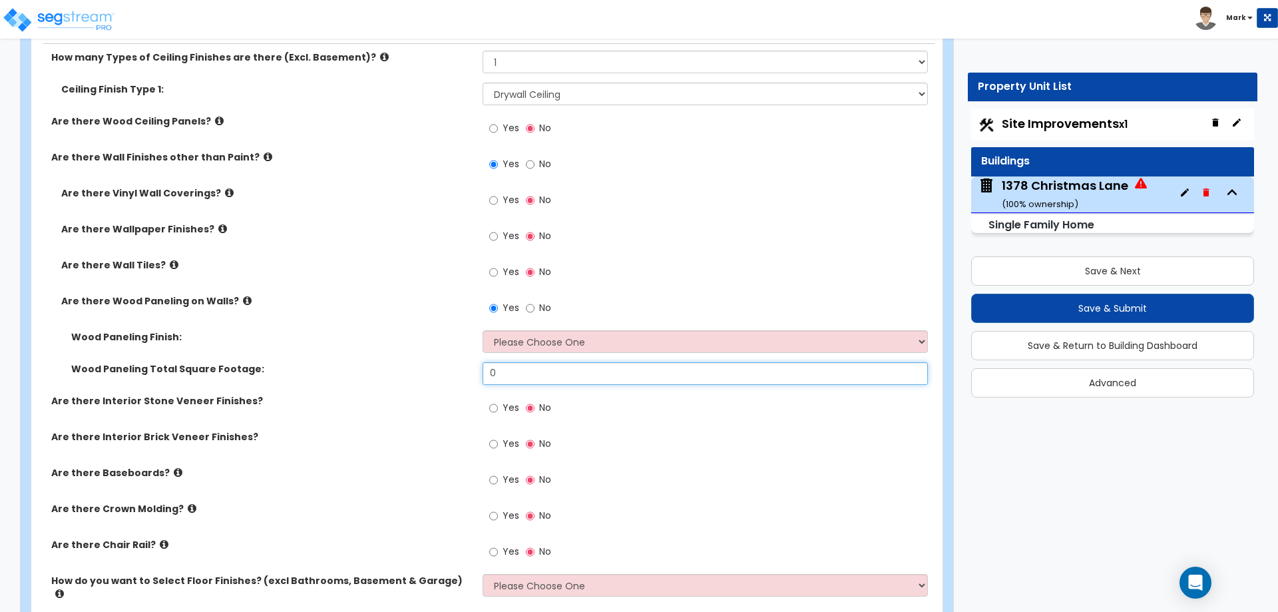
click at [524, 382] on input "0" at bounding box center [705, 373] width 445 height 23
type input "500"
click at [495, 334] on select "Please Choose One Birch Mahogany Oak or Cherry Rosewood Teak I Don't Know, Plea…" at bounding box center [705, 341] width 445 height 23
select select "6"
click at [483, 330] on select "Please Choose One Birch Mahogany Oak or Cherry Rosewood Teak I Don't Know, Plea…" at bounding box center [705, 341] width 445 height 23
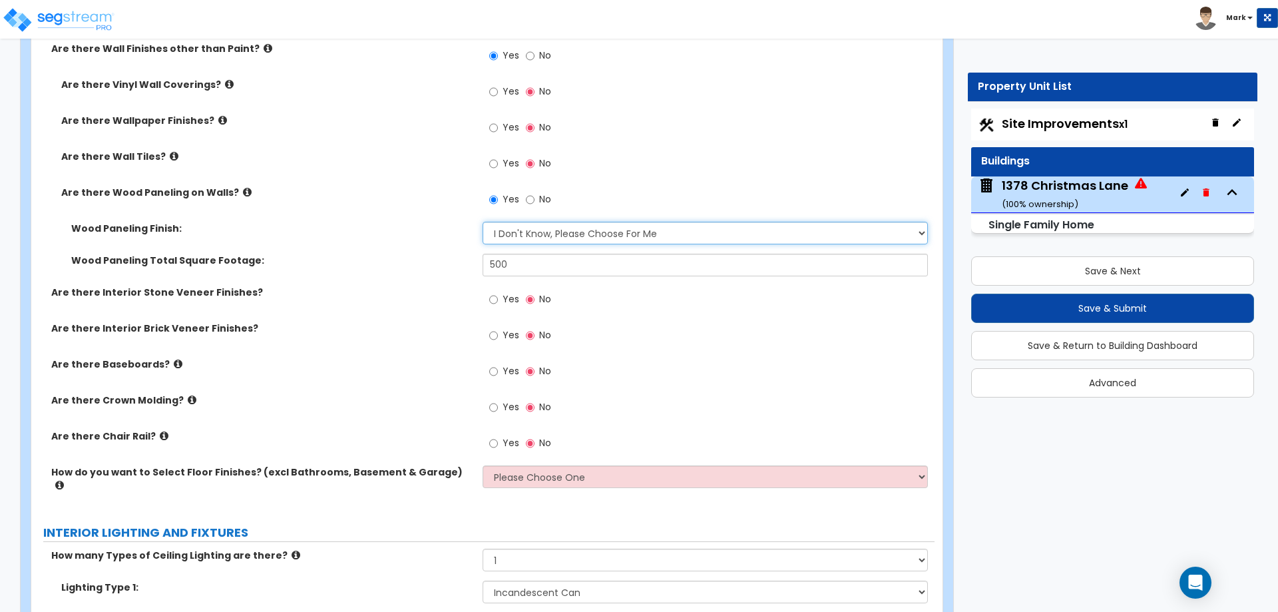
scroll to position [2179, 0]
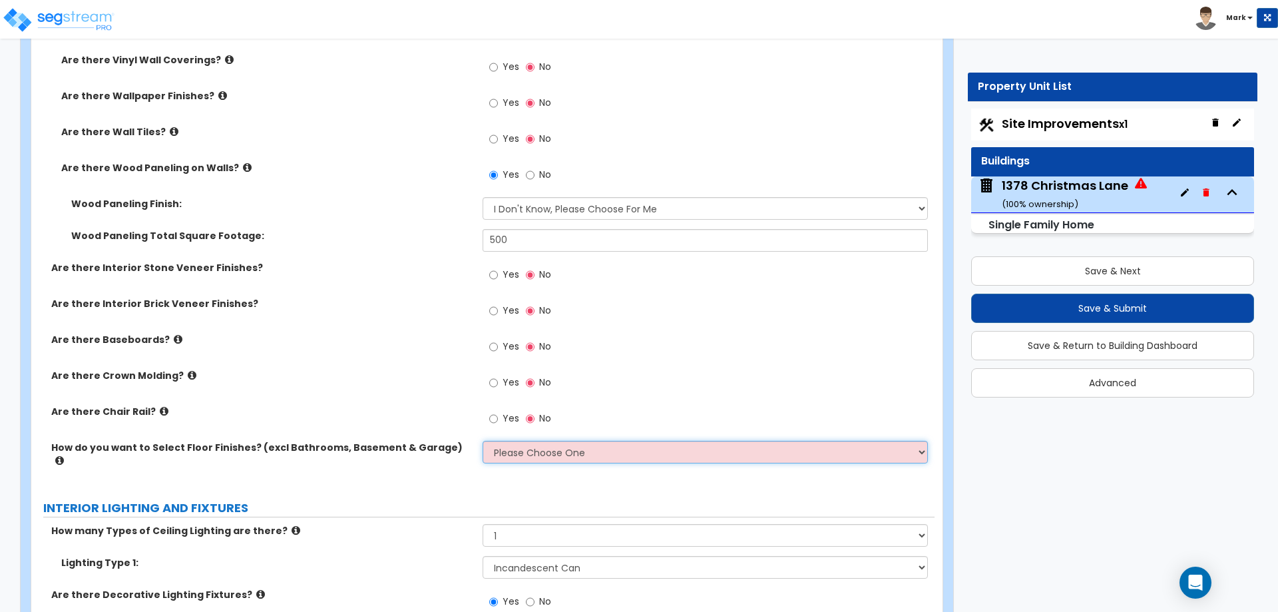
click at [515, 452] on select "Please Choose One I want to Select Floor Finishes for the Areas of the House I …" at bounding box center [705, 452] width 445 height 23
select select "1"
click at [483, 441] on select "Please Choose One I want to Select Floor Finishes for the Areas of the House I …" at bounding box center [705, 452] width 445 height 23
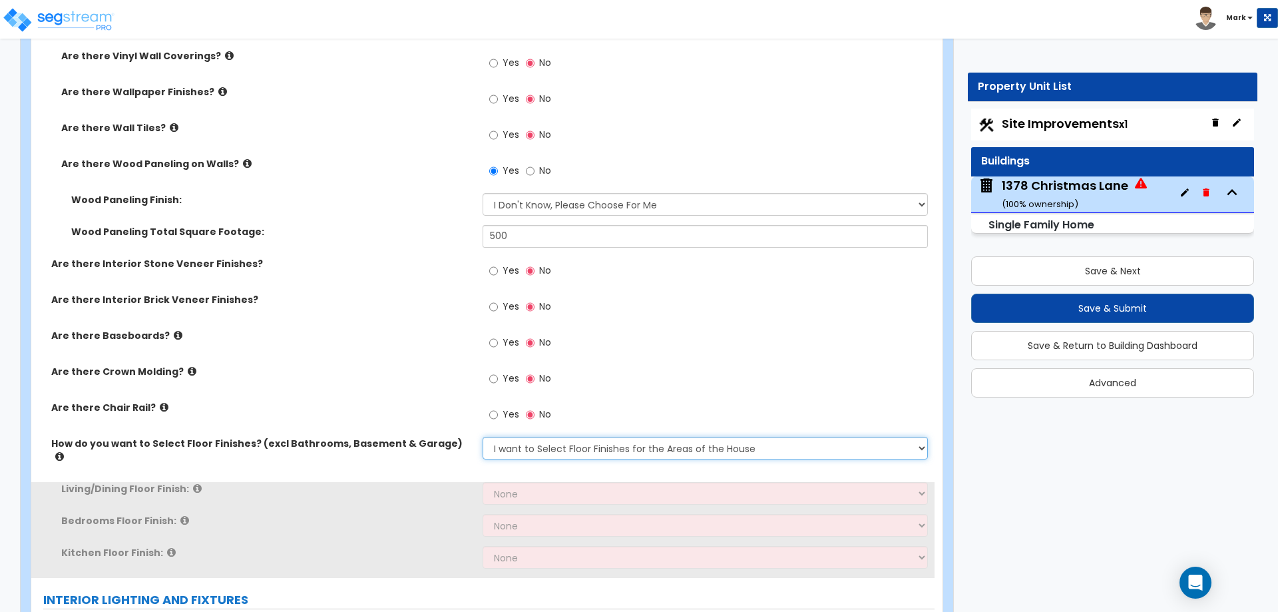
scroll to position [2312, 0]
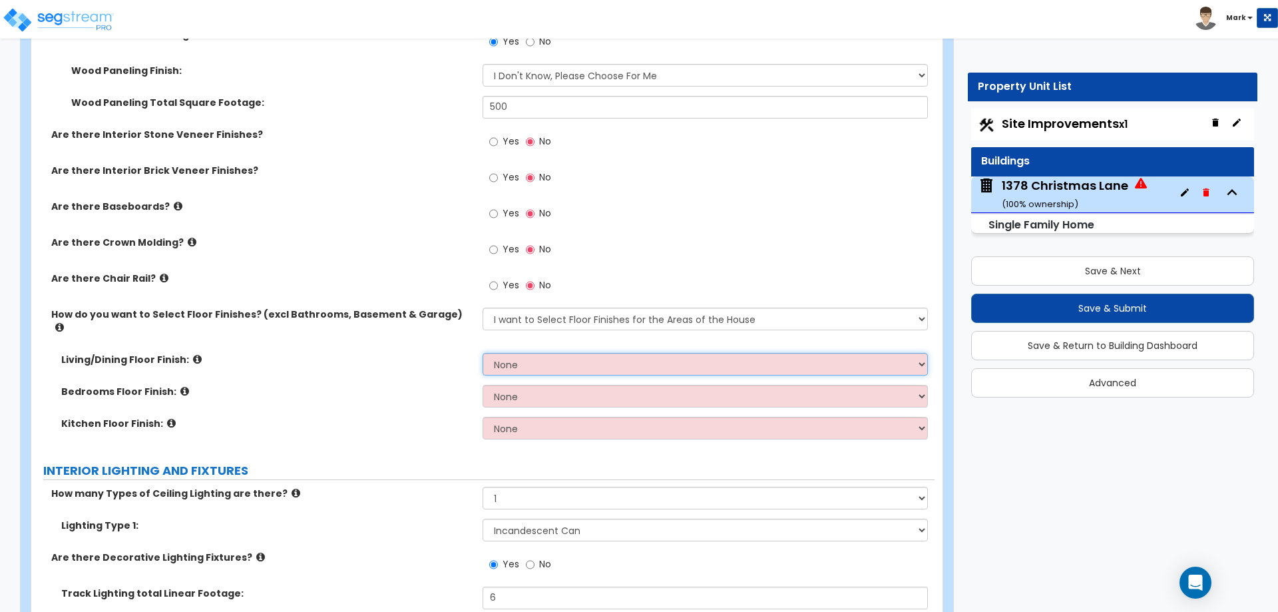
click at [535, 353] on select "None Tile Flooring Hardwood Flooring Resilient Laminate Flooring VCT Flooring S…" at bounding box center [705, 364] width 445 height 23
select select "2"
click at [483, 353] on select "None Tile Flooring Hardwood Flooring Resilient Laminate Flooring VCT Flooring S…" at bounding box center [705, 364] width 445 height 23
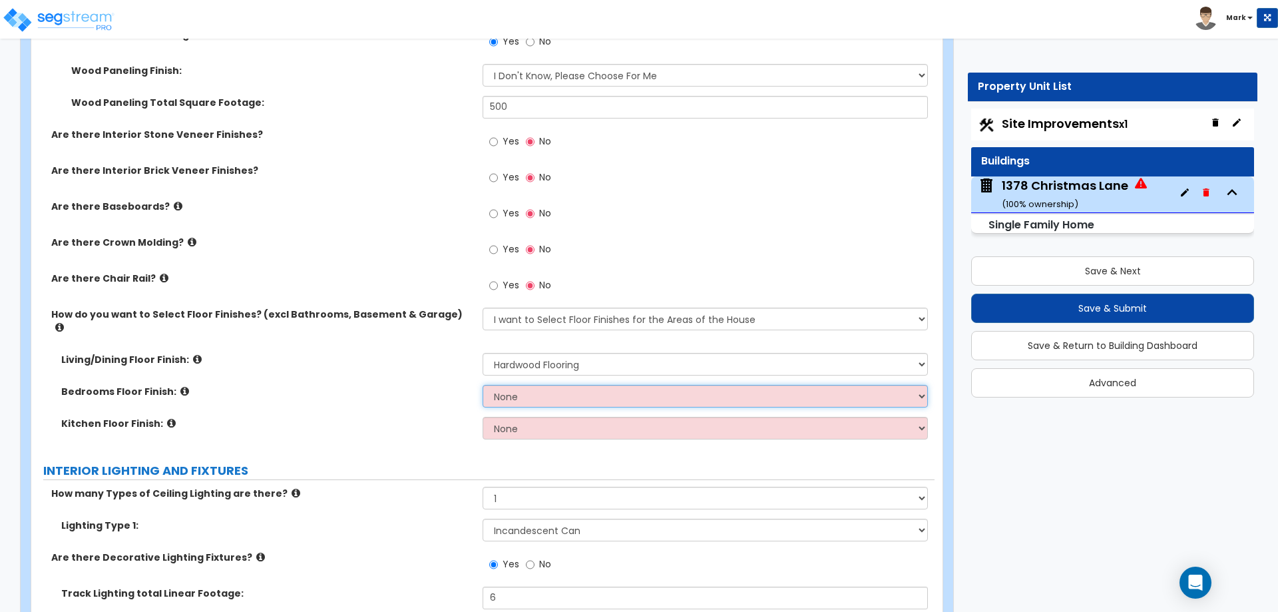
click at [542, 385] on select "None Tile Flooring Hardwood Flooring Resilient Laminate Flooring VCT Flooring S…" at bounding box center [705, 396] width 445 height 23
select select "2"
click at [483, 385] on select "None Tile Flooring Hardwood Flooring Resilient Laminate Flooring VCT Flooring S…" at bounding box center [705, 396] width 445 height 23
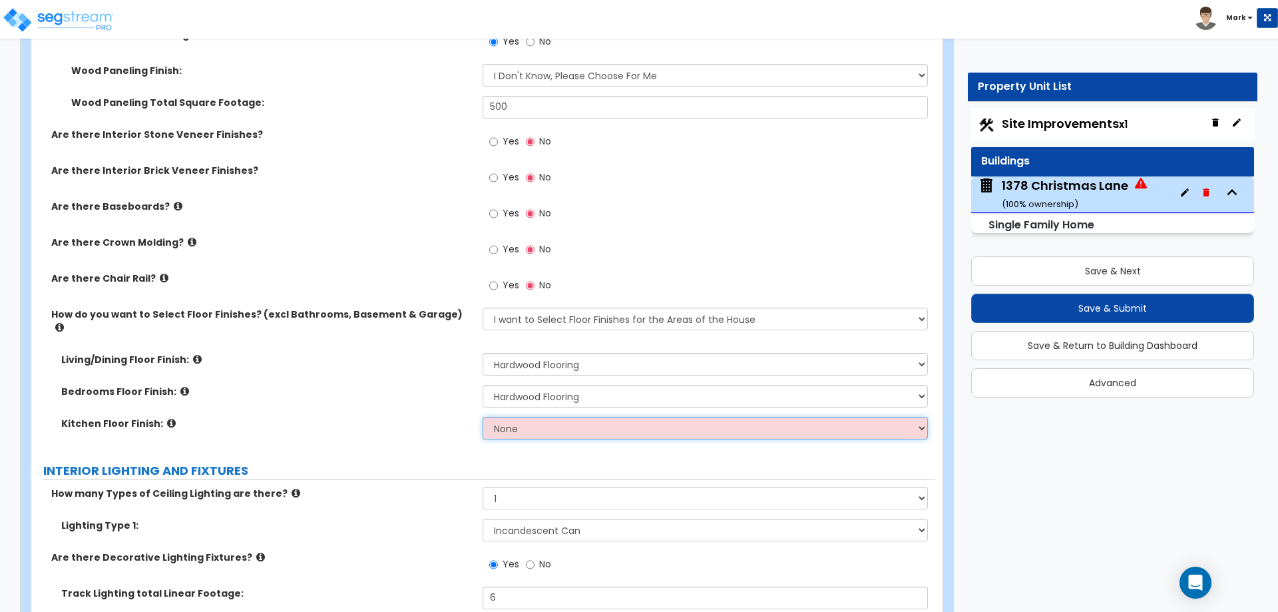
click at [540, 417] on select "None Tile Flooring Hardwood Flooring Resilient Laminate Flooring VCT Flooring S…" at bounding box center [705, 428] width 445 height 23
select select "2"
click at [483, 417] on select "None Tile Flooring Hardwood Flooring Resilient Laminate Flooring VCT Flooring S…" at bounding box center [705, 428] width 445 height 23
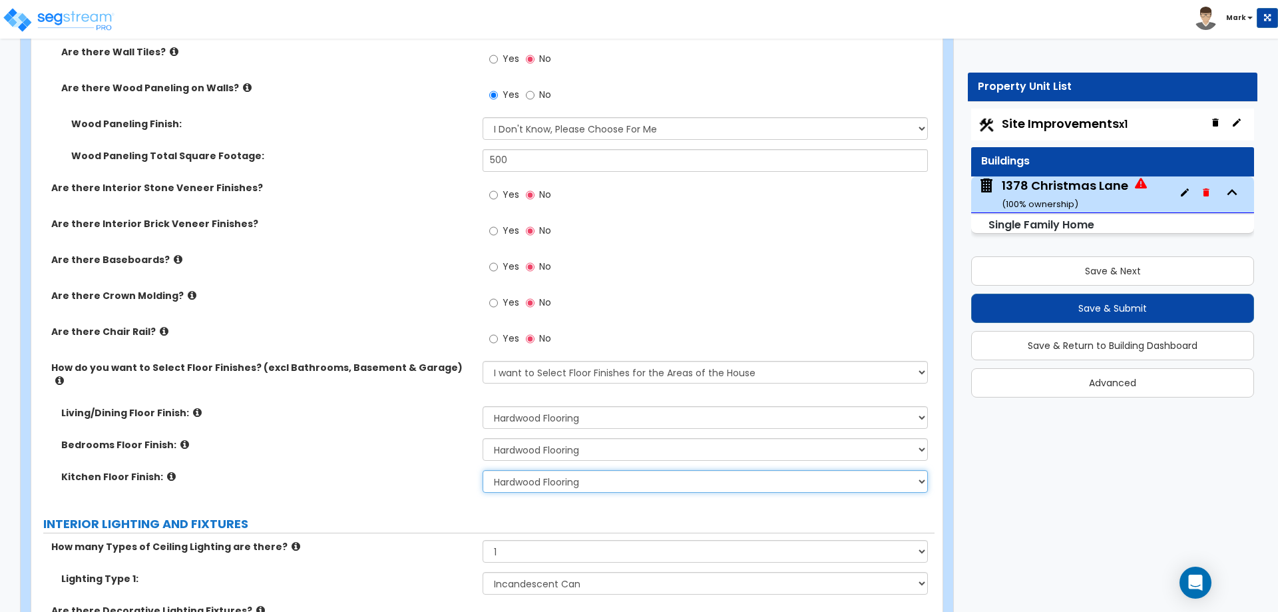
scroll to position [2246, 0]
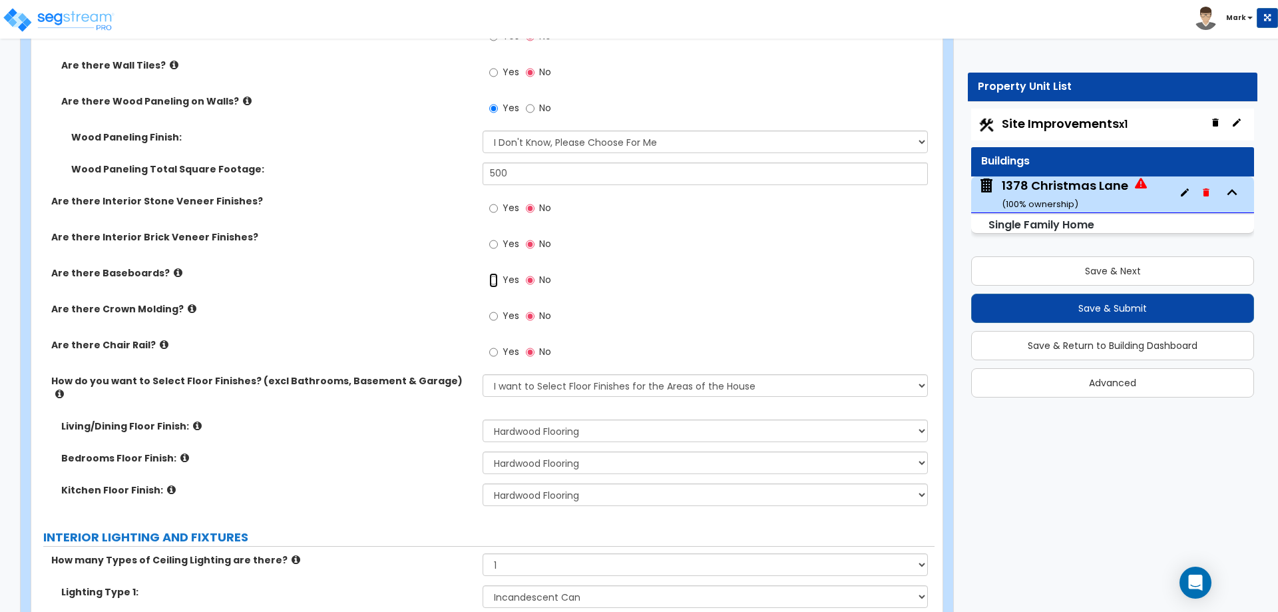
click at [490, 282] on input "Yes" at bounding box center [493, 280] width 9 height 15
radio input "true"
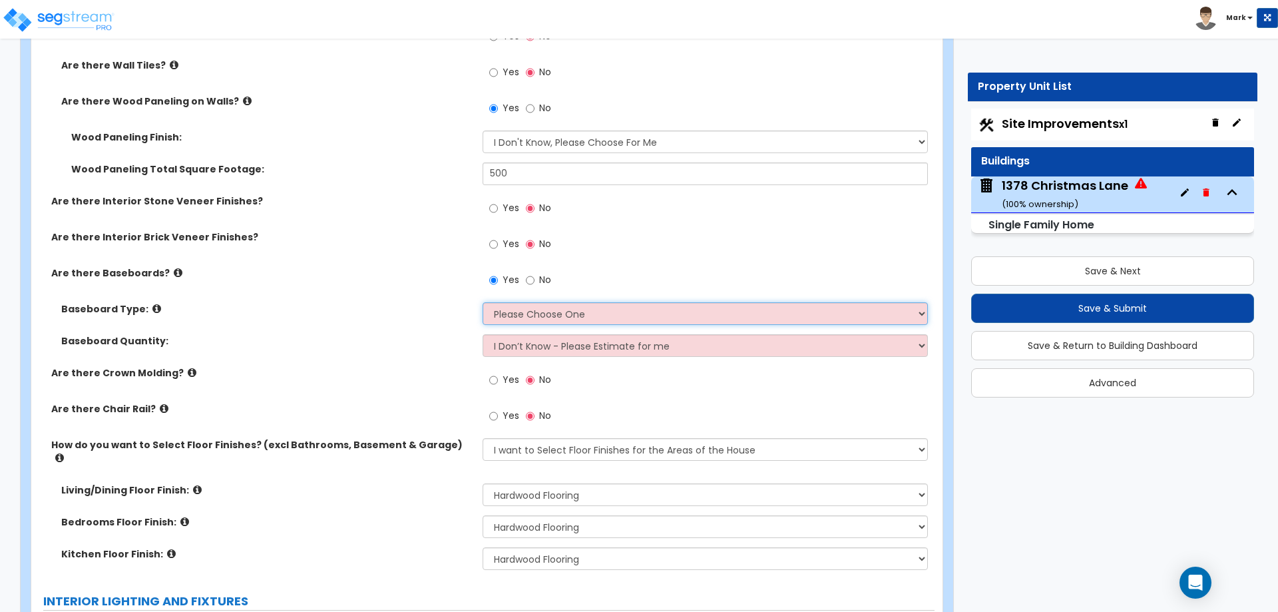
click at [549, 304] on select "Please Choose One Wood Vinyl Carpet Tile" at bounding box center [705, 313] width 445 height 23
select select "1"
click at [483, 302] on select "Please Choose One Wood Vinyl Carpet Tile" at bounding box center [705, 313] width 445 height 23
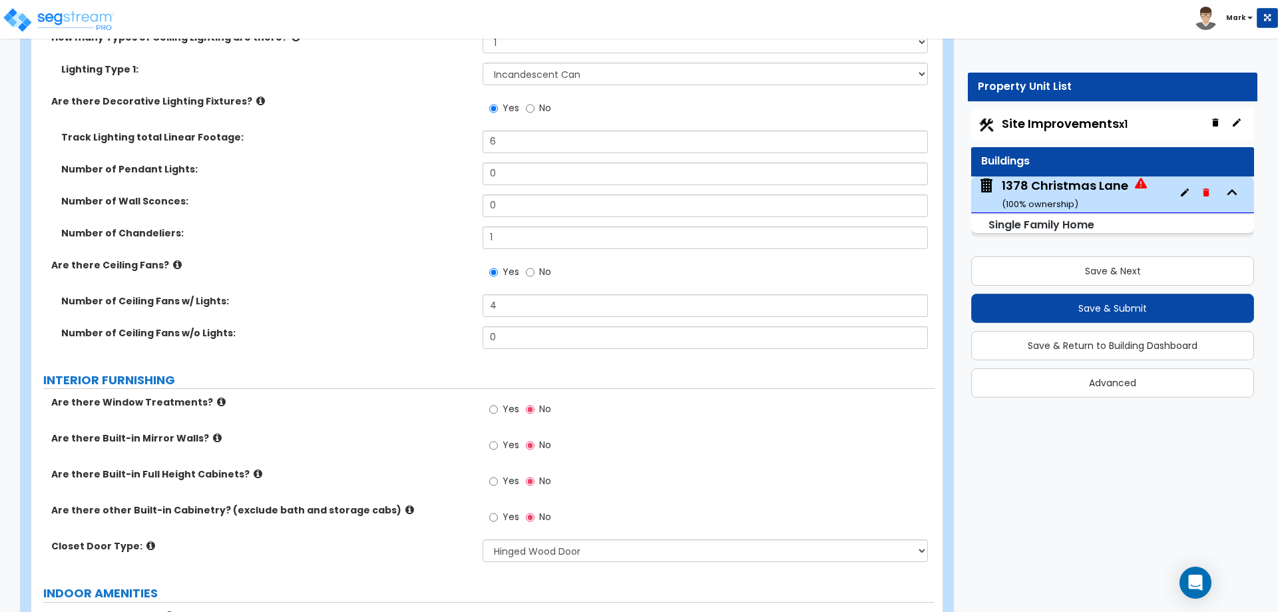
scroll to position [2912, 0]
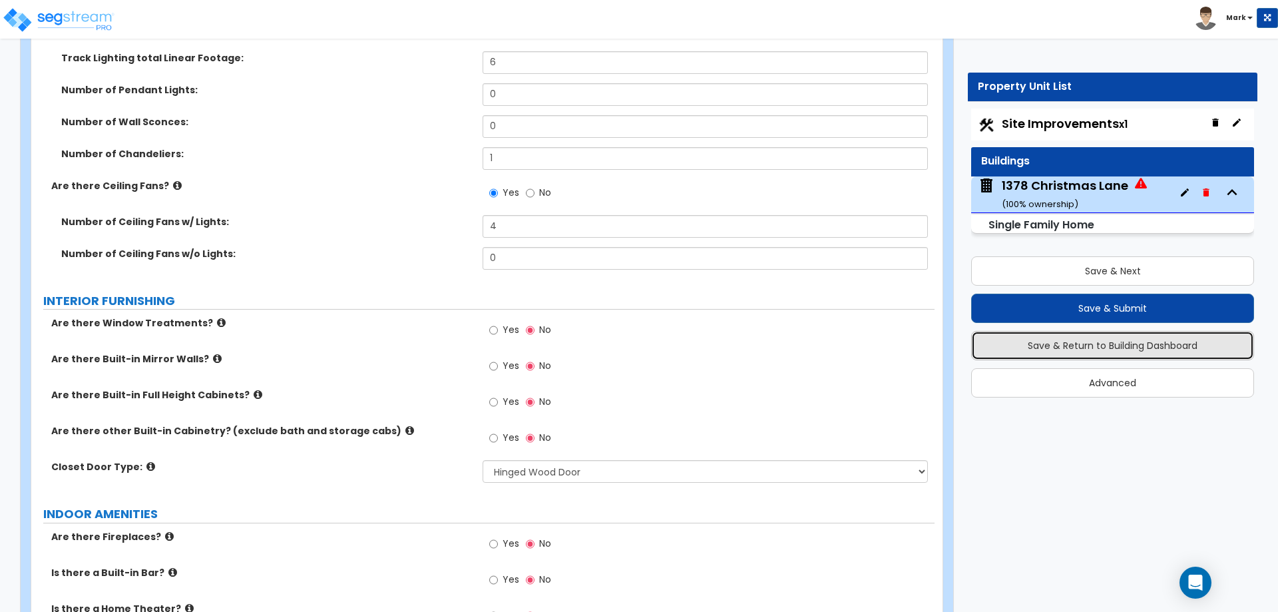
click at [1044, 355] on button "Save & Return to Building Dashboard" at bounding box center [1112, 345] width 283 height 29
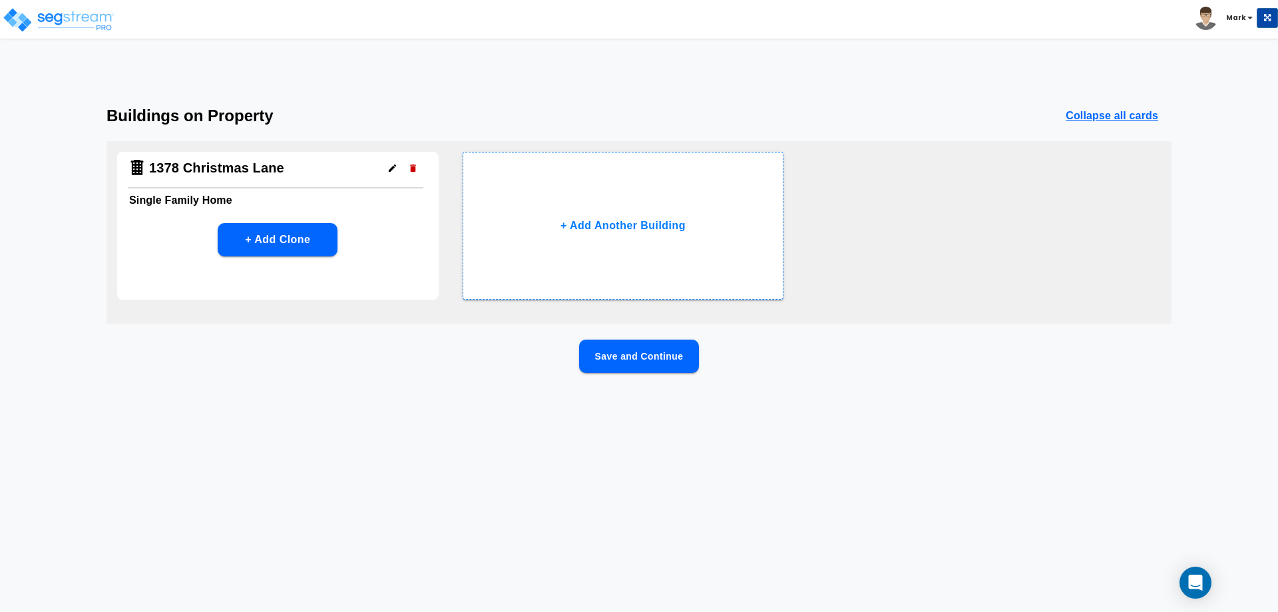
scroll to position [0, 0]
click at [630, 364] on button "Save and Continue" at bounding box center [639, 355] width 120 height 33
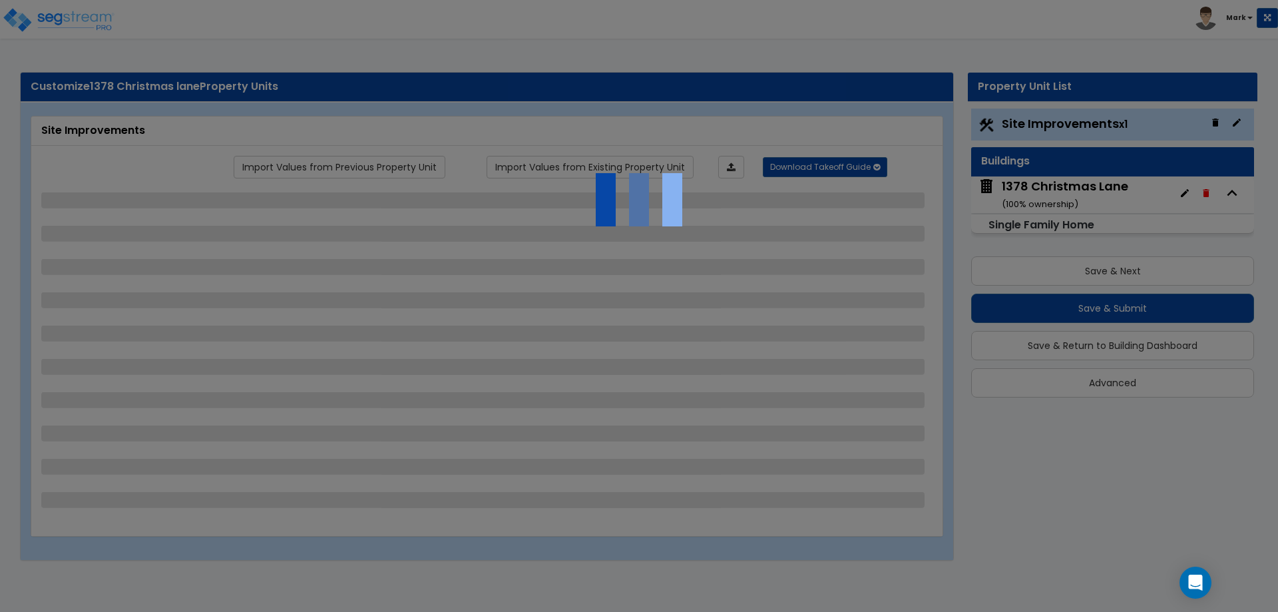
select select "2"
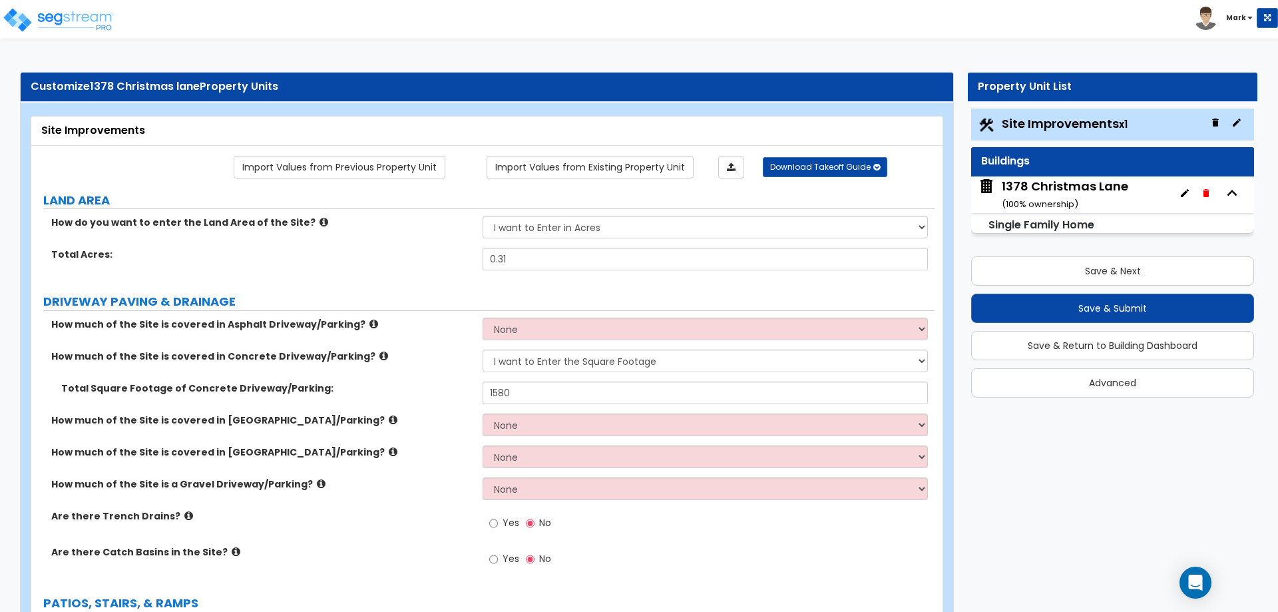
click at [1058, 187] on div "1378 Christmas Lane ( 100 % ownership)" at bounding box center [1065, 195] width 126 height 34
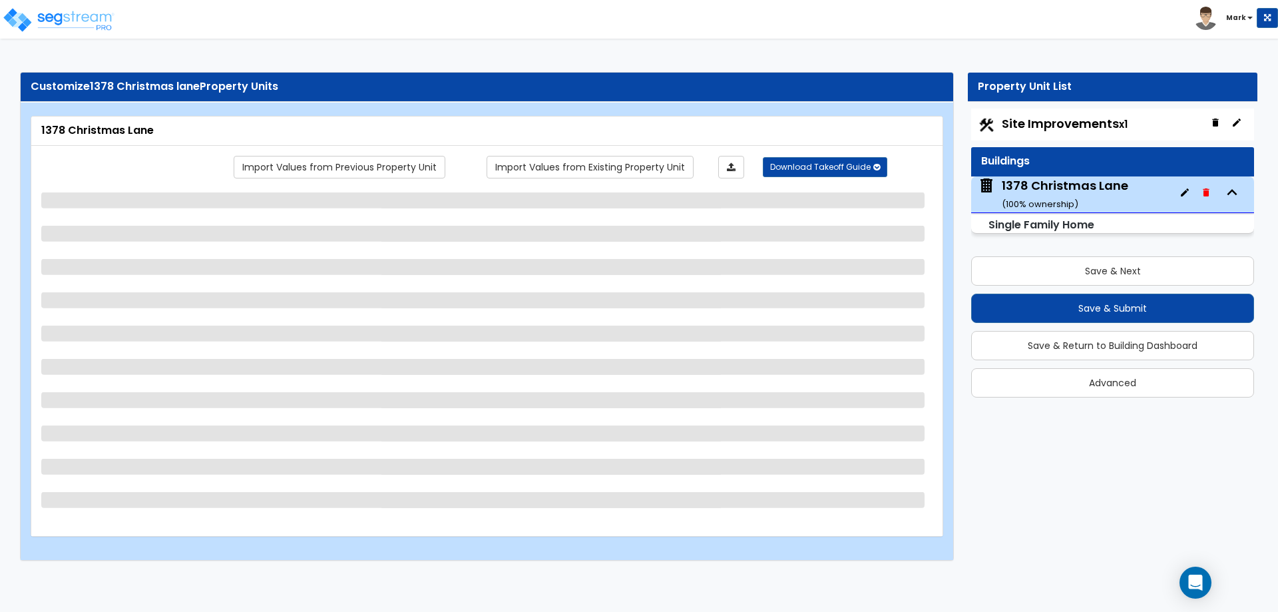
select select "1"
select select "7"
select select "1"
select select "2"
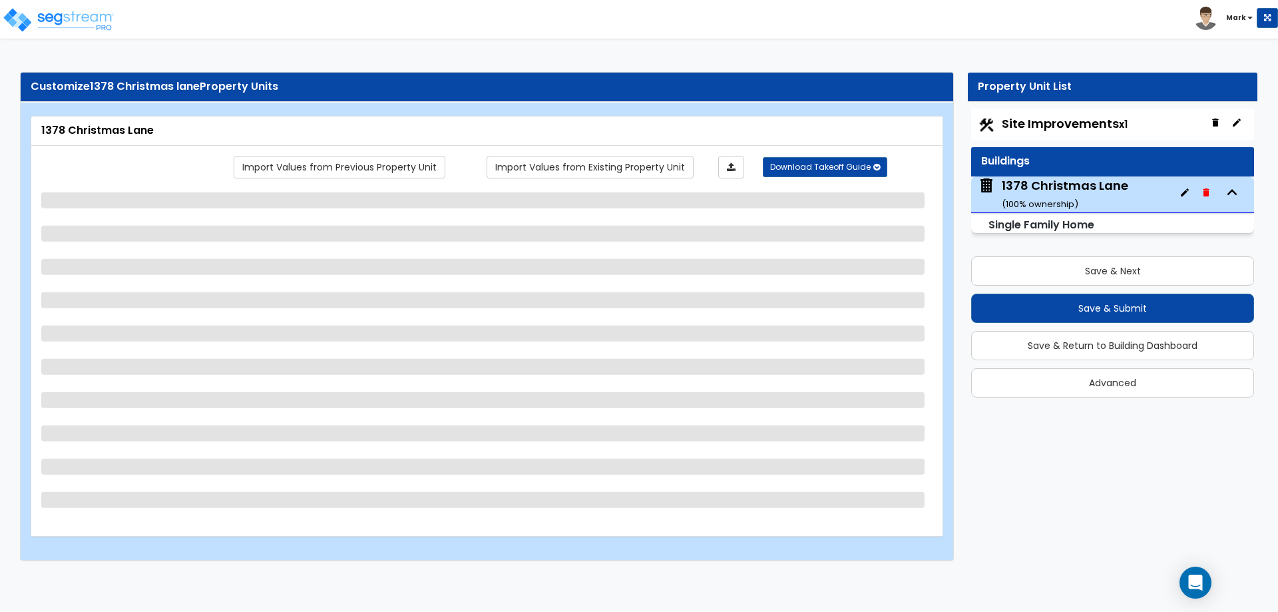
select select "2"
select select "3"
select select "1"
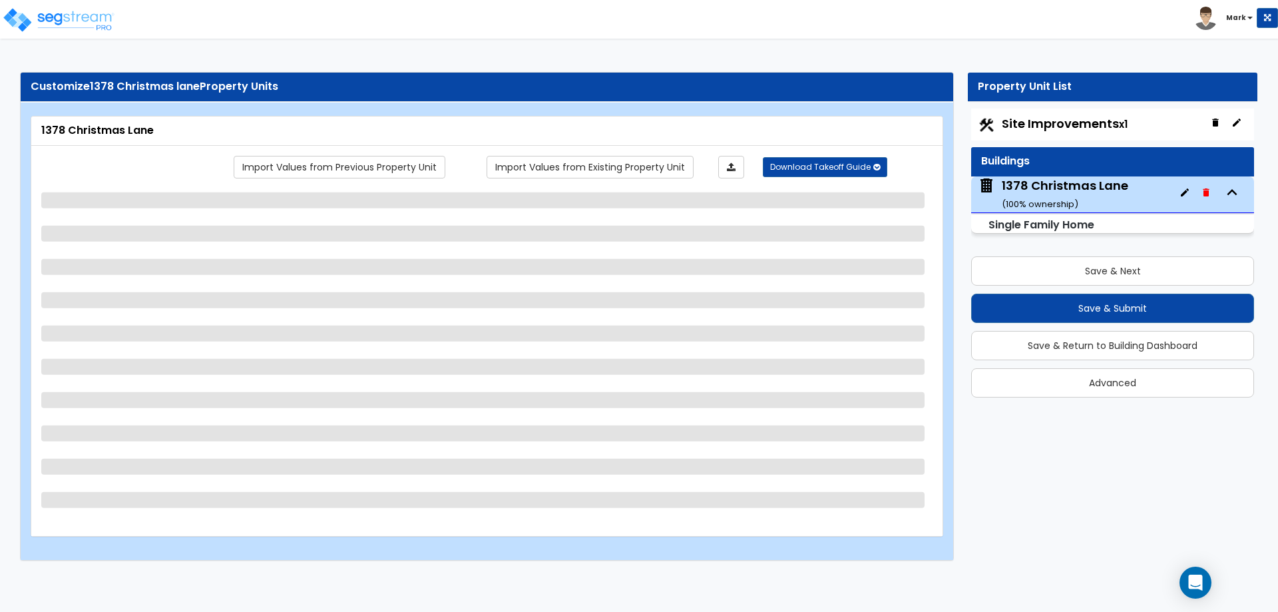
select select "1"
select select "6"
select select "1"
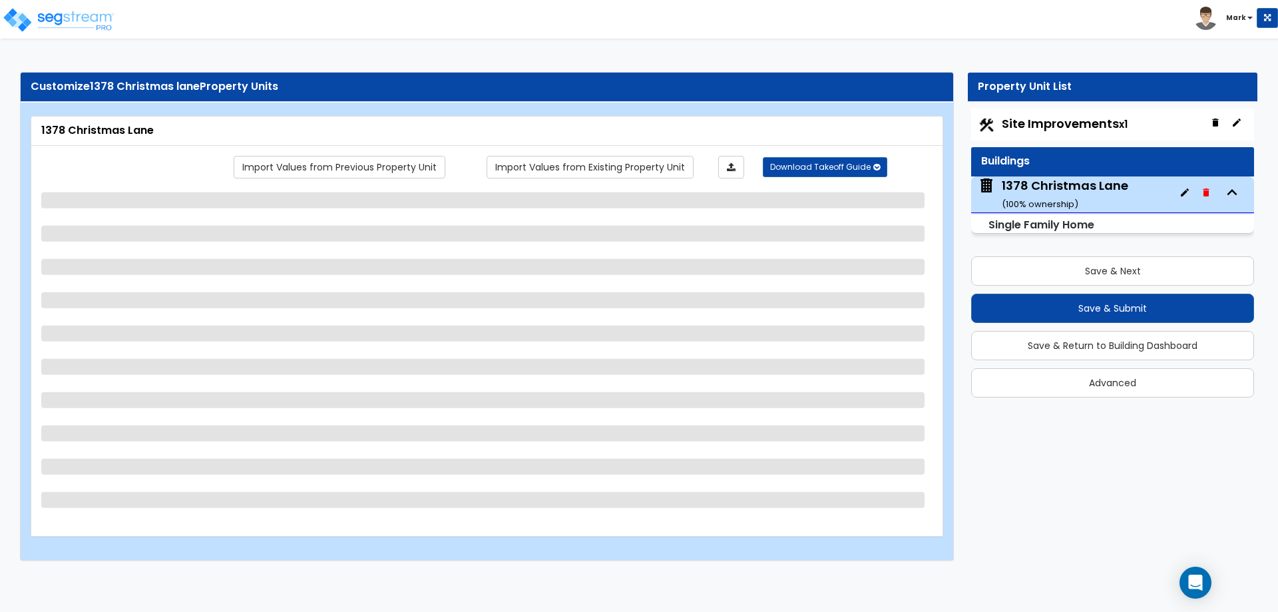
select select "2"
select select "1"
select select "5"
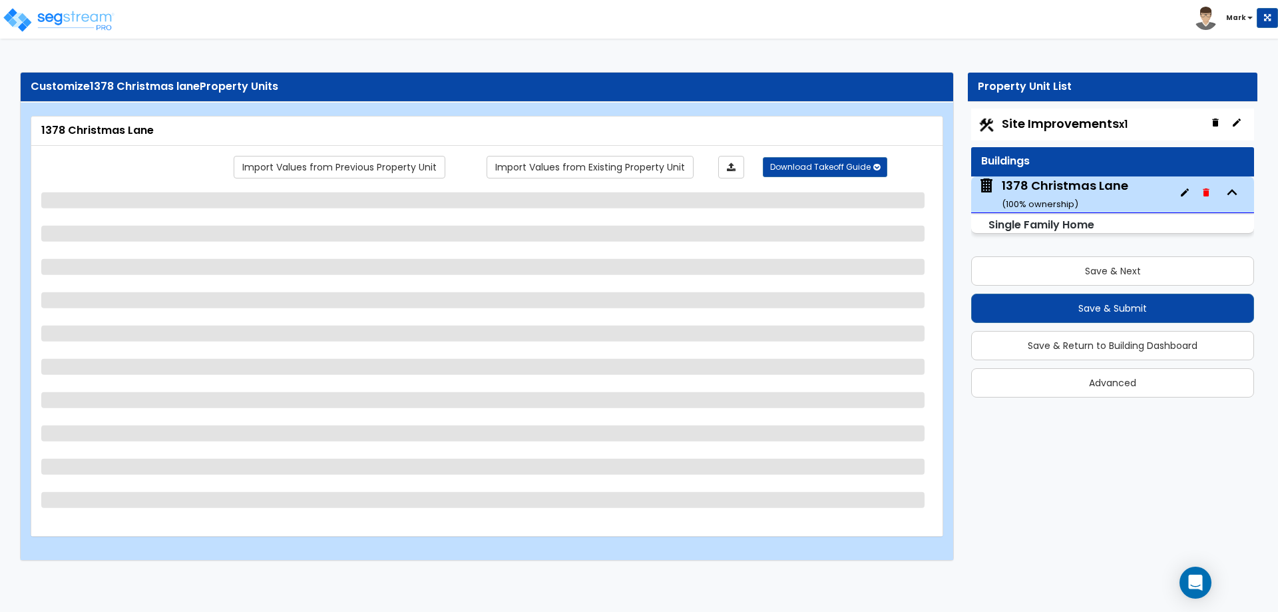
select select "3"
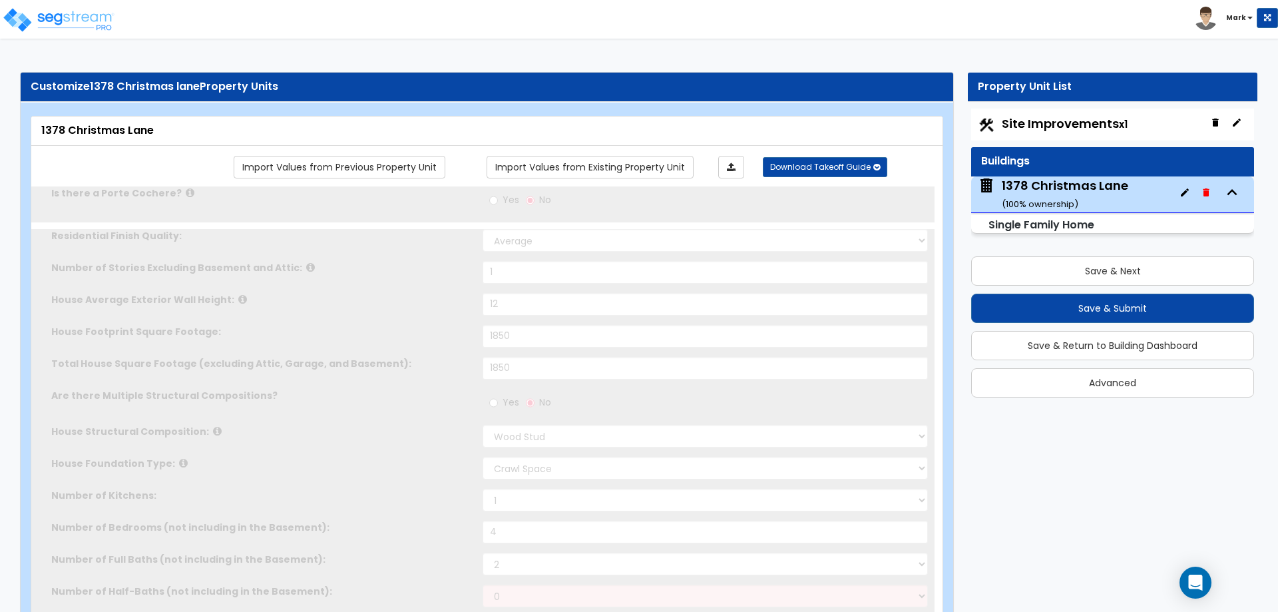
select select "2"
type input "4"
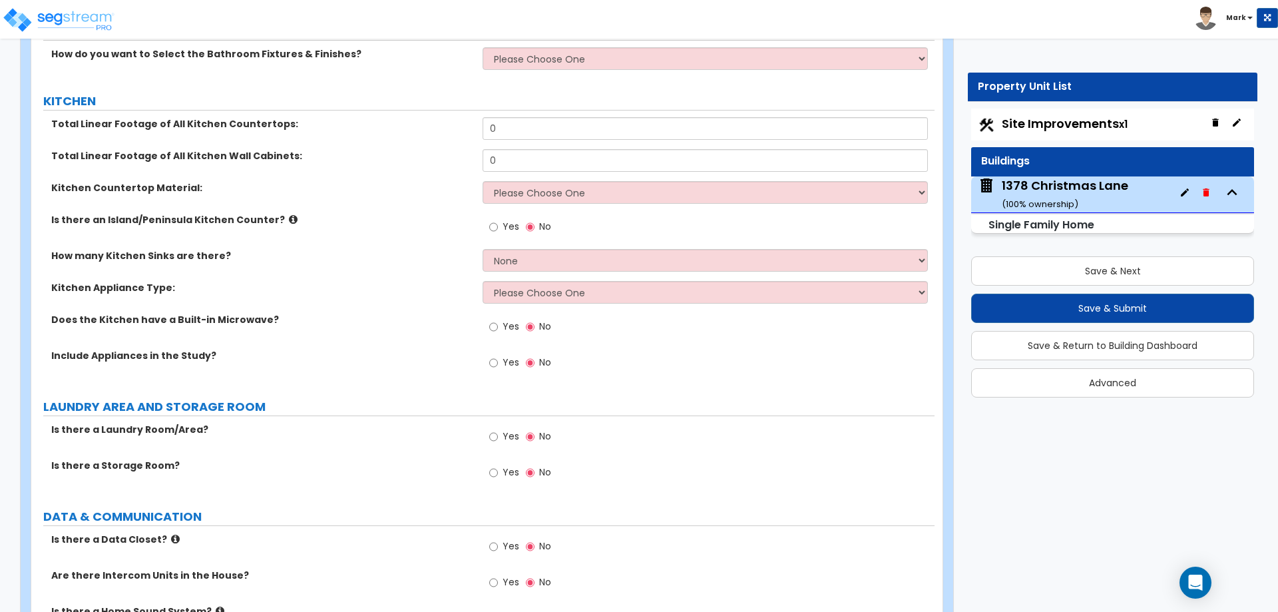
scroll to position [3956, 0]
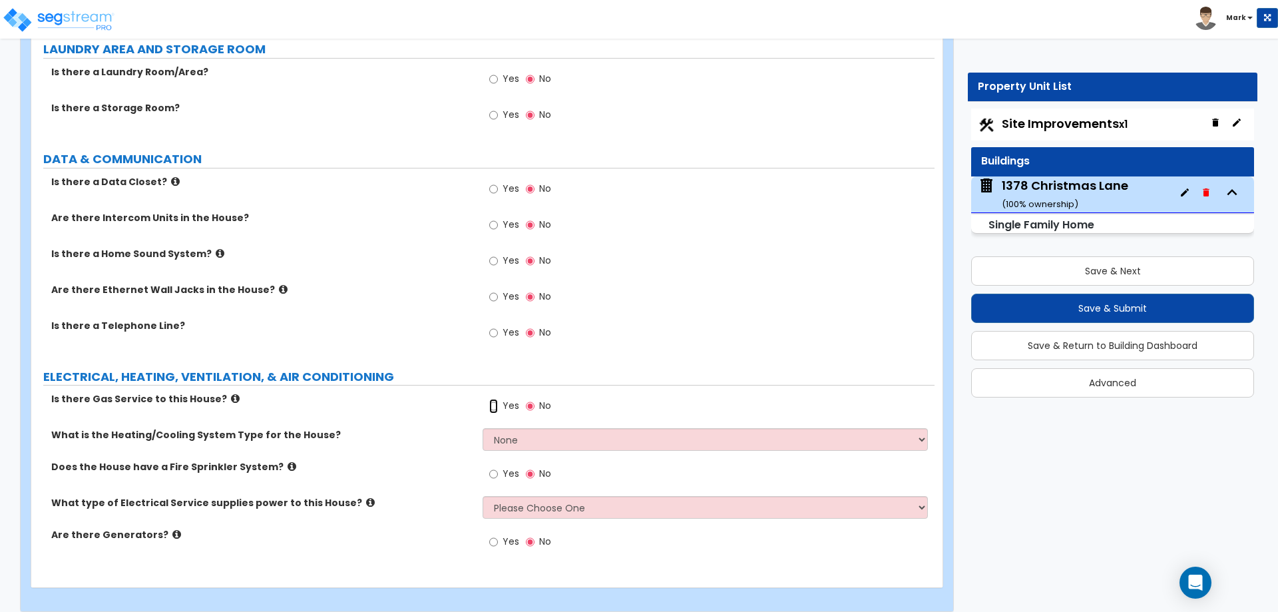
click at [495, 399] on input "Yes" at bounding box center [493, 406] width 9 height 15
radio input "true"
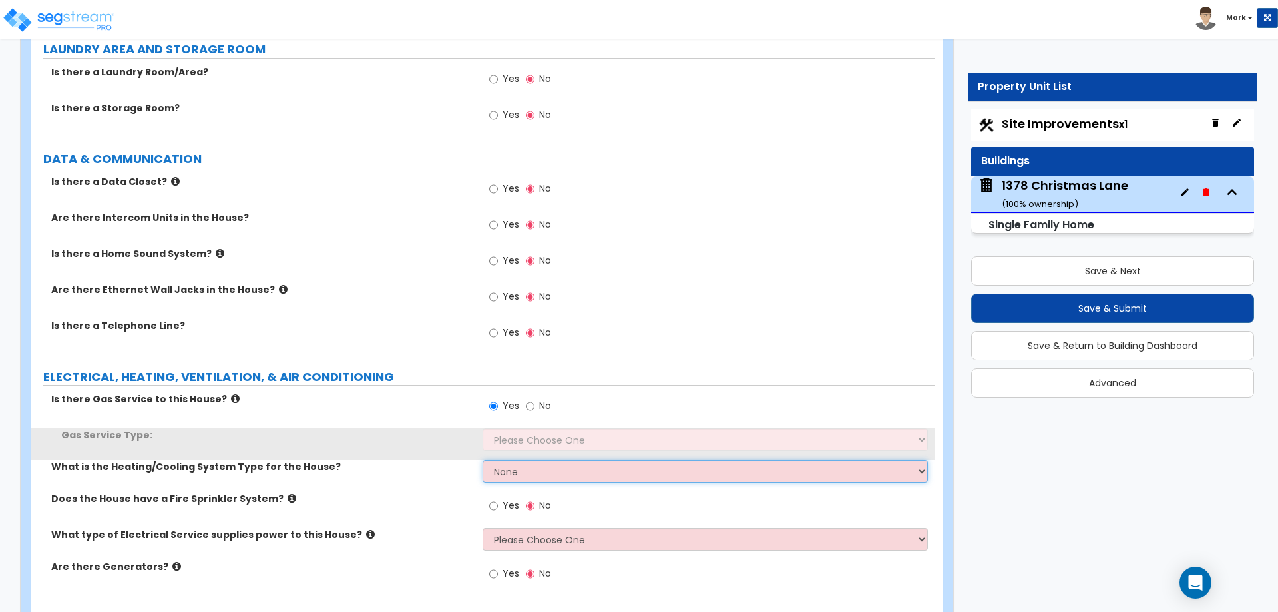
click at [528, 460] on select "None Heat Only Centralized Heating & Cooling Thru Wall Air Conditioners Mini Sp…" at bounding box center [705, 471] width 445 height 23
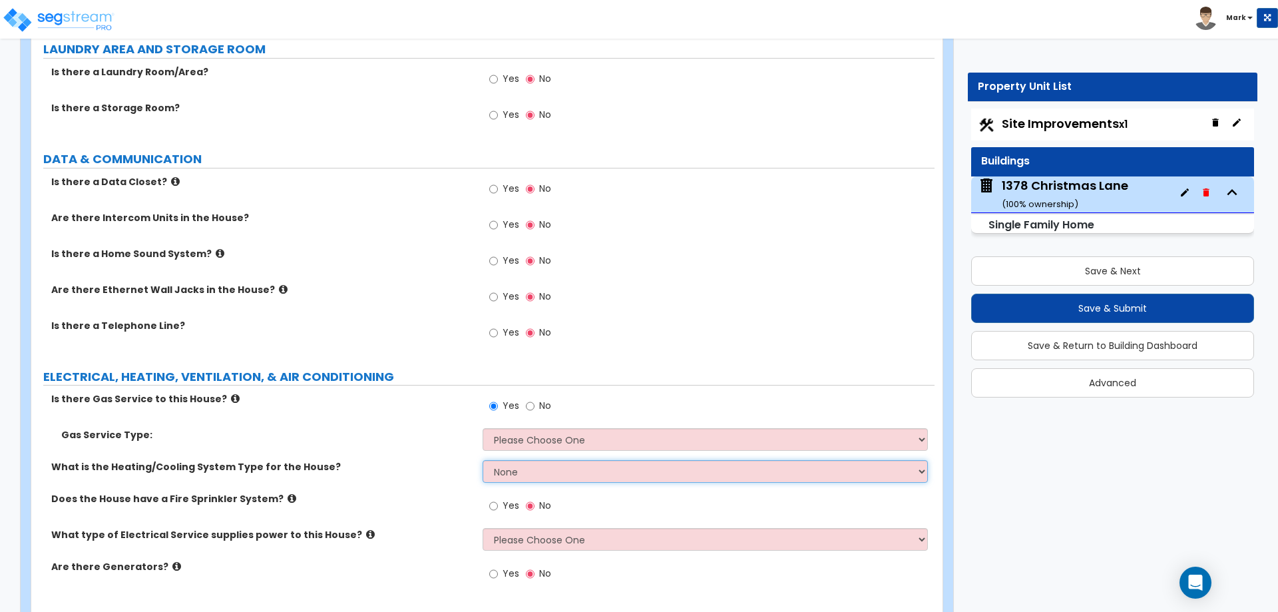
select select "2"
click at [483, 460] on select "None Heat Only Centralized Heating & Cooling Thru Wall Air Conditioners Mini Sp…" at bounding box center [705, 471] width 445 height 23
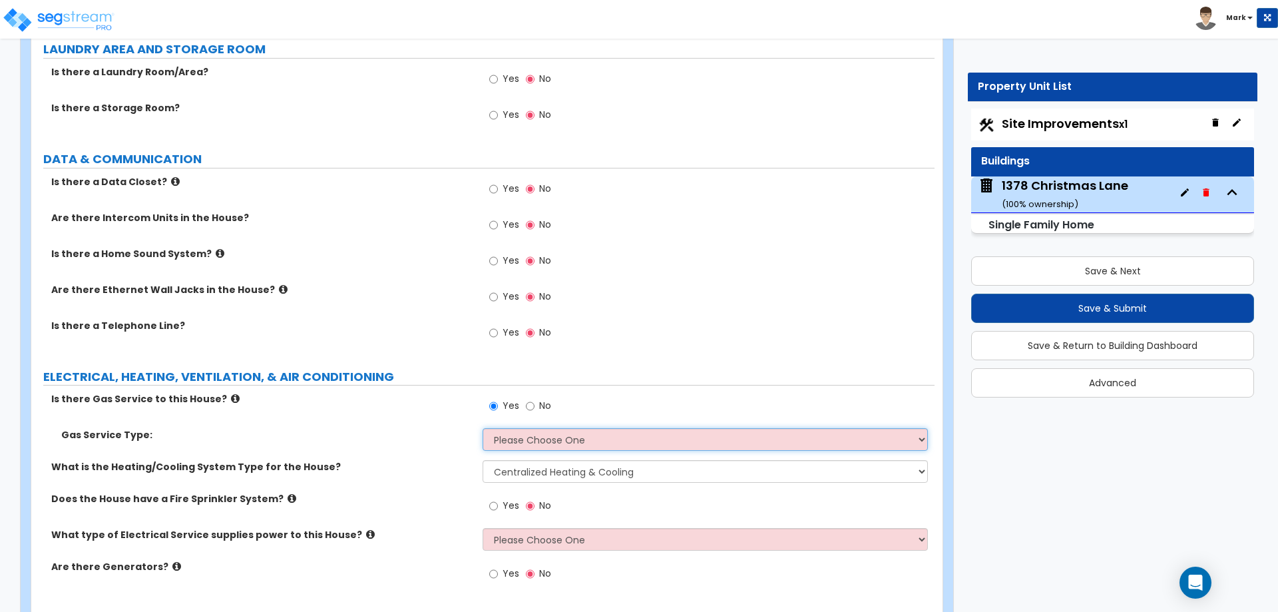
click at [546, 428] on select "Please Choose One Natural Gas Service Propane Tank On-site" at bounding box center [705, 439] width 445 height 23
select select "1"
click at [483, 428] on select "Please Choose One Natural Gas Service Propane Tank On-site" at bounding box center [705, 439] width 445 height 23
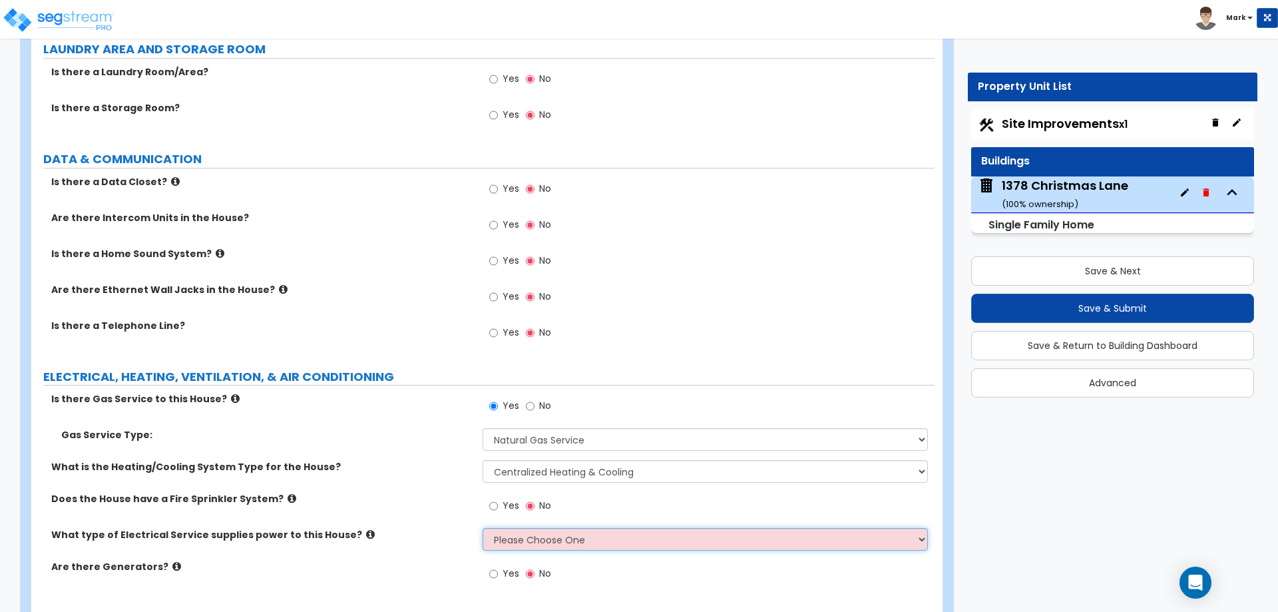
click at [525, 528] on select "Please Choose One Overhead Underground" at bounding box center [705, 539] width 445 height 23
select select "1"
click at [483, 528] on select "Please Choose One Overhead Underground" at bounding box center [705, 539] width 445 height 23
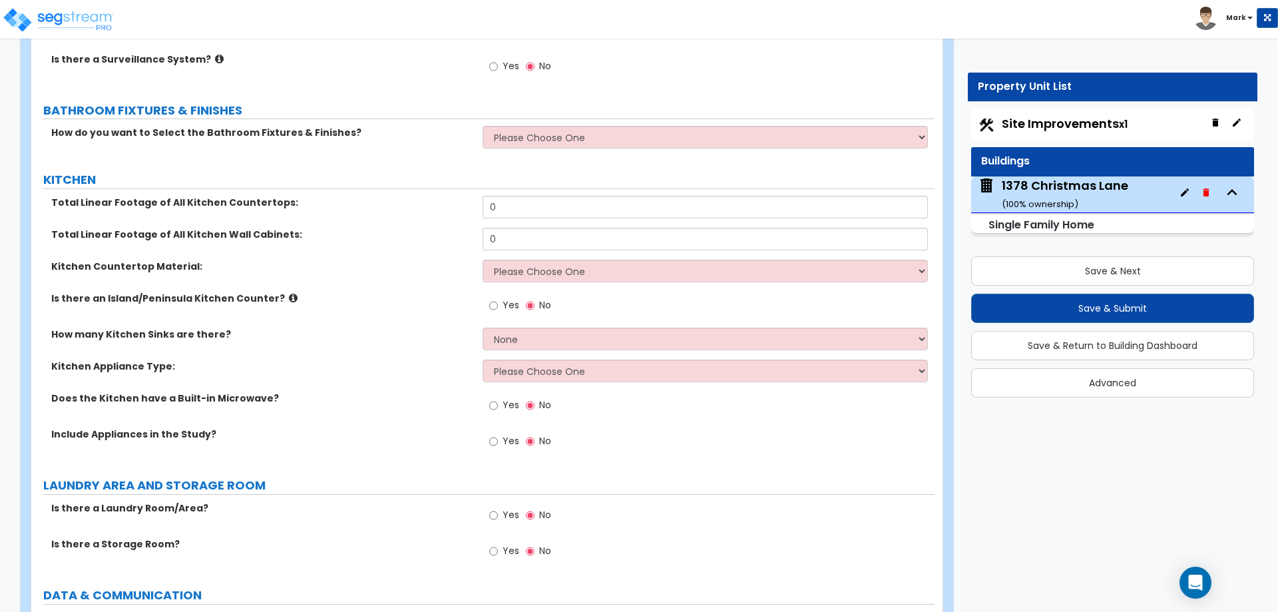
scroll to position [3490, 0]
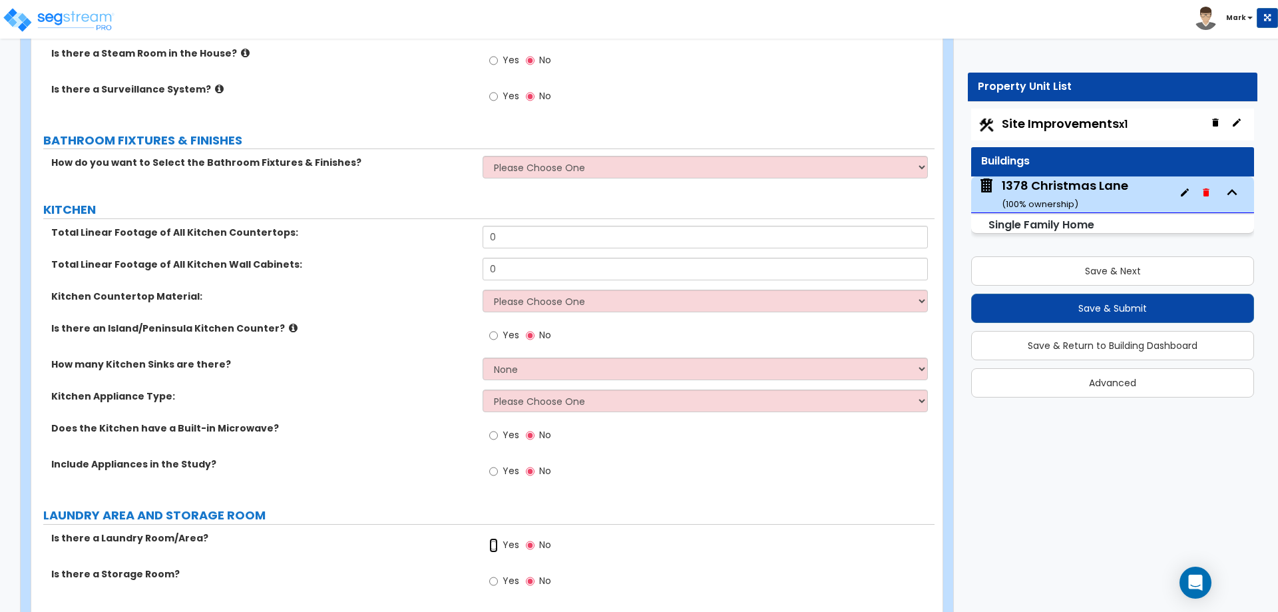
click at [494, 538] on input "Yes" at bounding box center [493, 545] width 9 height 15
radio input "true"
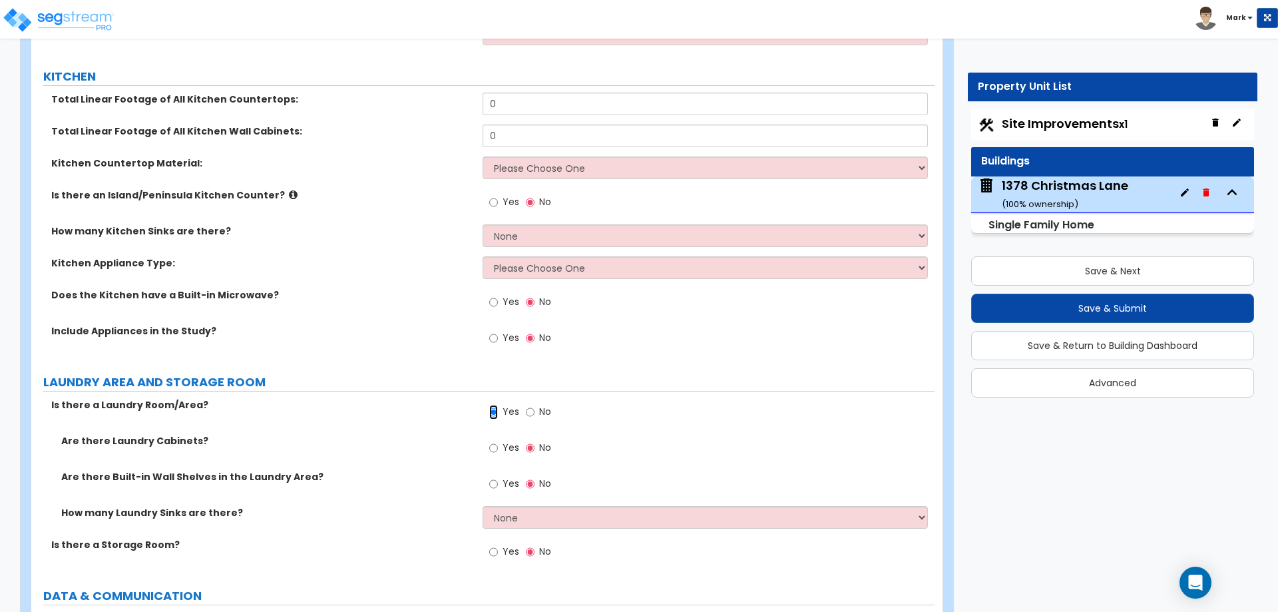
scroll to position [3557, 0]
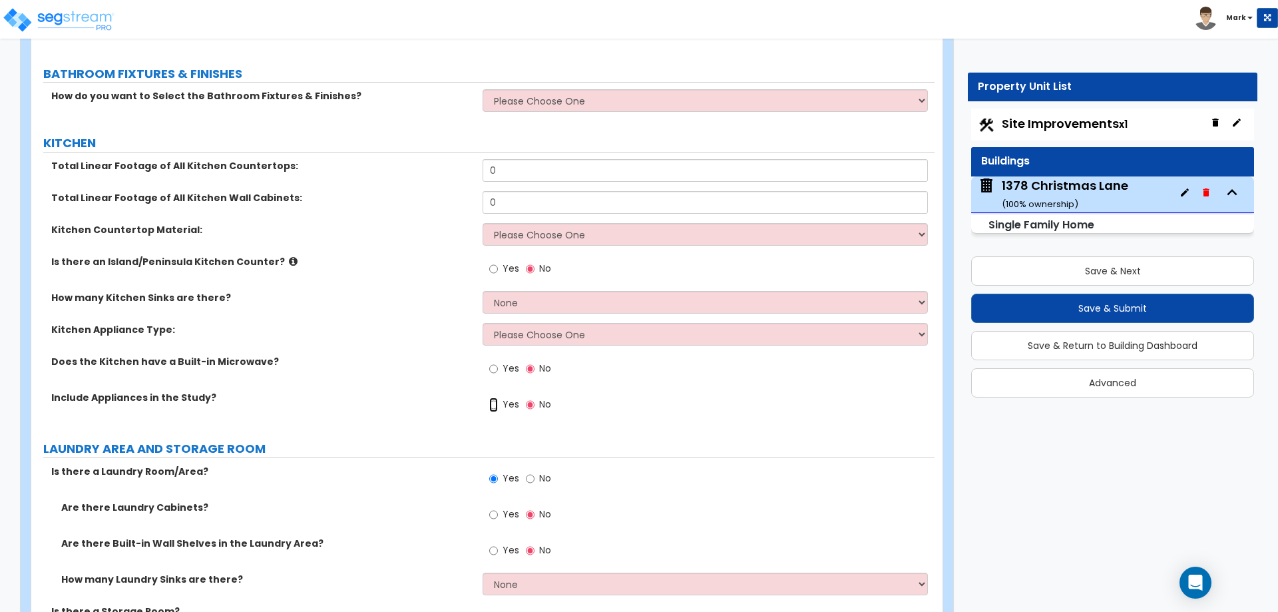
click at [493, 397] on input "Yes" at bounding box center [493, 404] width 9 height 15
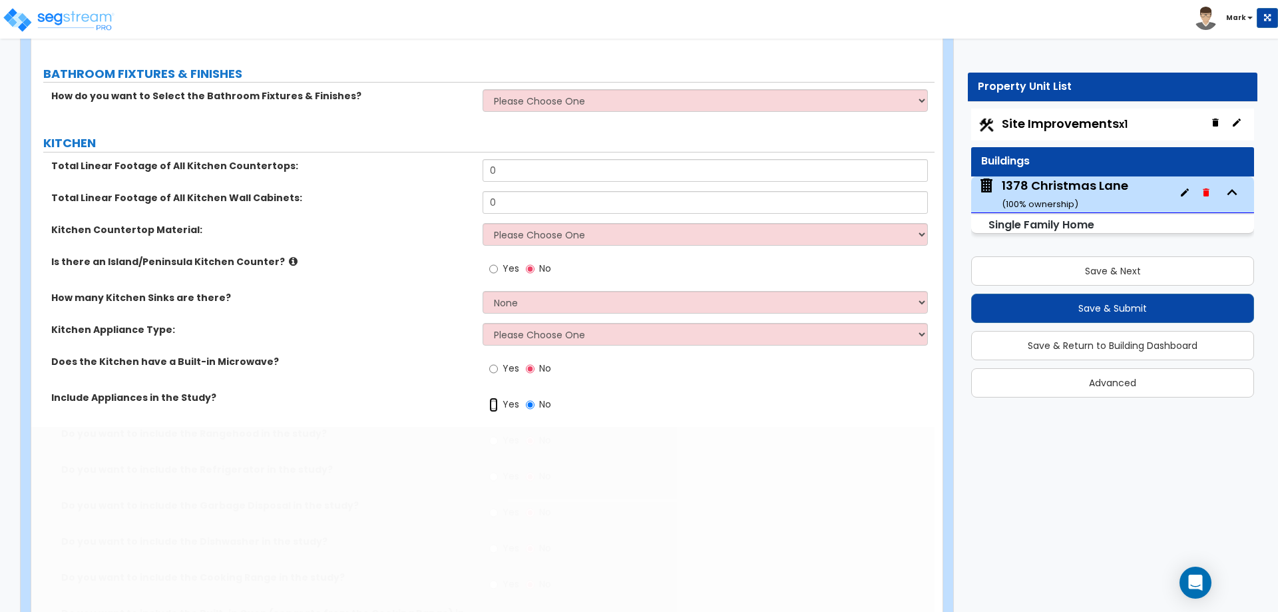
radio input "true"
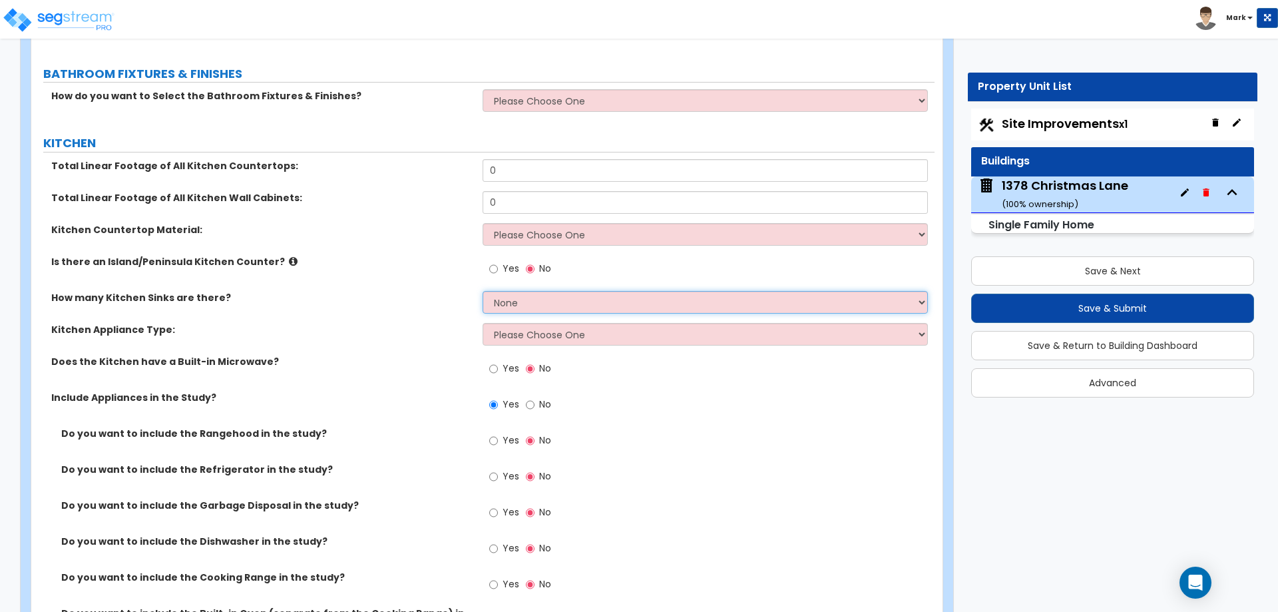
click at [501, 295] on select "None 1 2 3" at bounding box center [705, 302] width 445 height 23
select select "1"
click at [483, 291] on select "None 1 2 3" at bounding box center [705, 302] width 445 height 23
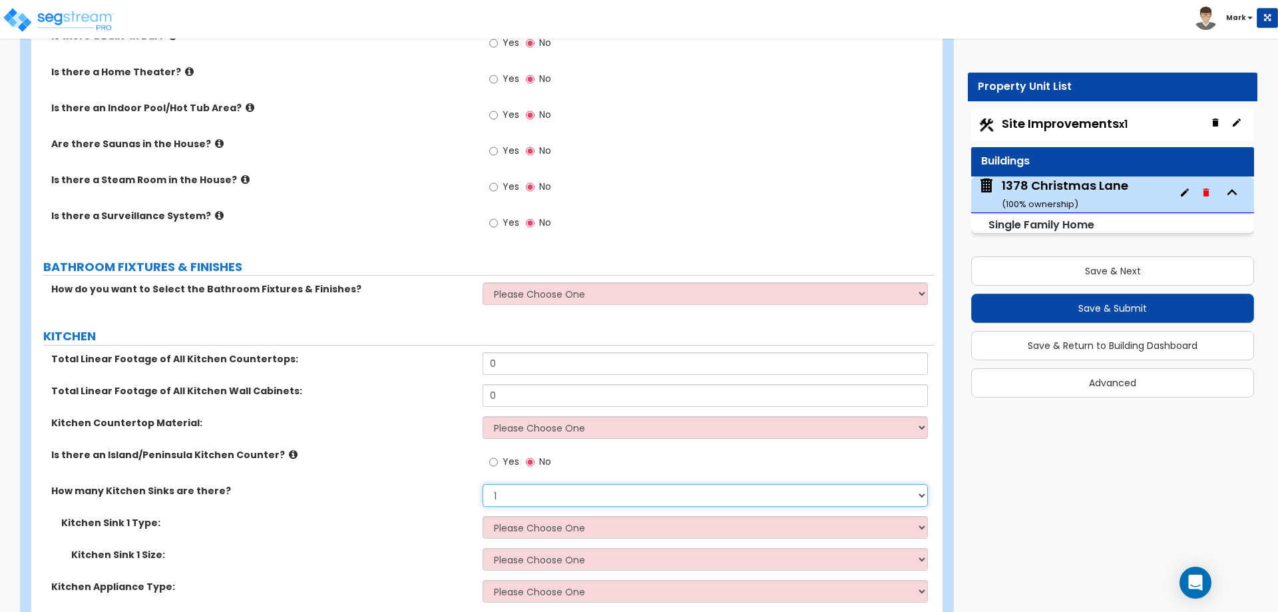
scroll to position [3357, 0]
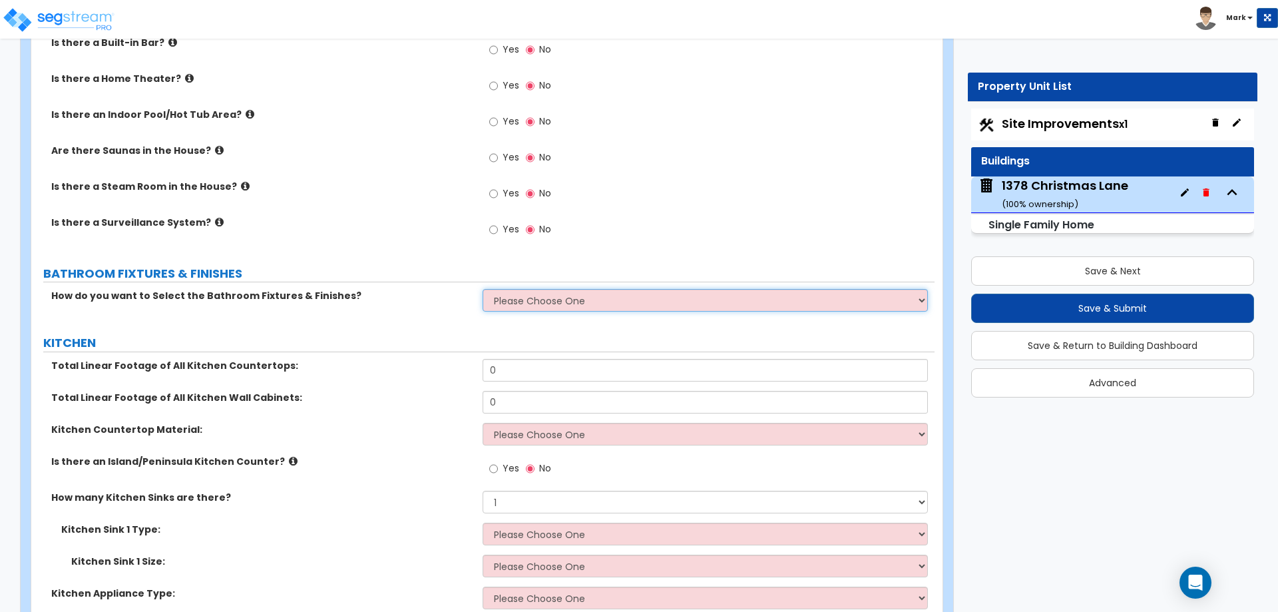
click at [546, 289] on select "Please Choose One I want to Select Fixtures and Finishes only for one Bath and …" at bounding box center [705, 300] width 445 height 23
select select "1"
click at [483, 289] on select "Please Choose One I want to Select Fixtures and Finishes only for one Bath and …" at bounding box center [705, 300] width 445 height 23
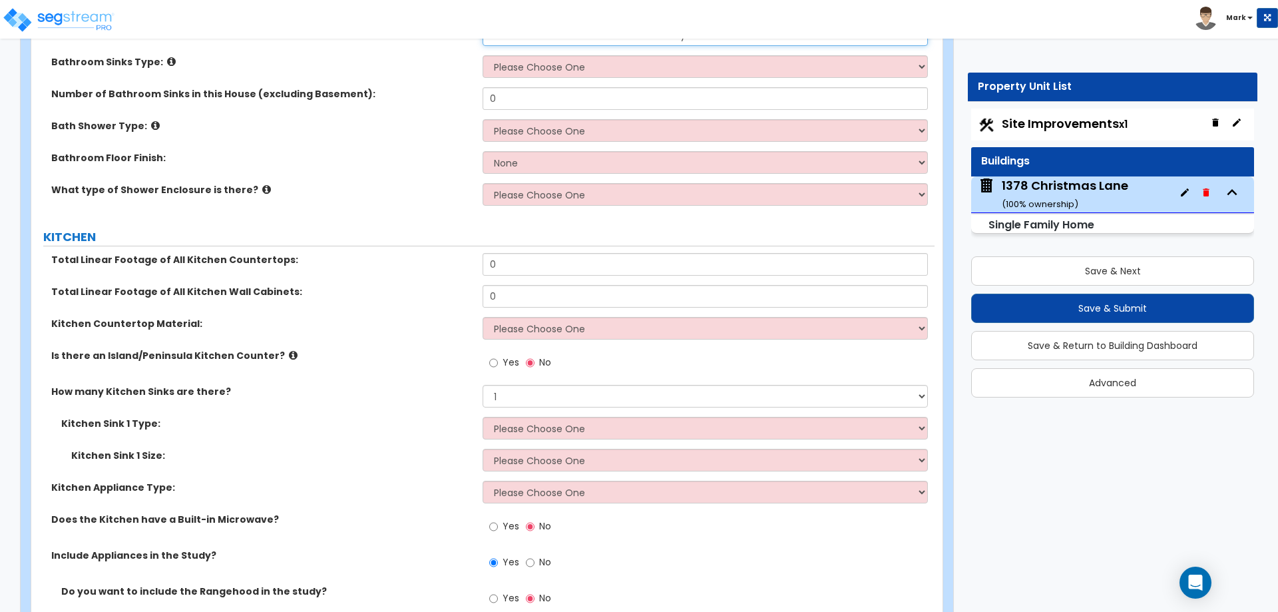
scroll to position [3623, 0]
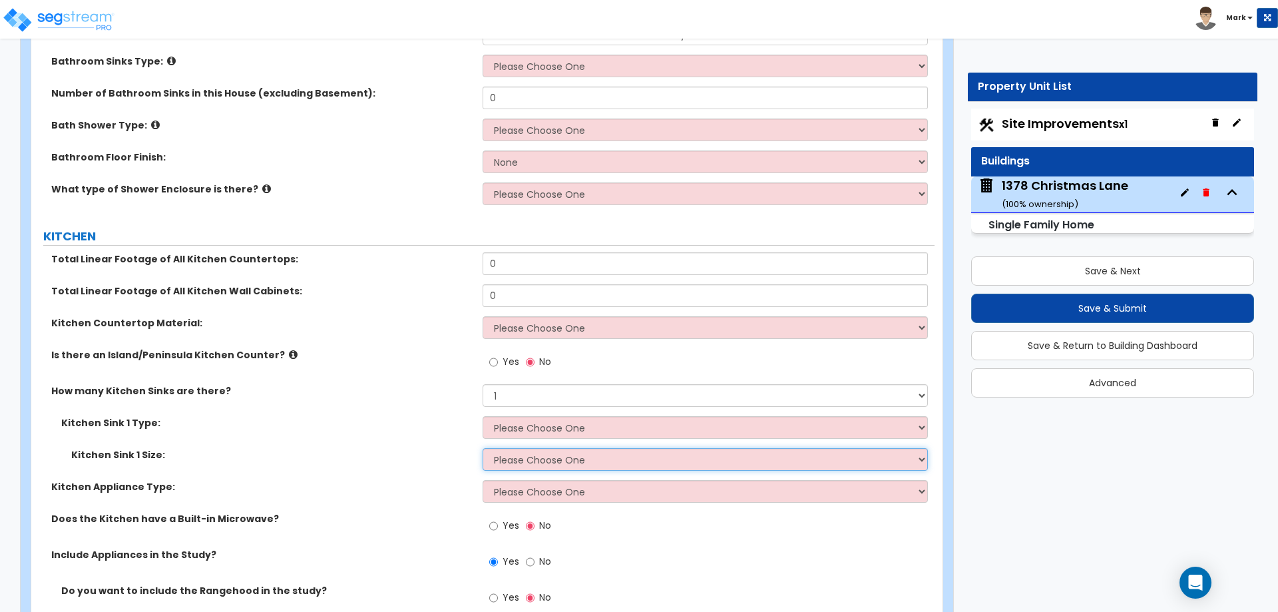
click at [515, 448] on select "Please Choose One Single Sink Double Sink" at bounding box center [705, 459] width 445 height 23
select select "2"
click at [483, 448] on select "Please Choose One Single Sink Double Sink" at bounding box center [705, 459] width 445 height 23
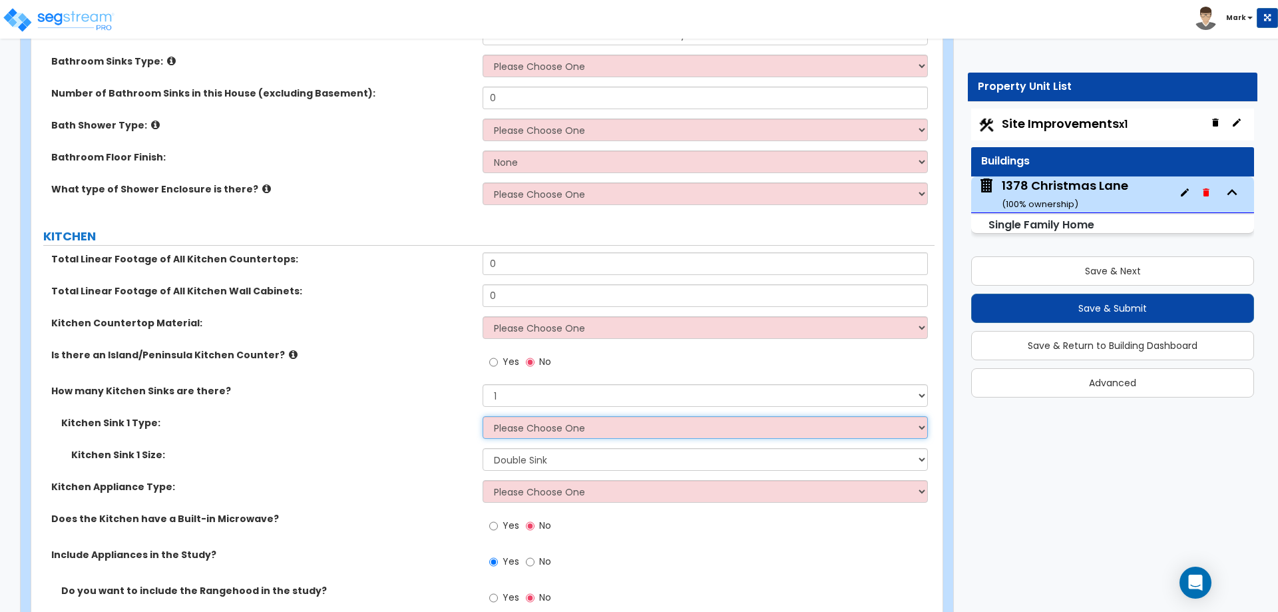
click at [536, 416] on select "Please Choose One Stainless Steel Porcelain Enamel Cast Iron Granite Composite" at bounding box center [705, 427] width 445 height 23
select select "1"
click at [483, 416] on select "Please Choose One Stainless Steel Porcelain Enamel Cast Iron Granite Composite" at bounding box center [705, 427] width 445 height 23
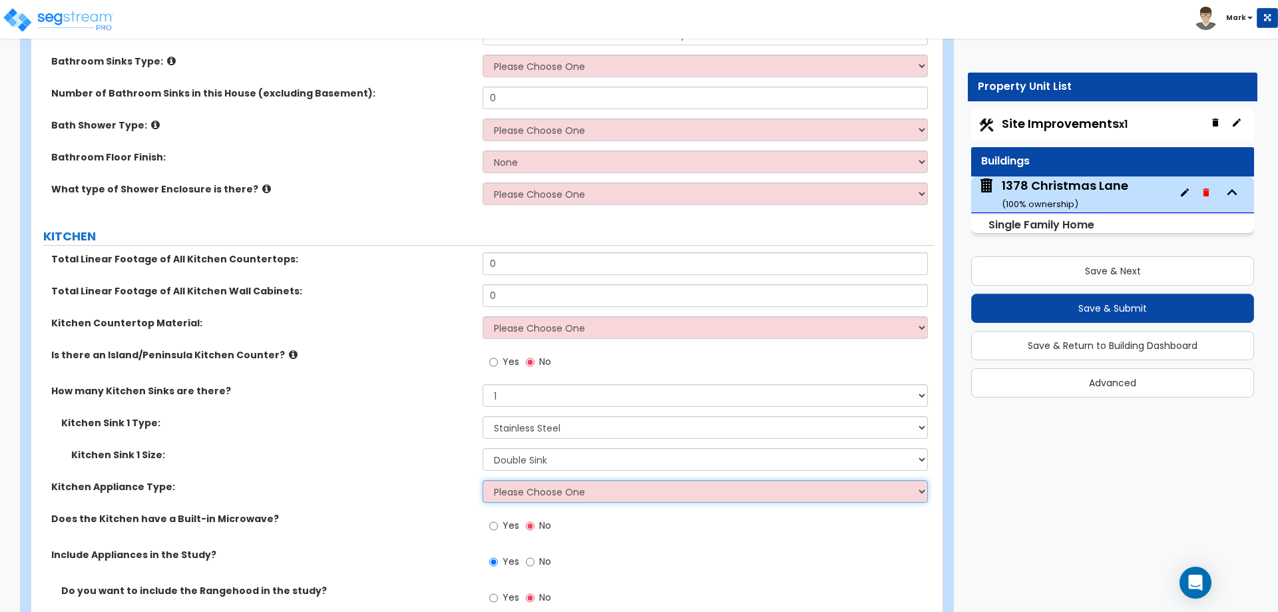
click at [539, 480] on select "Please Choose One Gas Electric" at bounding box center [705, 491] width 445 height 23
select select "1"
click at [483, 480] on select "Please Choose One Gas Electric" at bounding box center [705, 491] width 445 height 23
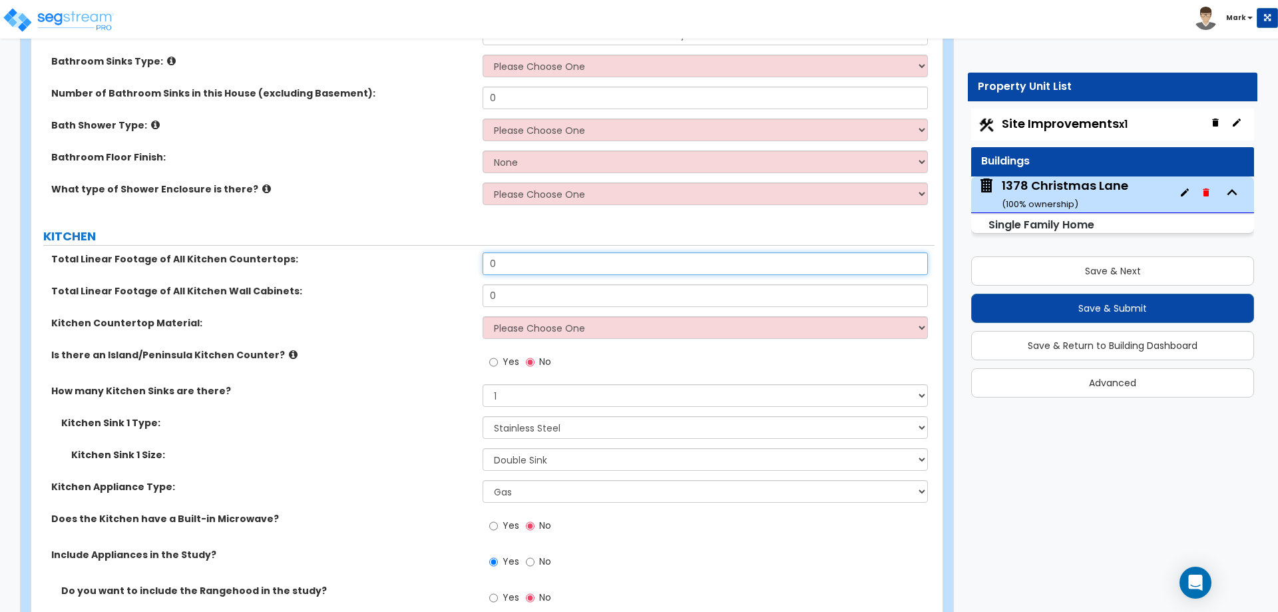
click at [521, 256] on input "0" at bounding box center [705, 263] width 445 height 23
type input "15"
click at [523, 284] on input "0" at bounding box center [705, 295] width 445 height 23
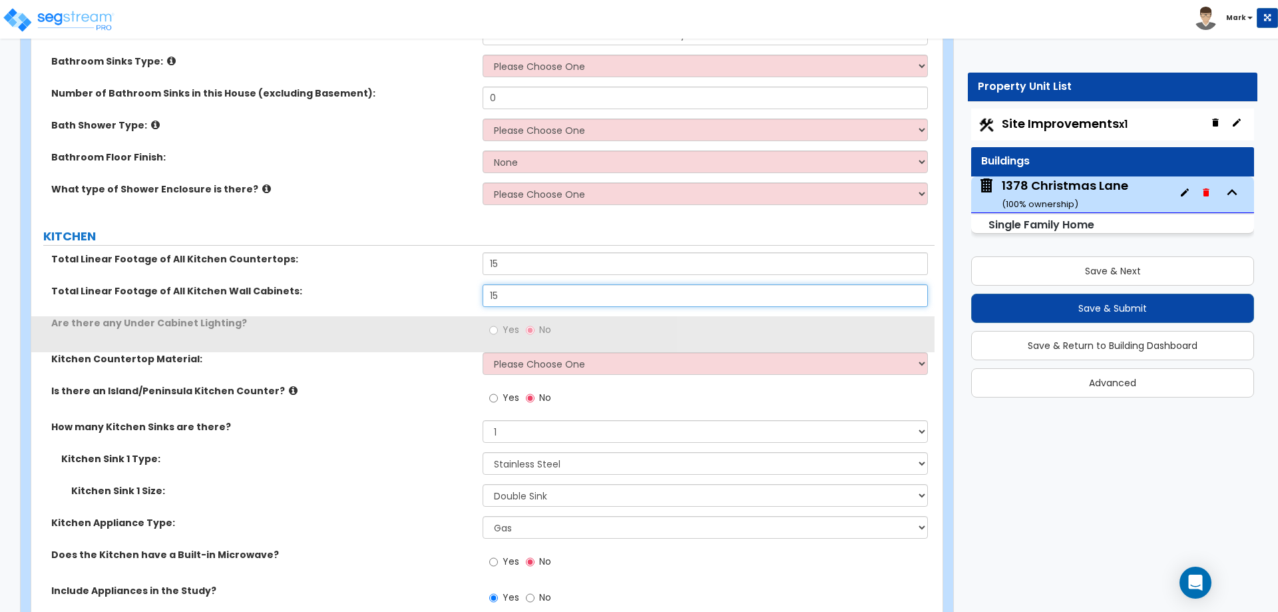
type input "15"
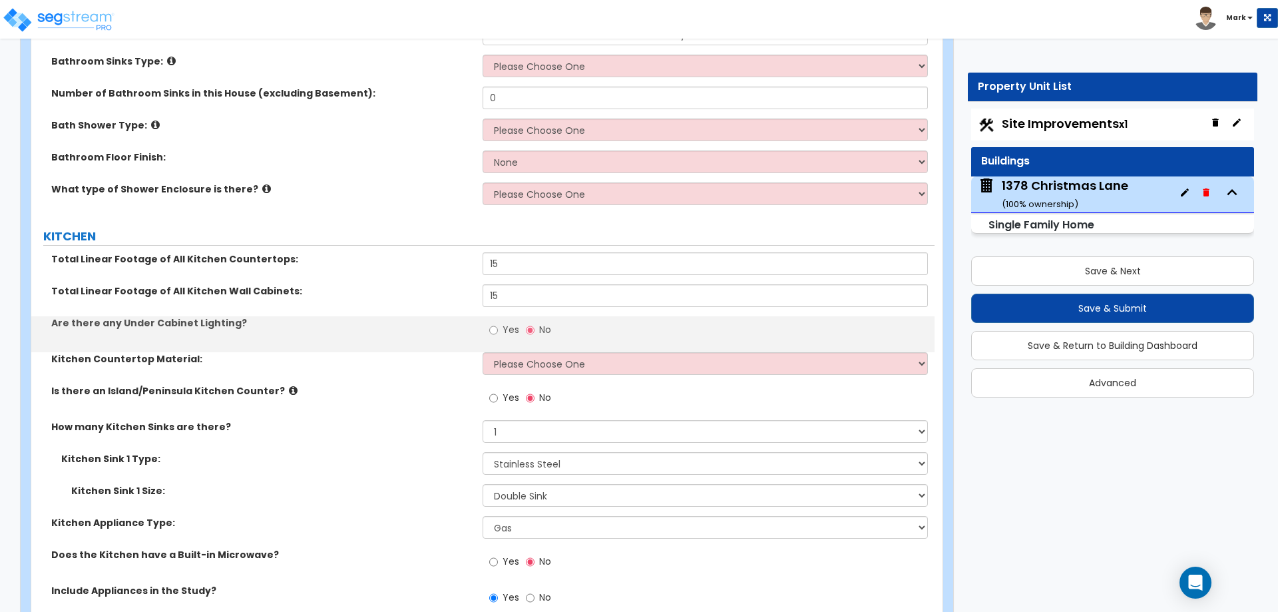
click at [451, 316] on label "Are there any Under Cabinet Lighting?" at bounding box center [261, 322] width 421 height 13
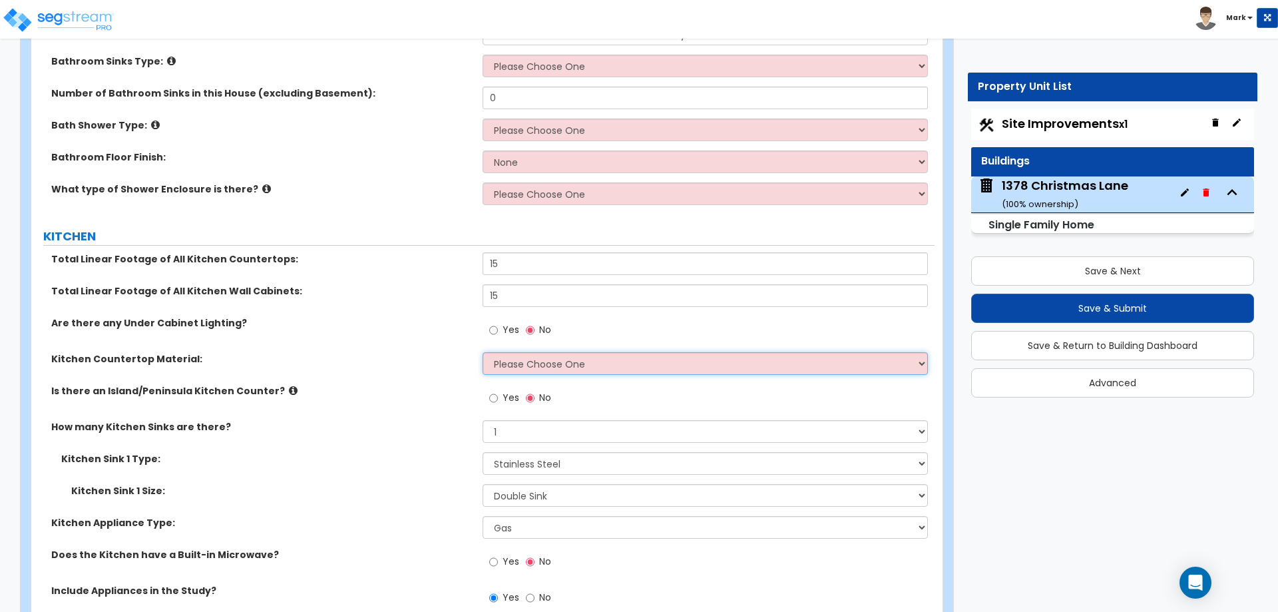
click at [513, 352] on select "Please Choose One Plastic Laminate Solid Surface Stone Quartz Marble Tile Wood …" at bounding box center [705, 363] width 445 height 23
select select "4"
click at [483, 352] on select "Please Choose One Plastic Laminate Solid Surface Stone Quartz Marble Tile Wood …" at bounding box center [705, 363] width 445 height 23
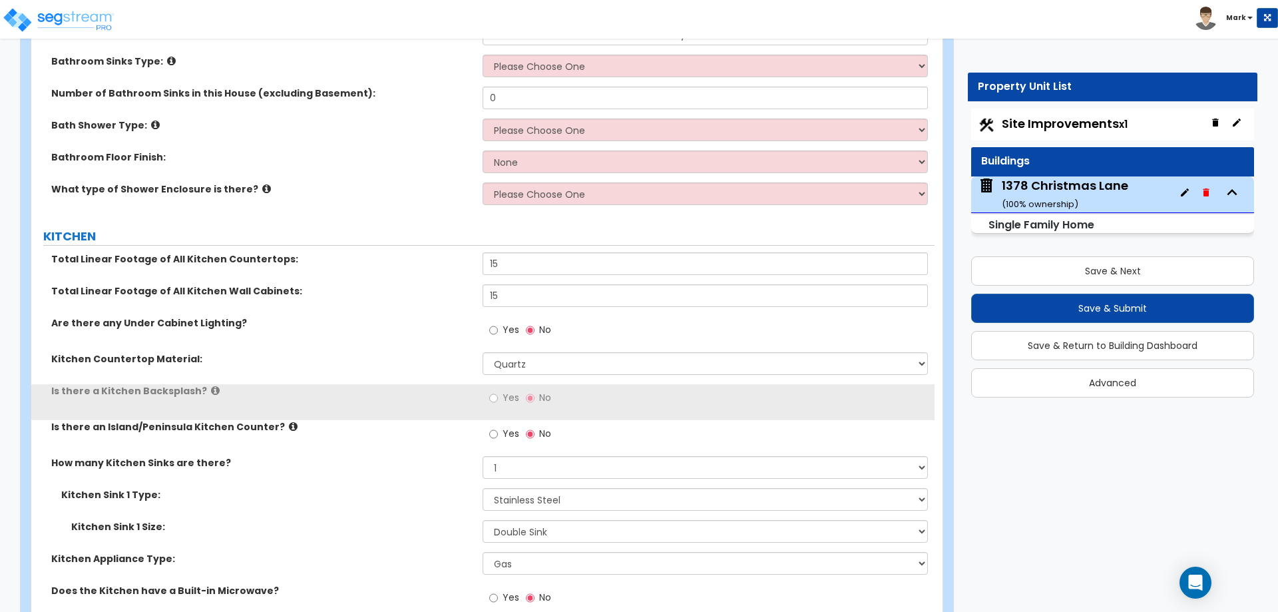
click at [436, 384] on label "Is there a Kitchen Backsplash?" at bounding box center [261, 390] width 421 height 13
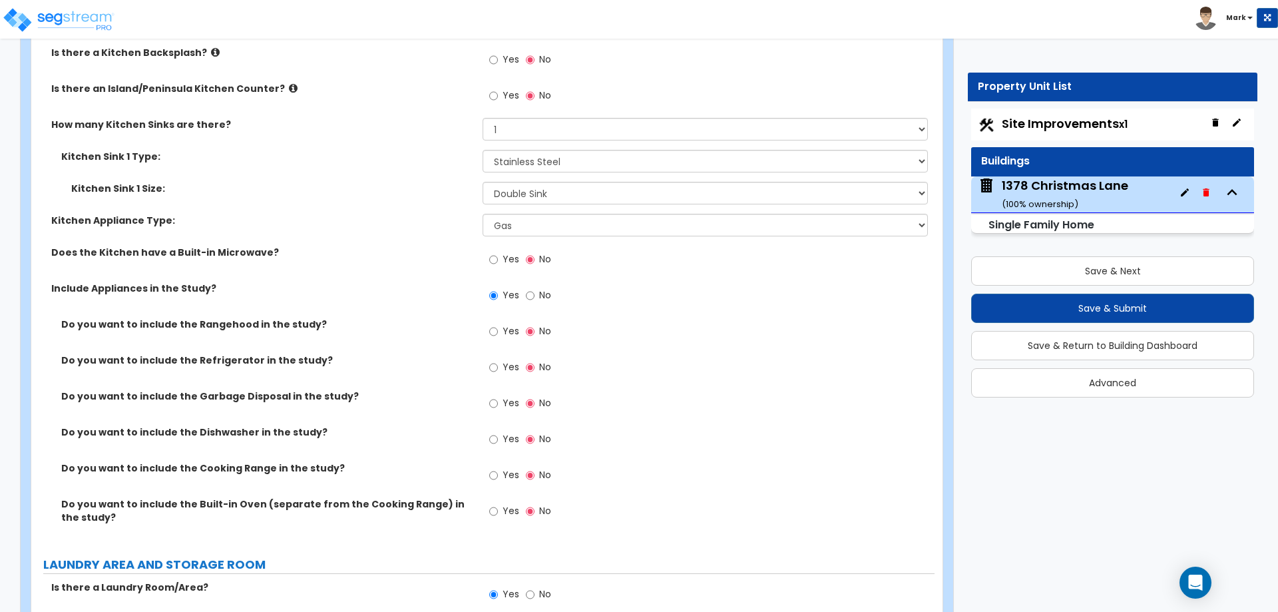
scroll to position [4022, 0]
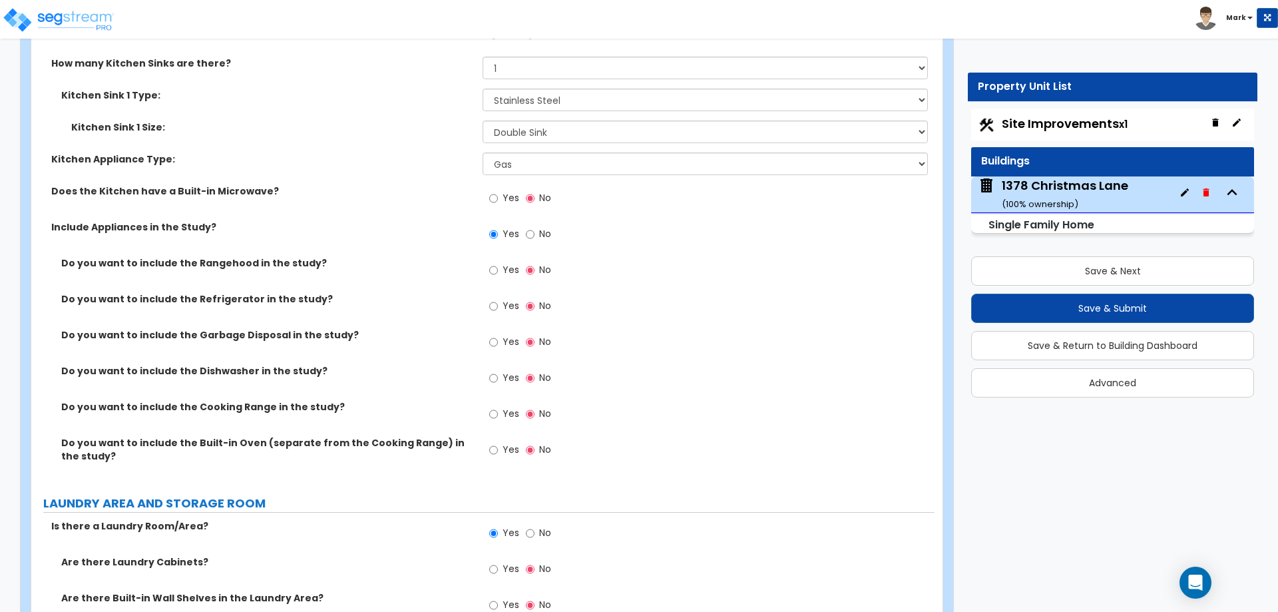
click at [499, 296] on label "Yes" at bounding box center [504, 307] width 30 height 23
click at [498, 299] on input "Yes" at bounding box center [493, 306] width 9 height 15
radio input "true"
click at [501, 368] on label "Yes" at bounding box center [504, 379] width 30 height 23
click at [498, 371] on input "Yes" at bounding box center [493, 378] width 9 height 15
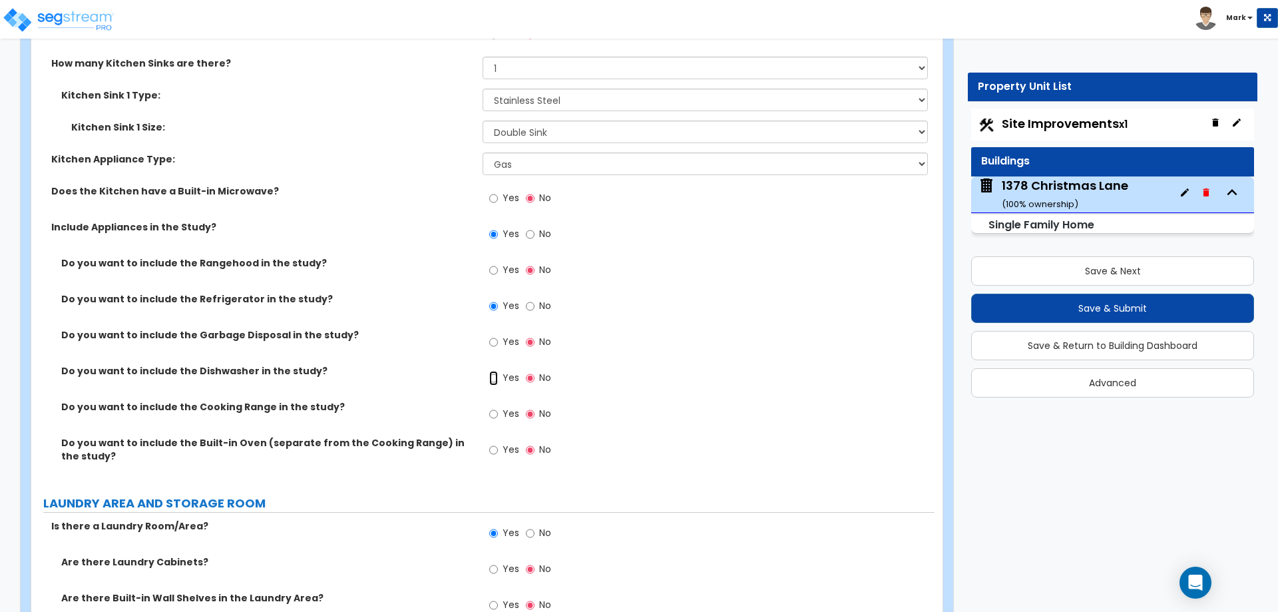
radio input "true"
click at [500, 405] on label "Yes" at bounding box center [504, 415] width 30 height 23
click at [498, 407] on input "Yes" at bounding box center [493, 414] width 9 height 15
radio input "true"
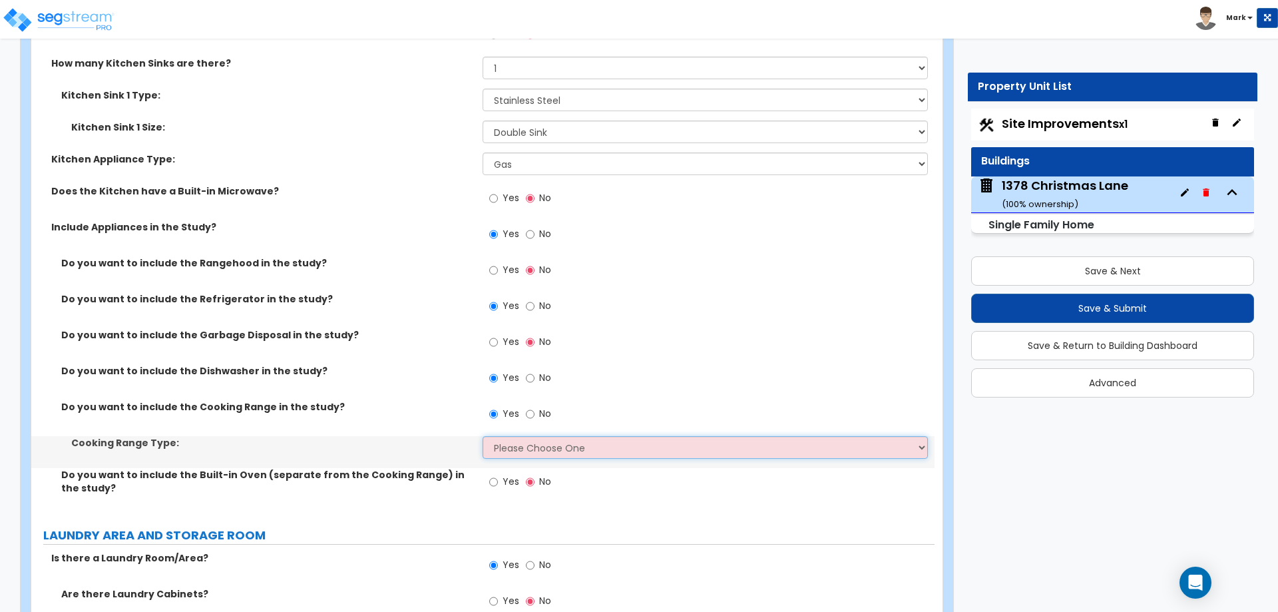
click at [529, 436] on select "Please Choose One Cook Top Only Range with Oven" at bounding box center [705, 447] width 445 height 23
select select "2"
click at [483, 436] on select "Please Choose One Cook Top Only Range with Oven" at bounding box center [705, 447] width 445 height 23
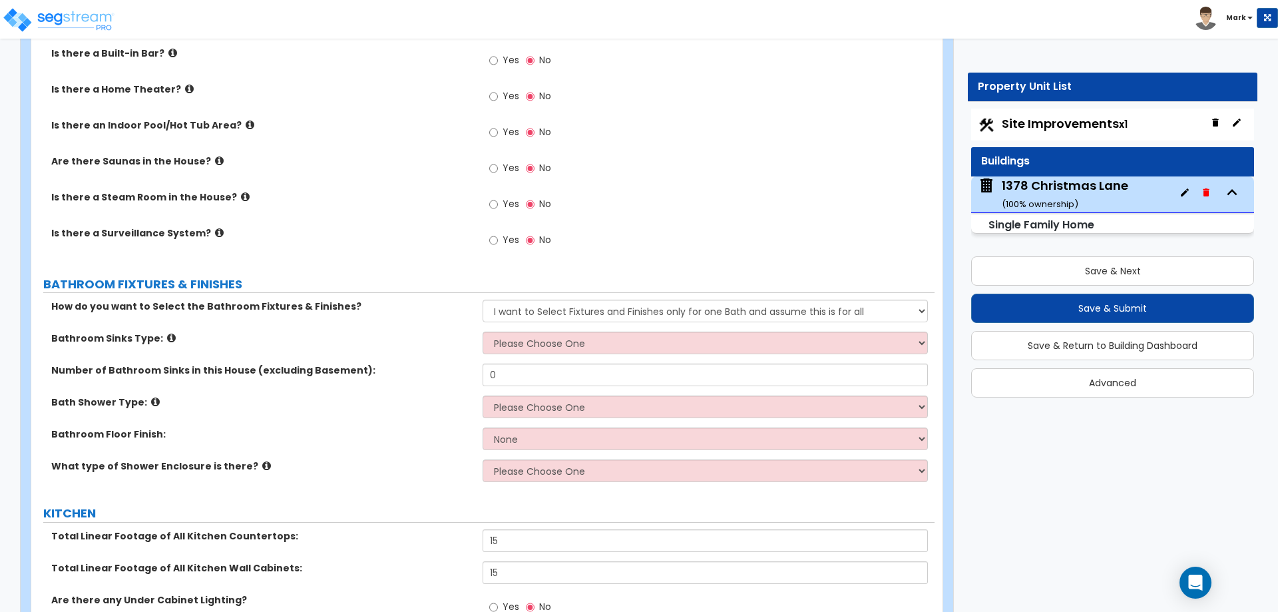
scroll to position [3290, 0]
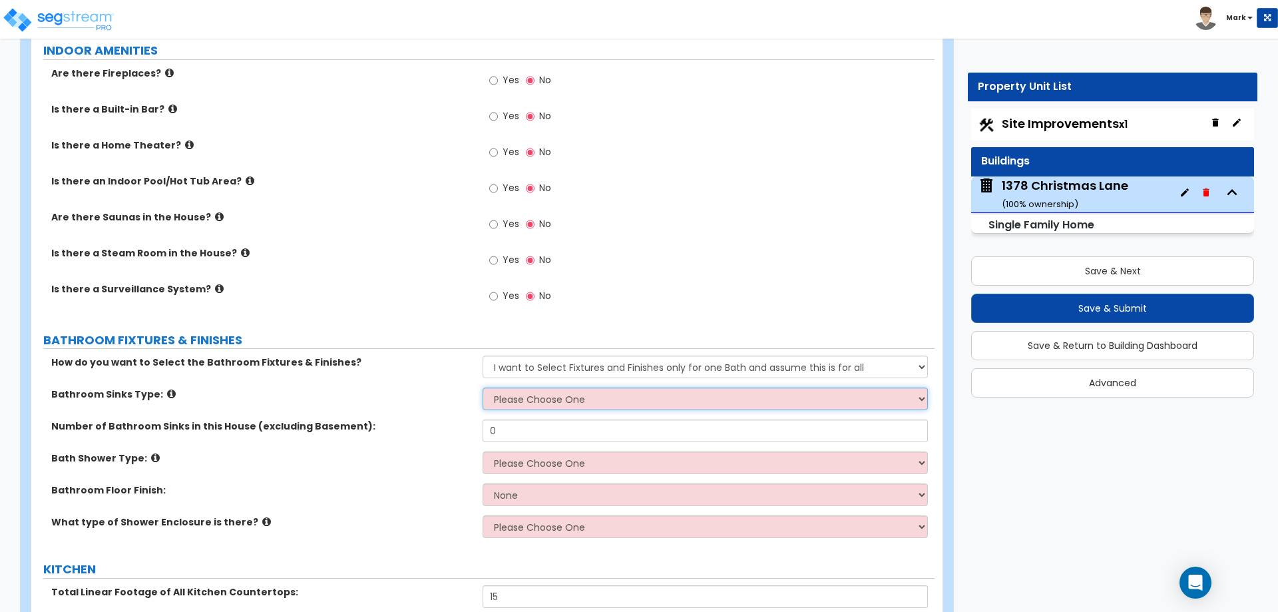
click at [521, 387] on select "Please Choose One Wall-mounted Pedestal-mounted Vanity-mounted" at bounding box center [705, 398] width 445 height 23
select select "3"
click at [483, 387] on select "Please Choose One Wall-mounted Pedestal-mounted Vanity-mounted" at bounding box center [705, 398] width 445 height 23
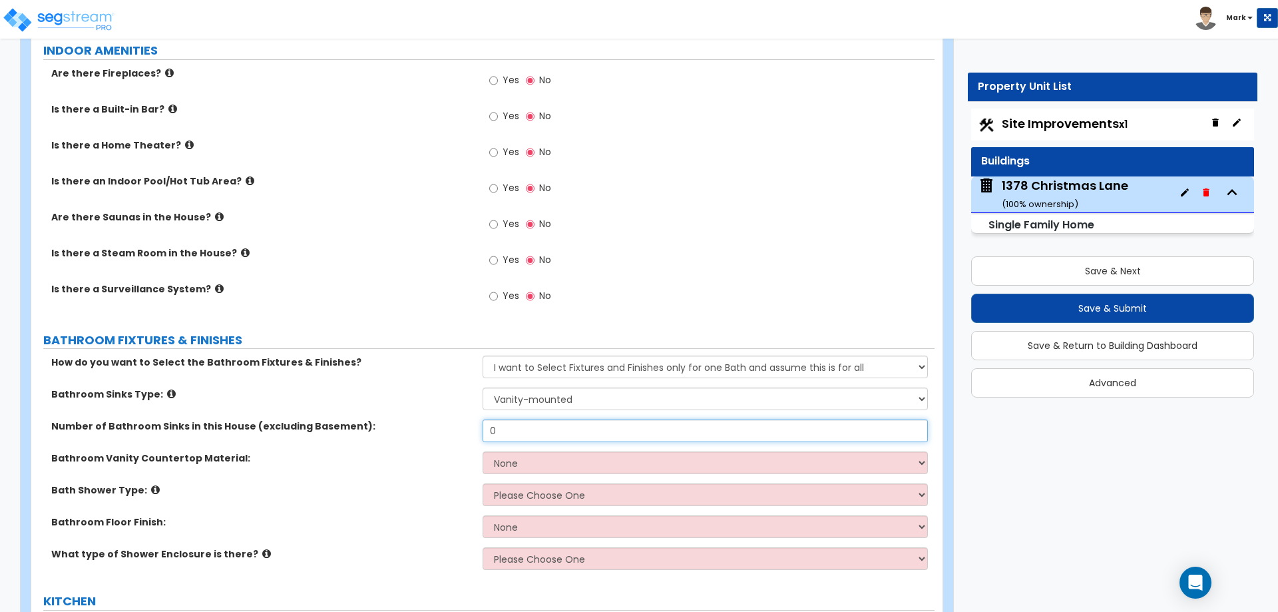
click at [523, 420] on input "0" at bounding box center [705, 430] width 445 height 23
type input "2"
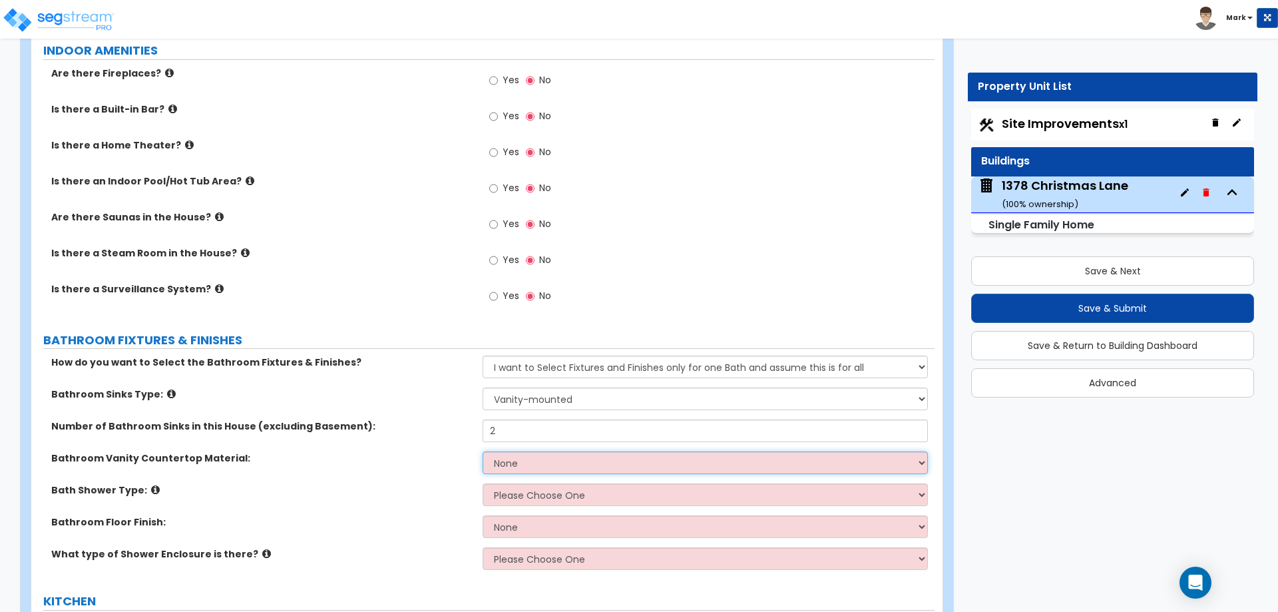
click at [549, 455] on select "None Plastic Laminate Solid Surface Stone Quartz Marble Tile Wood Stainless Ste…" at bounding box center [705, 462] width 445 height 23
select select "4"
click at [483, 451] on select "None Plastic Laminate Solid Surface Stone Quartz Marble Tile Wood Stainless Ste…" at bounding box center [705, 462] width 445 height 23
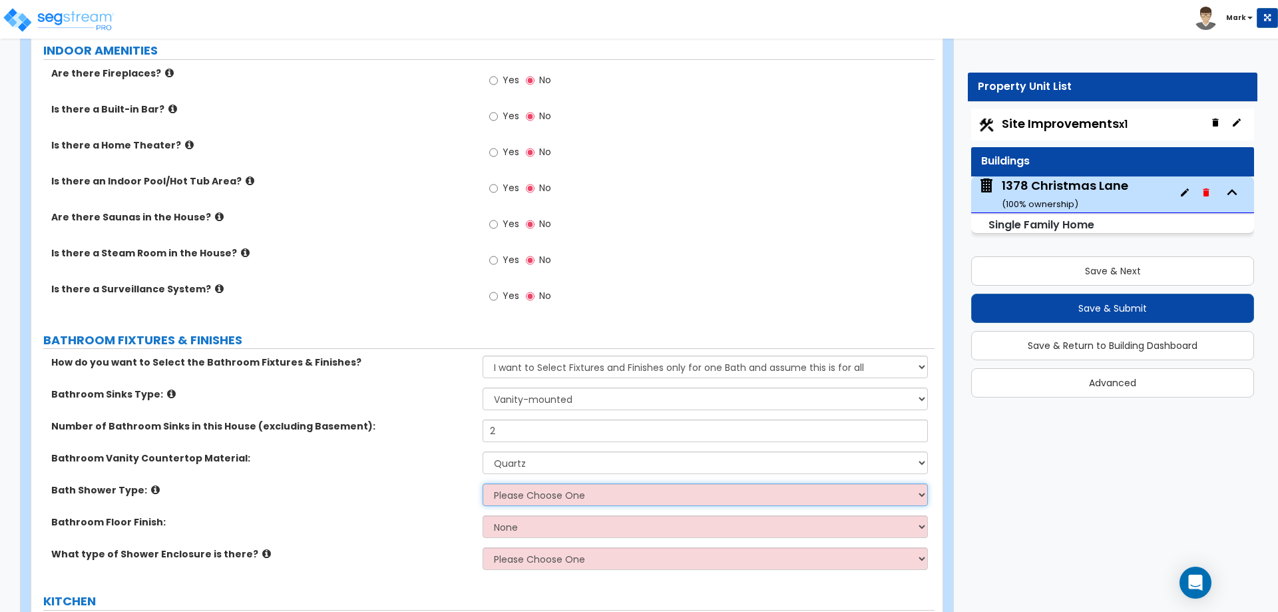
click at [549, 487] on select "Please Choose One Standalone Shower Bathtub - Shower Combination" at bounding box center [705, 494] width 445 height 23
select select "2"
click at [483, 483] on select "Please Choose One Standalone Shower Bathtub - Shower Combination" at bounding box center [705, 494] width 445 height 23
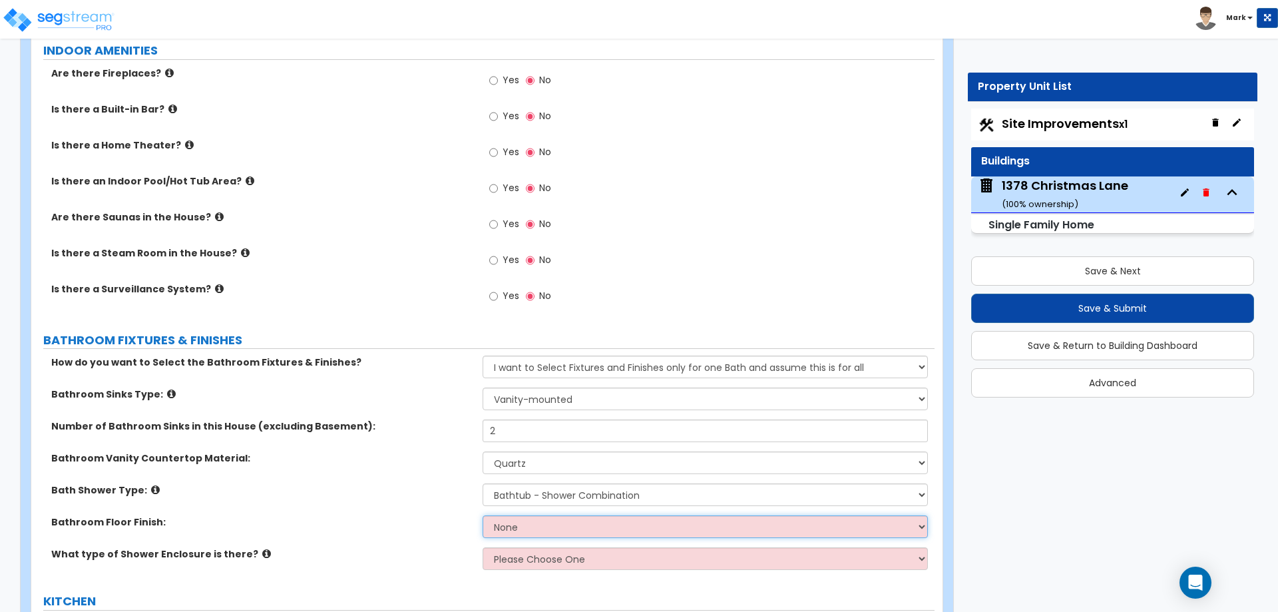
click at [546, 515] on select "None Tile Flooring Hardwood Flooring Resilient Laminate Flooring VCT Flooring S…" at bounding box center [705, 526] width 445 height 23
select select "1"
click at [483, 515] on select "None Tile Flooring Hardwood Flooring Resilient Laminate Flooring VCT Flooring S…" at bounding box center [705, 526] width 445 height 23
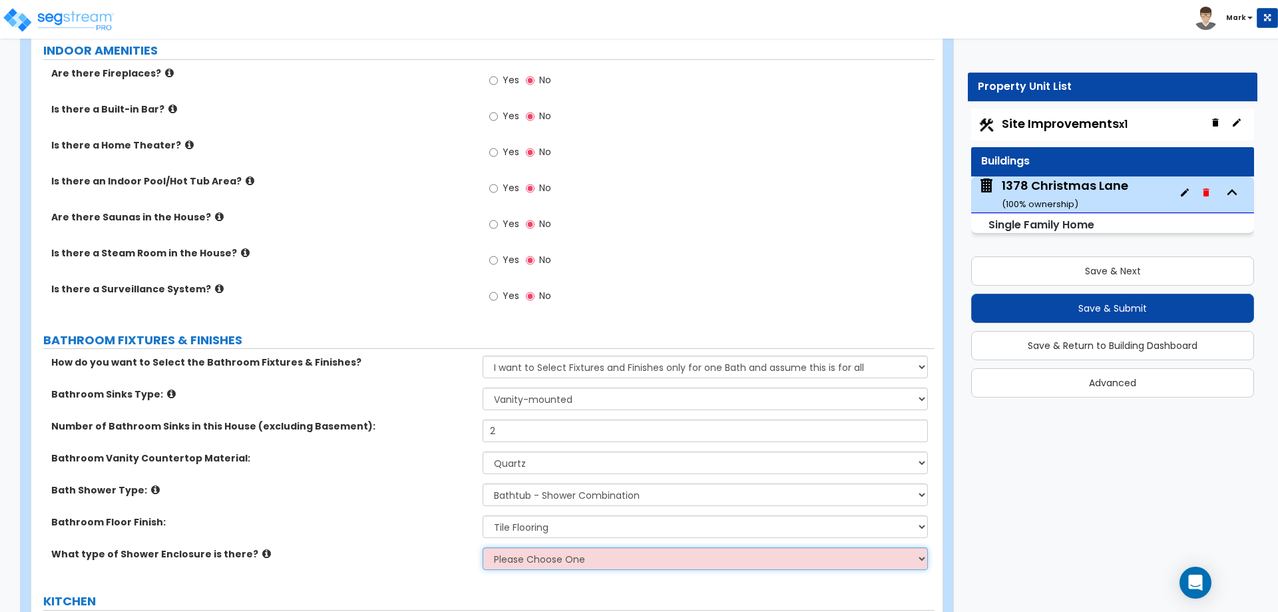
click at [546, 547] on select "Please Choose One Curtain & Rod Glass Sliding Doors Glass Hinged Doors" at bounding box center [705, 558] width 445 height 23
select select "1"
click at [483, 547] on select "Please Choose One Curtain & Rod Glass Sliding Doors Glass Hinged Doors" at bounding box center [705, 558] width 445 height 23
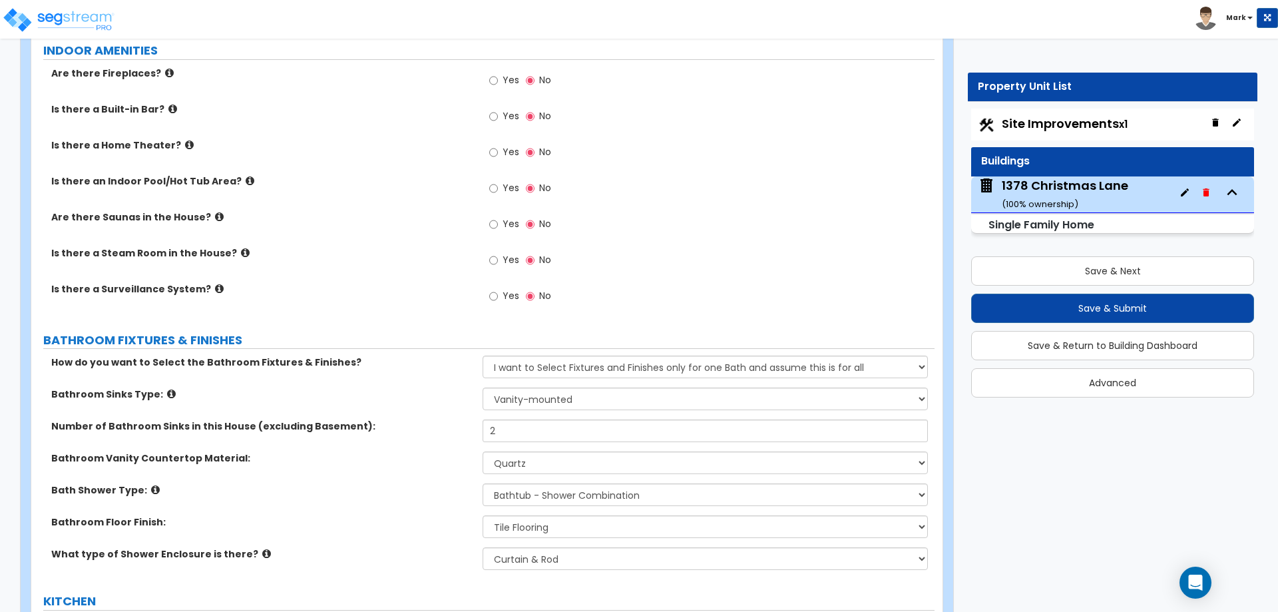
click at [429, 493] on div "Bath Shower Type: Please Choose One Standalone Shower Bathtub - Shower Combinat…" at bounding box center [482, 499] width 903 height 32
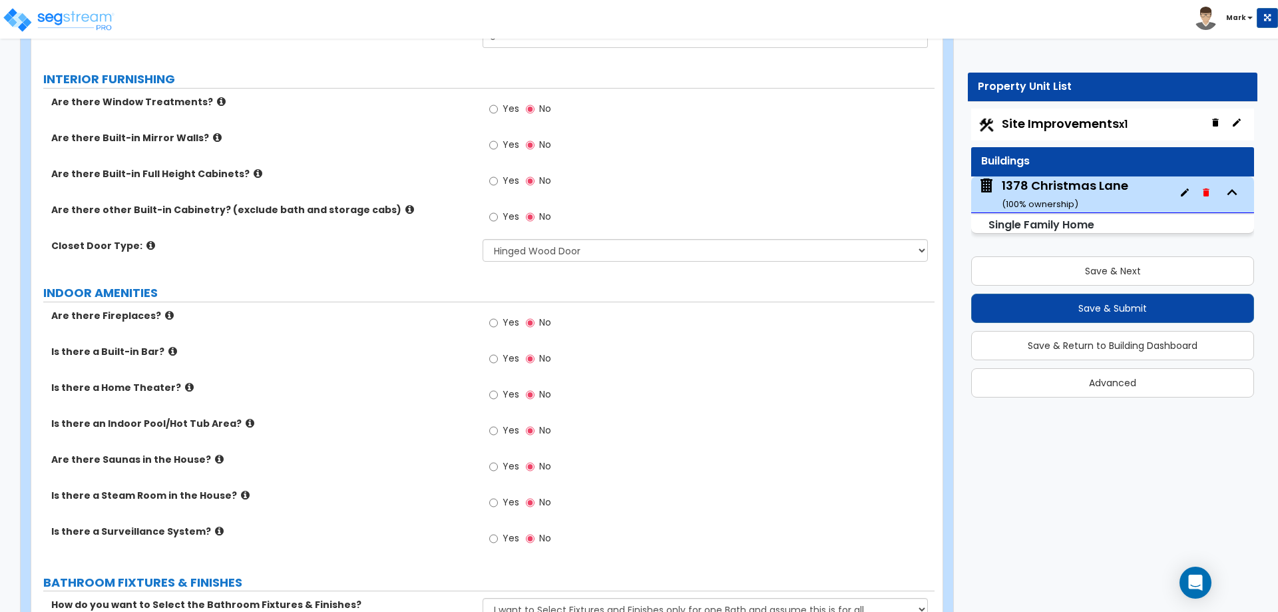
scroll to position [3024, 0]
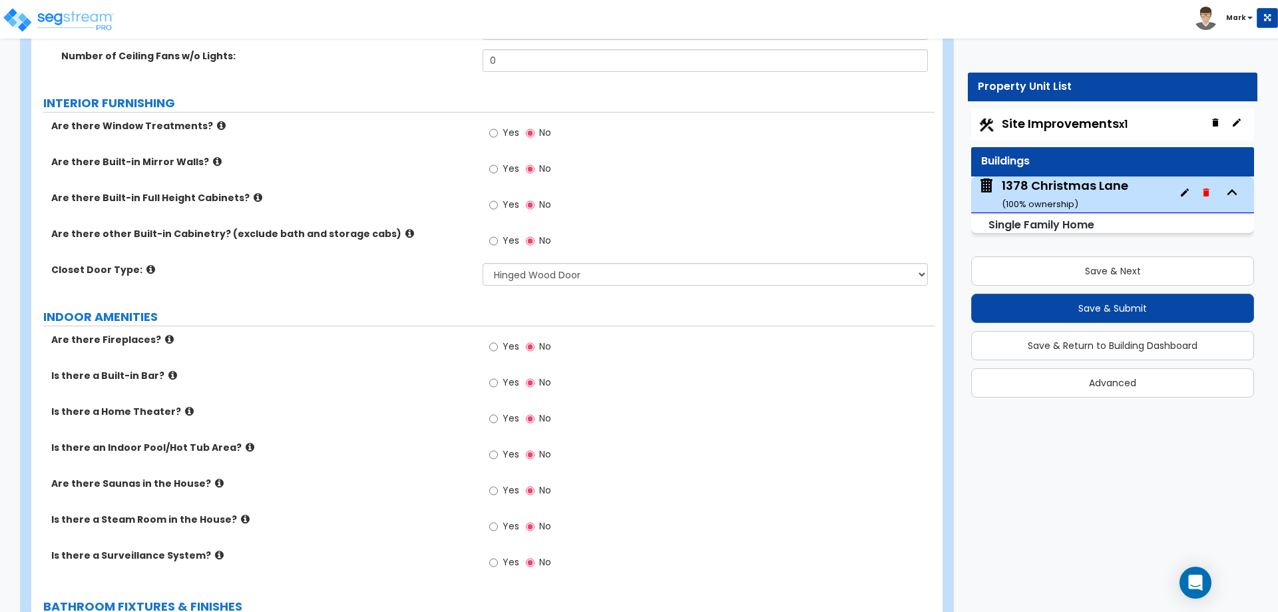
click at [503, 126] on span "Yes" at bounding box center [511, 132] width 17 height 13
click at [498, 126] on input "Yes" at bounding box center [493, 133] width 9 height 15
radio input "true"
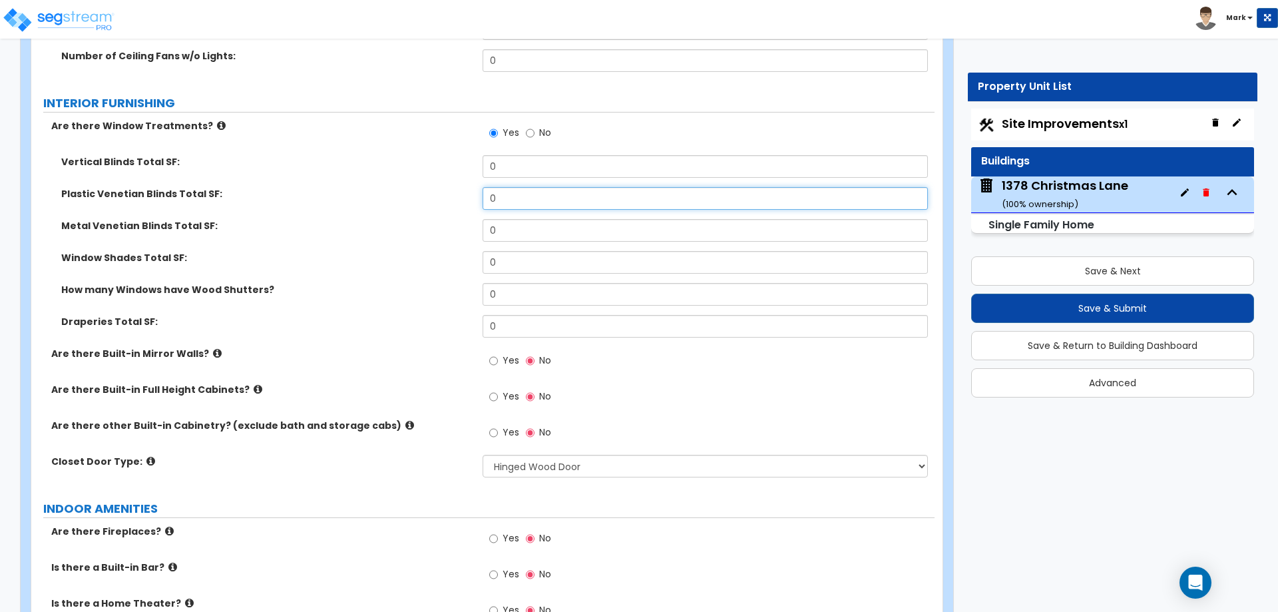
click at [533, 187] on input "0" at bounding box center [705, 198] width 445 height 23
type input "3"
type input "300"
click at [317, 251] on label "Window Shades Total SF:" at bounding box center [266, 257] width 411 height 13
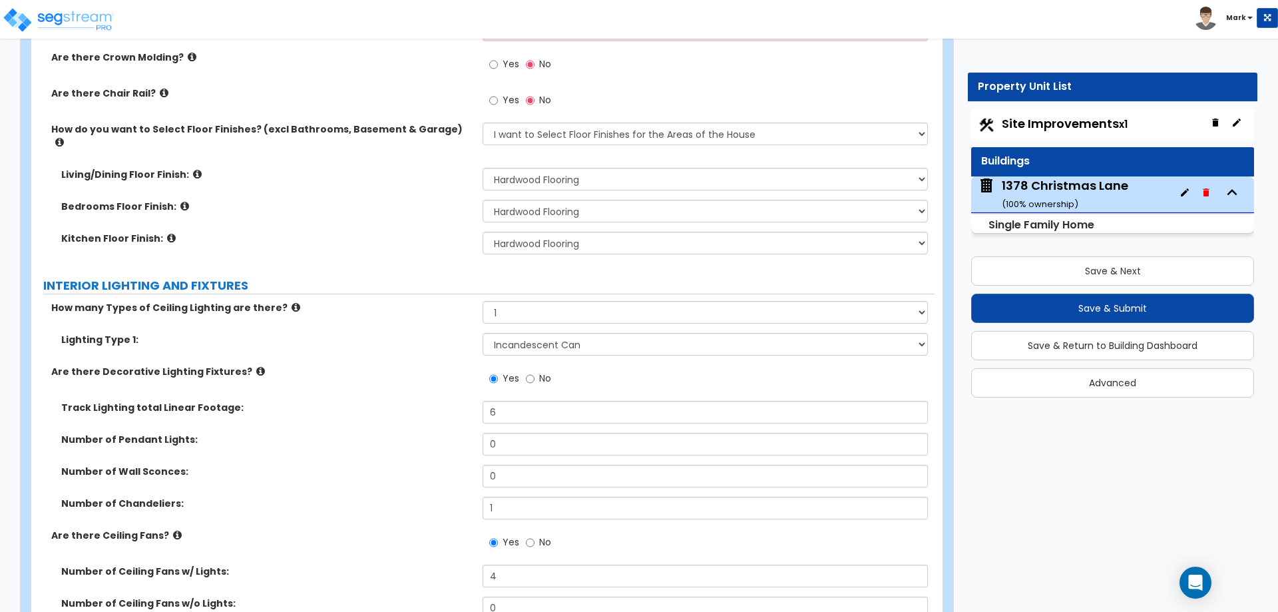
scroll to position [2425, 0]
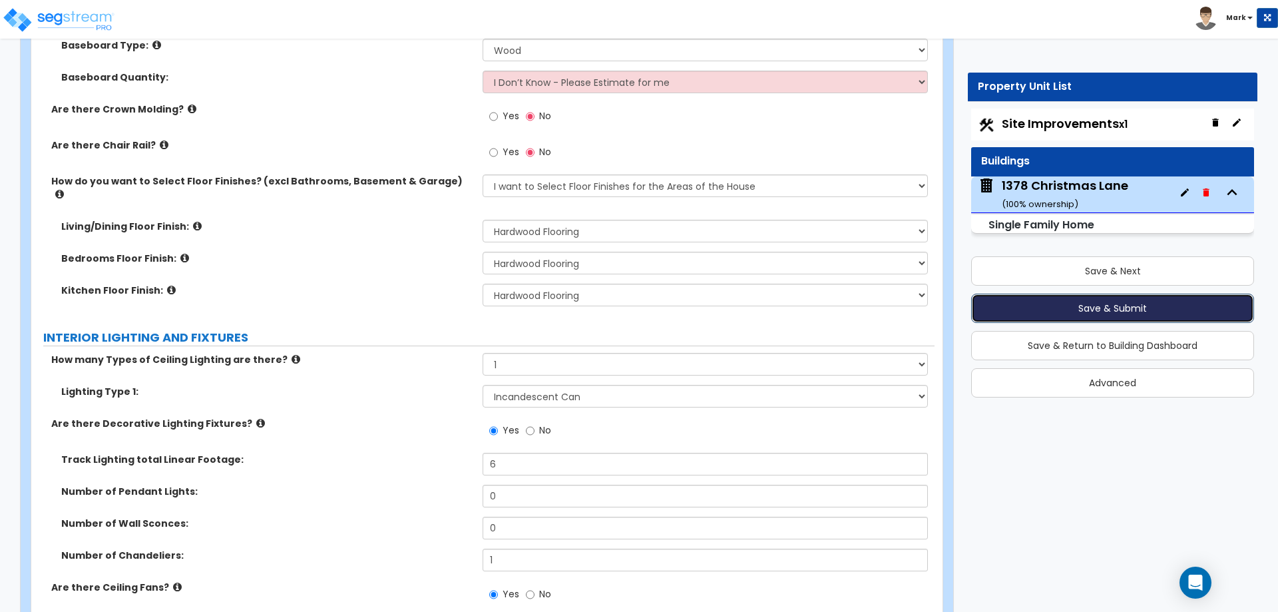
click at [1022, 303] on button "Save & Submit" at bounding box center [1112, 308] width 283 height 29
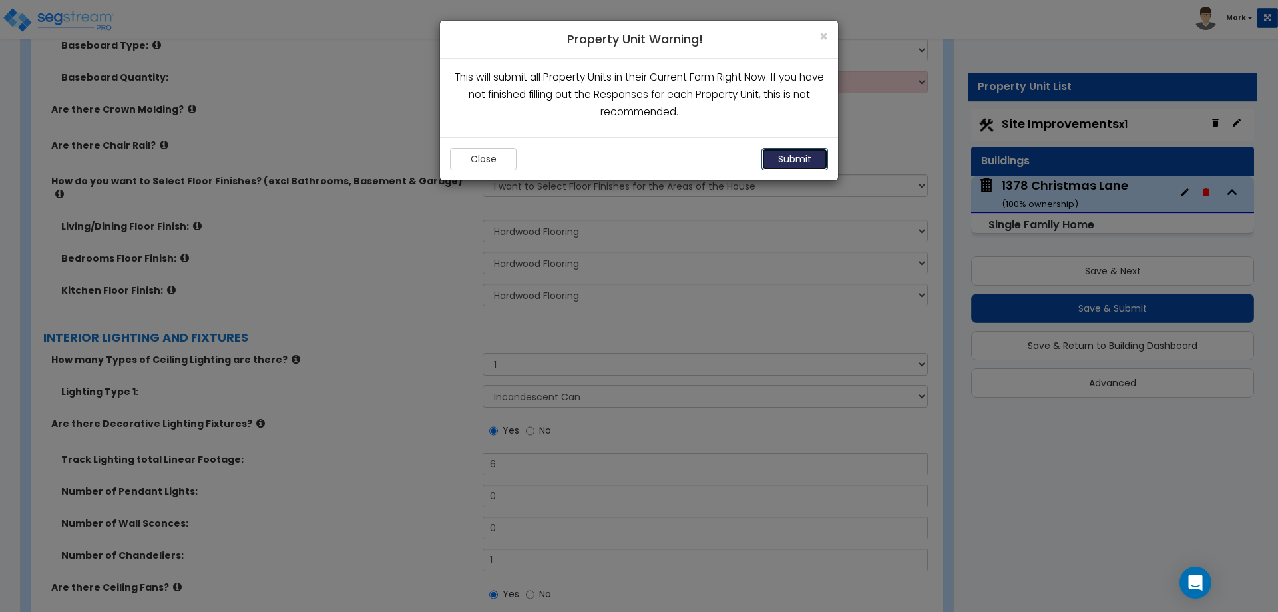
click at [788, 158] on button "Submit" at bounding box center [794, 159] width 67 height 23
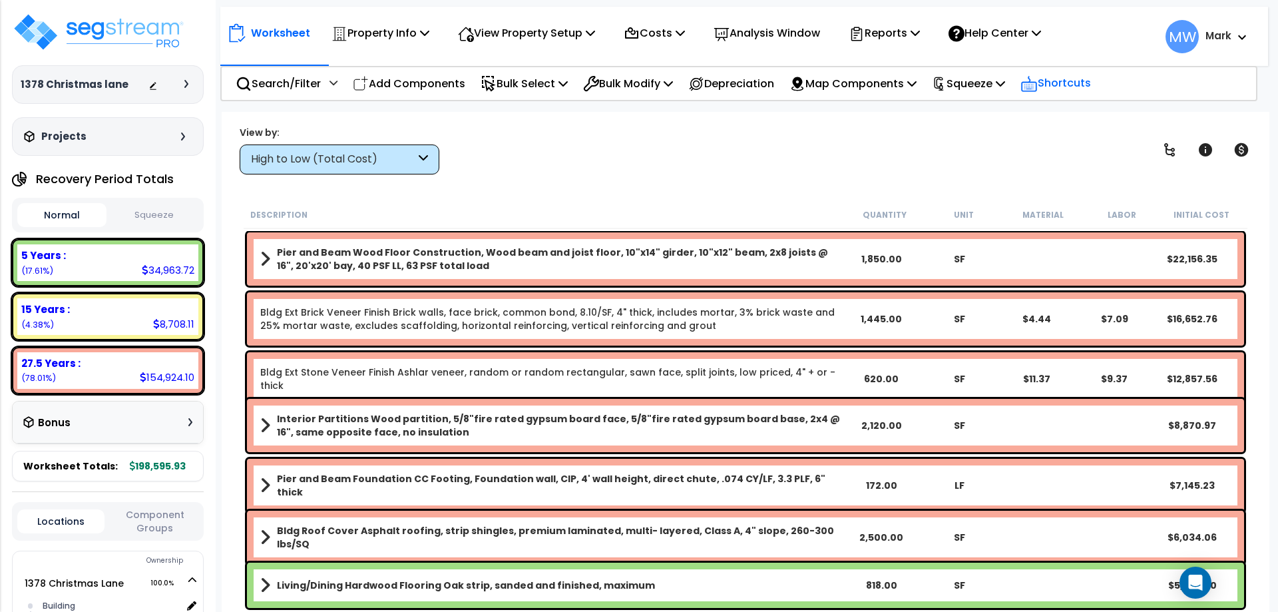
click at [1038, 86] on div "Shortcuts" at bounding box center [1055, 83] width 85 height 33
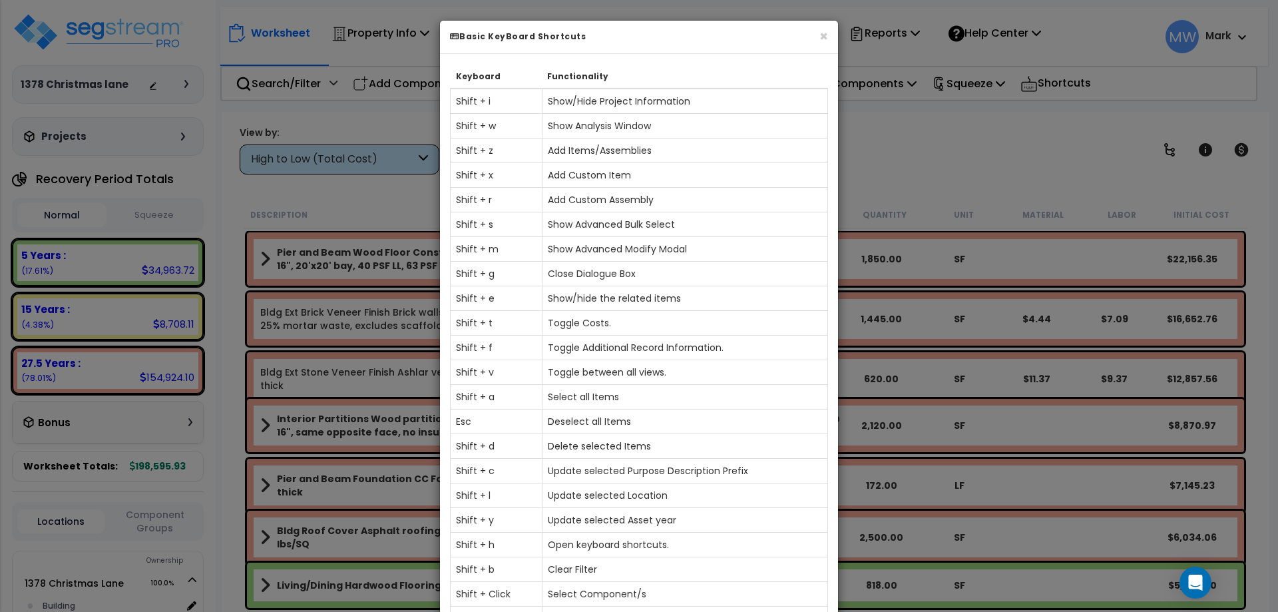
click at [1009, 147] on div "× Basic KeyBoard Shortcuts Keyboard Functionality Shift + i Show/Hide Project I…" at bounding box center [639, 306] width 1278 height 612
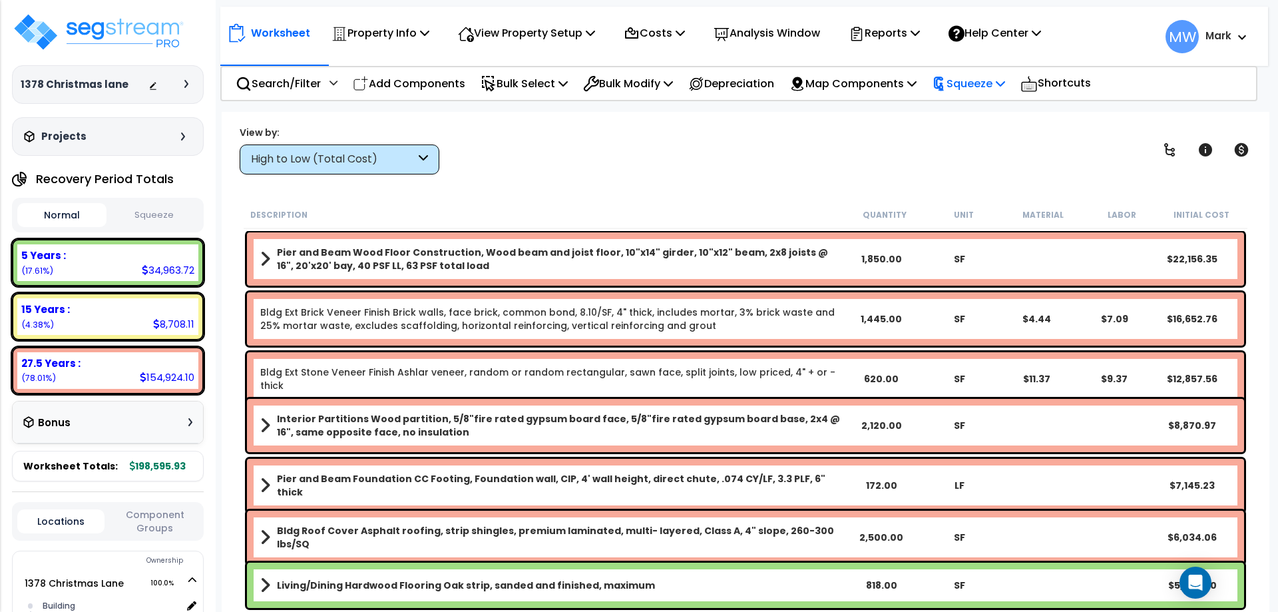
click at [992, 95] on div "Squeeze" at bounding box center [968, 83] width 73 height 31
click at [971, 114] on link "Squeeze" at bounding box center [991, 113] width 132 height 27
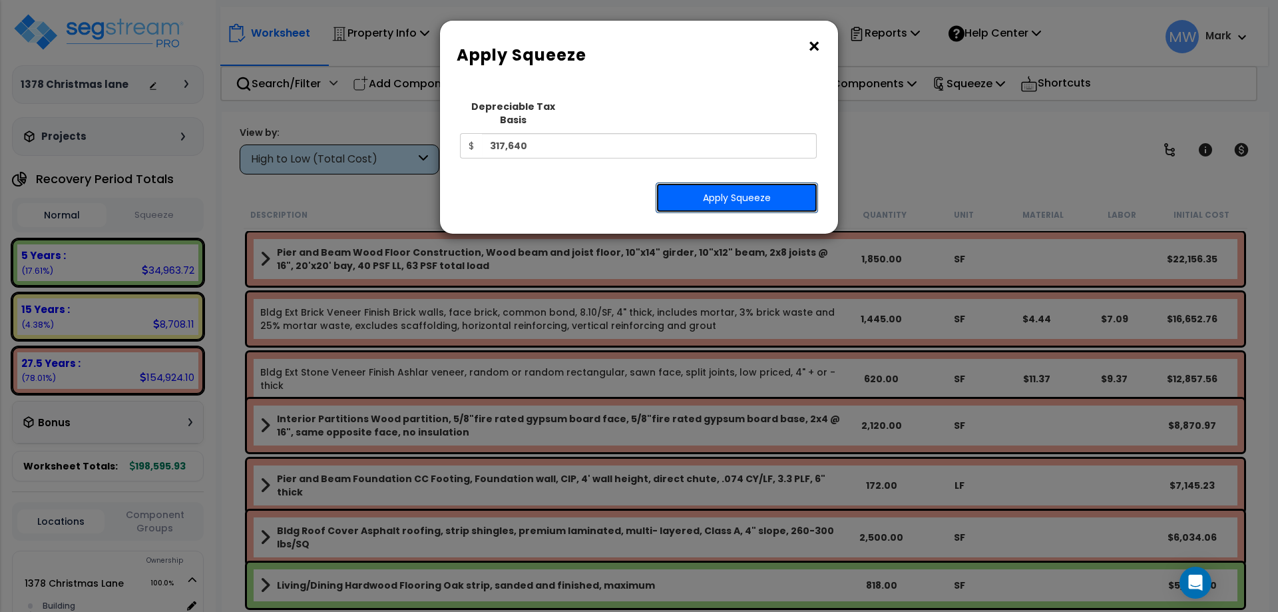
click at [662, 183] on button "Apply Squeeze" at bounding box center [737, 197] width 162 height 31
